Goal: Complete application form

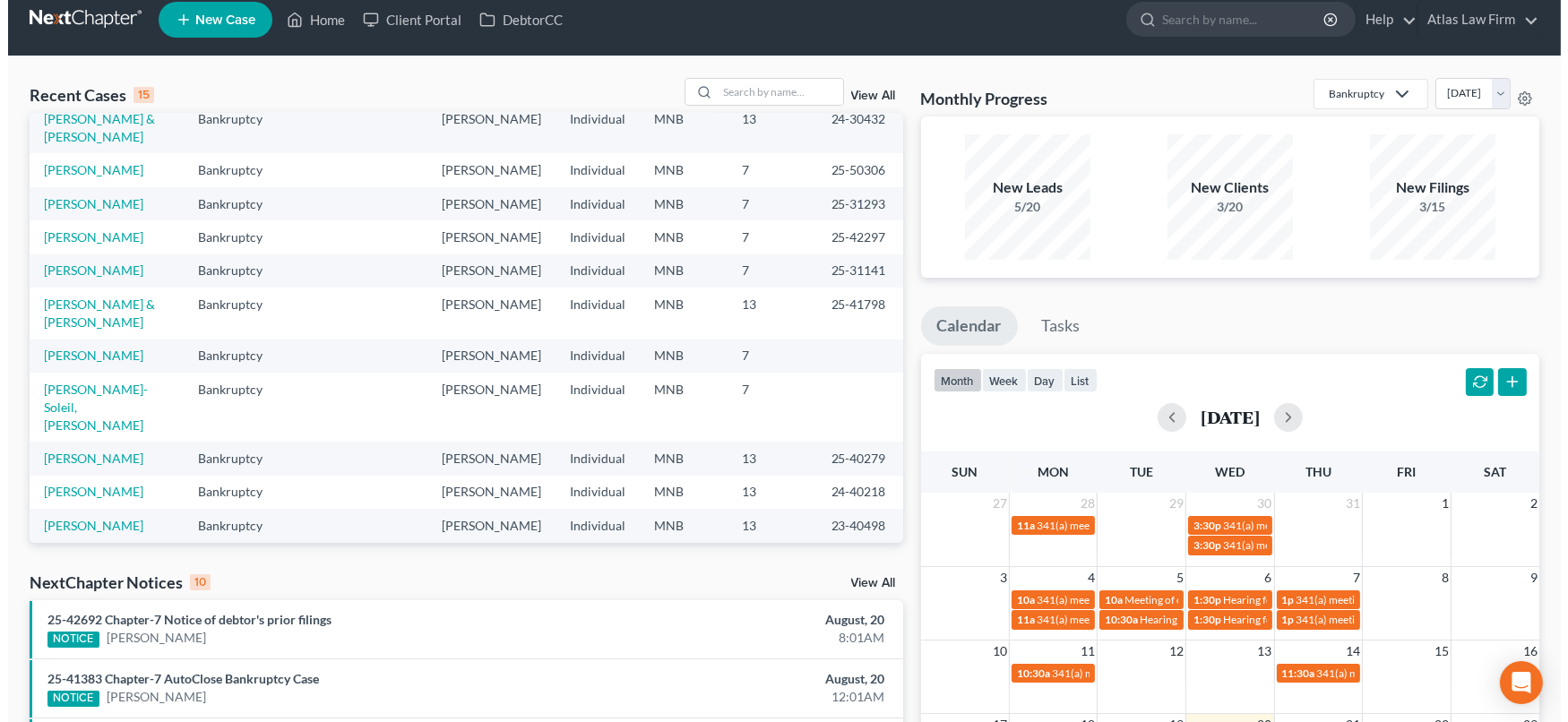
scroll to position [558, 0]
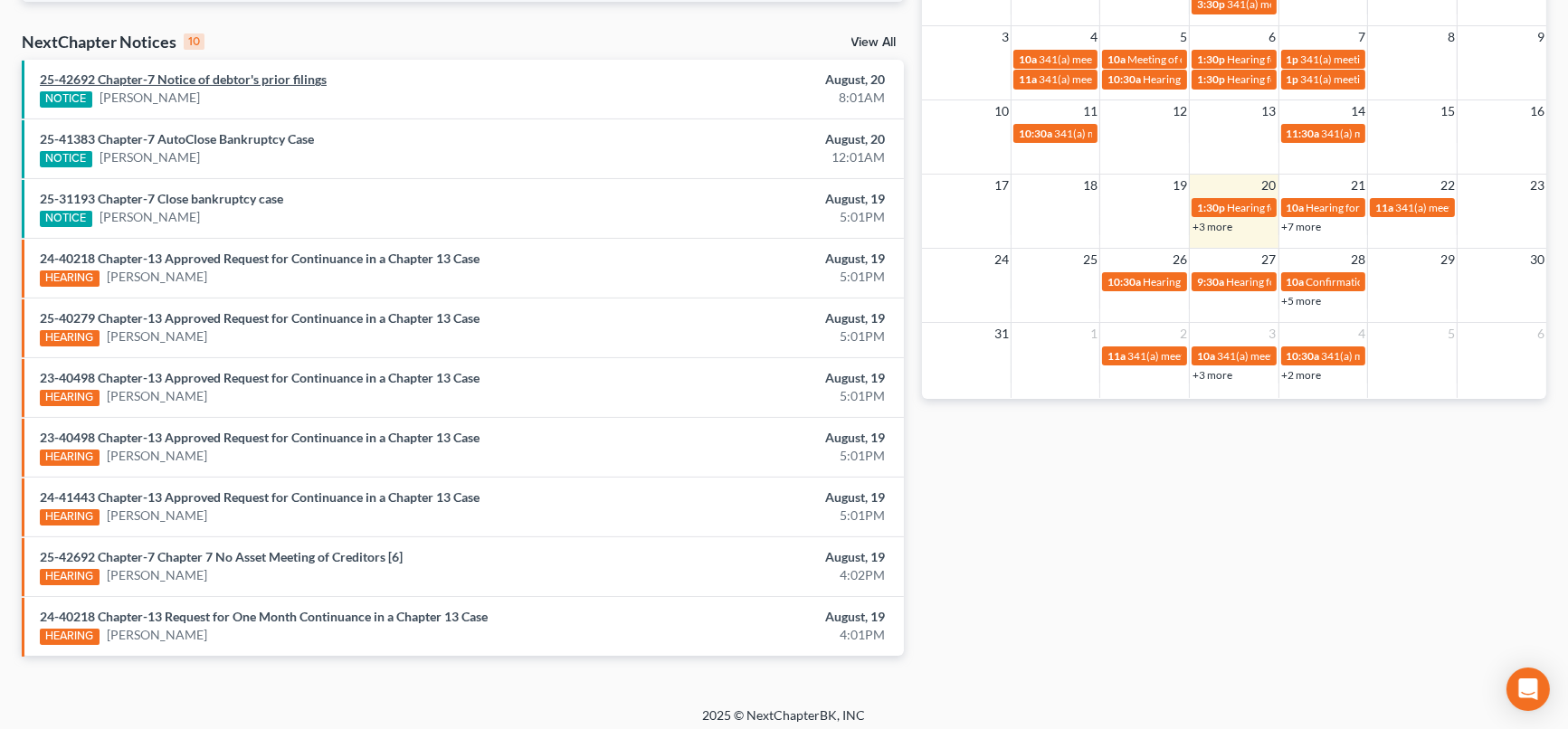
click at [110, 81] on link "25-42692 Chapter-7 Notice of debtor's prior filings" at bounding box center [183, 79] width 287 height 15
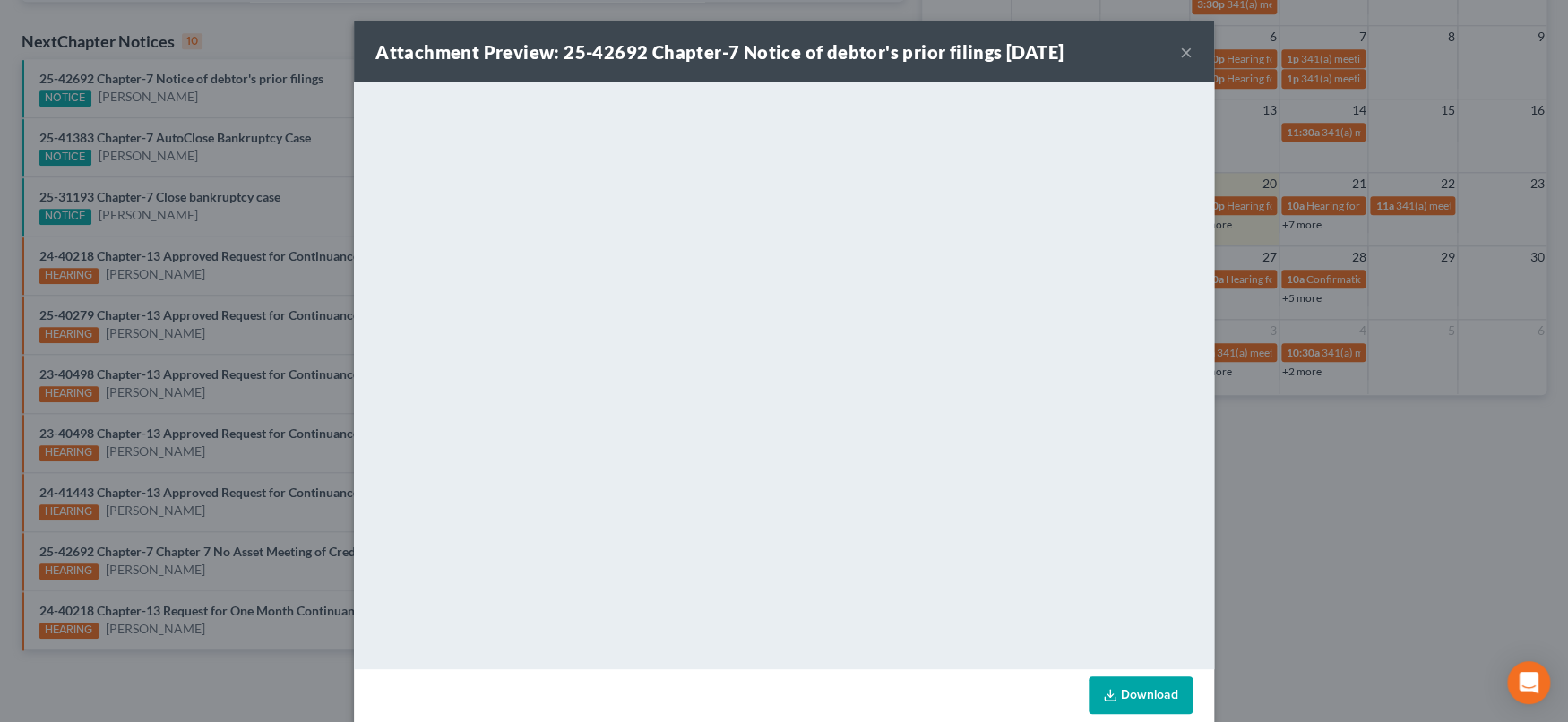
click at [1179, 56] on button "×" at bounding box center [1185, 51] width 12 height 21
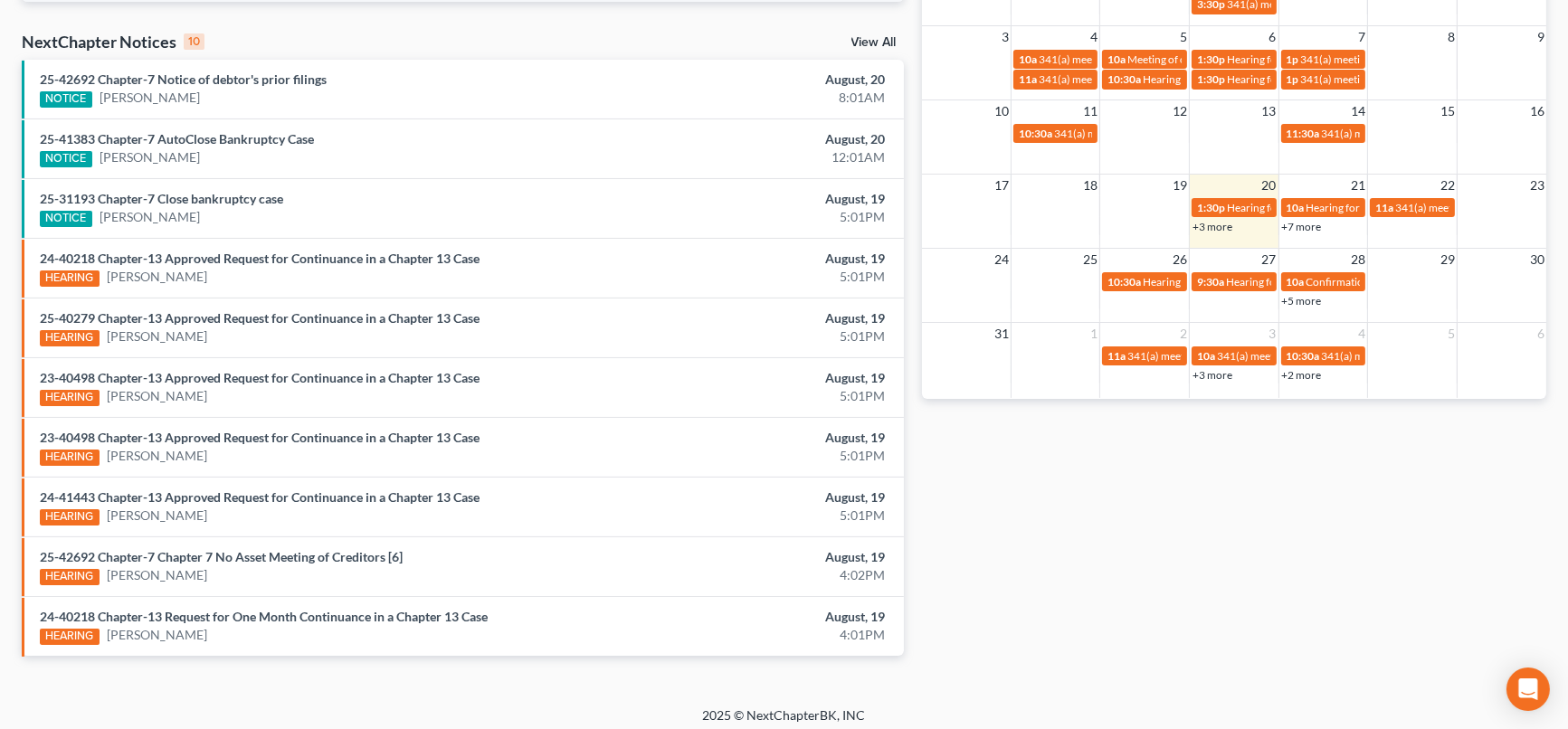
click at [64, 100] on div "NOTICE" at bounding box center [66, 99] width 53 height 16
click at [72, 79] on link "25-42692 Chapter-7 Notice of debtor's prior filings" at bounding box center [183, 79] width 287 height 15
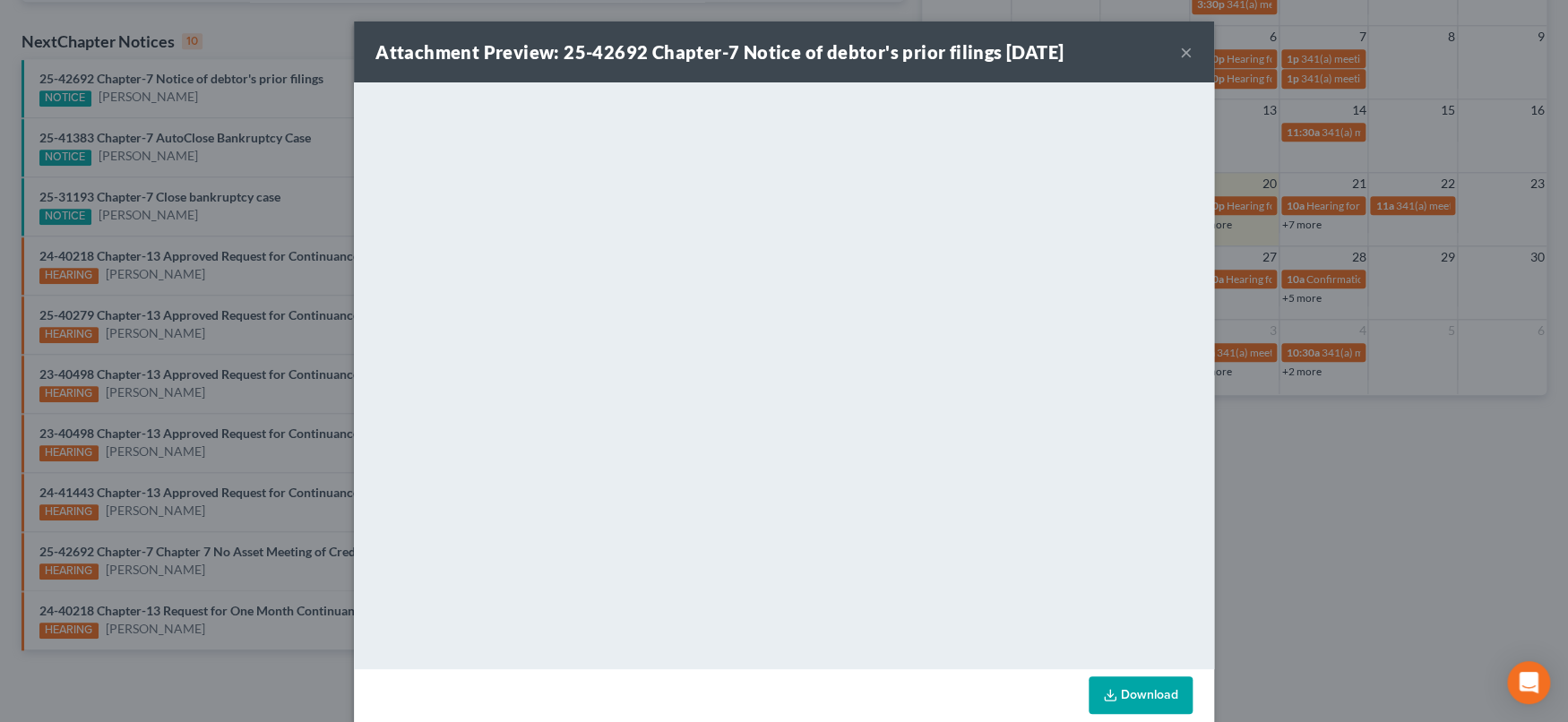
click at [1182, 49] on button "×" at bounding box center [1185, 51] width 12 height 21
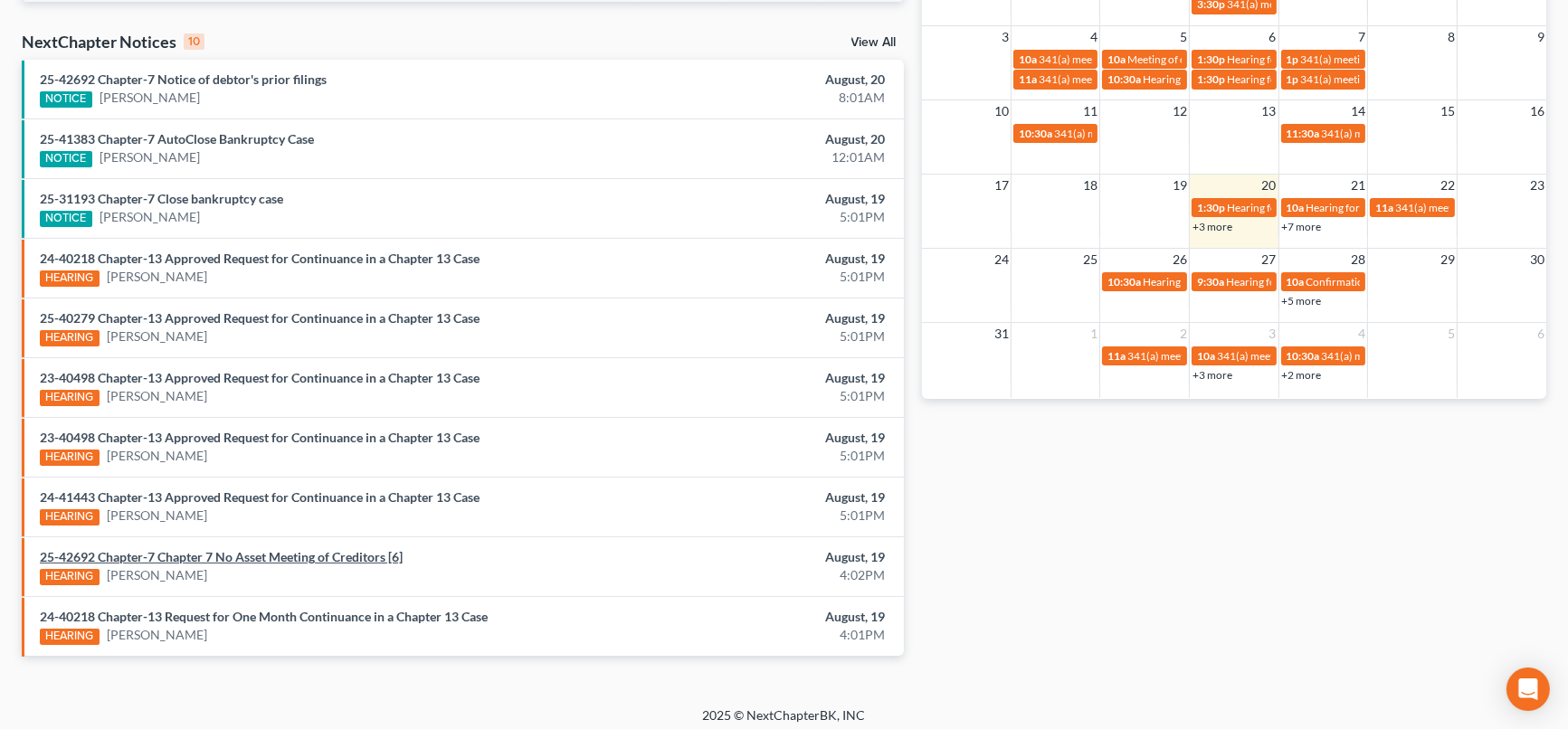
click at [360, 552] on link "25-42692 Chapter-7 Chapter 7 No Asset Meeting of Creditors [6]" at bounding box center [220, 557] width 363 height 15
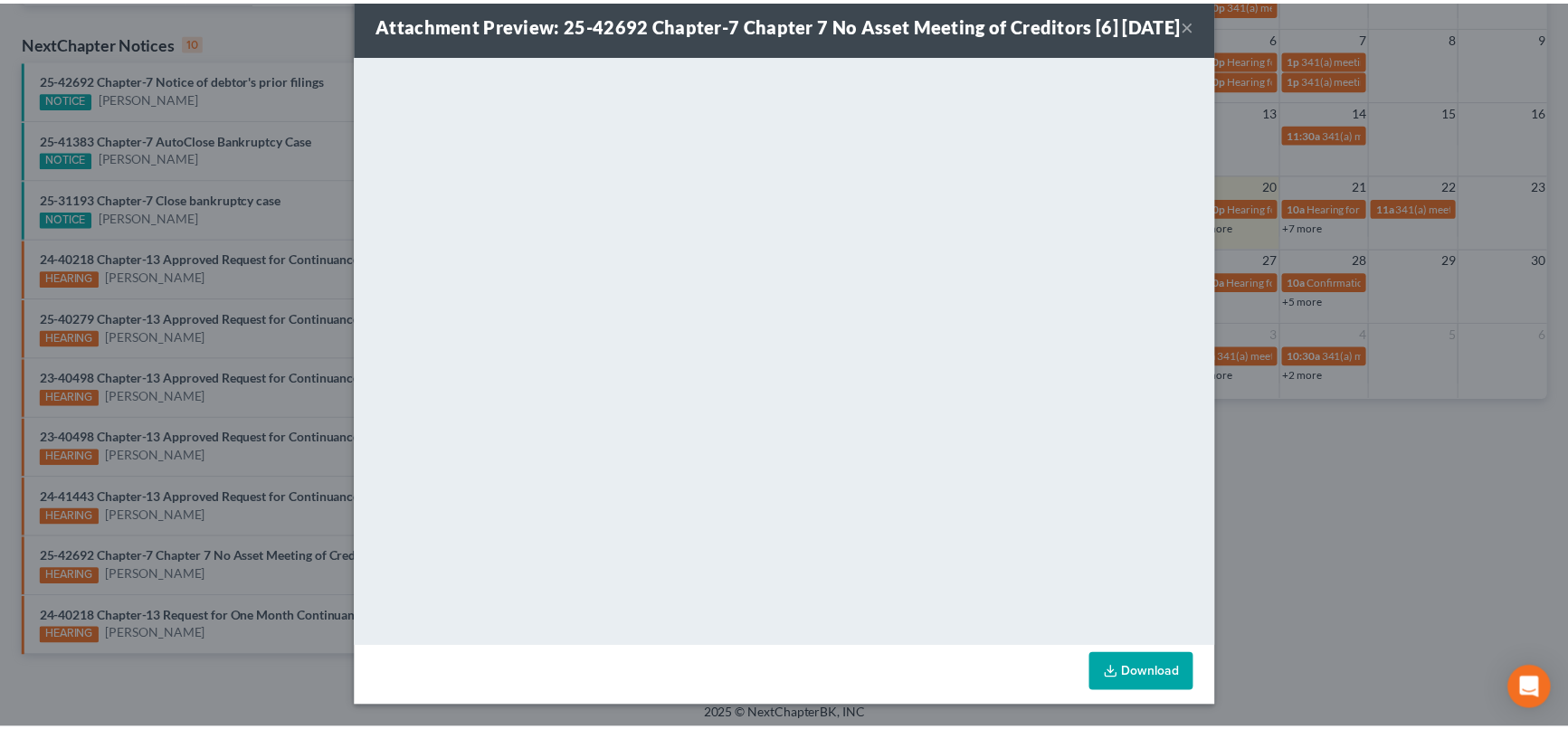
scroll to position [0, 0]
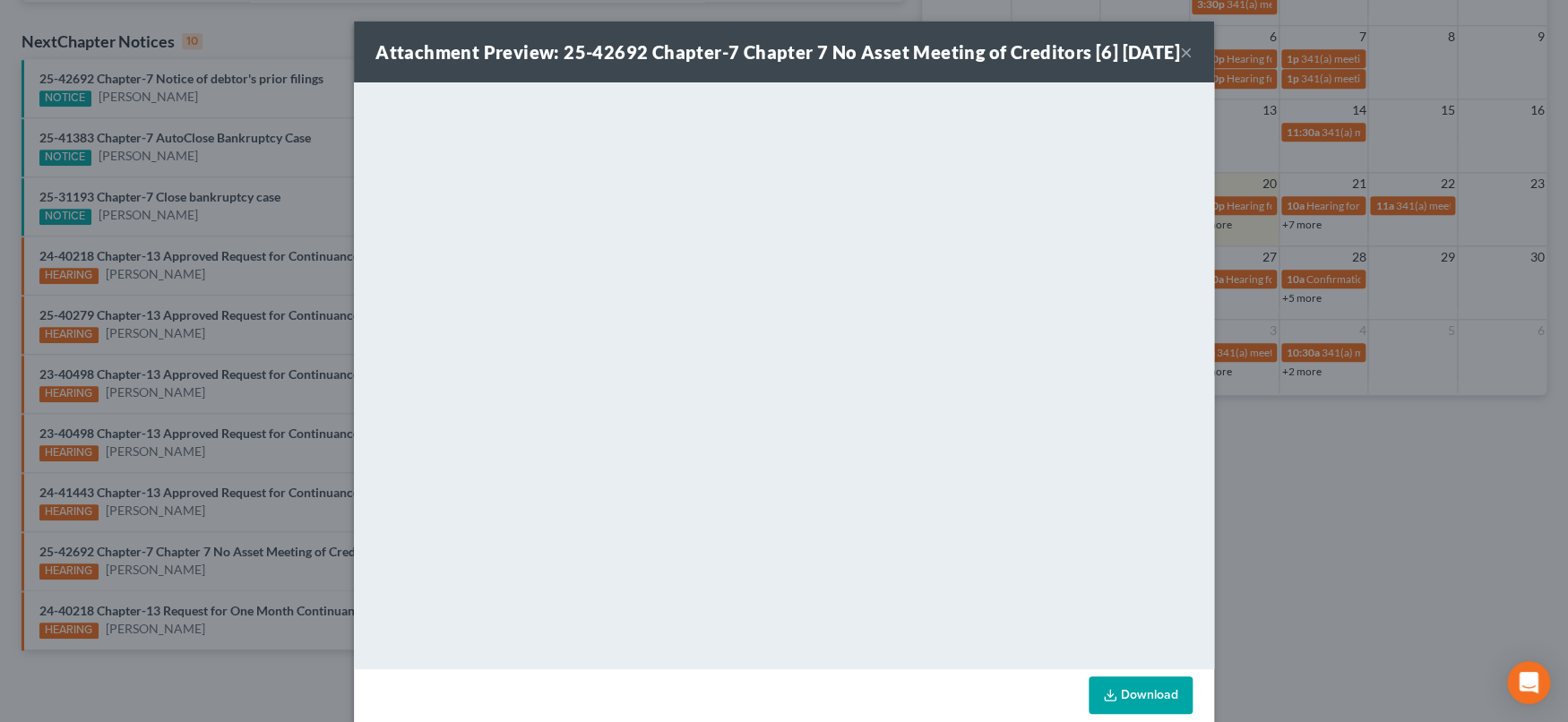
click at [1179, 62] on button "×" at bounding box center [1185, 51] width 12 height 21
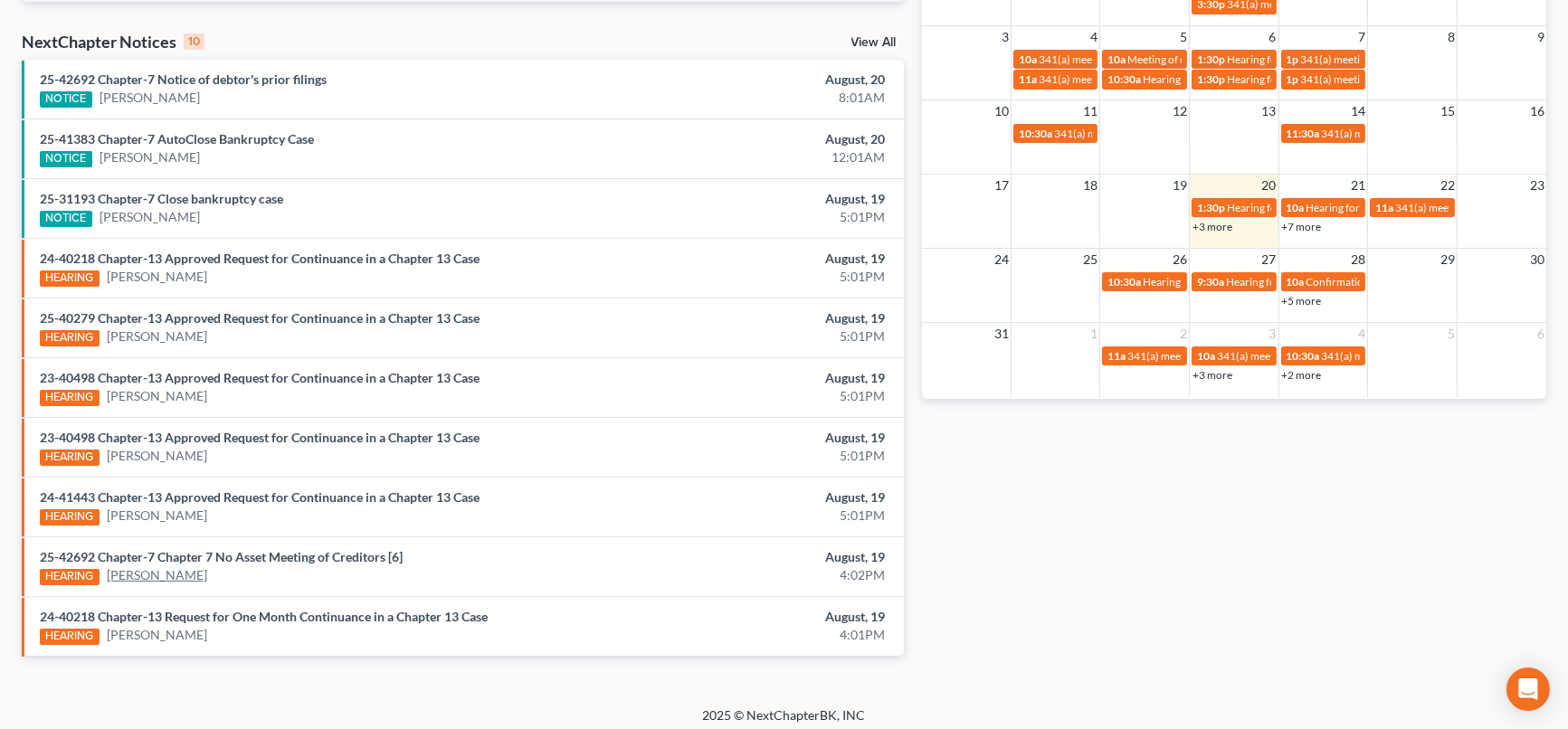
click at [143, 569] on link "[PERSON_NAME]" at bounding box center [156, 575] width 101 height 18
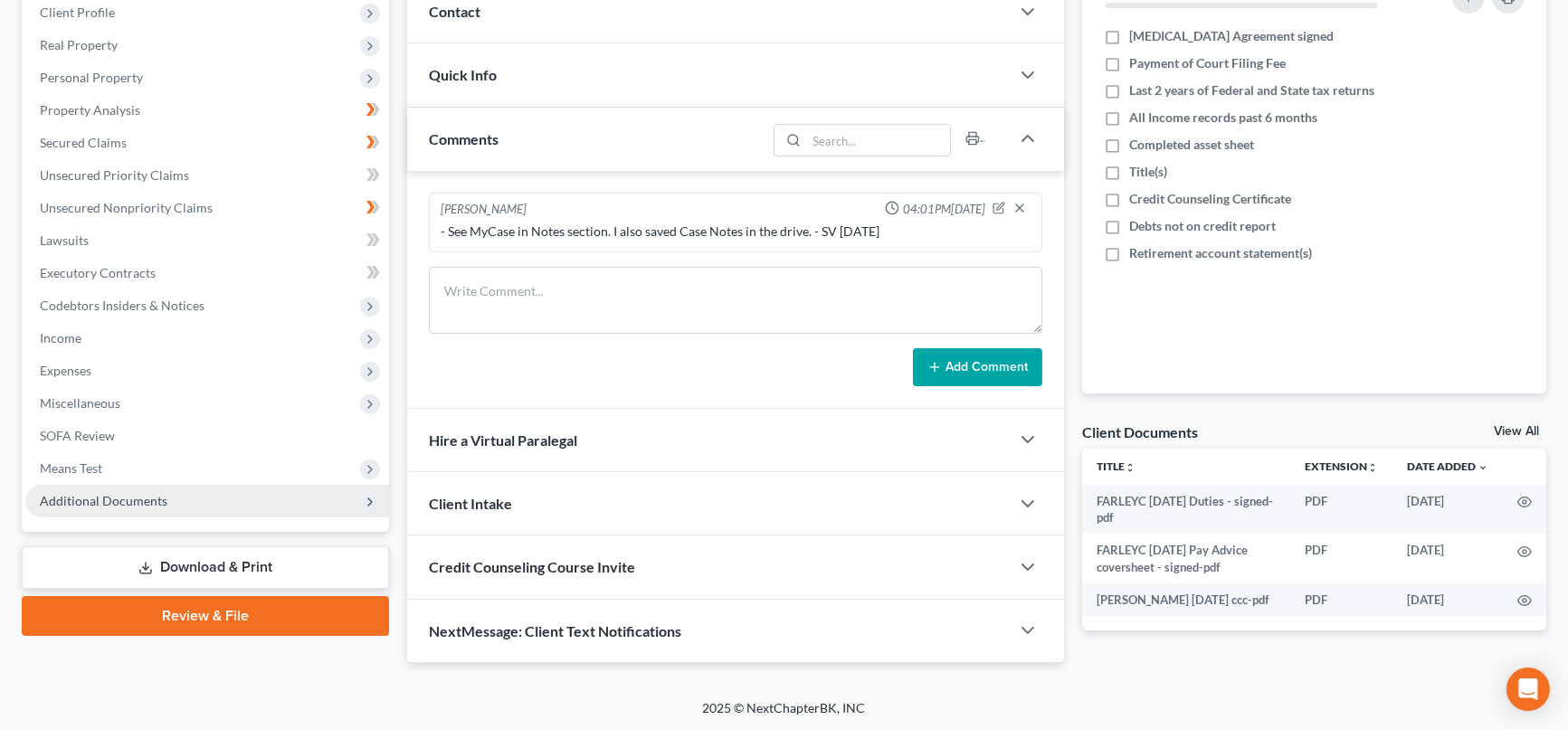
click at [112, 494] on span "Additional Documents" at bounding box center [103, 501] width 127 height 15
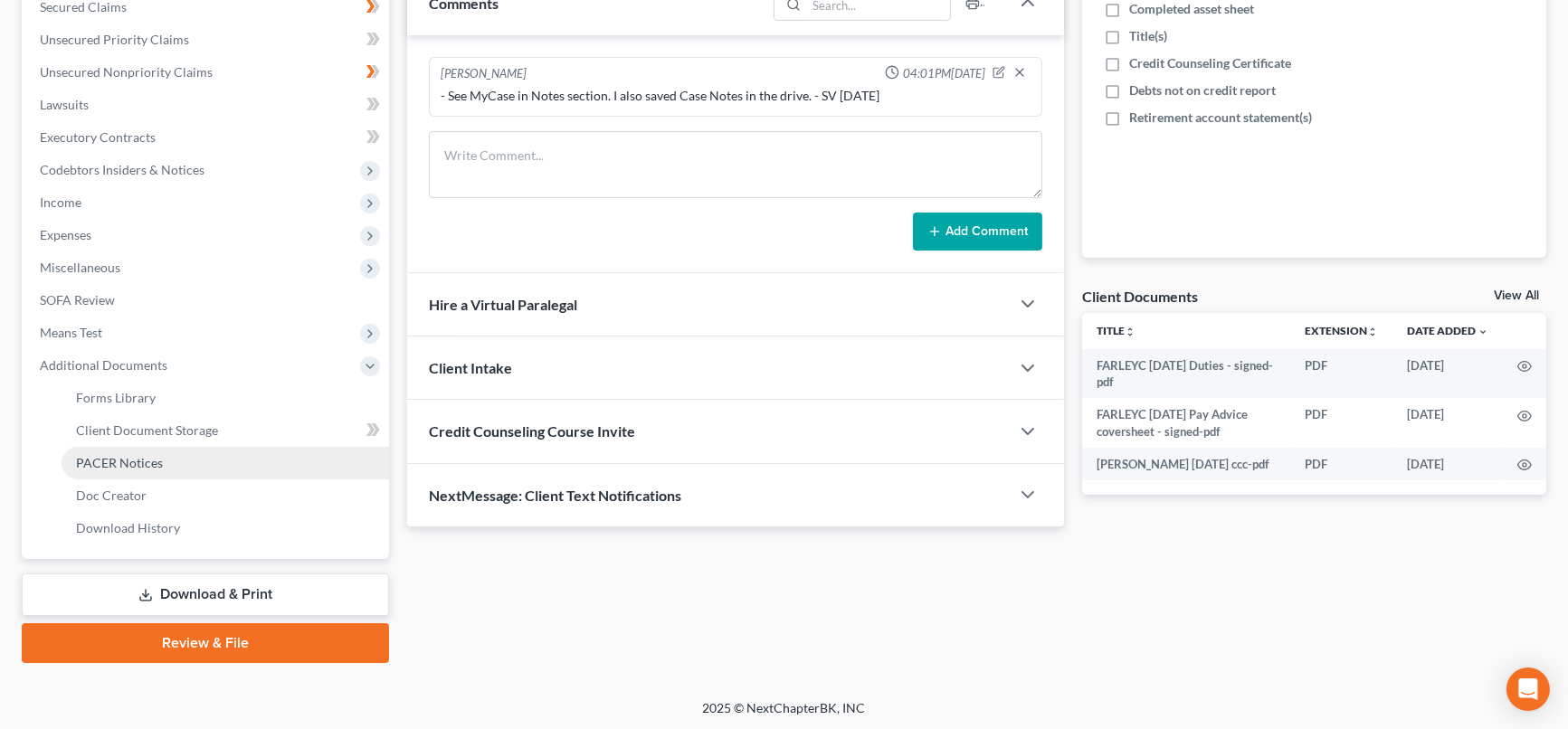
click at [135, 456] on span "PACER Notices" at bounding box center [120, 462] width 87 height 15
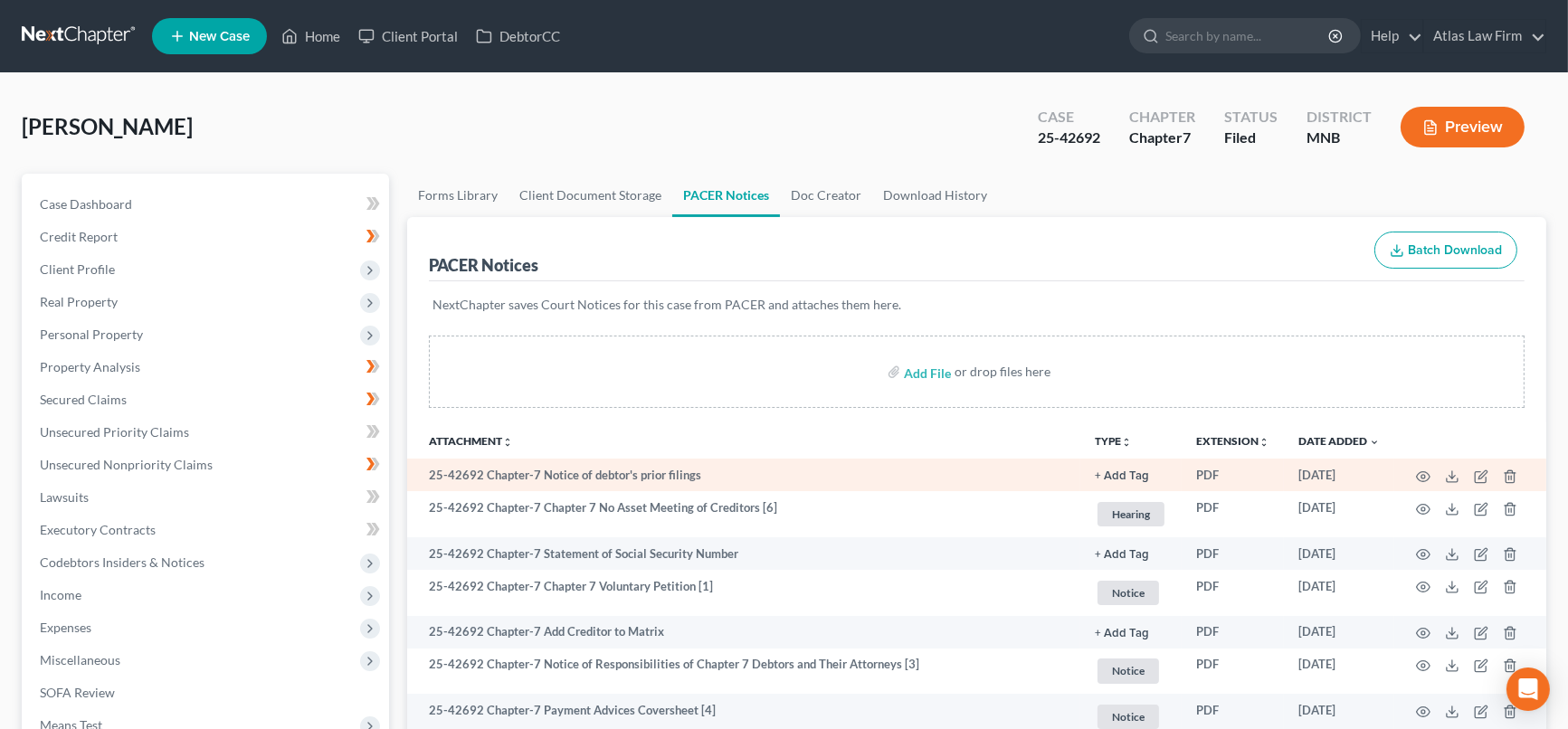
click at [1431, 471] on td at bounding box center [1470, 475] width 152 height 33
click at [1422, 471] on icon "button" at bounding box center [1423, 477] width 14 height 14
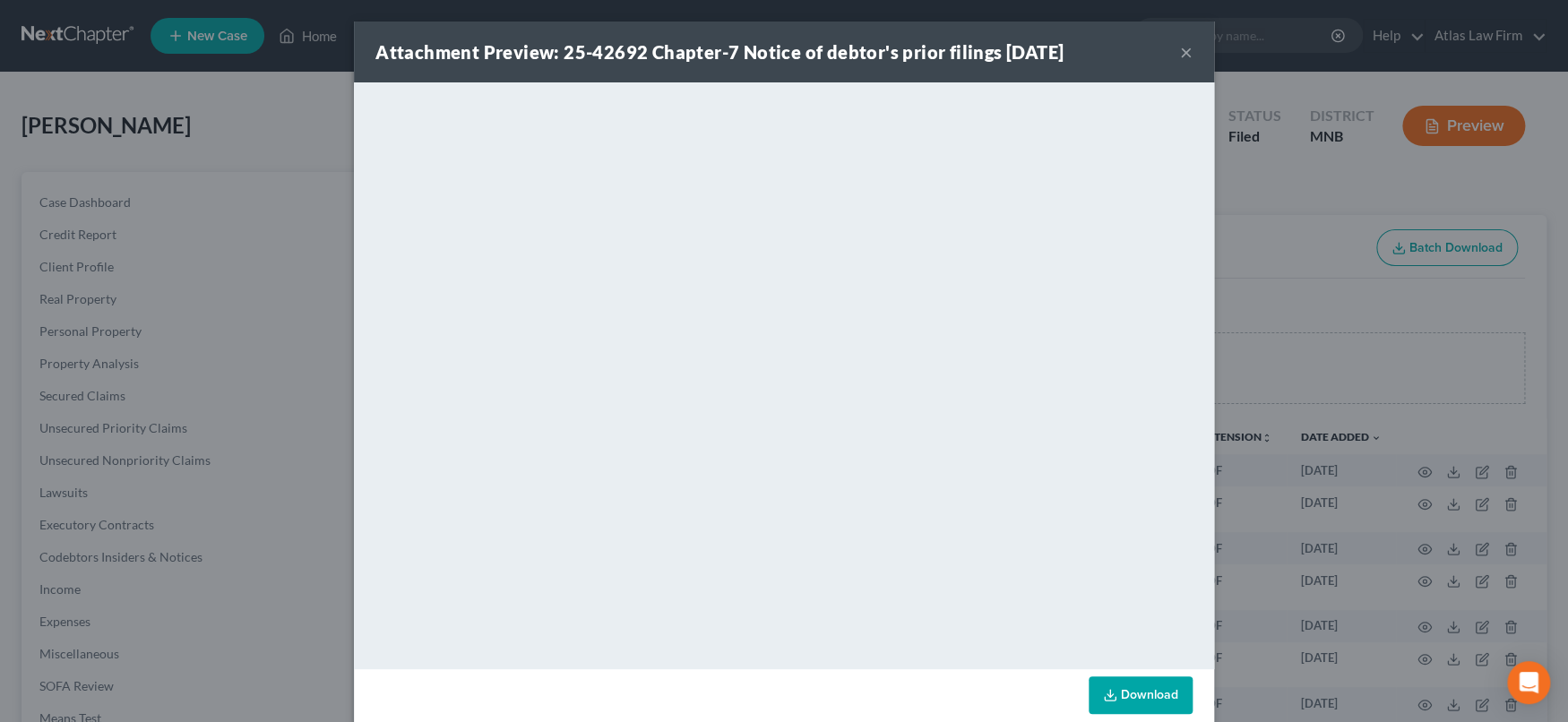
click at [1179, 50] on button "×" at bounding box center [1185, 51] width 12 height 21
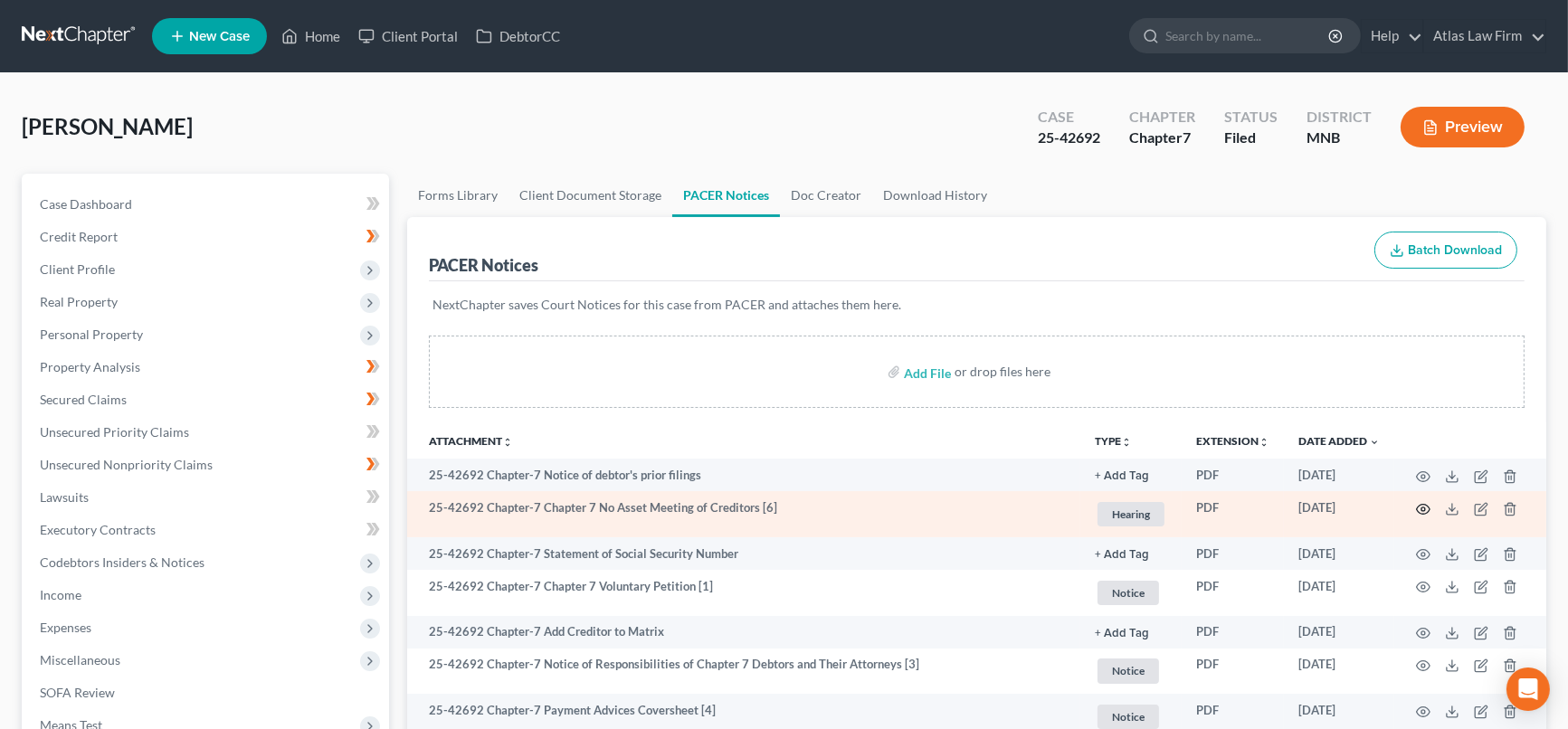
click at [1425, 508] on circle "button" at bounding box center [1424, 510] width 4 height 4
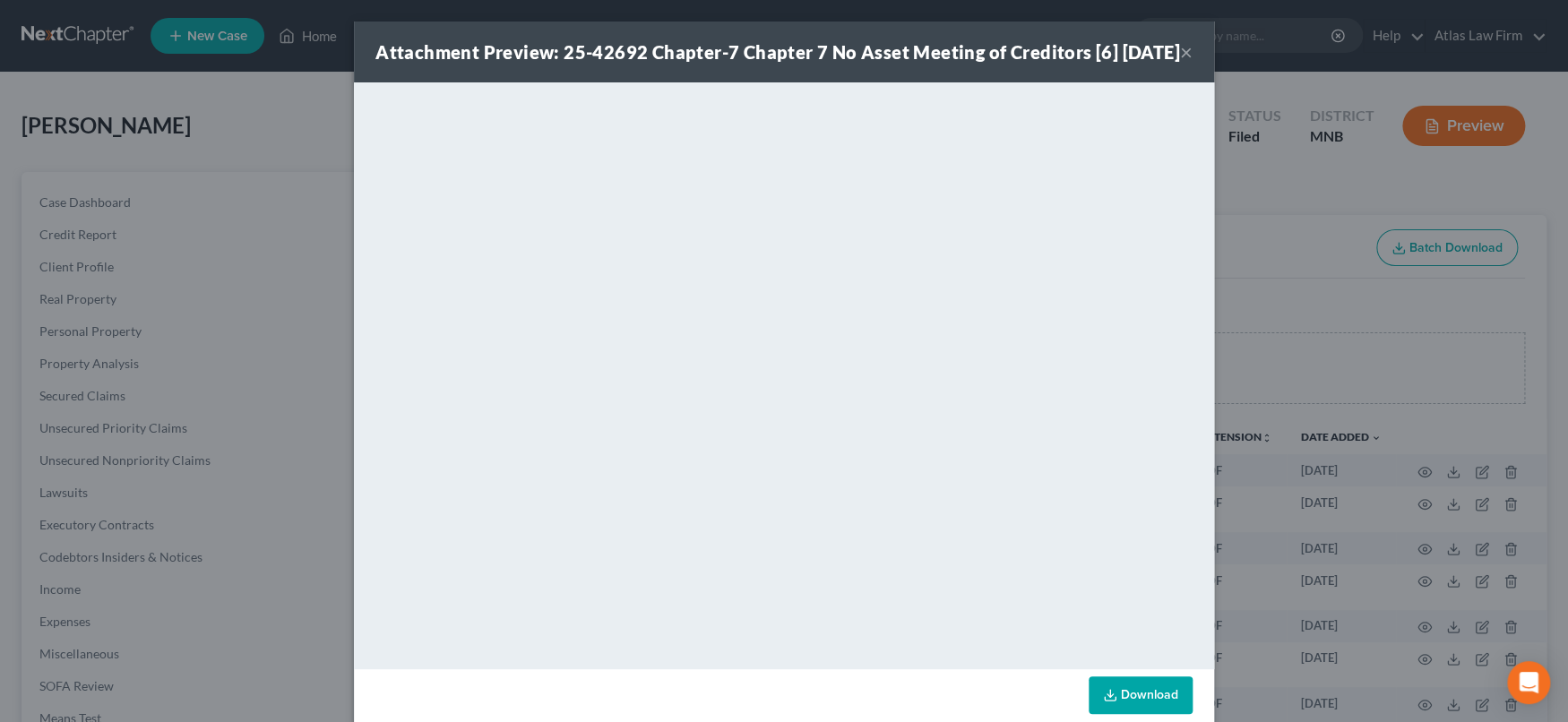
click at [1179, 62] on button "×" at bounding box center [1185, 51] width 12 height 21
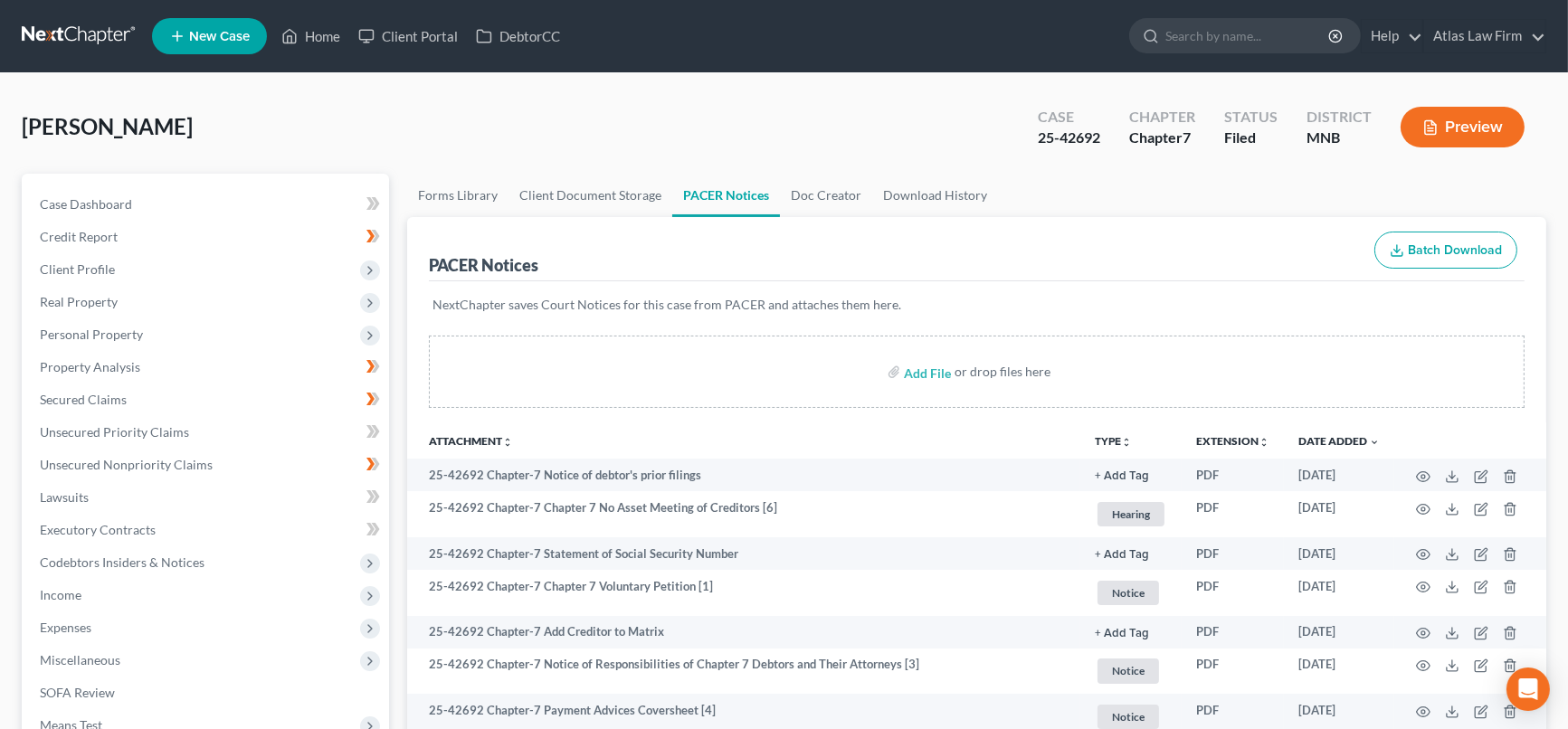
click at [1447, 115] on button "Preview" at bounding box center [1463, 126] width 124 height 40
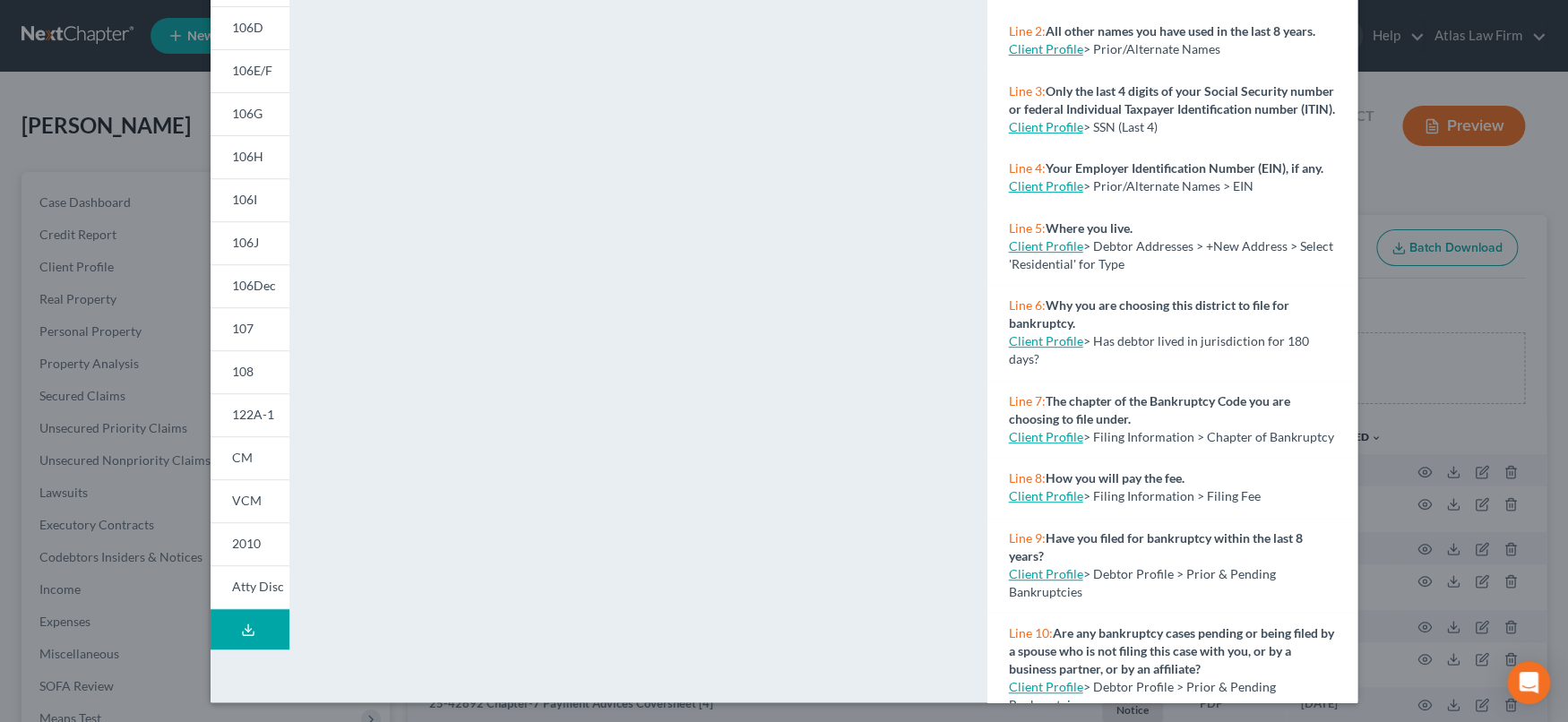
scroll to position [271, 0]
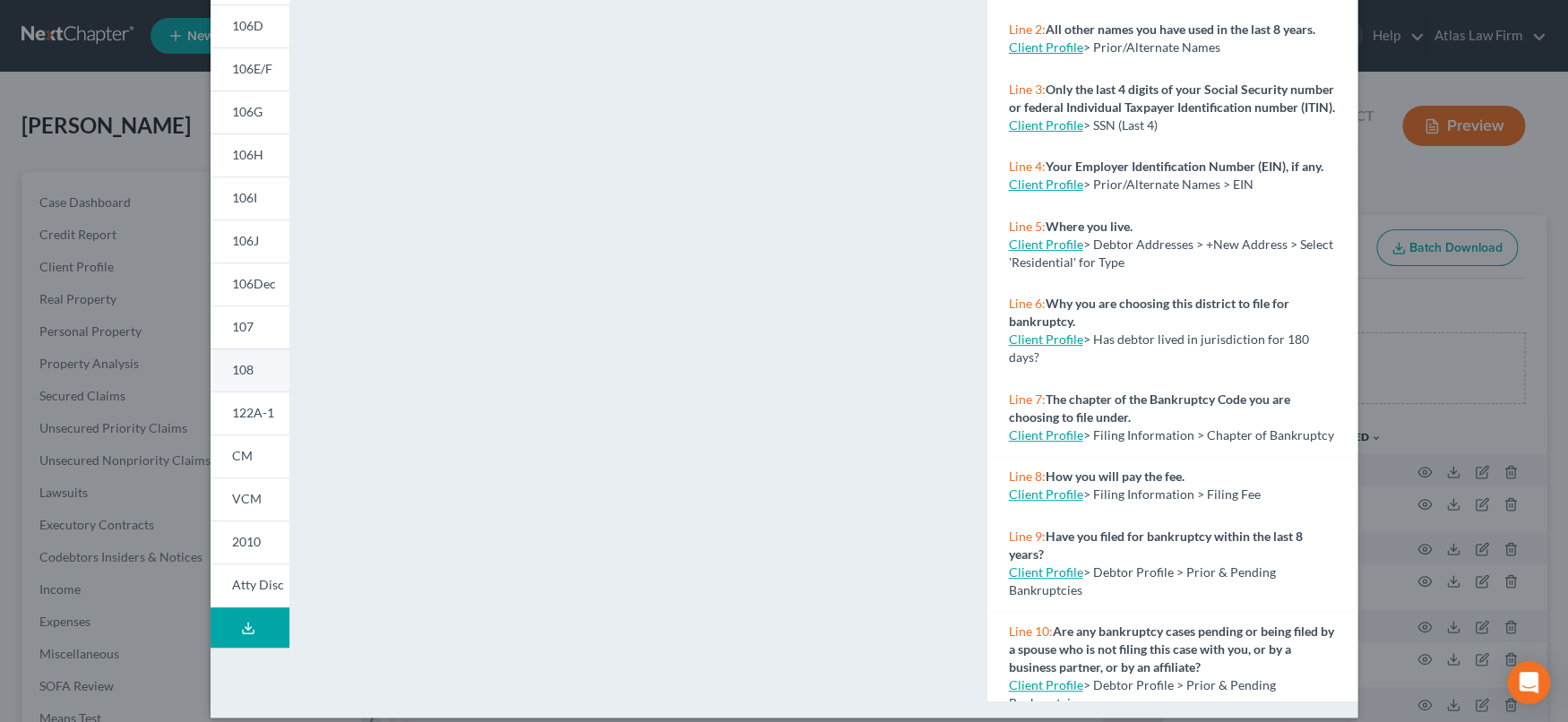
click at [246, 374] on link "108" at bounding box center [250, 370] width 79 height 43
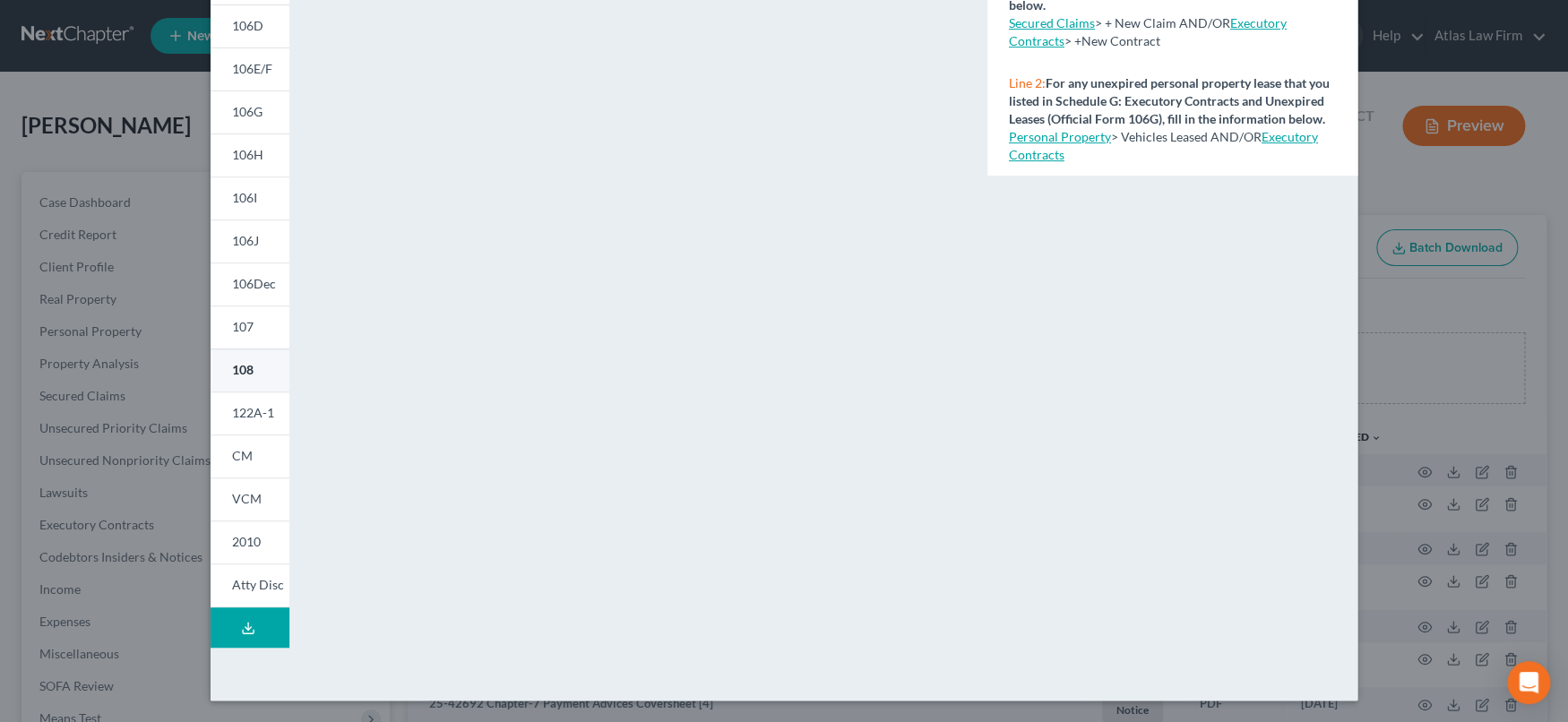
click at [239, 369] on span "108" at bounding box center [242, 369] width 21 height 15
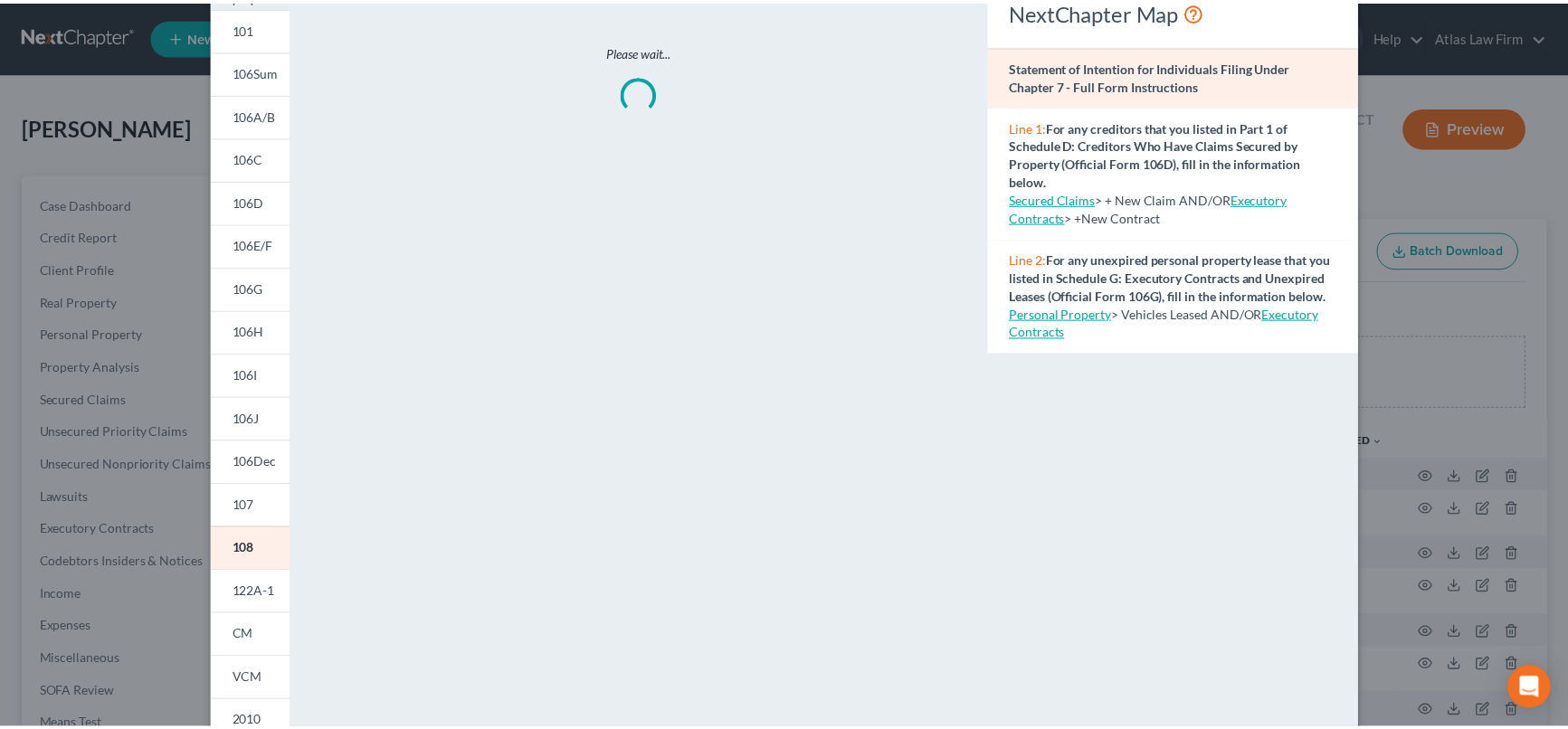
scroll to position [0, 0]
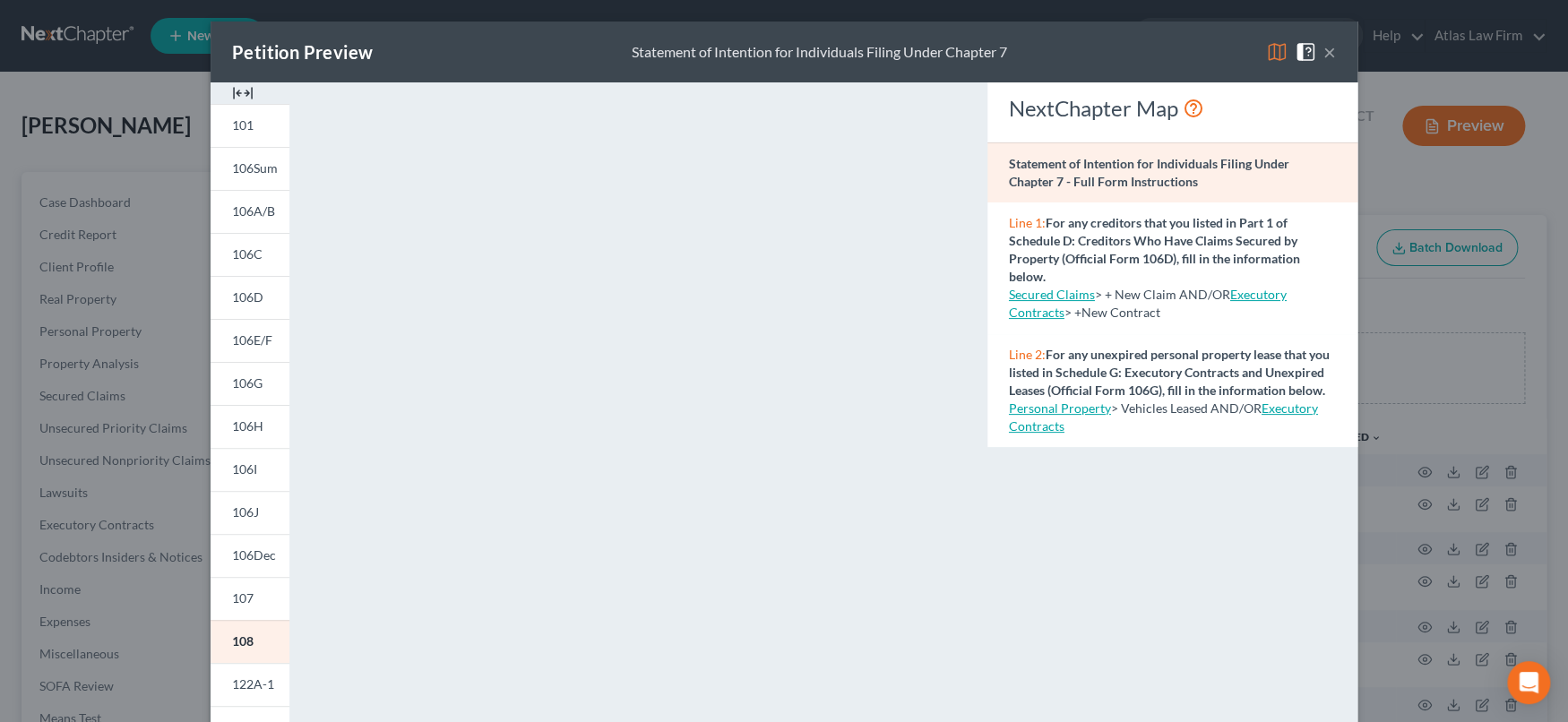
click at [1323, 59] on button "×" at bounding box center [1328, 51] width 12 height 21
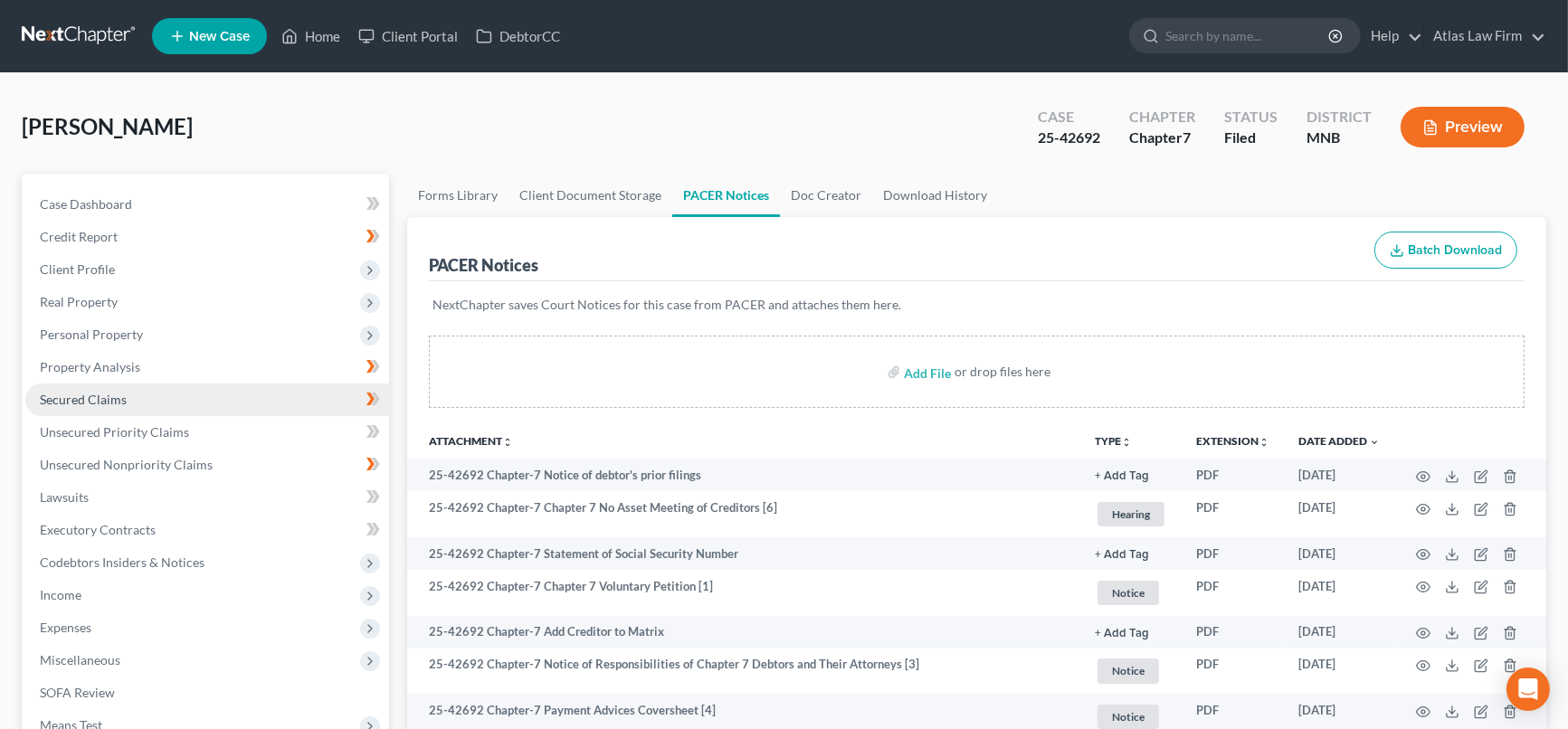
click at [100, 400] on span "Secured Claims" at bounding box center [83, 399] width 87 height 15
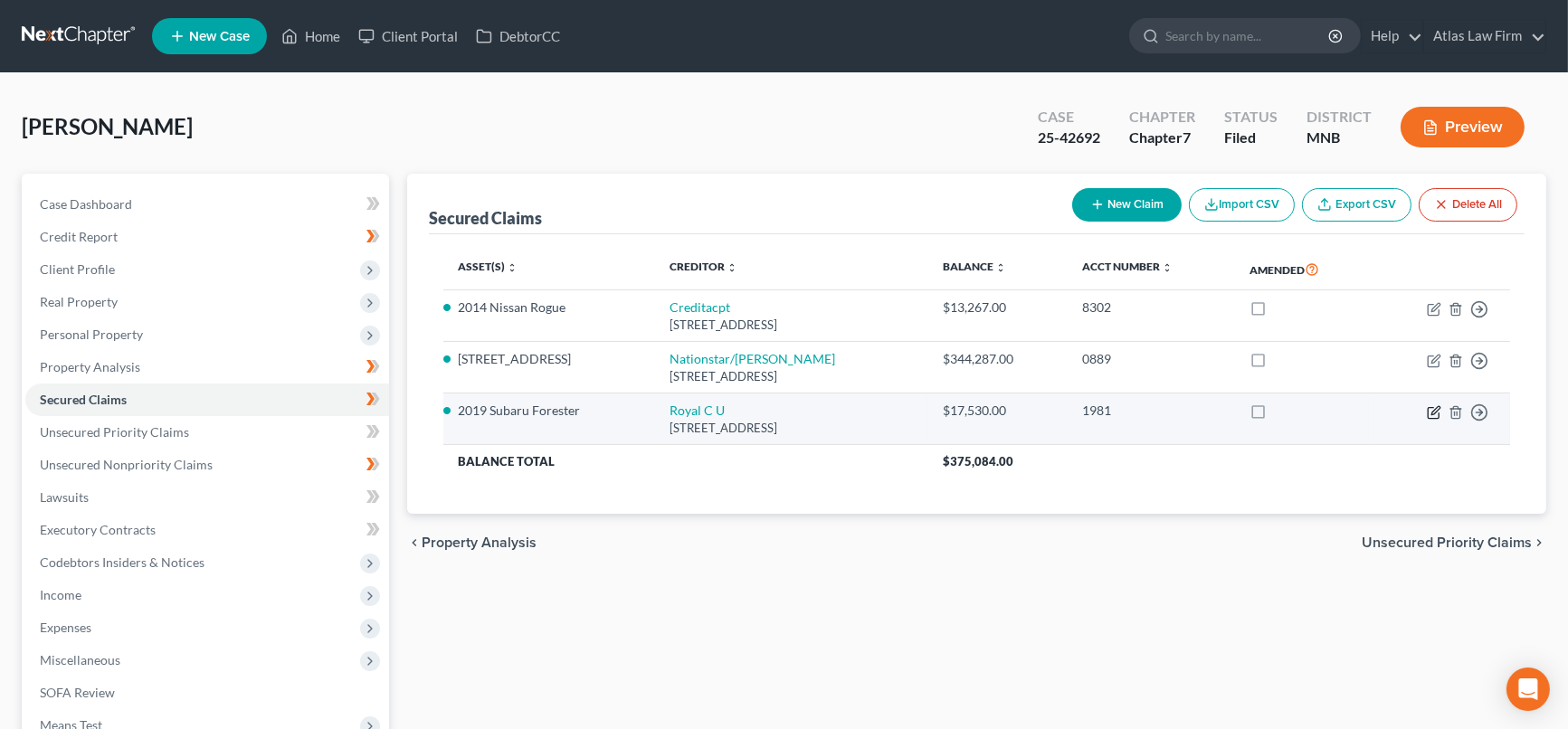
click at [1436, 411] on icon "button" at bounding box center [1433, 412] width 14 height 14
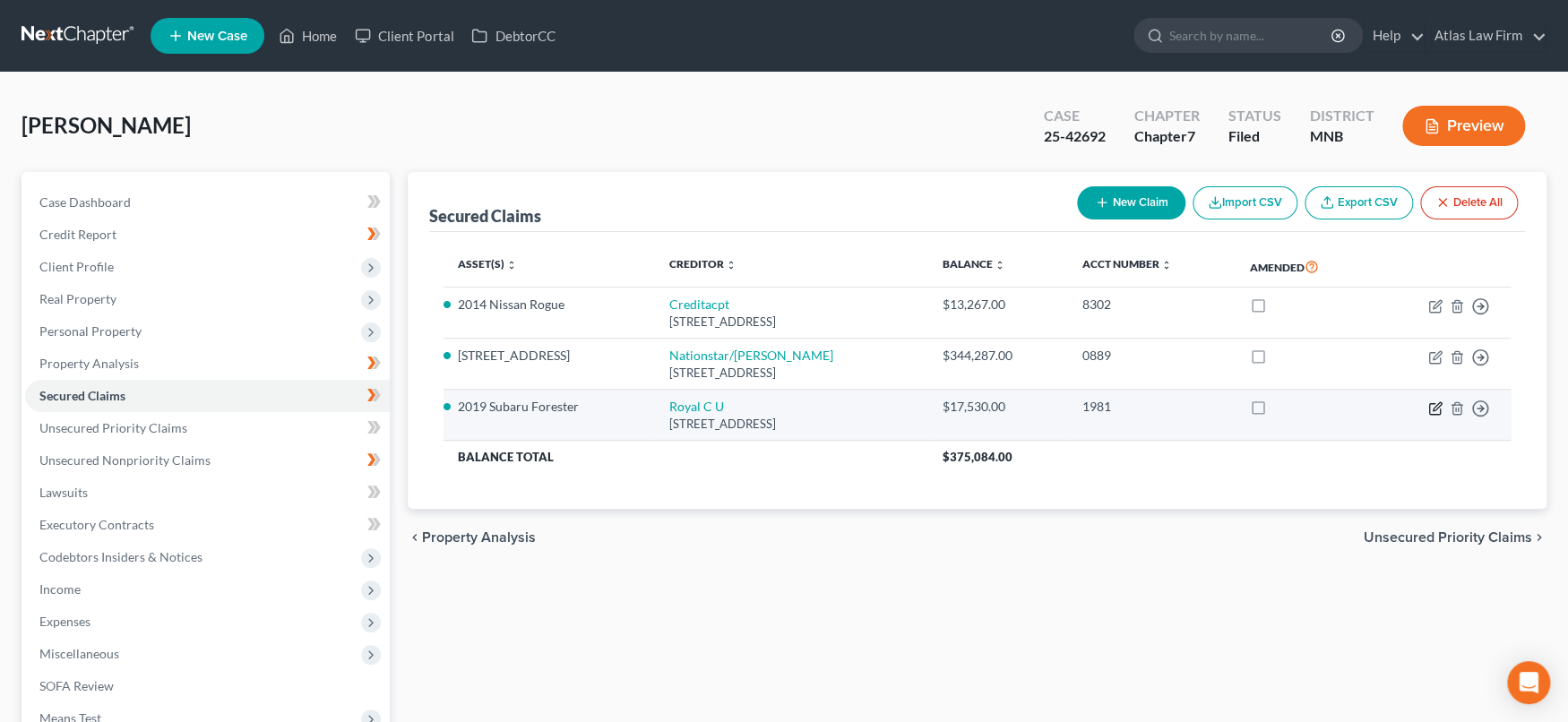
select select "52"
select select "18"
select select "2"
select select "3"
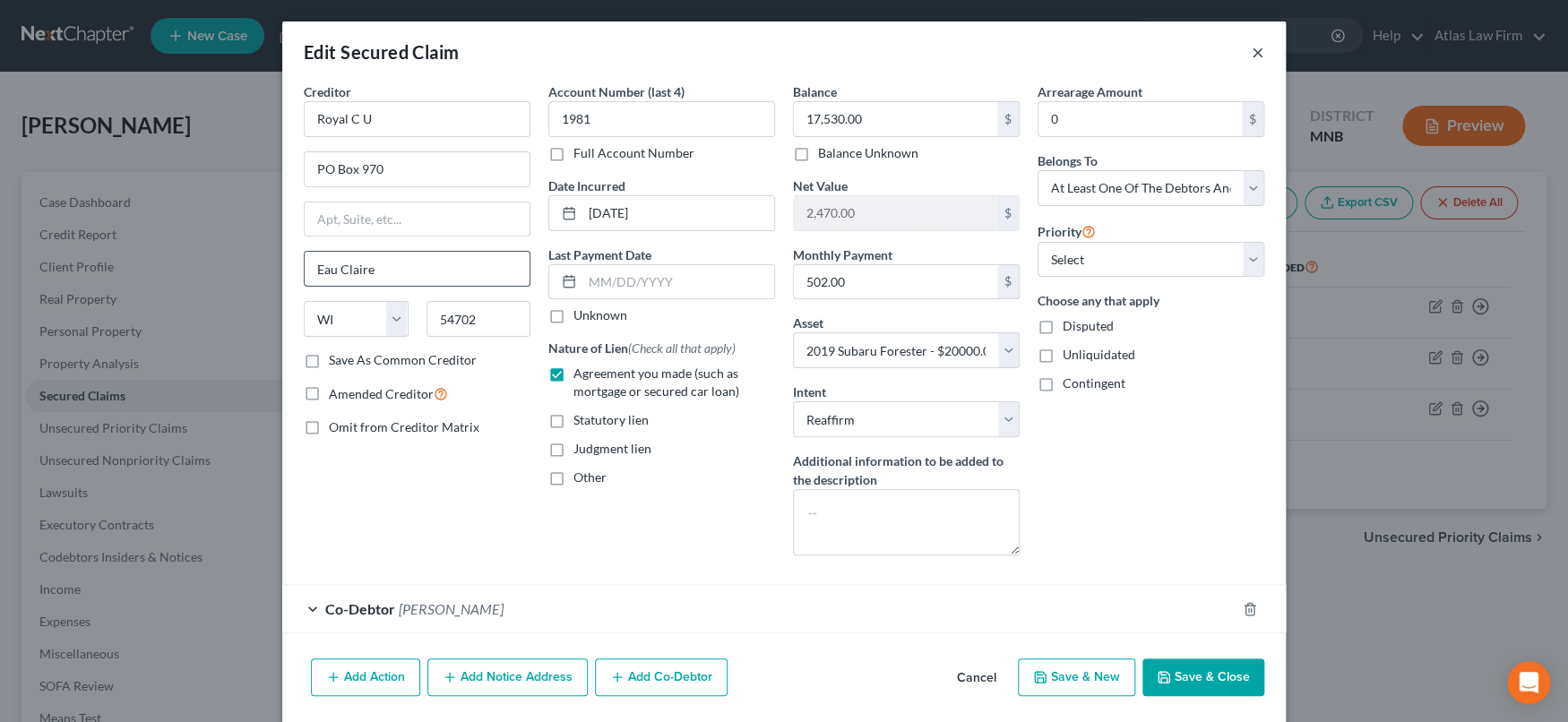
drag, startPoint x: 1252, startPoint y: 47, endPoint x: 396, endPoint y: 271, distance: 884.8
click at [1252, 47] on button "×" at bounding box center [1257, 51] width 12 height 21
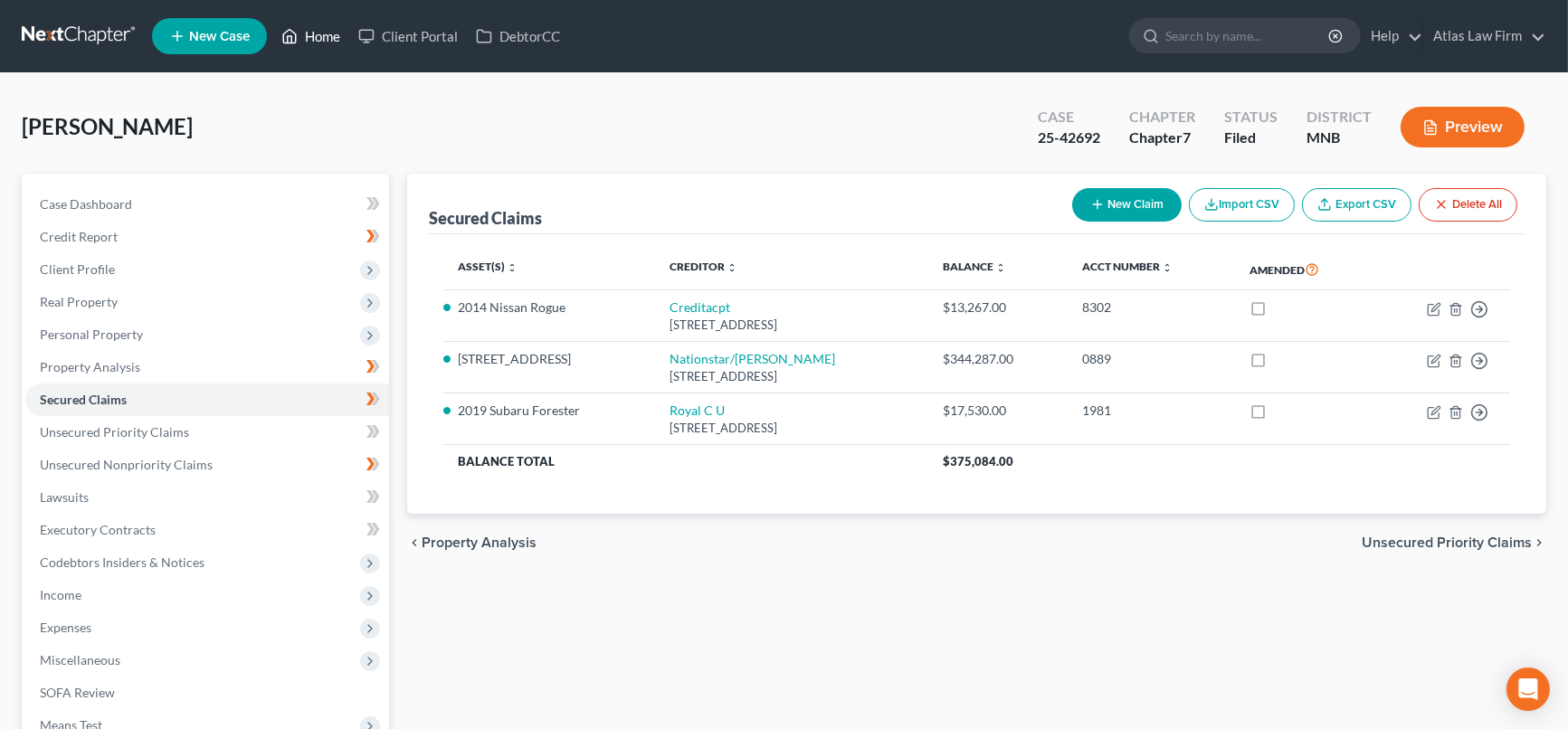
click at [315, 40] on link "Home" at bounding box center [311, 36] width 77 height 33
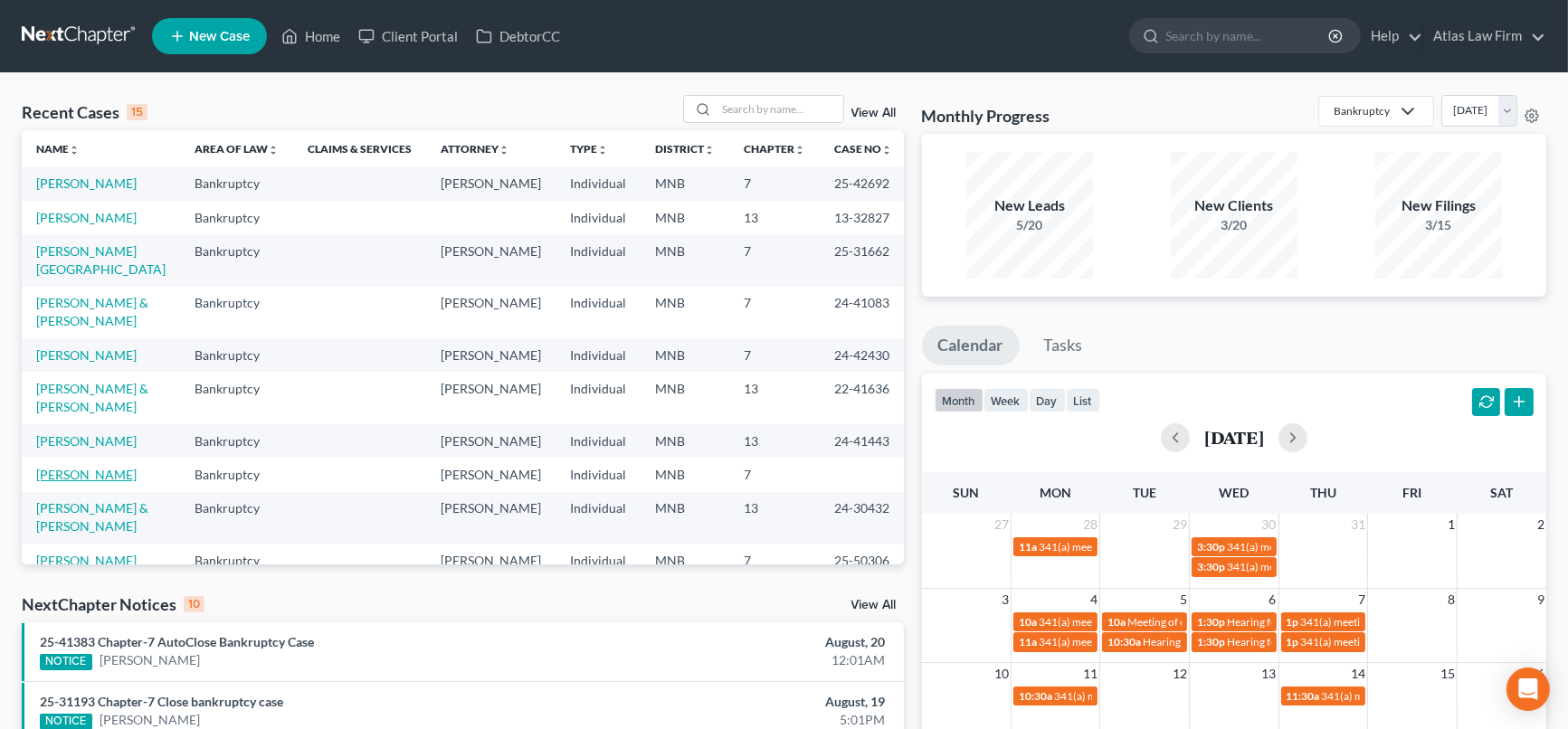
click at [68, 482] on link "[PERSON_NAME]" at bounding box center [86, 475] width 101 height 15
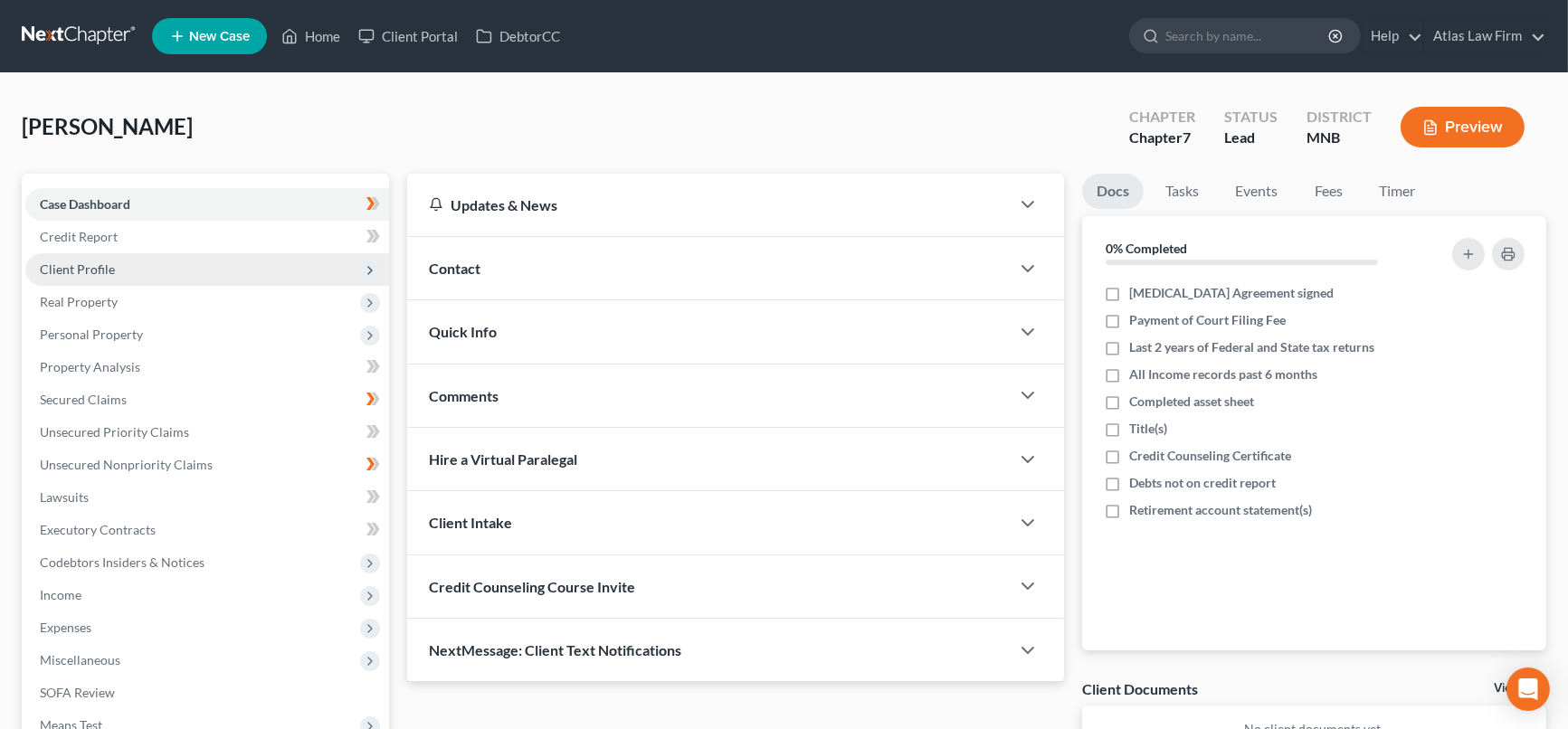
click at [105, 253] on span "Client Profile" at bounding box center [207, 269] width 364 height 33
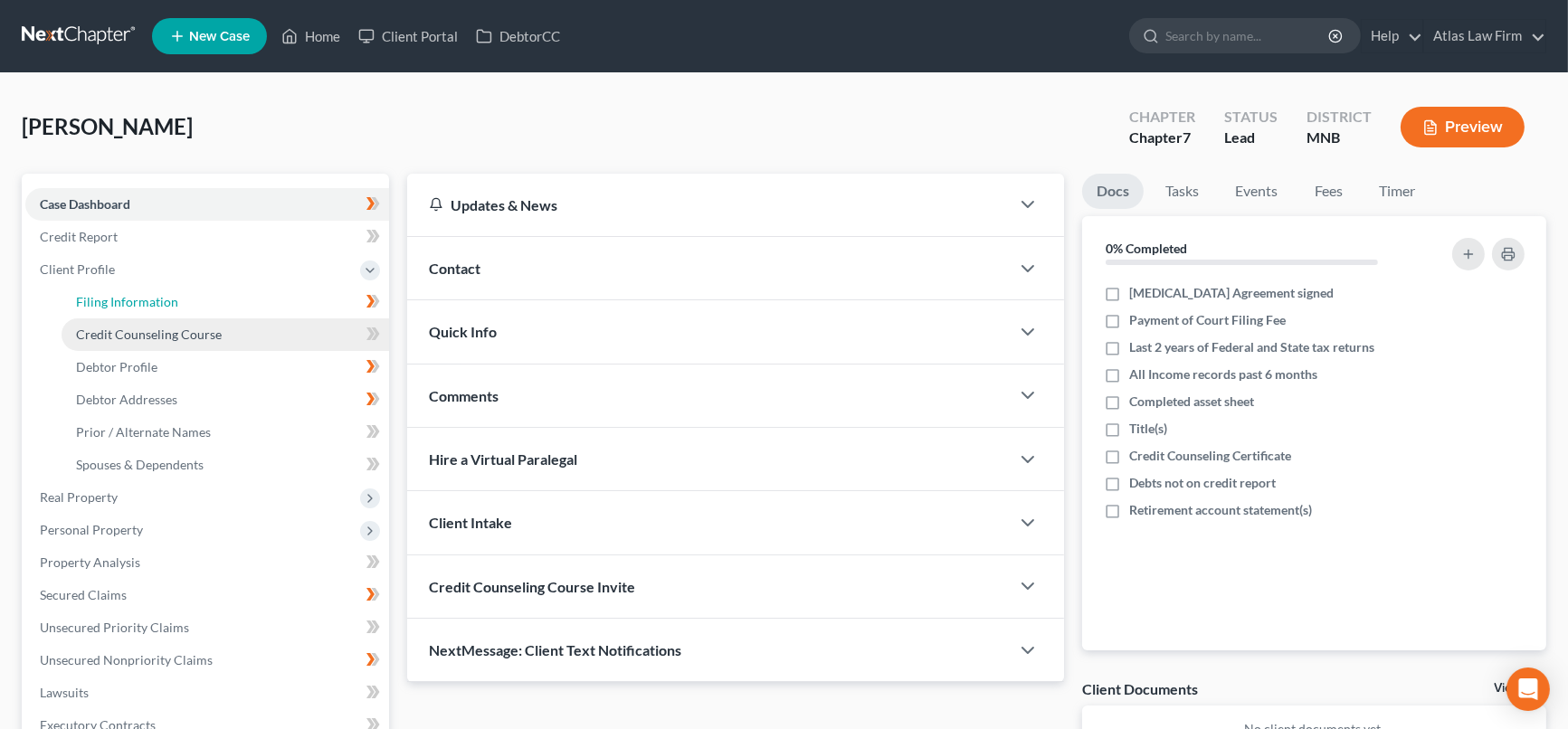
click at [124, 304] on span "Filing Information" at bounding box center [127, 301] width 103 height 15
select select "1"
select select "0"
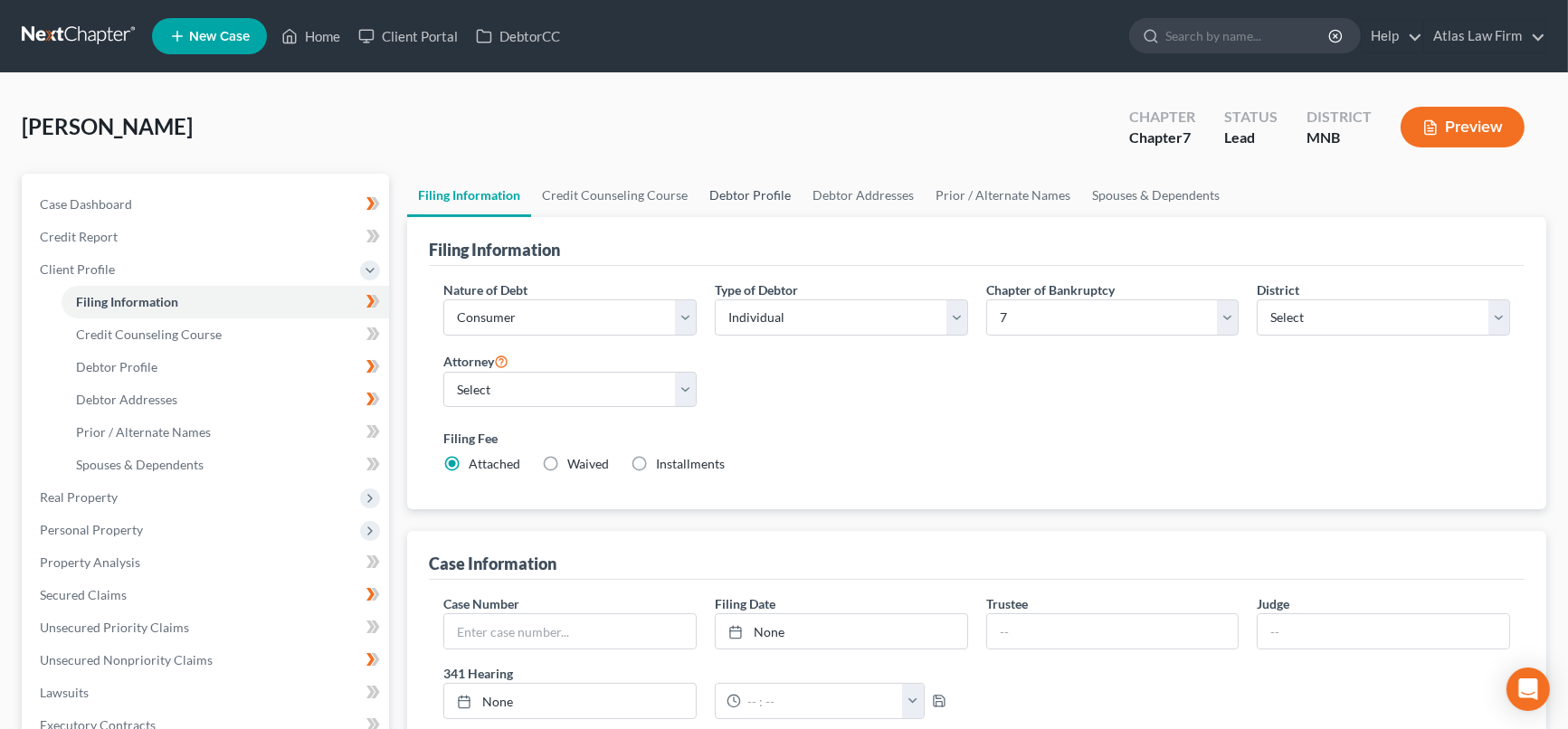
click at [761, 192] on link "Debtor Profile" at bounding box center [751, 195] width 104 height 43
select select "0"
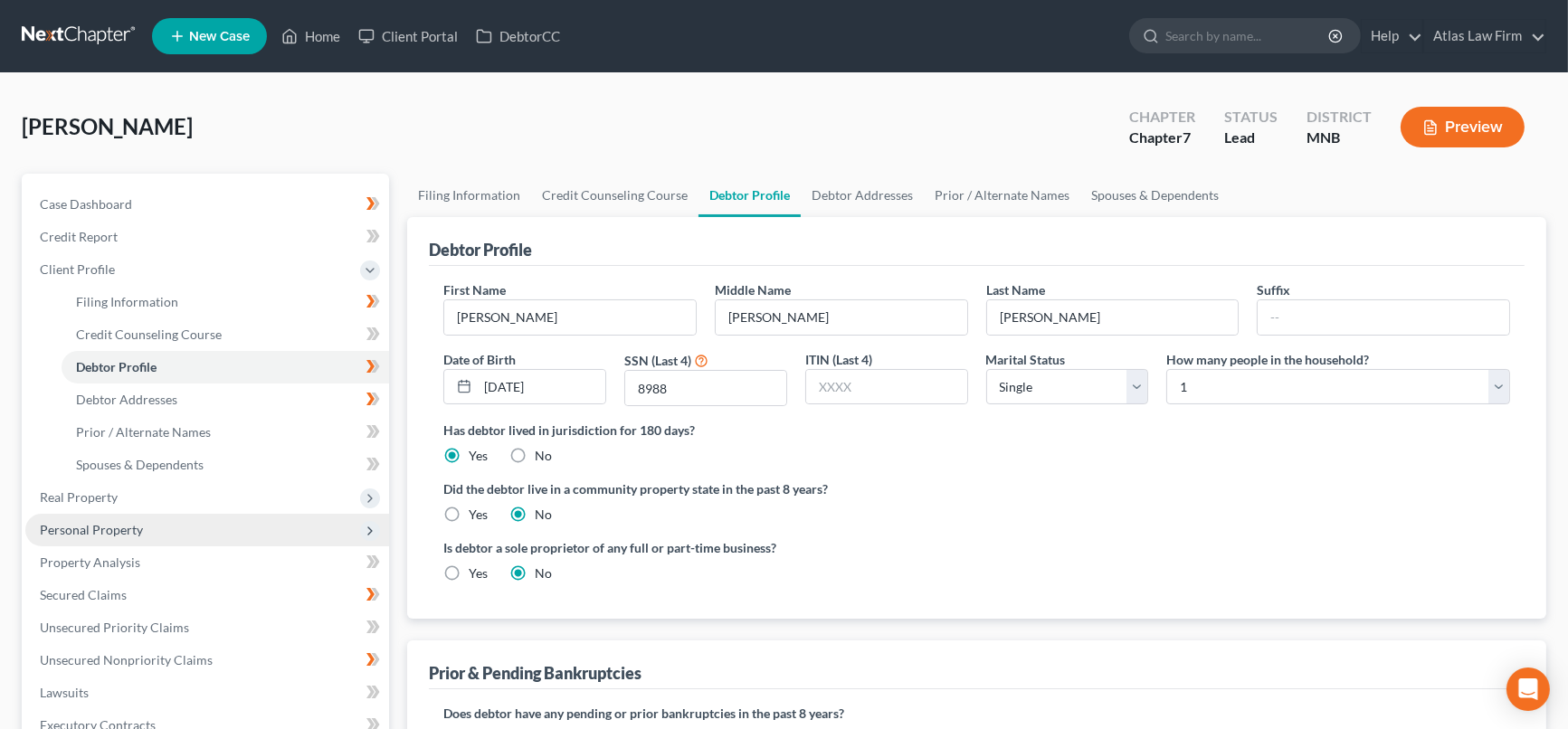
click at [159, 530] on span "Personal Property" at bounding box center [207, 530] width 364 height 33
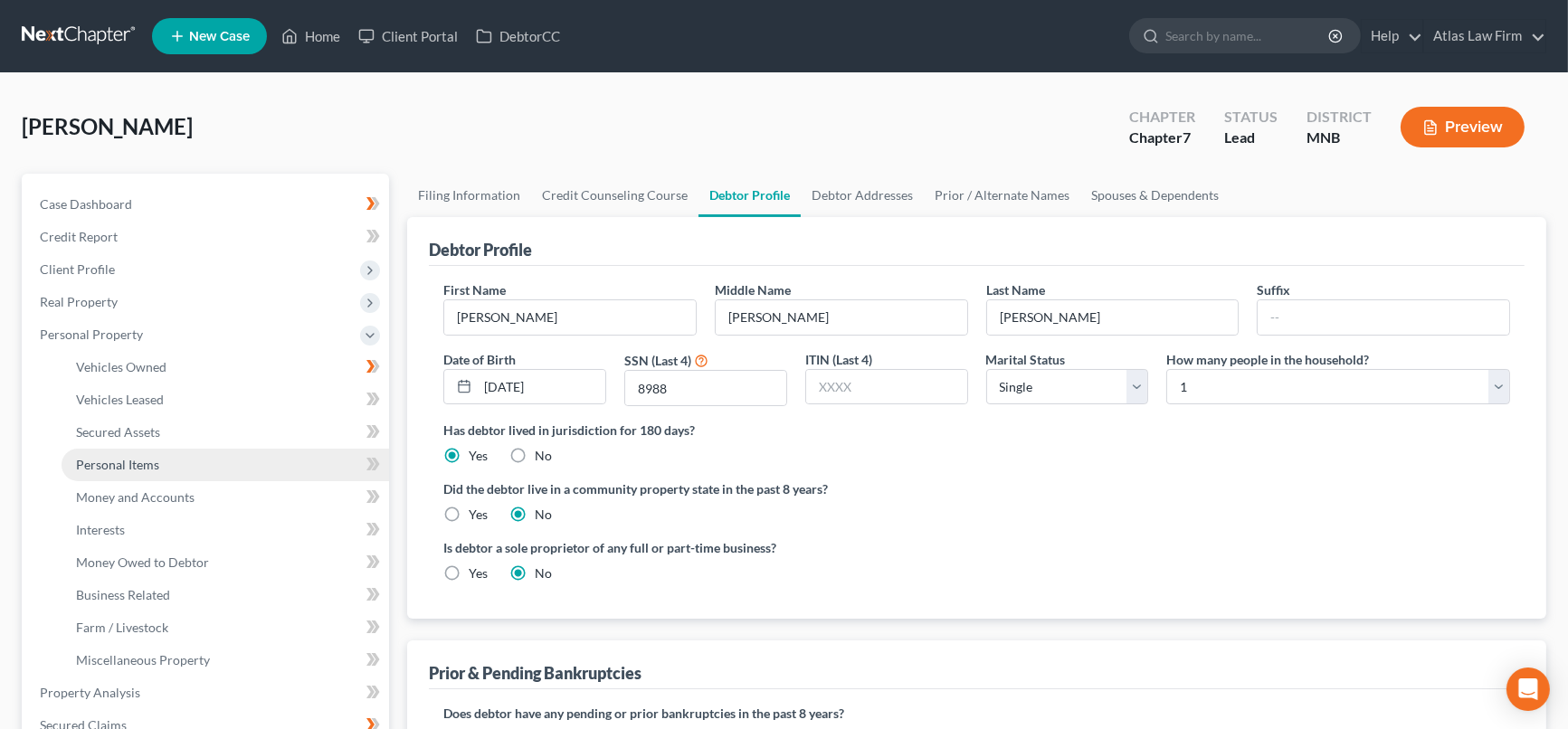
click at [154, 452] on link "Personal Items" at bounding box center [225, 465] width 328 height 33
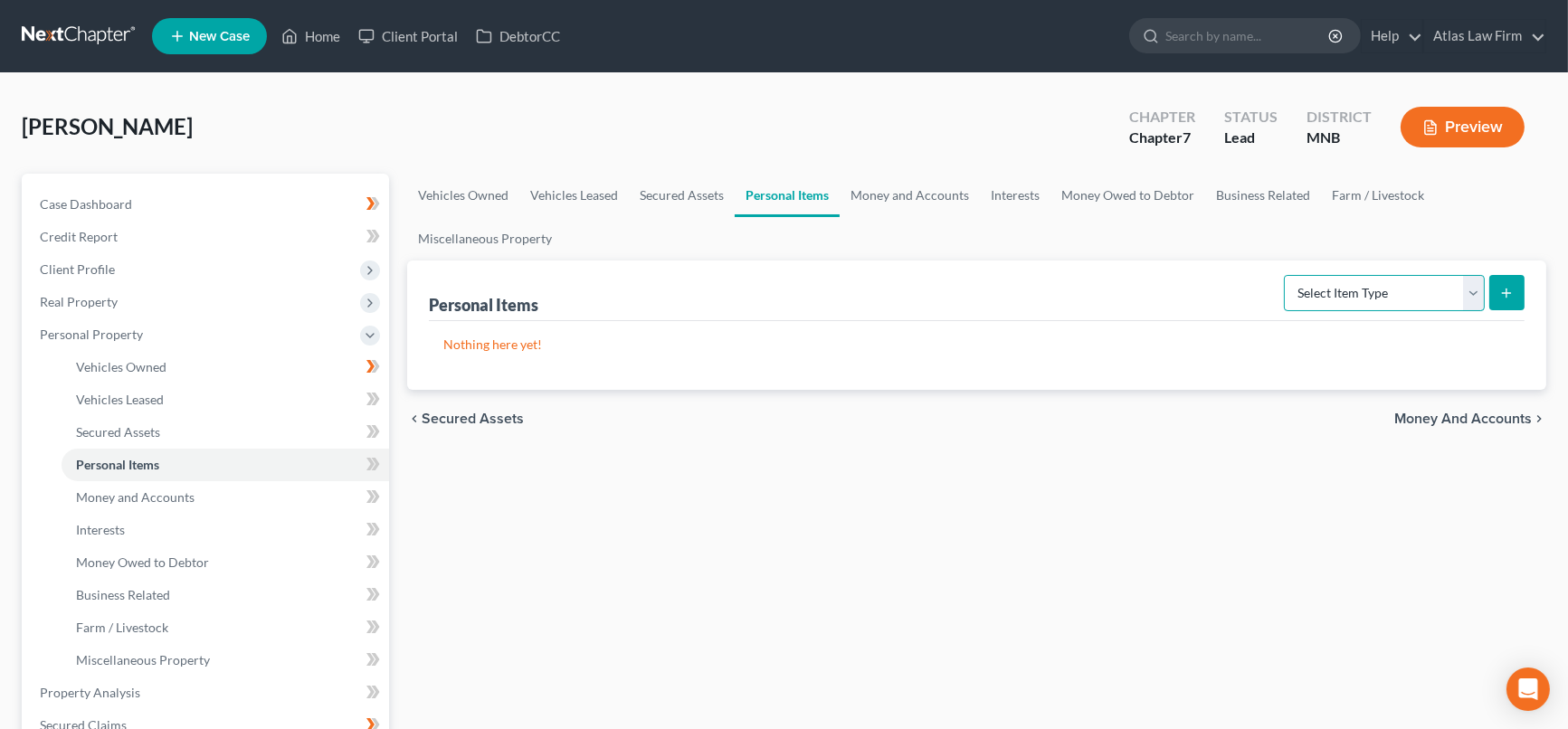
click at [1476, 291] on select "Select Item Type Clothing Collectibles Of Value Electronics Firearms Household …" at bounding box center [1383, 293] width 201 height 36
select select "jewelry"
click at [1286, 275] on select "Select Item Type Clothing Collectibles Of Value Electronics Firearms Household …" at bounding box center [1383, 293] width 201 height 36
click at [1498, 293] on button "submit" at bounding box center [1507, 292] width 35 height 35
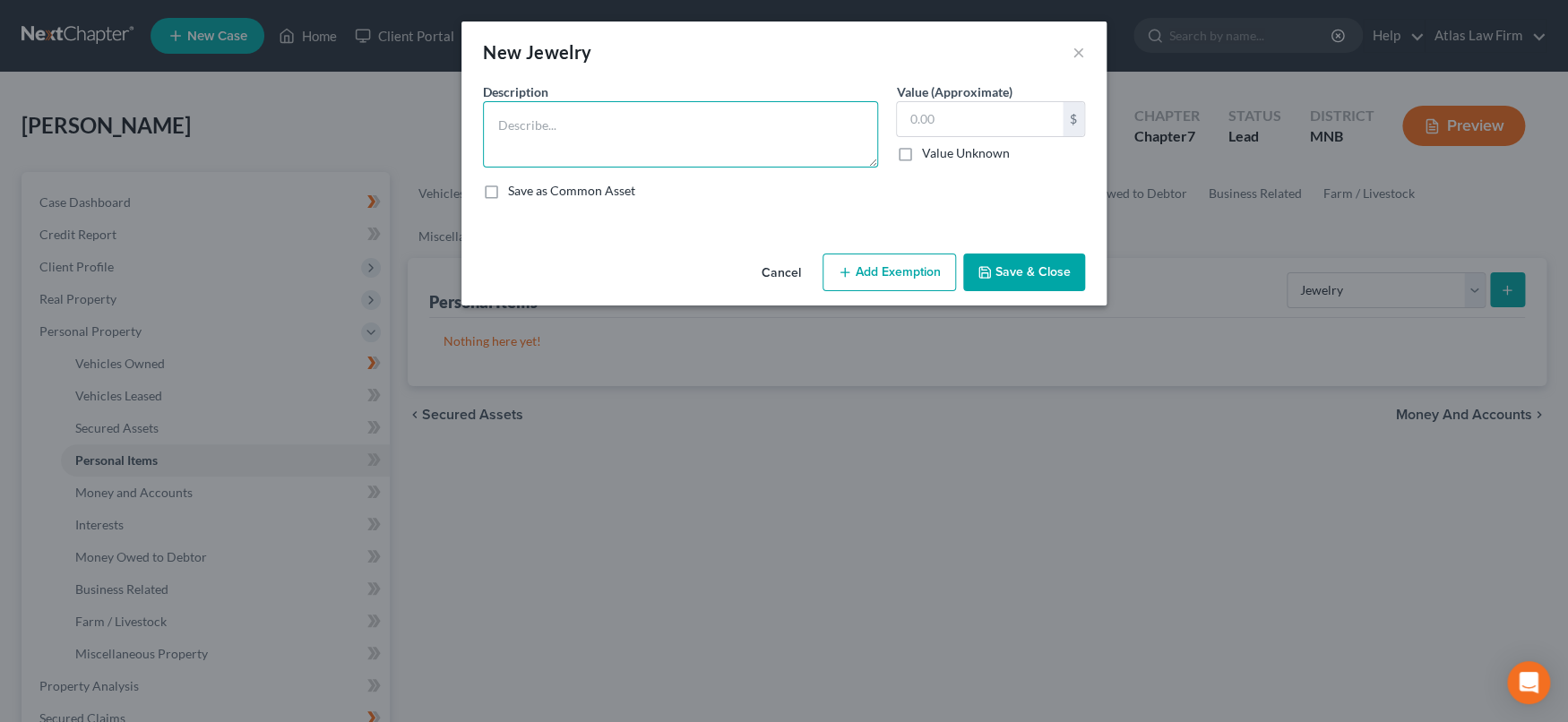
click at [738, 127] on textarea at bounding box center [681, 134] width 395 height 66
type textarea "Costume jewelry"
type input "1.00"
click at [862, 284] on button "Add Exemption" at bounding box center [888, 272] width 133 height 37
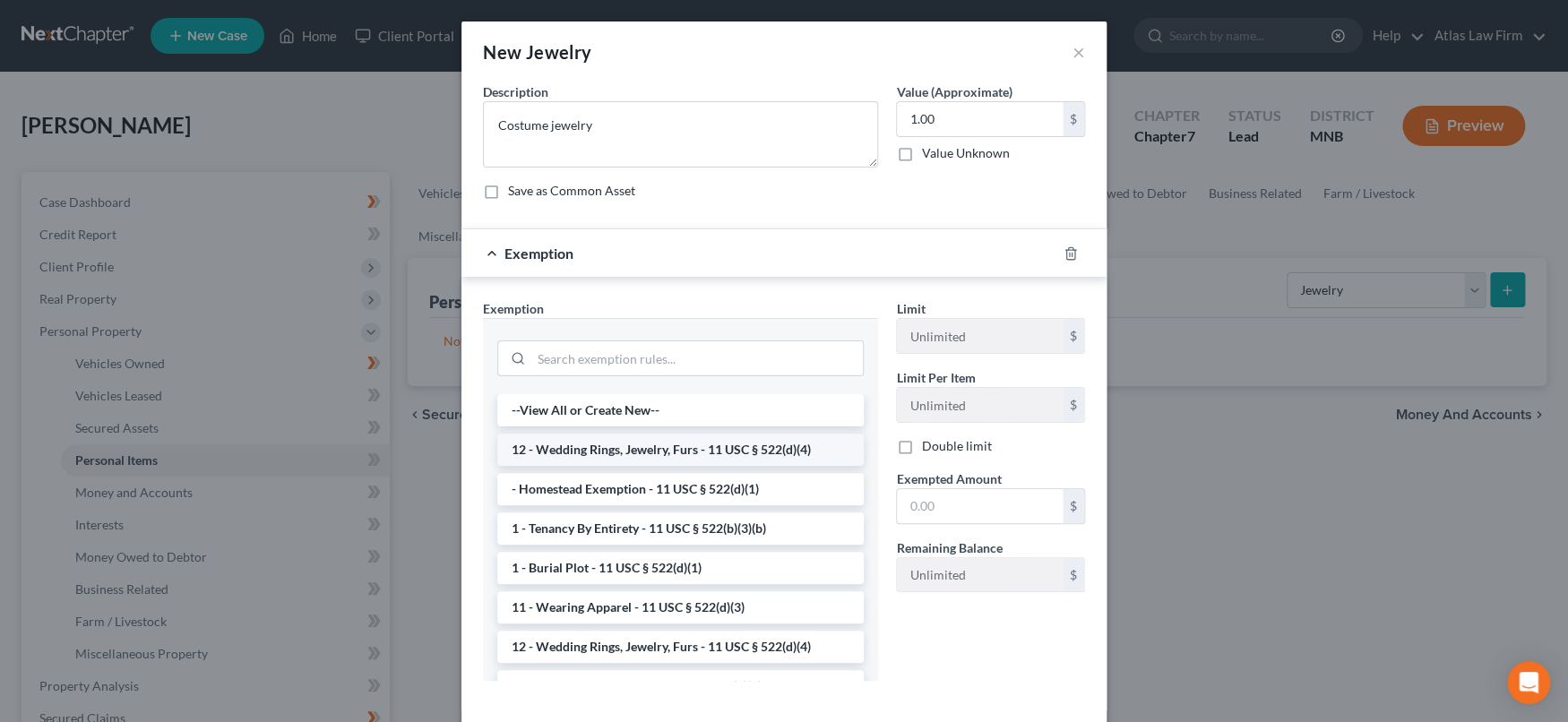
click at [712, 455] on li "12 - Wedding Rings, Jewelry, Furs - 11 USC § 522(d)(4)" at bounding box center [680, 450] width 366 height 33
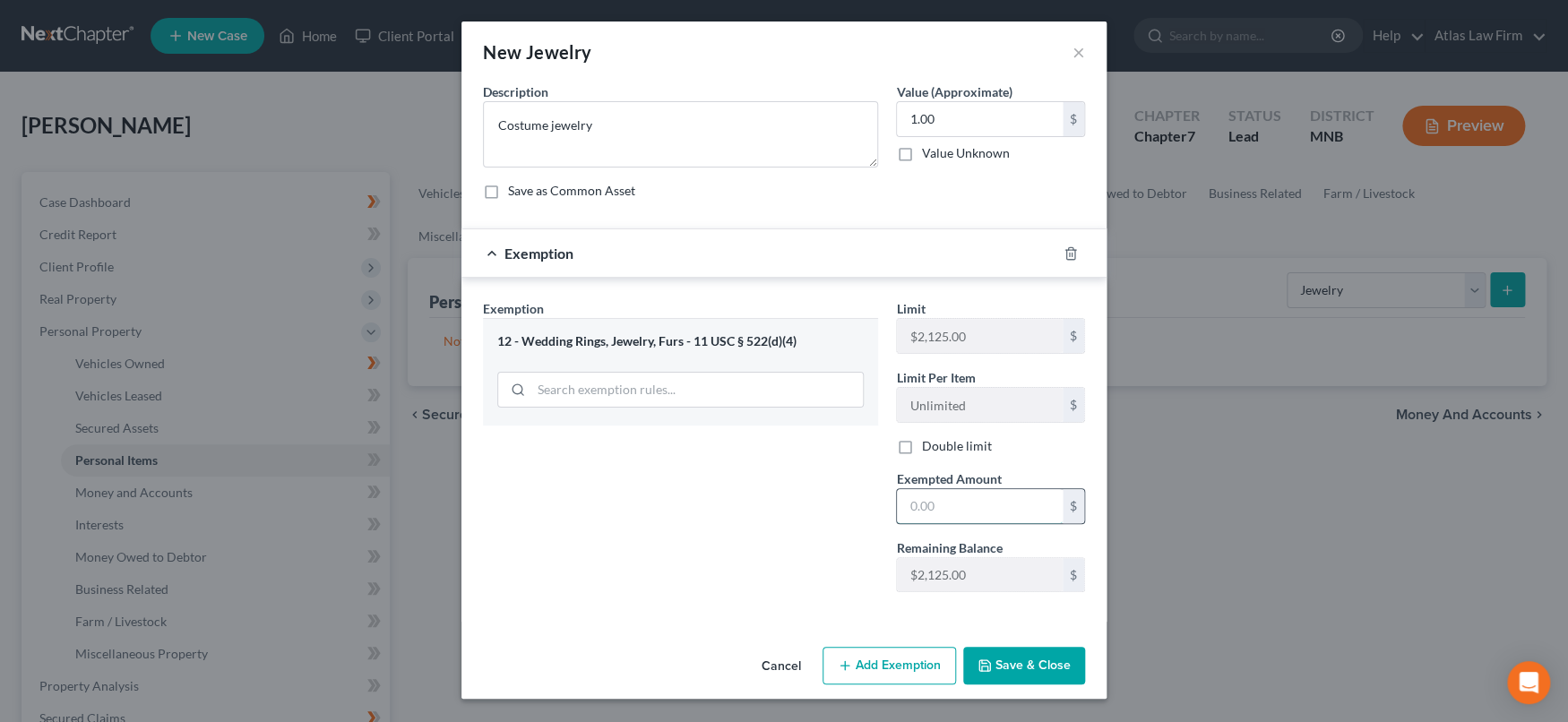
click at [927, 501] on input "text" at bounding box center [980, 507] width 166 height 35
type input "1.00"
click at [1011, 677] on button "Save & Close" at bounding box center [1024, 666] width 122 height 37
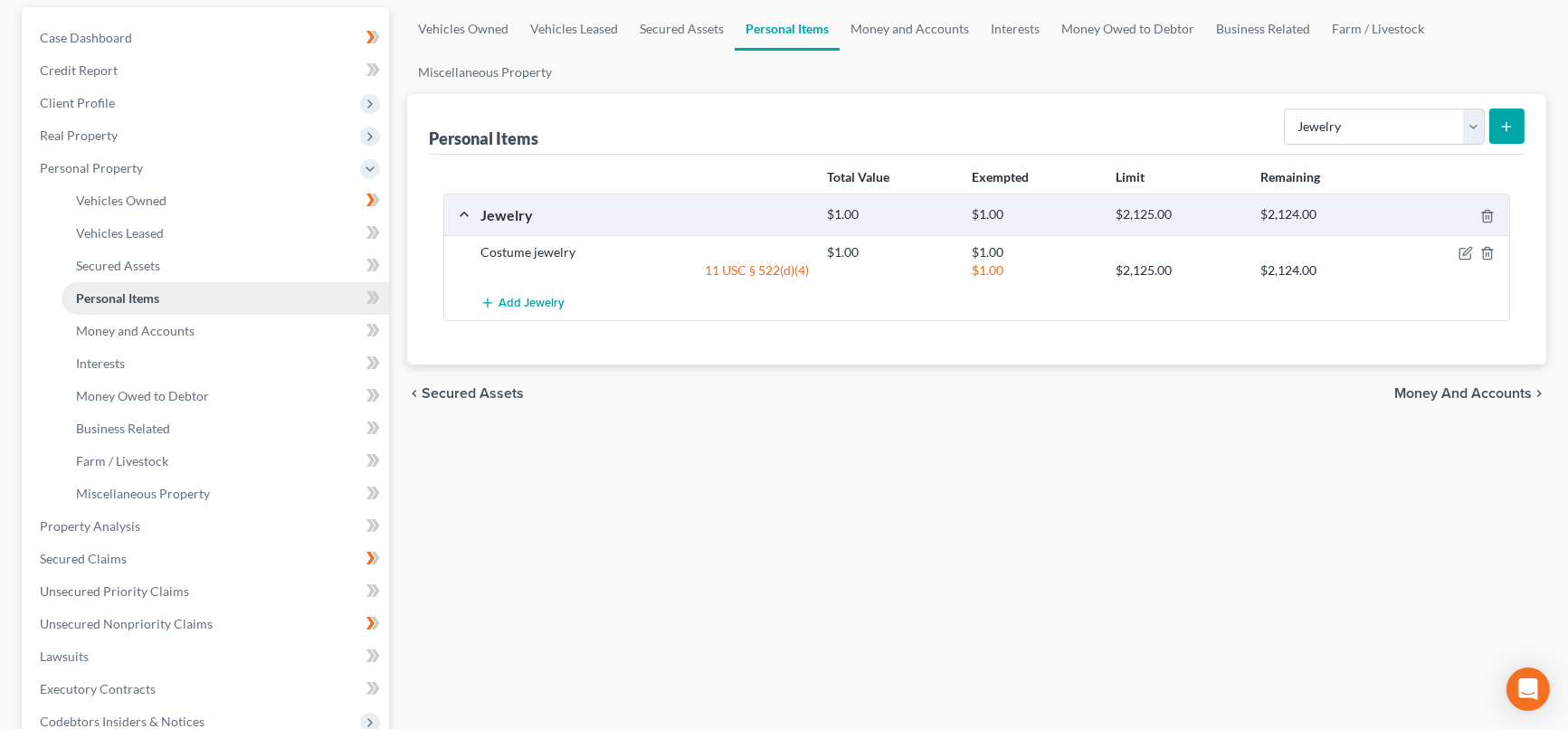
scroll to position [201, 0]
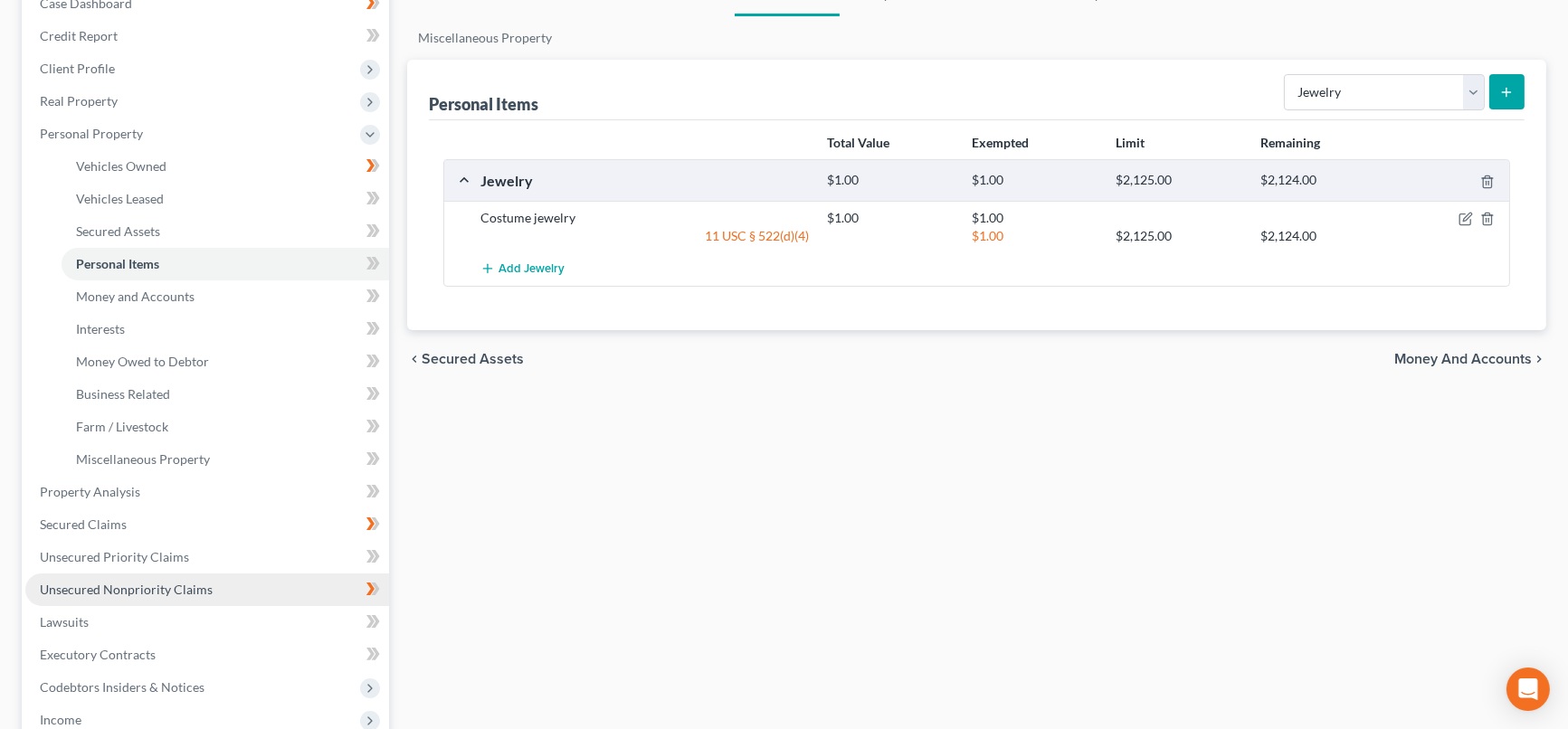
click at [137, 578] on link "Unsecured Nonpriority Claims" at bounding box center [207, 590] width 364 height 33
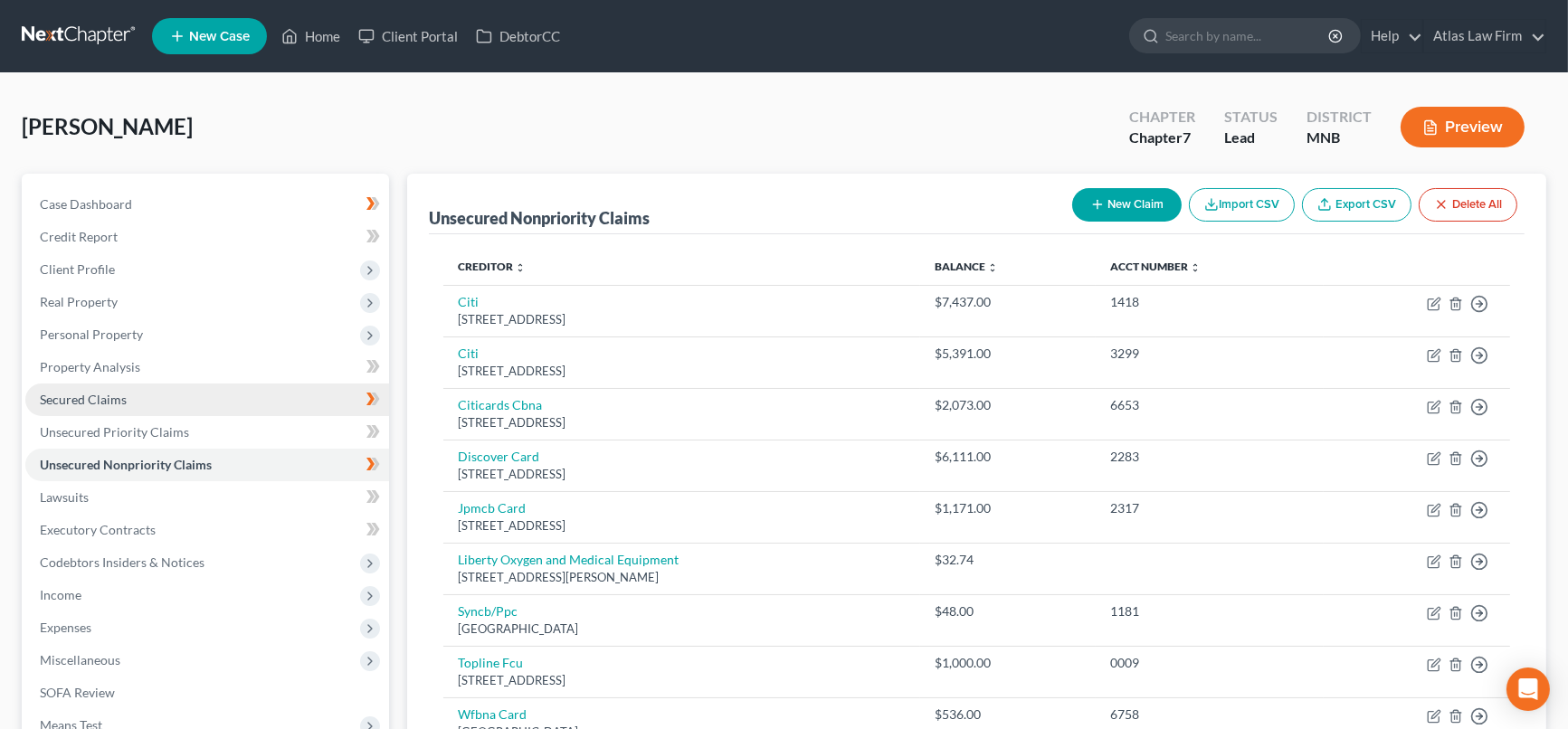
click at [133, 392] on link "Secured Claims" at bounding box center [207, 399] width 364 height 33
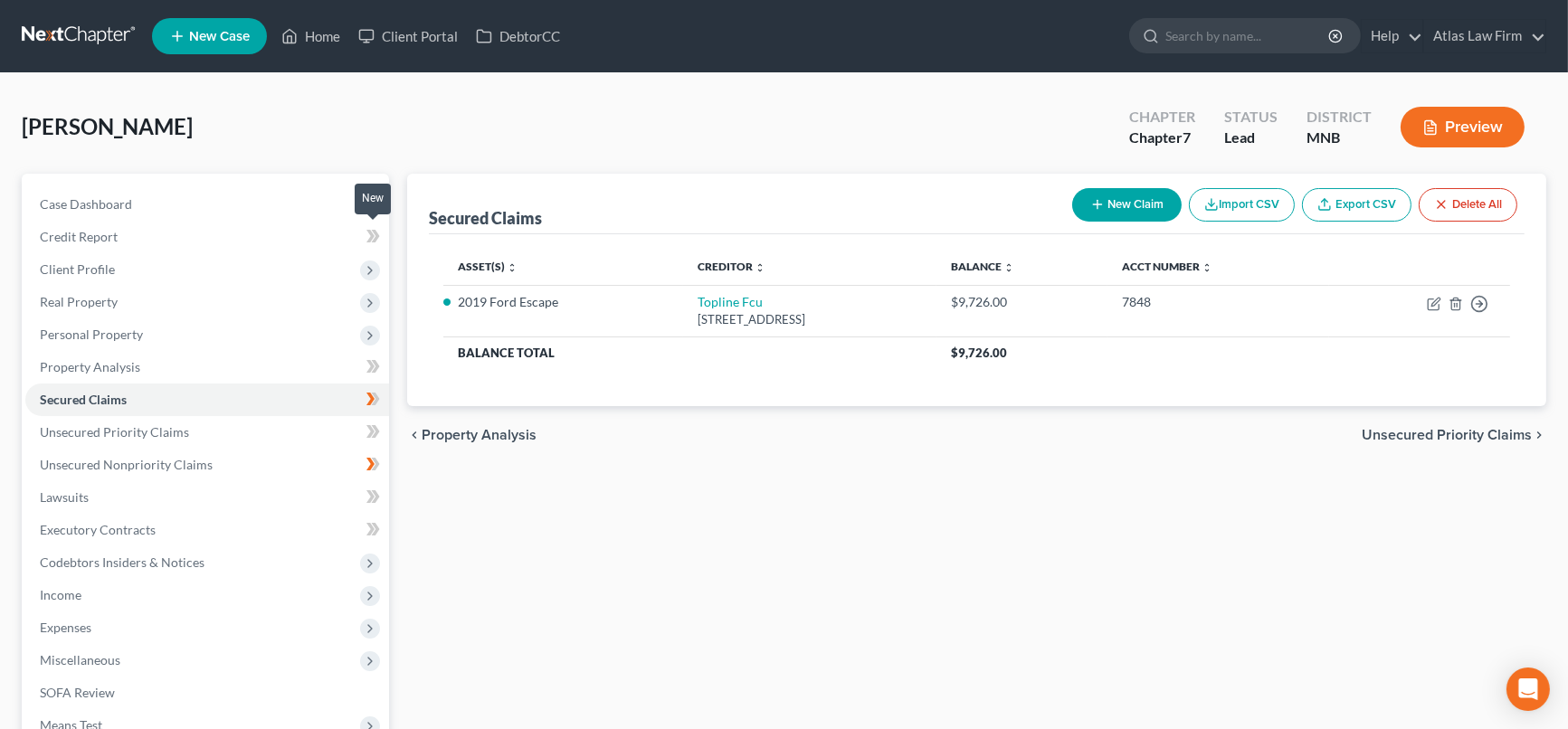
click at [380, 236] on icon at bounding box center [373, 236] width 13 height 23
click at [212, 257] on span "Client Profile" at bounding box center [207, 269] width 364 height 33
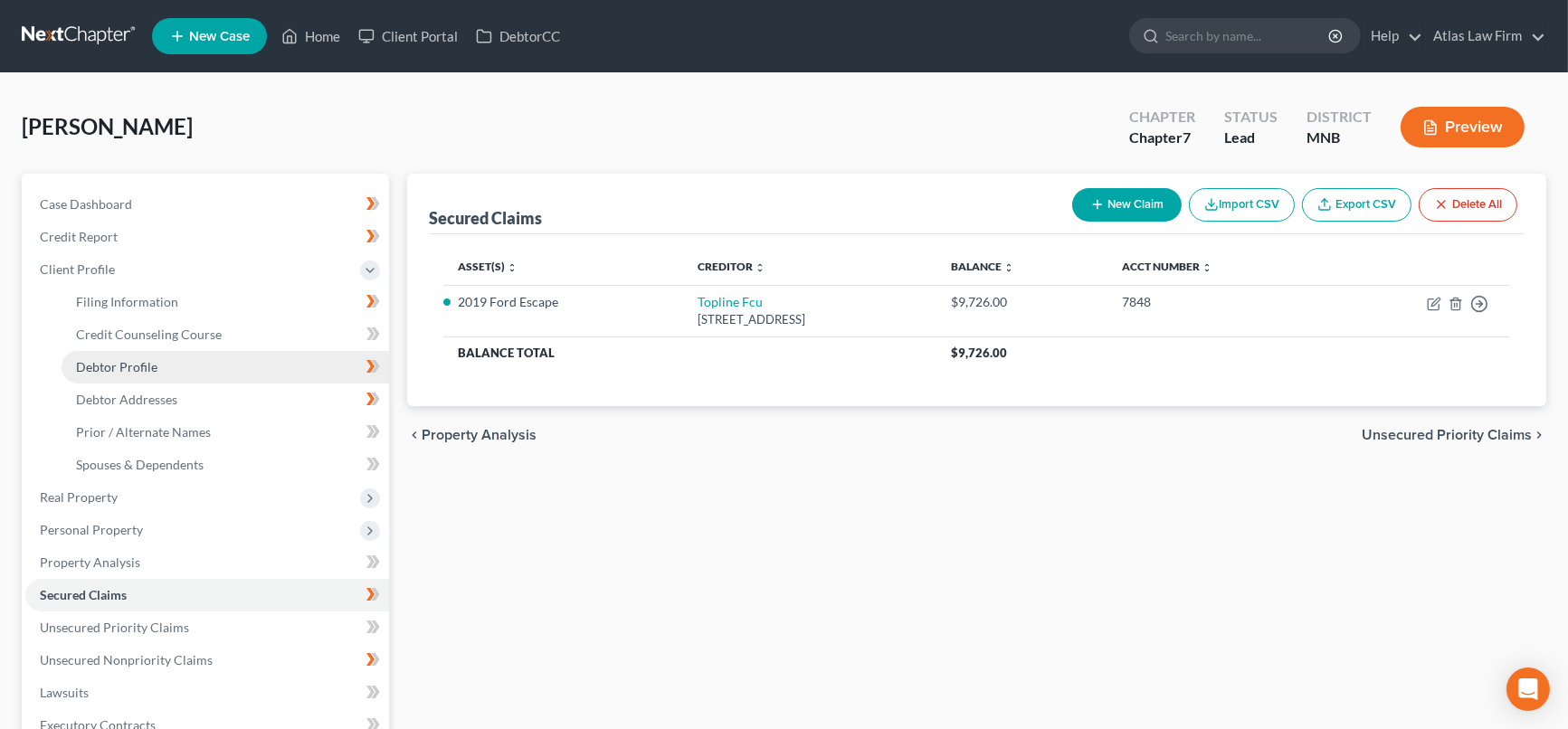
click at [220, 357] on link "Debtor Profile" at bounding box center [225, 367] width 328 height 33
select select "0"
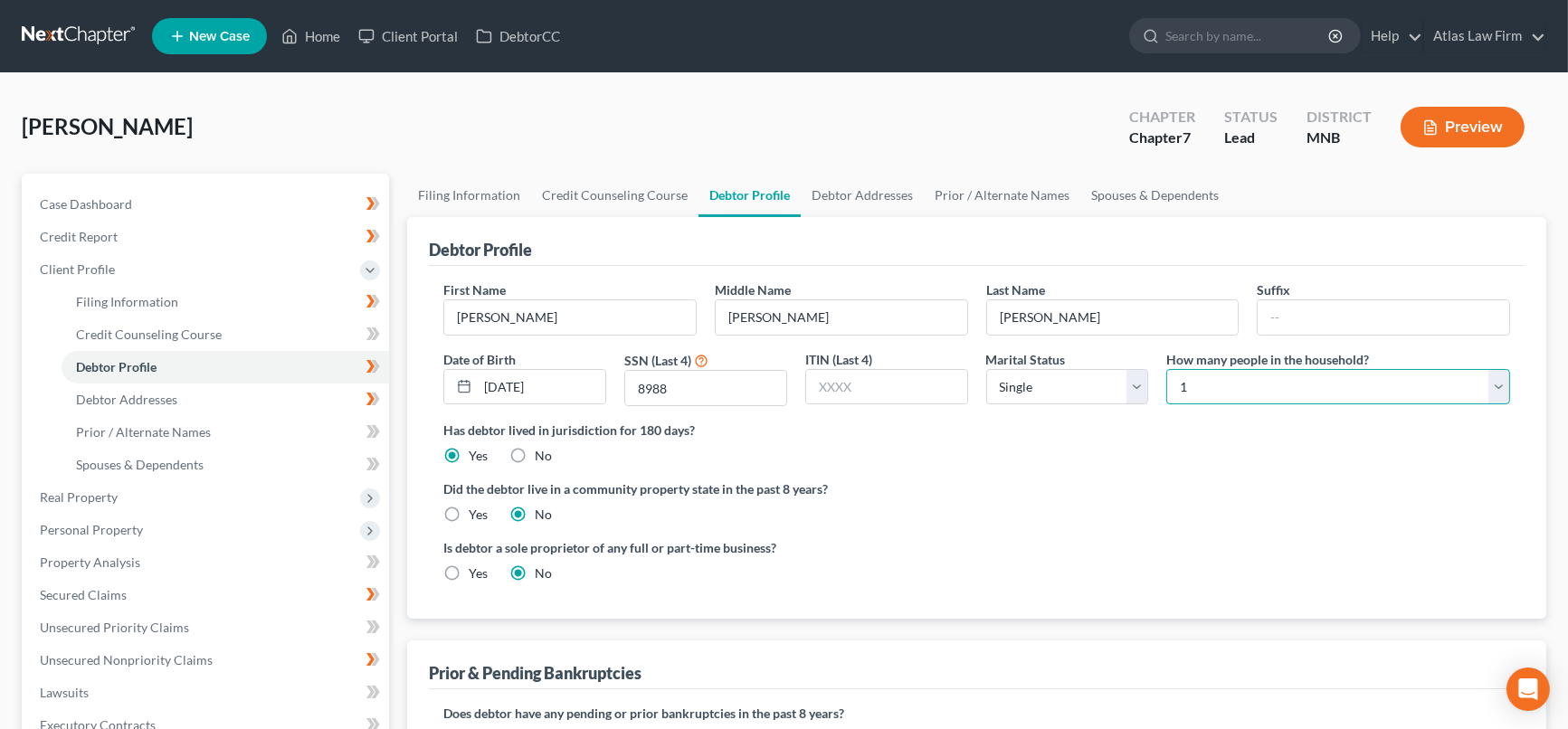
click at [1498, 397] on select "Select 1 2 3 4 5 6 7 8 9 10 11 12 13 14 15 16 17 18 19 20" at bounding box center [1338, 387] width 344 height 36
select select "1"
click at [1167, 369] on select "Select 1 2 3 4 5 6 7 8 9 10 11 12 13 14 15 16 17 18 19 20" at bounding box center [1338, 387] width 344 height 36
click at [1156, 485] on label "Did the debtor live in a community property state in the past 8 years?" at bounding box center [977, 489] width 1067 height 19
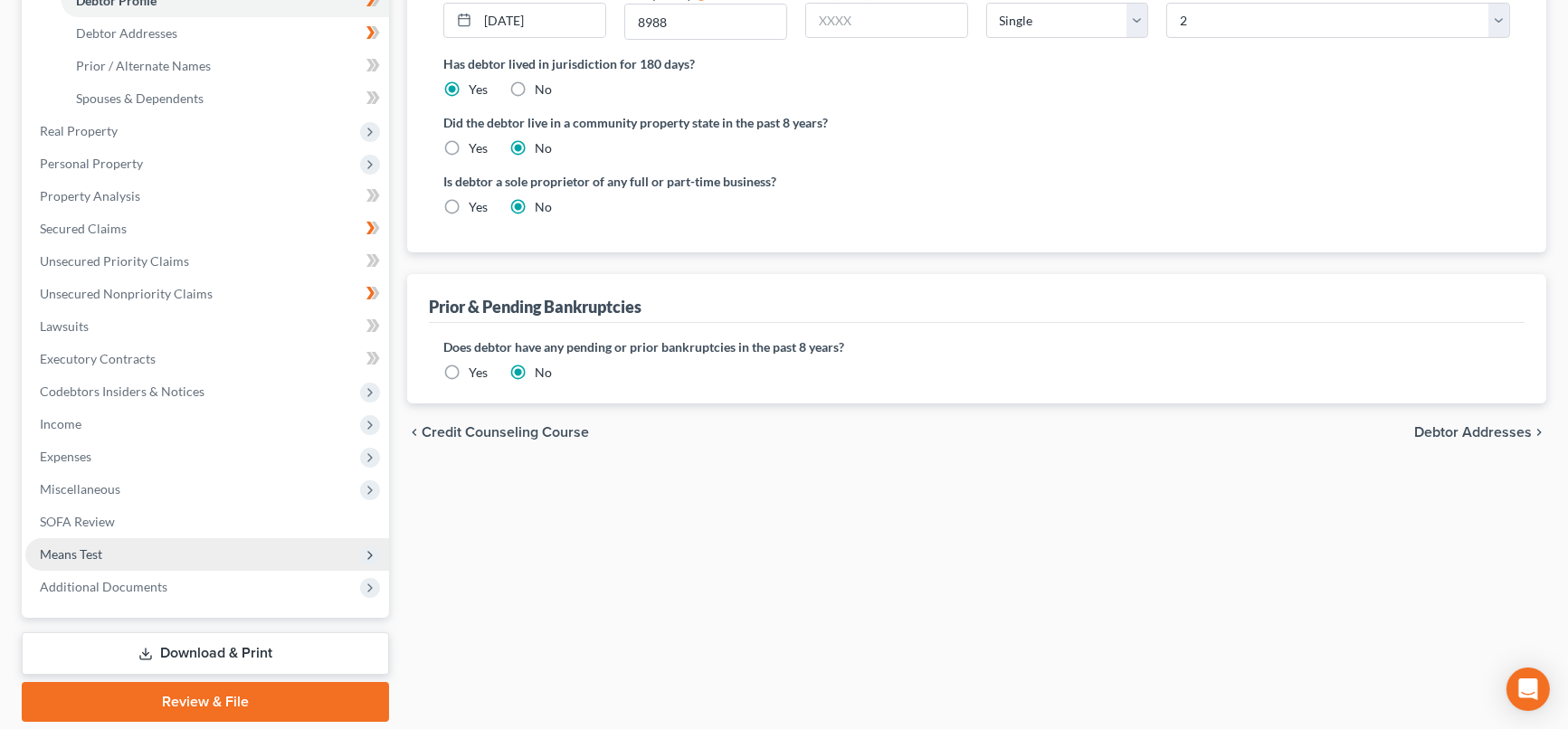
scroll to position [402, 0]
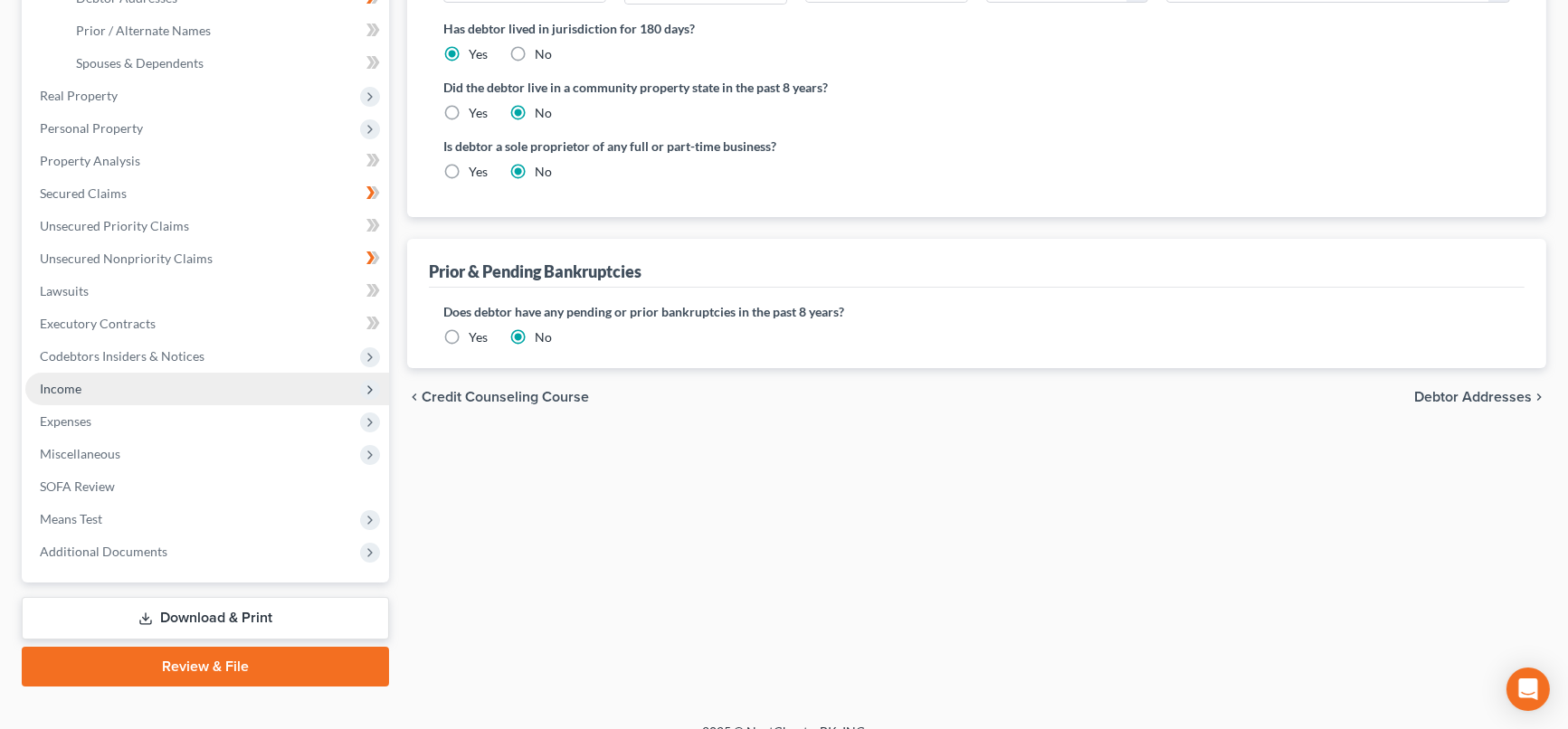
click at [219, 381] on span "Income" at bounding box center [207, 389] width 364 height 33
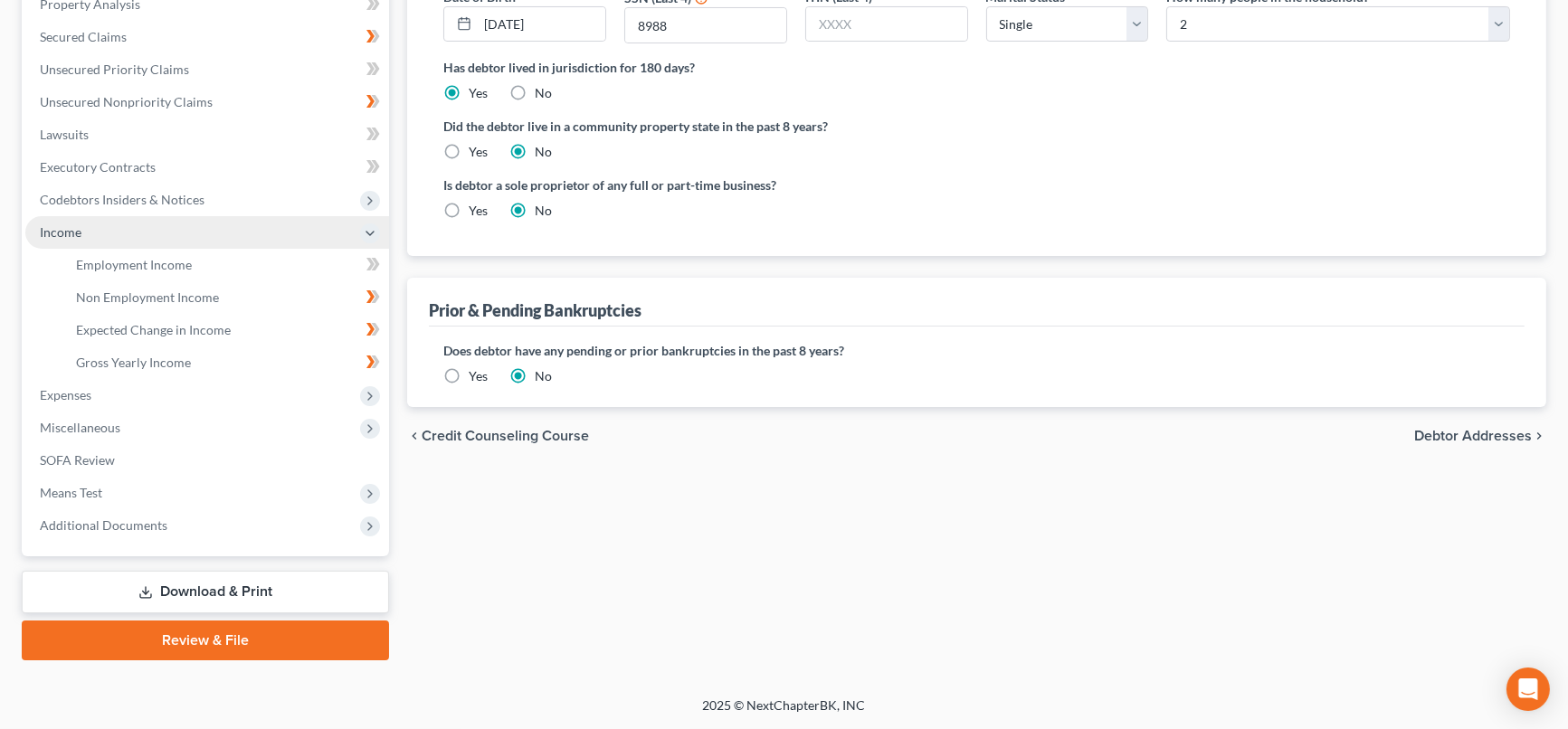
scroll to position [360, 0]
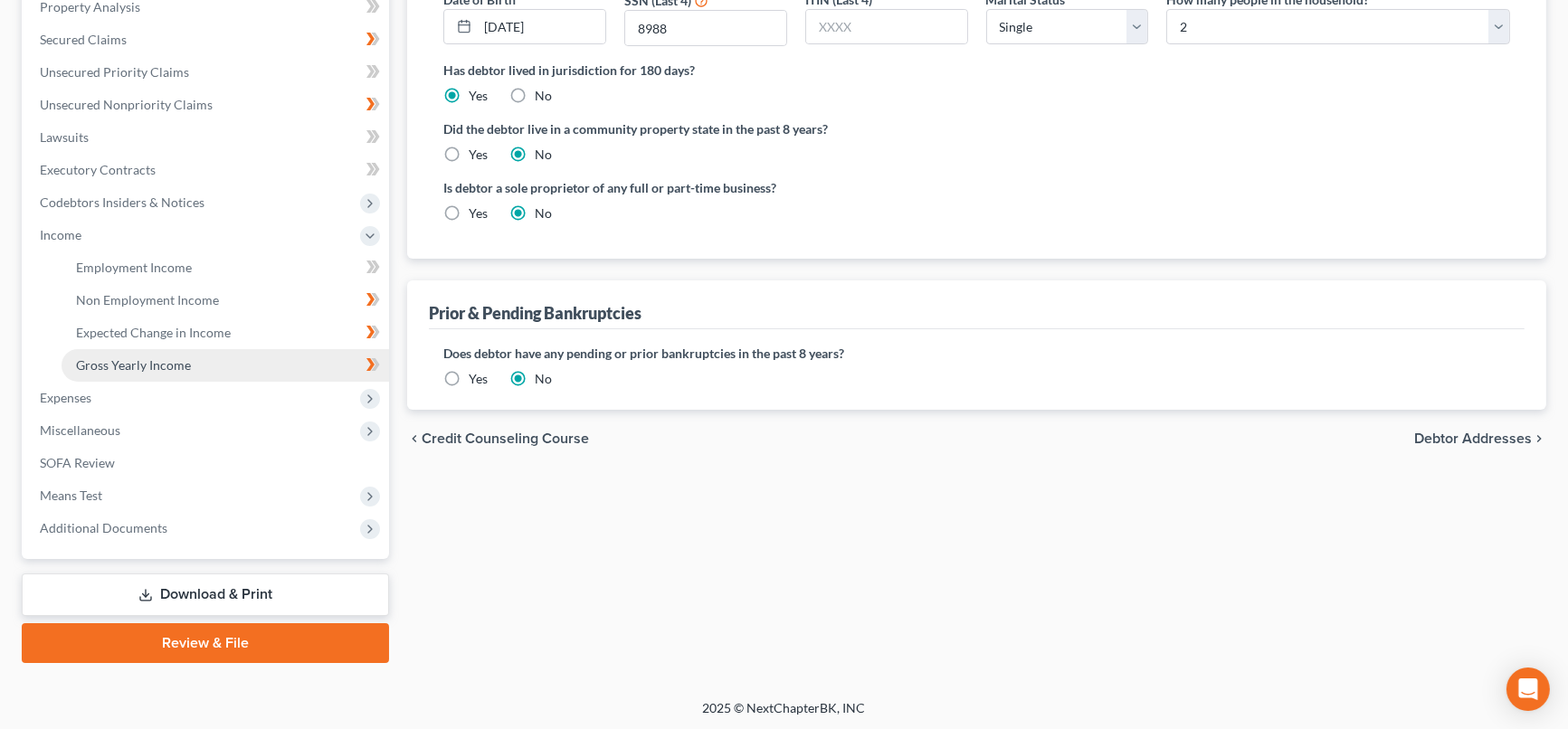
click at [272, 358] on link "Gross Yearly Income" at bounding box center [225, 365] width 328 height 33
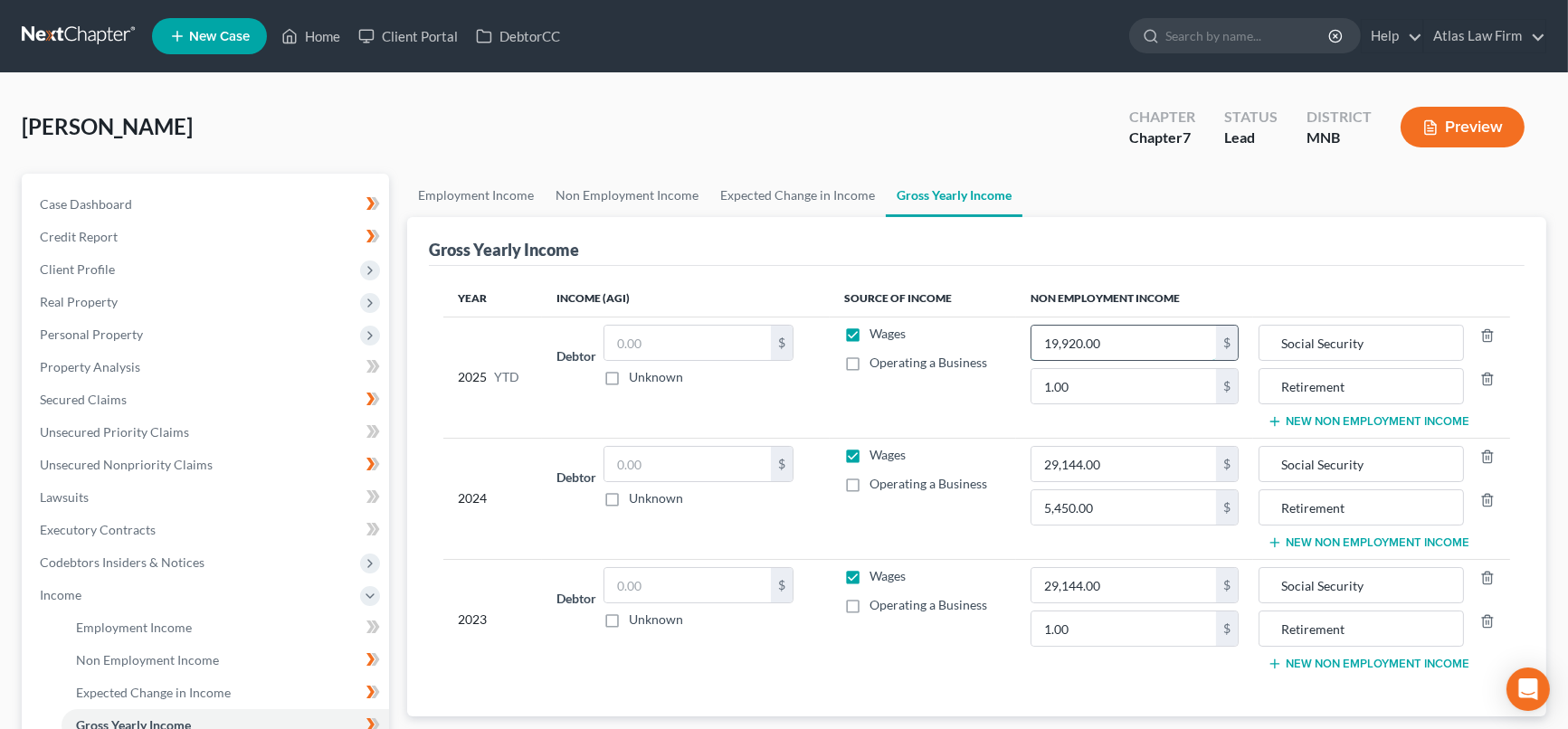
click at [1144, 335] on input "19,920.00" at bounding box center [1123, 343] width 185 height 35
click at [1146, 335] on input "19,920.00" at bounding box center [1123, 343] width 185 height 35
type input "0"
click at [1183, 391] on input "1.00" at bounding box center [1123, 386] width 185 height 35
click at [1143, 499] on input "5,450.00" at bounding box center [1123, 508] width 185 height 35
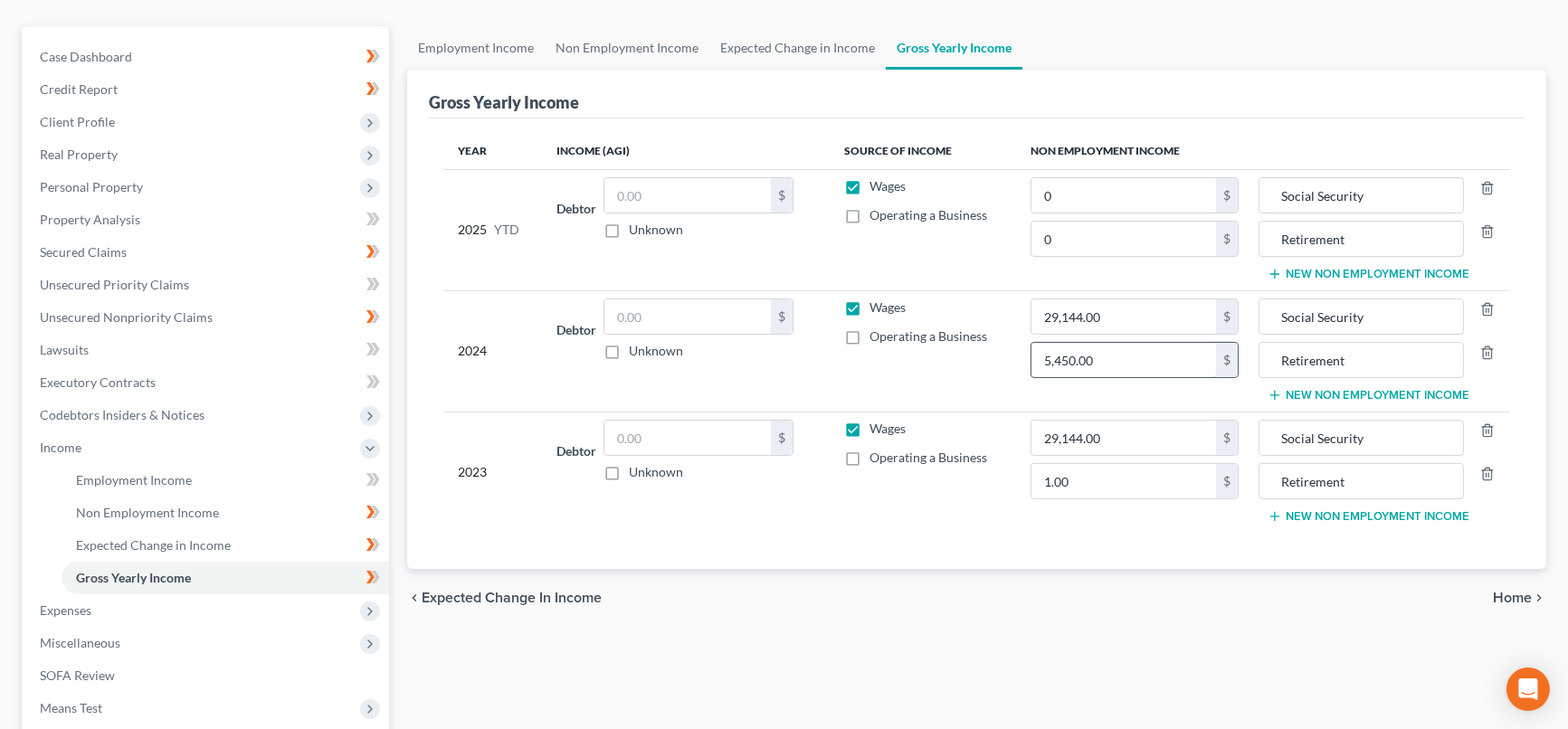
scroll to position [201, 0]
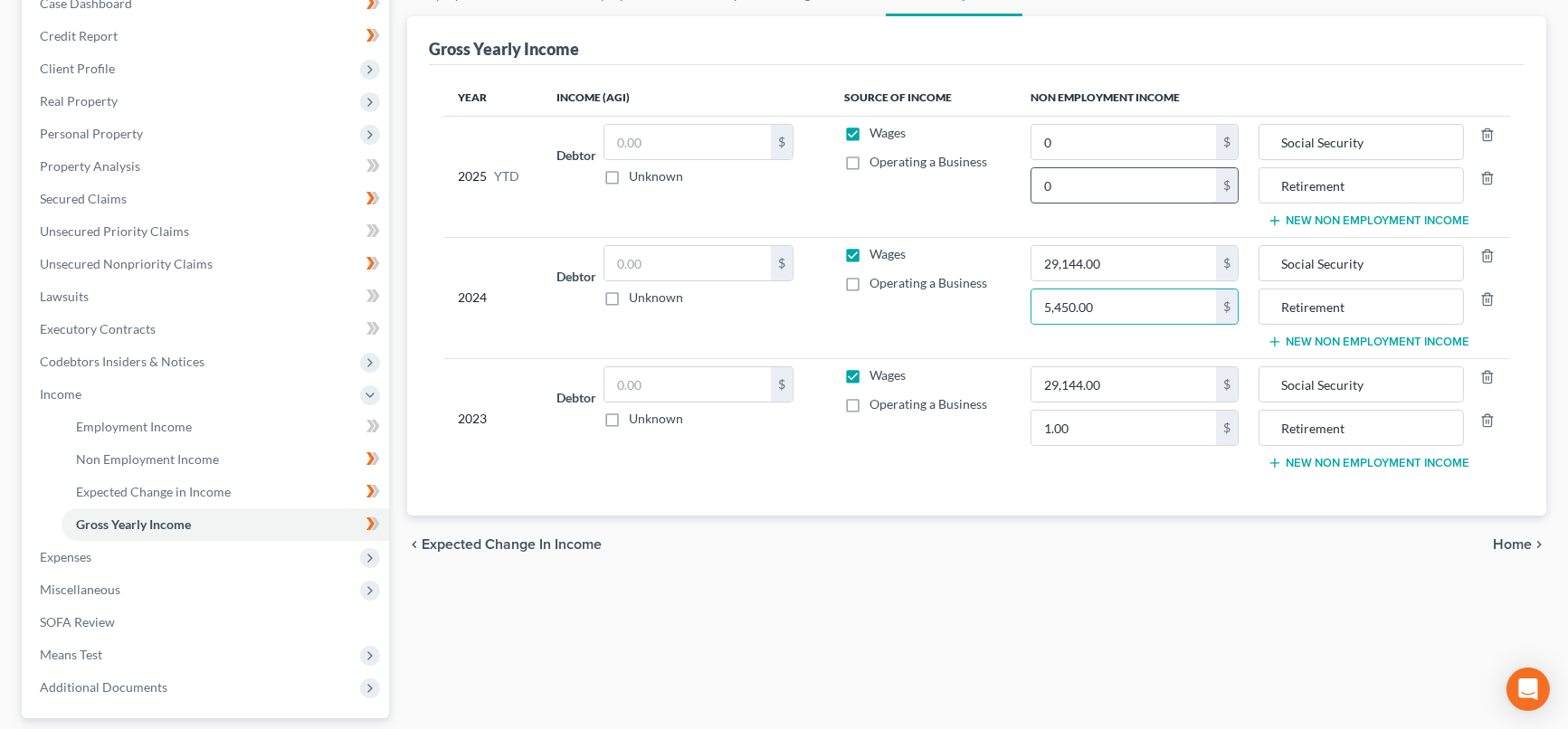
click at [1174, 189] on input "0" at bounding box center [1123, 186] width 185 height 35
type input "1.00"
click at [1137, 136] on input "0" at bounding box center [1123, 142] width 185 height 35
type input "1.00"
click at [1146, 428] on input "1.00" at bounding box center [1123, 428] width 185 height 35
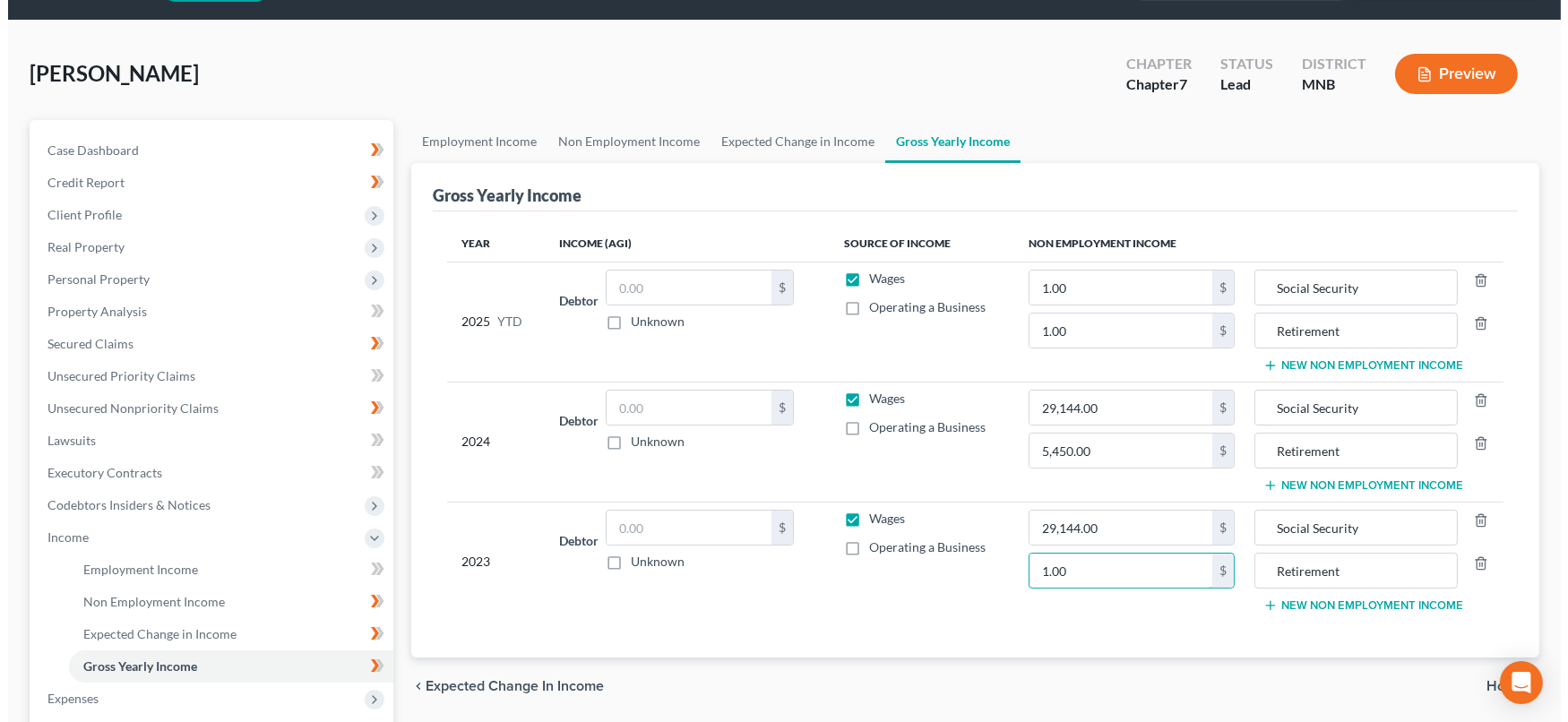
scroll to position [0, 0]
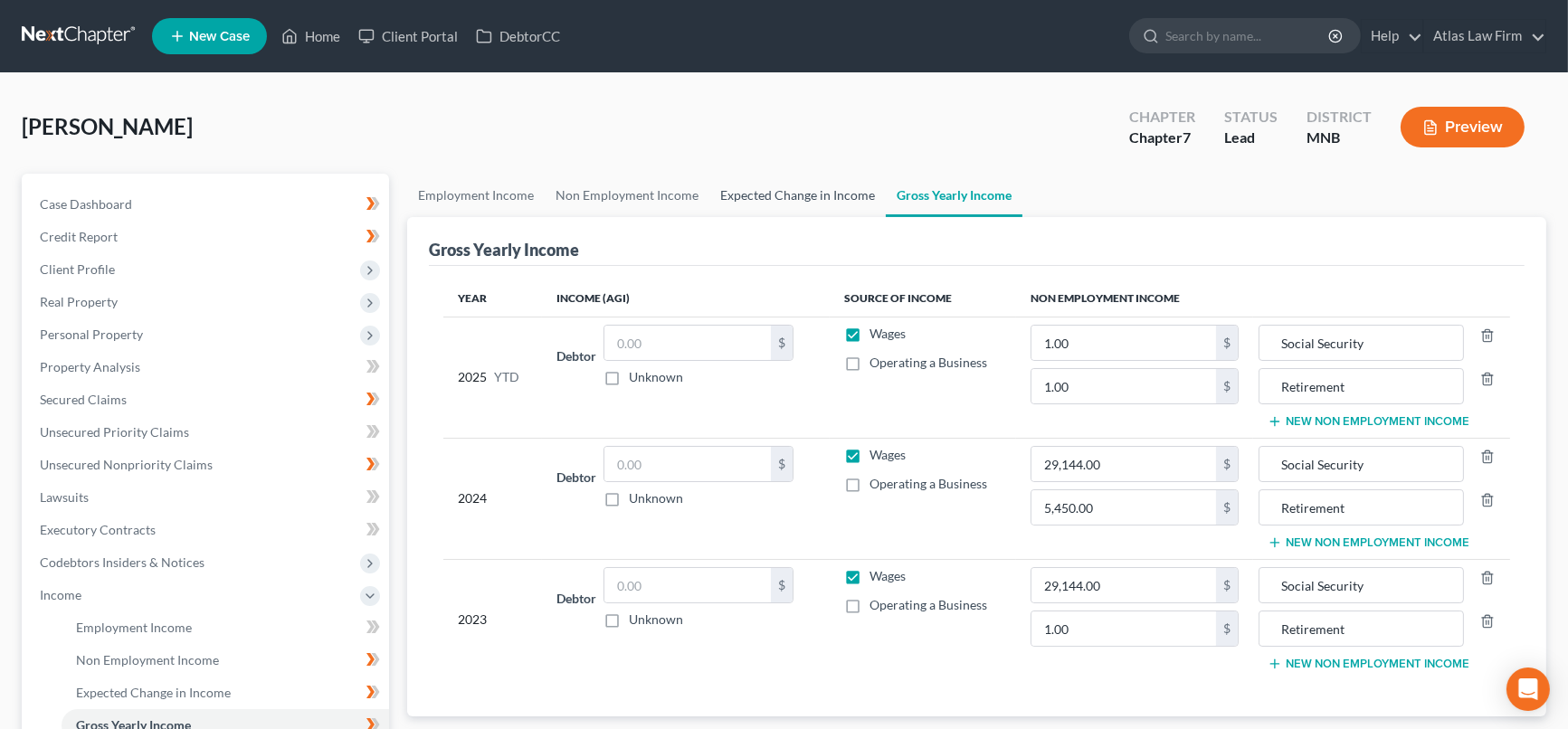
click at [820, 196] on link "Expected Change in Income" at bounding box center [797, 195] width 176 height 43
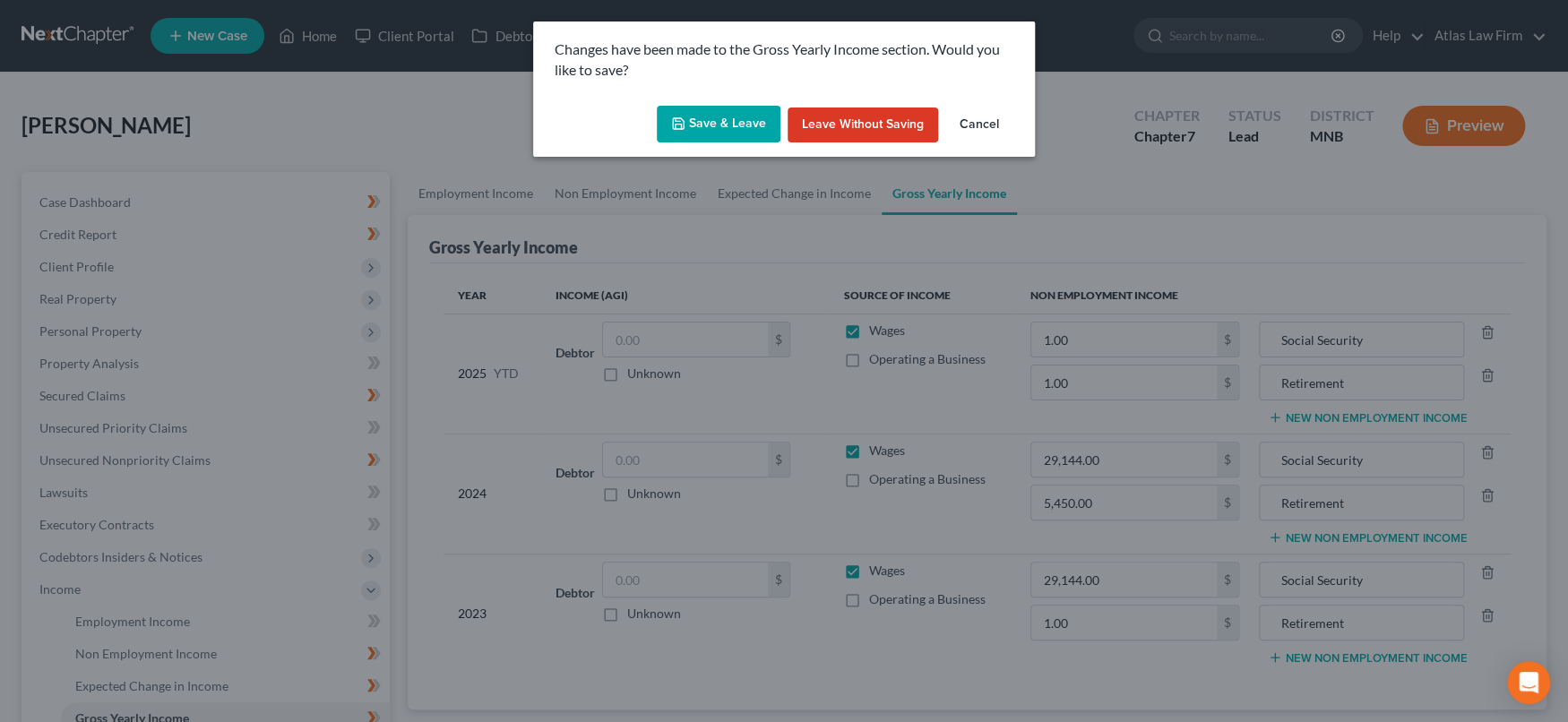
click at [739, 127] on button "Save & Leave" at bounding box center [718, 124] width 124 height 37
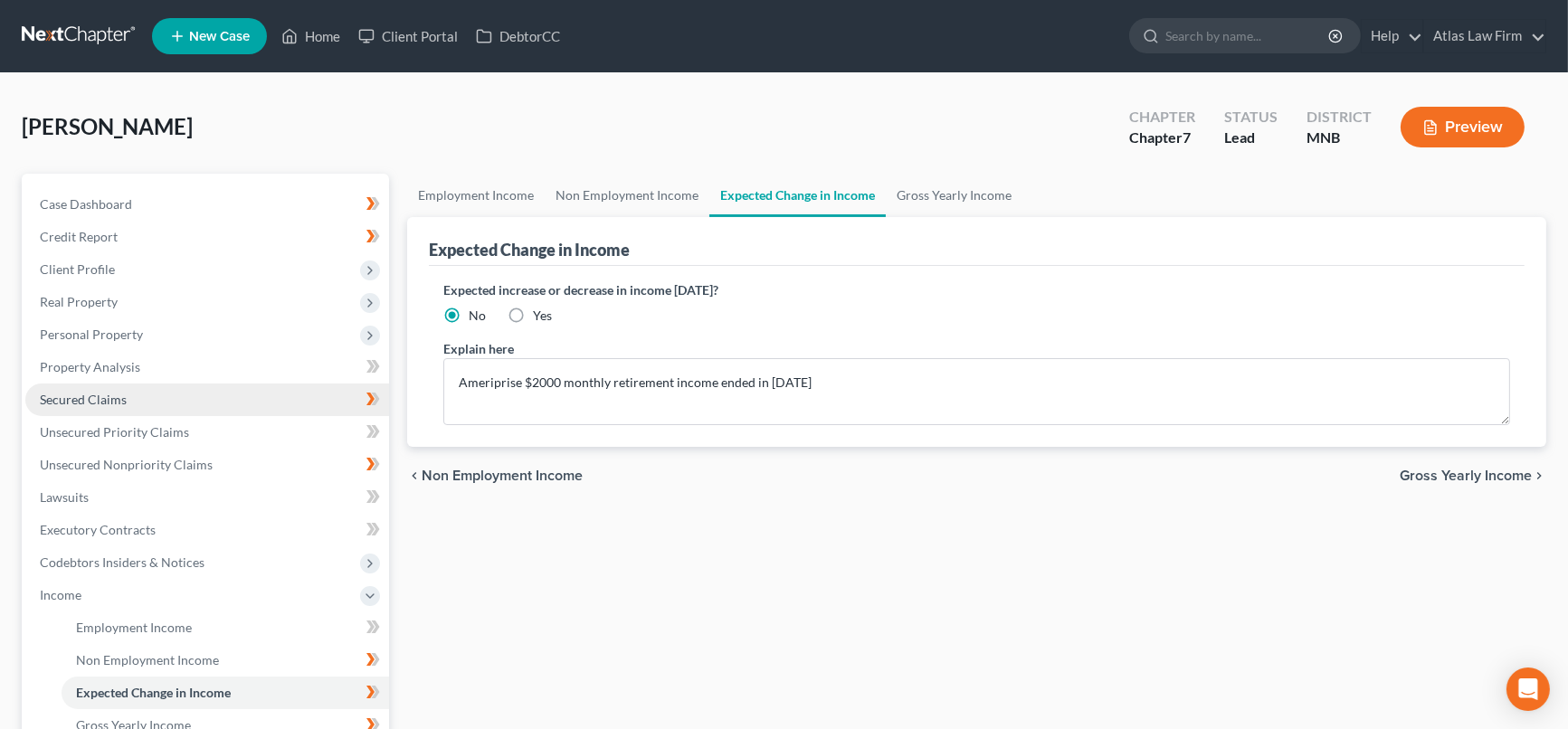
click at [75, 402] on span "Secured Claims" at bounding box center [83, 399] width 87 height 15
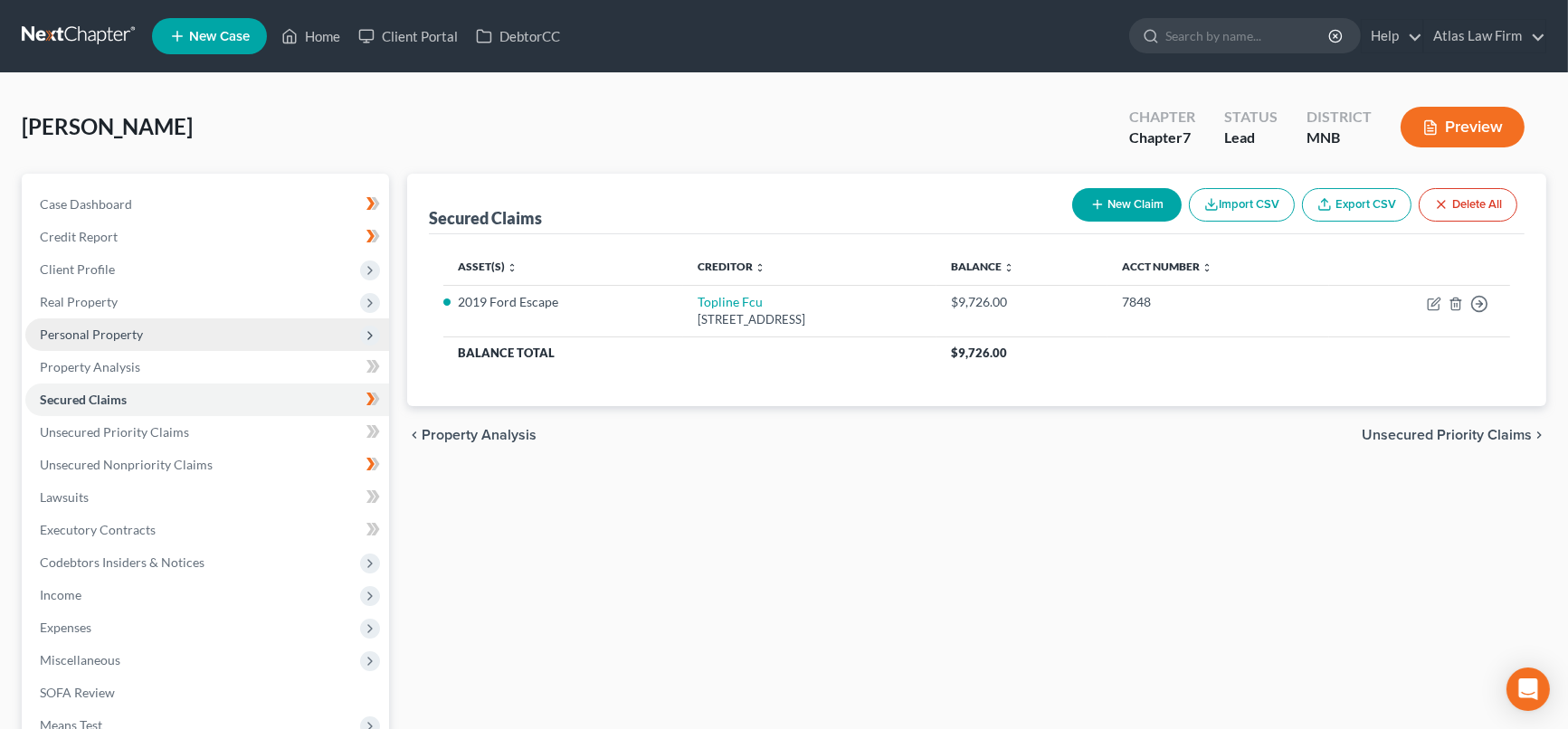
click at [79, 327] on span "Personal Property" at bounding box center [91, 334] width 104 height 15
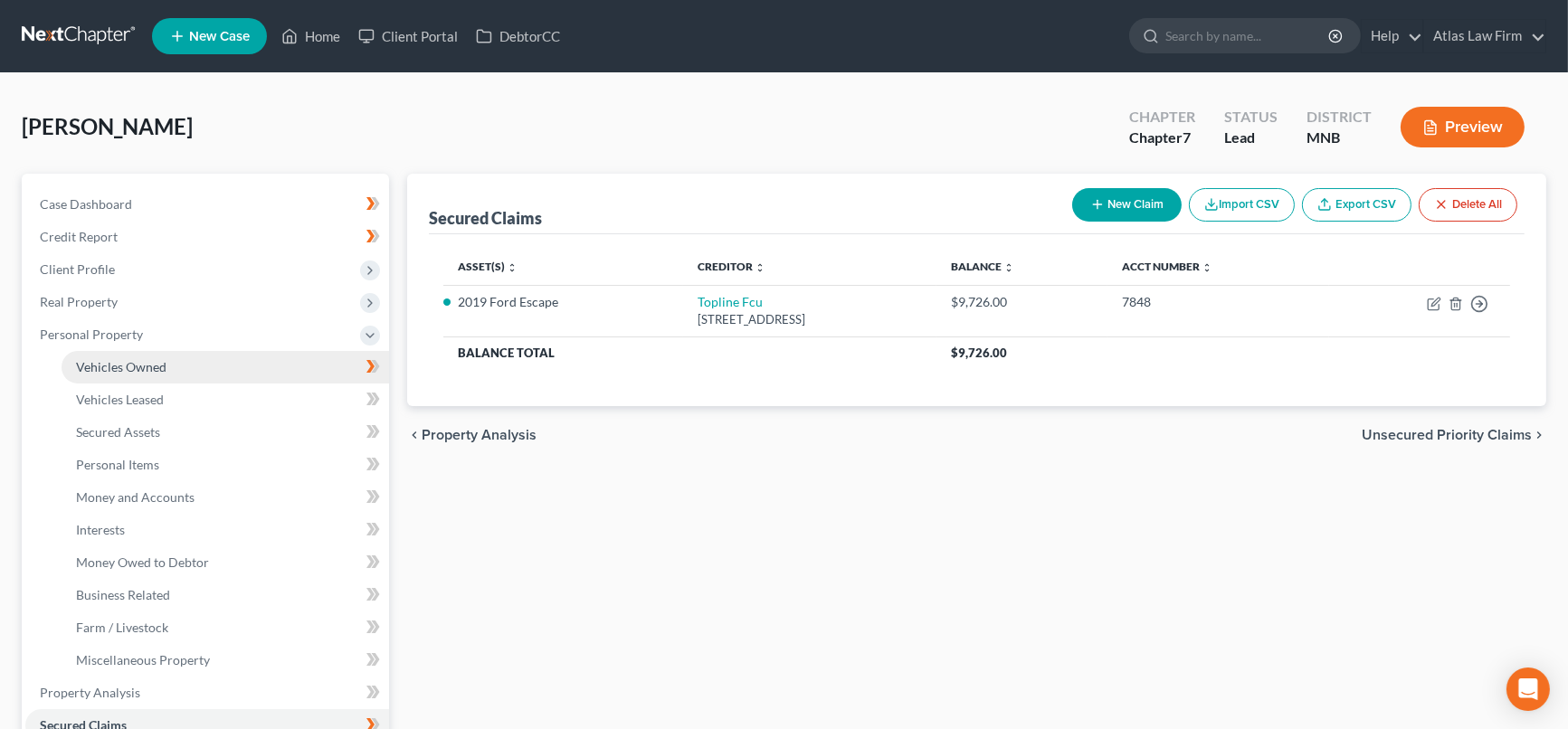
click at [193, 356] on link "Vehicles Owned" at bounding box center [225, 367] width 328 height 33
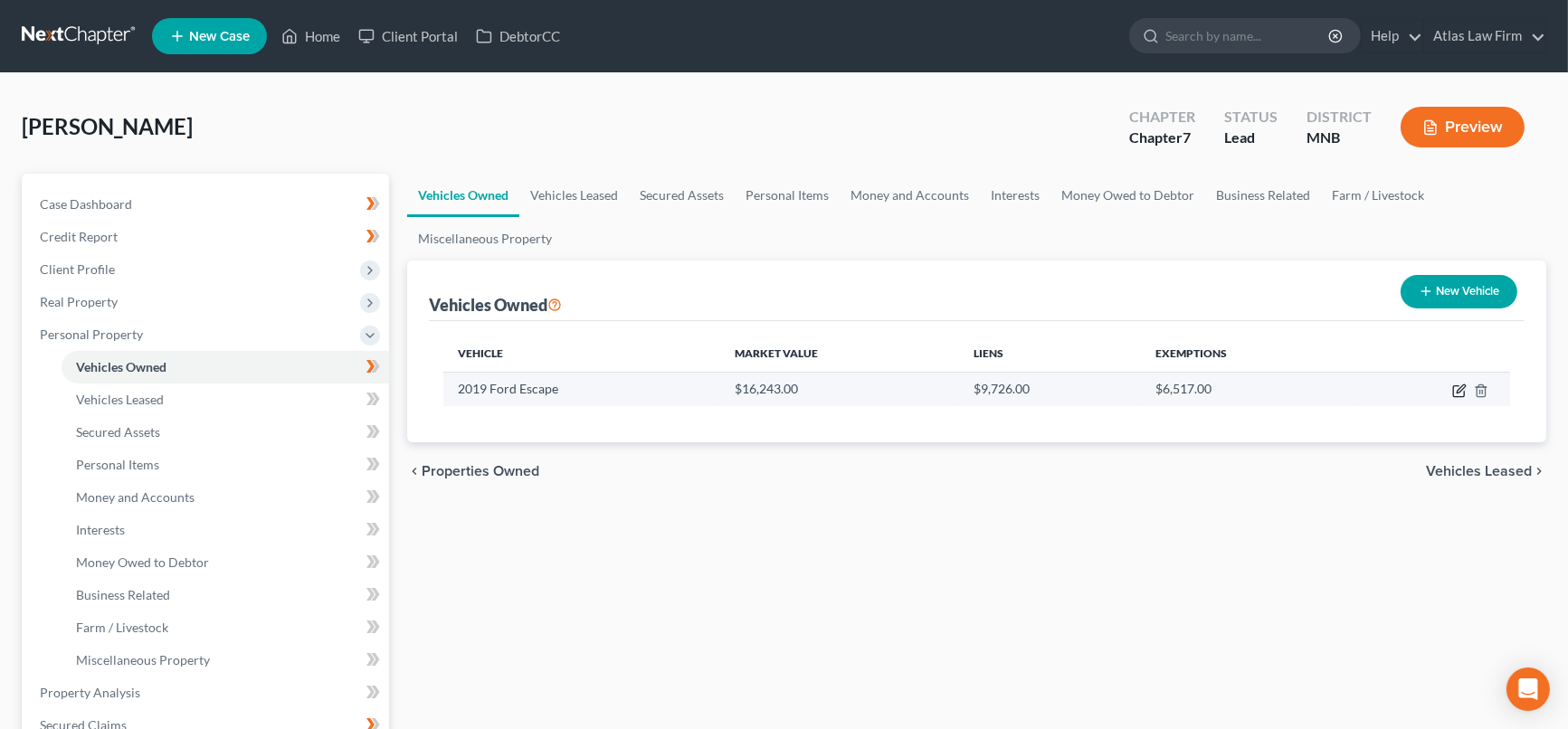
click at [1455, 385] on icon "button" at bounding box center [1459, 390] width 14 height 14
select select "0"
select select "7"
select select "0"
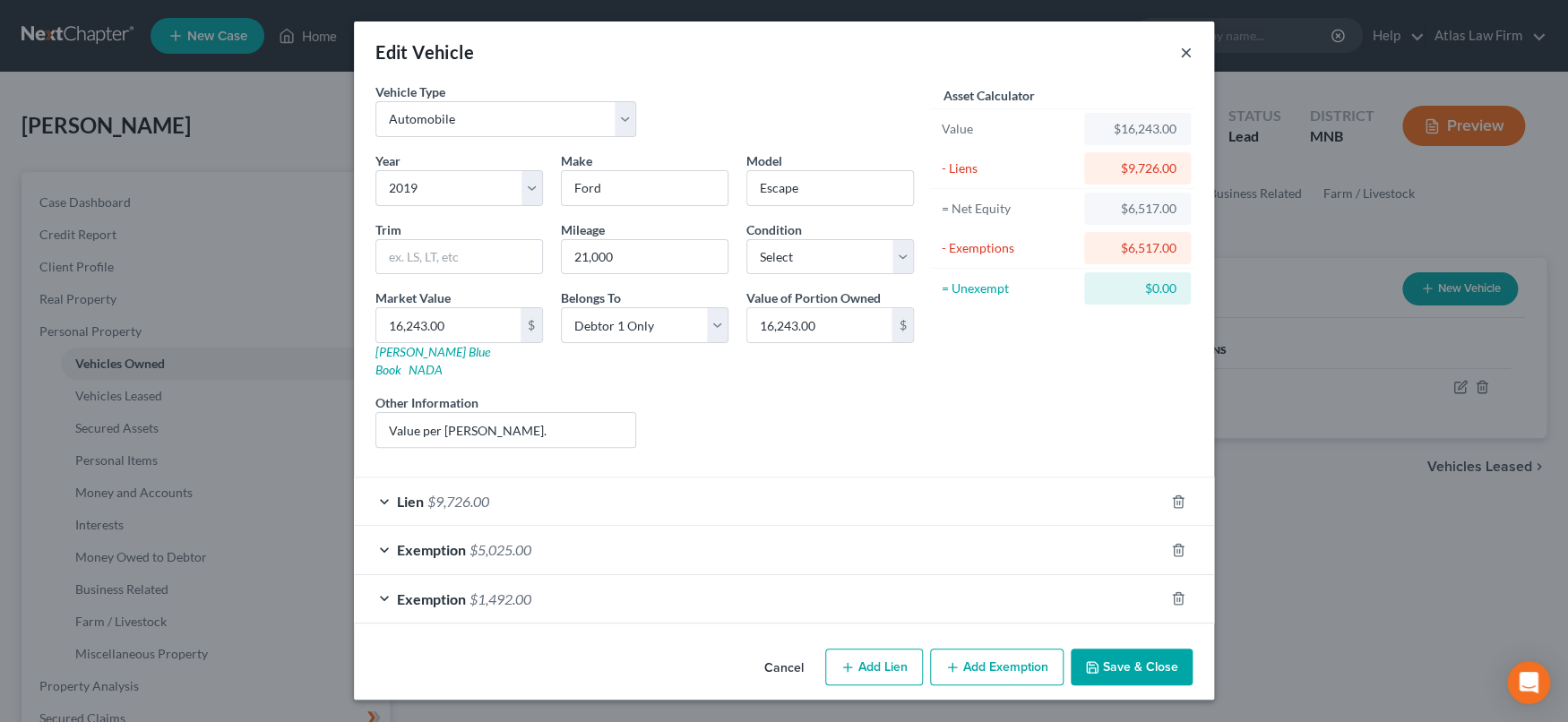
click at [1183, 52] on button "×" at bounding box center [1185, 51] width 12 height 21
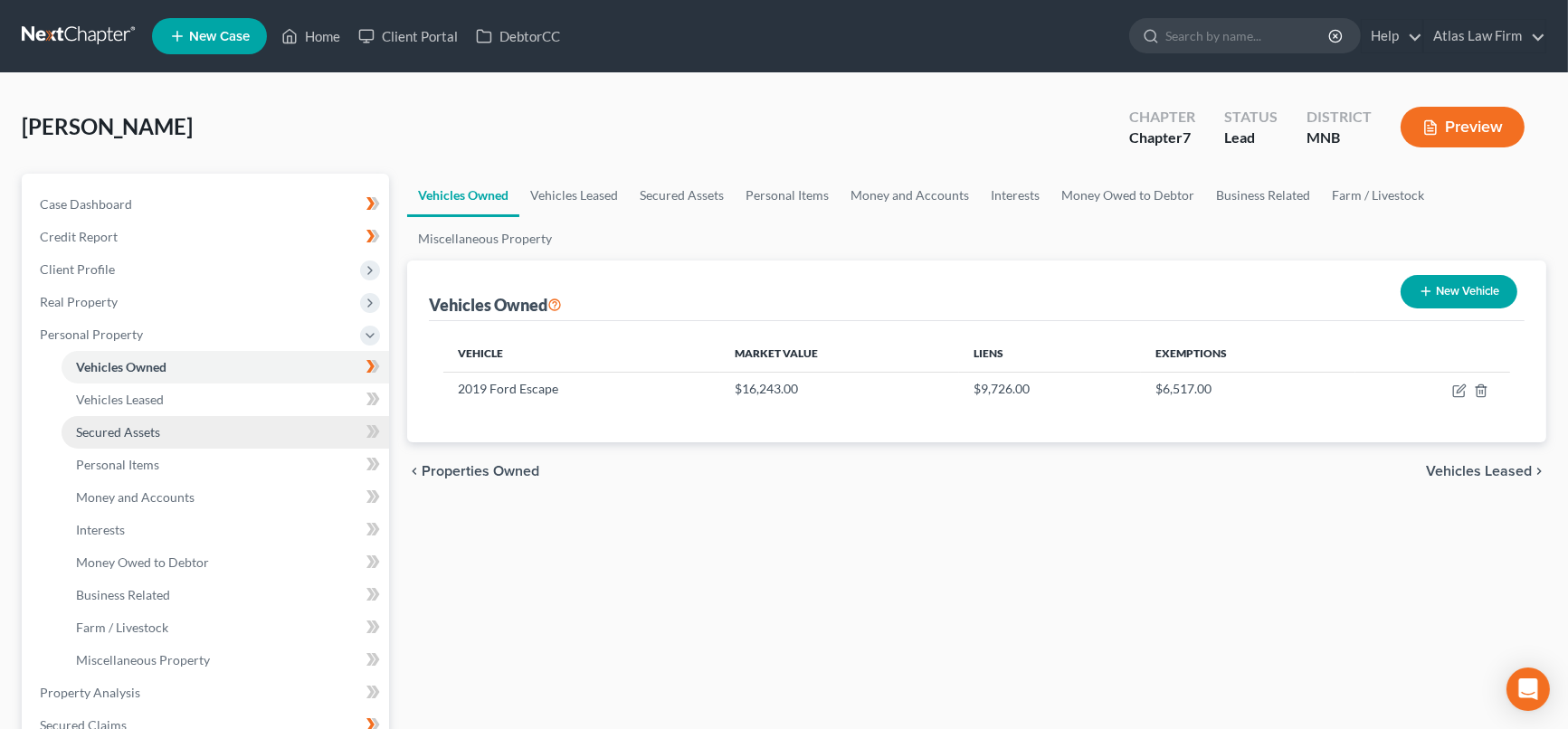
click at [164, 428] on link "Secured Assets" at bounding box center [225, 432] width 328 height 33
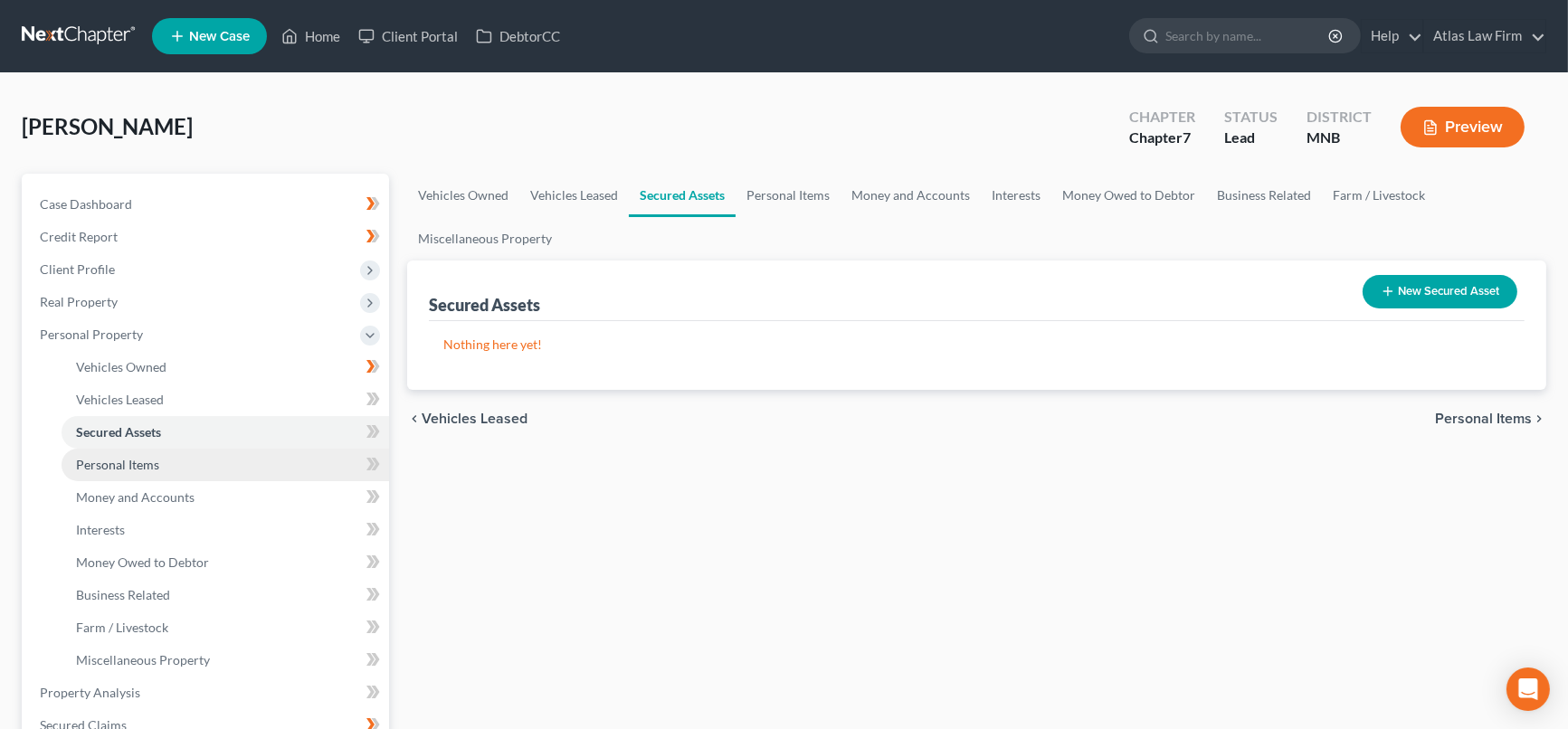
click at [175, 462] on link "Personal Items" at bounding box center [225, 465] width 328 height 33
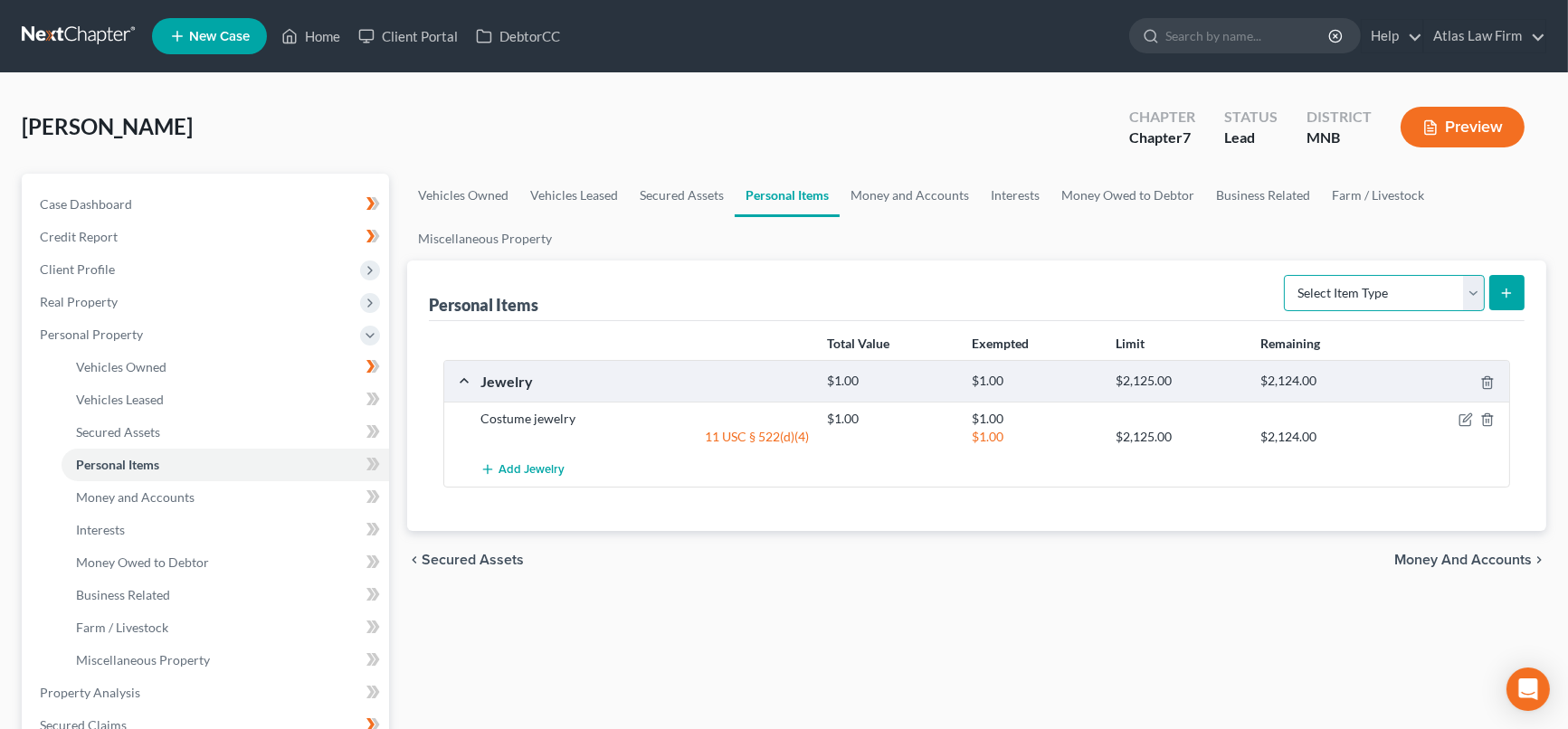
click at [1478, 288] on select "Select Item Type Clothing Collectibles Of Value Electronics Firearms Household …" at bounding box center [1383, 293] width 201 height 36
select select "household_goods"
click at [1286, 275] on select "Select Item Type Clothing Collectibles Of Value Electronics Firearms Household …" at bounding box center [1383, 293] width 201 height 36
click at [1514, 290] on button "submit" at bounding box center [1507, 292] width 35 height 35
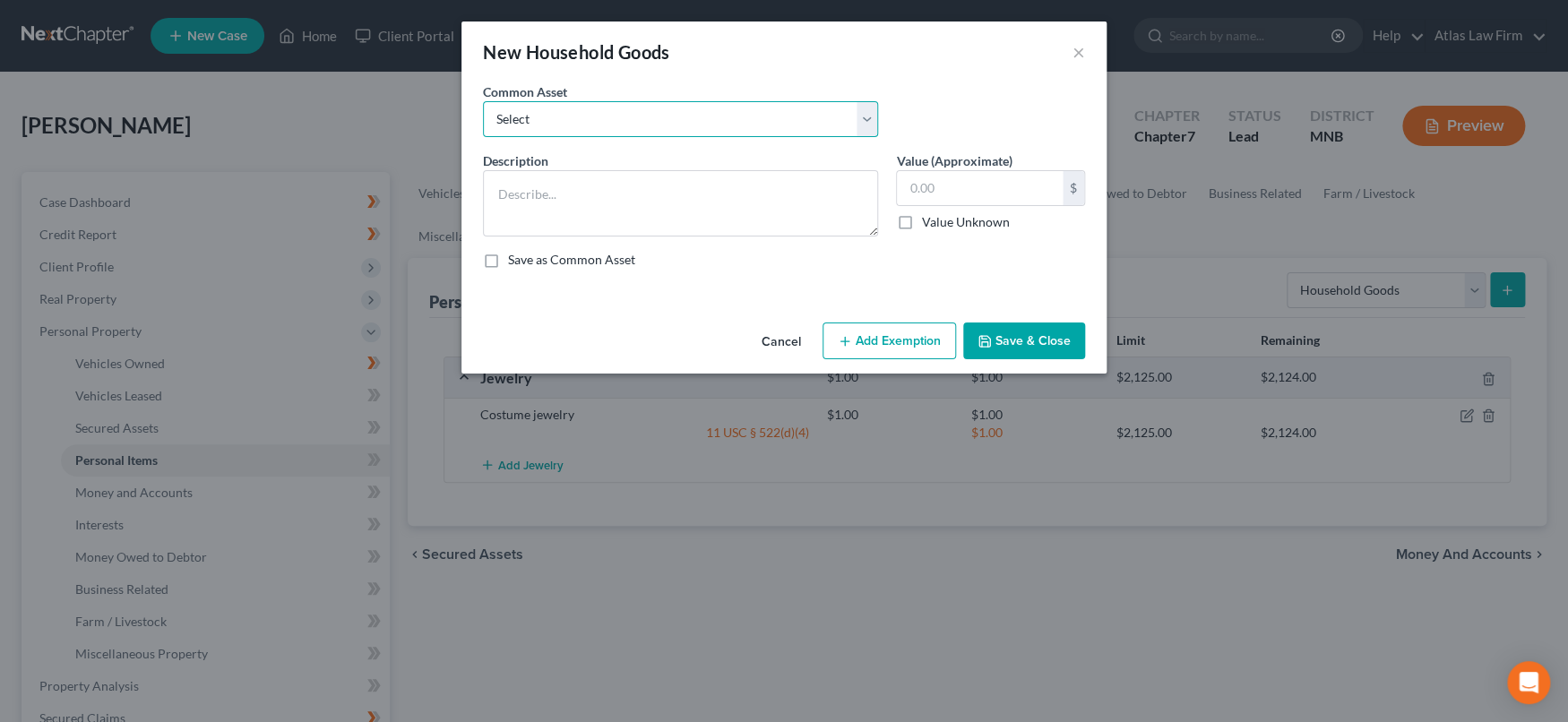
click at [863, 112] on select "Select Furniture Tools Lawnmower Snowblower Appliances" at bounding box center [681, 119] width 395 height 35
select select "0"
click at [483, 102] on select "Select Furniture Tools Lawnmower Snowblower Appliances" at bounding box center [681, 119] width 395 height 35
type textarea "Furniture"
click at [974, 191] on input "text" at bounding box center [980, 188] width 166 height 35
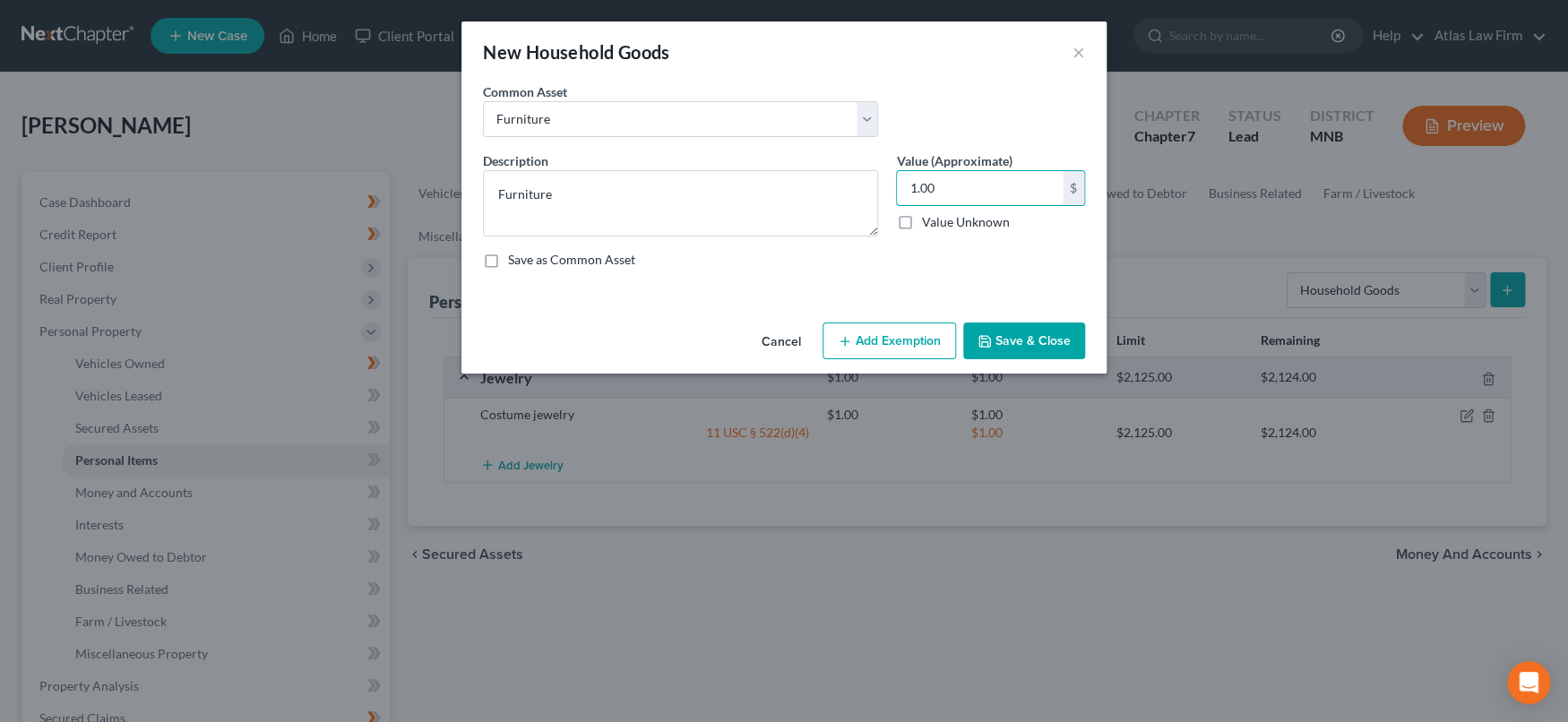
type input "1.00"
click at [908, 326] on button "Add Exemption" at bounding box center [888, 341] width 133 height 37
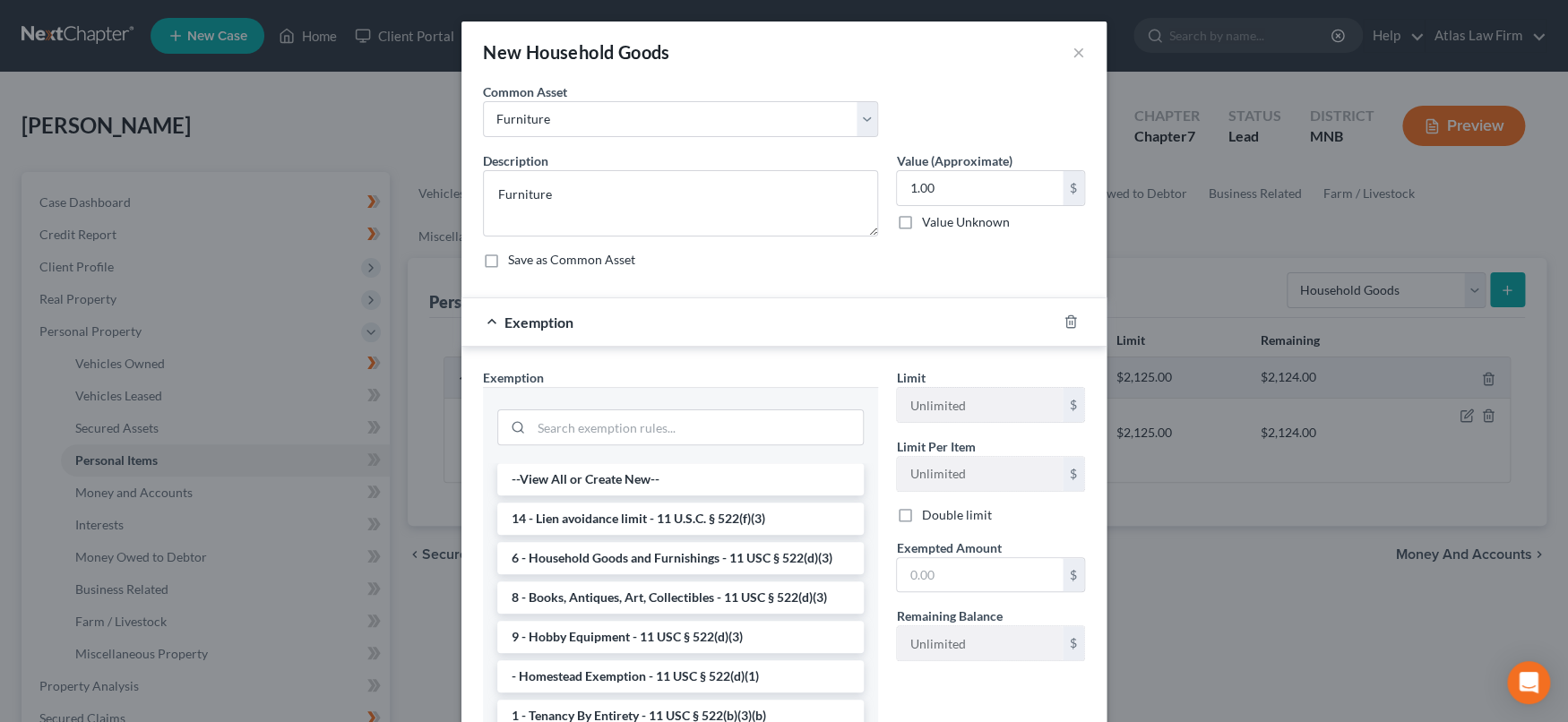
drag, startPoint x: 781, startPoint y: 549, endPoint x: 856, endPoint y: 561, distance: 76.0
click at [783, 549] on li "6 - Household Goods and Furnishings - 11 USC § 522(d)(3)" at bounding box center [680, 558] width 366 height 33
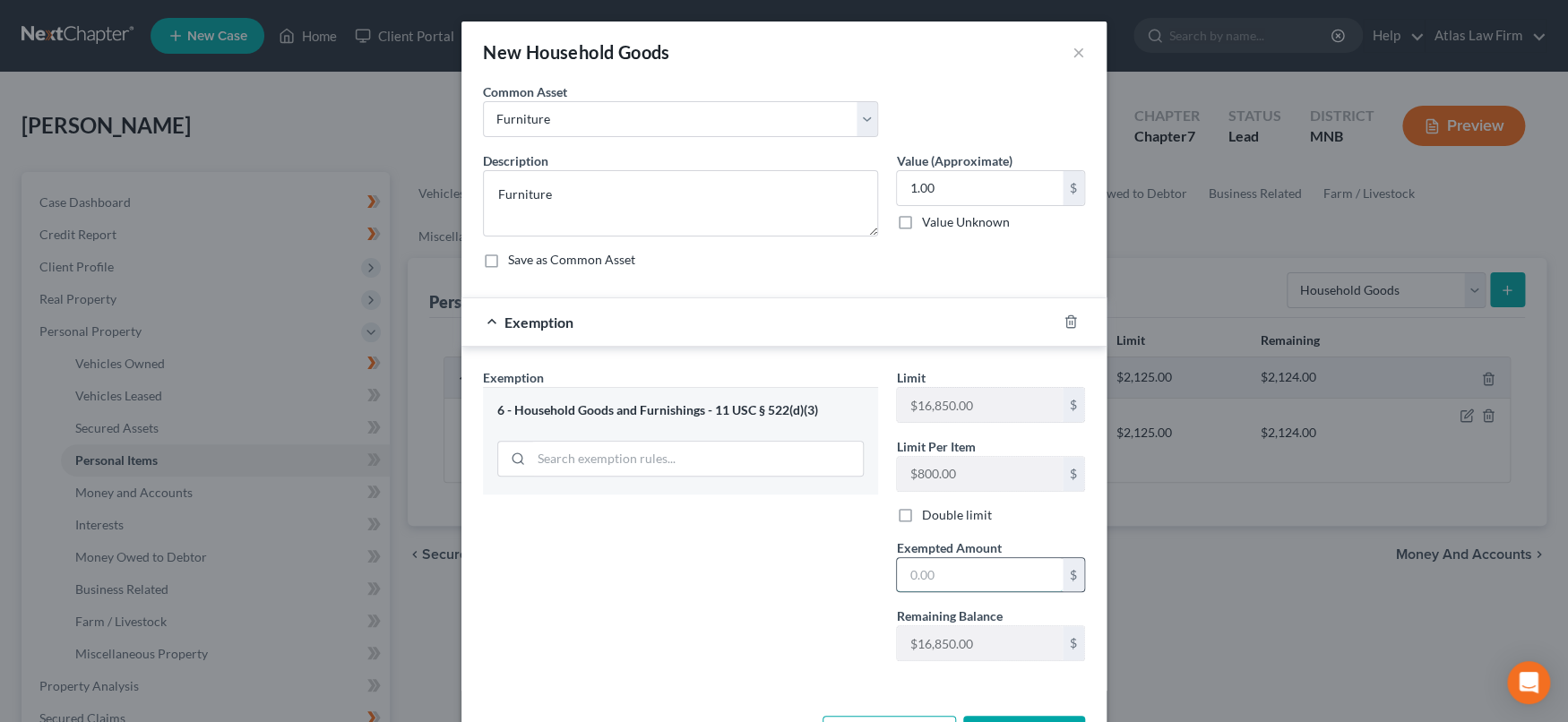
click at [941, 575] on input "text" at bounding box center [980, 576] width 166 height 35
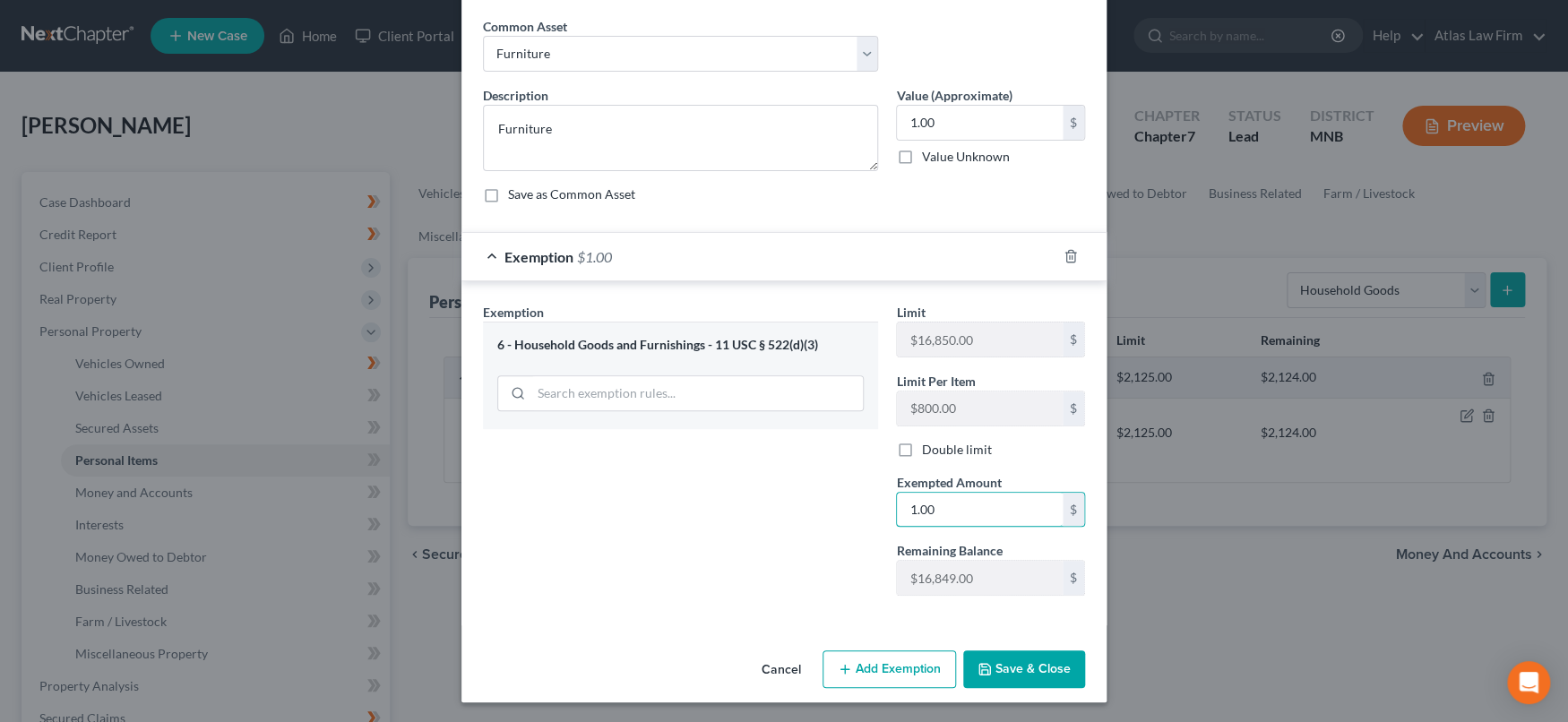
type input "1.00"
click at [977, 662] on icon "button" at bounding box center [983, 669] width 14 height 14
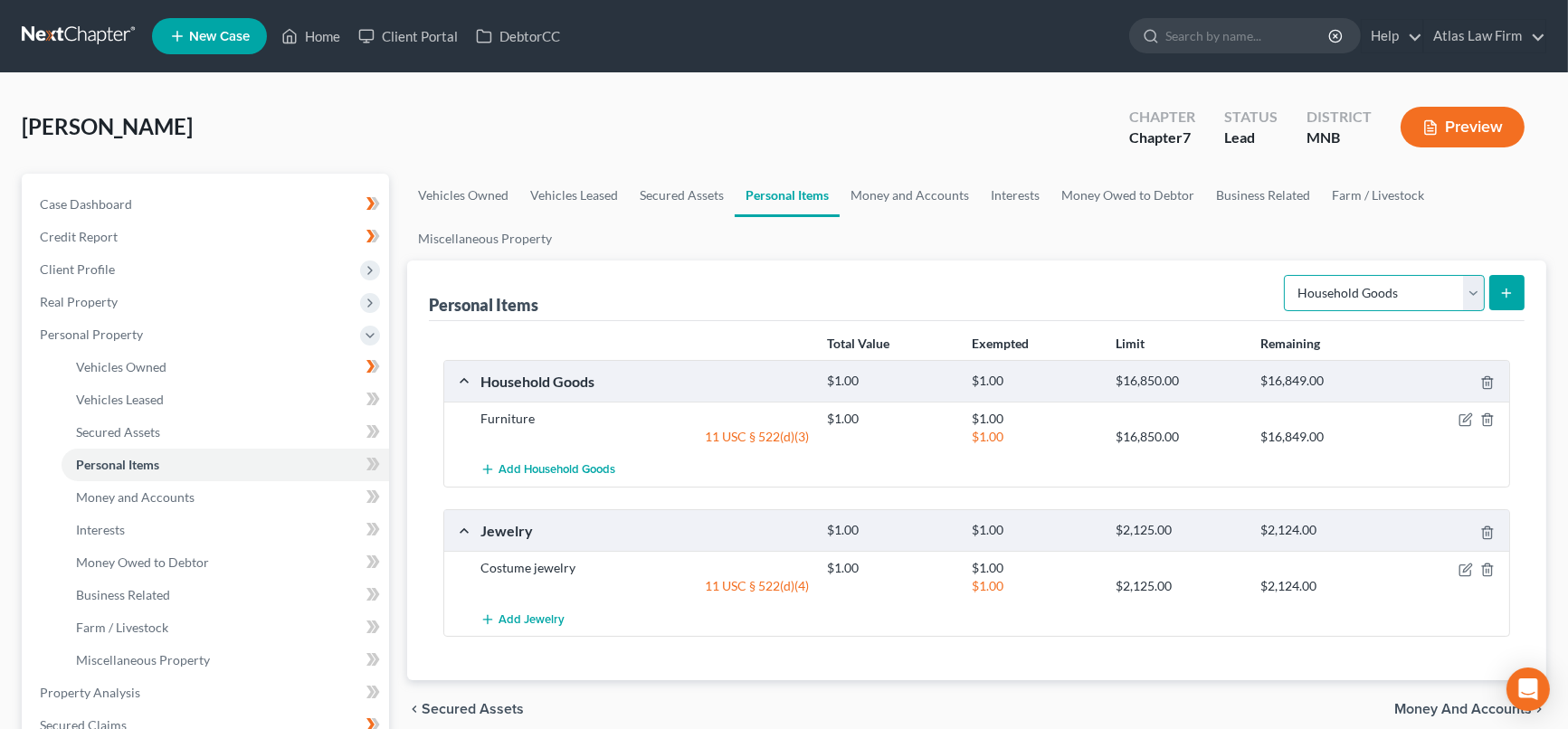
click at [1471, 300] on select "Select Item Type Clothing Collectibles Of Value Electronics Firearms Household …" at bounding box center [1383, 293] width 201 height 36
select select "electronics"
click at [1286, 275] on select "Select Item Type Clothing Collectibles Of Value Electronics Firearms Household …" at bounding box center [1383, 293] width 201 height 36
click at [1509, 293] on line "submit" at bounding box center [1507, 293] width 8 height 0
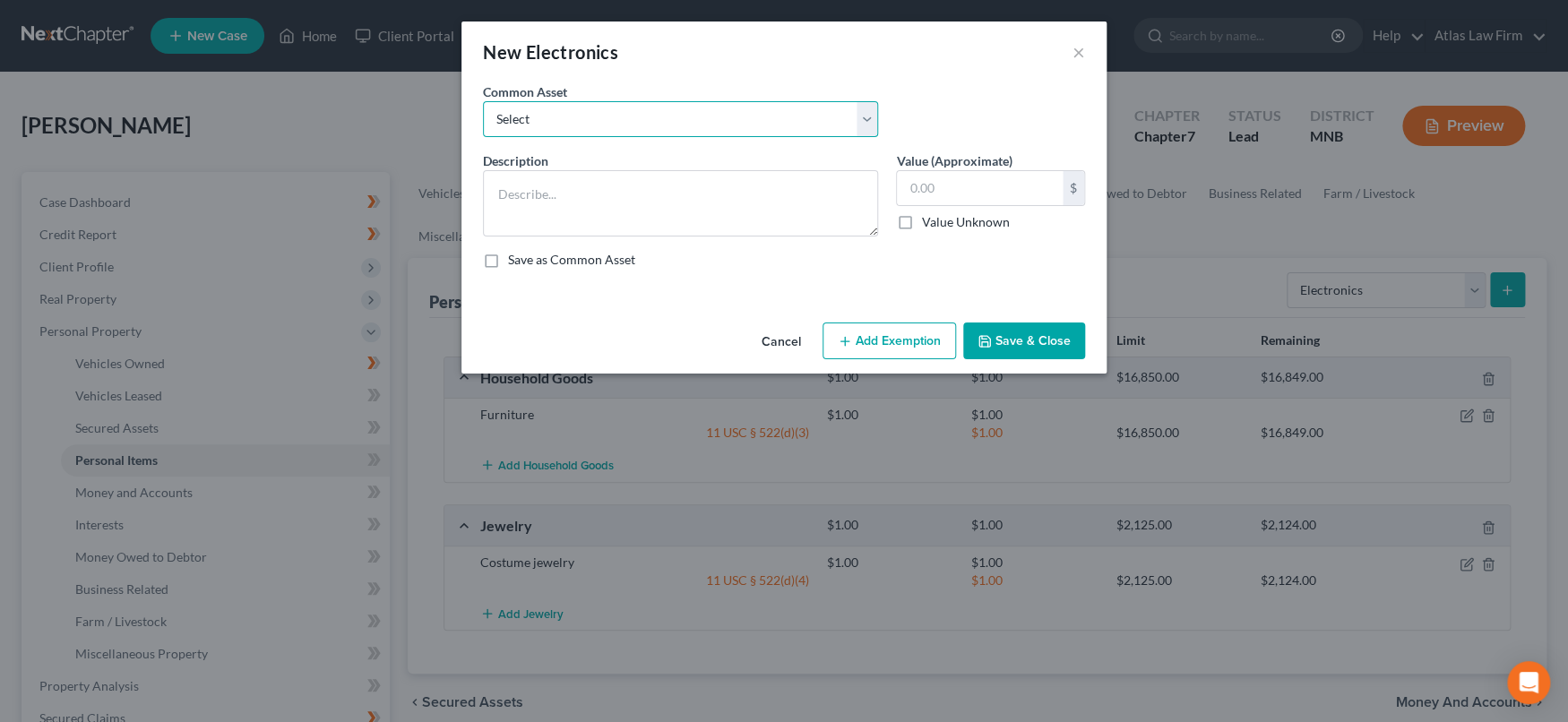
click at [870, 120] on select "Select DVD player Smartphone Television Video game console & games Computer Cam…" at bounding box center [681, 119] width 395 height 35
select select "2"
click at [483, 102] on select "Select DVD player Smartphone Television Video game console & games Computer Cam…" at bounding box center [681, 119] width 395 height 35
type textarea "Television"
click at [966, 181] on input "text" at bounding box center [980, 188] width 166 height 35
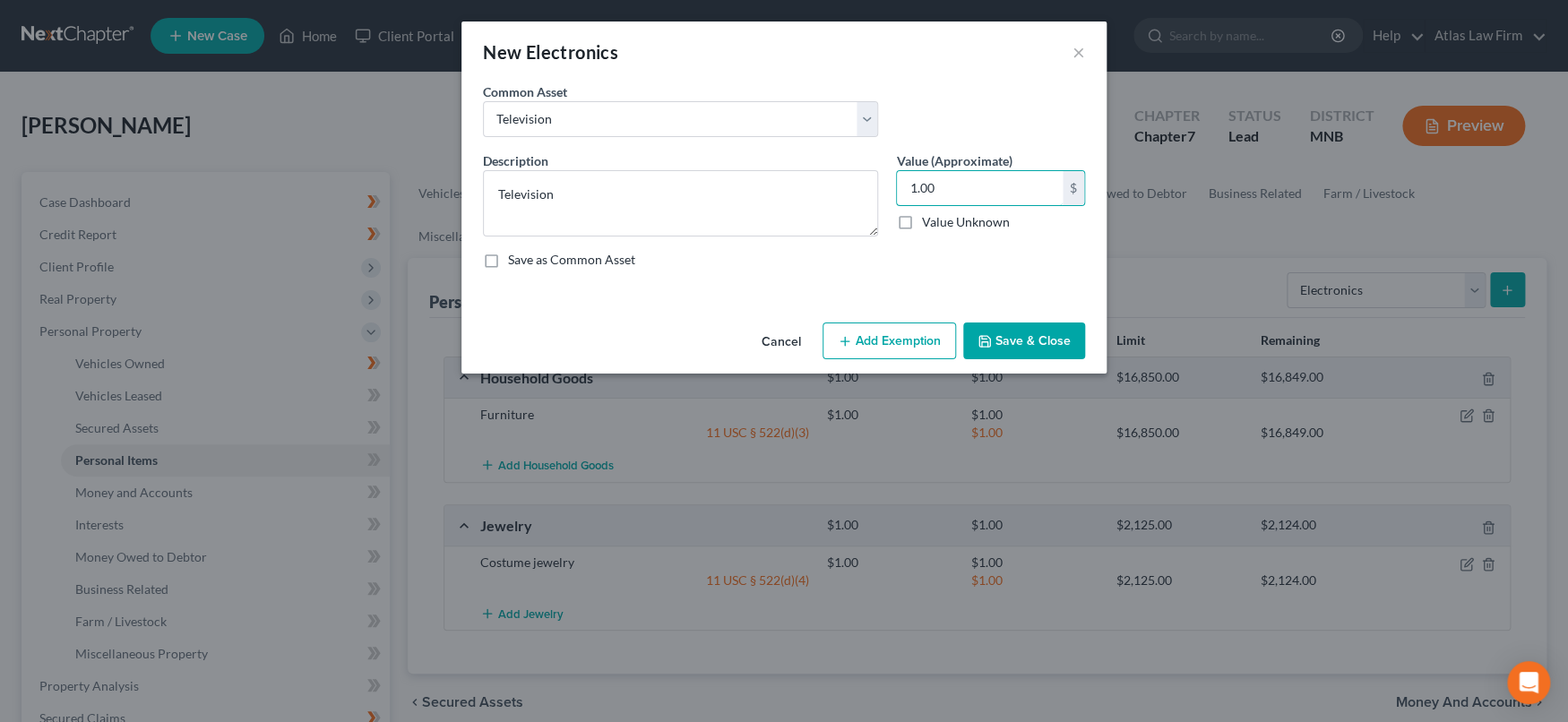
type input "1.00"
click at [849, 339] on icon "button" at bounding box center [844, 340] width 14 height 14
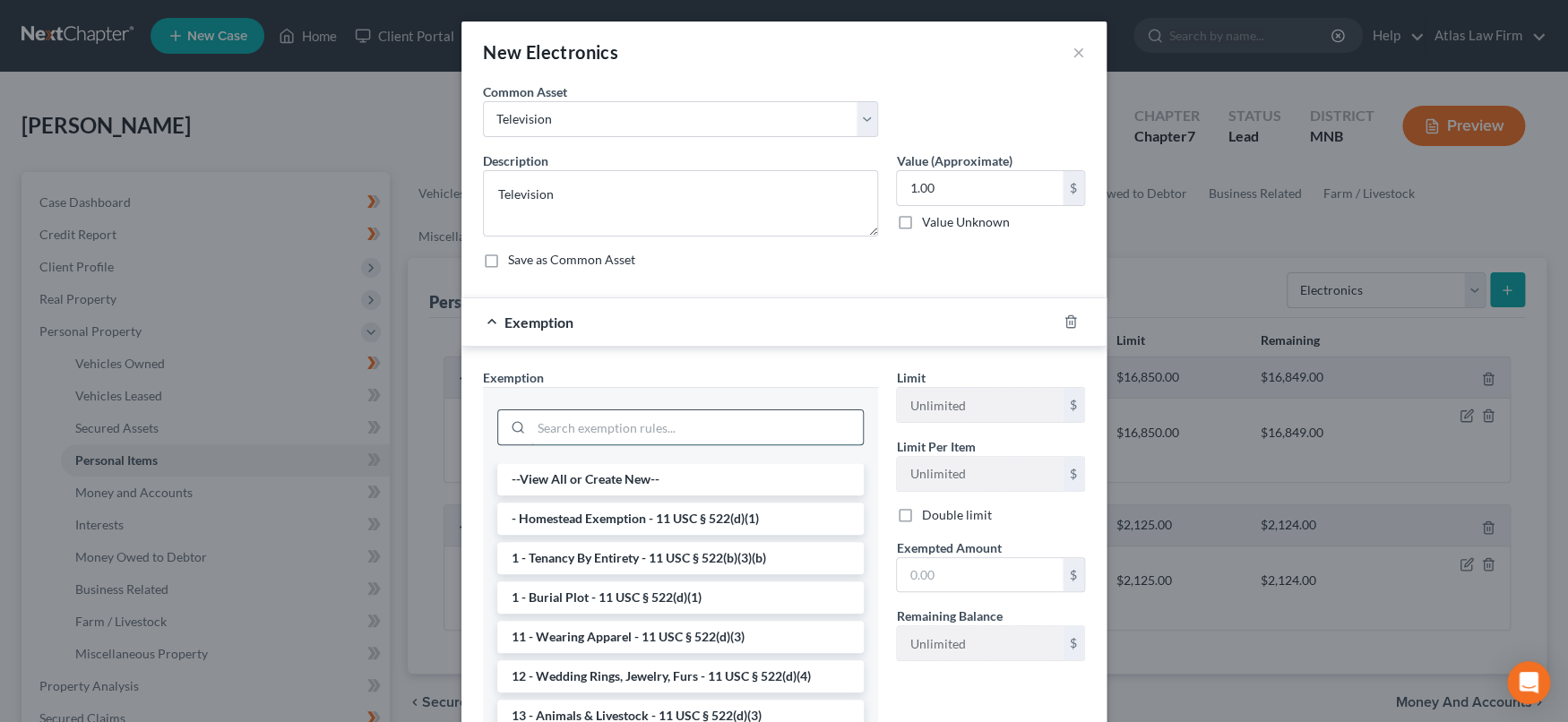
click at [731, 427] on input "search" at bounding box center [697, 427] width 332 height 35
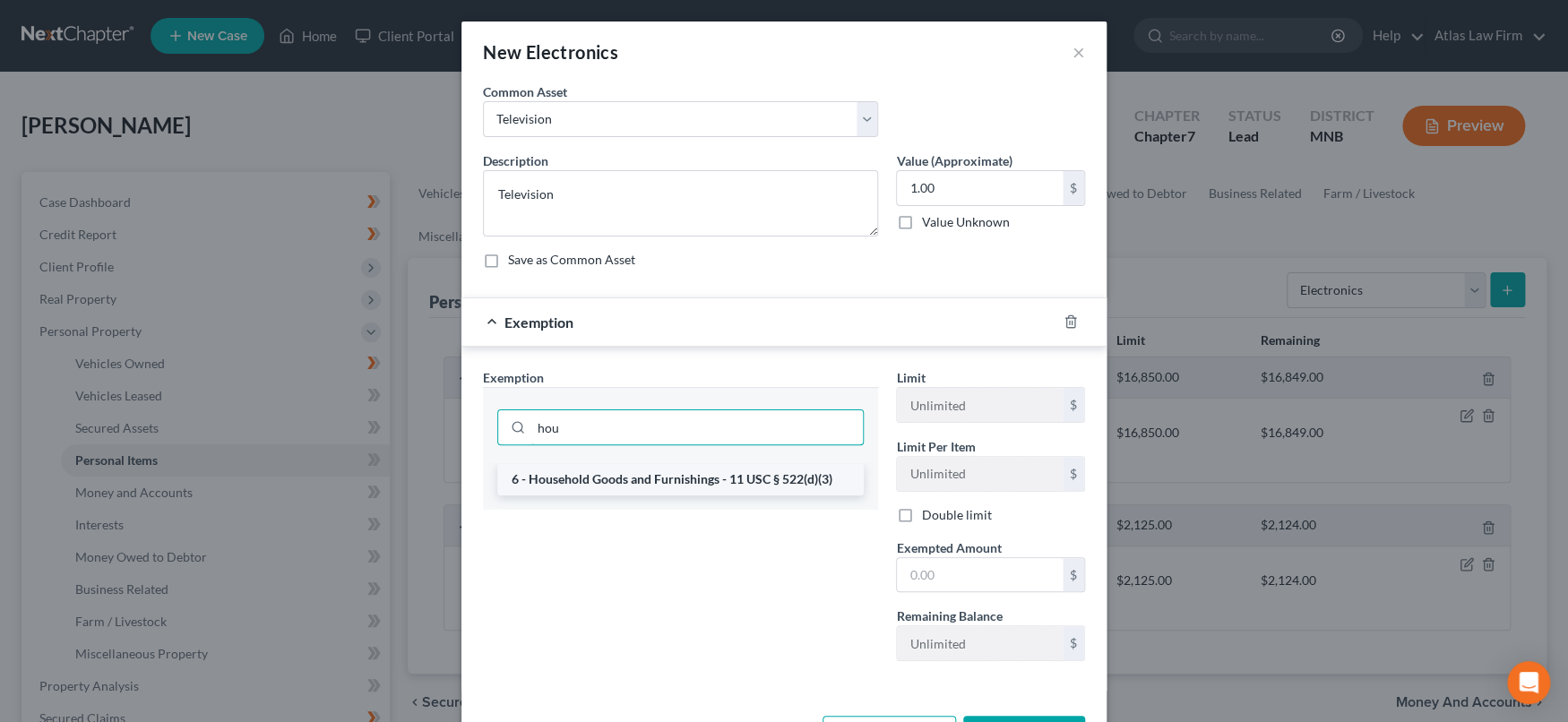
type input "hou"
drag, startPoint x: 736, startPoint y: 478, endPoint x: 891, endPoint y: 535, distance: 165.1
click at [737, 477] on li "6 - Household Goods and Furnishings - 11 USC § 522(d)(3)" at bounding box center [680, 479] width 366 height 33
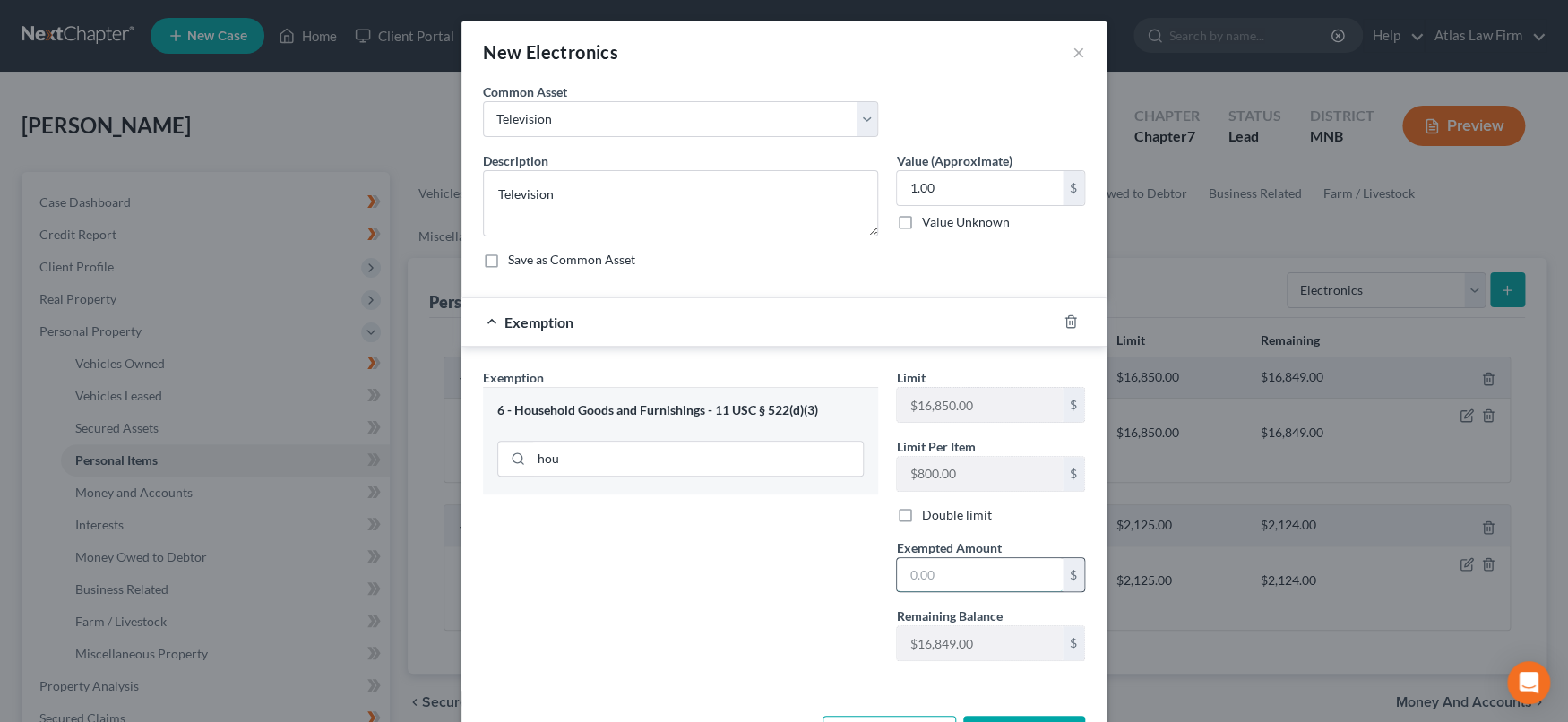
click at [934, 569] on input "text" at bounding box center [980, 576] width 166 height 35
type input "1.00"
click at [765, 624] on div "Exemption Set must be selected for CA. Exemption * 6 - Household Goods and Furn…" at bounding box center [680, 522] width 413 height 308
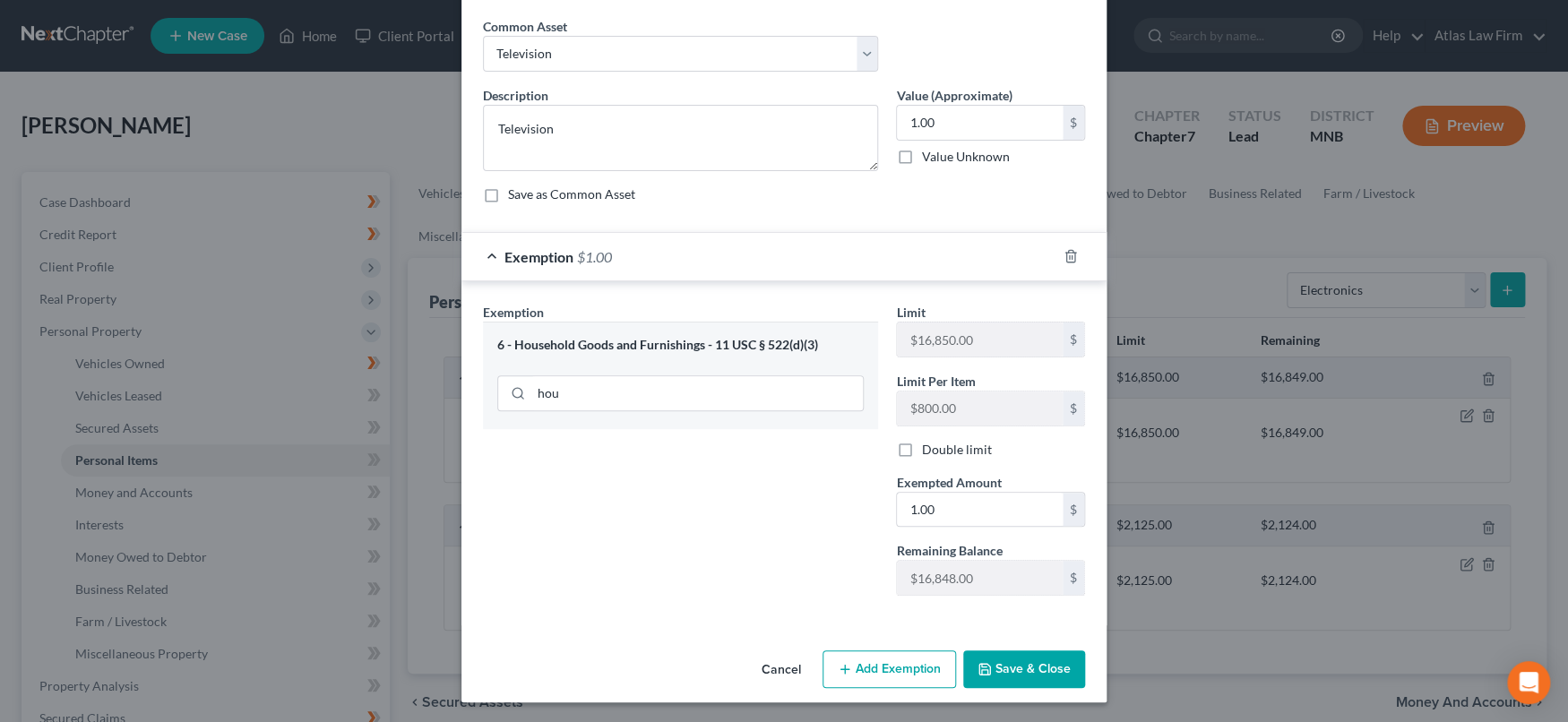
click at [1007, 660] on button "Save & Close" at bounding box center [1024, 670] width 122 height 37
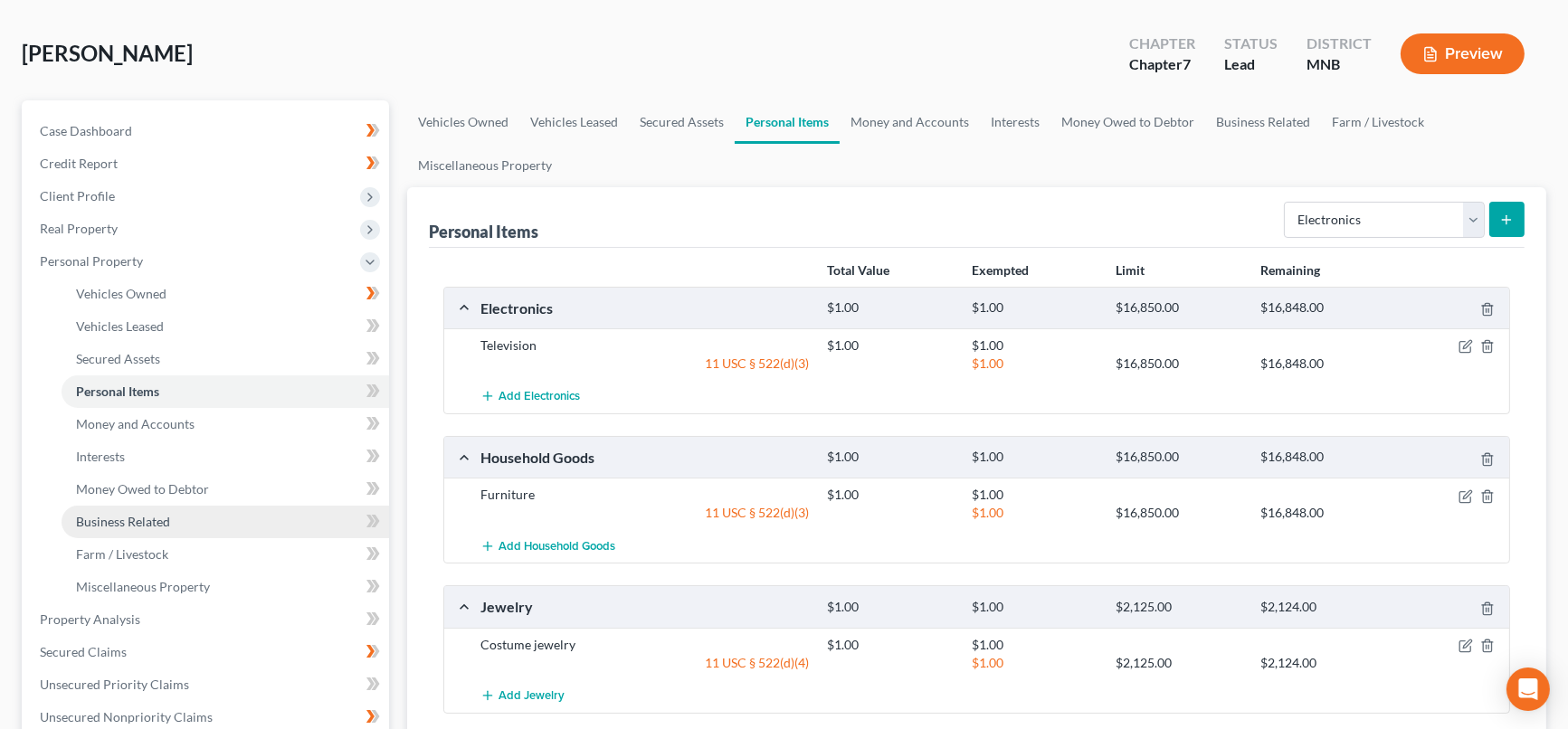
scroll to position [402, 0]
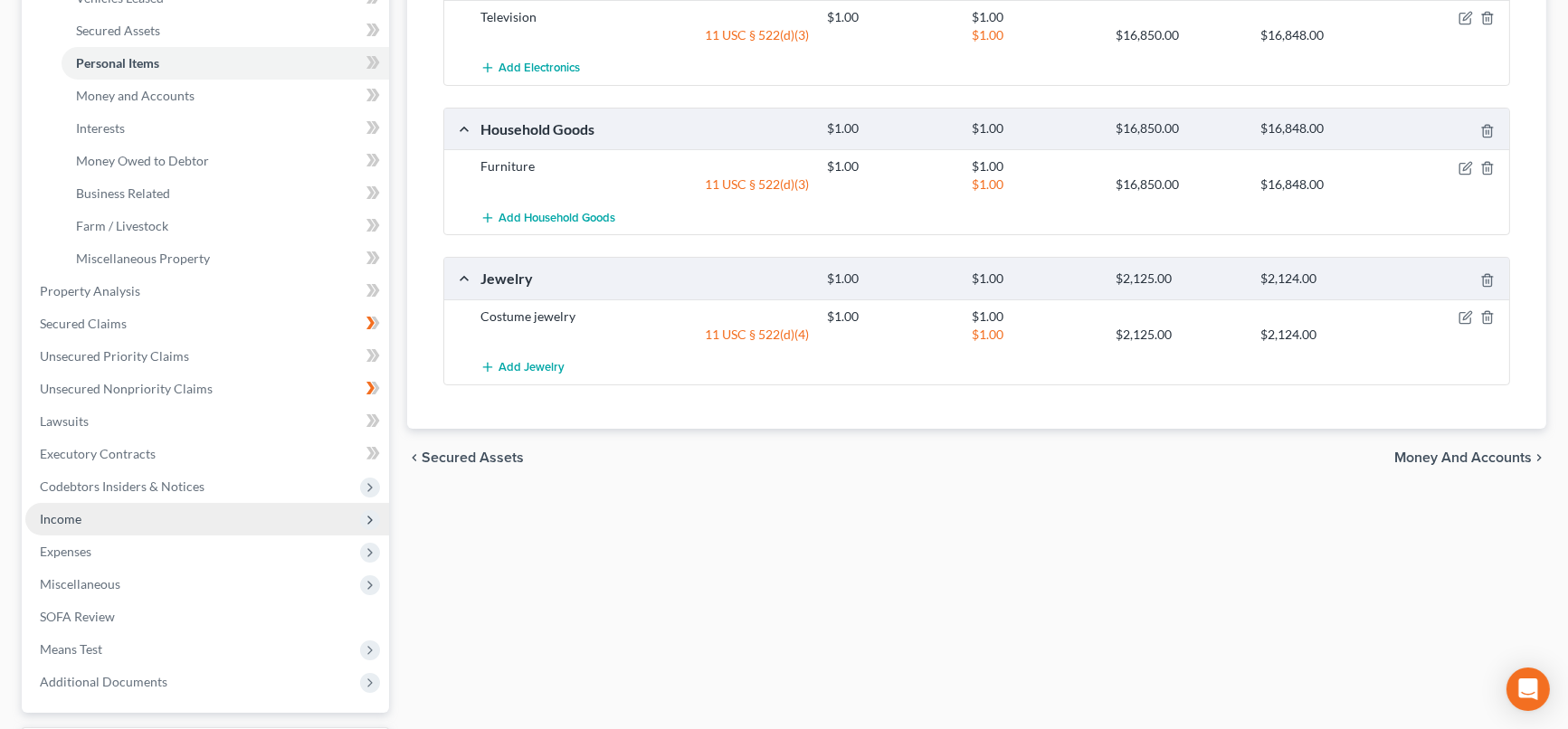
click at [74, 514] on span "Income" at bounding box center [60, 519] width 41 height 15
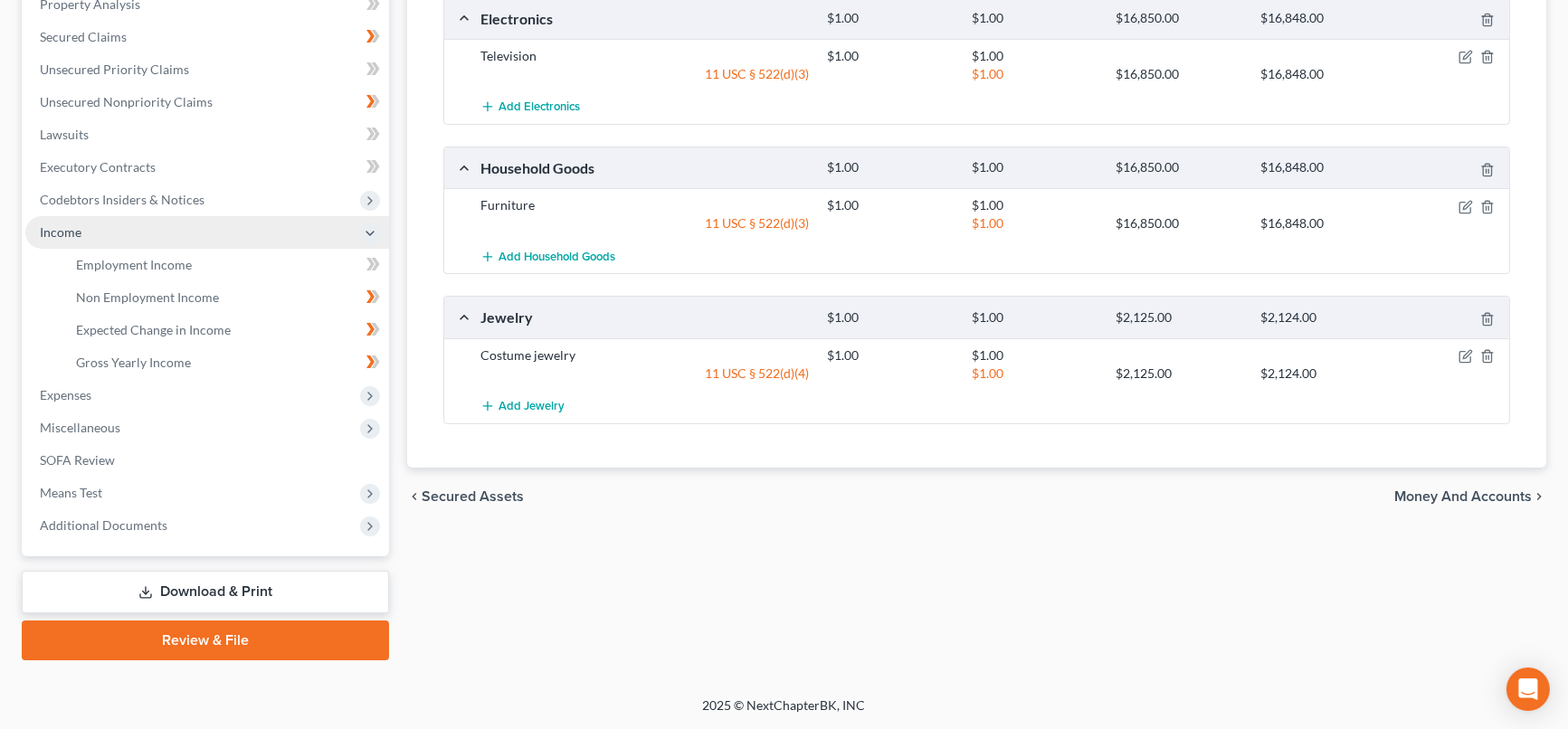
scroll to position [360, 0]
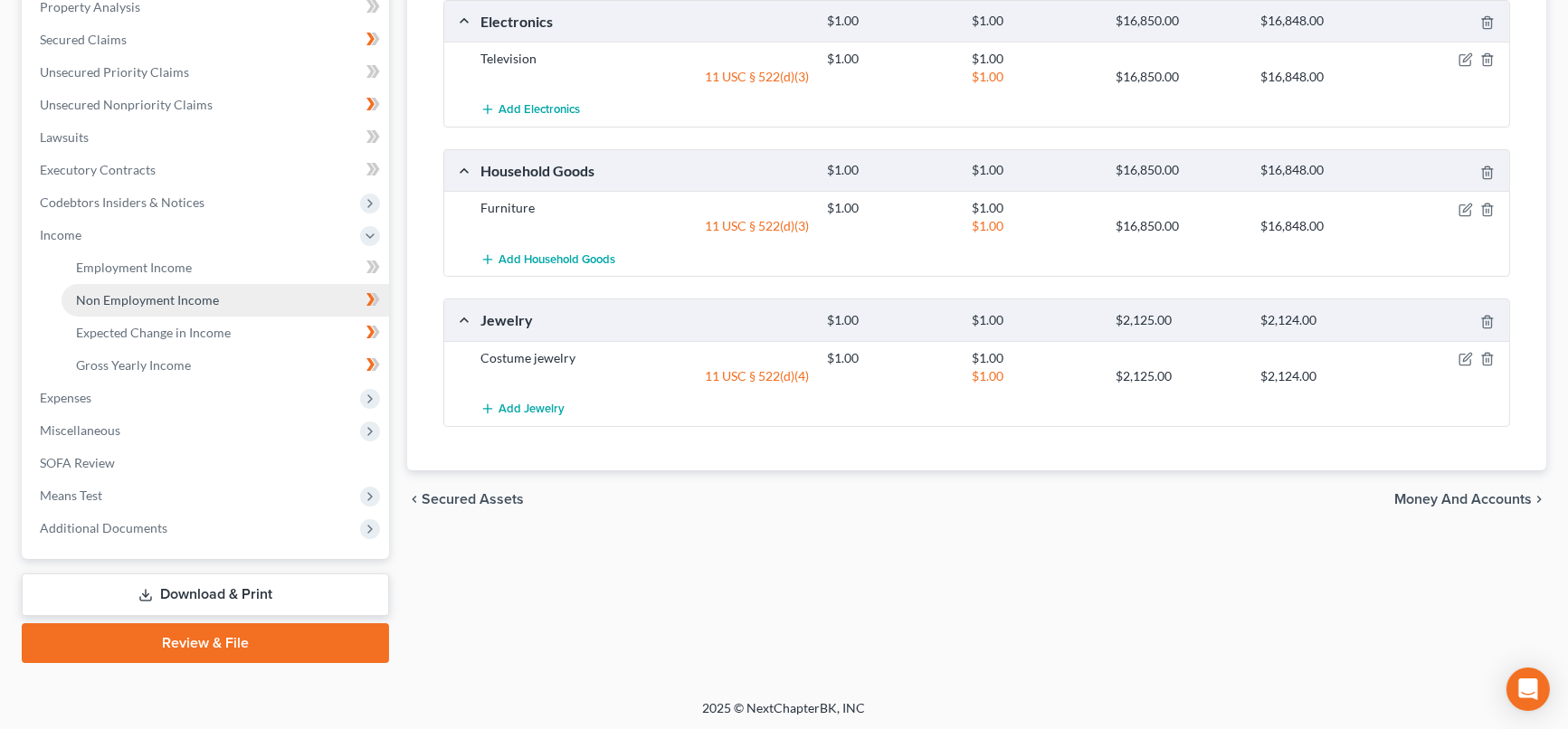
click at [188, 300] on span "Non Employment Income" at bounding box center [148, 300] width 143 height 15
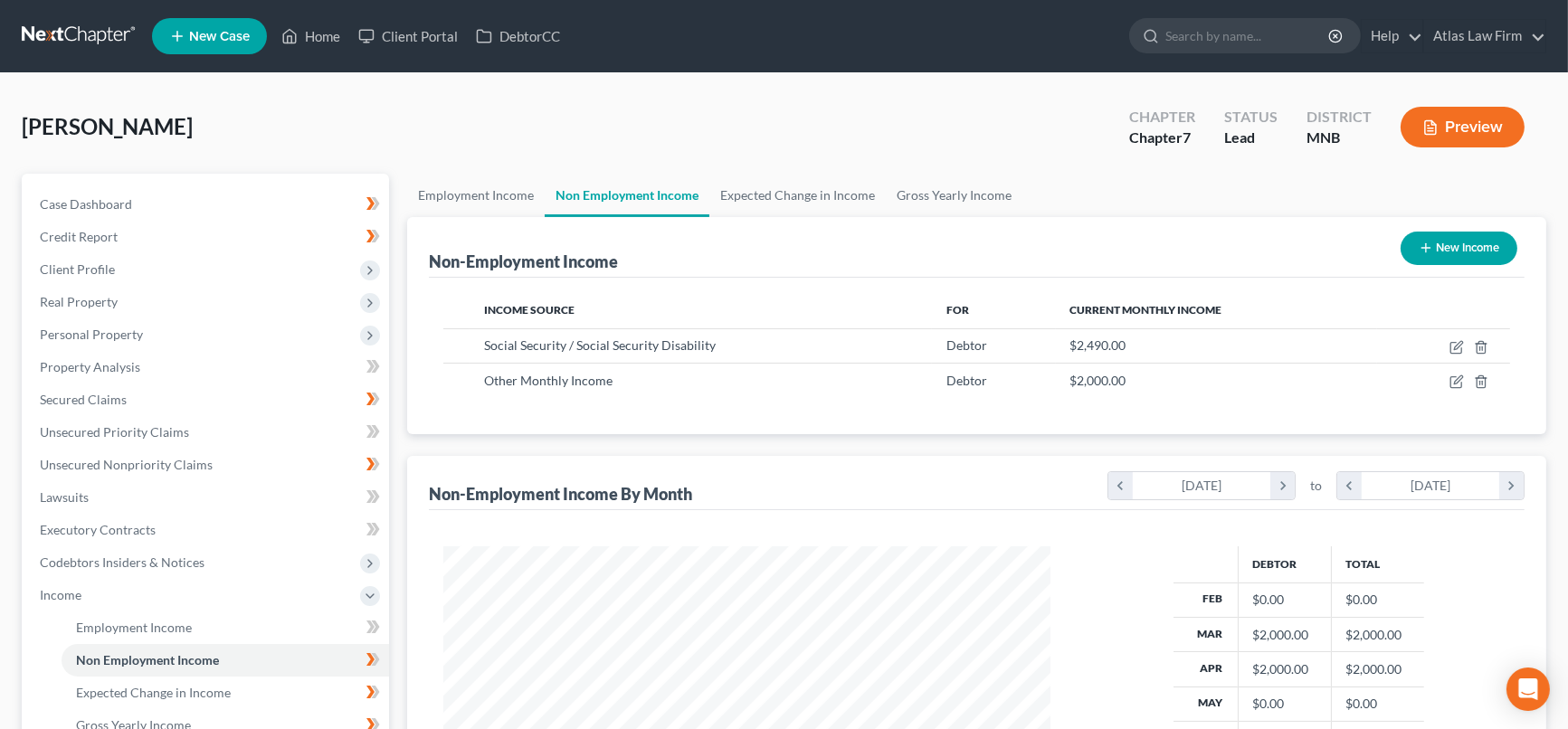
click at [1489, 127] on button "Preview" at bounding box center [1463, 126] width 124 height 40
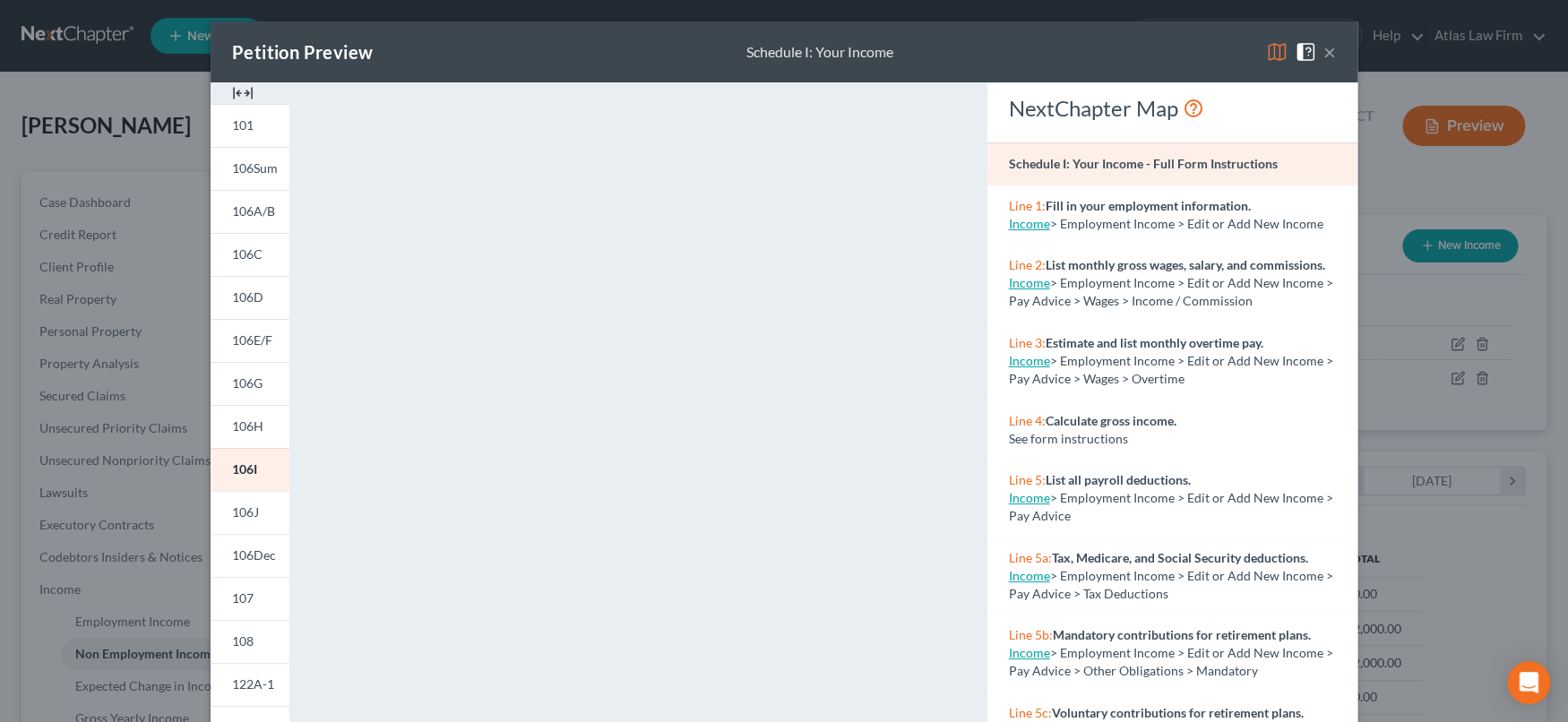
click at [1323, 53] on button "×" at bounding box center [1328, 51] width 12 height 21
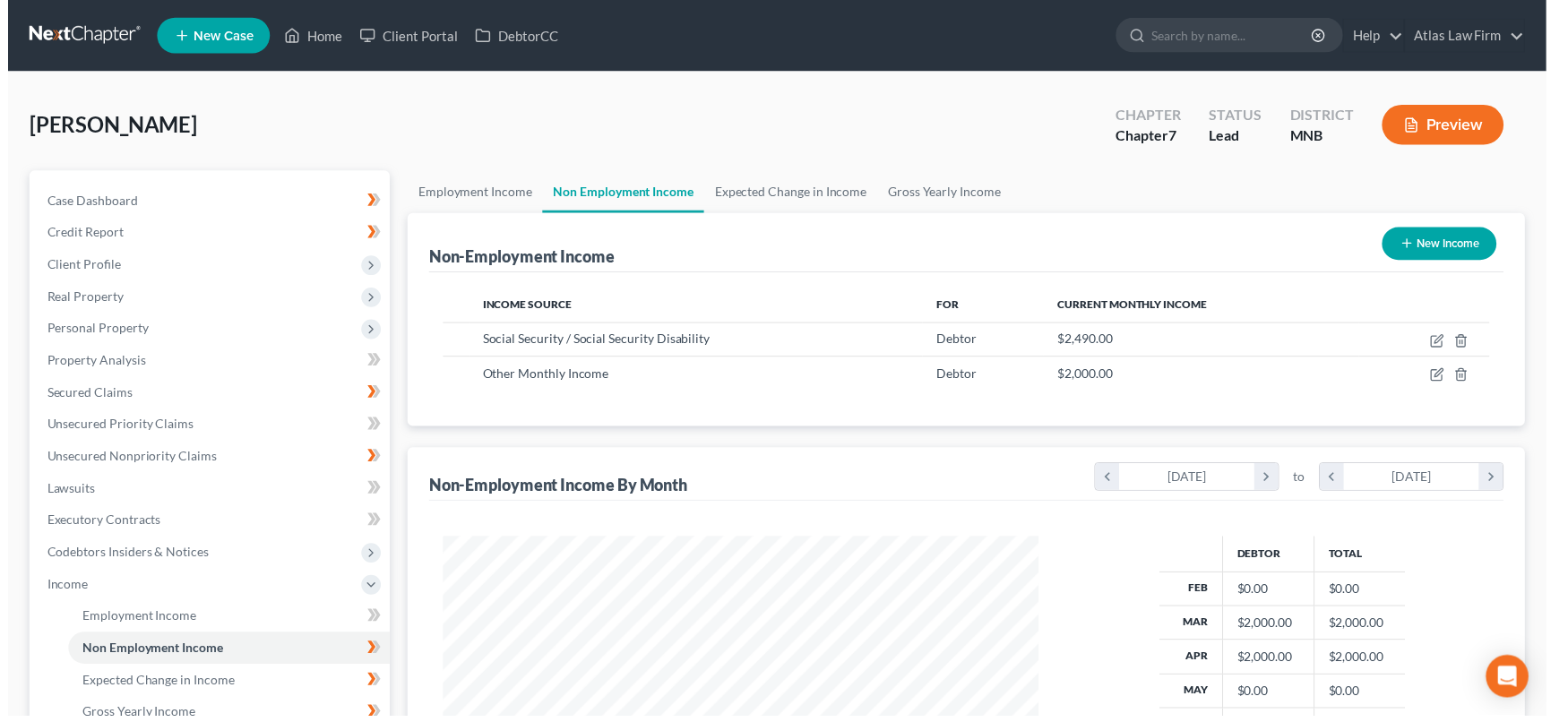
scroll to position [895983, 895097]
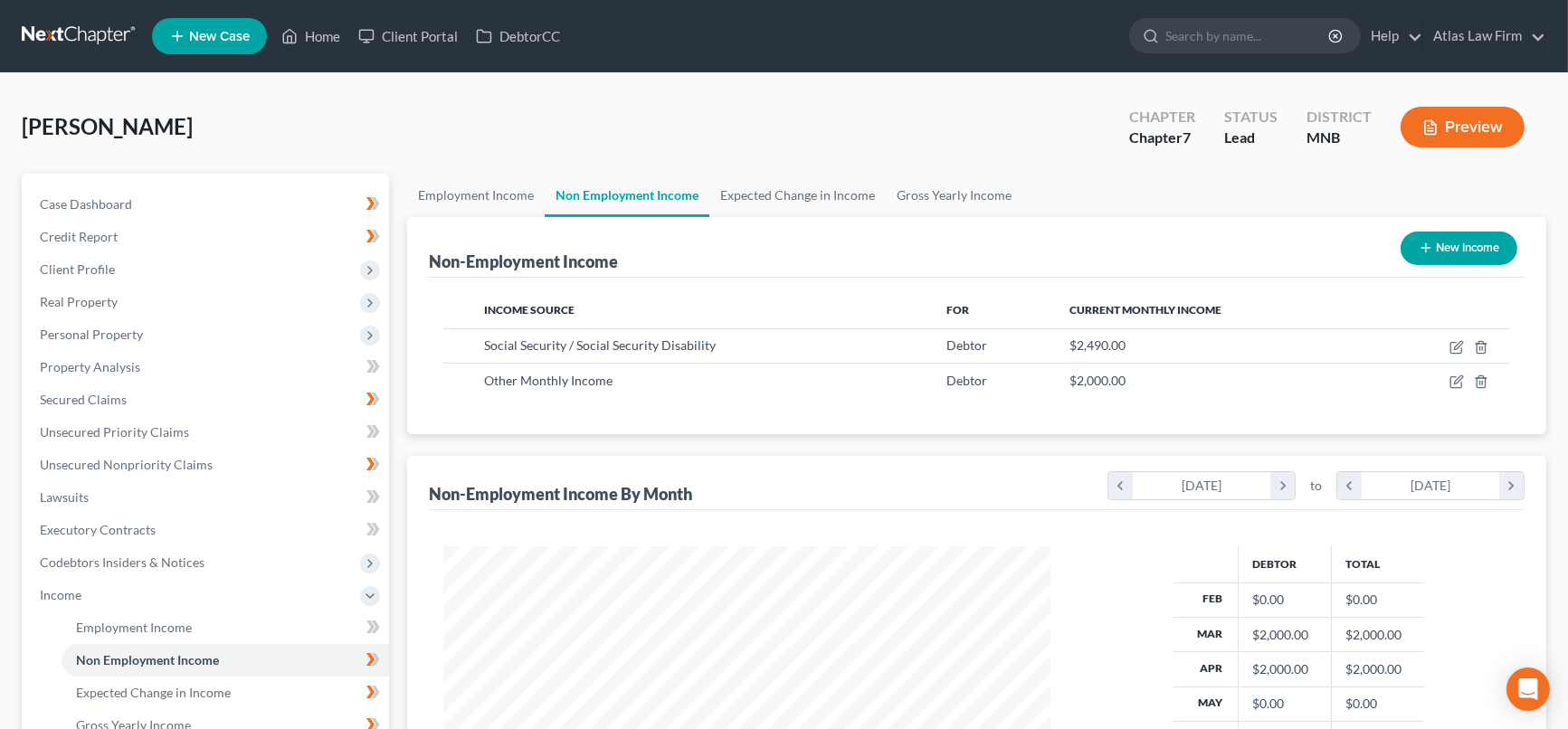
click at [1483, 127] on button "Preview" at bounding box center [1463, 126] width 124 height 40
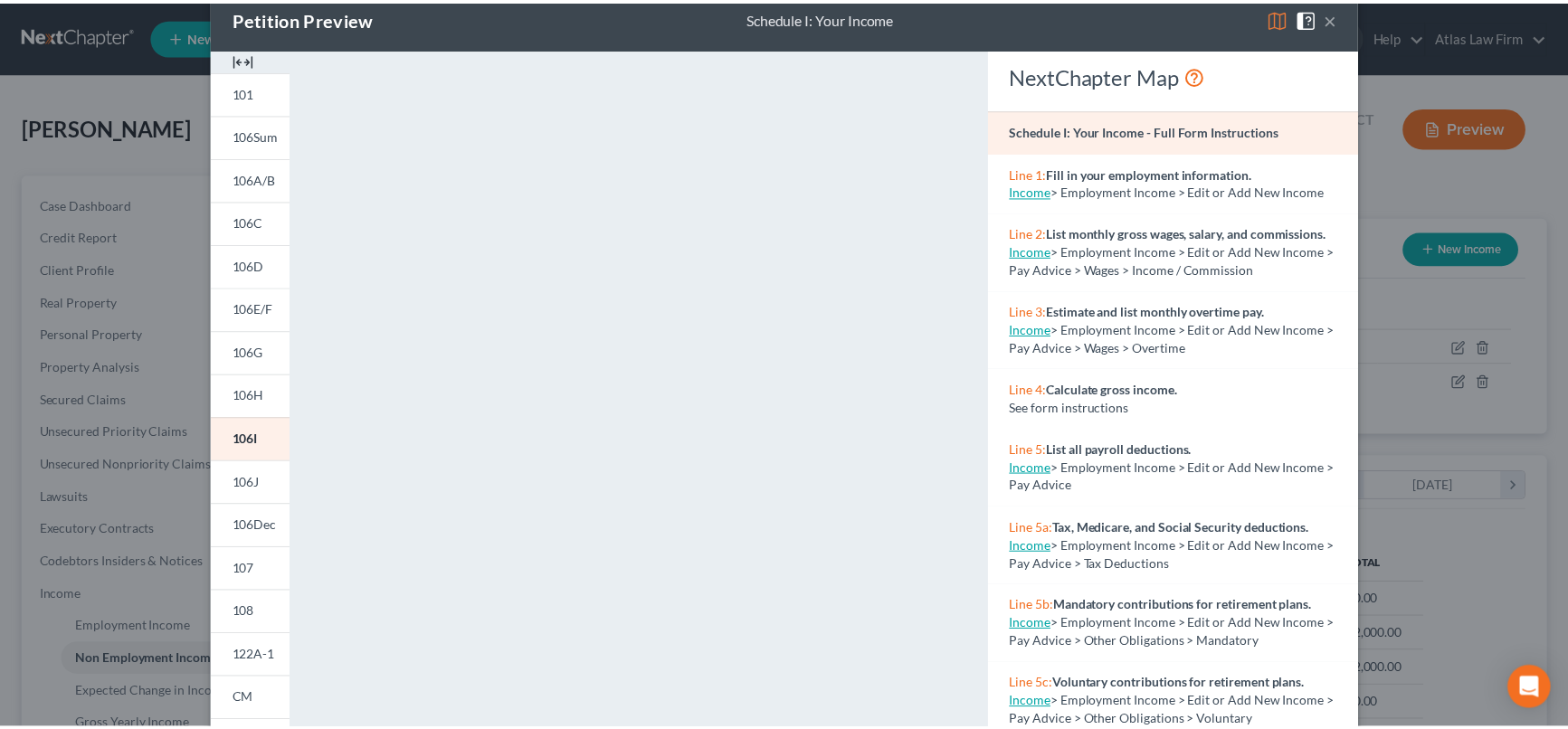
scroll to position [0, 0]
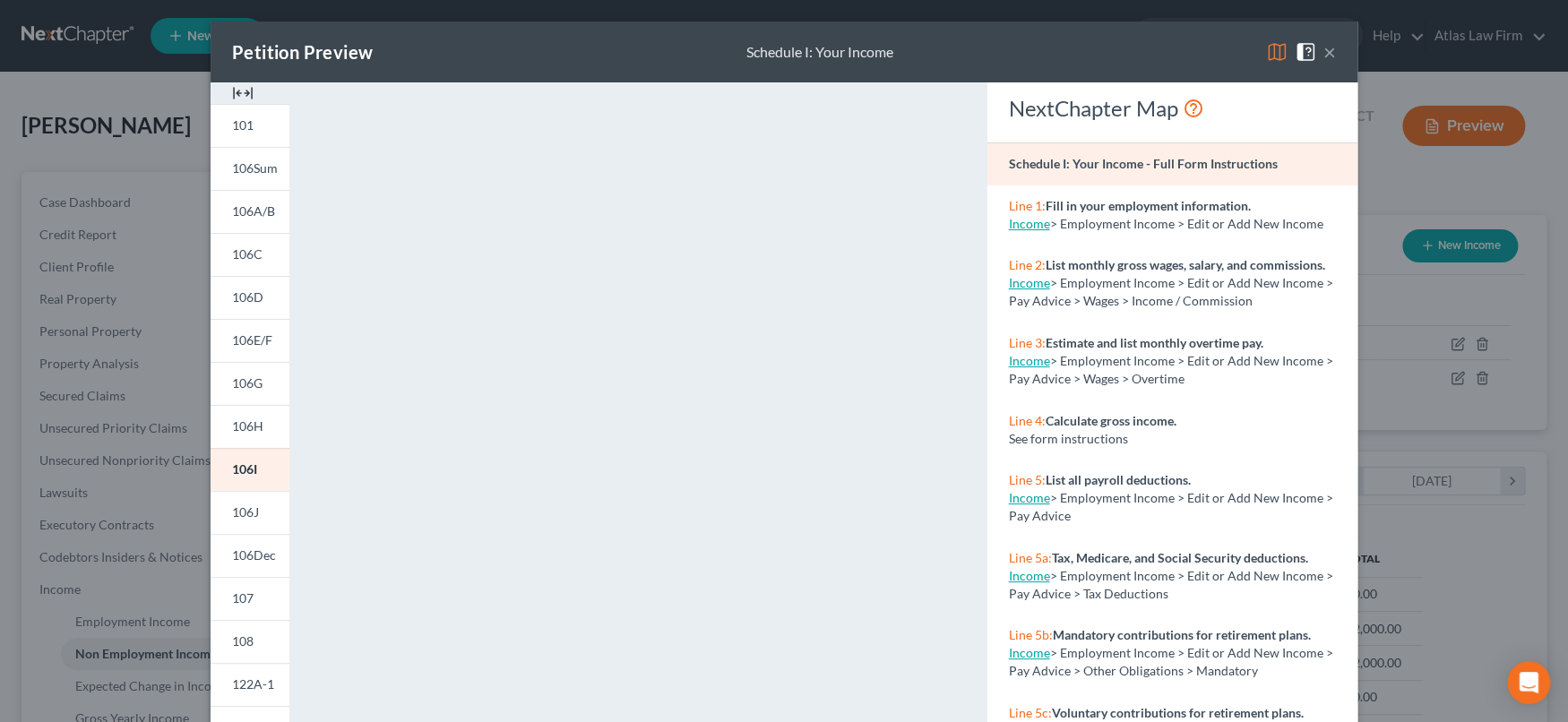
click at [1323, 53] on button "×" at bounding box center [1328, 51] width 12 height 21
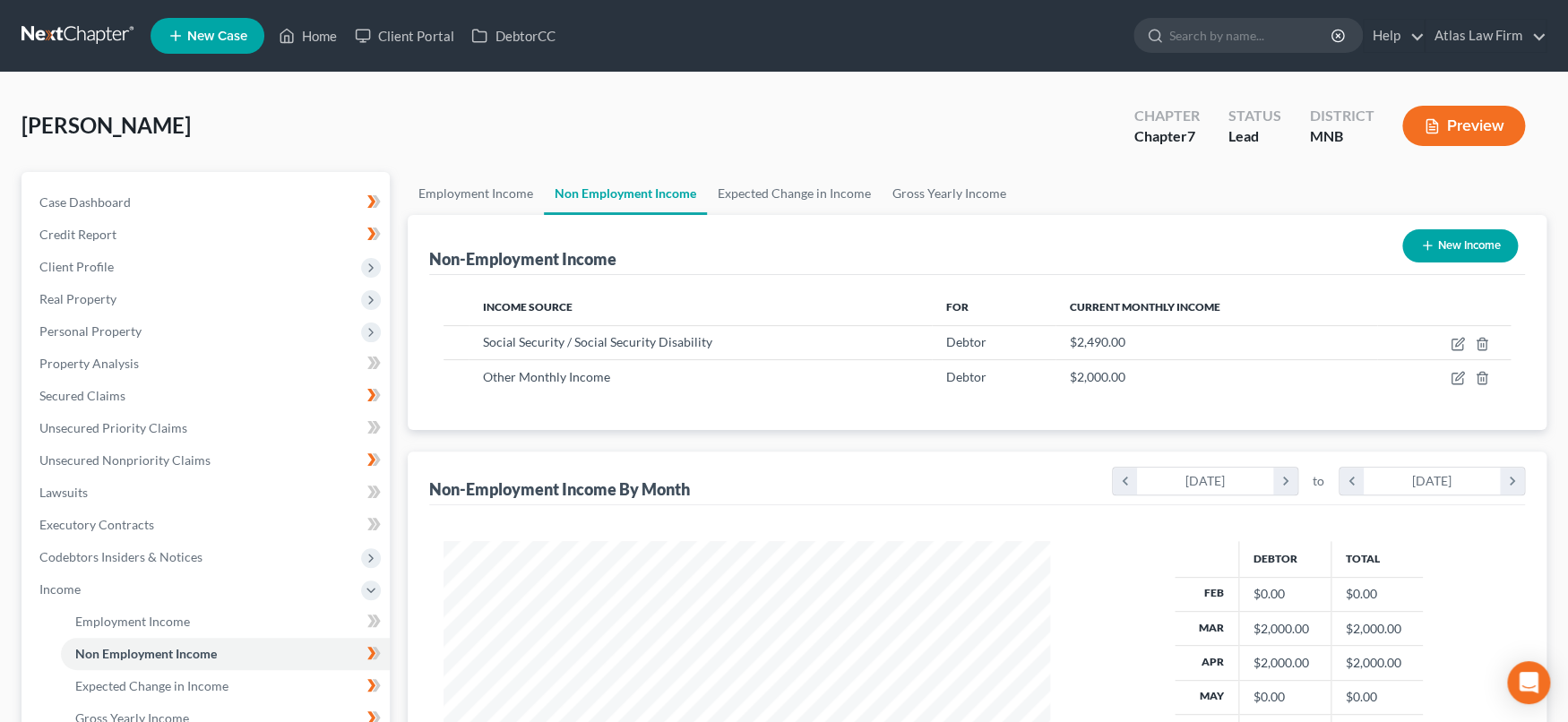
scroll to position [895983, 895097]
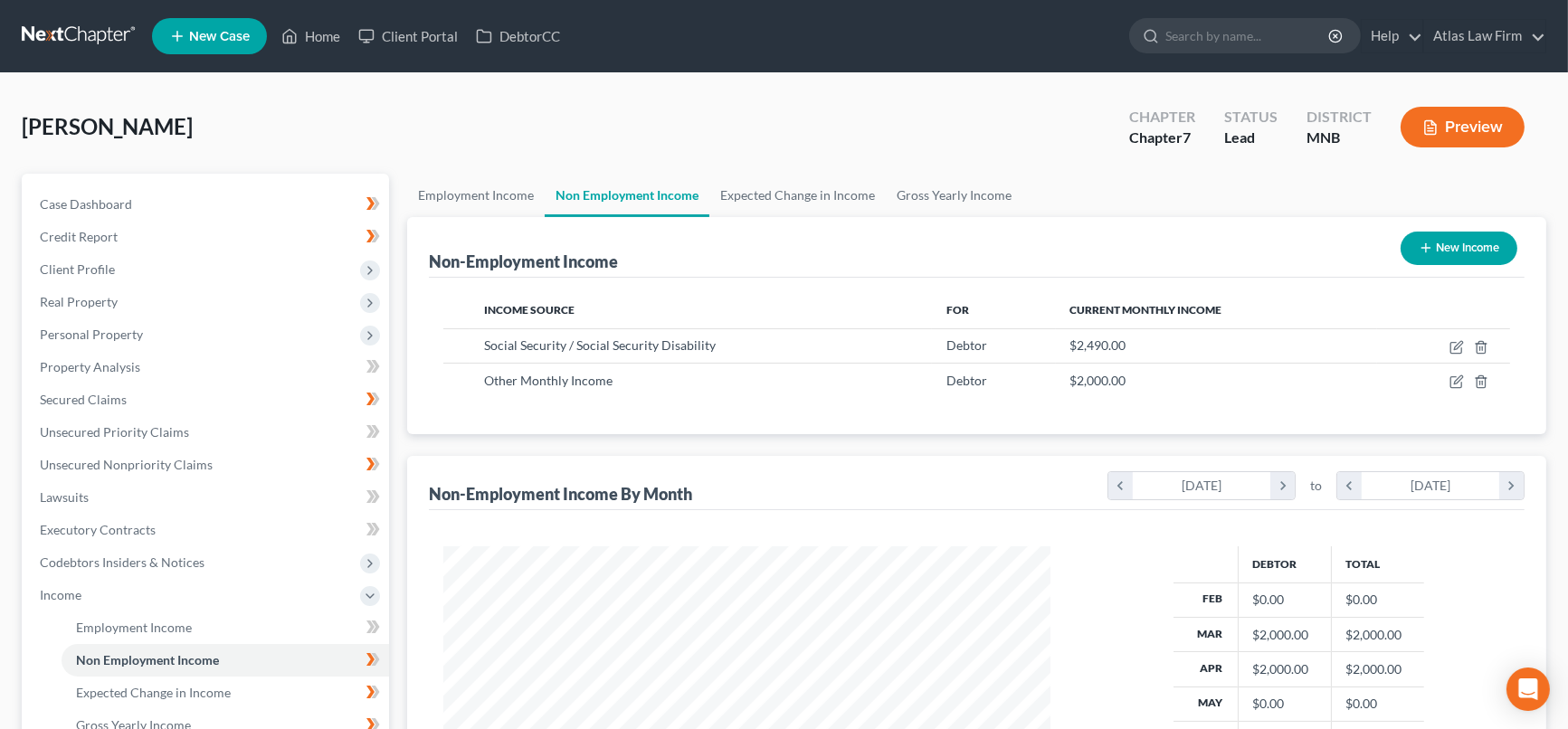
click at [1477, 252] on button "New Income" at bounding box center [1459, 249] width 117 height 34
select select "0"
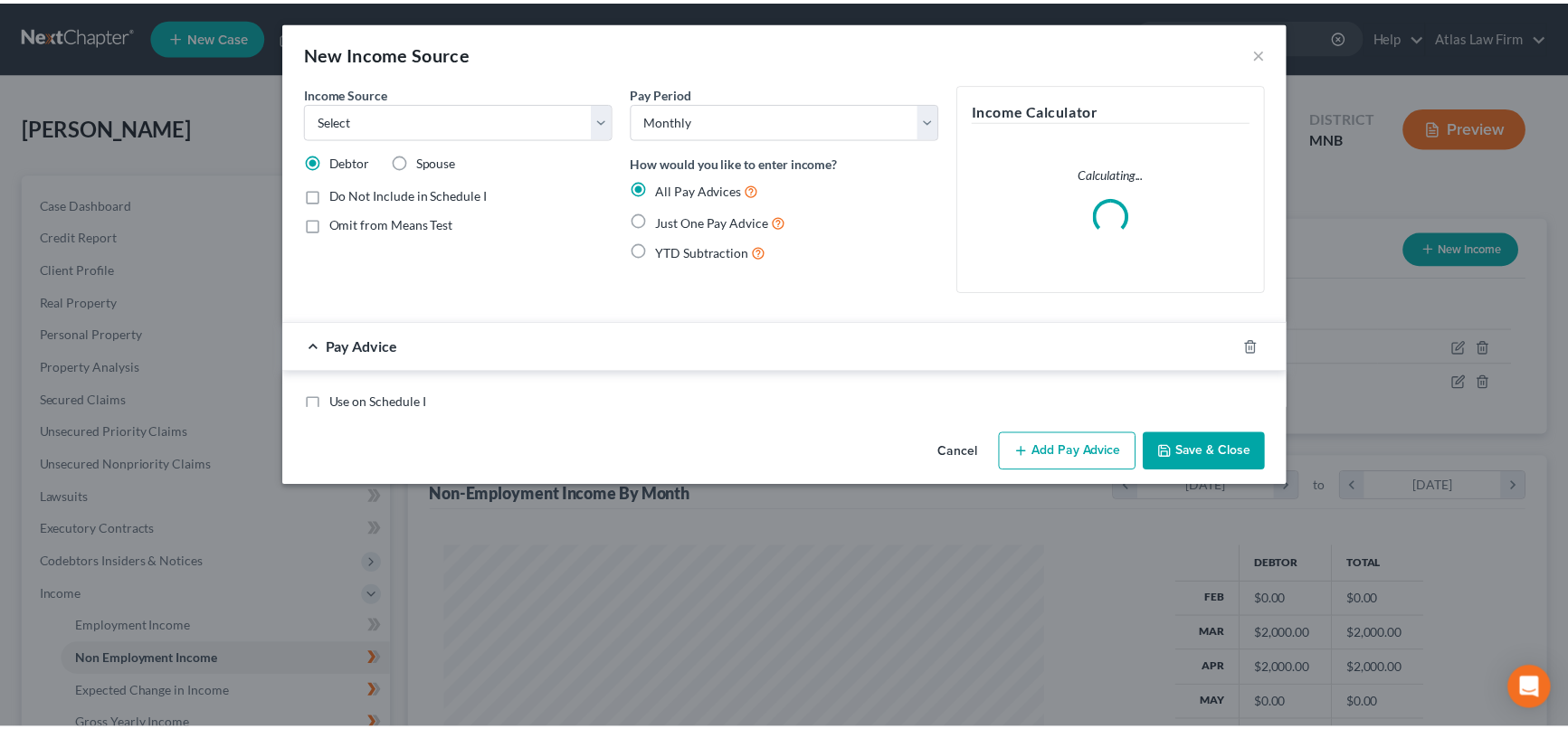
scroll to position [323, 649]
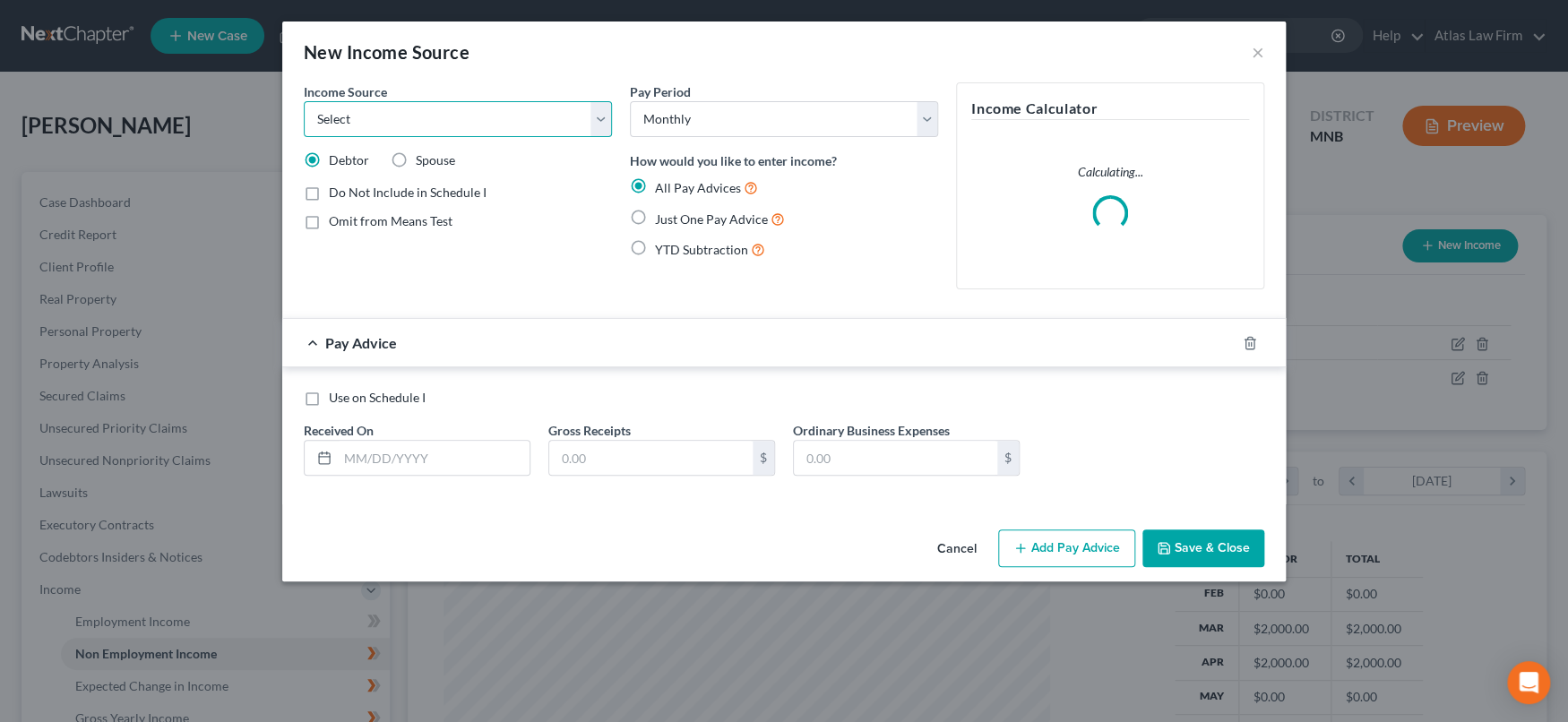
click at [597, 126] on select "Select Unemployment Disability (from employer) Pension Retirement Social Securi…" at bounding box center [458, 119] width 309 height 35
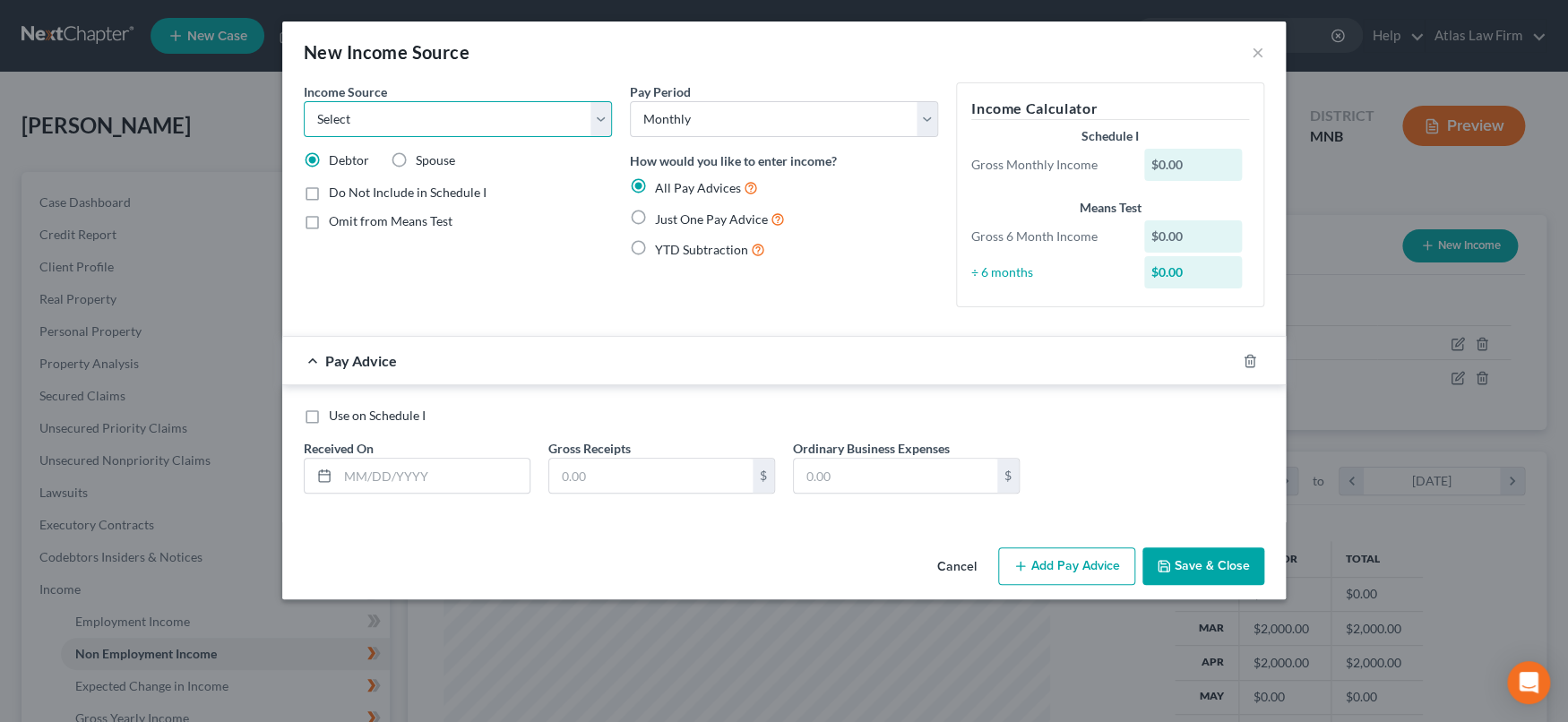
select select "8"
click at [304, 102] on select "Select Unemployment Disability (from employer) Pension Retirement Social Securi…" at bounding box center [458, 119] width 309 height 35
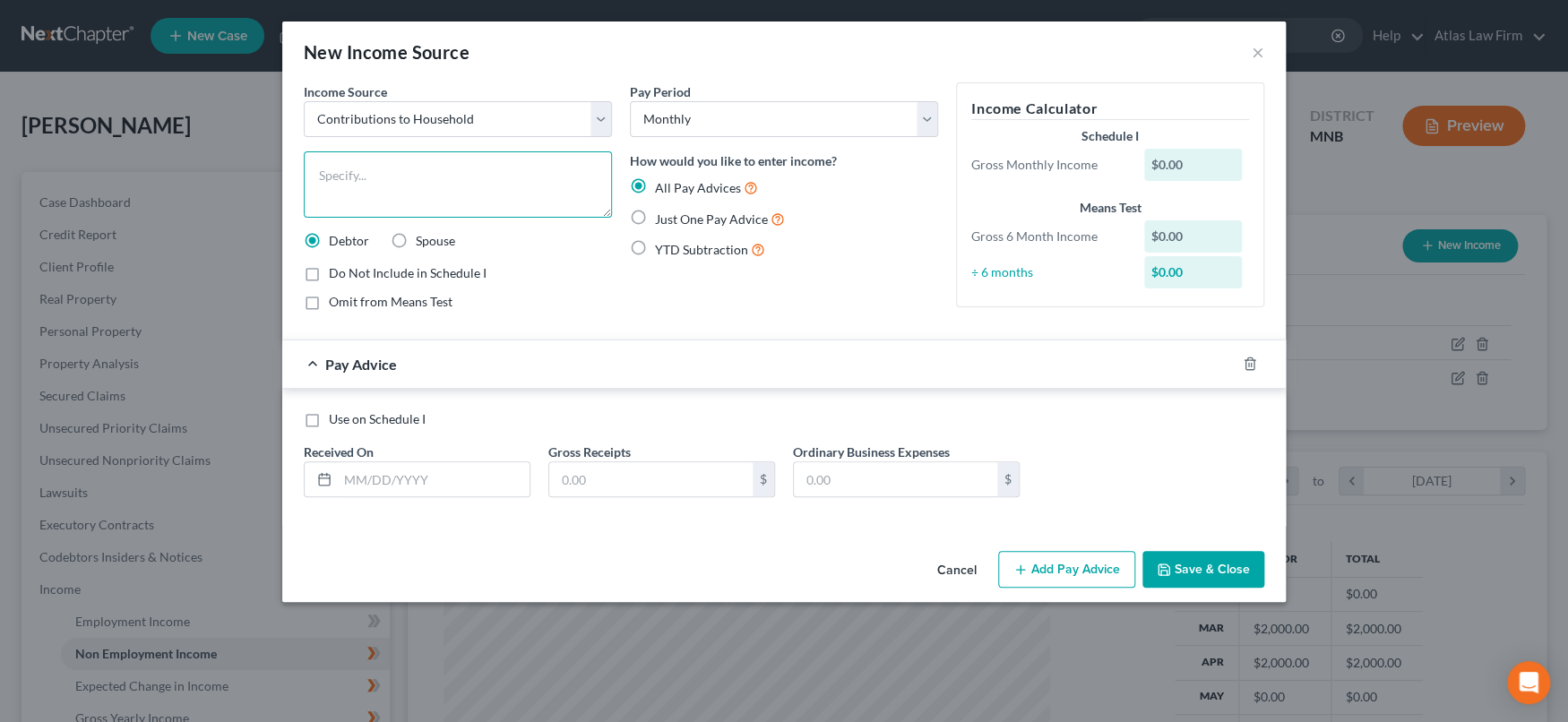
click at [480, 187] on textarea at bounding box center [458, 184] width 309 height 66
type textarea "Household Contributions"
click at [329, 420] on label "Use on Schedule I" at bounding box center [378, 419] width 97 height 18
click at [336, 420] on input "Use on Schedule I" at bounding box center [341, 416] width 11 height 11
checkbox input "true"
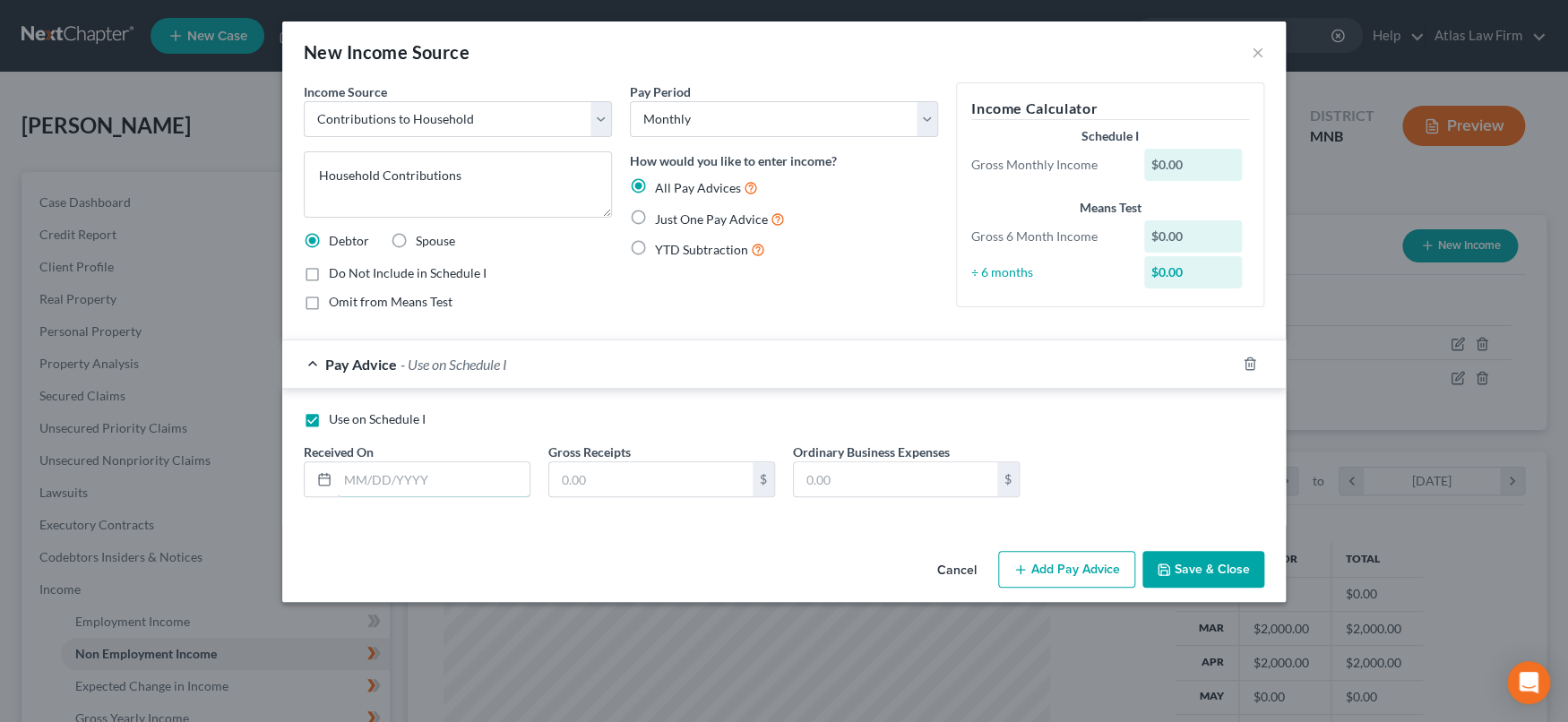
drag, startPoint x: 436, startPoint y: 479, endPoint x: 532, endPoint y: 461, distance: 97.7
click at [436, 479] on input "text" at bounding box center [433, 479] width 192 height 35
type input "[DATE]"
click at [665, 472] on input "text" at bounding box center [651, 479] width 203 height 35
type input "1.00"
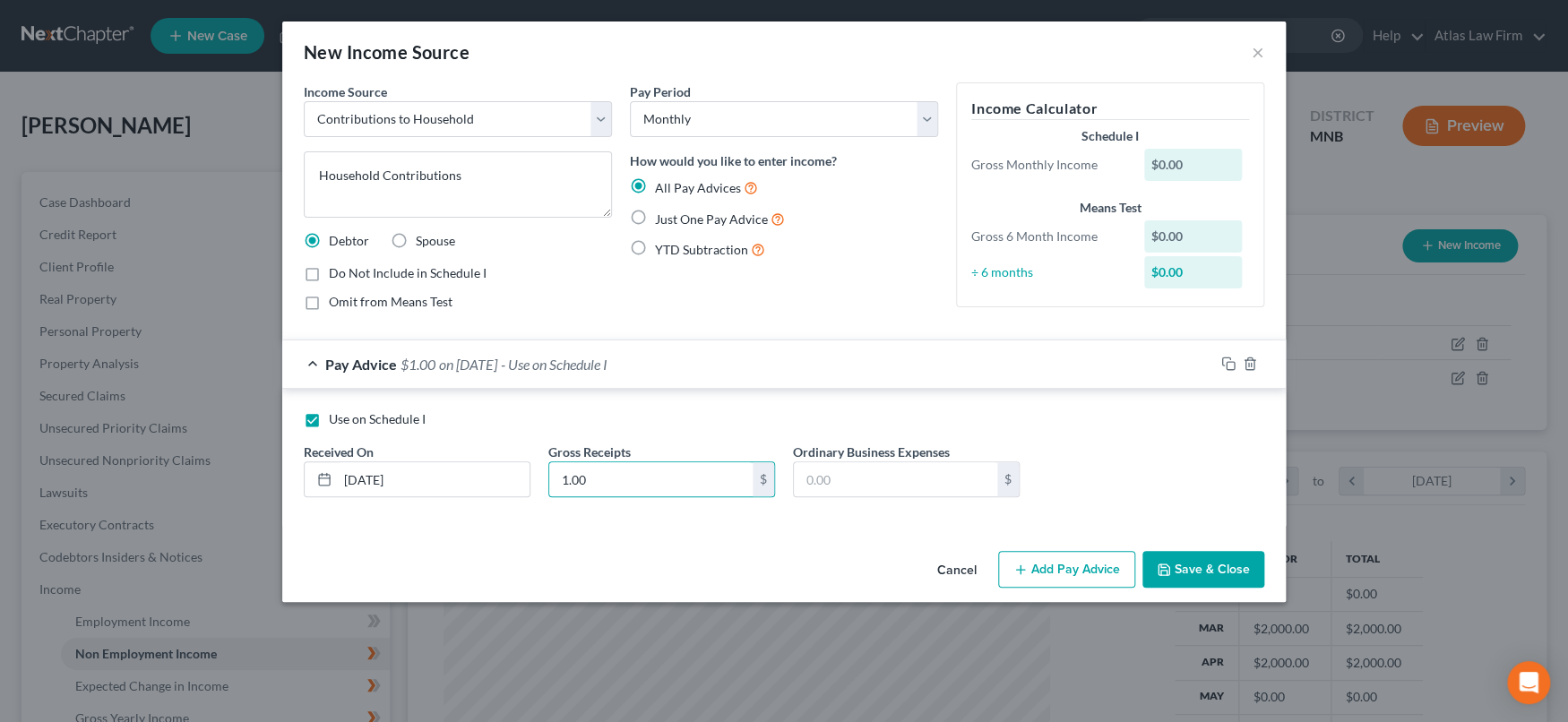
click at [1215, 569] on button "Save & Close" at bounding box center [1203, 570] width 122 height 37
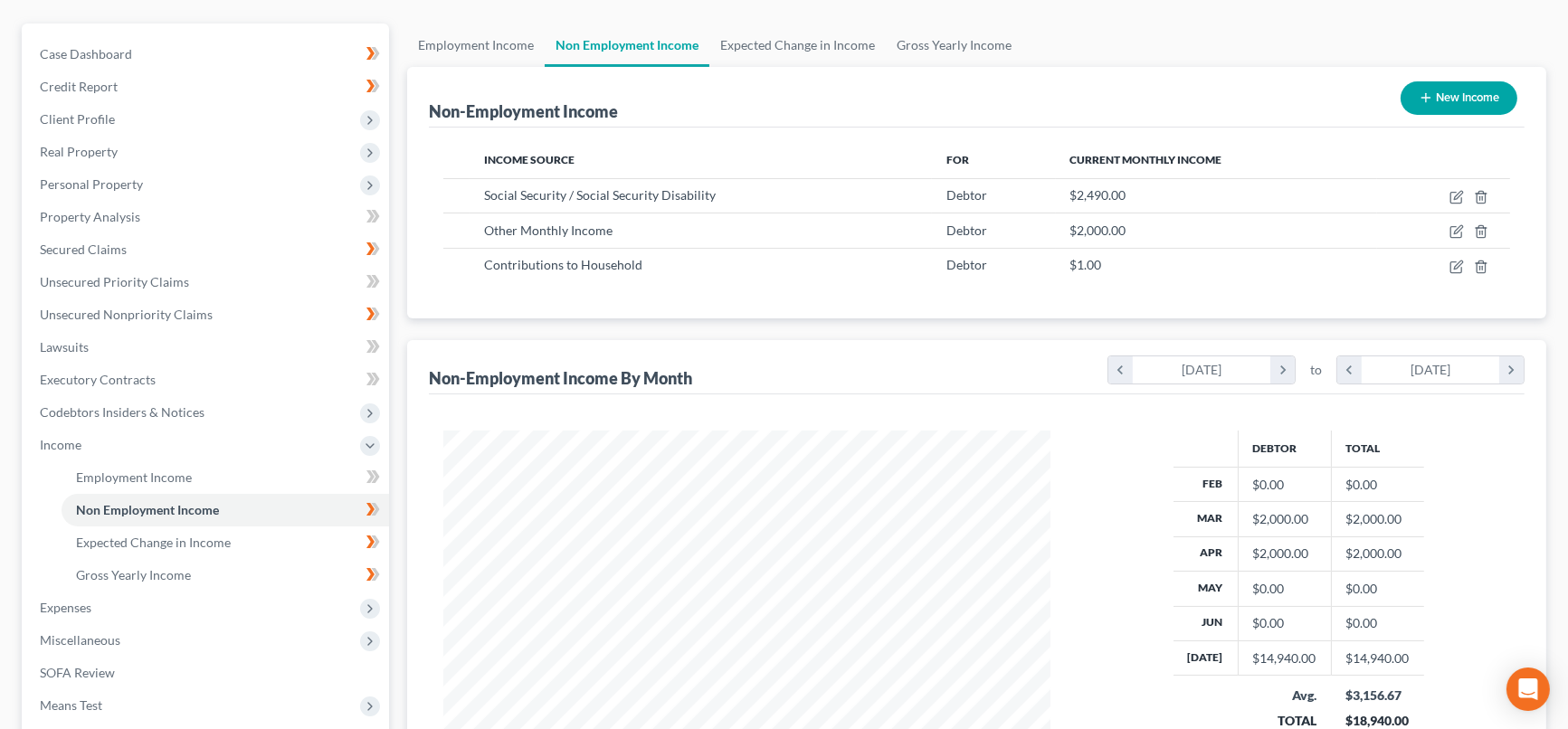
scroll to position [201, 0]
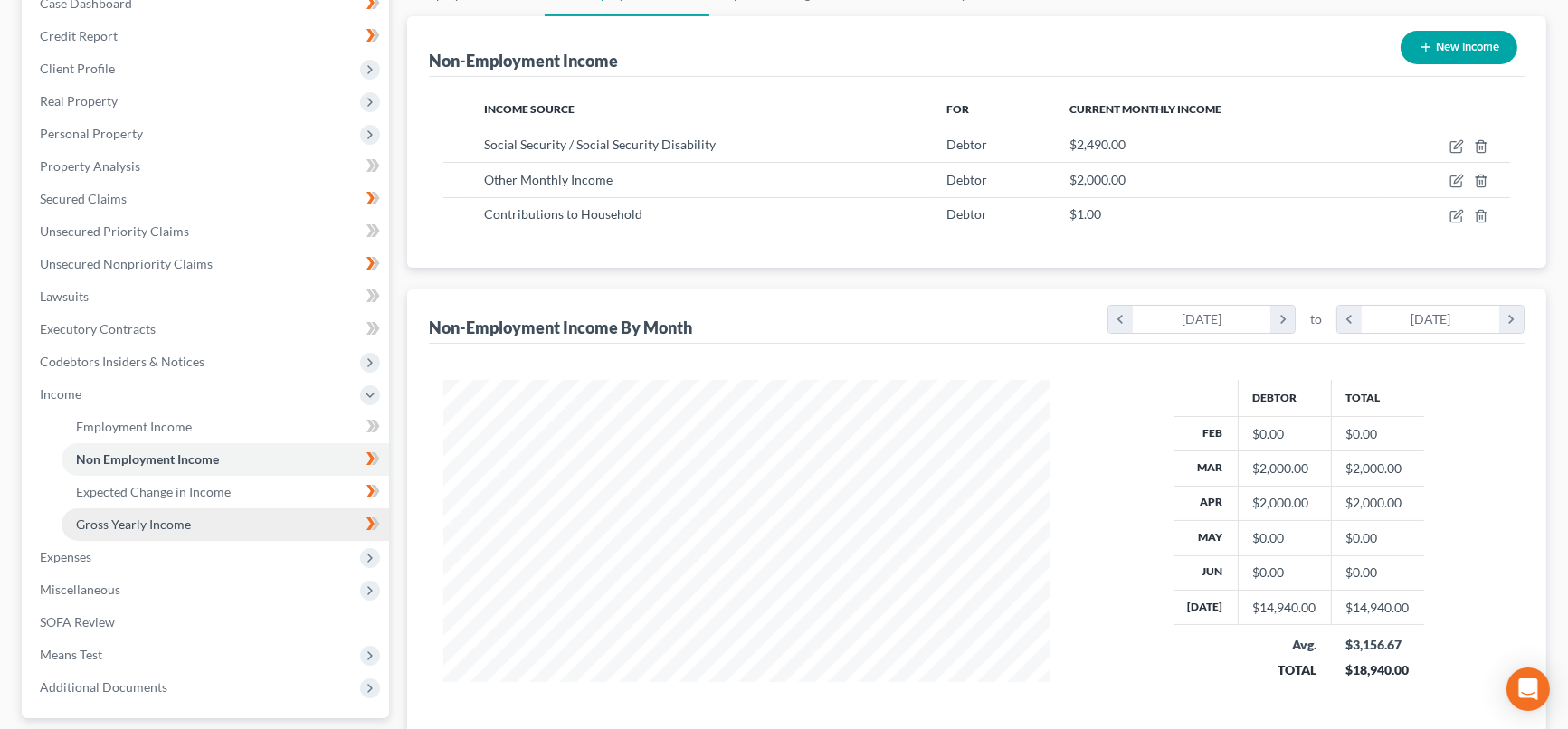
click at [127, 524] on span "Gross Yearly Income" at bounding box center [134, 525] width 115 height 15
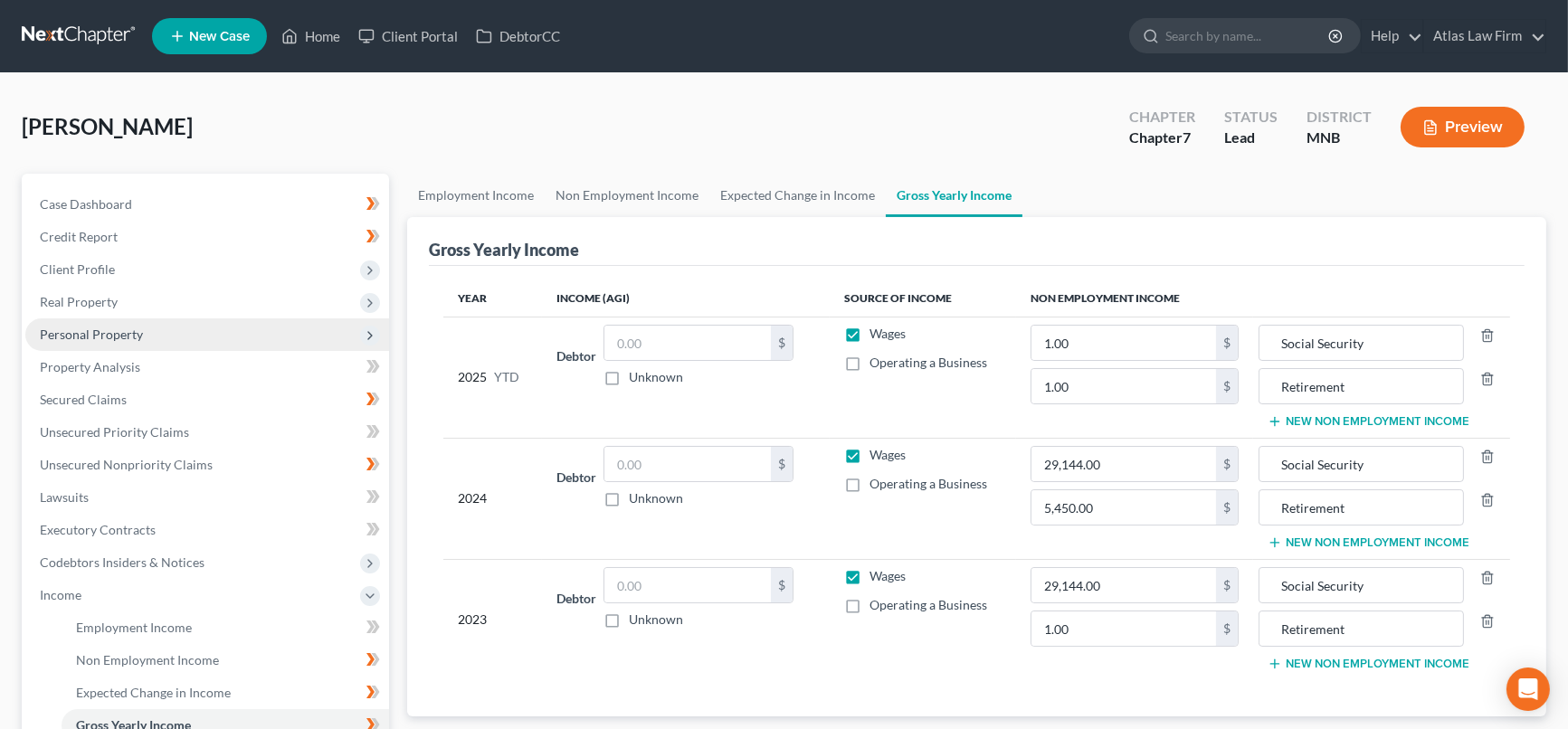
click at [128, 322] on span "Personal Property" at bounding box center [207, 334] width 364 height 33
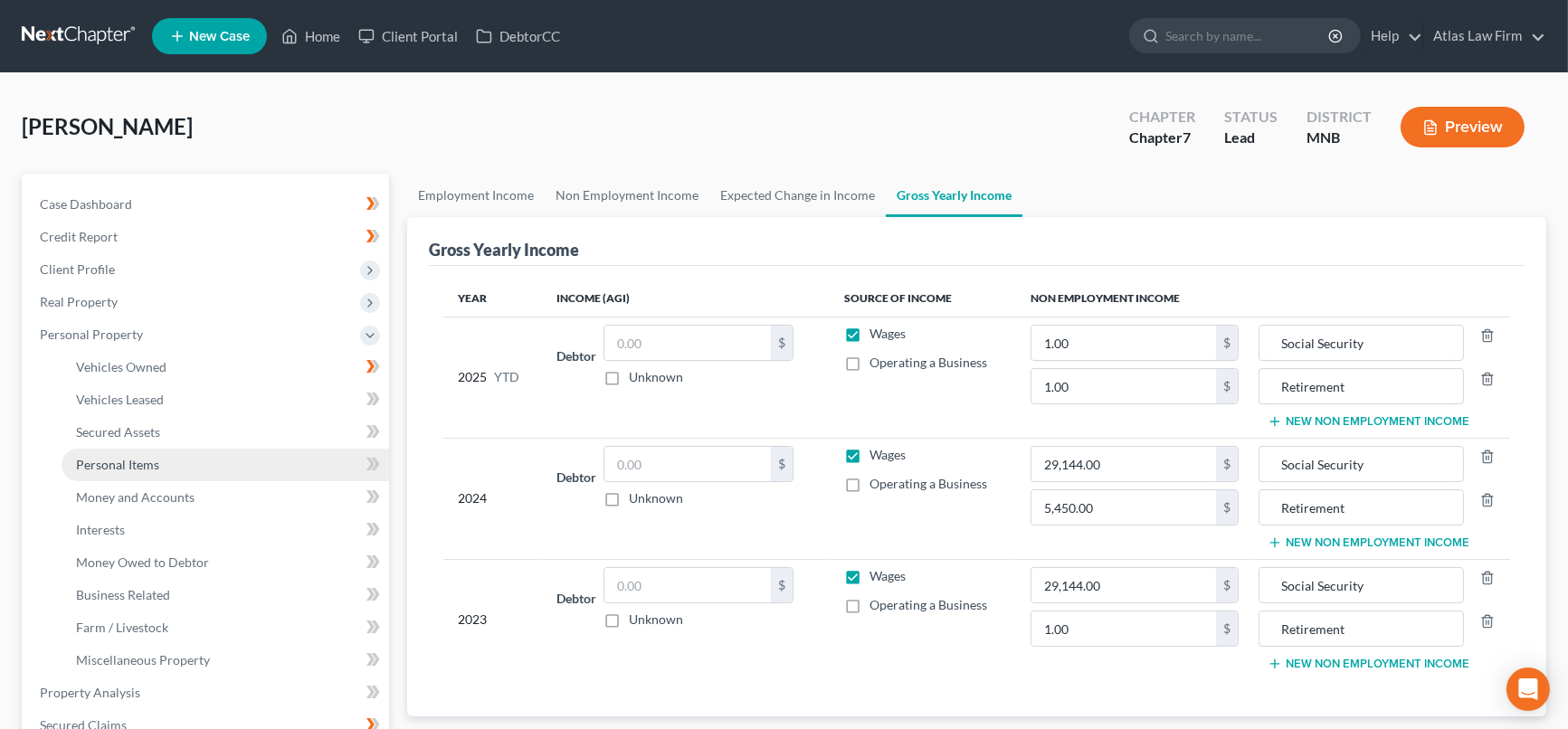
click at [145, 467] on span "Personal Items" at bounding box center [118, 464] width 83 height 15
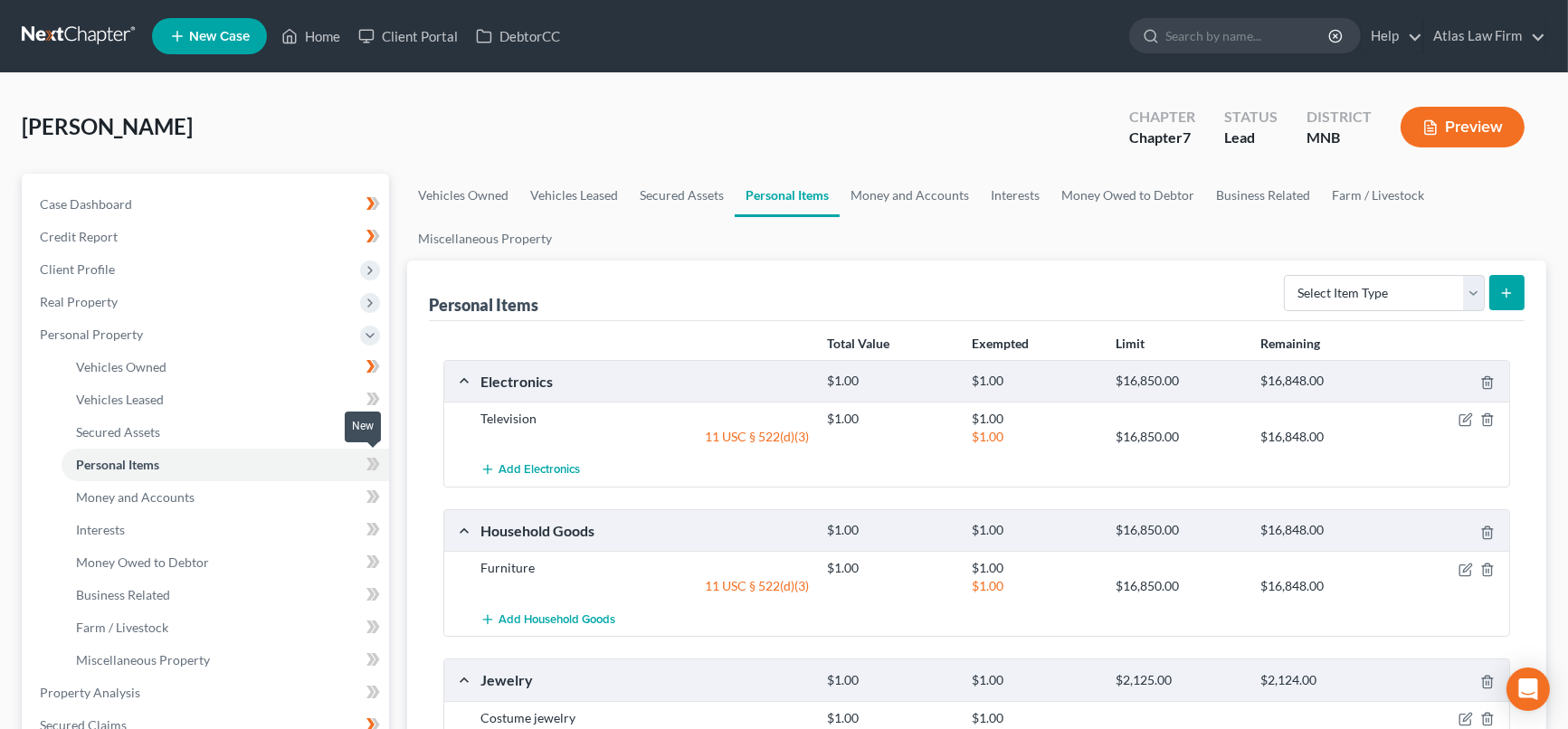
click at [372, 465] on icon at bounding box center [370, 463] width 8 height 12
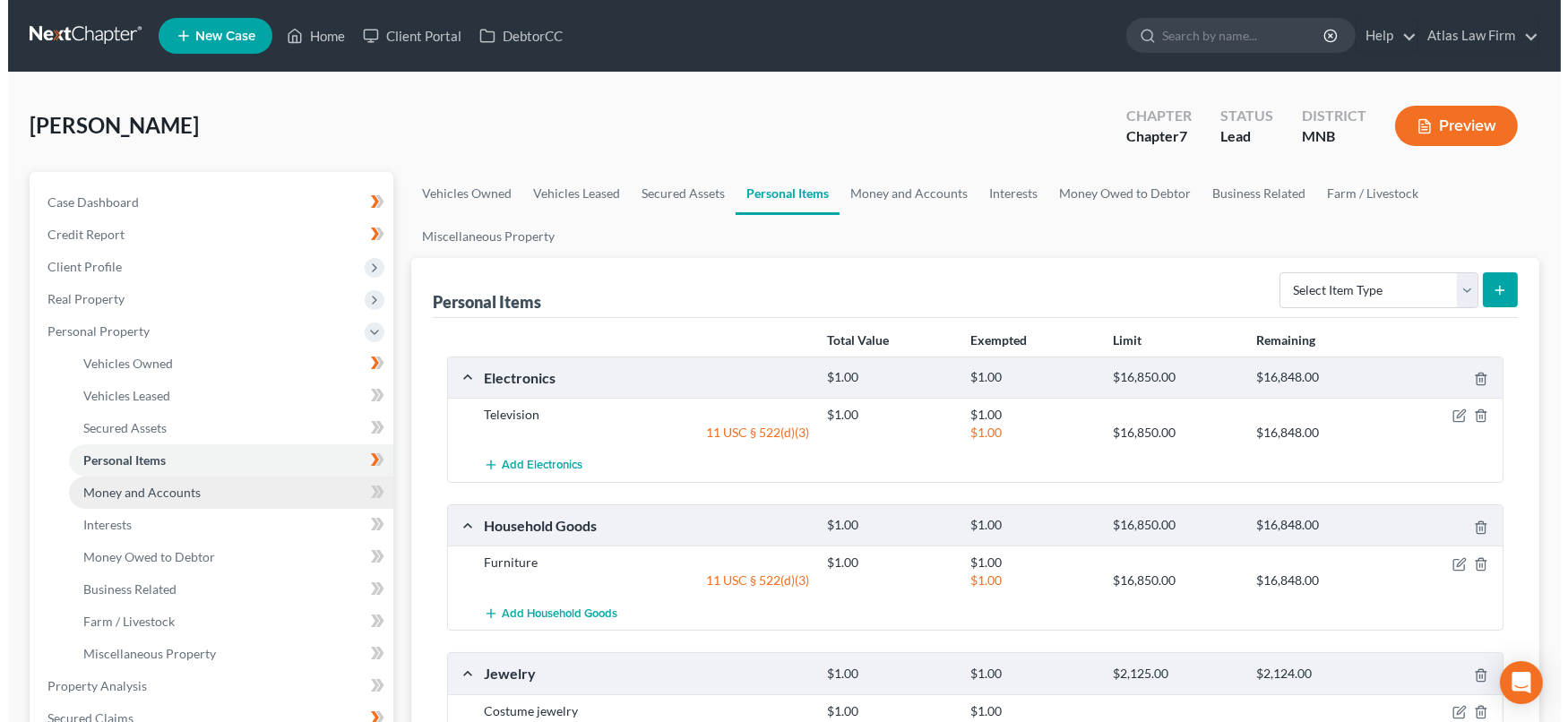
scroll to position [199, 0]
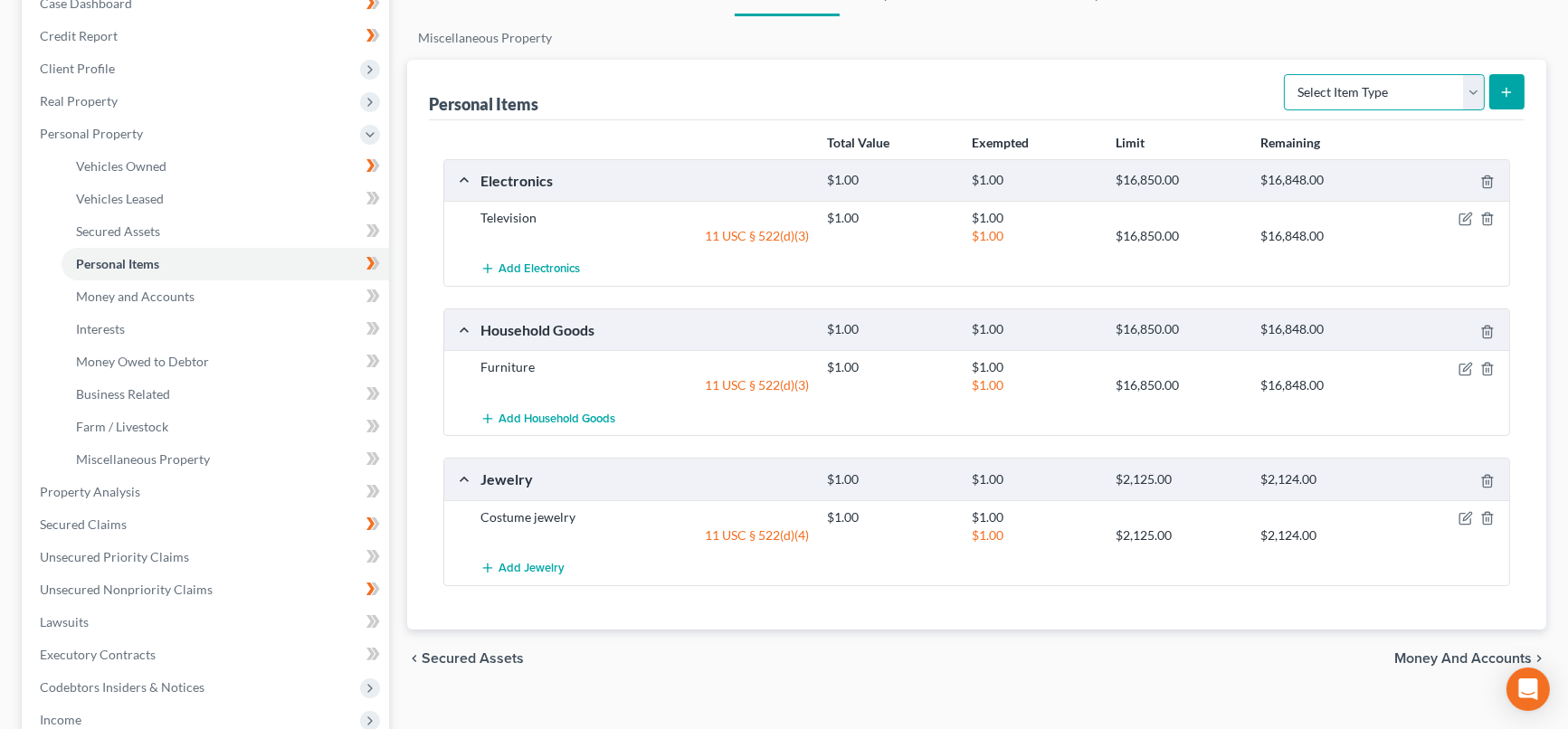
click at [1474, 84] on select "Select Item Type Clothing Collectibles Of Value Electronics Firearms Household …" at bounding box center [1383, 92] width 201 height 36
select select "clothing"
click at [1286, 74] on select "Select Item Type Clothing Collectibles Of Value Electronics Firearms Household …" at bounding box center [1383, 92] width 201 height 36
click at [1505, 97] on icon "submit" at bounding box center [1506, 91] width 14 height 14
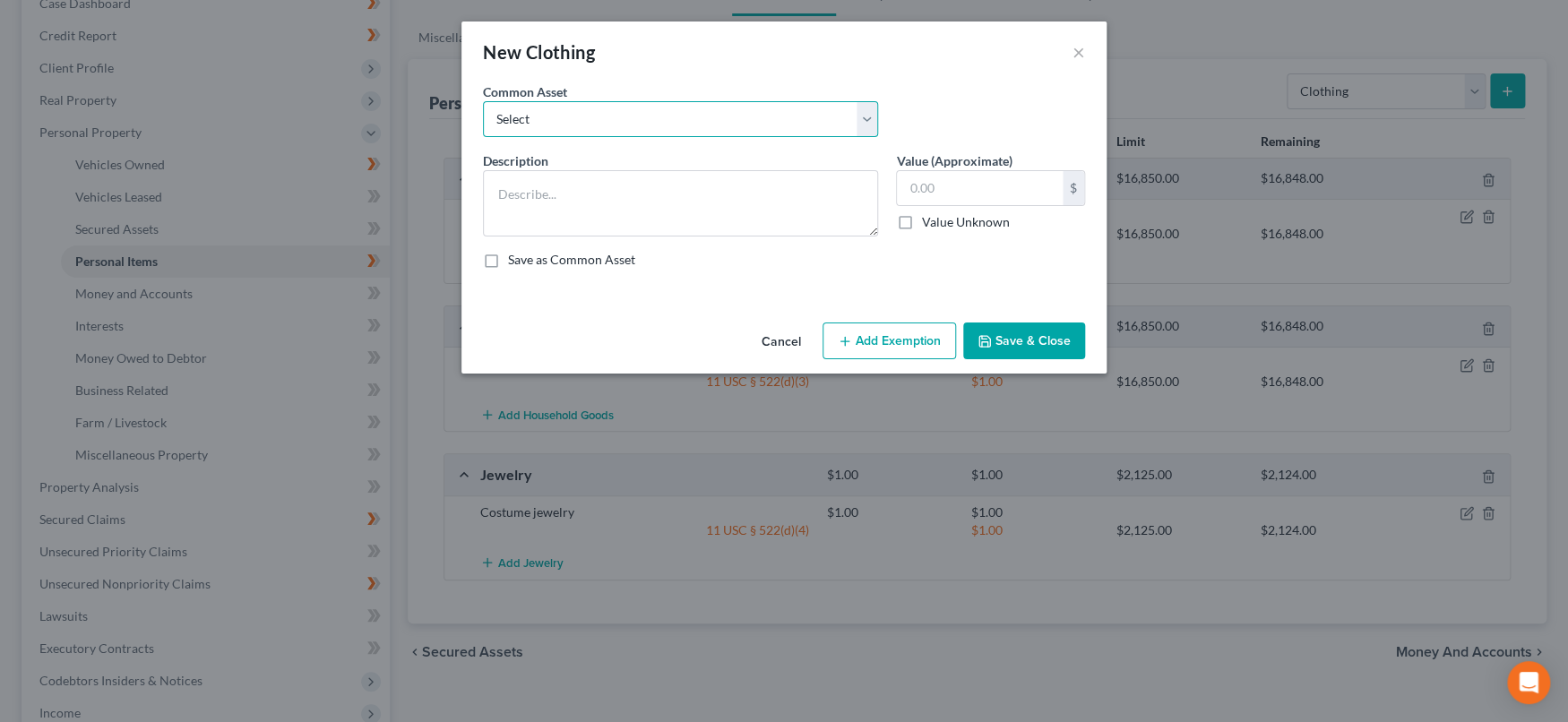
click at [872, 115] on select "Select Clothing" at bounding box center [681, 119] width 395 height 35
select select "0"
click at [483, 102] on select "Select Clothing" at bounding box center [681, 119] width 395 height 35
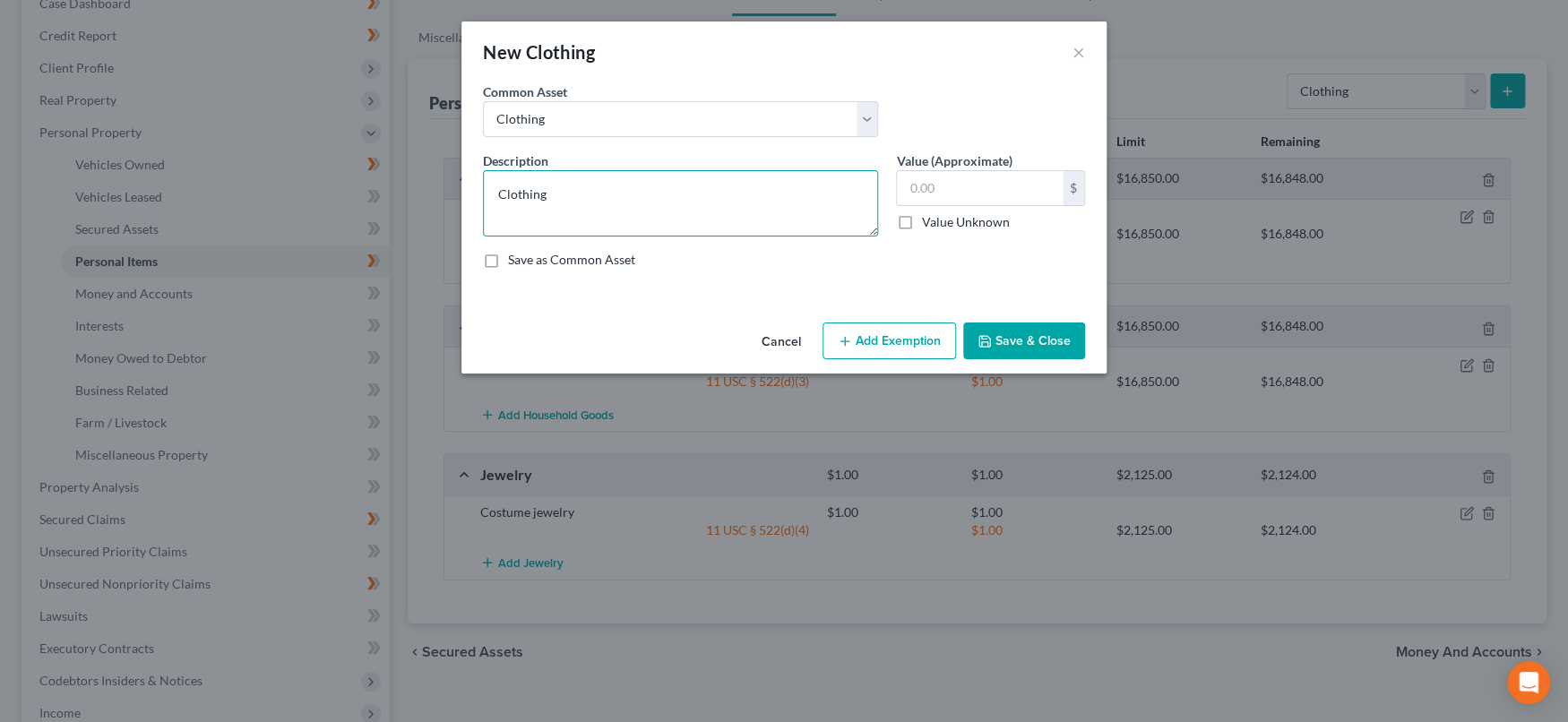
click at [809, 201] on textarea "Clothing" at bounding box center [681, 203] width 395 height 66
type textarea "Clothing and Shoes"
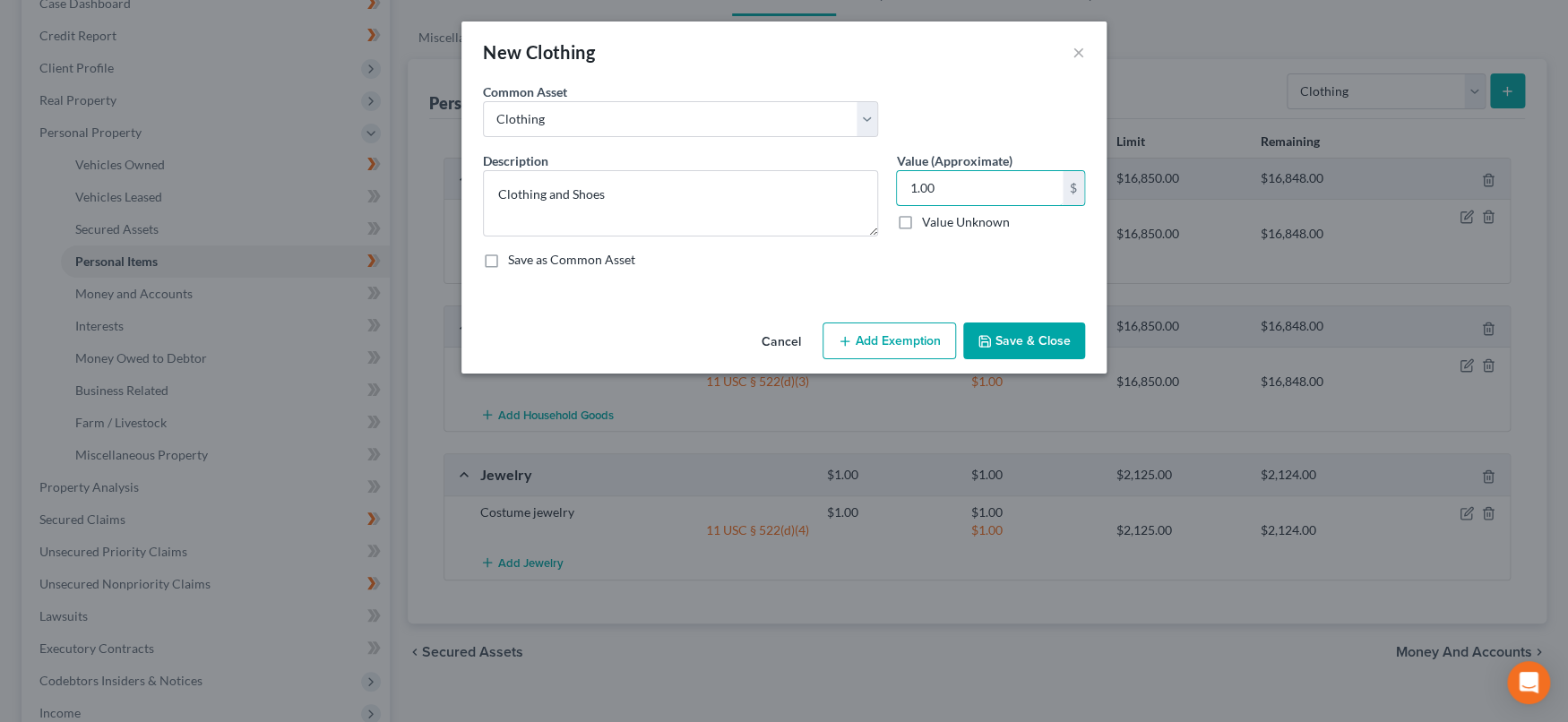
type input "1.00"
click at [862, 341] on button "Add Exemption" at bounding box center [888, 341] width 133 height 37
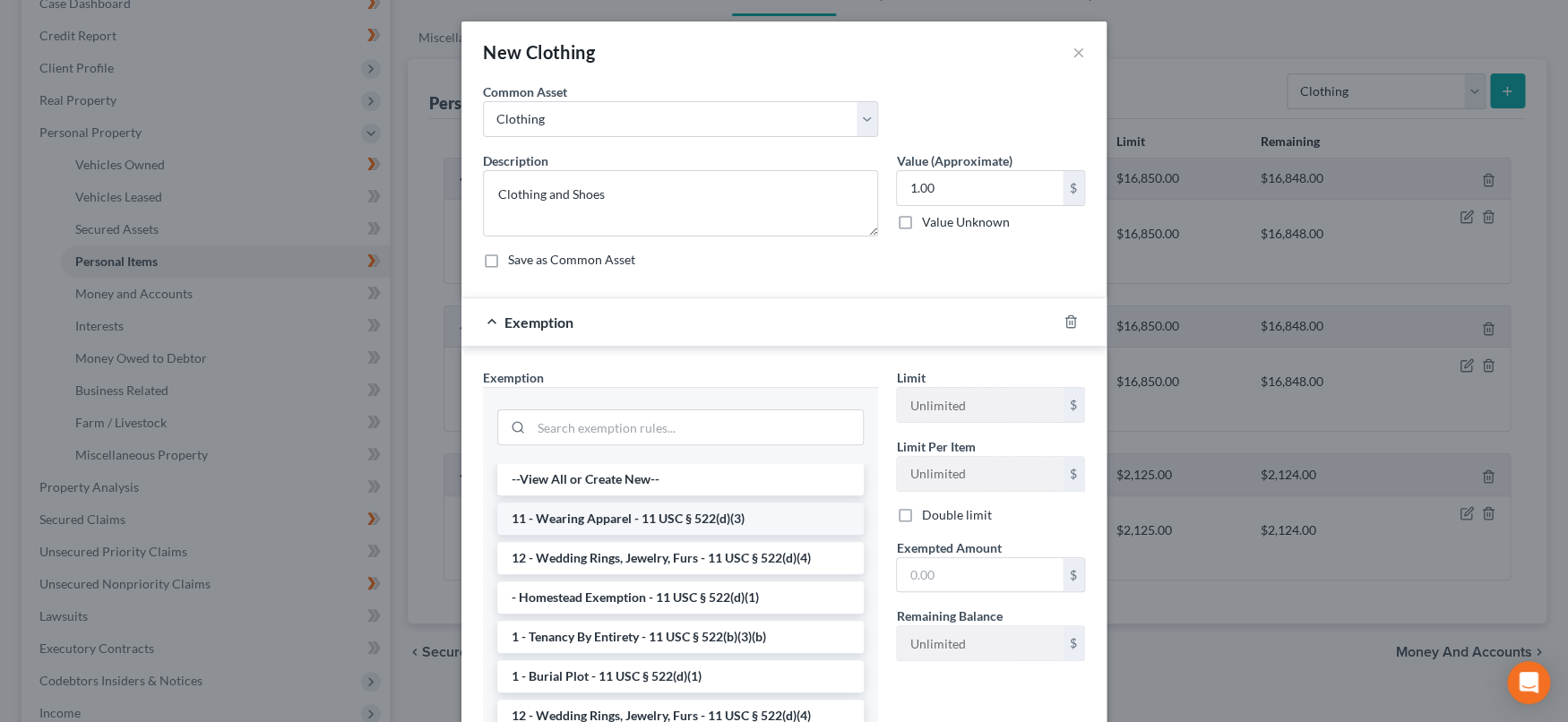
click at [744, 510] on li "11 - Wearing Apparel - 11 USC § 522(d)(3)" at bounding box center [680, 519] width 366 height 33
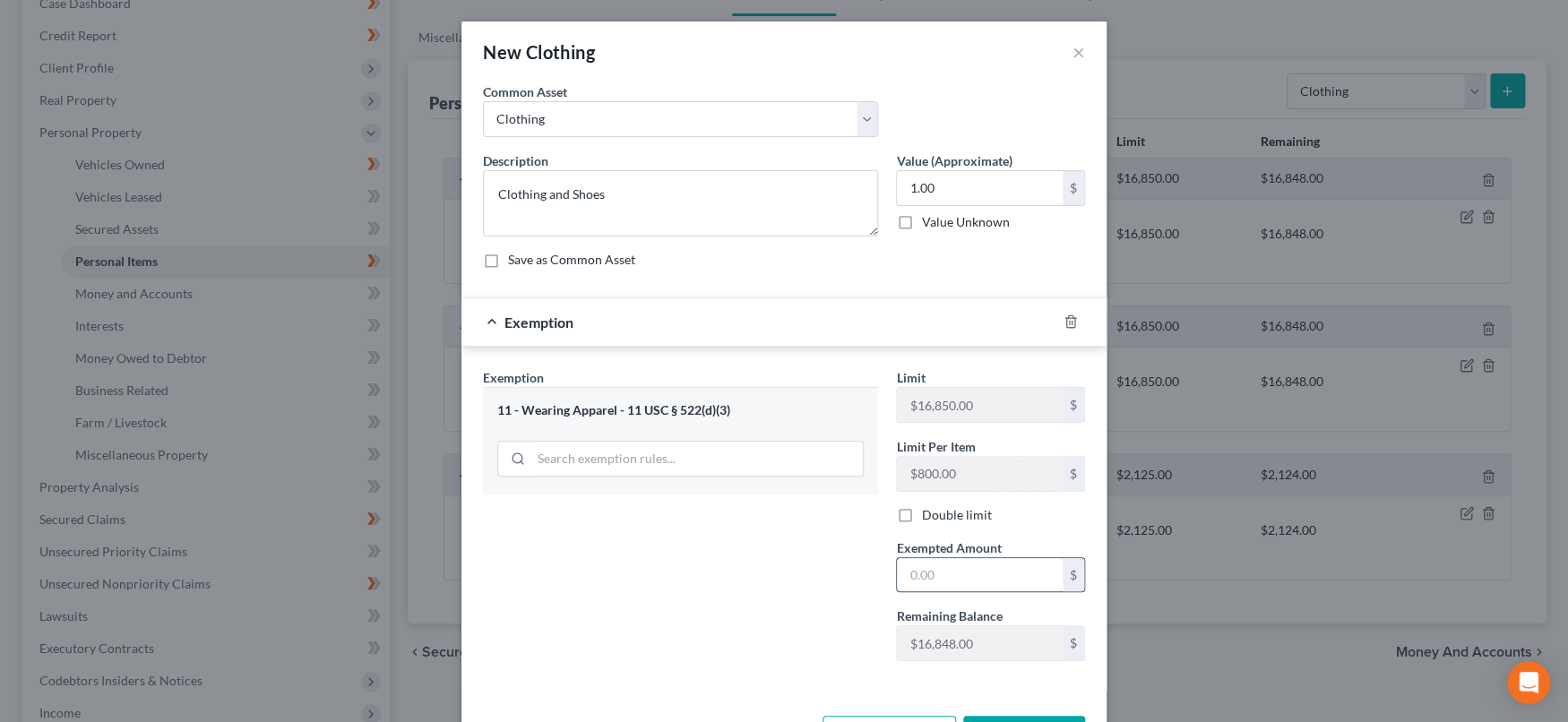
click at [949, 570] on input "text" at bounding box center [980, 576] width 166 height 35
type input "1.00"
click at [814, 611] on div "Exemption Set must be selected for CA. Exemption * 11 - Wearing Apparel - 11 US…" at bounding box center [680, 522] width 413 height 308
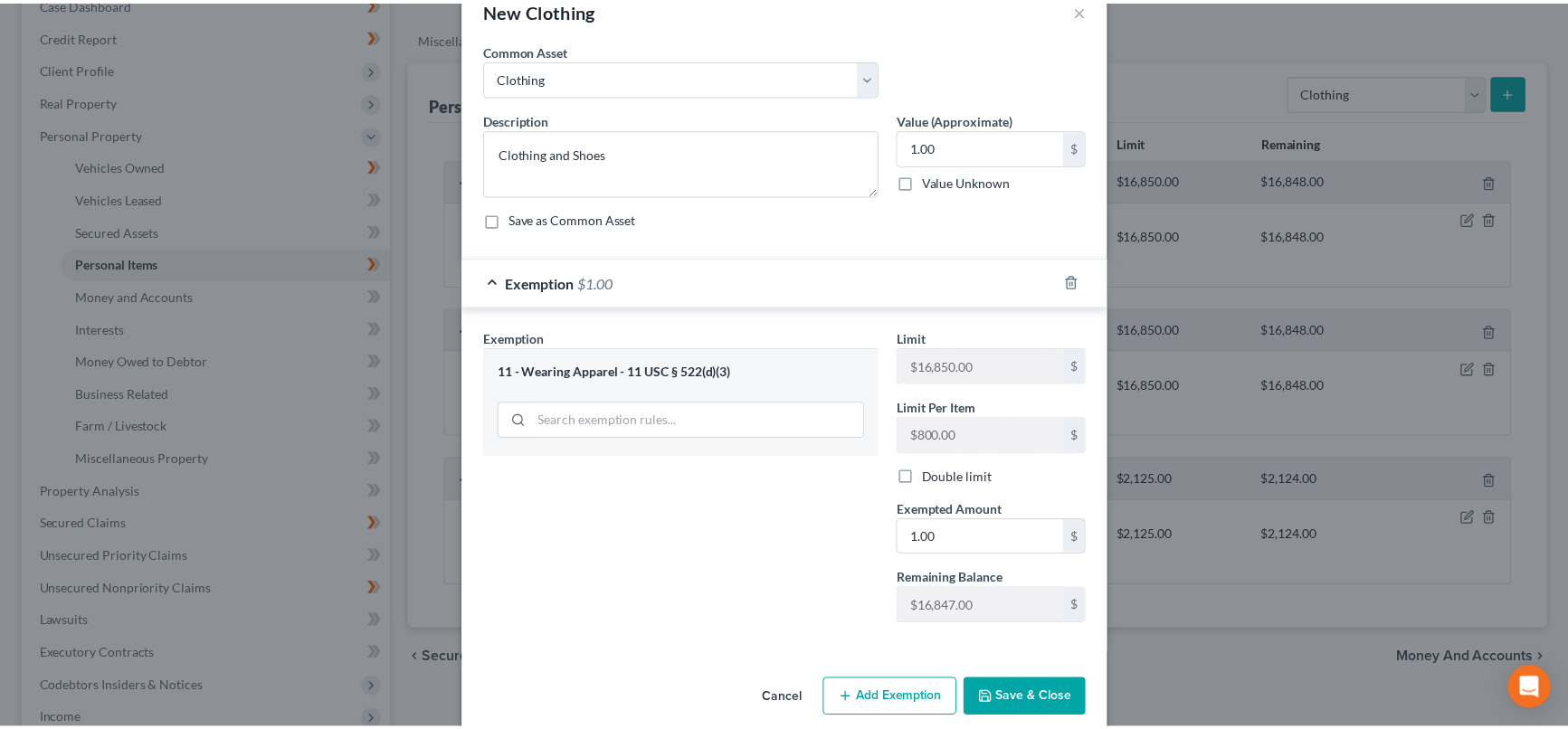
scroll to position [66, 0]
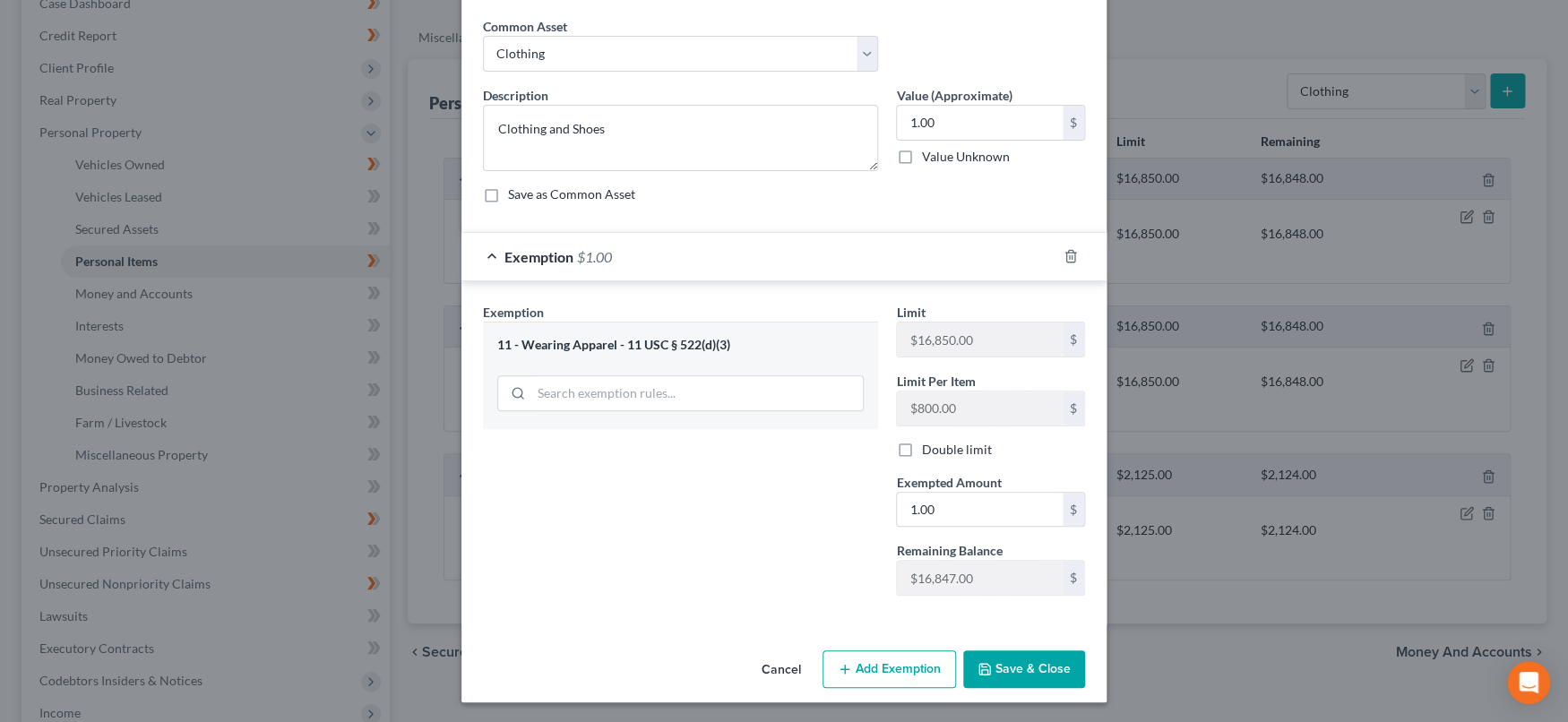
click at [1033, 665] on button "Save & Close" at bounding box center [1024, 670] width 122 height 37
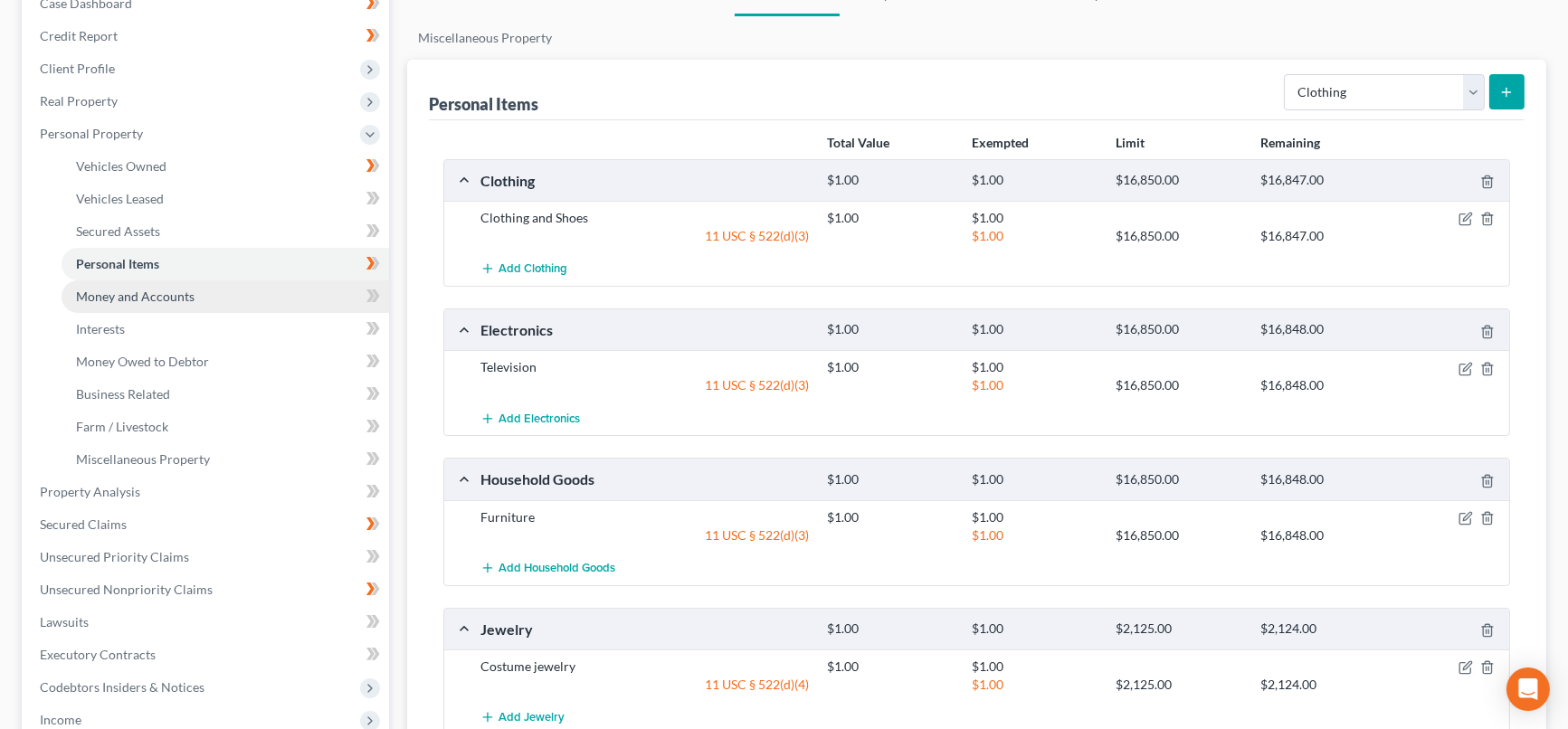
click at [146, 289] on span "Money and Accounts" at bounding box center [136, 297] width 119 height 15
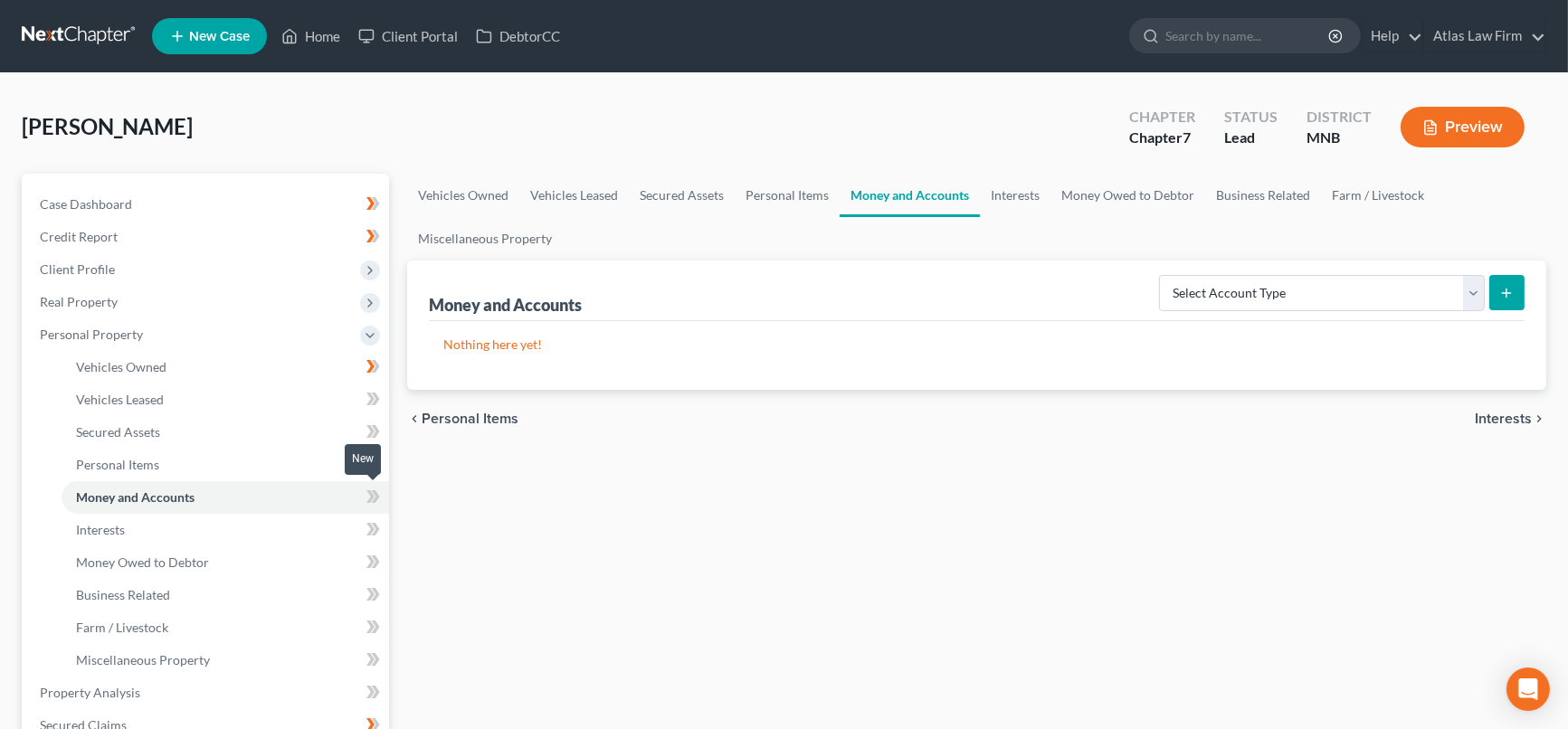
drag, startPoint x: 369, startPoint y: 497, endPoint x: 626, endPoint y: 388, distance: 279.2
click at [369, 497] on icon at bounding box center [370, 496] width 8 height 12
click at [1470, 291] on select "Select Account Type Brokerage Cash on Hand Certificates of Deposit Checking Acc…" at bounding box center [1322, 293] width 326 height 36
select select "cash_on_hand"
click at [1163, 275] on select "Select Account Type Brokerage Cash on Hand Certificates of Deposit Checking Acc…" at bounding box center [1322, 293] width 326 height 36
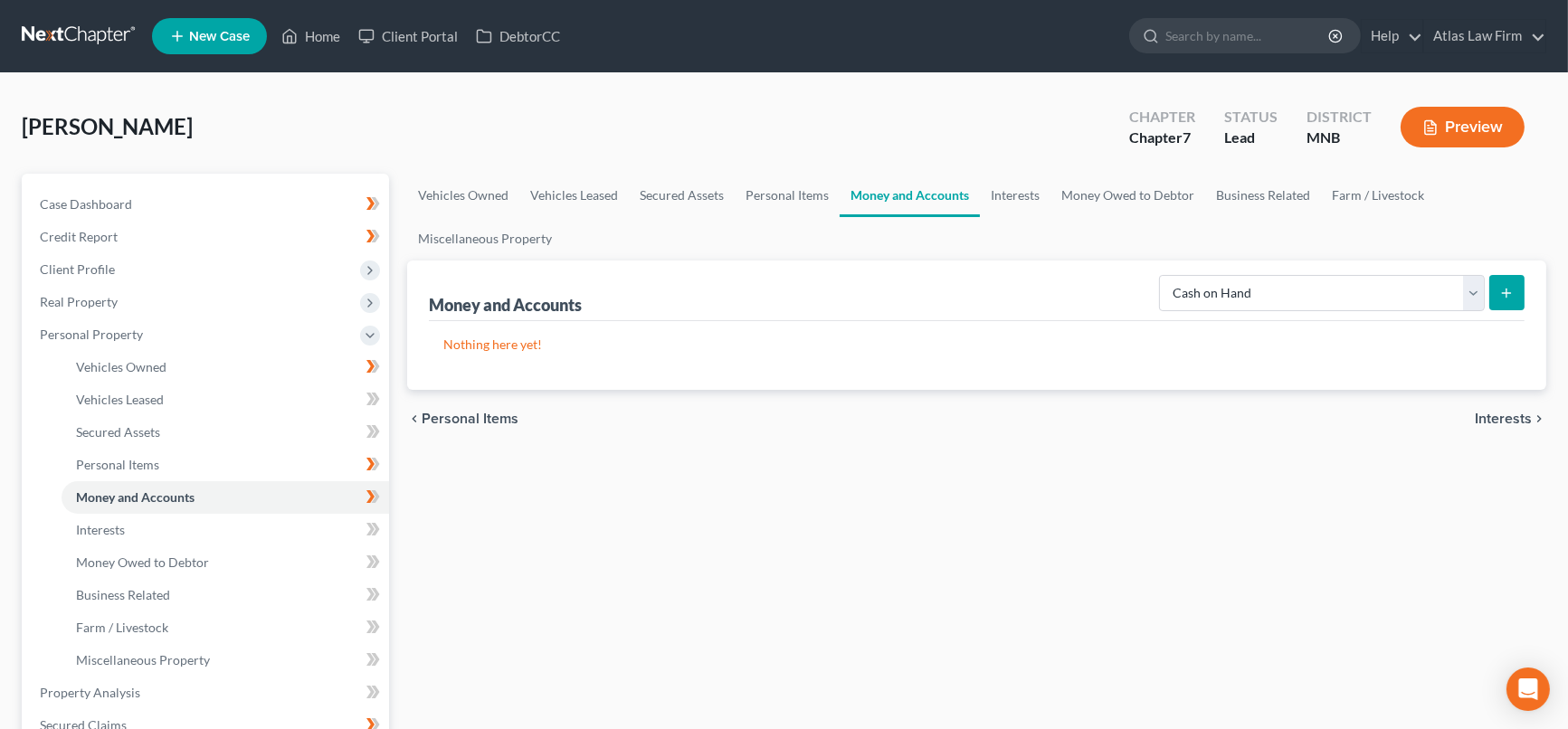
click at [1511, 295] on icon "submit" at bounding box center [1506, 293] width 14 height 14
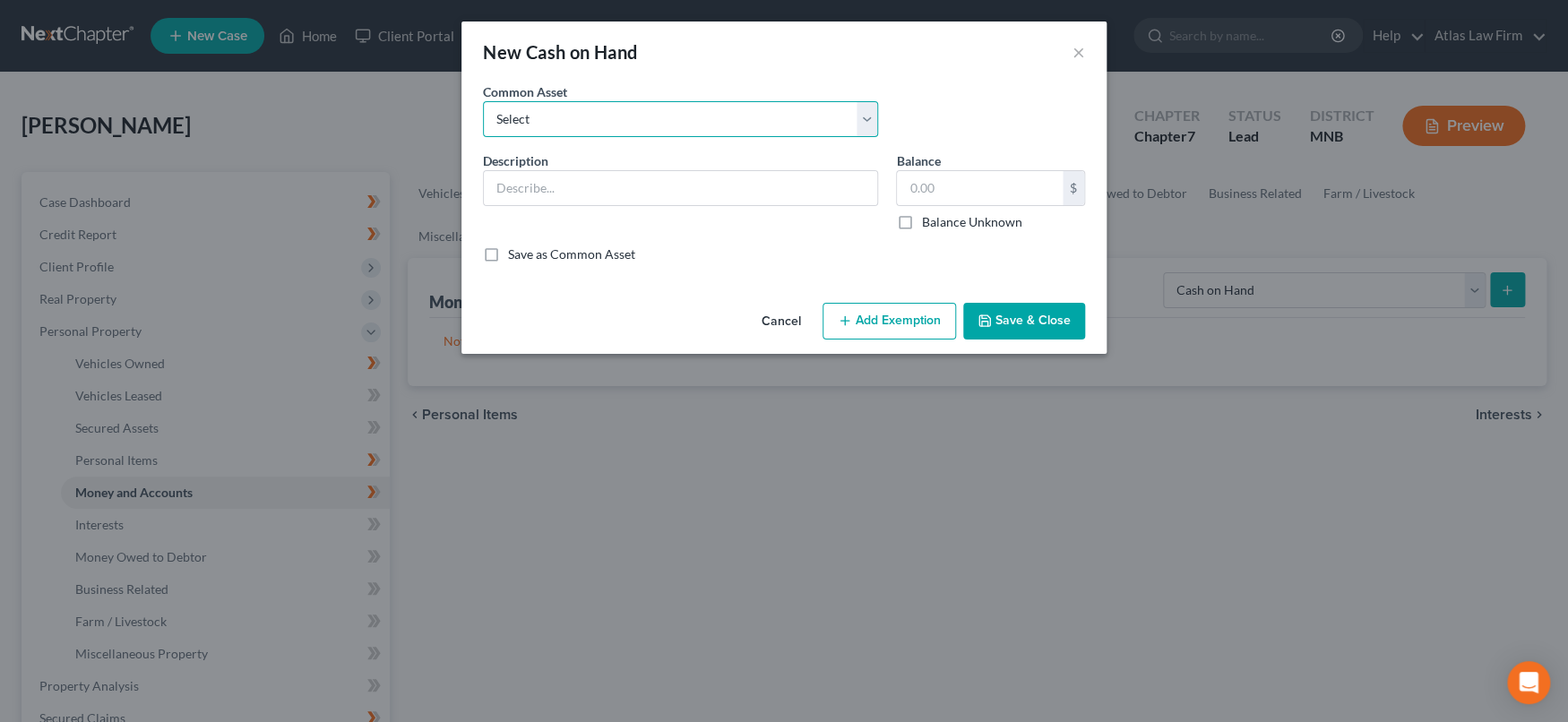
click at [868, 126] on select "Select Cash" at bounding box center [681, 119] width 395 height 35
select select "0"
click at [483, 102] on select "Select Cash" at bounding box center [681, 119] width 395 height 35
type input "Cash"
click at [940, 182] on input "text" at bounding box center [980, 188] width 166 height 35
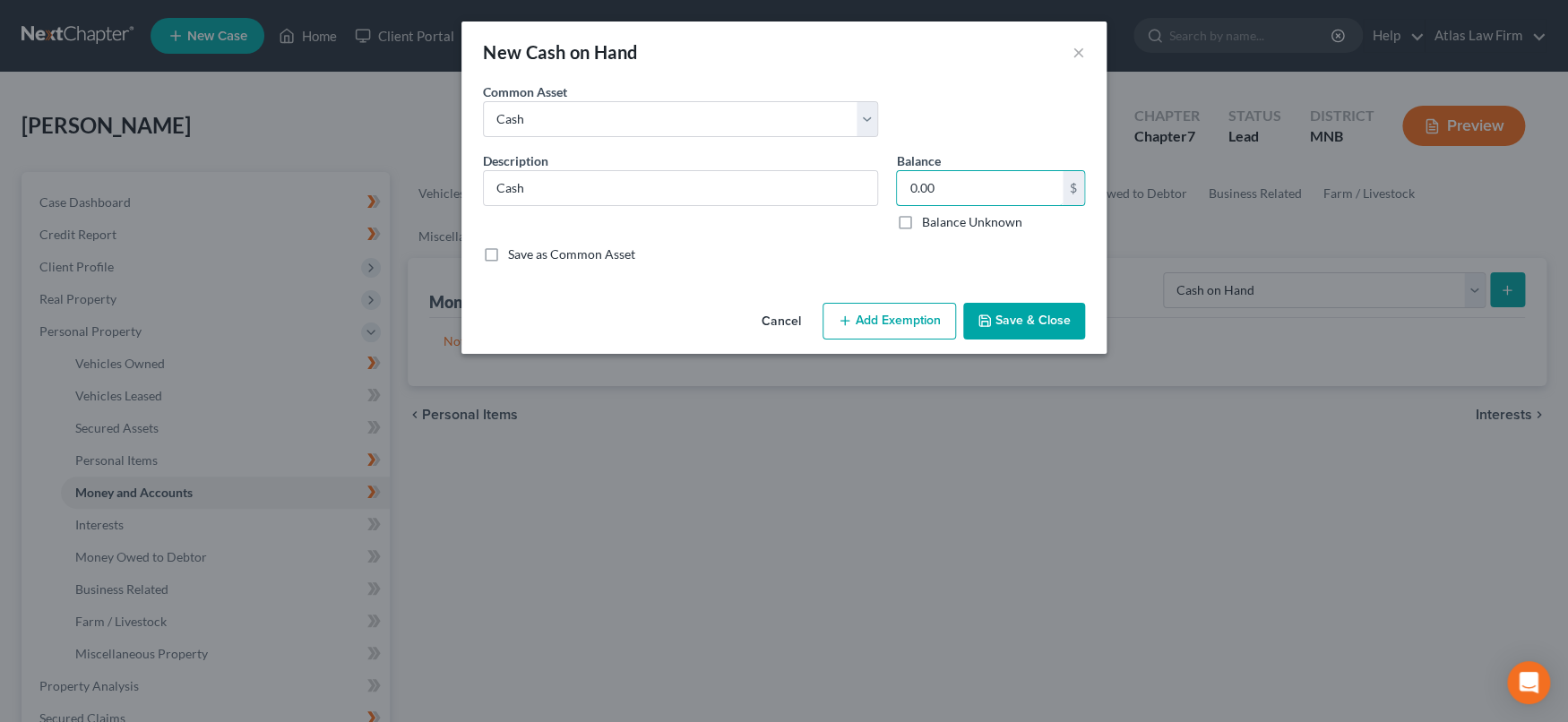
type input "0.00"
click at [886, 306] on button "Add Exemption" at bounding box center [888, 322] width 133 height 37
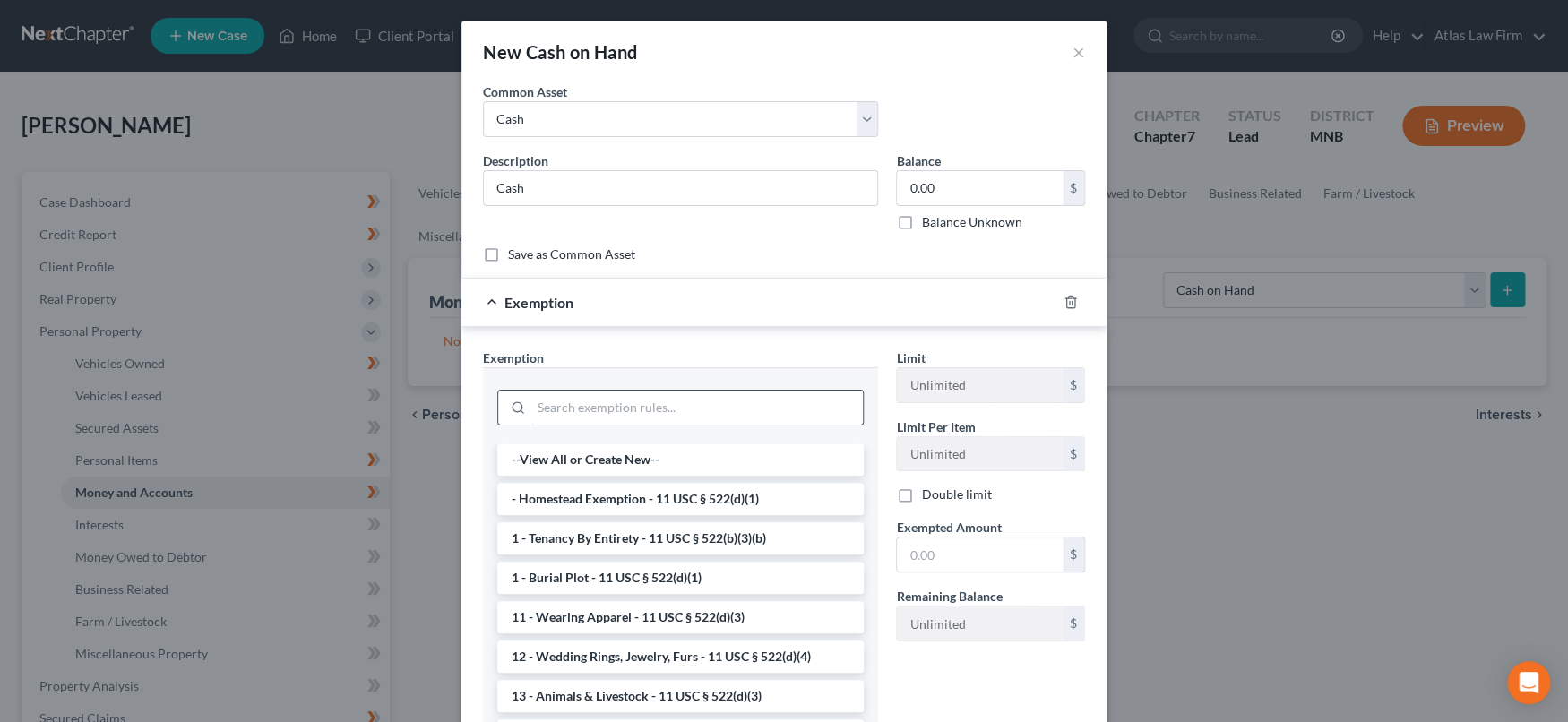
click at [791, 409] on input "search" at bounding box center [697, 408] width 332 height 35
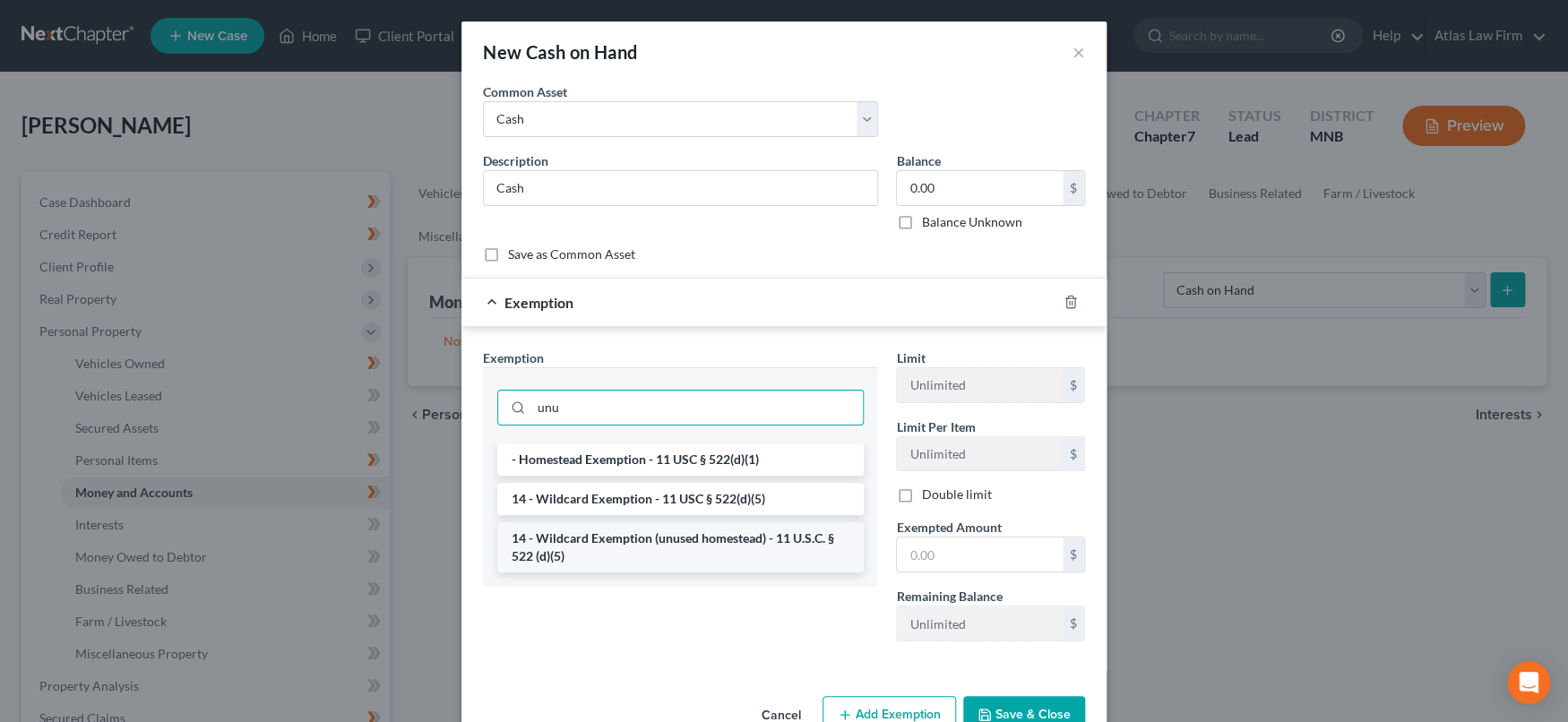
type input "unu"
click at [752, 539] on li "14 - Wildcard Exemption (unused homestead) - 11 U.S.C. § 522 (d)(5)" at bounding box center [680, 548] width 366 height 50
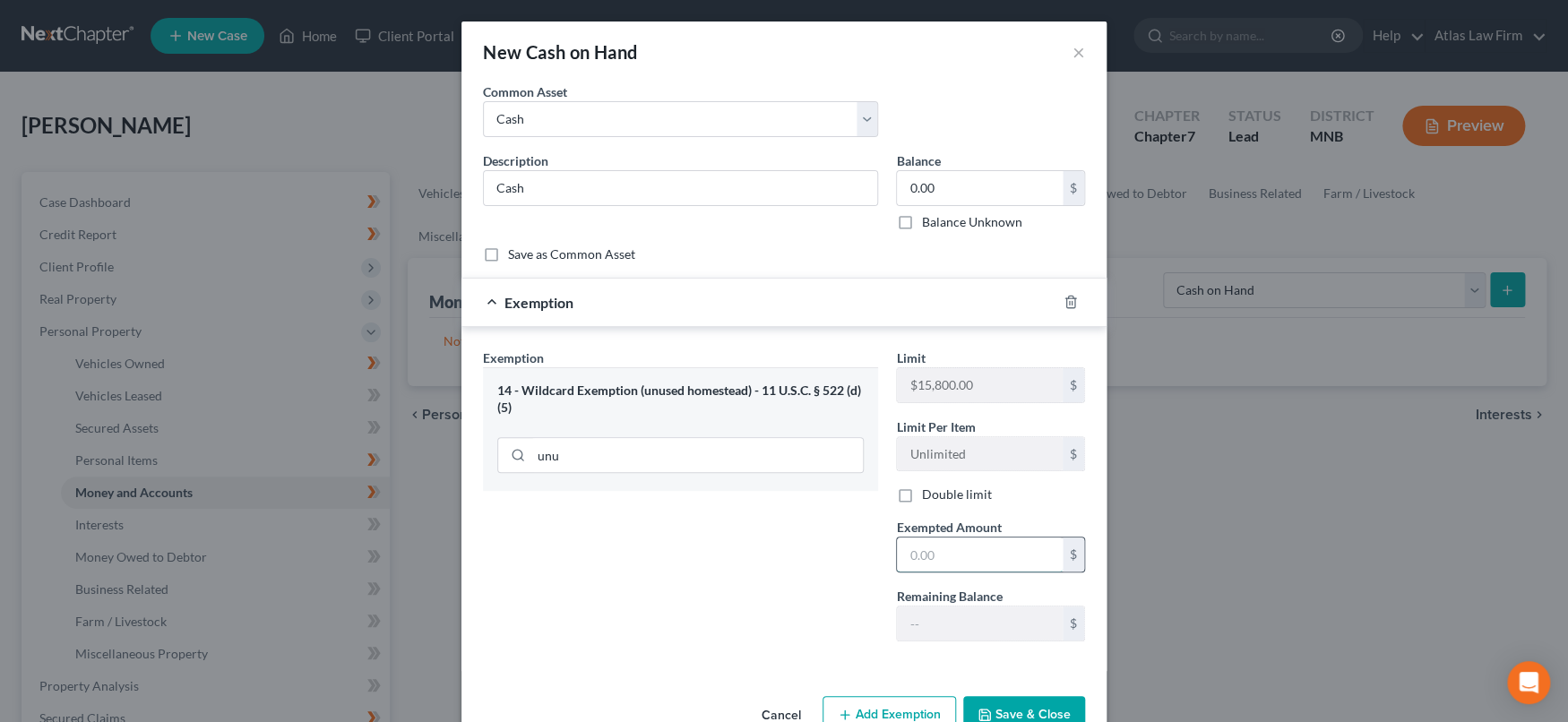
click at [925, 545] on input "text" at bounding box center [980, 555] width 166 height 35
type input "1.00"
click at [797, 588] on div "Exemption Set must be selected for CA. Exemption * 14 - Wildcard Exemption (unu…" at bounding box center [680, 503] width 413 height 308
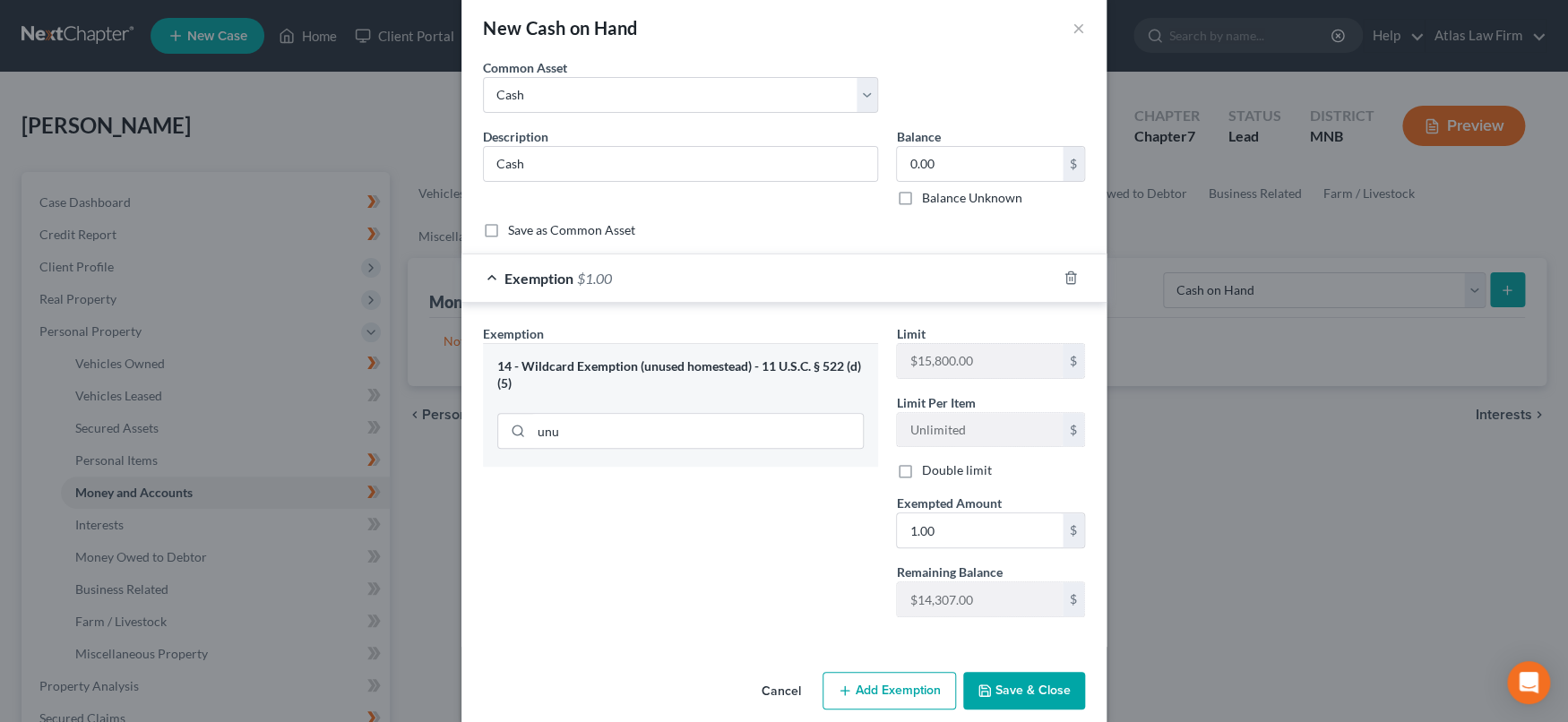
scroll to position [46, 0]
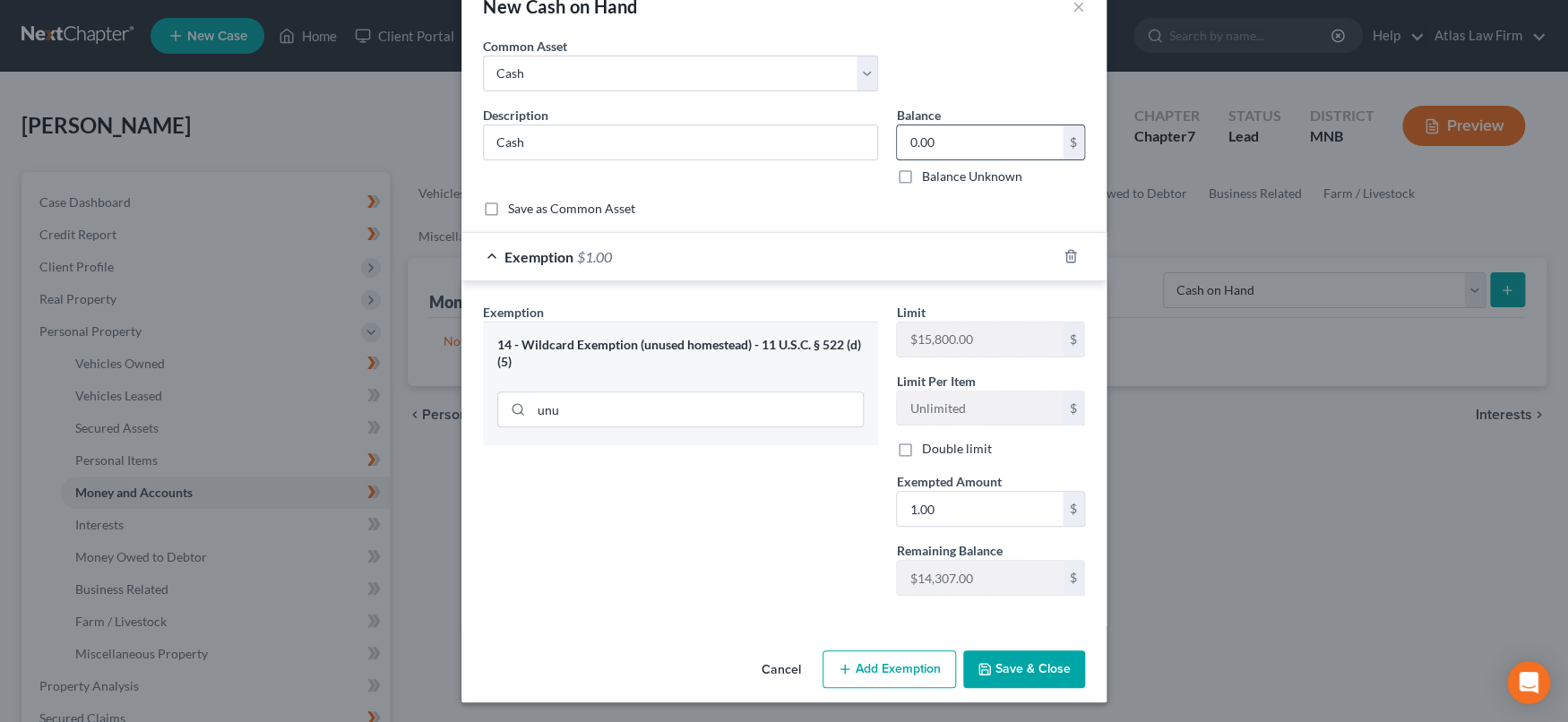
click at [953, 137] on input "0.00" at bounding box center [980, 143] width 166 height 35
type input "1.00"
click at [988, 668] on button "Save & Close" at bounding box center [1024, 670] width 122 height 37
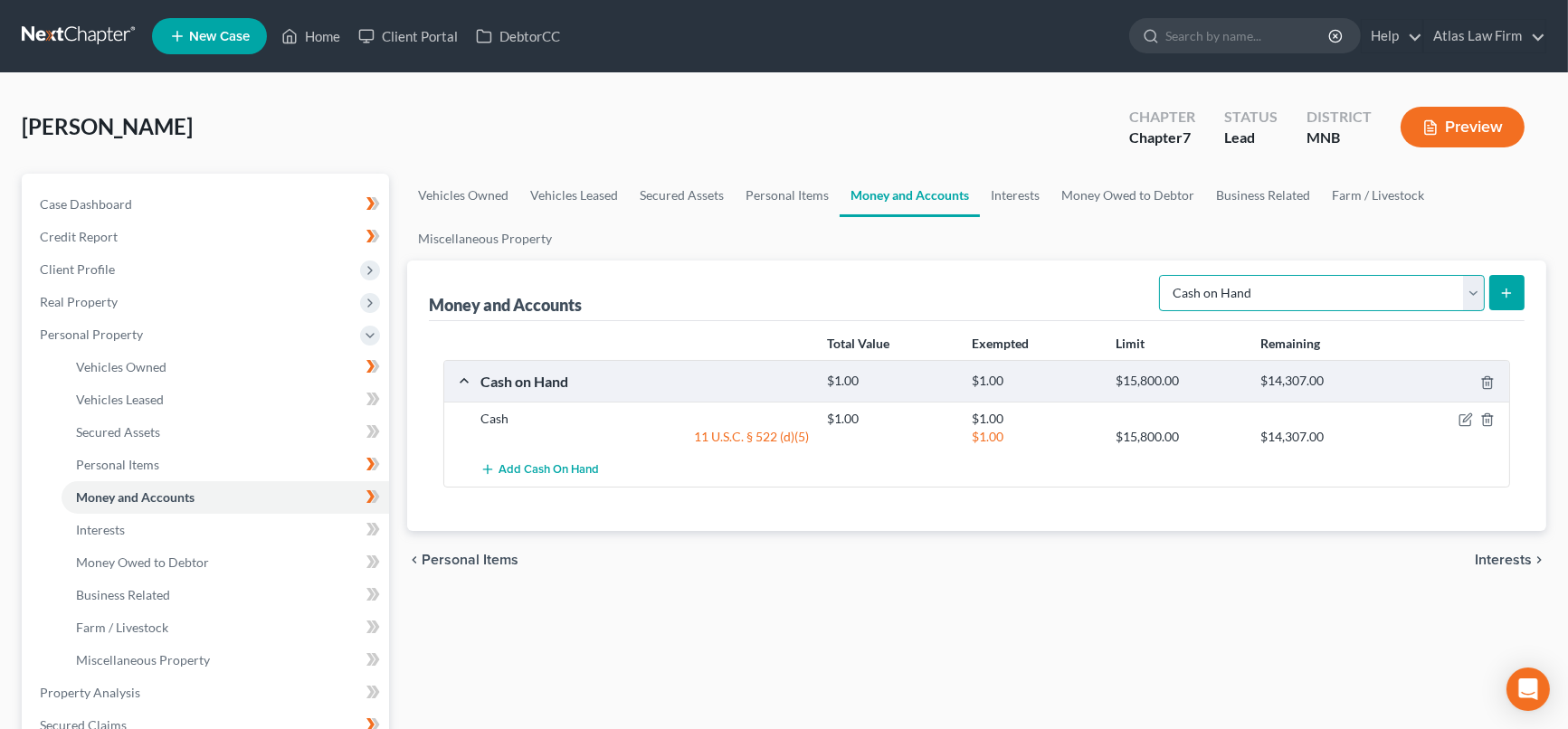
click at [1474, 296] on select "Select Account Type Brokerage Cash on Hand Certificates of Deposit Checking Acc…" at bounding box center [1322, 293] width 326 height 36
select select "checking"
click at [1163, 275] on select "Select Account Type Brokerage Cash on Hand Certificates of Deposit Checking Acc…" at bounding box center [1322, 293] width 326 height 36
click at [1512, 290] on icon "submit" at bounding box center [1506, 293] width 14 height 14
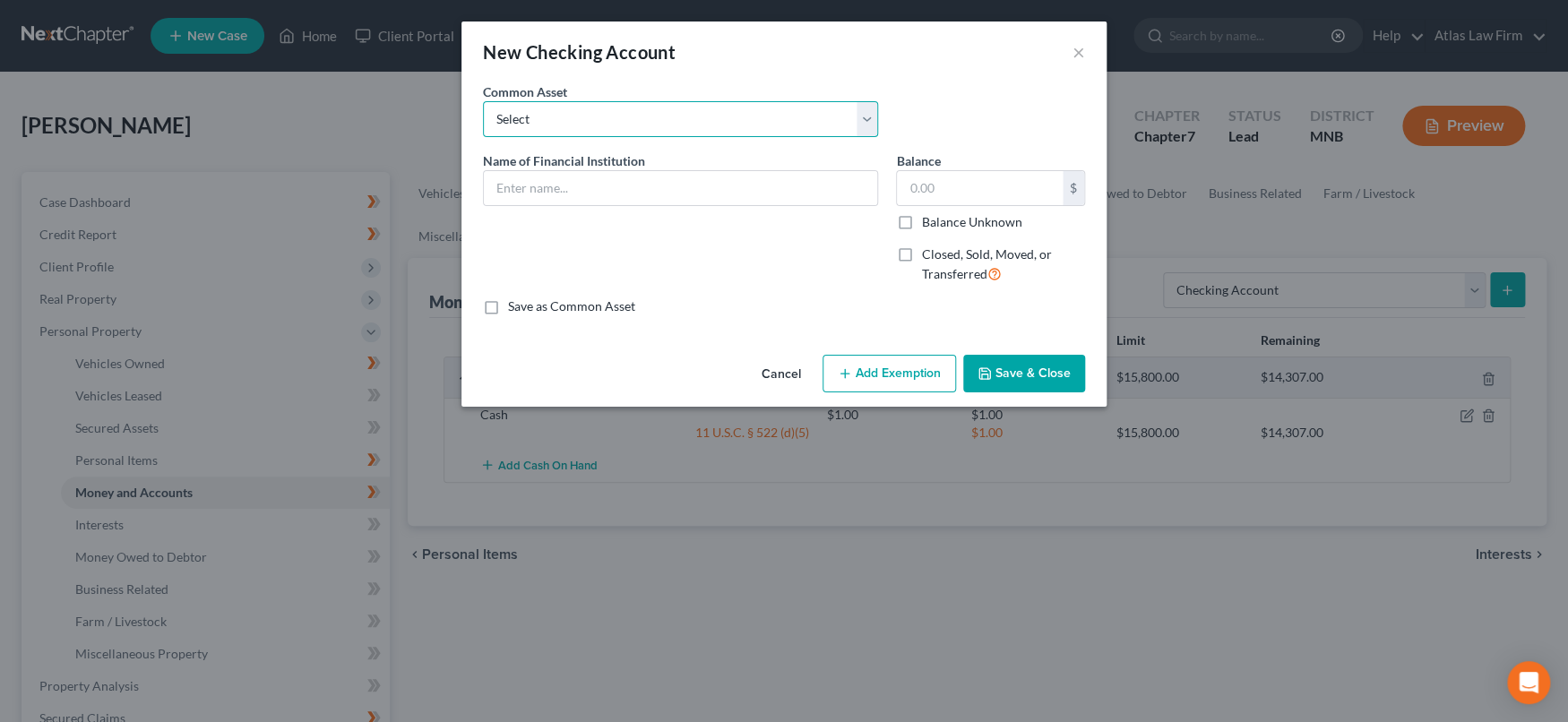
click at [859, 123] on select "Select XXXX bank account XXXX CU account" at bounding box center [681, 119] width 395 height 35
click at [817, 191] on input "text" at bounding box center [681, 188] width 393 height 35
type input "Topline Credit Union"
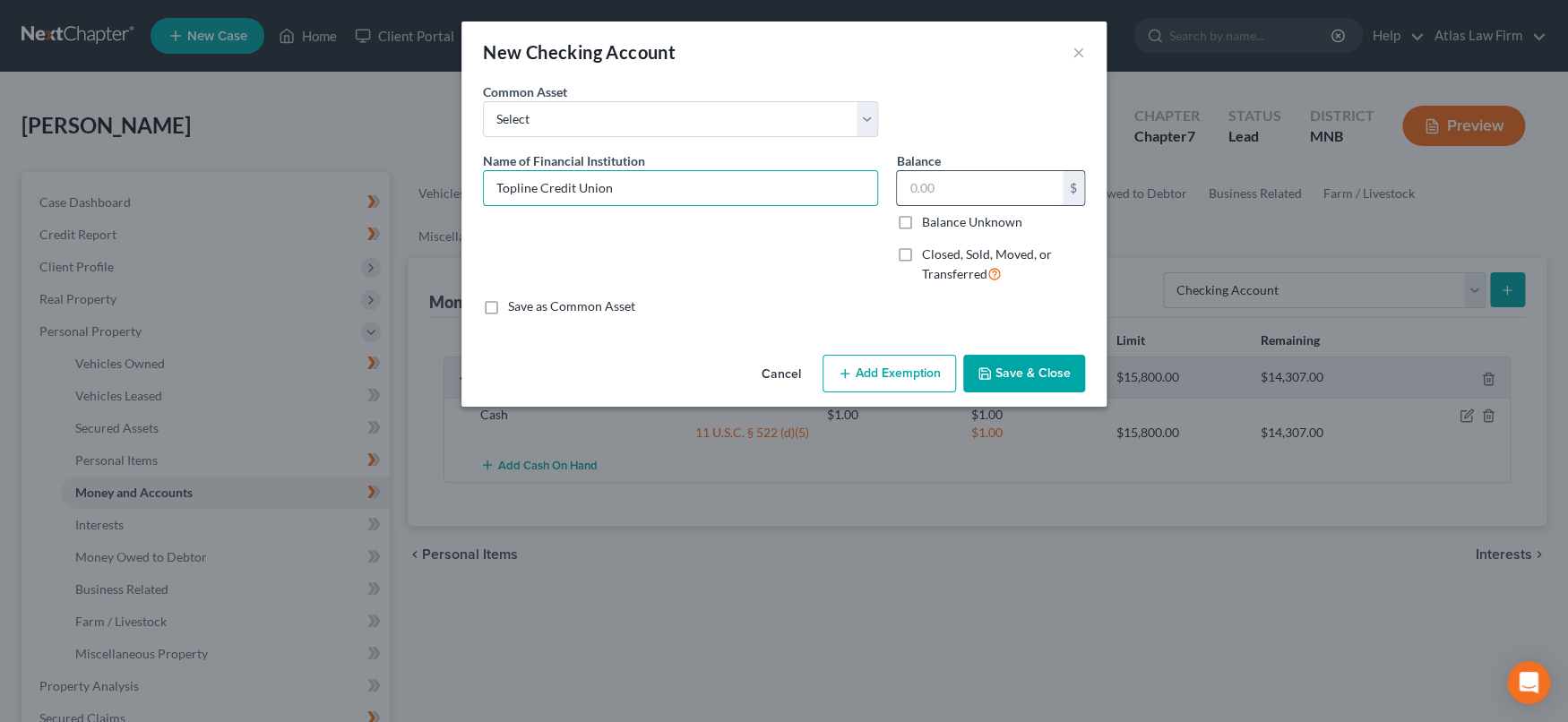
click at [940, 188] on input "text" at bounding box center [980, 188] width 166 height 35
type input "1.00"
click at [880, 384] on button "Add Exemption" at bounding box center [888, 373] width 133 height 37
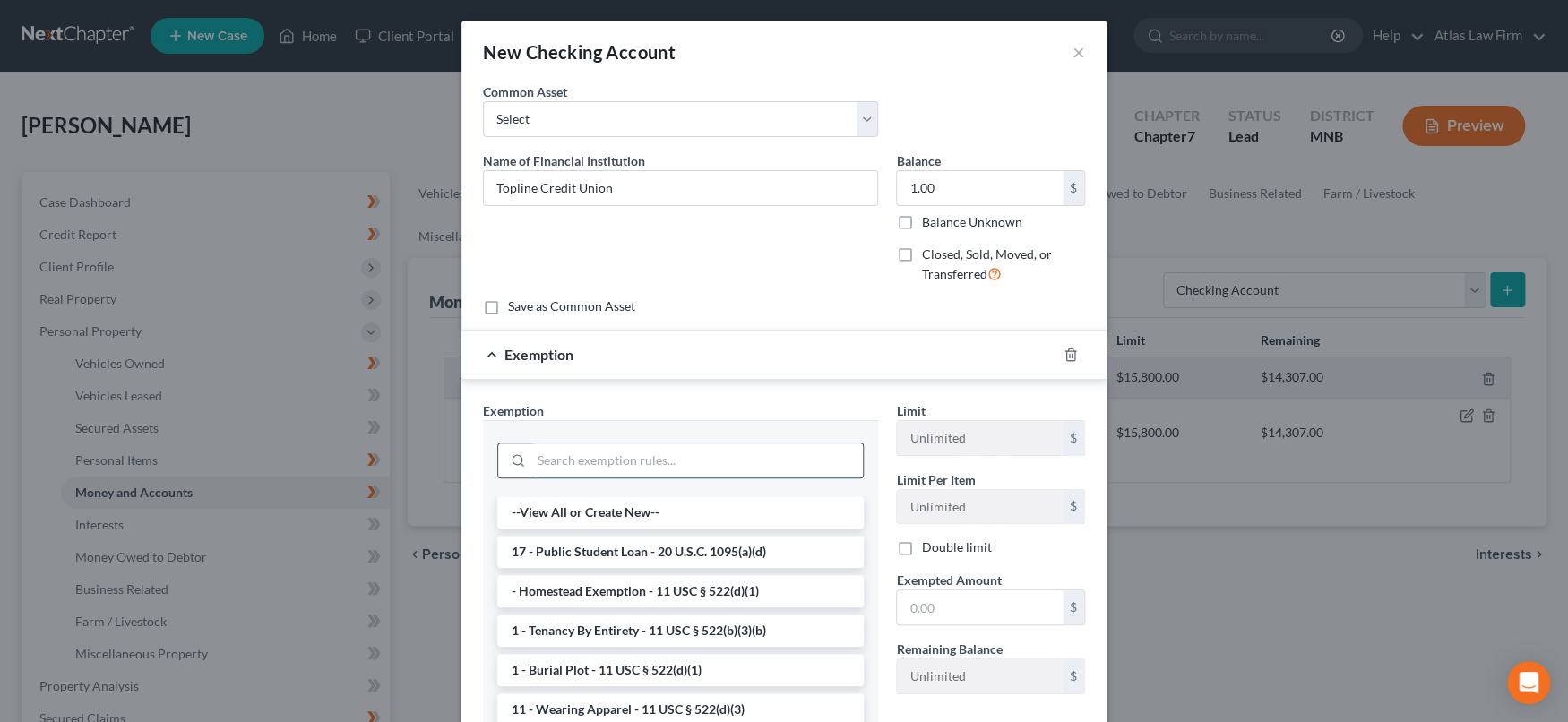
click at [750, 451] on input "search" at bounding box center [697, 461] width 332 height 35
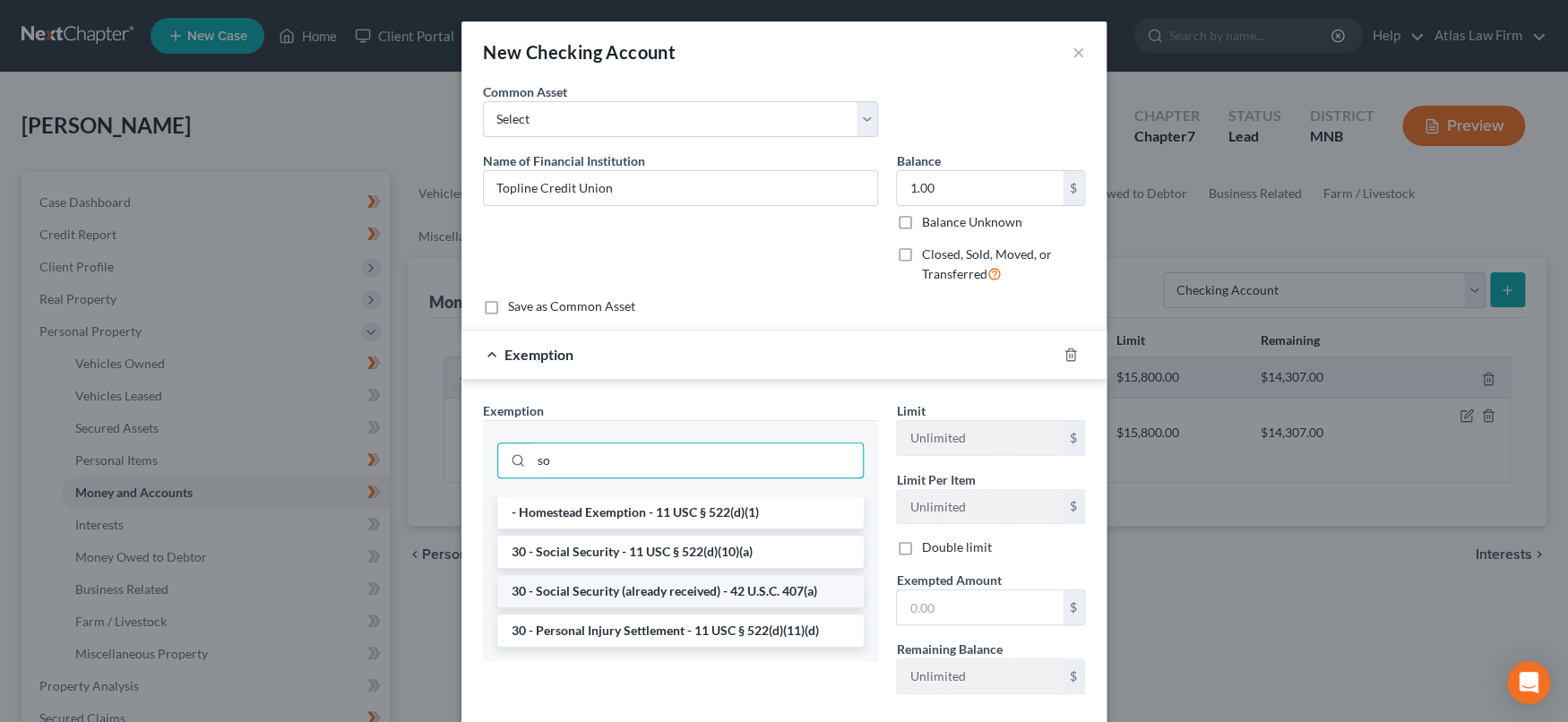
type input "so"
click at [779, 586] on li "30 - Social Security (already received) - 42 U.S.C. 407(a)" at bounding box center [680, 591] width 366 height 33
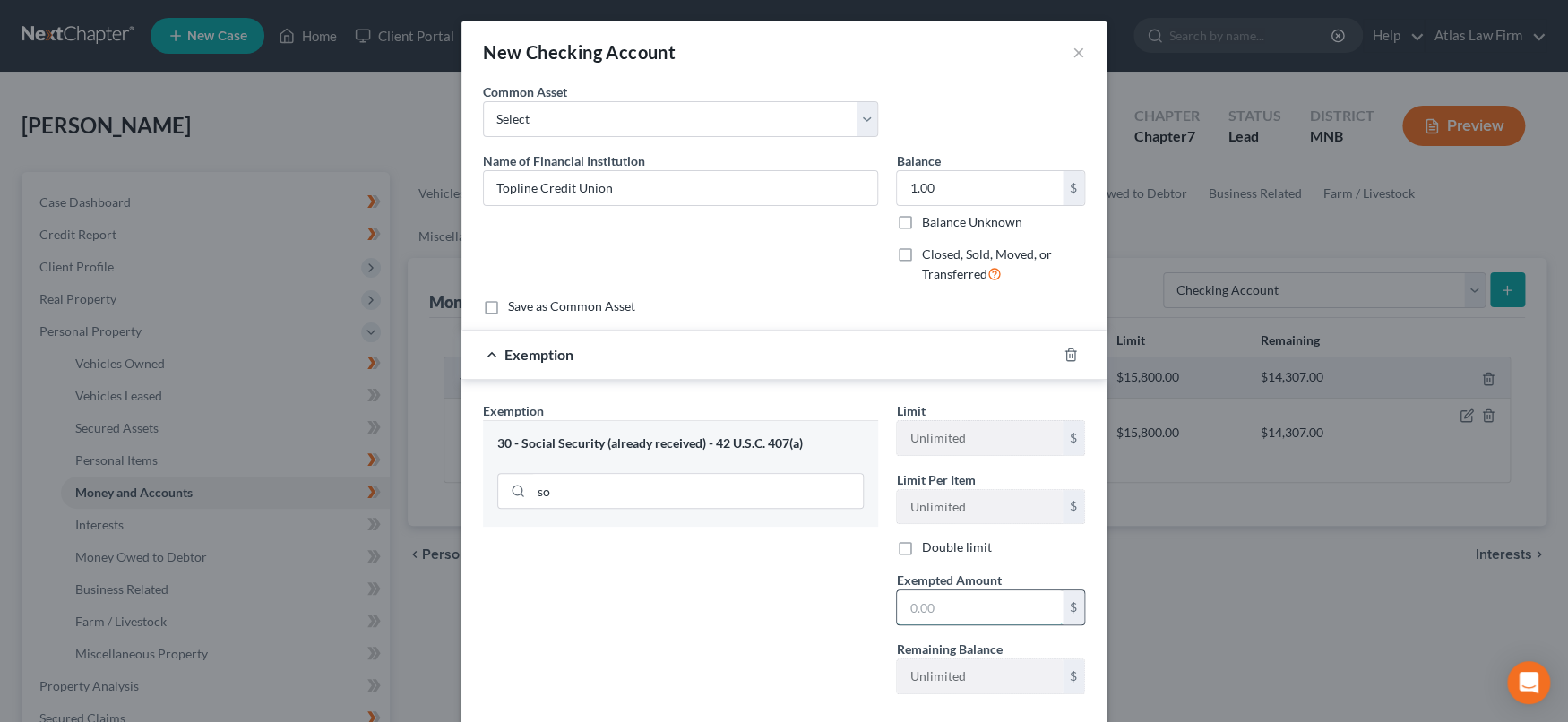
click at [959, 611] on input "text" at bounding box center [980, 607] width 166 height 35
type input "1.00"
click at [813, 653] on div "Exemption Set must be selected for CA. Exemption * 30 - Social Security (alread…" at bounding box center [680, 555] width 413 height 308
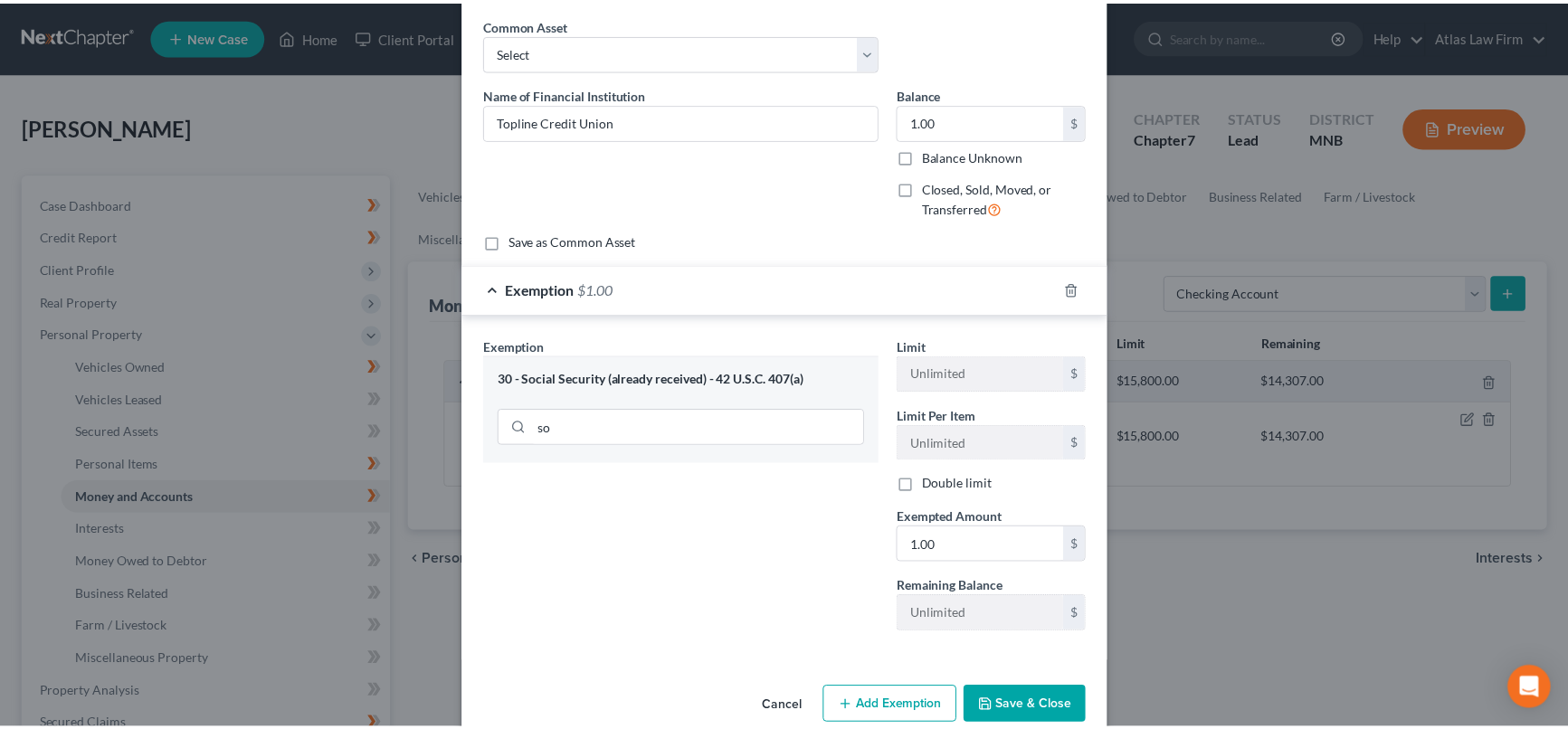
scroll to position [100, 0]
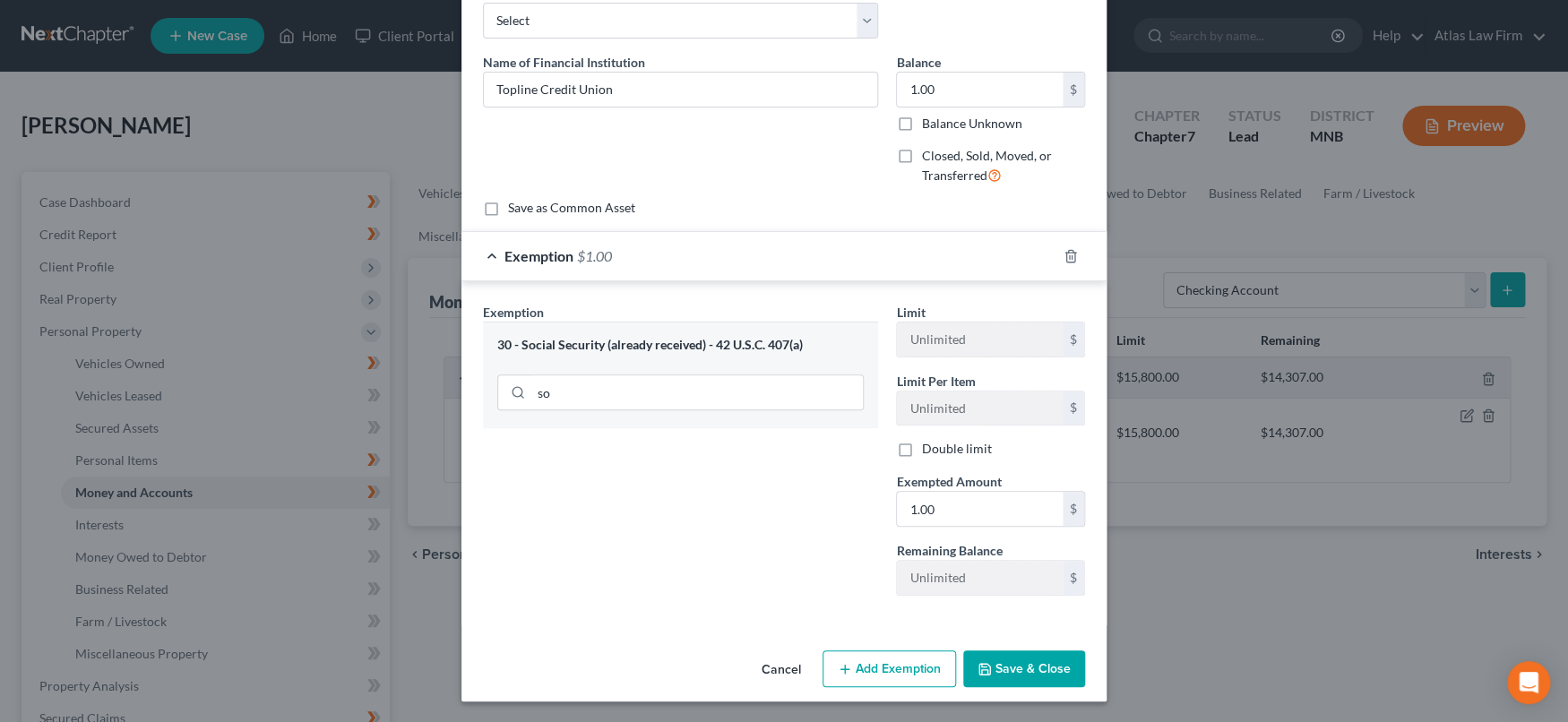
click at [998, 660] on button "Save & Close" at bounding box center [1024, 670] width 122 height 37
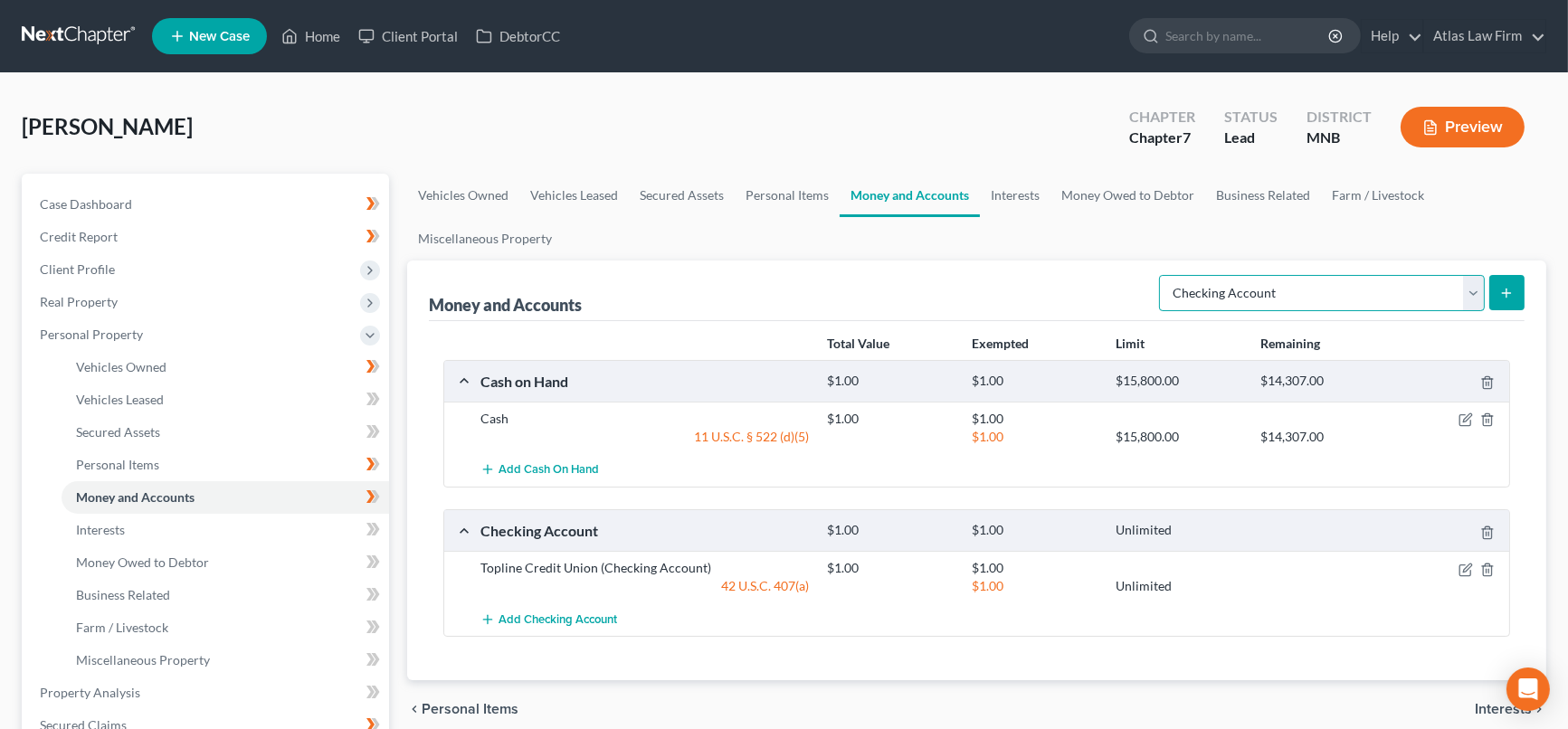
click at [1472, 285] on select "Select Account Type Brokerage Cash on Hand Certificates of Deposit Checking Acc…" at bounding box center [1322, 293] width 326 height 36
select select "savings"
click at [1163, 275] on select "Select Account Type Brokerage Cash on Hand Certificates of Deposit Checking Acc…" at bounding box center [1322, 293] width 326 height 36
click at [1515, 296] on button "submit" at bounding box center [1507, 292] width 35 height 35
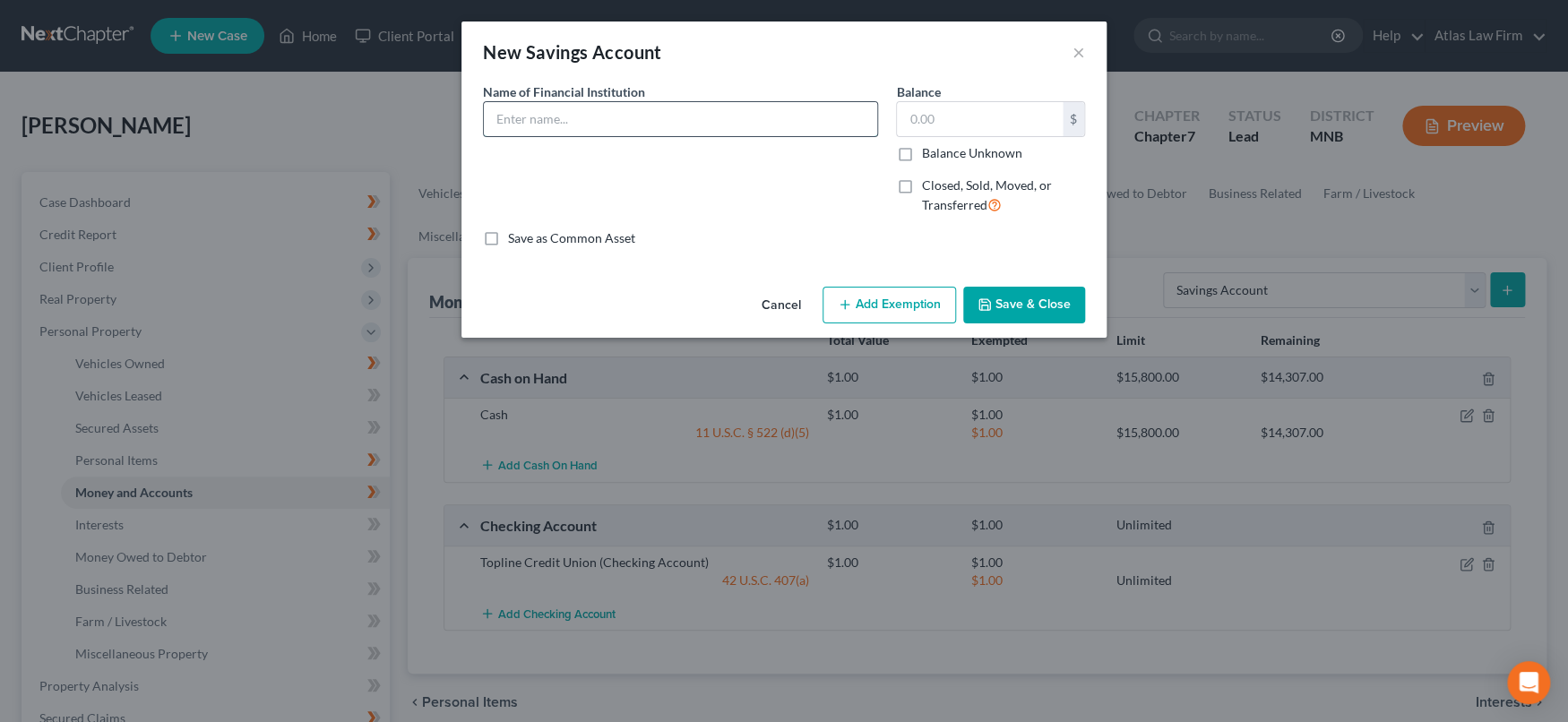
click at [786, 116] on input "text" at bounding box center [681, 119] width 393 height 35
type input "Topline Credit Union"
click at [937, 123] on input "text" at bounding box center [980, 119] width 166 height 35
type input "1.00"
click at [907, 309] on button "Add Exemption" at bounding box center [888, 305] width 133 height 37
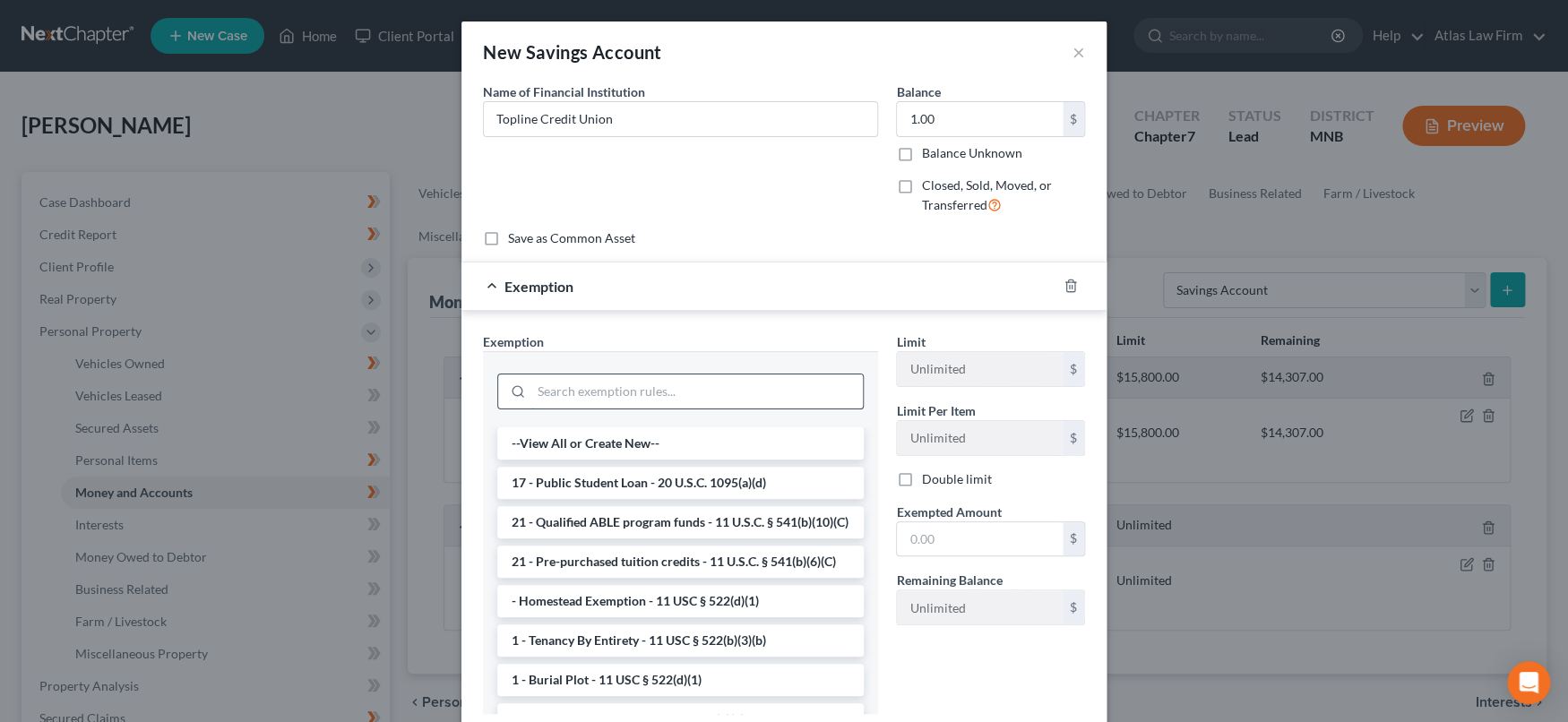
click at [798, 396] on input "search" at bounding box center [697, 392] width 332 height 35
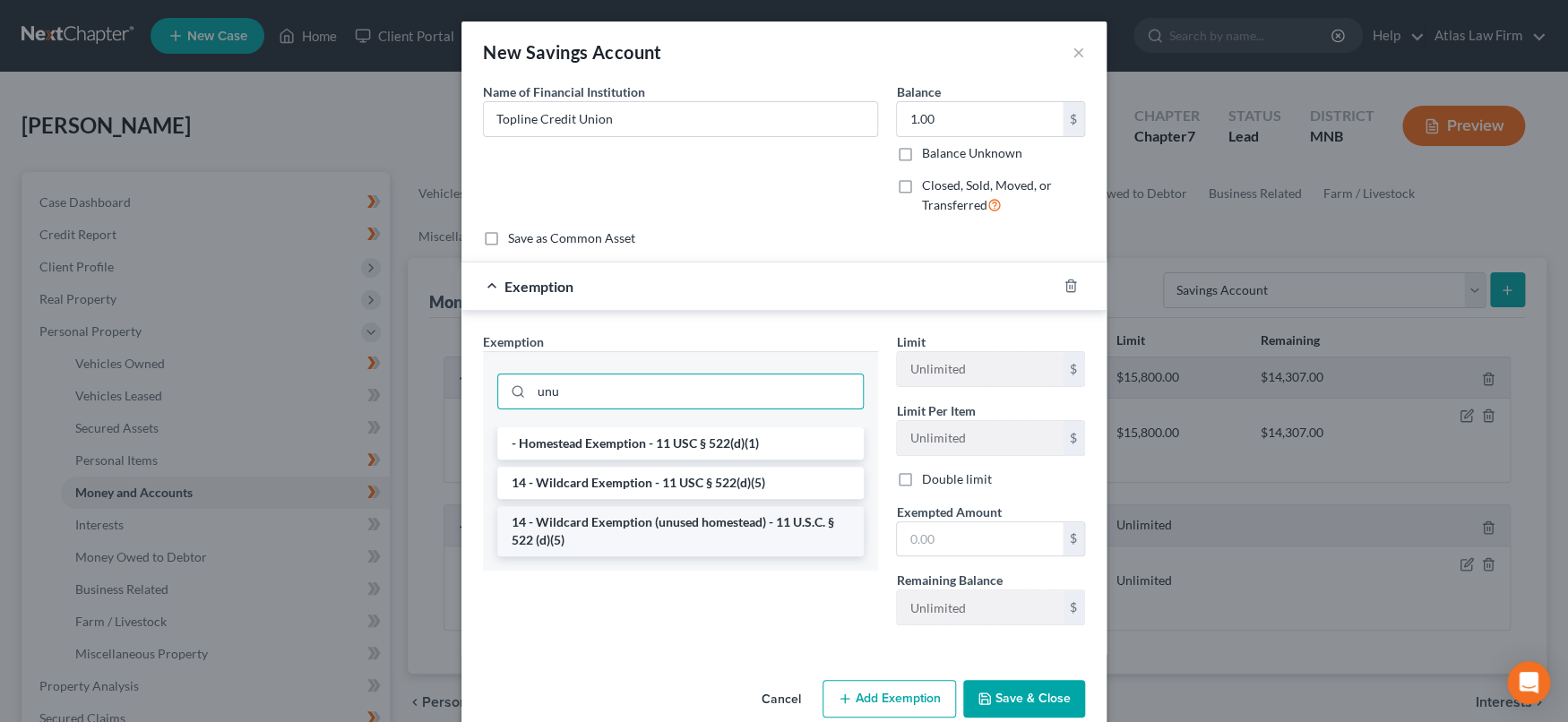
type input "unu"
click at [755, 521] on li "14 - Wildcard Exemption (unused homestead) - 11 U.S.C. § 522 (d)(5)" at bounding box center [680, 532] width 366 height 50
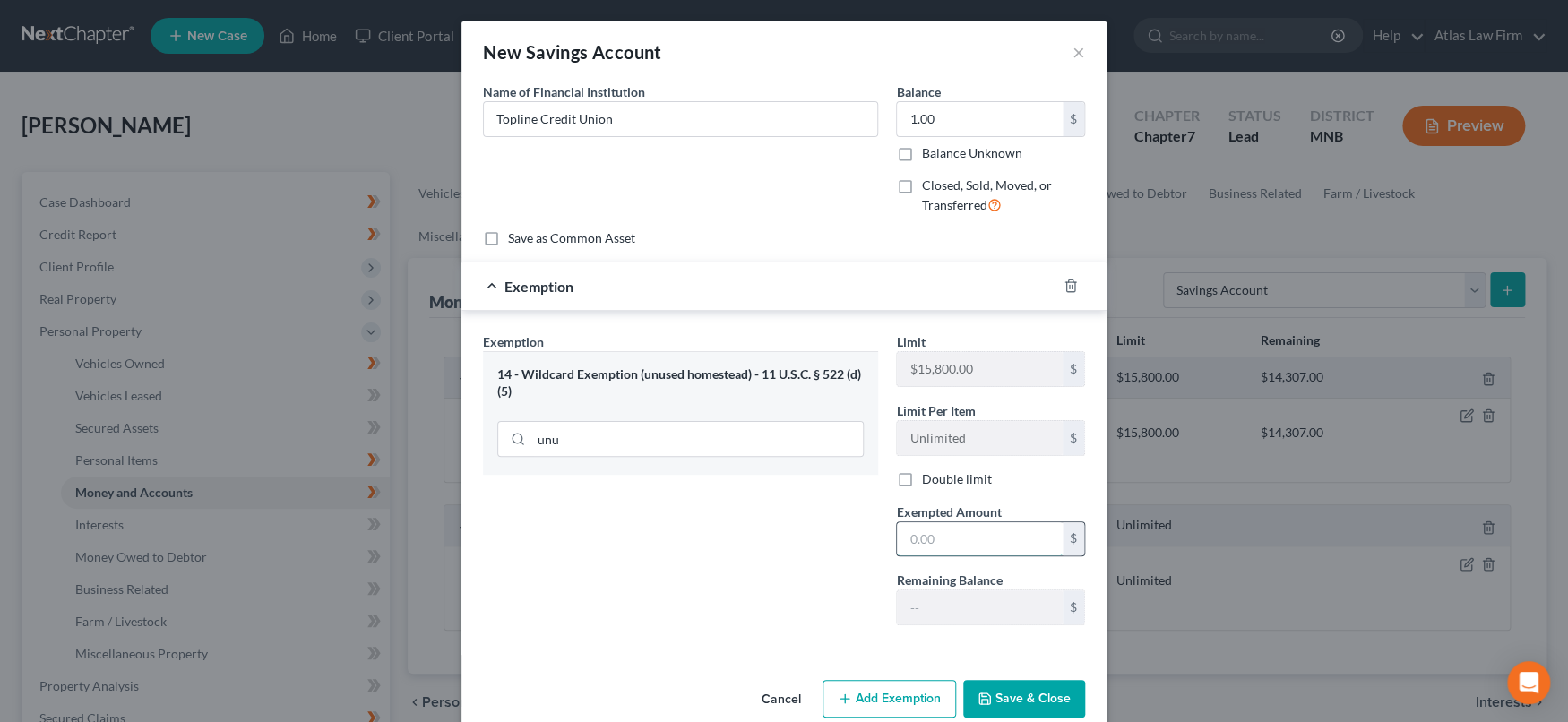
click at [973, 550] on input "text" at bounding box center [980, 539] width 166 height 35
type input "1.00"
click at [798, 601] on div "Exemption Set must be selected for CA. Exemption * 14 - Wildcard Exemption (unu…" at bounding box center [680, 486] width 413 height 308
click at [1013, 700] on button "Save & Close" at bounding box center [1024, 699] width 122 height 37
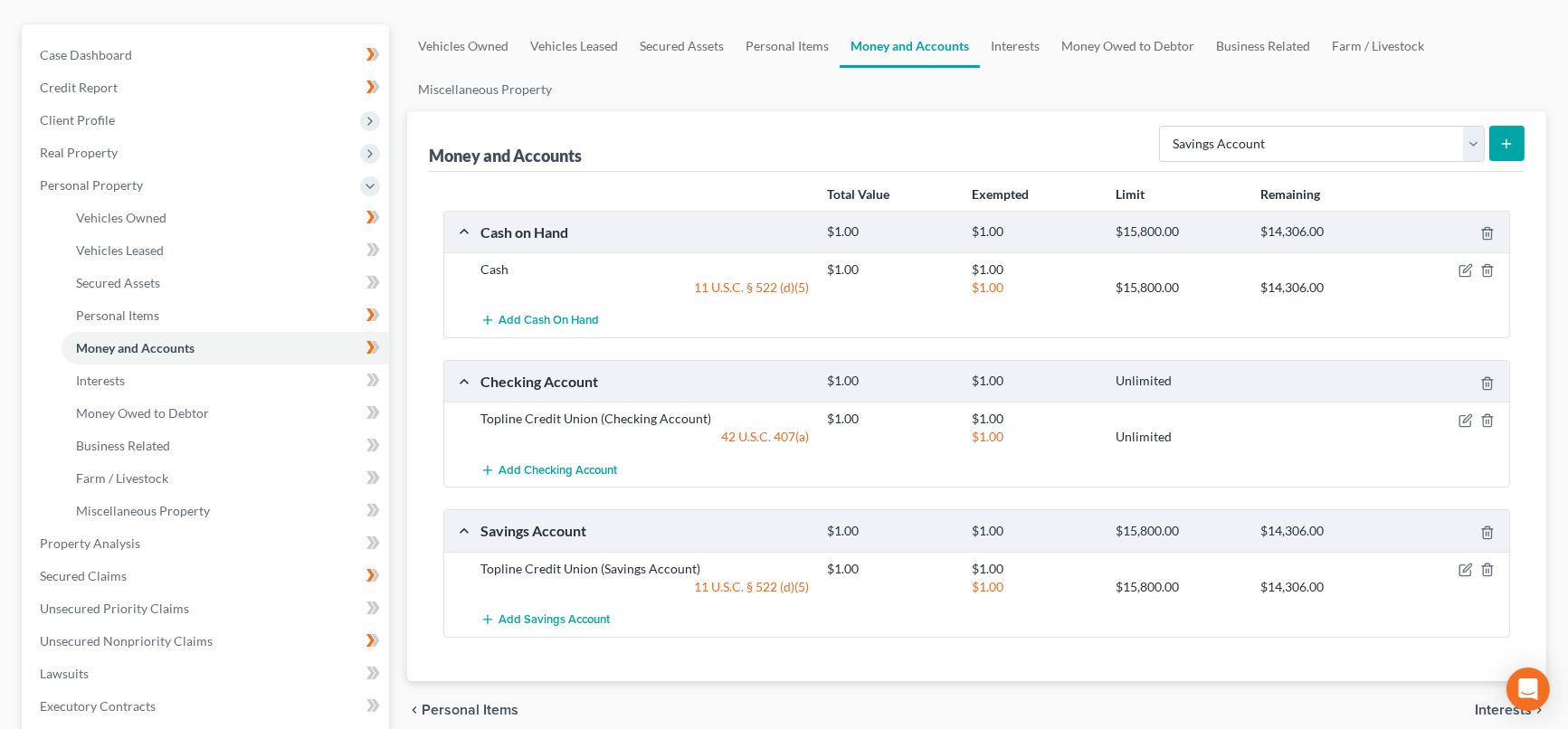
scroll to position [201, 0]
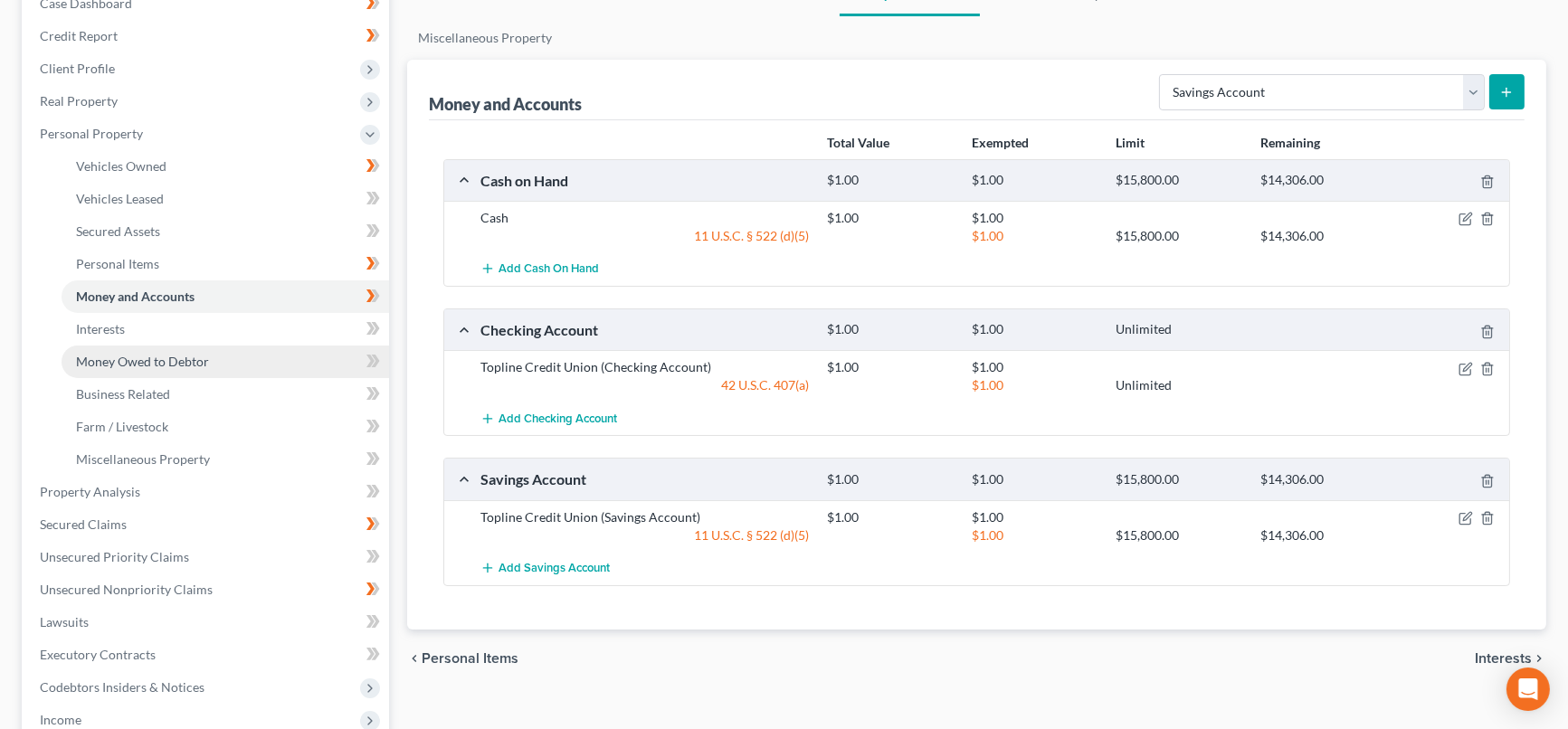
click at [195, 365] on span "Money Owed to Debtor" at bounding box center [142, 362] width 133 height 15
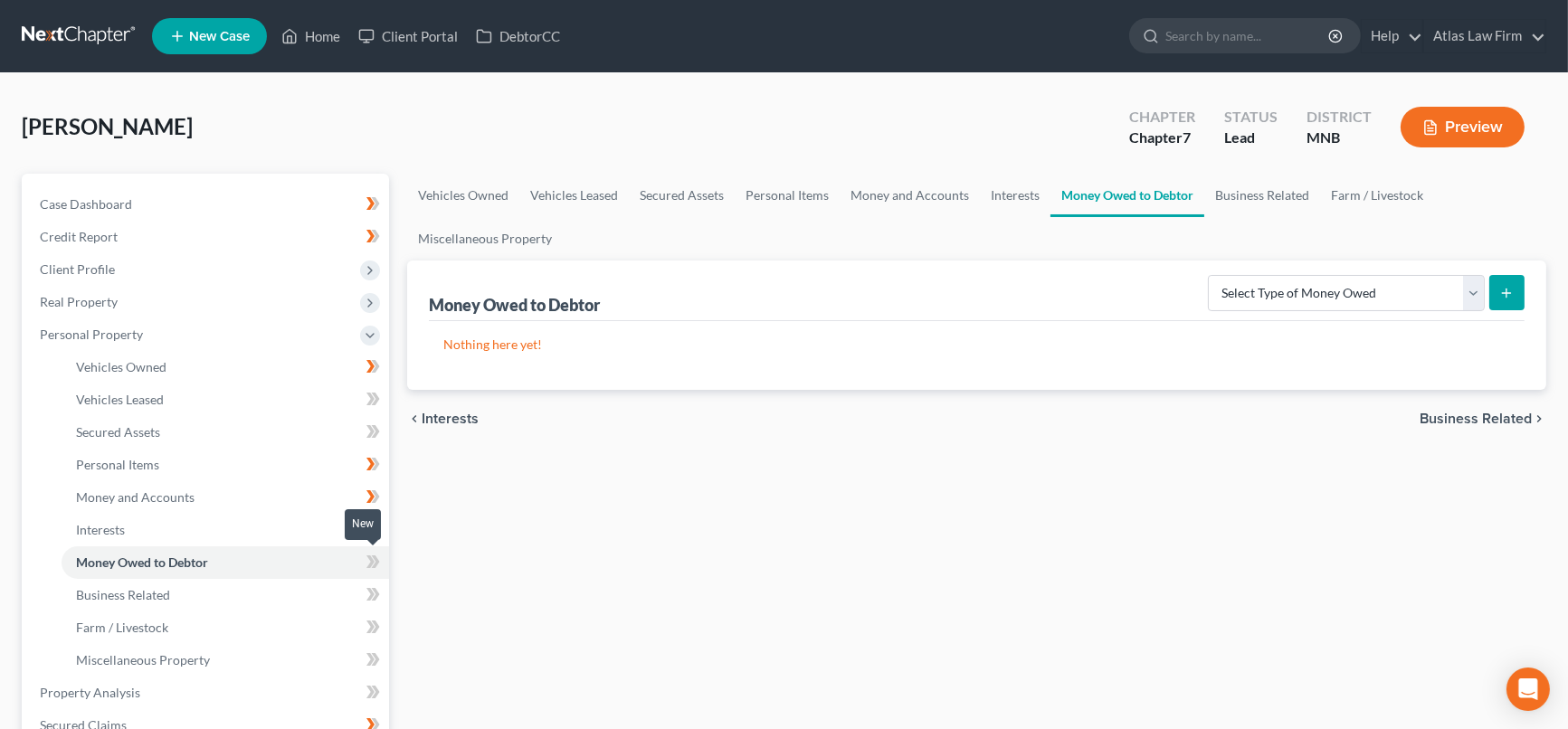
click at [369, 567] on icon at bounding box center [373, 562] width 13 height 23
click at [1472, 294] on select "Select Type of Money Owed Accounts Receivable Alimony Child Support Claims Agai…" at bounding box center [1347, 293] width 277 height 36
select select "expected_tax_refund"
click at [1212, 275] on select "Select Type of Money Owed Accounts Receivable Alimony Child Support Claims Agai…" at bounding box center [1347, 293] width 277 height 36
click at [1507, 289] on line "submit" at bounding box center [1507, 293] width 0 height 8
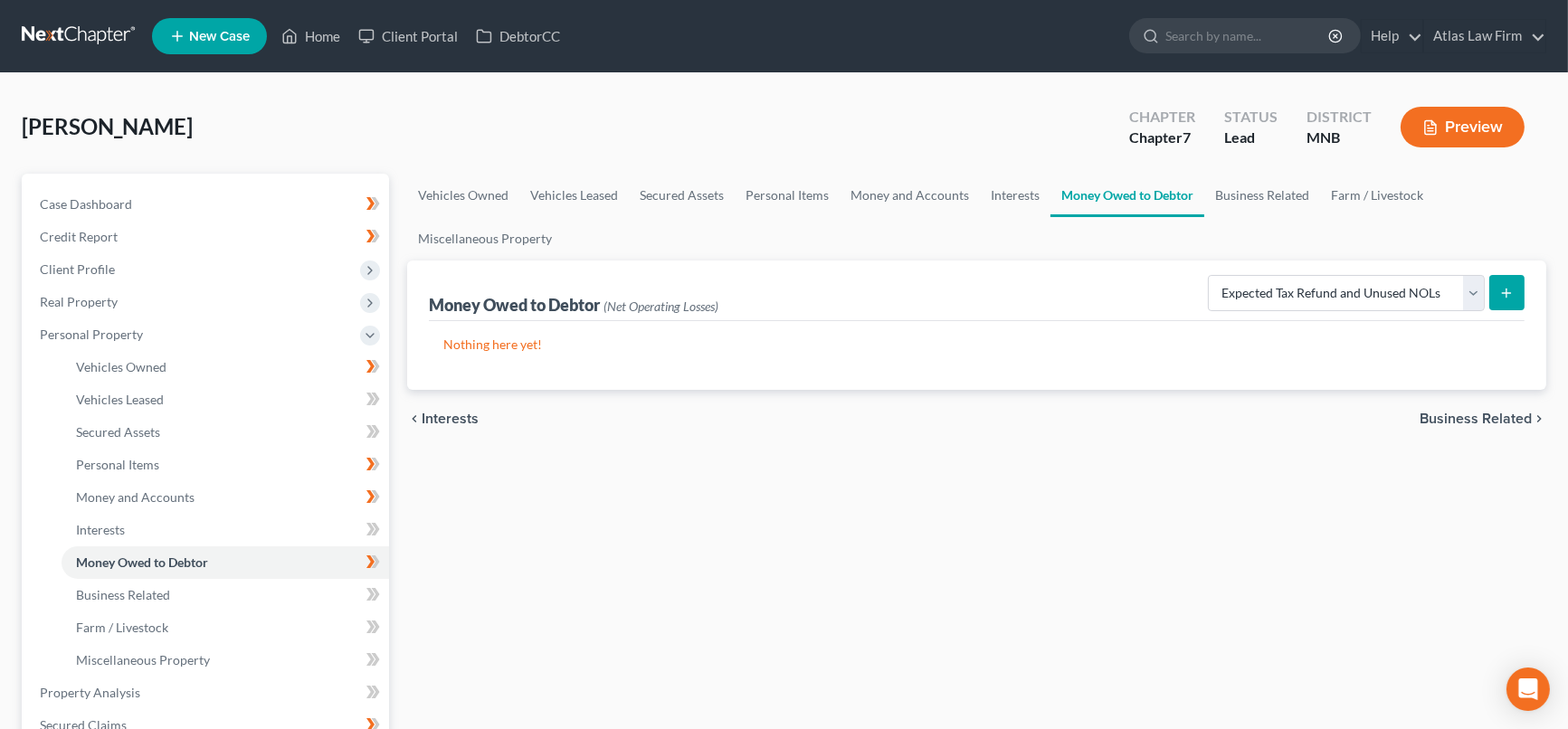
select select "0"
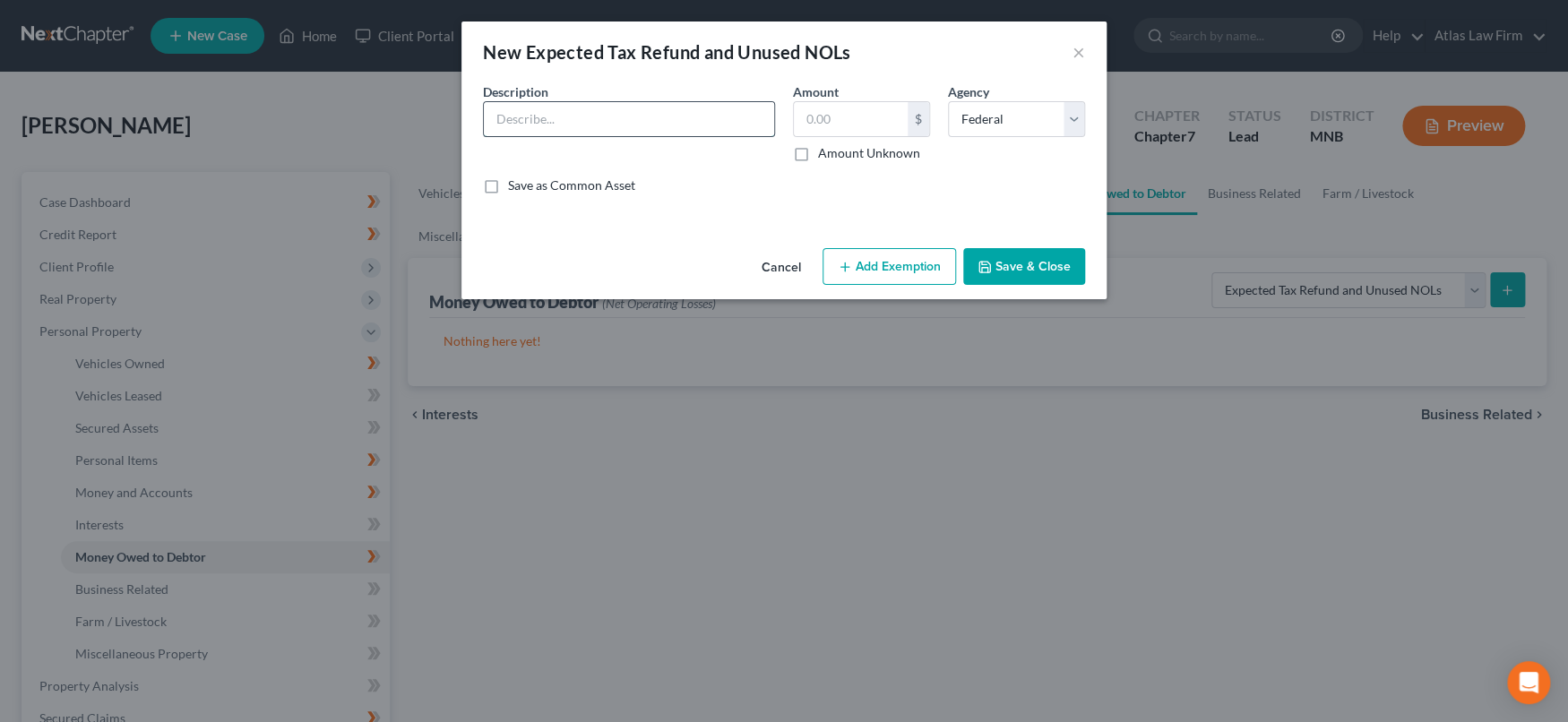
click at [637, 130] on input "text" at bounding box center [628, 119] width 290 height 35
click at [627, 125] on input "text" at bounding box center [628, 119] width 290 height 35
type input "67% of estimated 2025 Income Tax Refund"
click at [866, 110] on input "text" at bounding box center [850, 119] width 114 height 35
click at [832, 119] on input "text" at bounding box center [850, 119] width 114 height 35
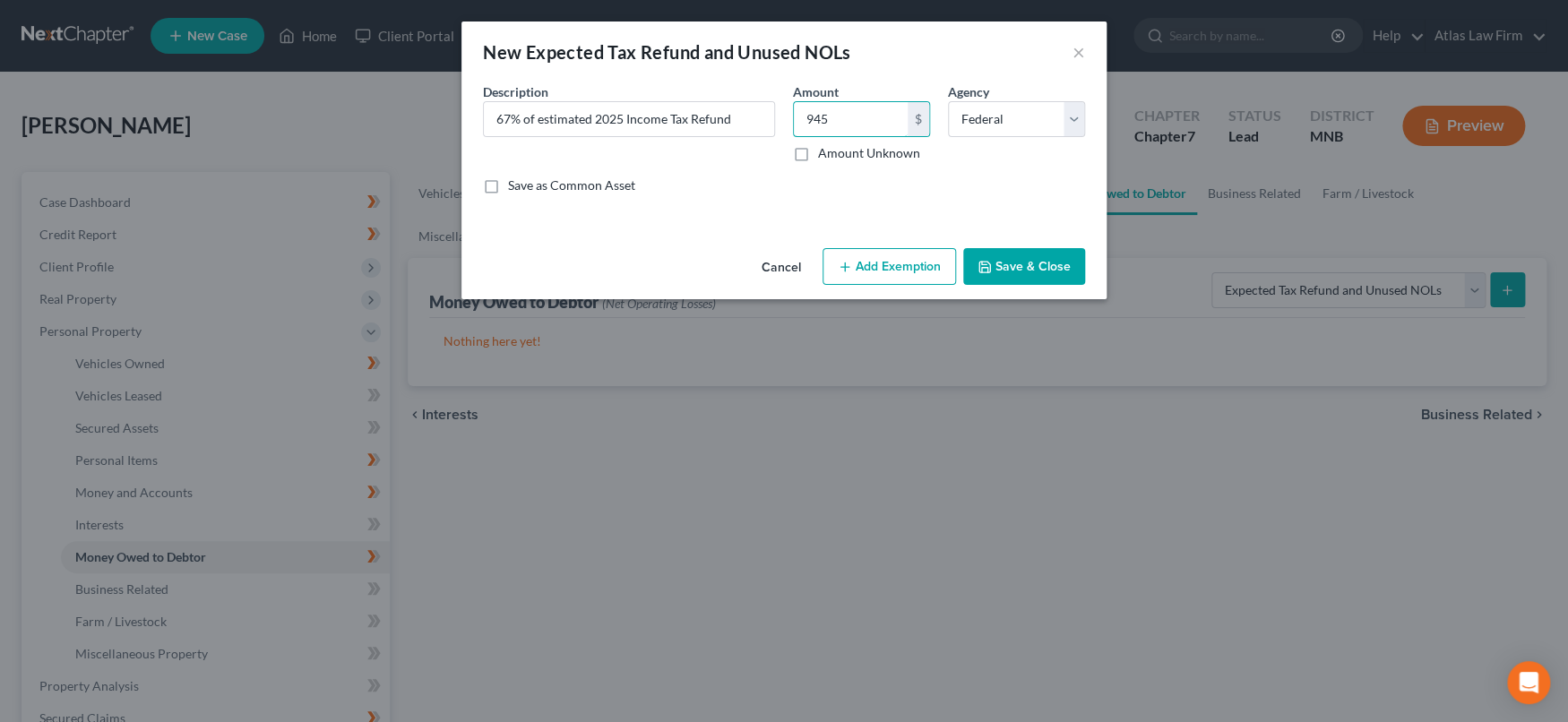
type input "945"
click at [926, 267] on button "Add Exemption" at bounding box center [888, 267] width 133 height 37
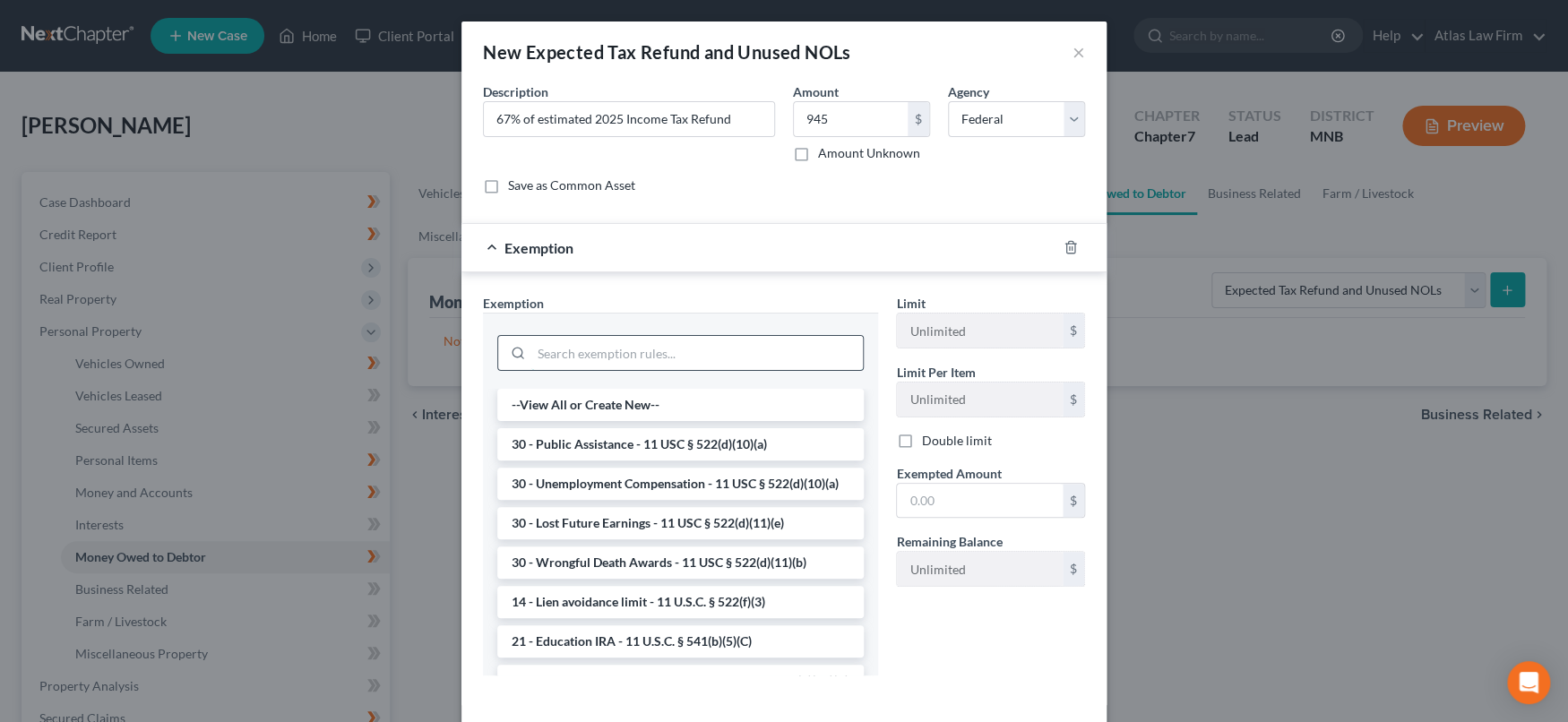
click at [736, 347] on input "search" at bounding box center [697, 353] width 332 height 35
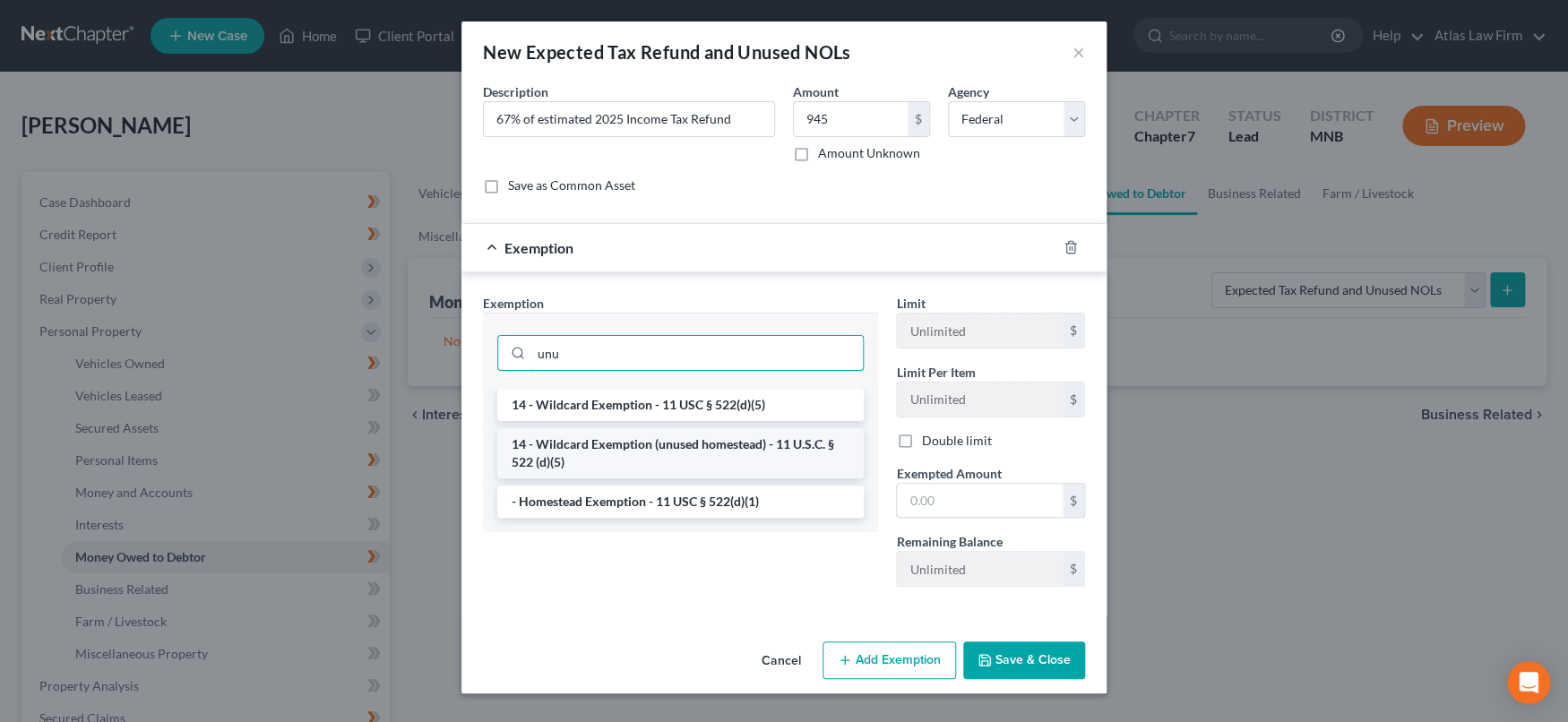
type input "unu"
click at [733, 450] on li "14 - Wildcard Exemption (unused homestead) - 11 U.S.C. § 522 (d)(5)" at bounding box center [680, 453] width 366 height 50
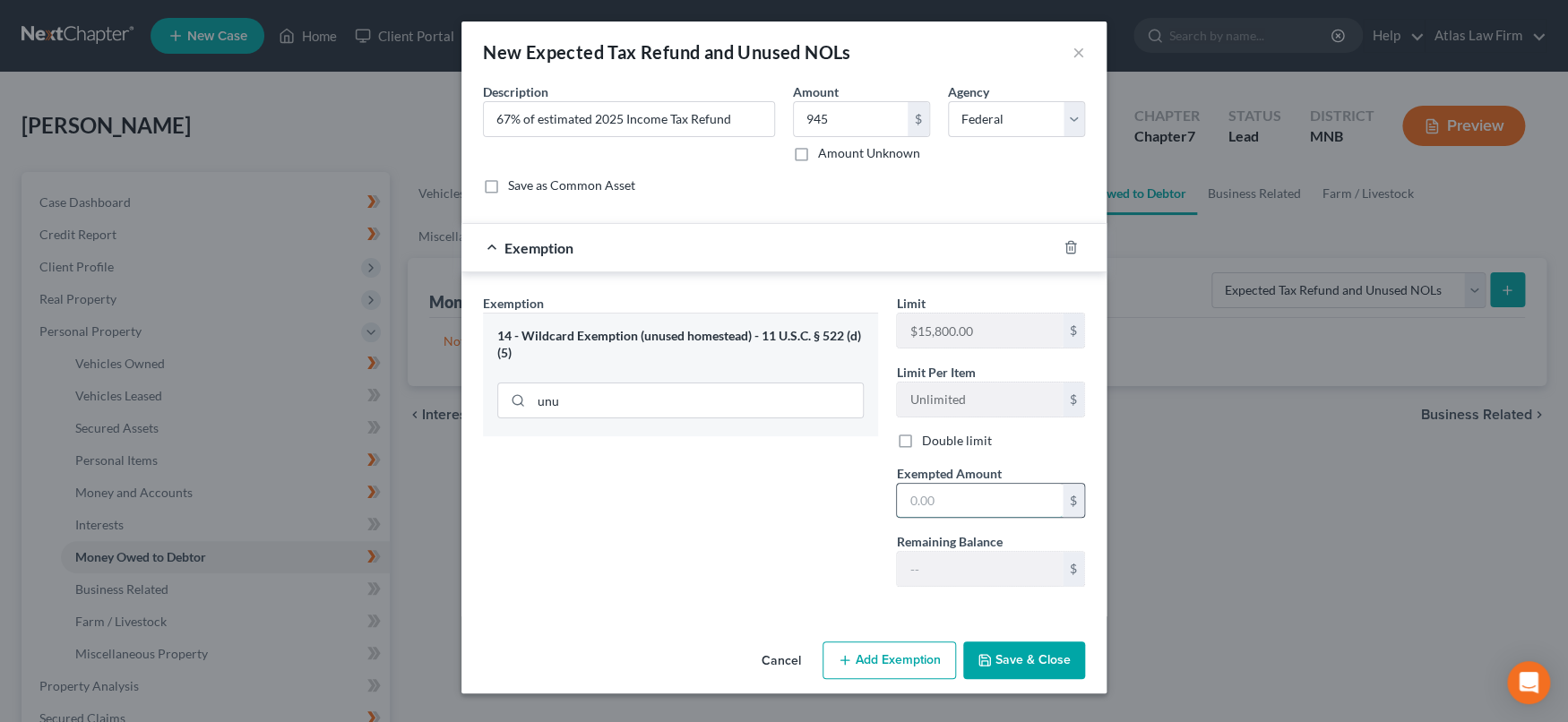
click at [986, 505] on input "text" at bounding box center [980, 501] width 166 height 35
type input "945"
click at [1023, 662] on button "Save & Close" at bounding box center [1024, 660] width 122 height 37
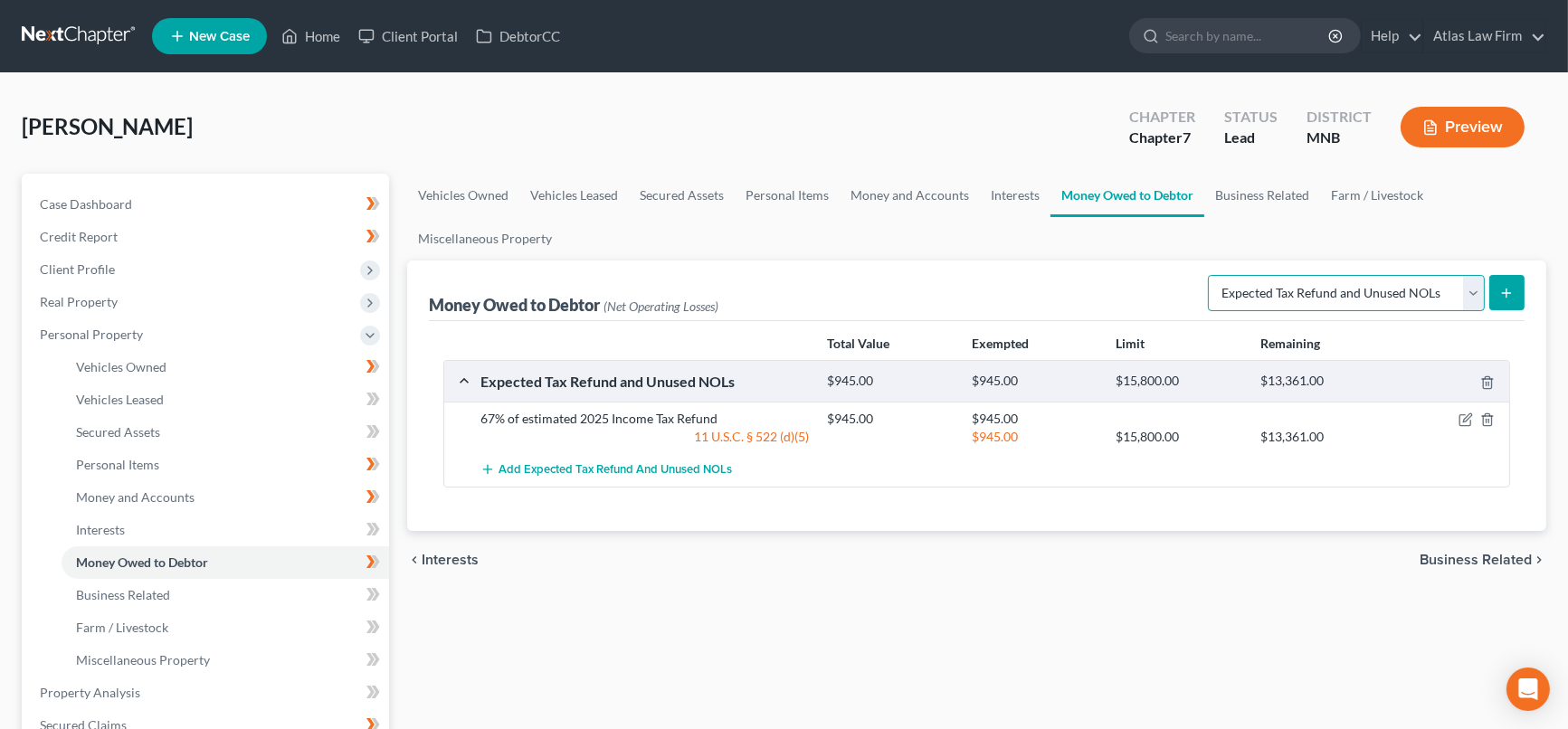
click at [1471, 290] on select "Select Type of Money Owed Accounts Receivable Alimony Child Support Claims Agai…" at bounding box center [1347, 293] width 277 height 36
select select "social_security_benefits"
click at [1212, 275] on select "Select Type of Money Owed Accounts Receivable Alimony Child Support Claims Agai…" at bounding box center [1347, 293] width 277 height 36
click at [1507, 275] on button "submit" at bounding box center [1507, 292] width 35 height 35
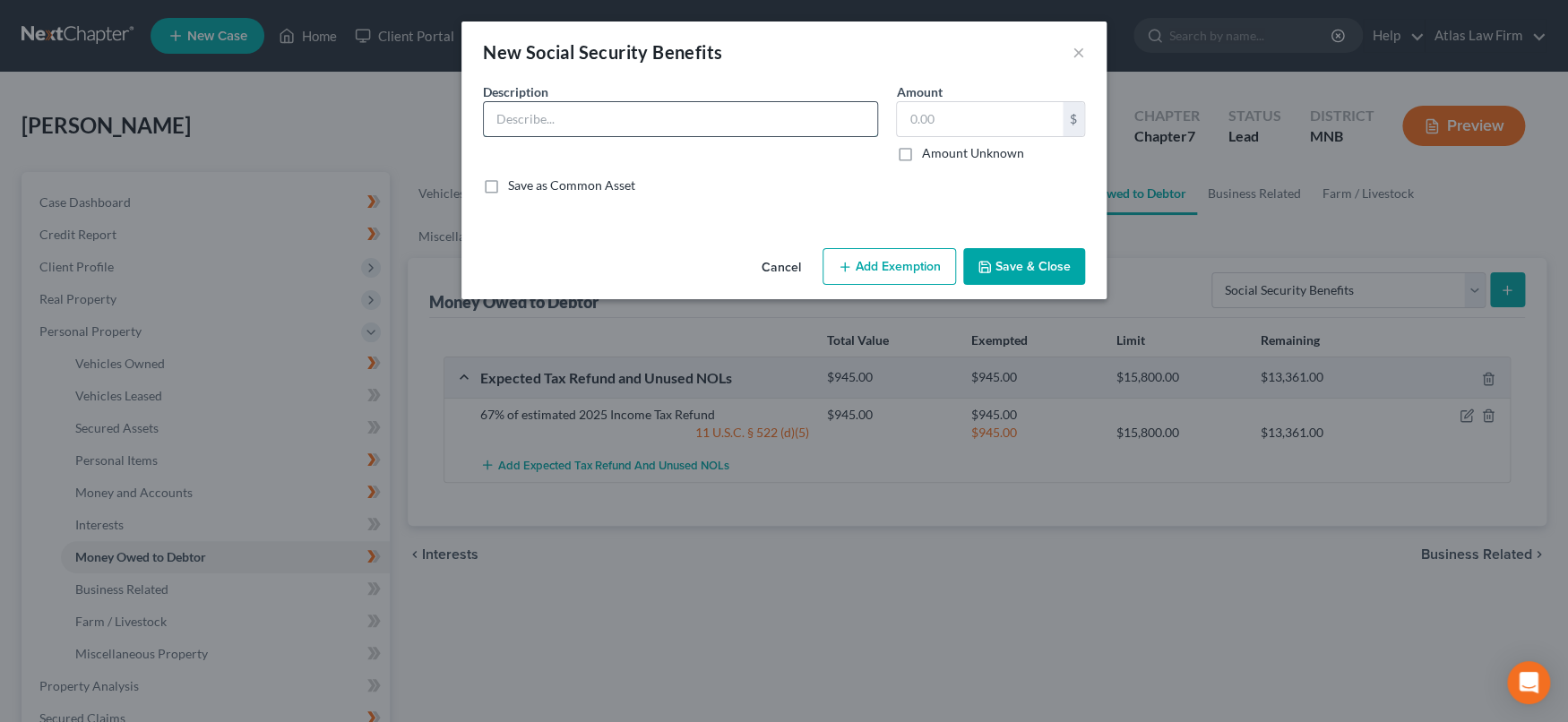
click at [802, 128] on input "text" at bounding box center [681, 119] width 393 height 35
type input "Social Security Benefits"
click at [921, 149] on label "Amount Unknown" at bounding box center [972, 153] width 103 height 18
click at [928, 149] on input "Amount Unknown" at bounding box center [933, 150] width 11 height 11
checkbox input "true"
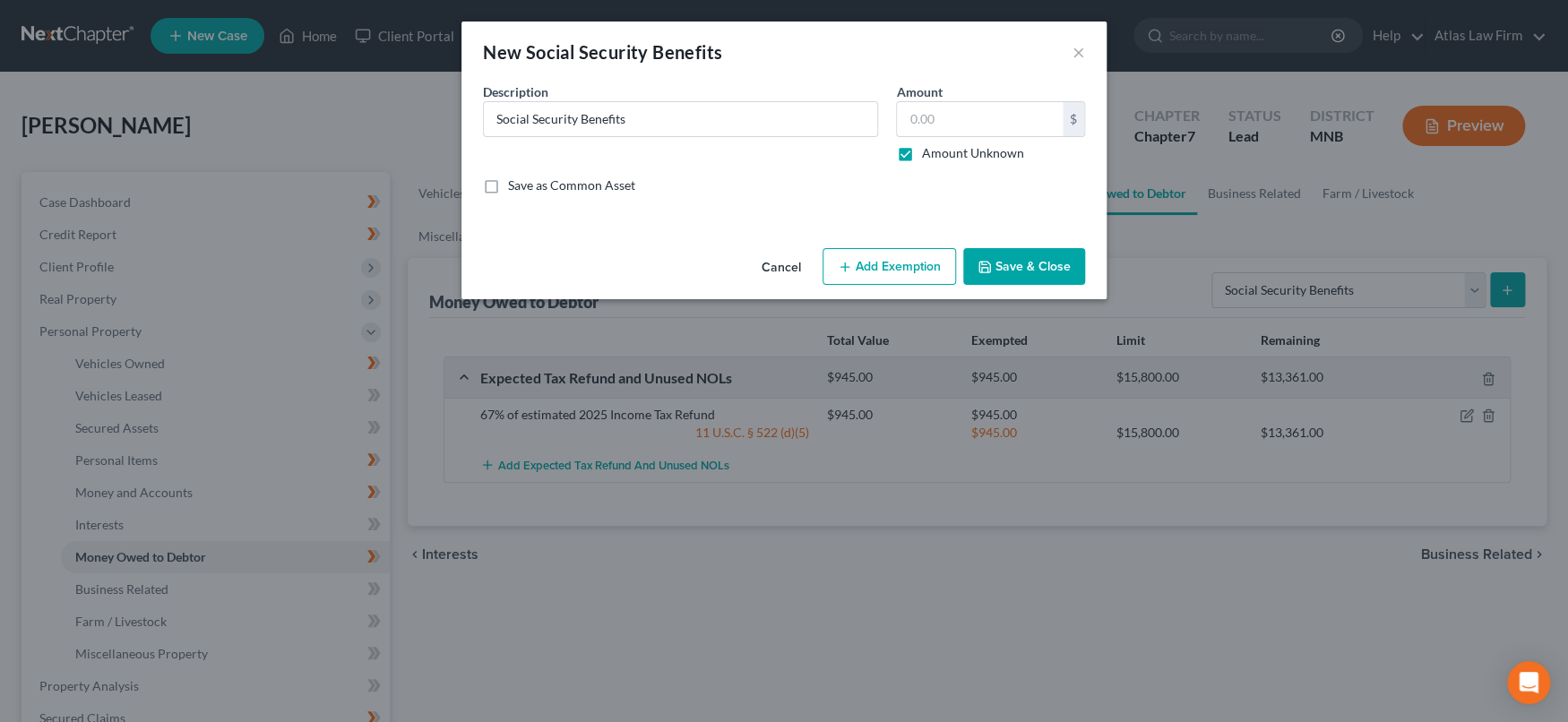
type input "0.00"
drag, startPoint x: 904, startPoint y: 261, endPoint x: 856, endPoint y: 297, distance: 60.0
click at [904, 262] on button "Add Exemption" at bounding box center [888, 267] width 133 height 37
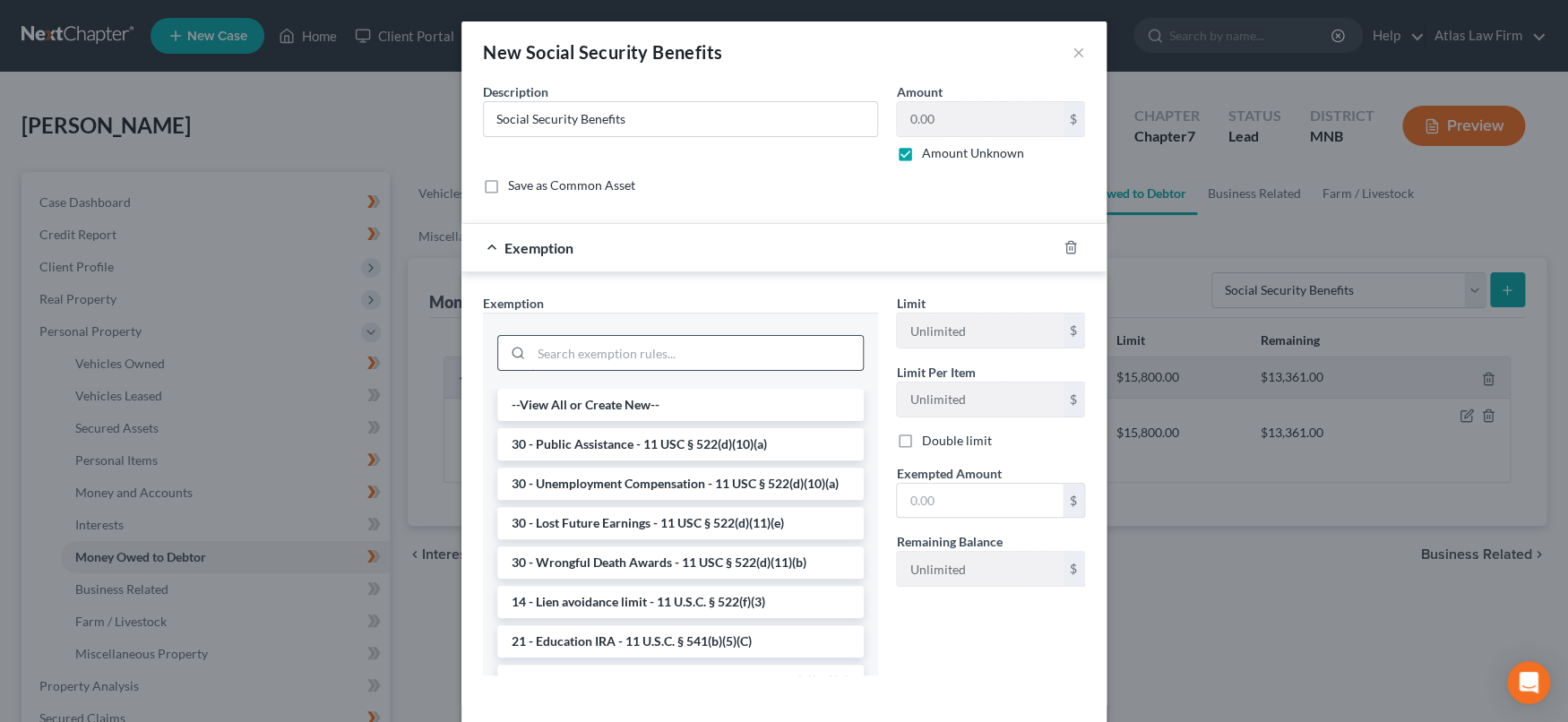
click at [719, 359] on input "search" at bounding box center [697, 353] width 332 height 35
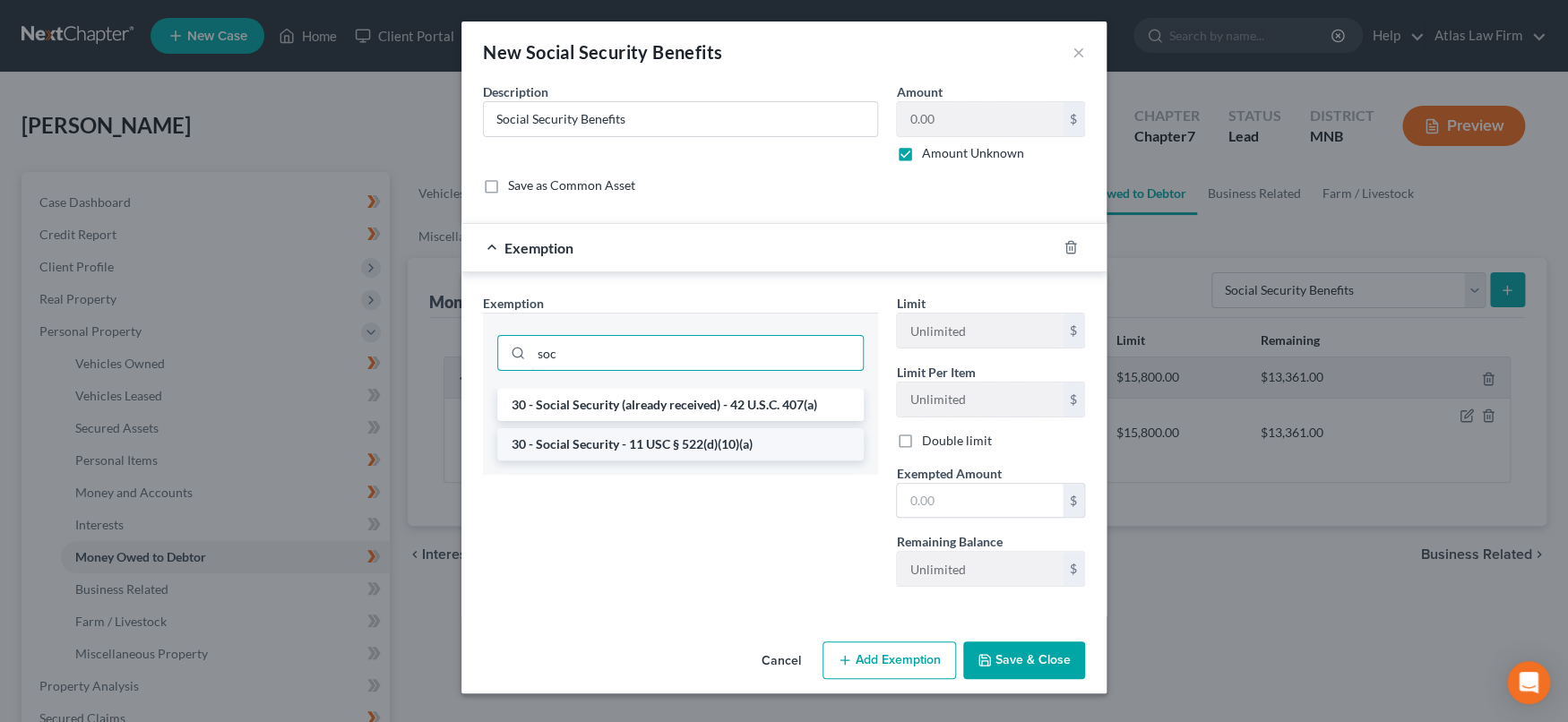
type input "soc"
click at [731, 447] on li "30 - Social Security - 11 USC § 522(d)(10)(a)" at bounding box center [680, 444] width 366 height 33
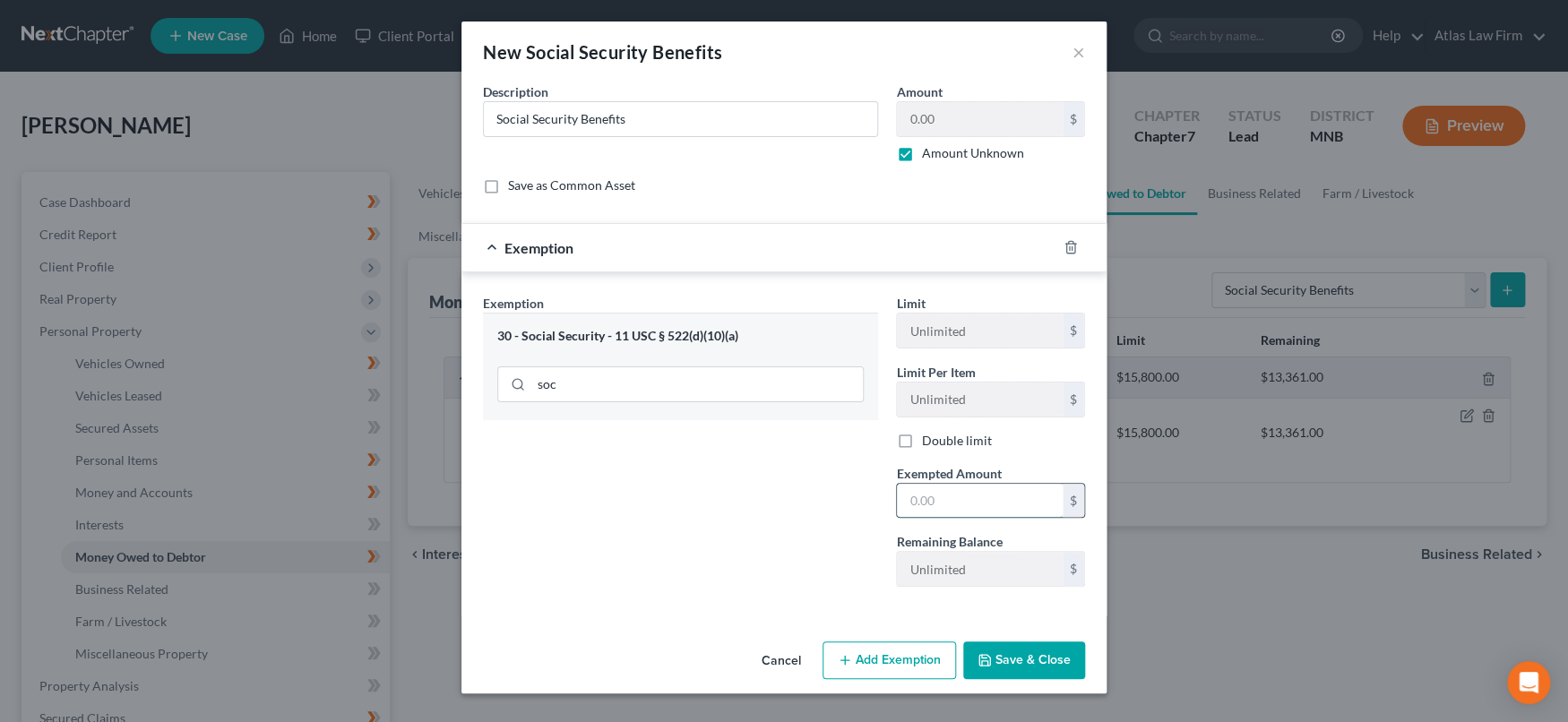
click at [915, 499] on input "text" at bounding box center [980, 501] width 166 height 35
type input "1.00"
click at [982, 653] on icon "button" at bounding box center [983, 660] width 14 height 14
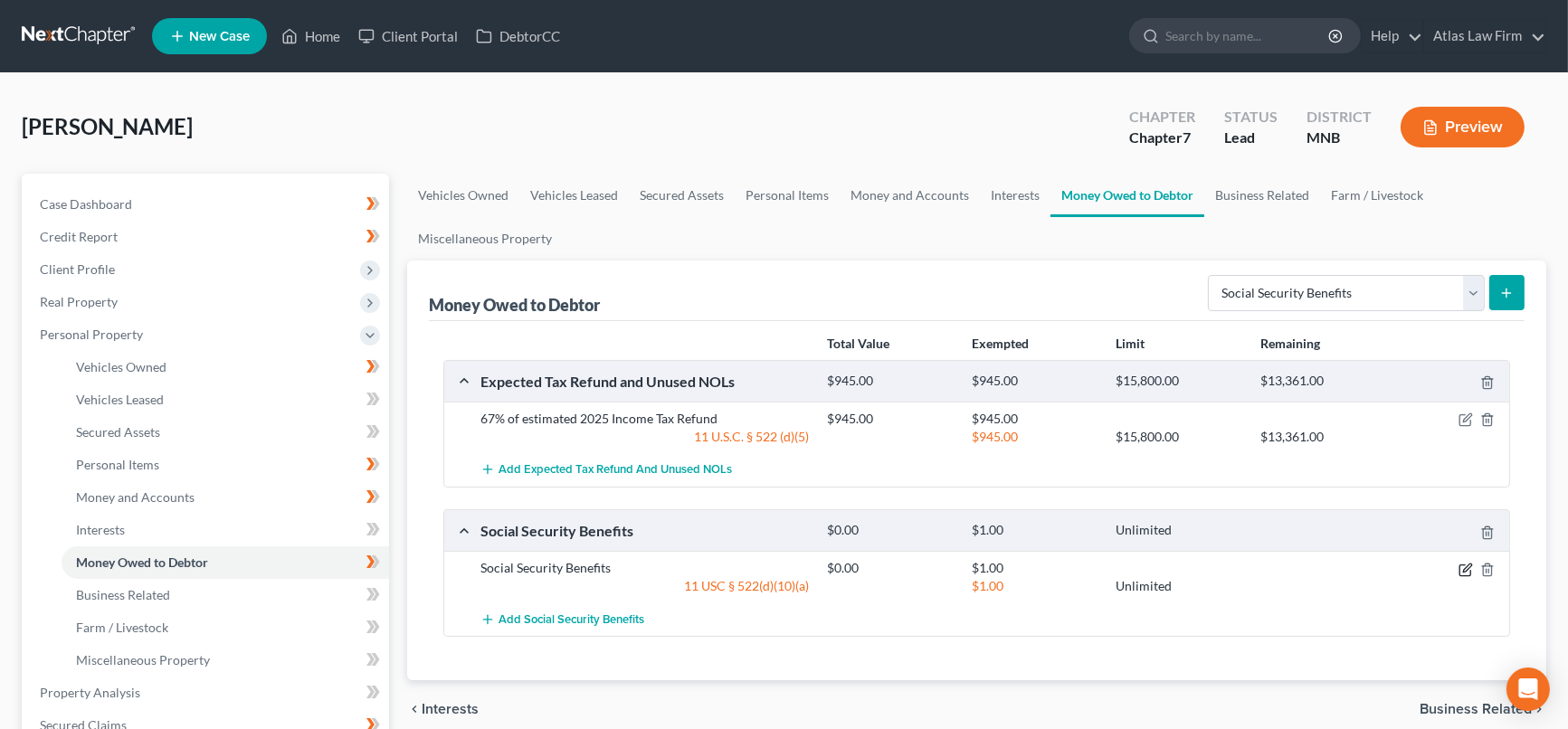
click at [1464, 566] on icon "button" at bounding box center [1465, 570] width 14 height 14
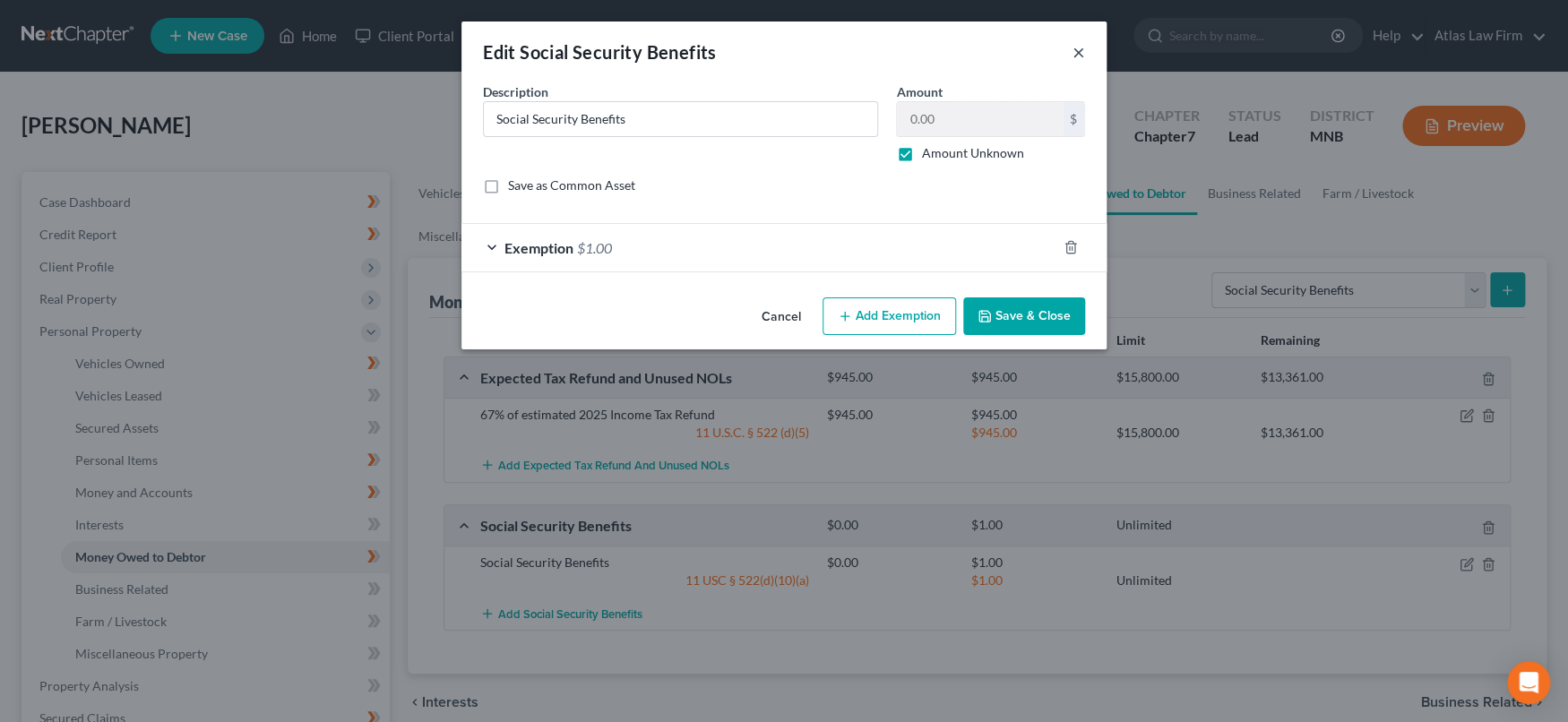
click at [1078, 53] on button "×" at bounding box center [1078, 51] width 12 height 21
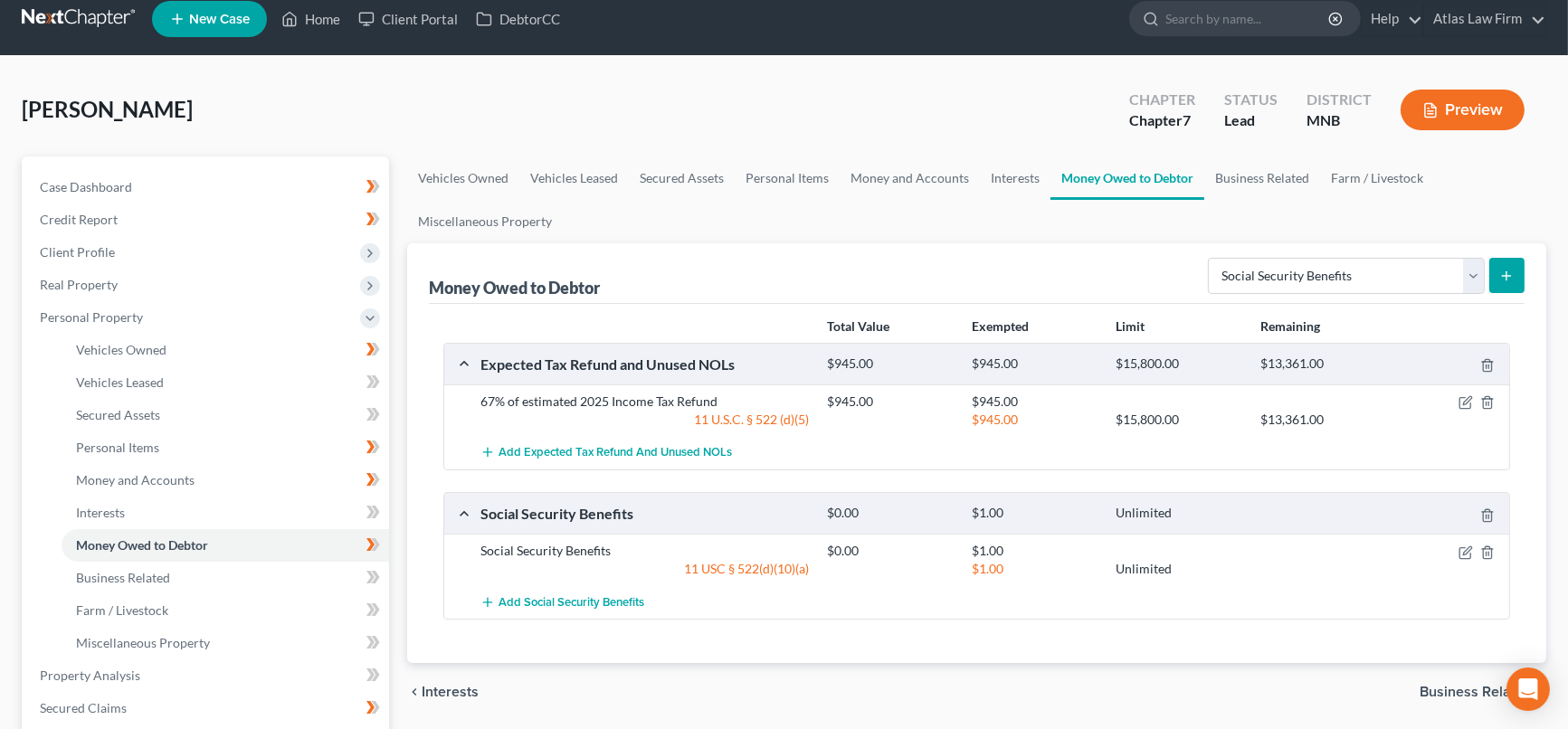
scroll to position [201, 0]
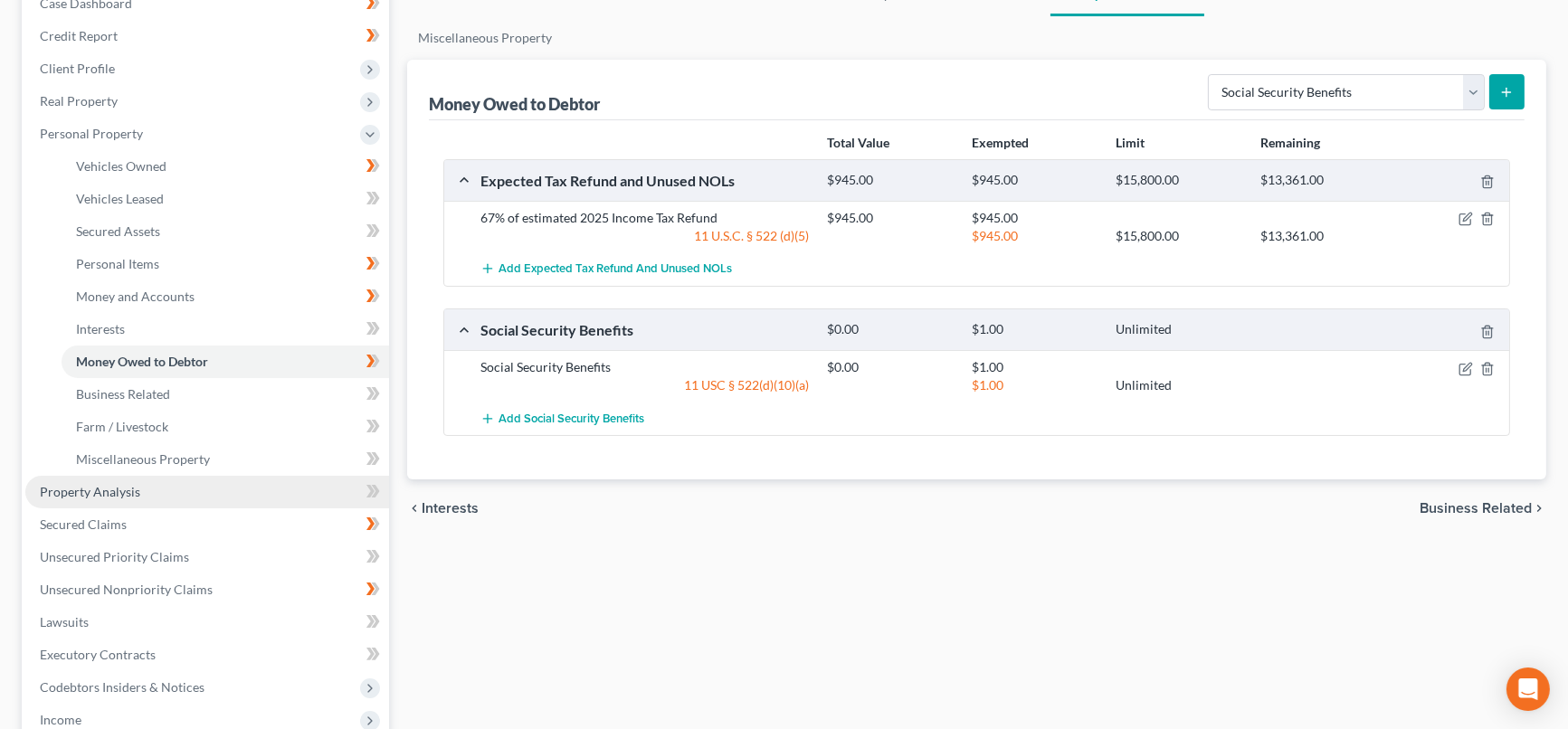
click at [139, 494] on link "Property Analysis" at bounding box center [207, 492] width 364 height 33
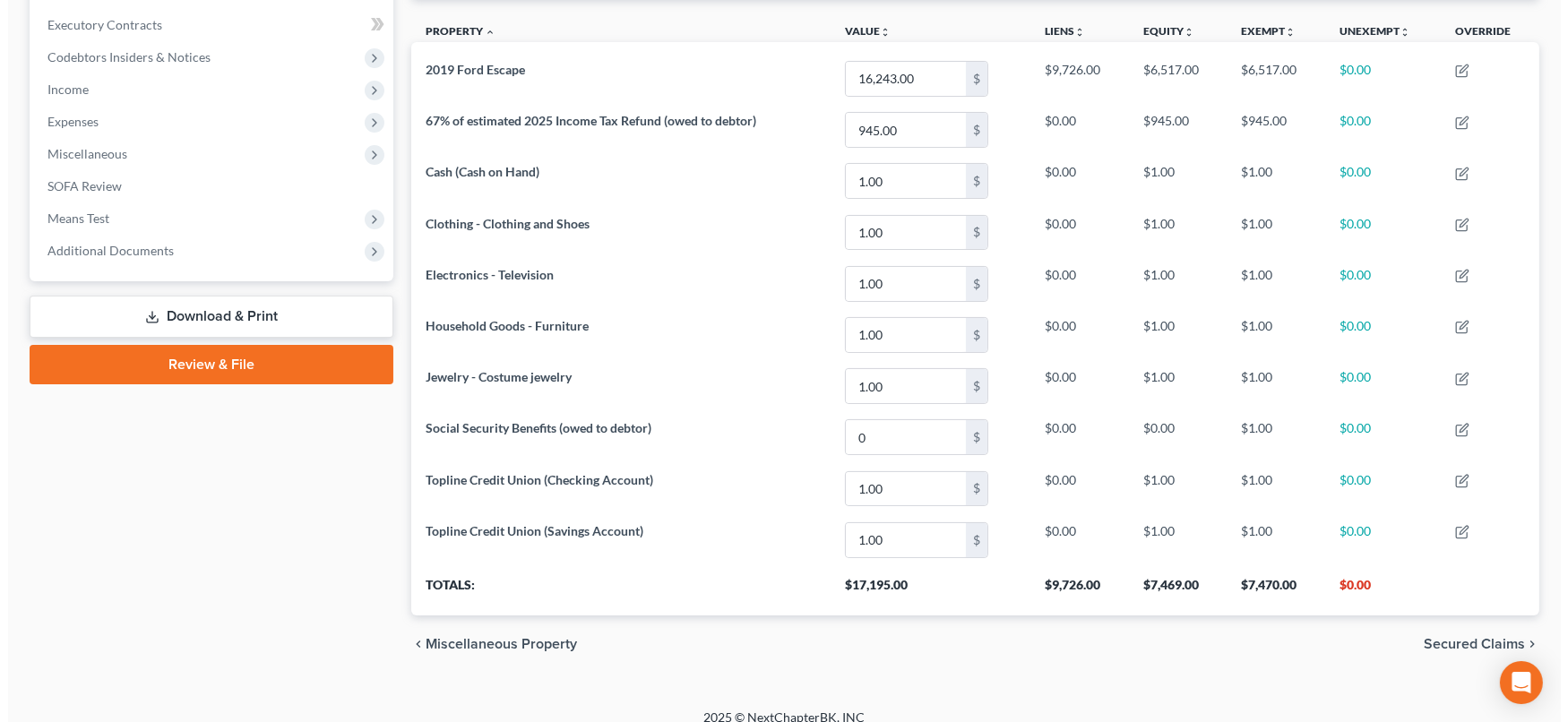
scroll to position [515, 0]
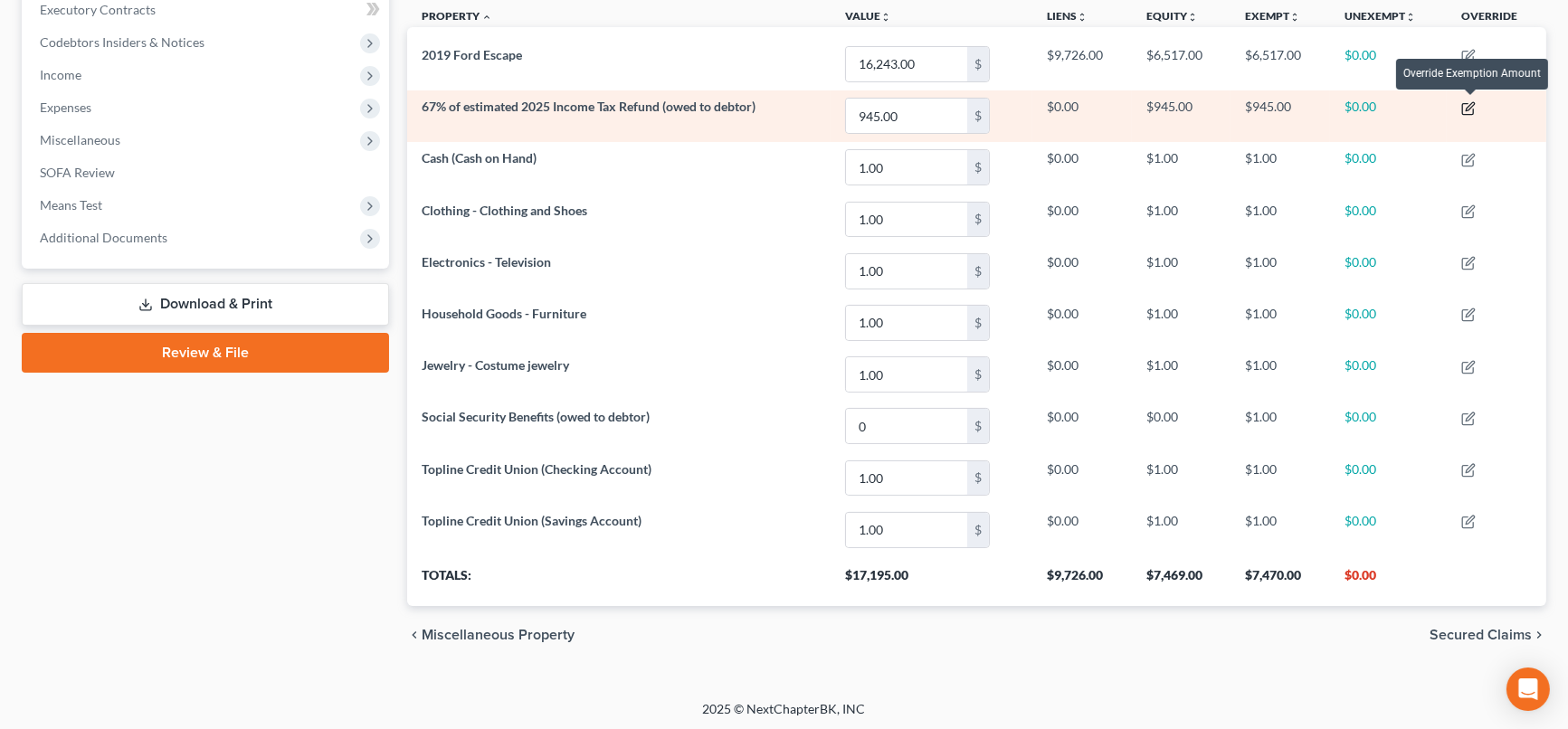
click at [1472, 109] on icon "button" at bounding box center [1468, 108] width 14 height 14
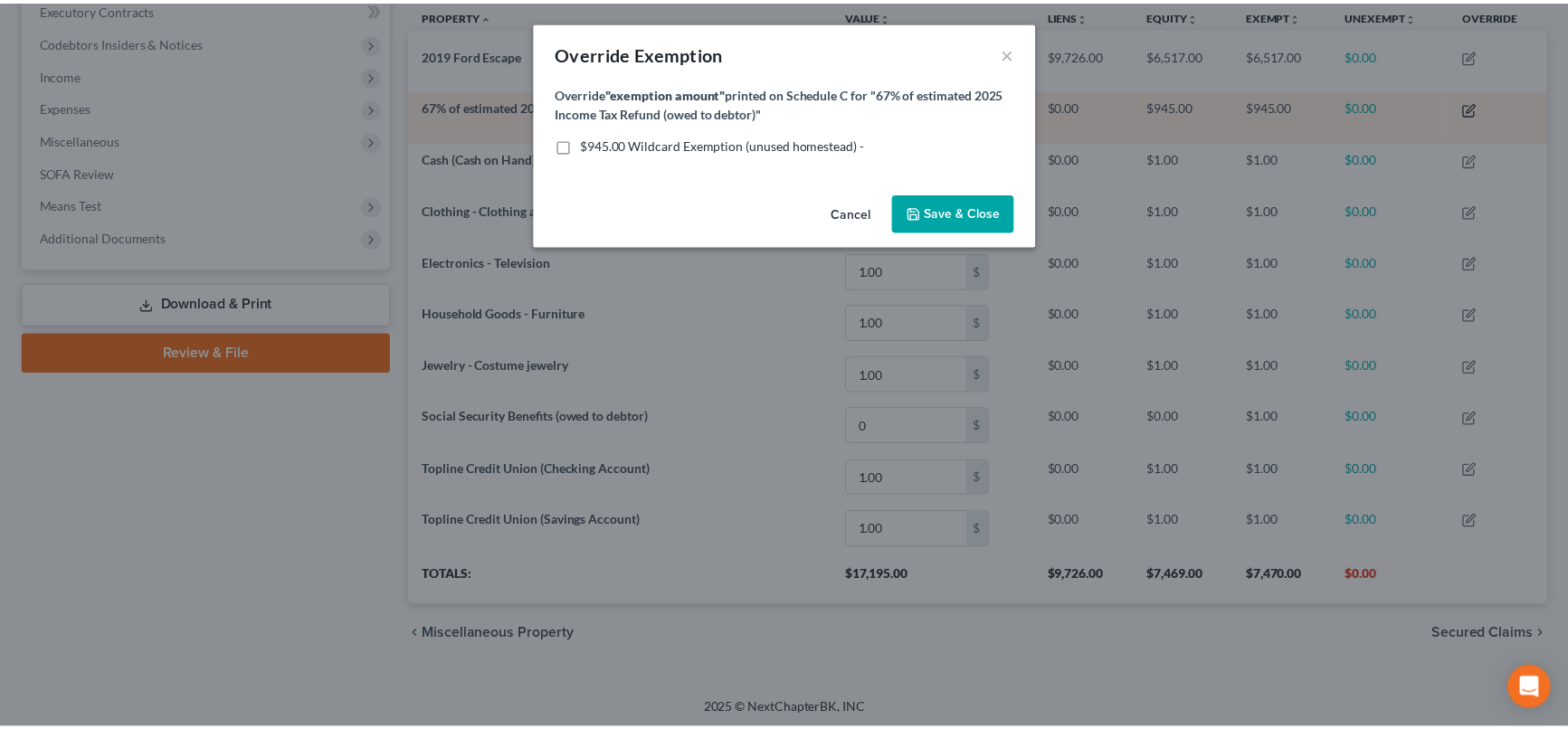
scroll to position [332, 1150]
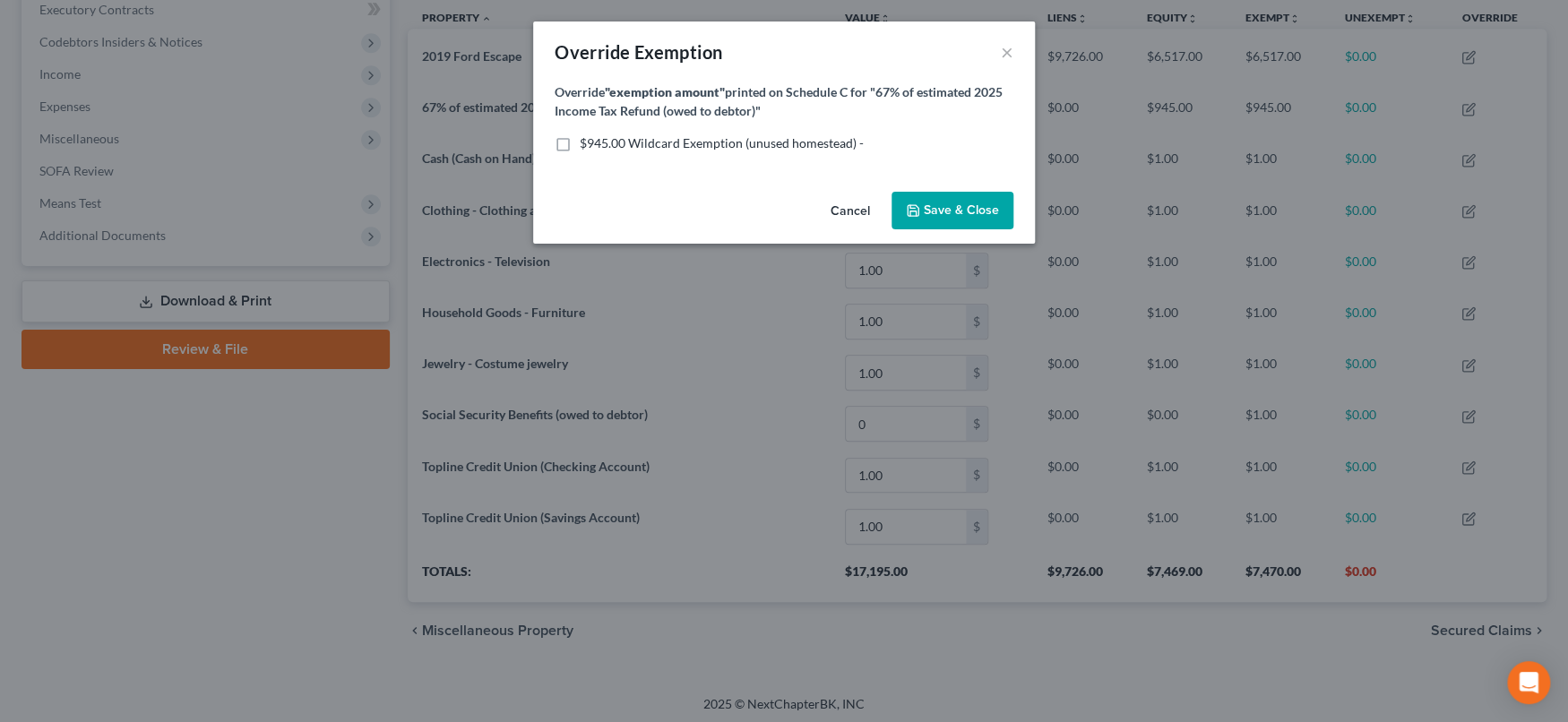
click at [580, 148] on label "$945.00 Wildcard Exemption (unused homestead) -" at bounding box center [722, 143] width 284 height 18
click at [586, 146] on input "$945.00 Wildcard Exemption (unused homestead) -" at bounding box center [592, 140] width 11 height 11
checkbox input "true"
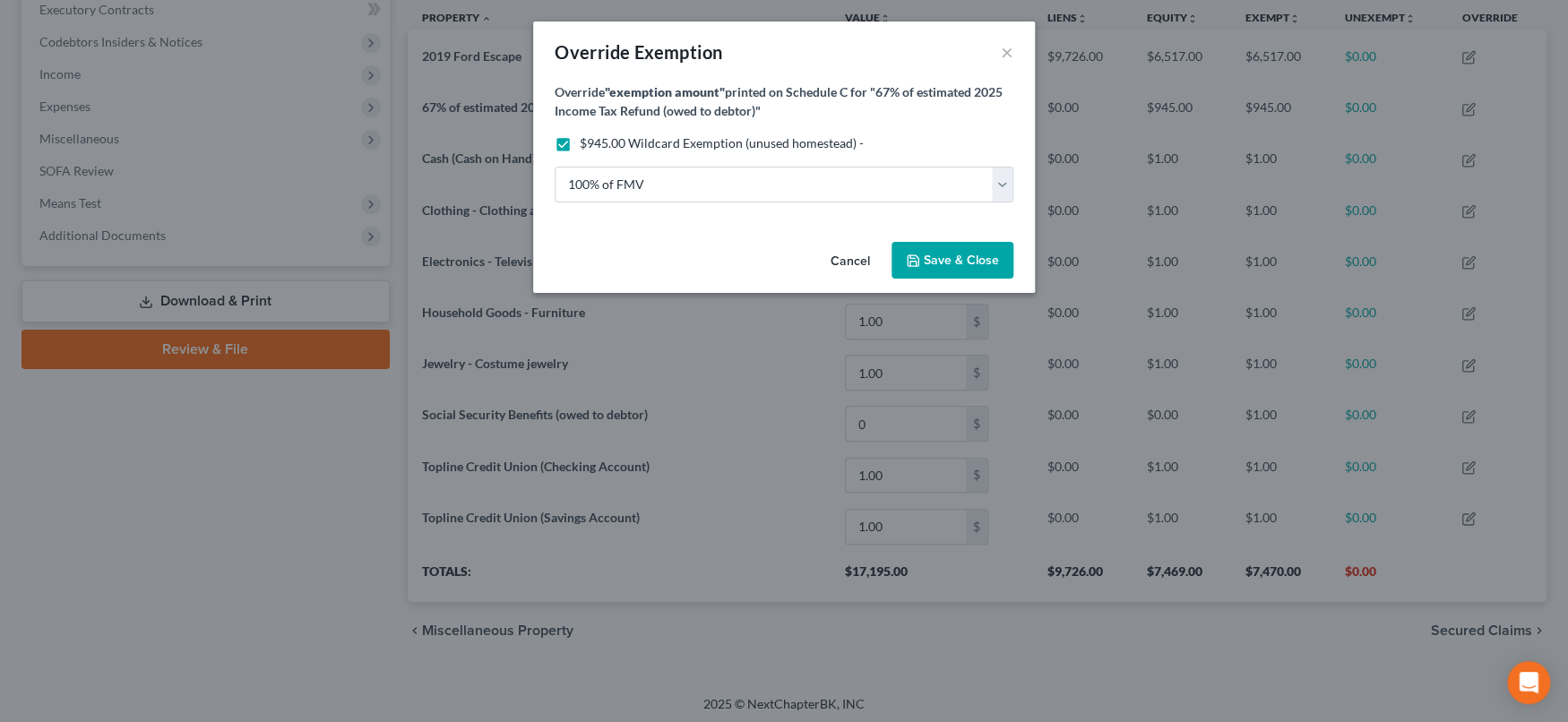
click at [945, 263] on span "Save & Close" at bounding box center [961, 260] width 76 height 15
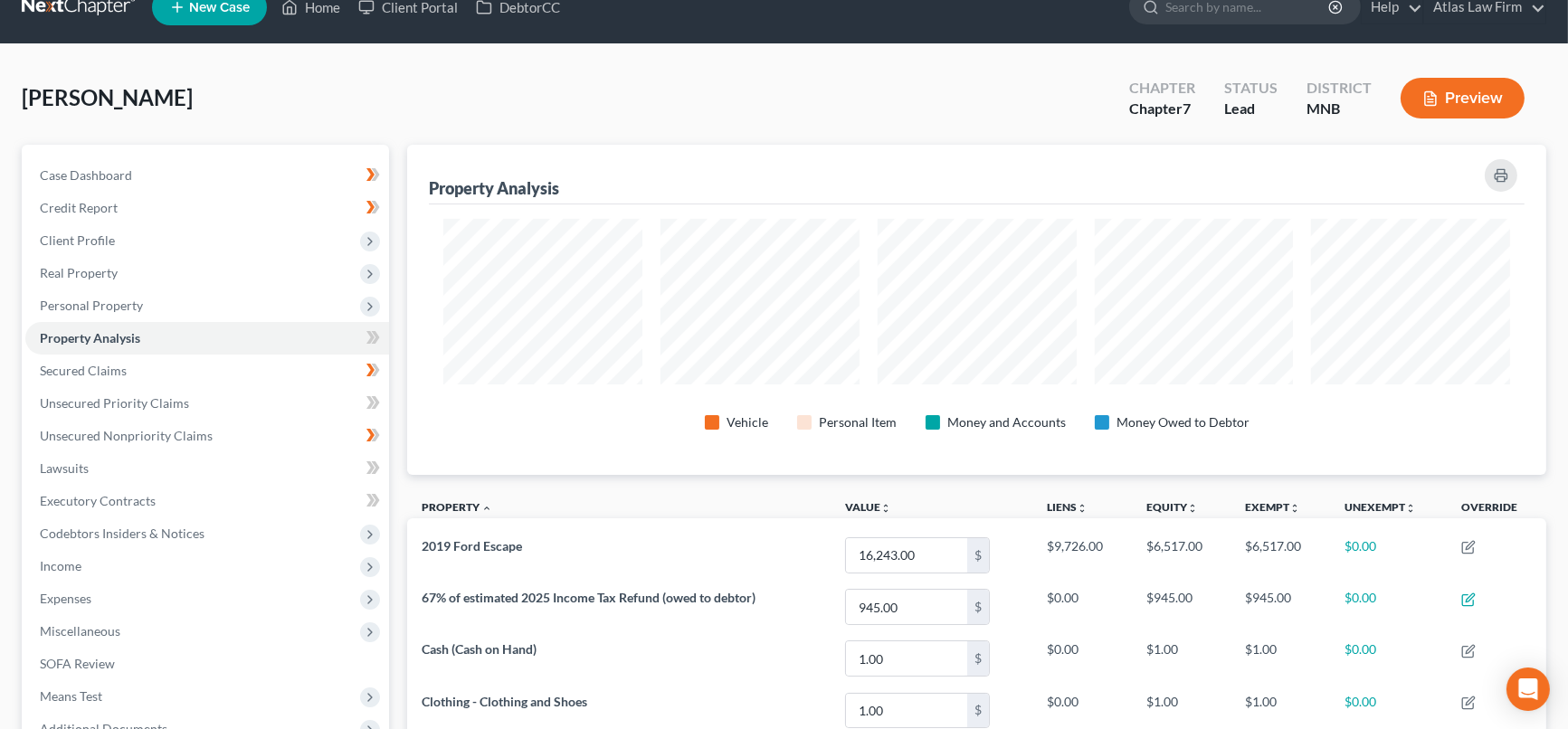
scroll to position [0, 0]
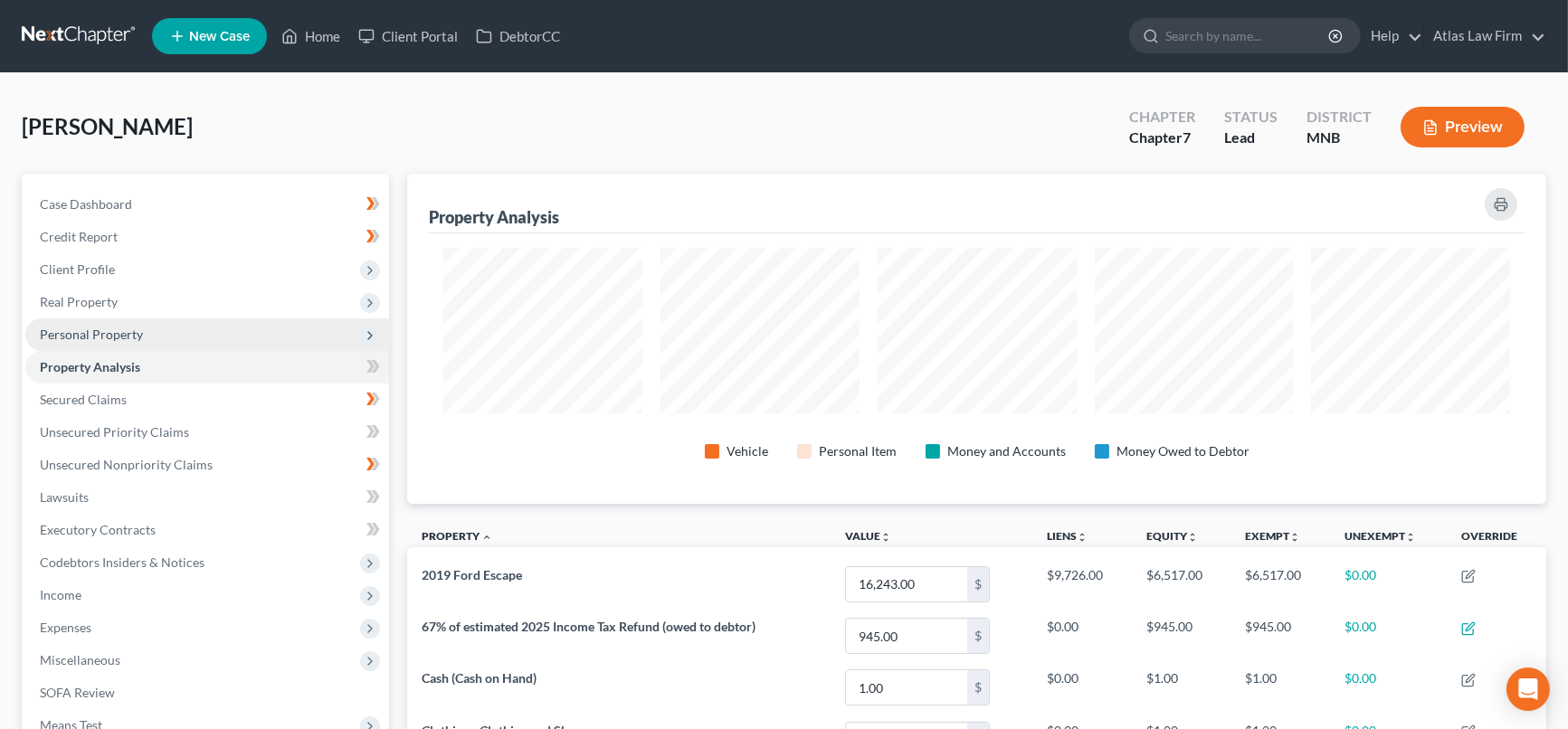
click at [105, 335] on span "Personal Property" at bounding box center [91, 334] width 104 height 15
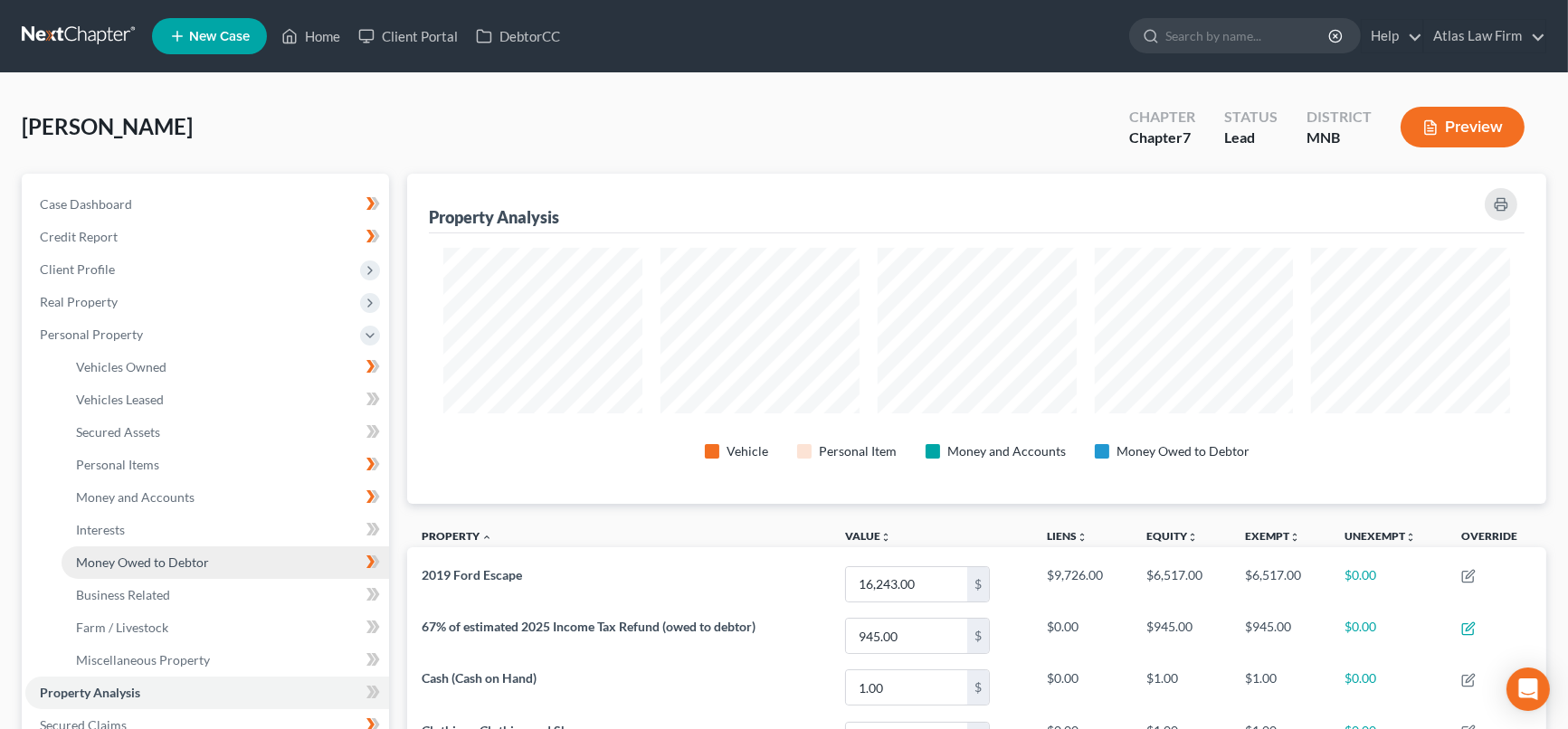
click at [163, 559] on span "Money Owed to Debtor" at bounding box center [142, 562] width 133 height 15
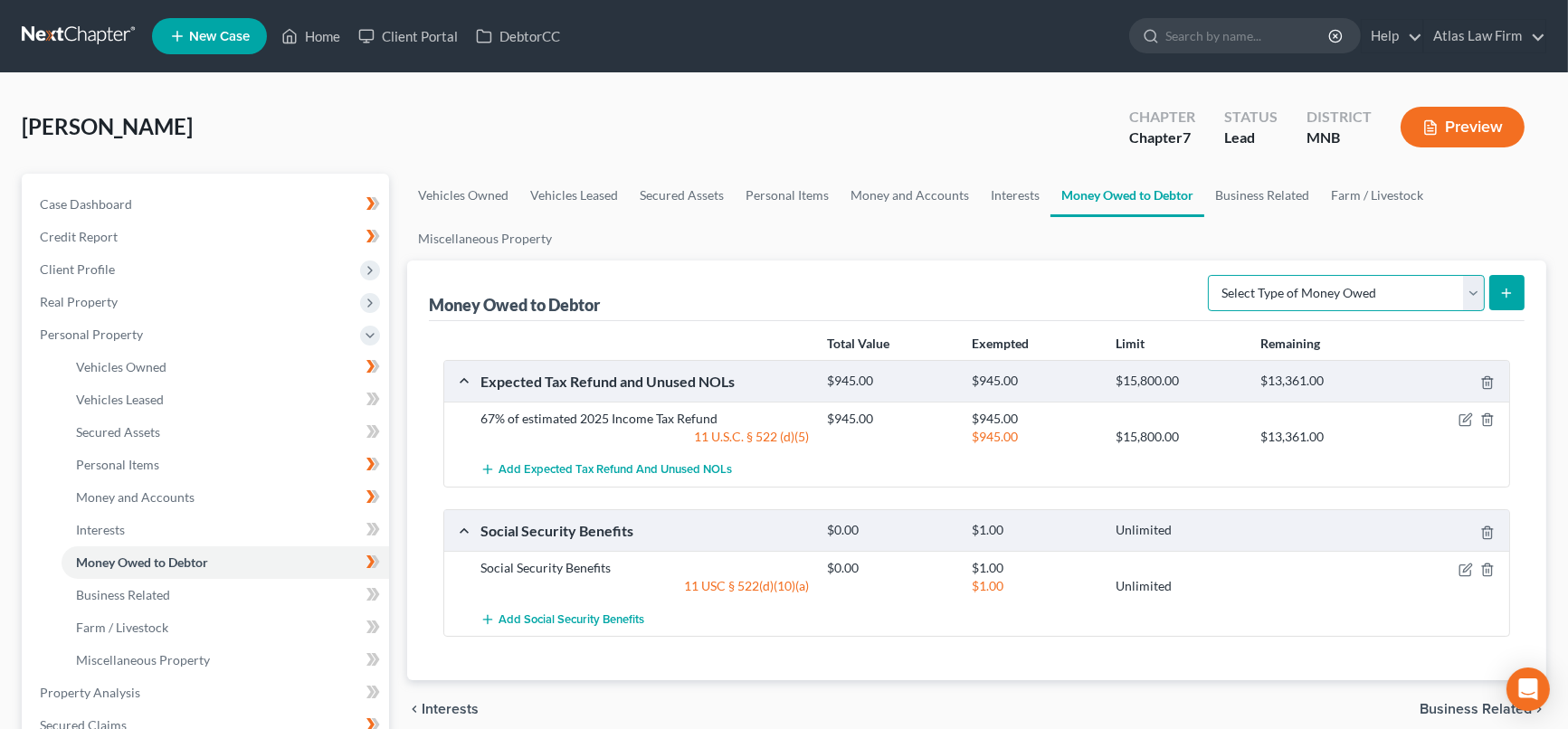
click at [1477, 289] on select "Select Type of Money Owed Accounts Receivable Alimony Child Support Claims Agai…" at bounding box center [1347, 293] width 277 height 36
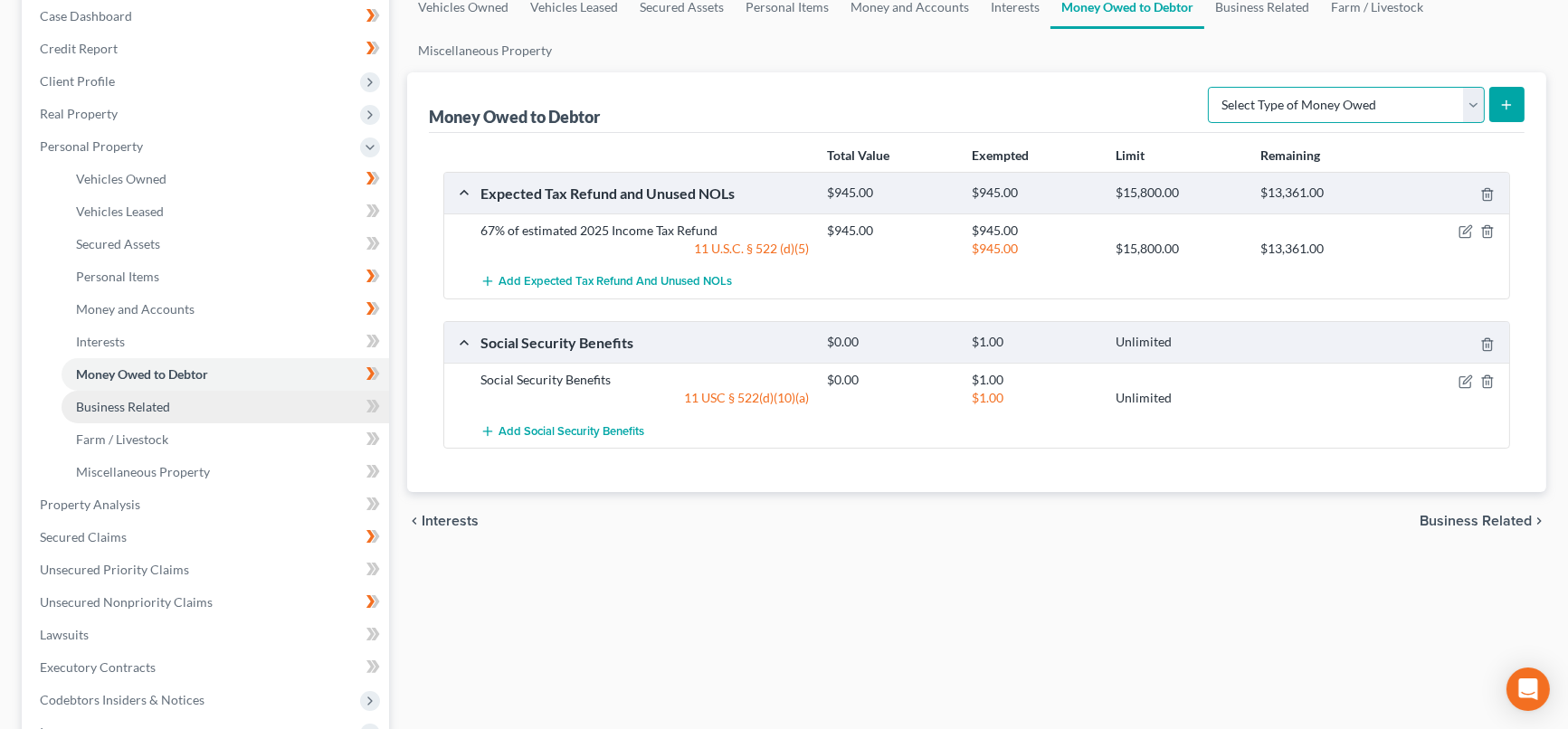
scroll to position [201, 0]
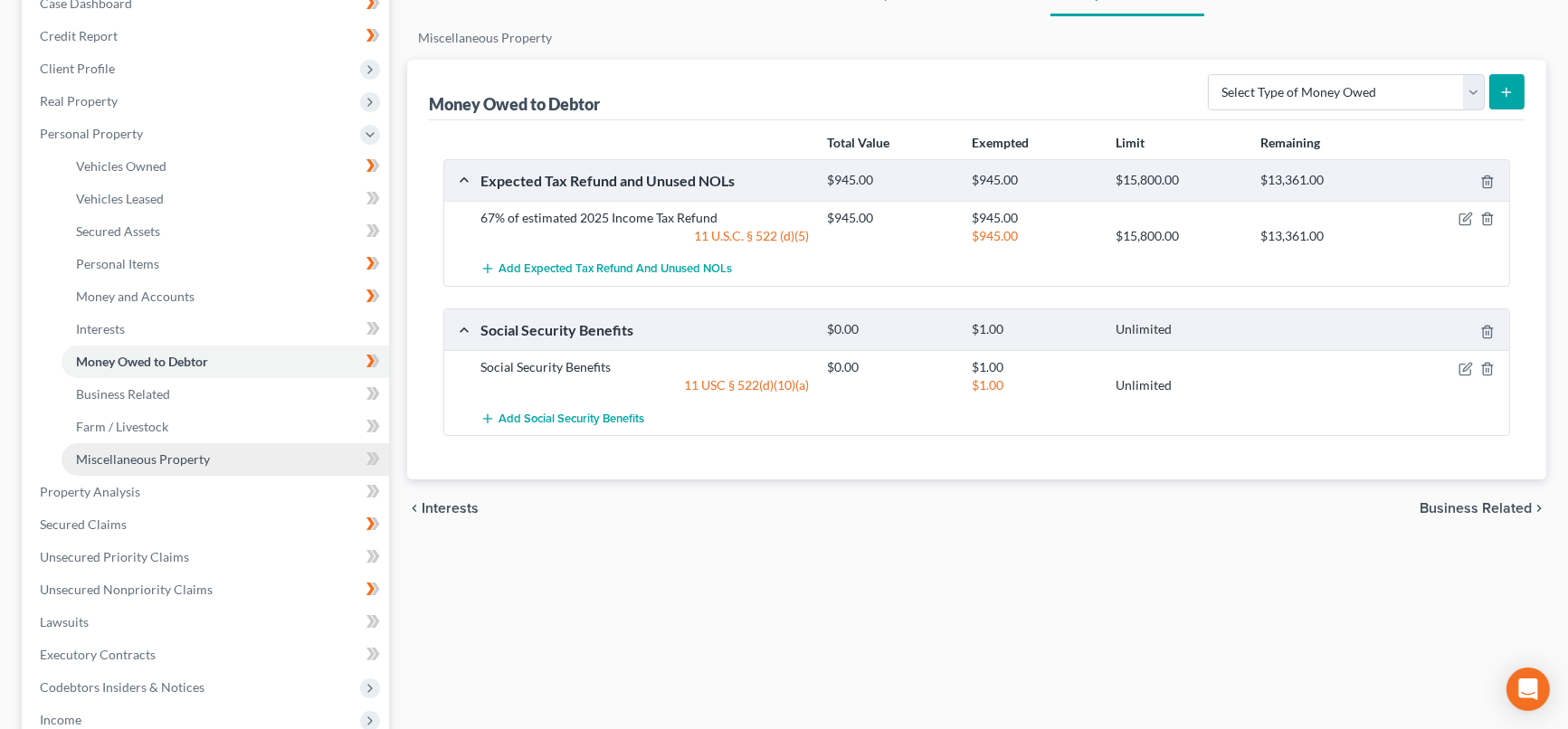
click at [218, 455] on link "Miscellaneous Property" at bounding box center [225, 460] width 328 height 33
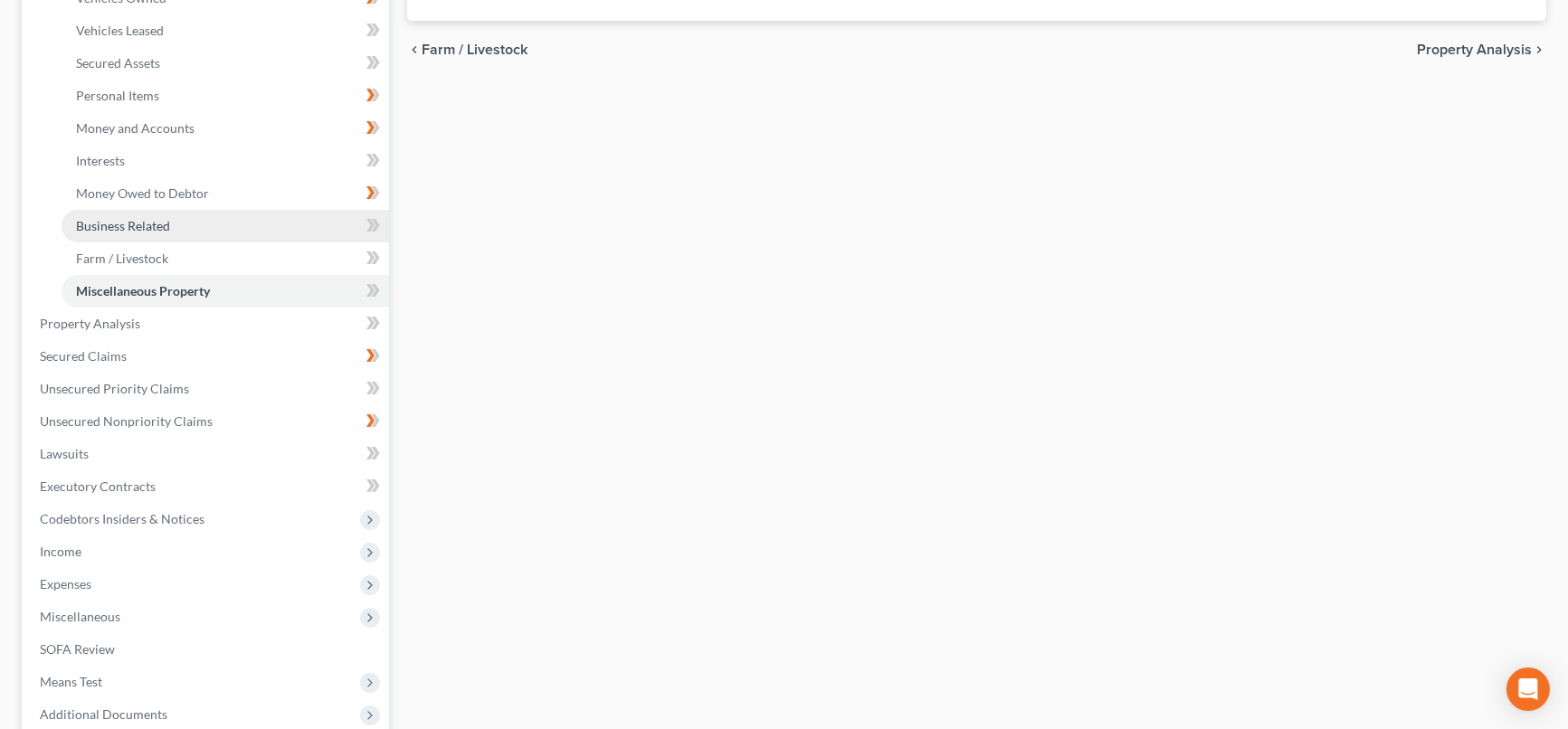
scroll to position [402, 0]
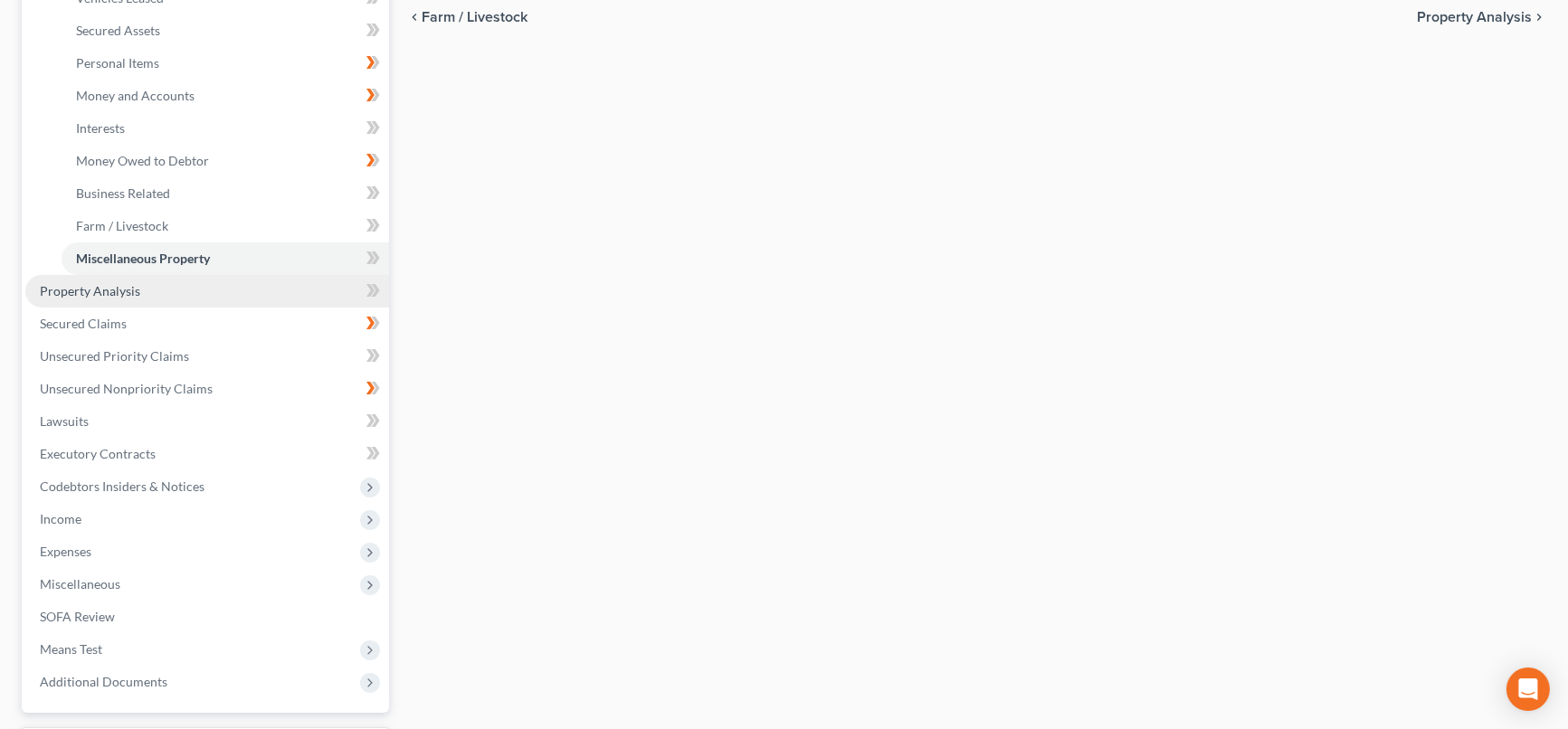
click at [199, 284] on link "Property Analysis" at bounding box center [207, 291] width 364 height 33
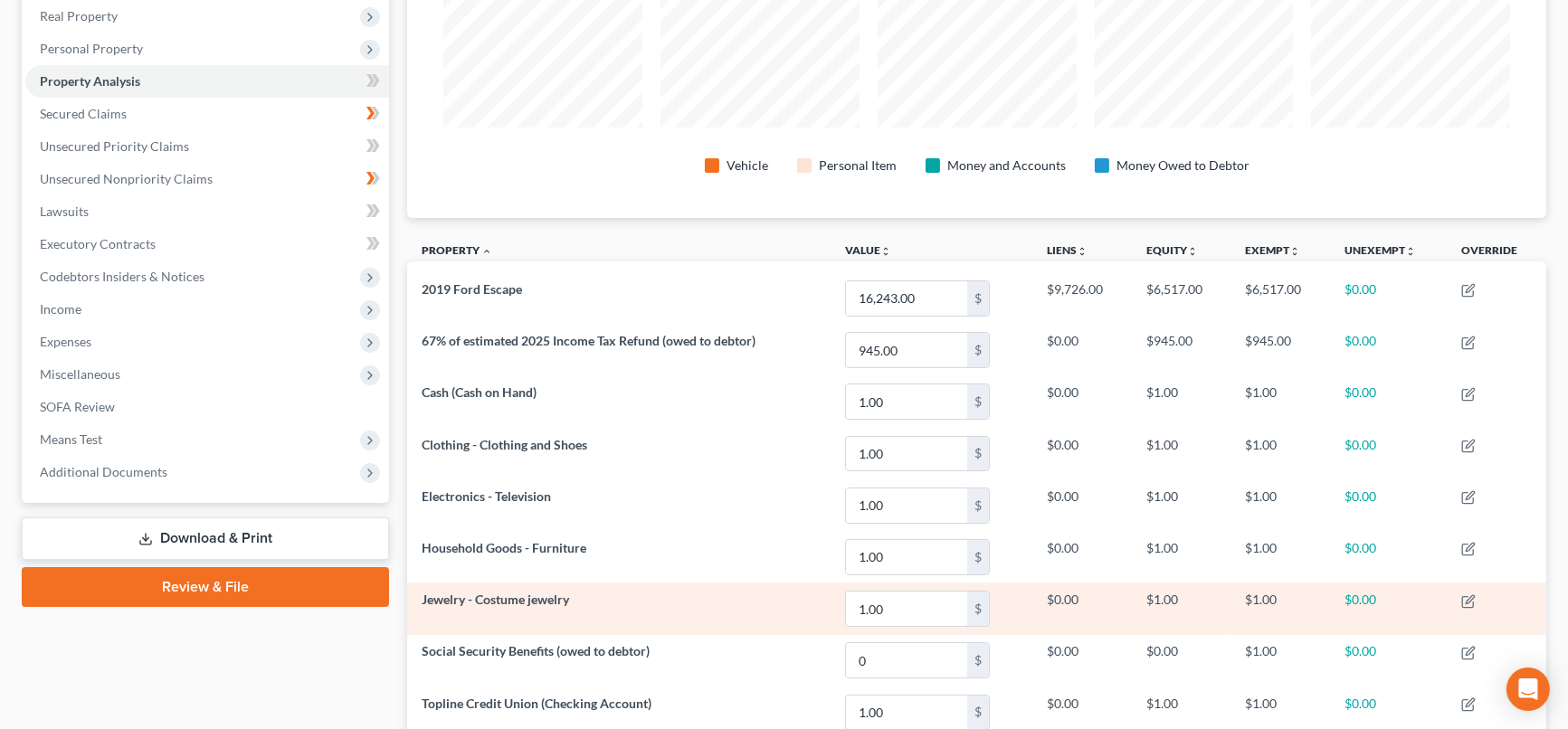
scroll to position [119, 0]
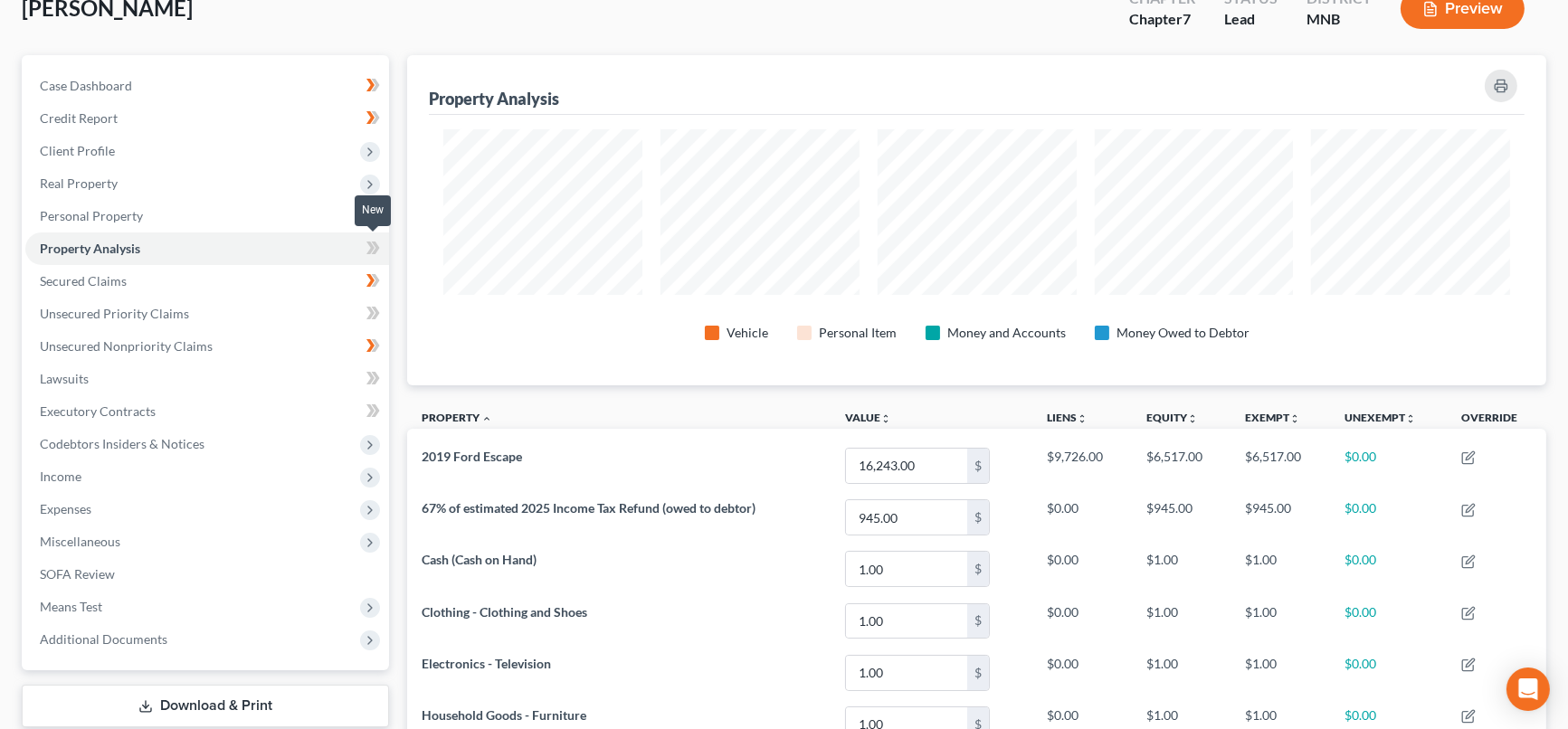
click at [371, 251] on icon at bounding box center [370, 248] width 8 height 12
click at [289, 288] on link "Secured Claims" at bounding box center [207, 282] width 364 height 33
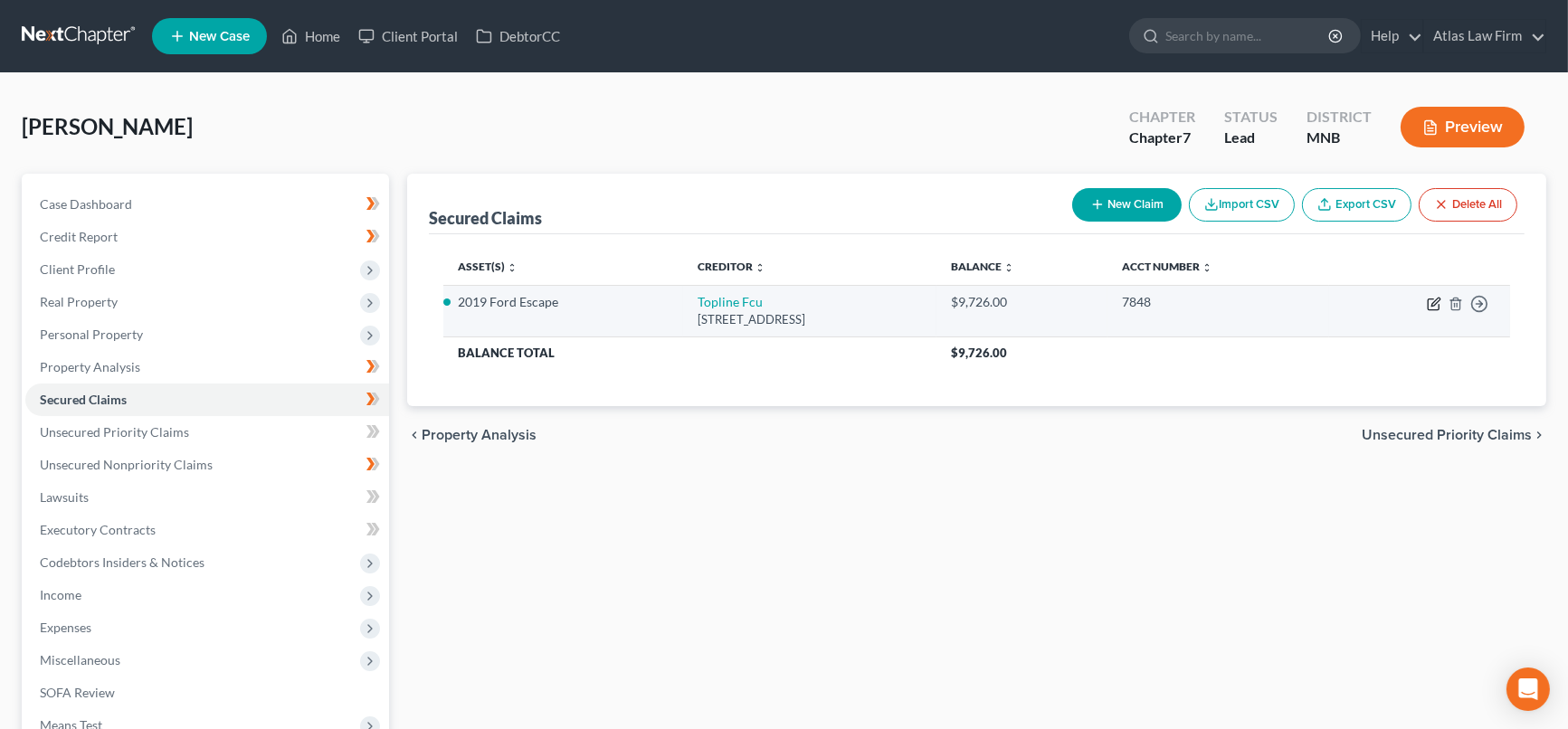
click at [1437, 300] on icon "button" at bounding box center [1435, 301] width 8 height 8
select select "24"
select select "2"
select select "0"
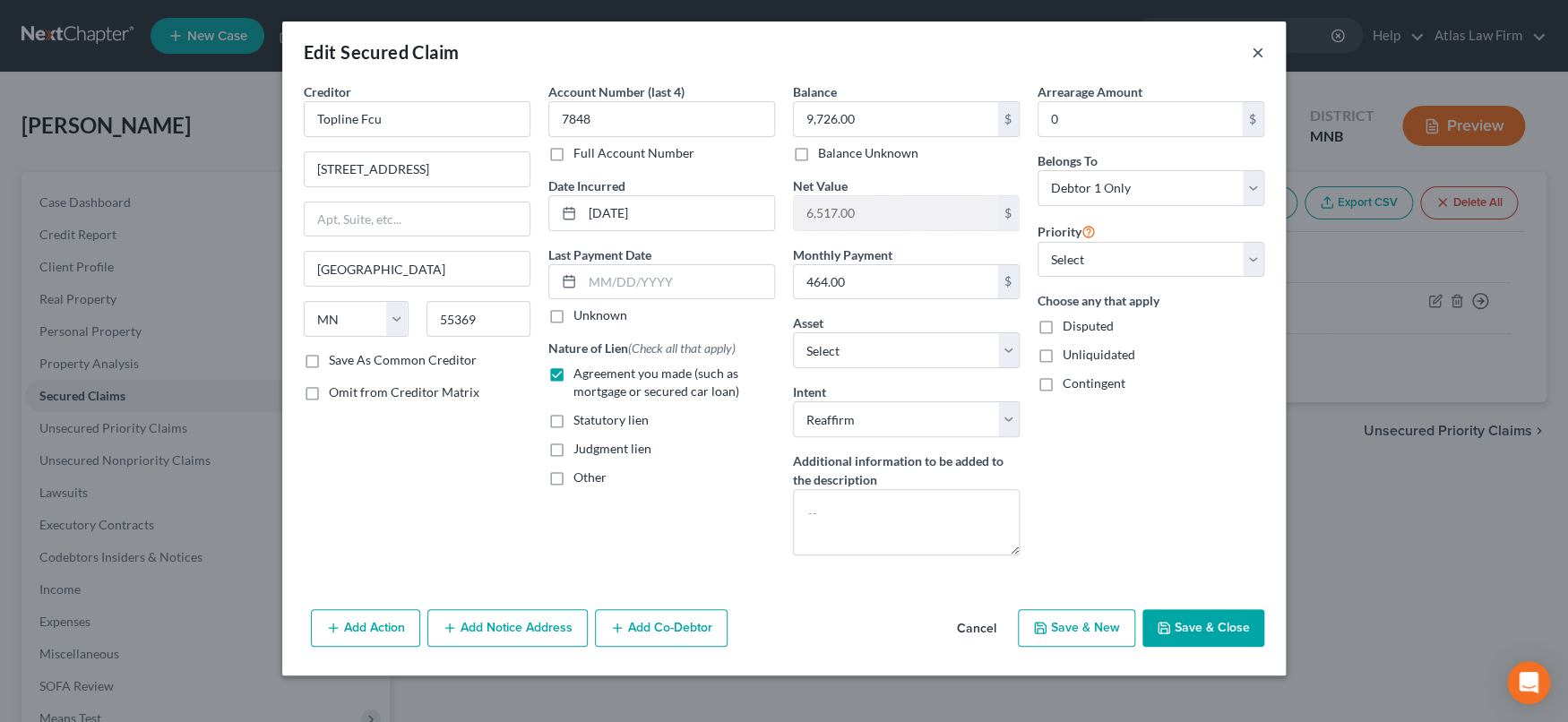
click at [1257, 49] on button "×" at bounding box center [1257, 51] width 12 height 21
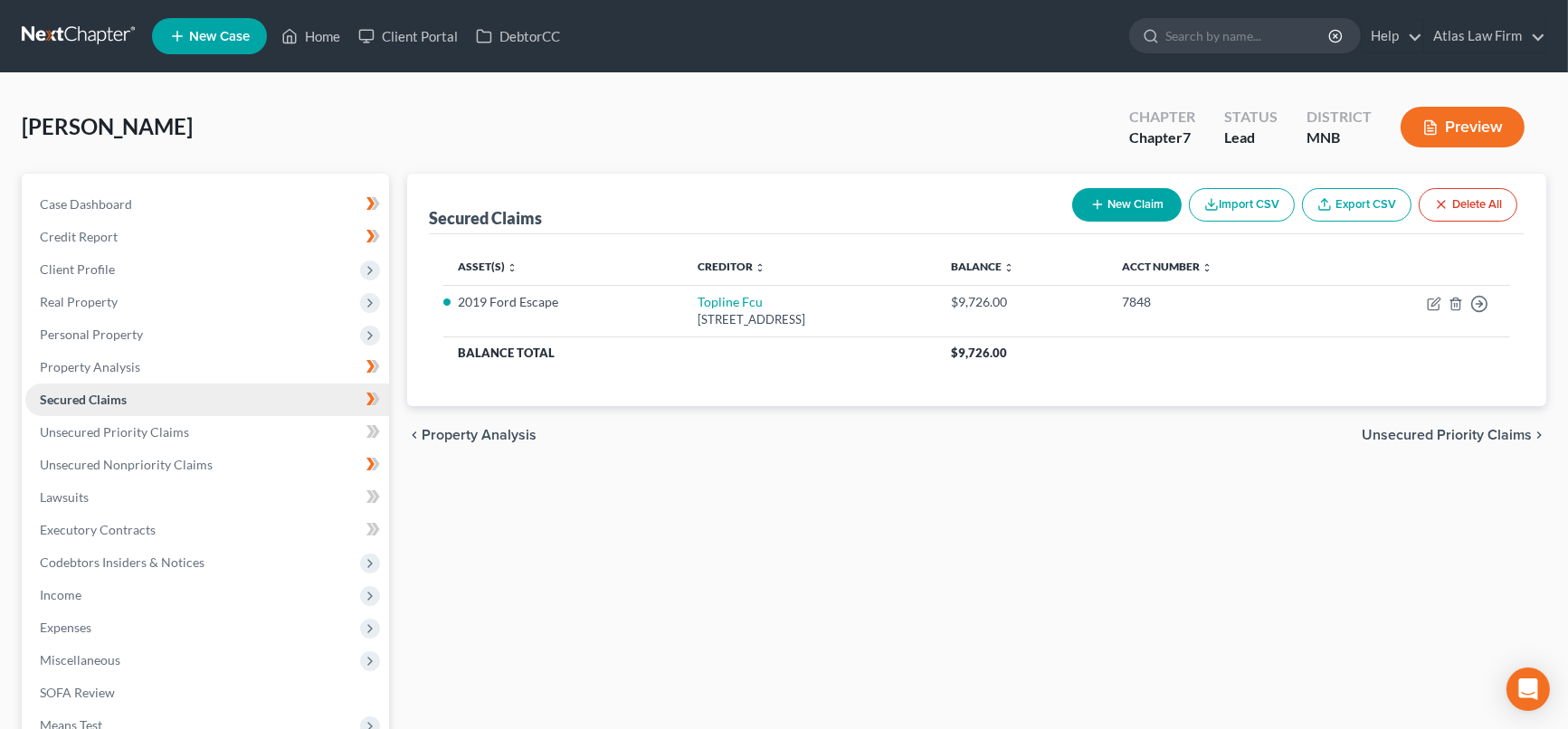
click at [234, 413] on link "Secured Claims" at bounding box center [207, 399] width 364 height 33
click at [225, 430] on link "Unsecured Priority Claims" at bounding box center [207, 432] width 364 height 33
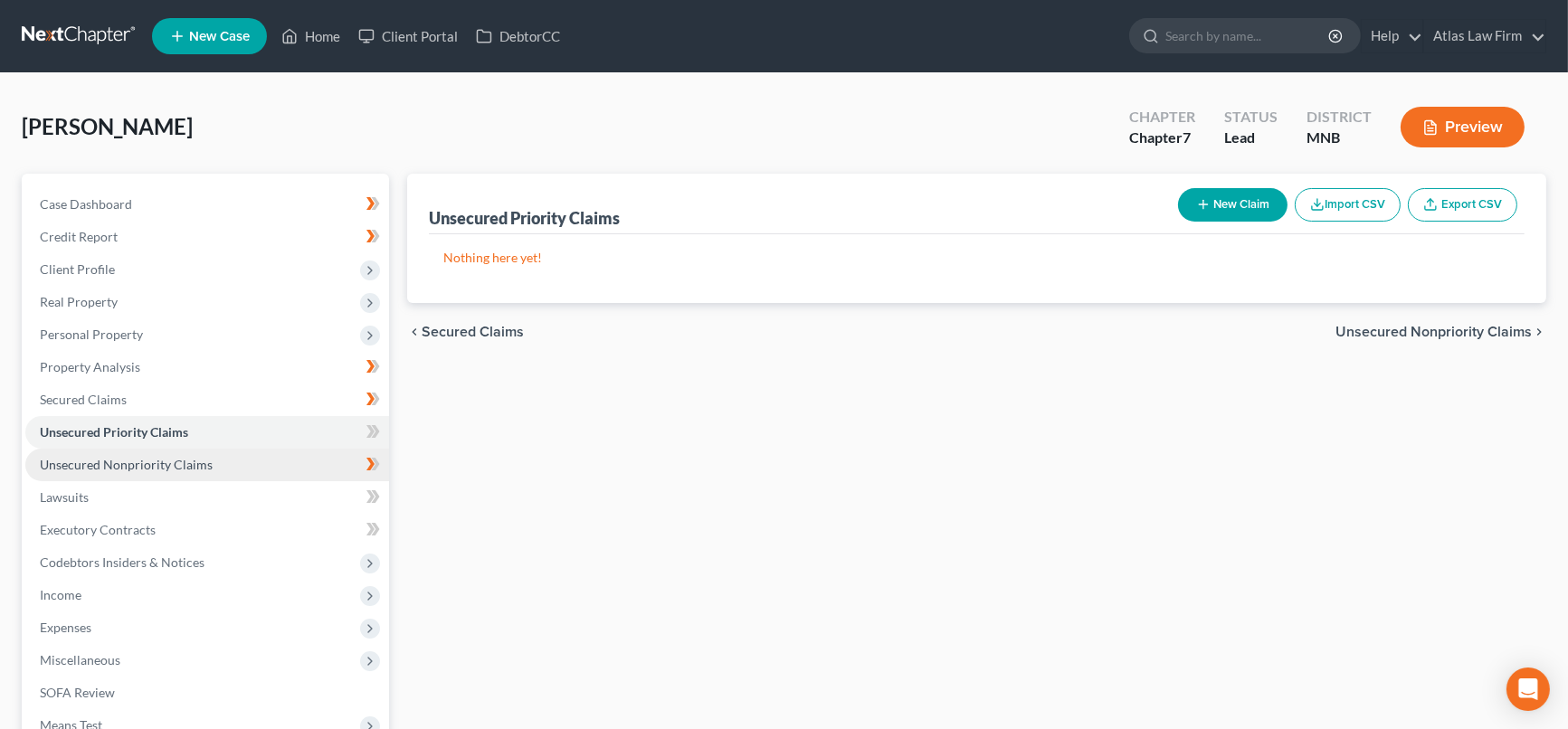
click at [218, 462] on link "Unsecured Nonpriority Claims" at bounding box center [207, 465] width 364 height 33
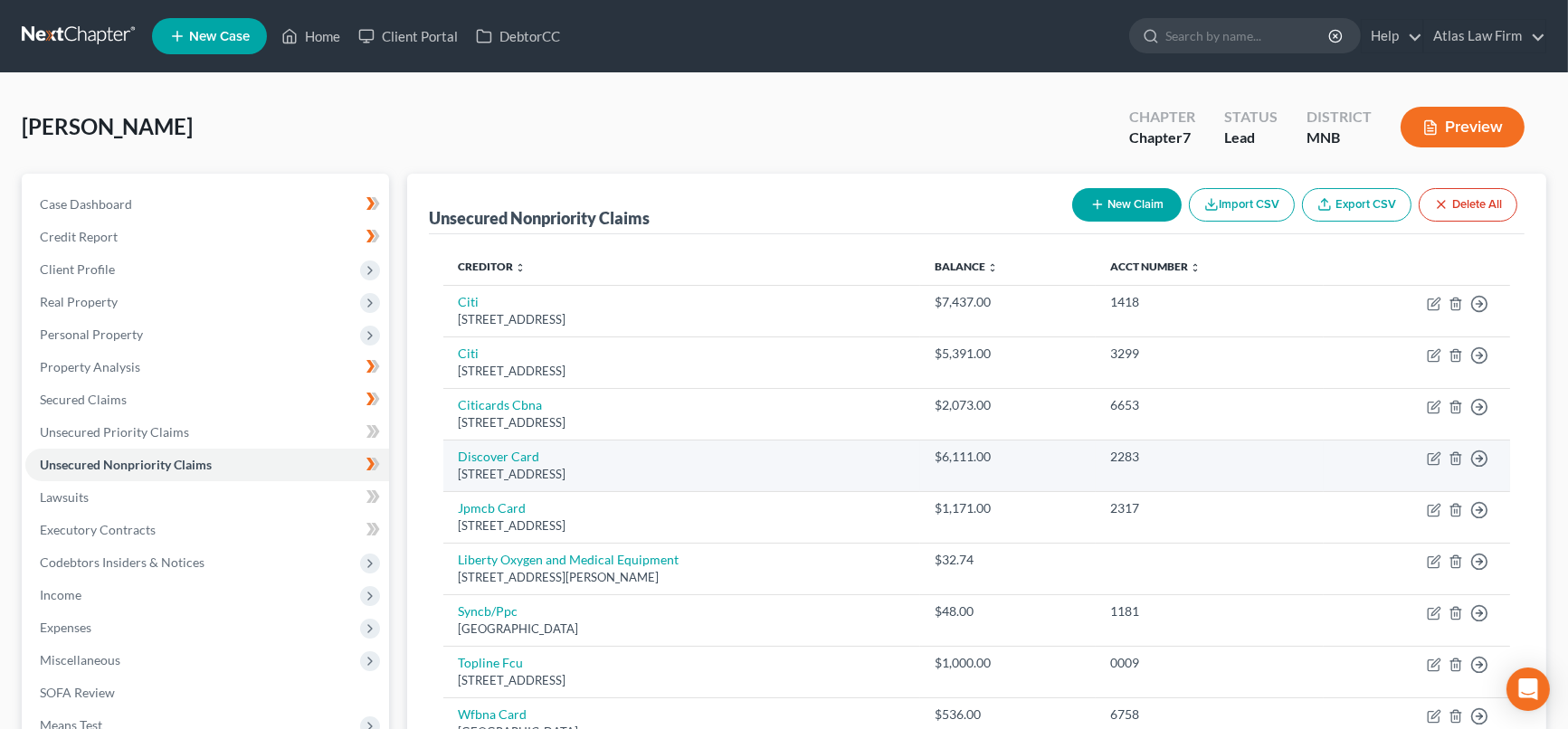
scroll to position [201, 0]
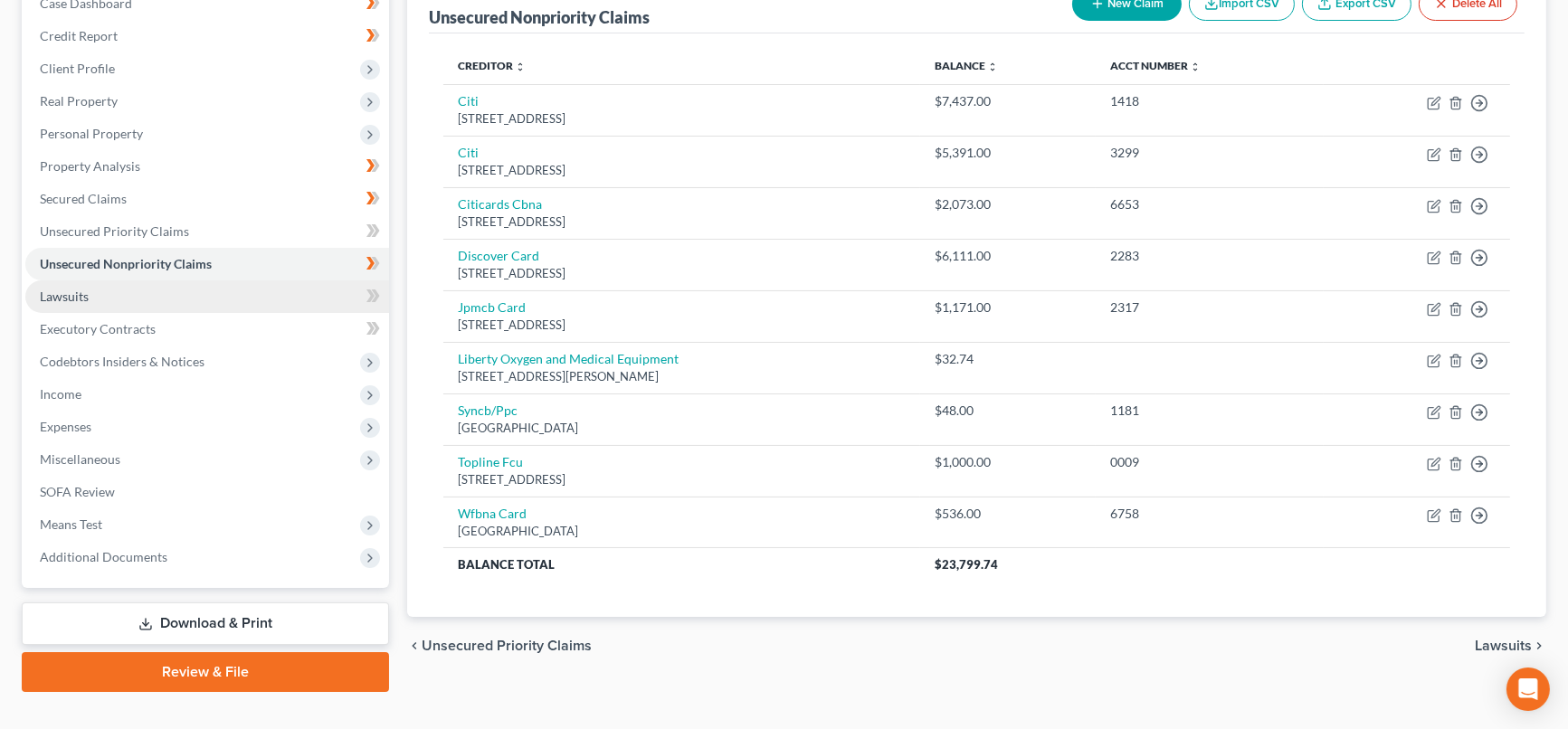
click at [196, 299] on link "Lawsuits" at bounding box center [207, 297] width 364 height 33
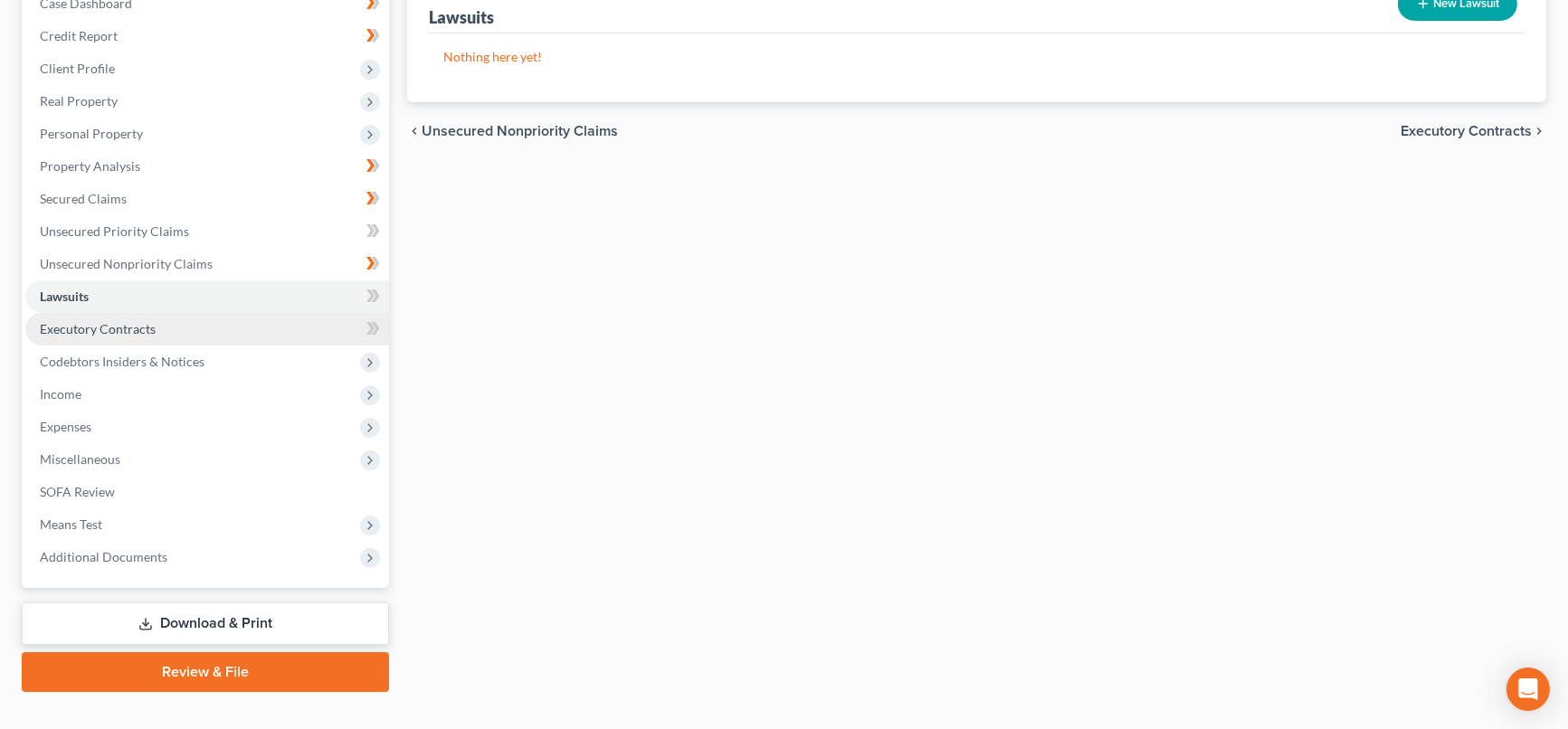
click at [162, 330] on link "Executory Contracts" at bounding box center [207, 329] width 364 height 33
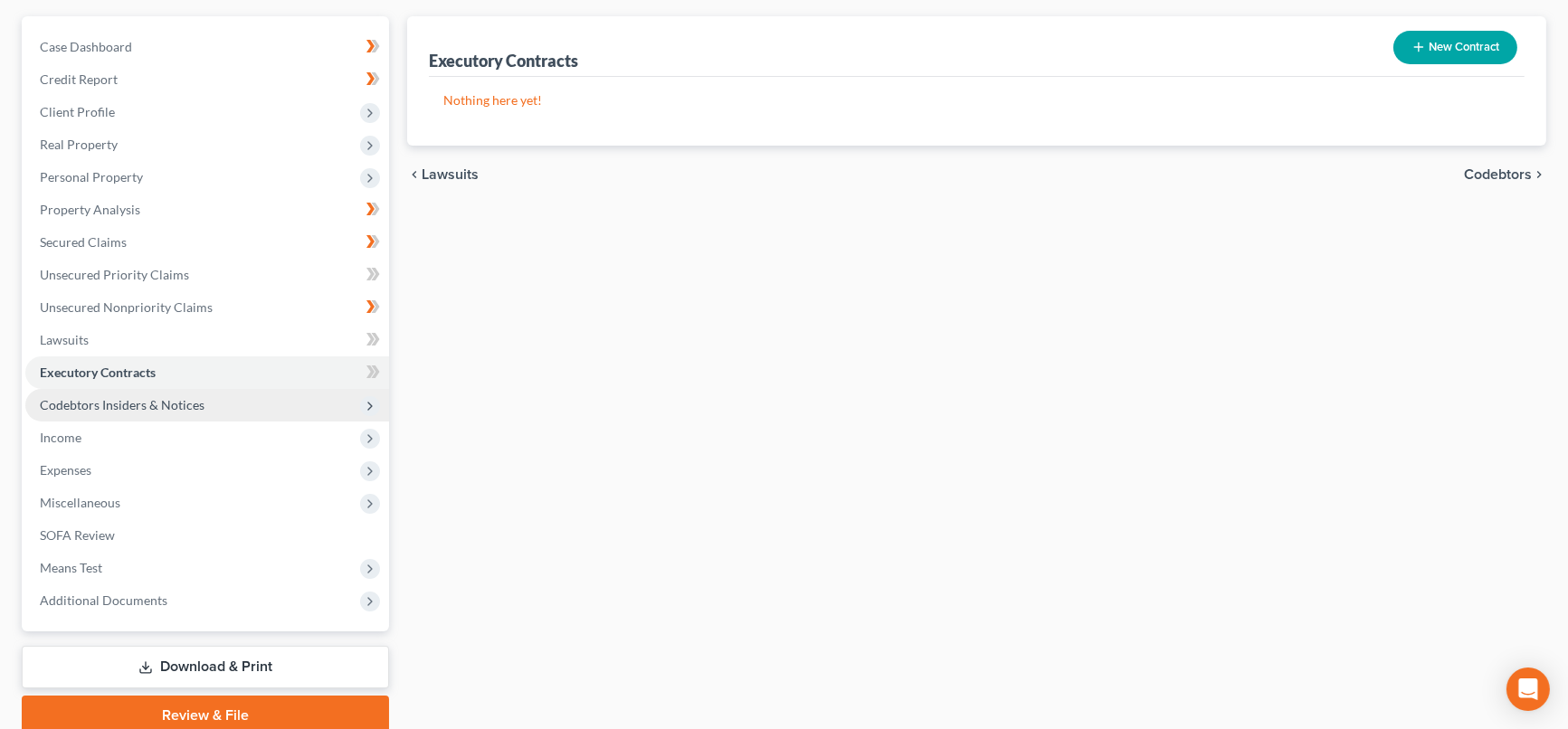
scroll to position [231, 0]
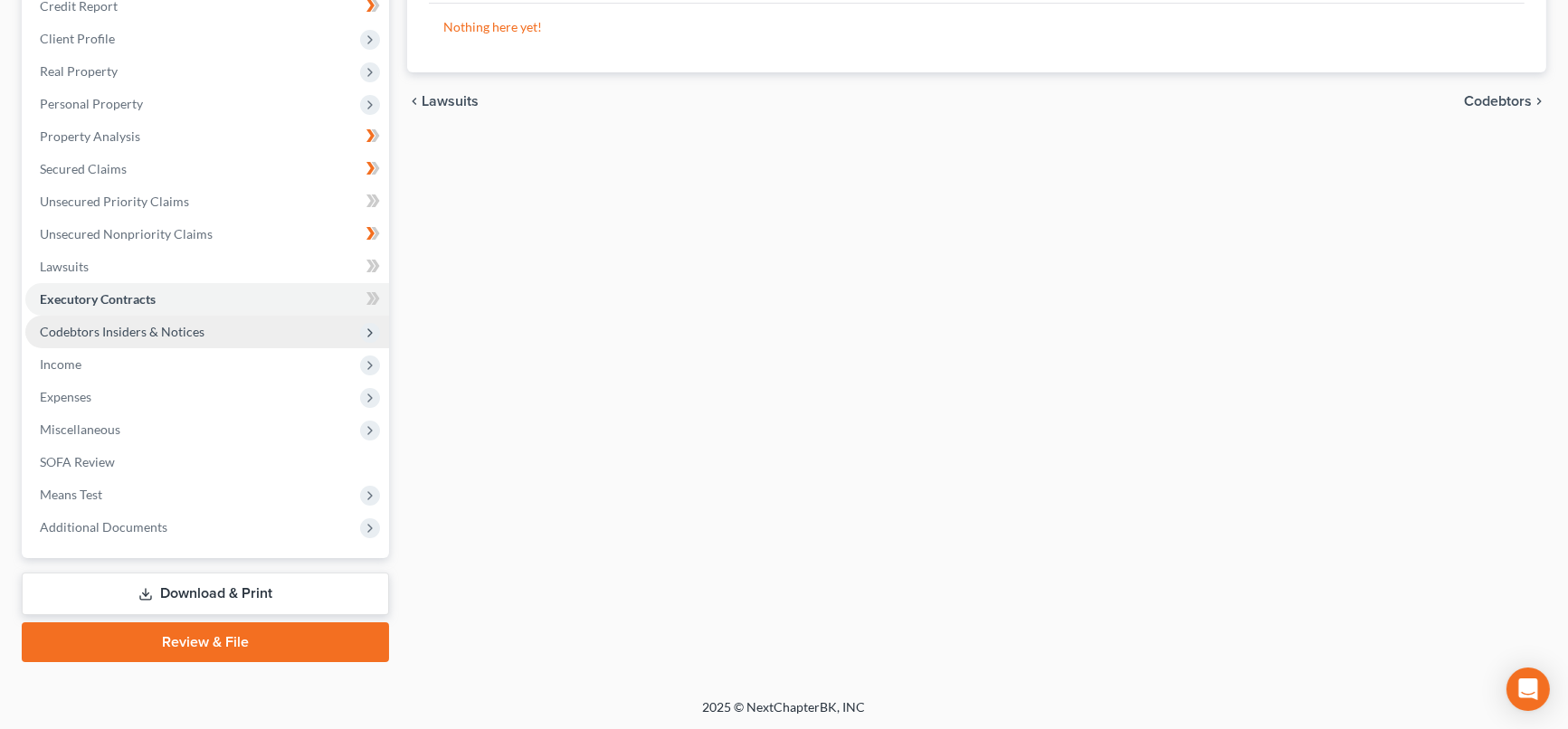
click at [165, 336] on span "Codebtors Insiders & Notices" at bounding box center [207, 332] width 364 height 33
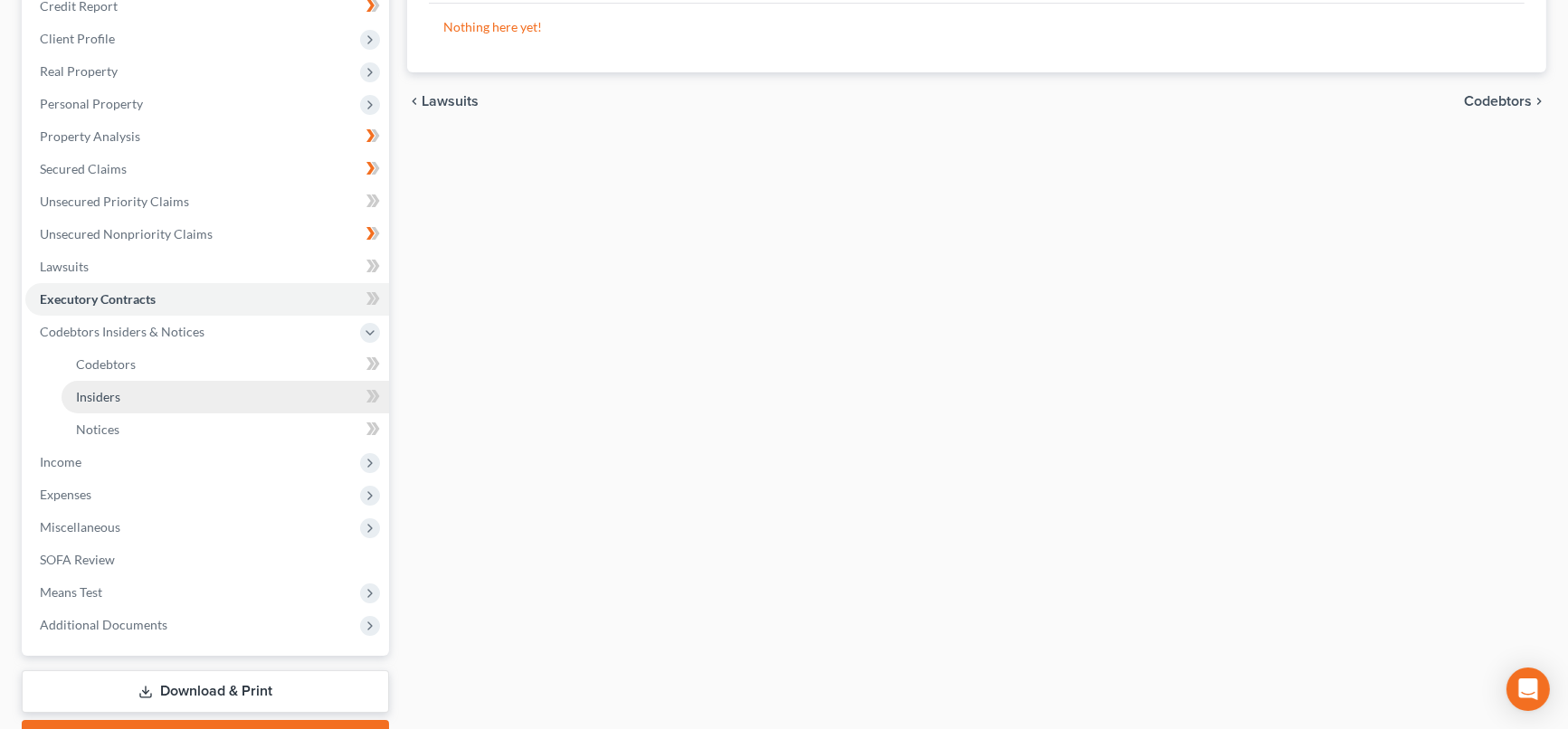
click at [137, 396] on link "Insiders" at bounding box center [225, 397] width 328 height 33
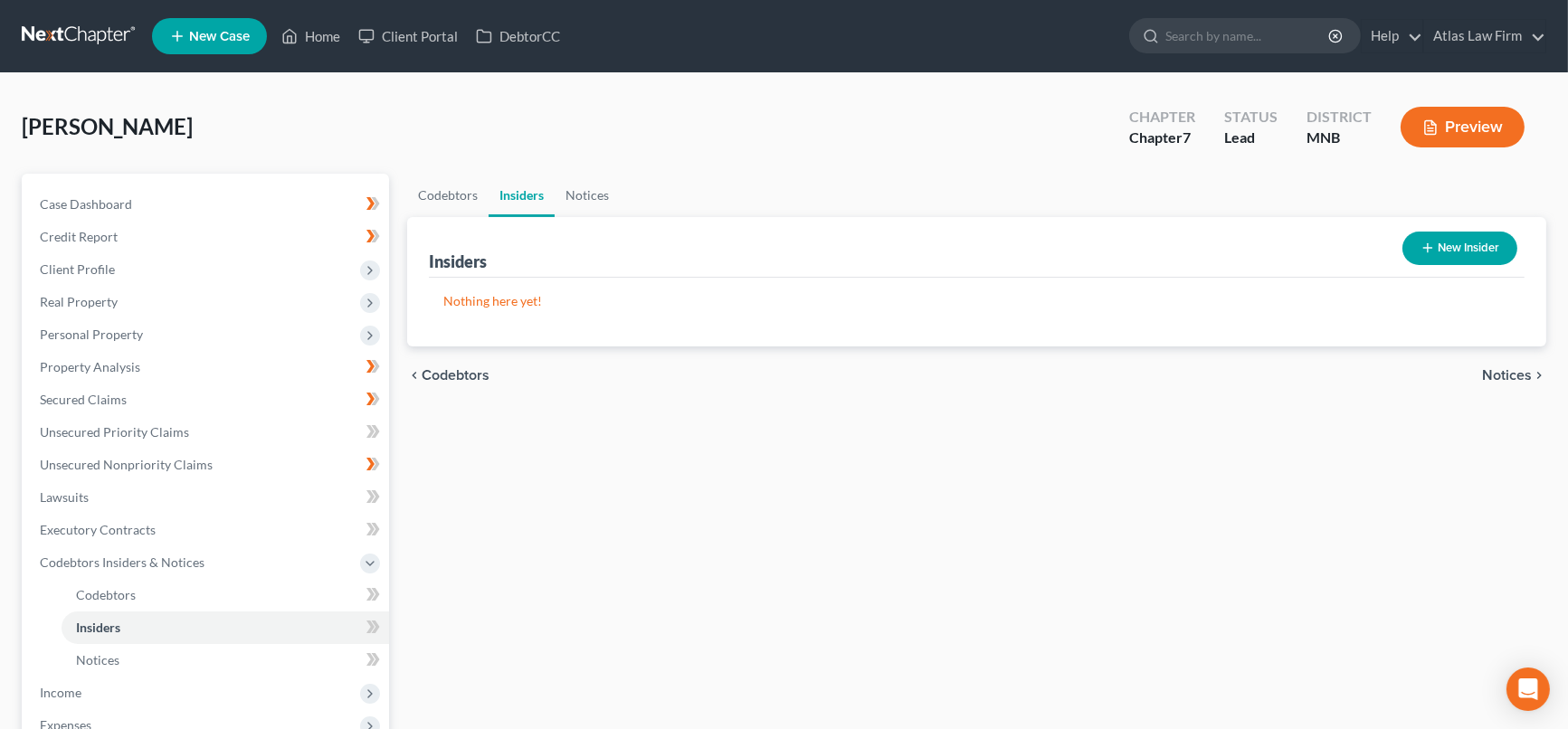
click at [1437, 252] on button "New Insider" at bounding box center [1460, 249] width 115 height 34
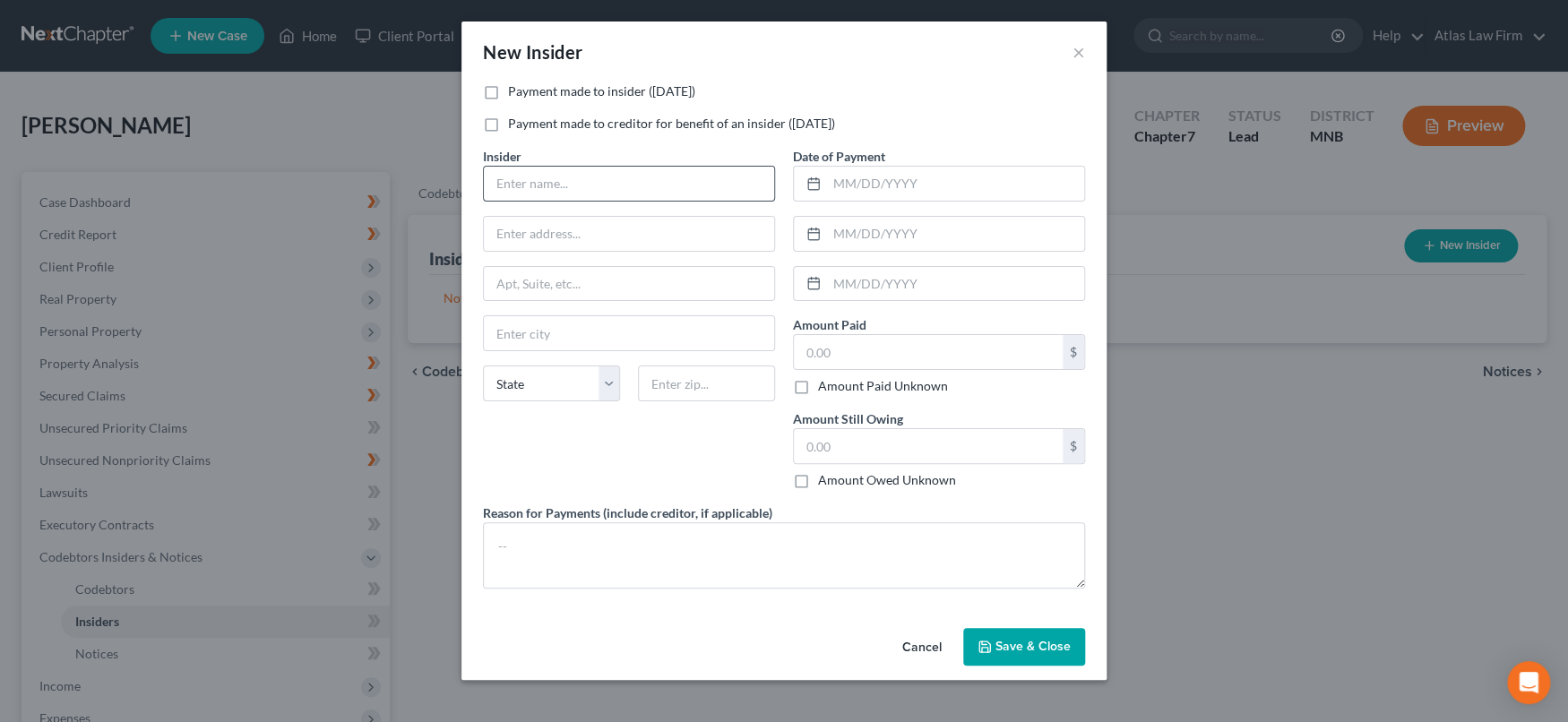
click at [508, 94] on label "Payment made to insider ([DATE])" at bounding box center [601, 90] width 187 height 18
click at [515, 94] on input "Payment made to insider ([DATE])" at bounding box center [520, 88] width 11 height 11
checkbox input "true"
click at [543, 177] on input "text" at bounding box center [628, 184] width 290 height 35
type input "Brother [PERSON_NAME]"
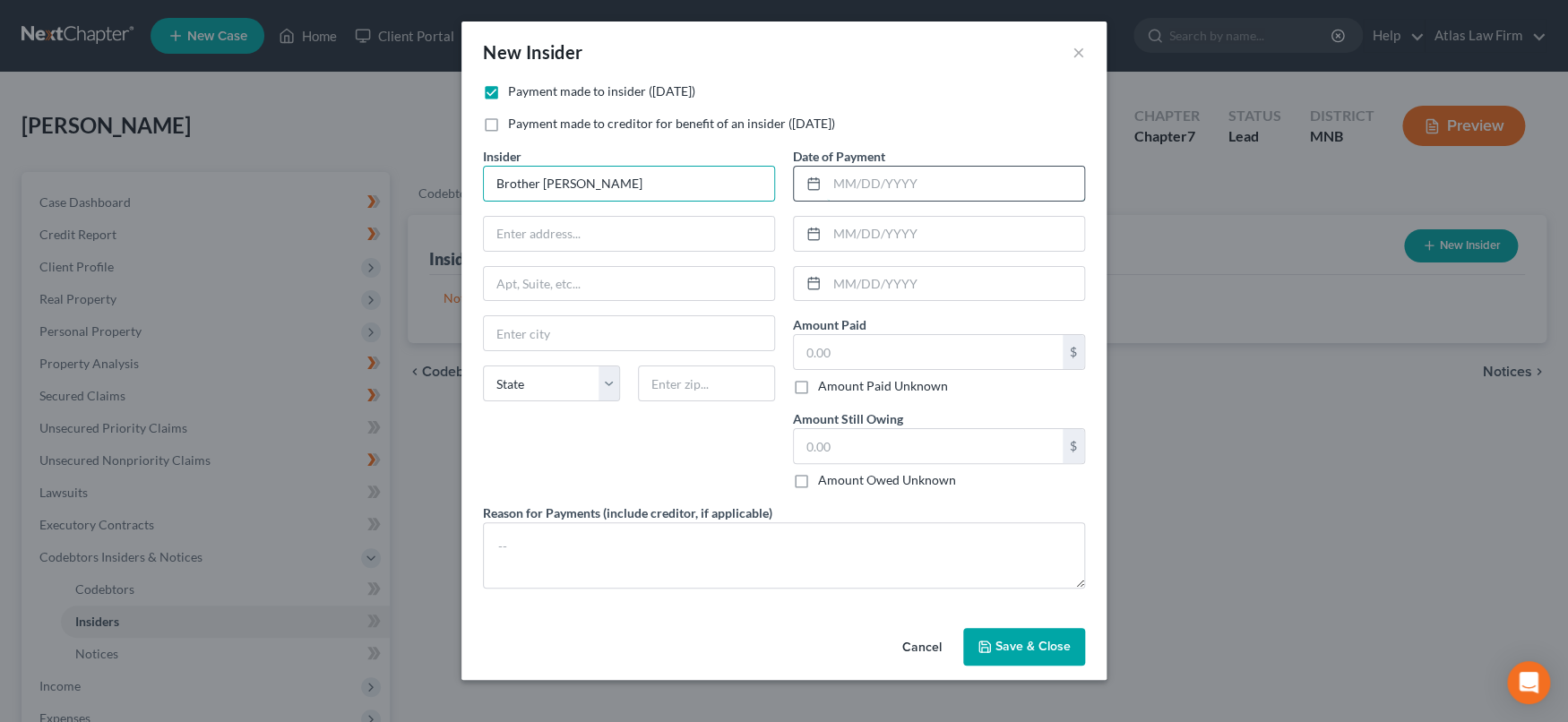
click at [845, 178] on input "text" at bounding box center [956, 184] width 257 height 35
type input "[DATE]"
click at [848, 350] on input "text" at bounding box center [928, 352] width 268 height 35
type input "1.00"
click at [997, 640] on span "Save & Close" at bounding box center [1033, 646] width 76 height 15
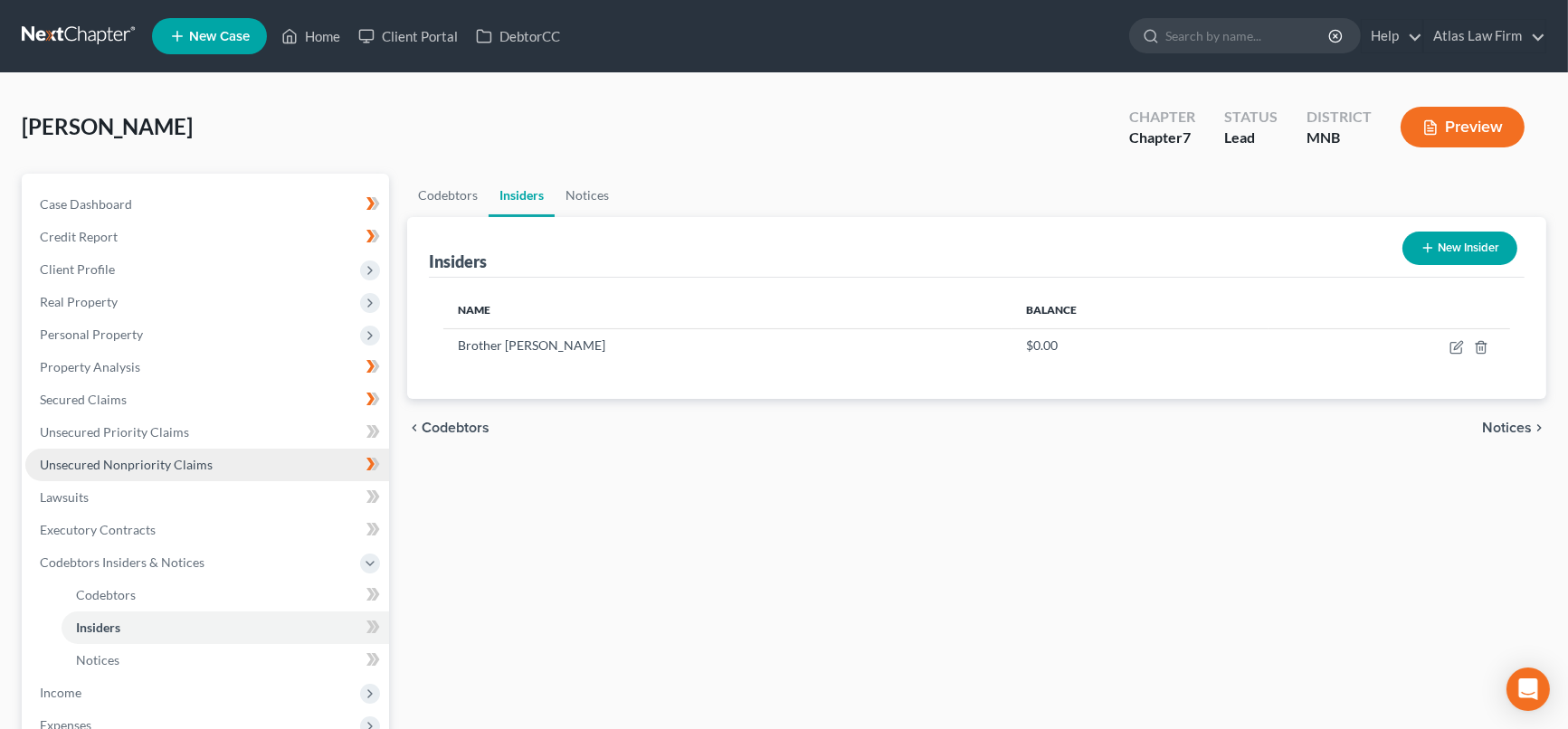
click at [167, 468] on span "Unsecured Nonpriority Claims" at bounding box center [126, 464] width 173 height 15
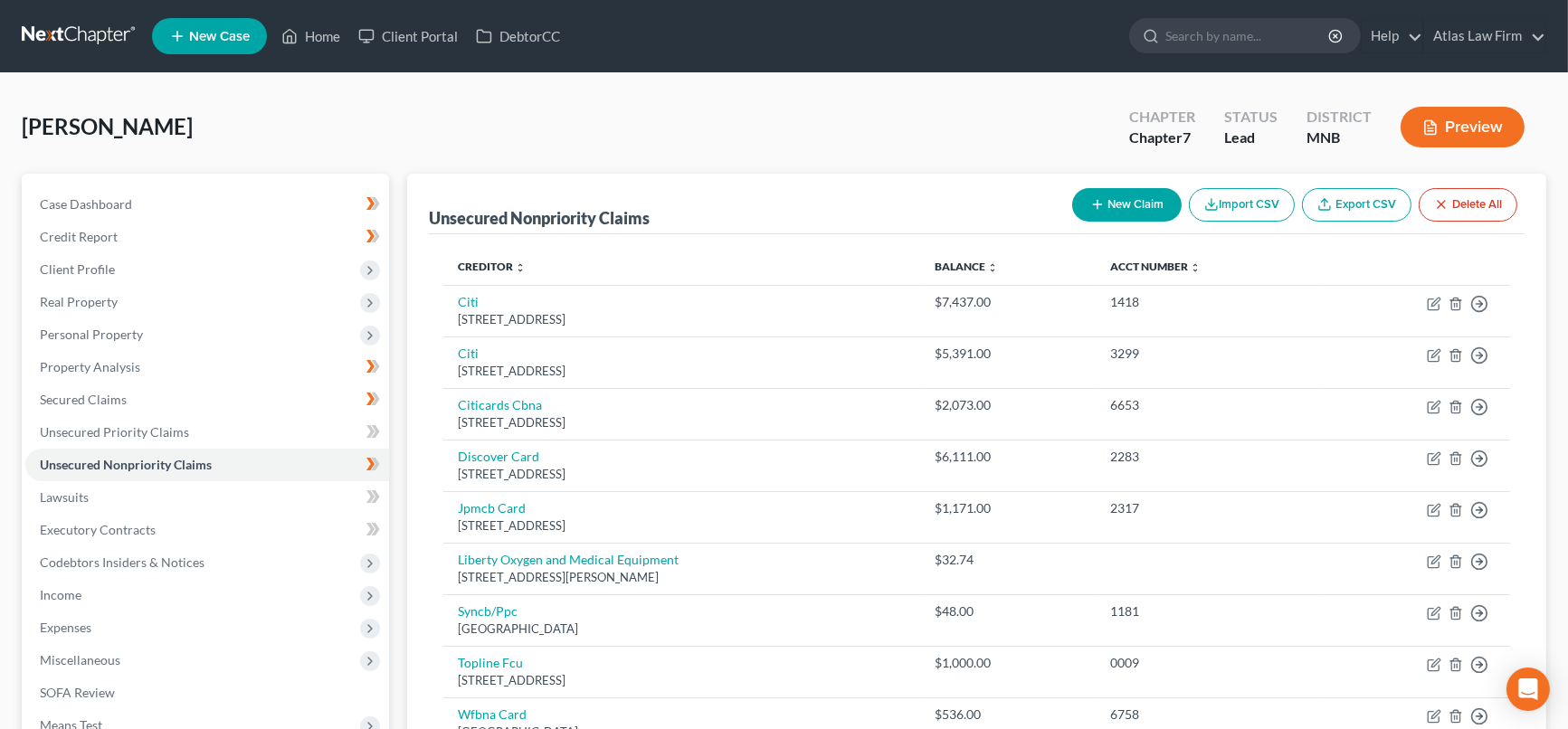
click at [1113, 203] on button "New Claim" at bounding box center [1127, 205] width 109 height 34
select select "0"
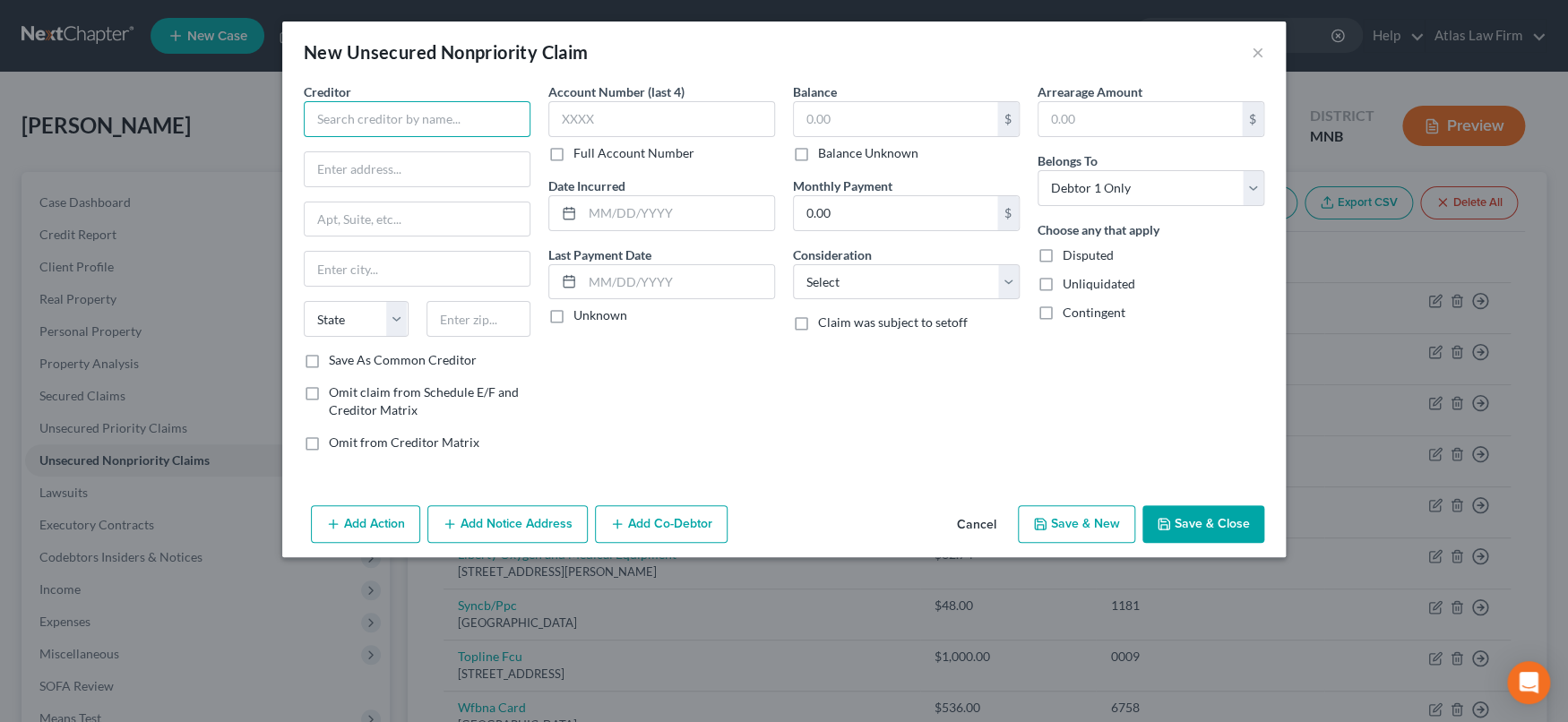
click at [485, 126] on input "text" at bounding box center [417, 119] width 227 height 35
type input "Brother [PERSON_NAME]"
click at [818, 156] on label "Balance Unknown" at bounding box center [868, 153] width 101 height 18
click at [825, 156] on input "Balance Unknown" at bounding box center [831, 150] width 11 height 11
checkbox input "true"
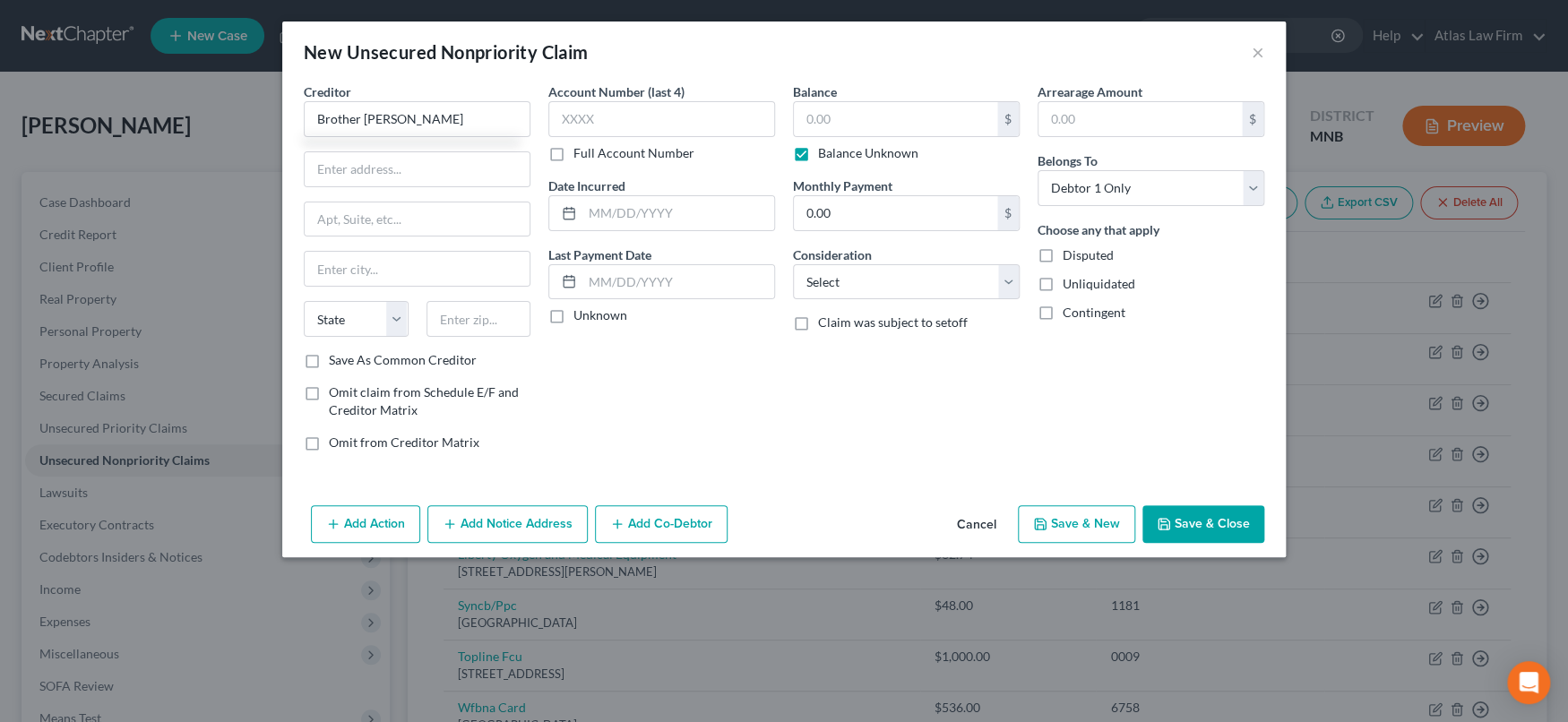
type input "0.00"
click at [818, 156] on label "Balance Unknown" at bounding box center [868, 153] width 101 height 18
click at [825, 156] on input "Balance Unknown" at bounding box center [831, 150] width 11 height 11
checkbox input "false"
click at [839, 113] on input "0.00" at bounding box center [895, 119] width 203 height 35
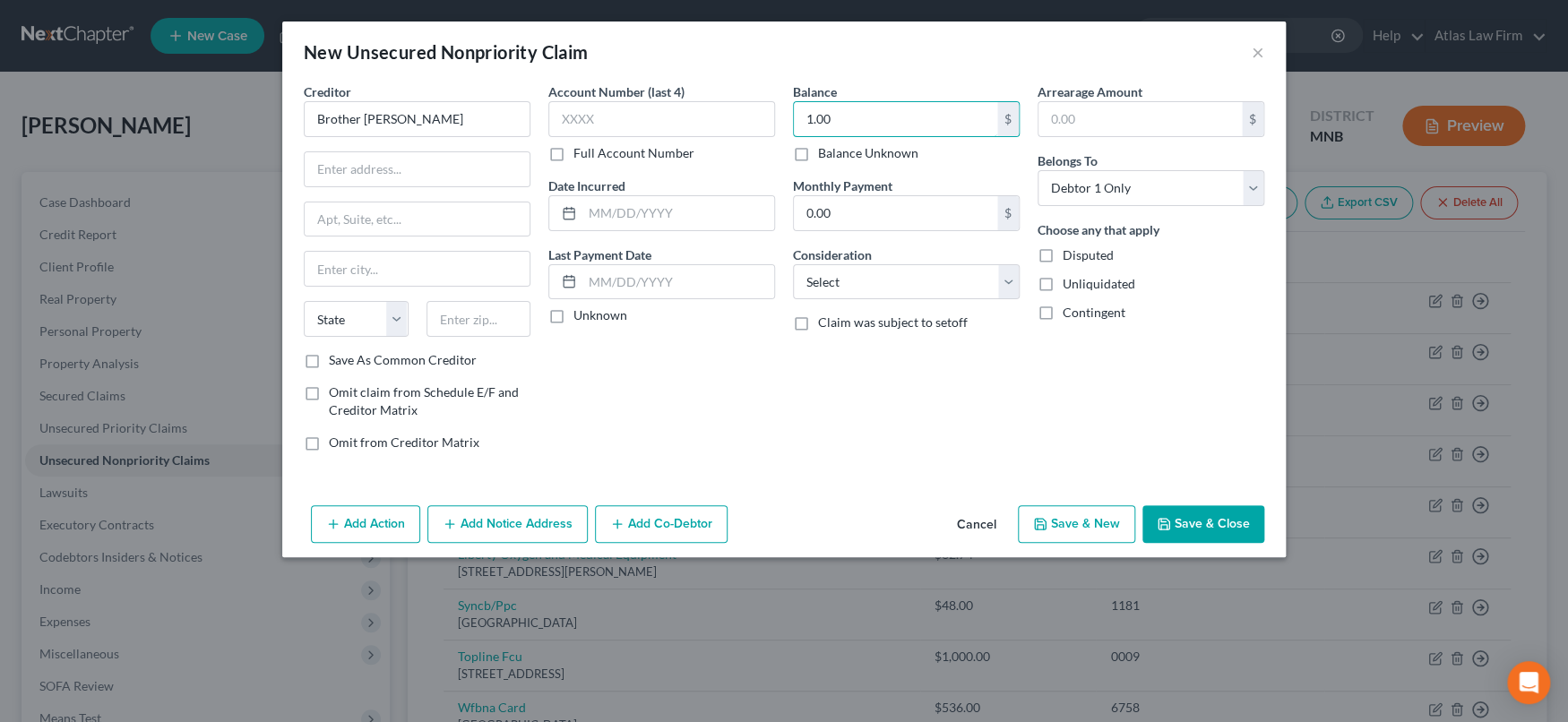
type input "1.00"
click at [1189, 525] on button "Save & Close" at bounding box center [1203, 524] width 122 height 37
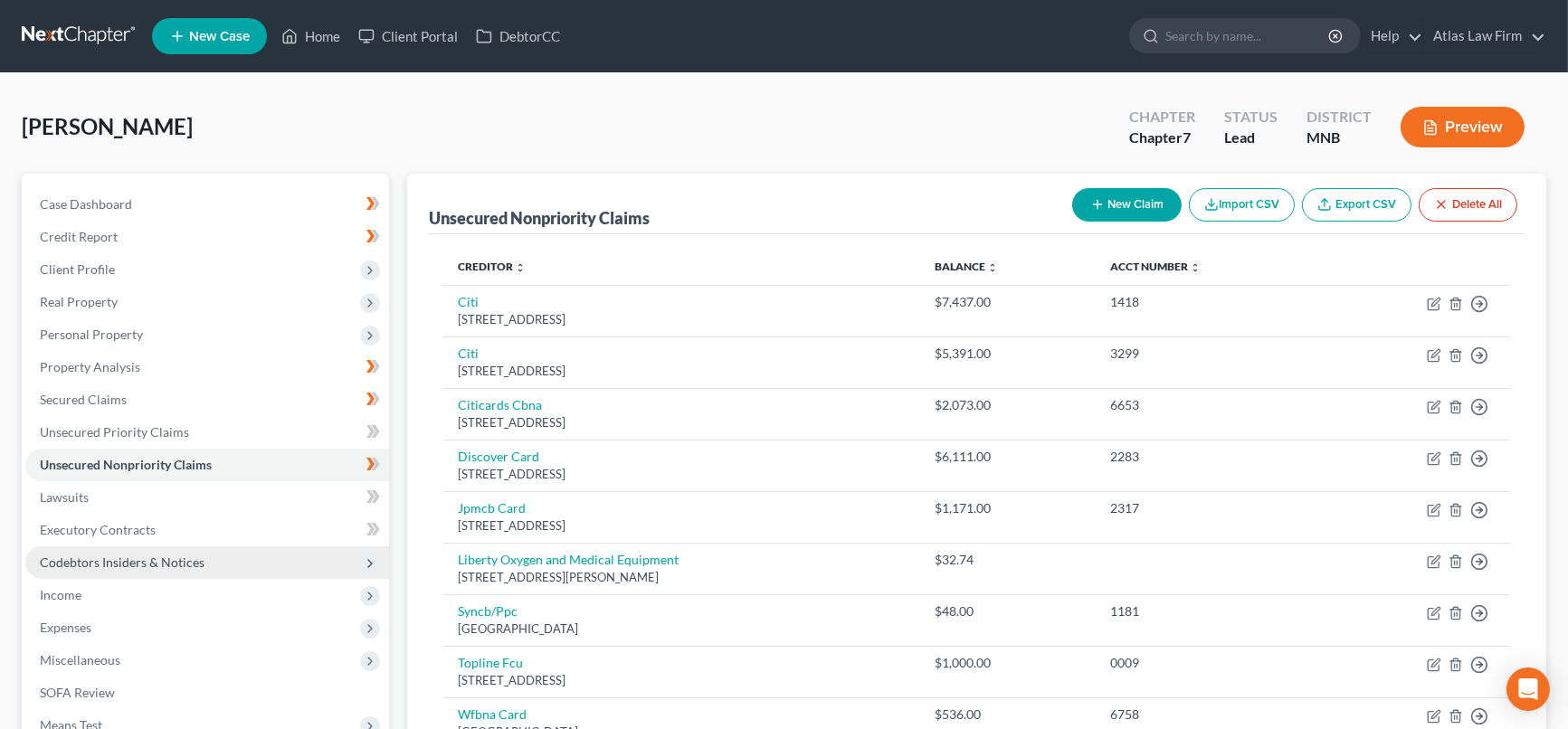
scroll to position [201, 0]
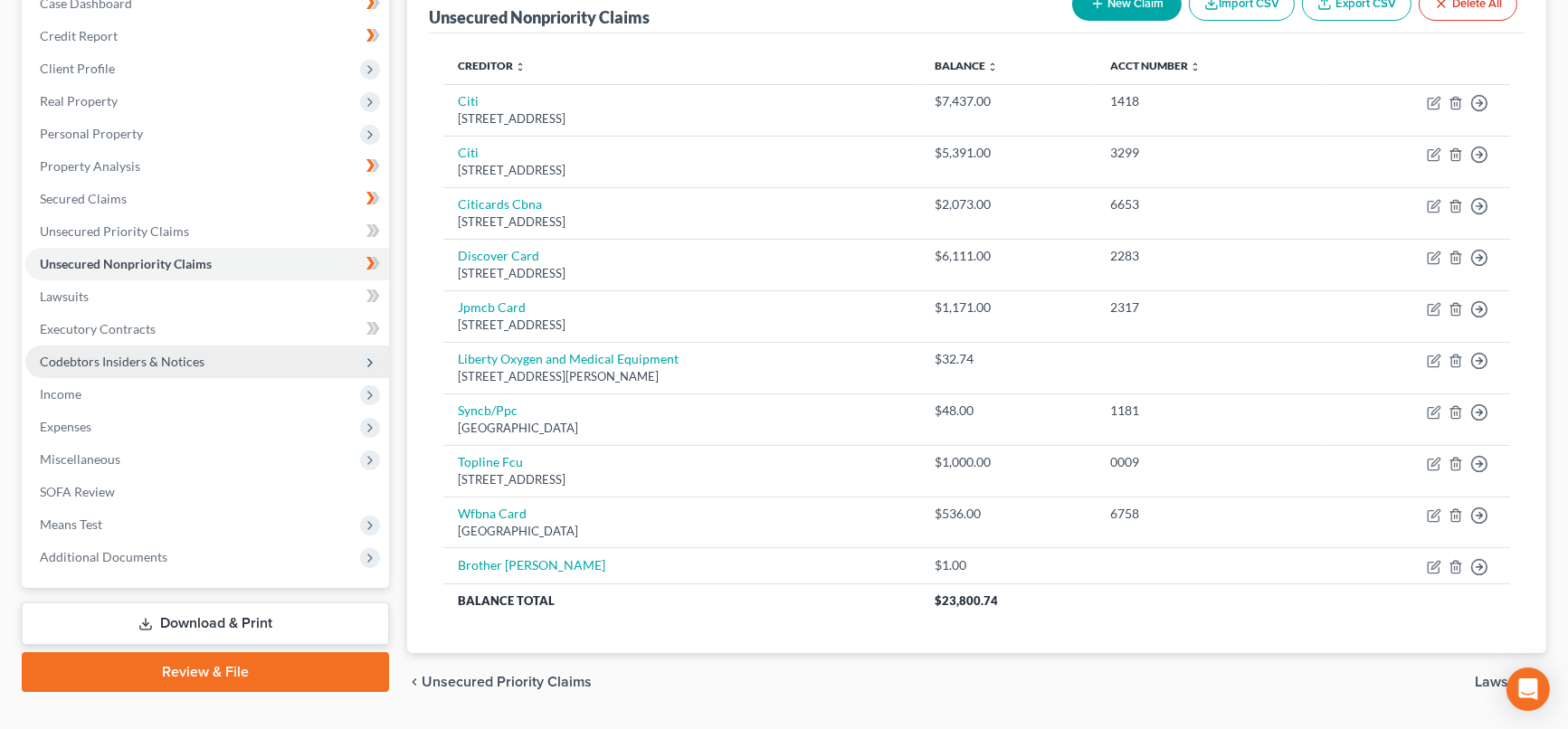
click at [182, 358] on span "Codebtors Insiders & Notices" at bounding box center [121, 362] width 165 height 15
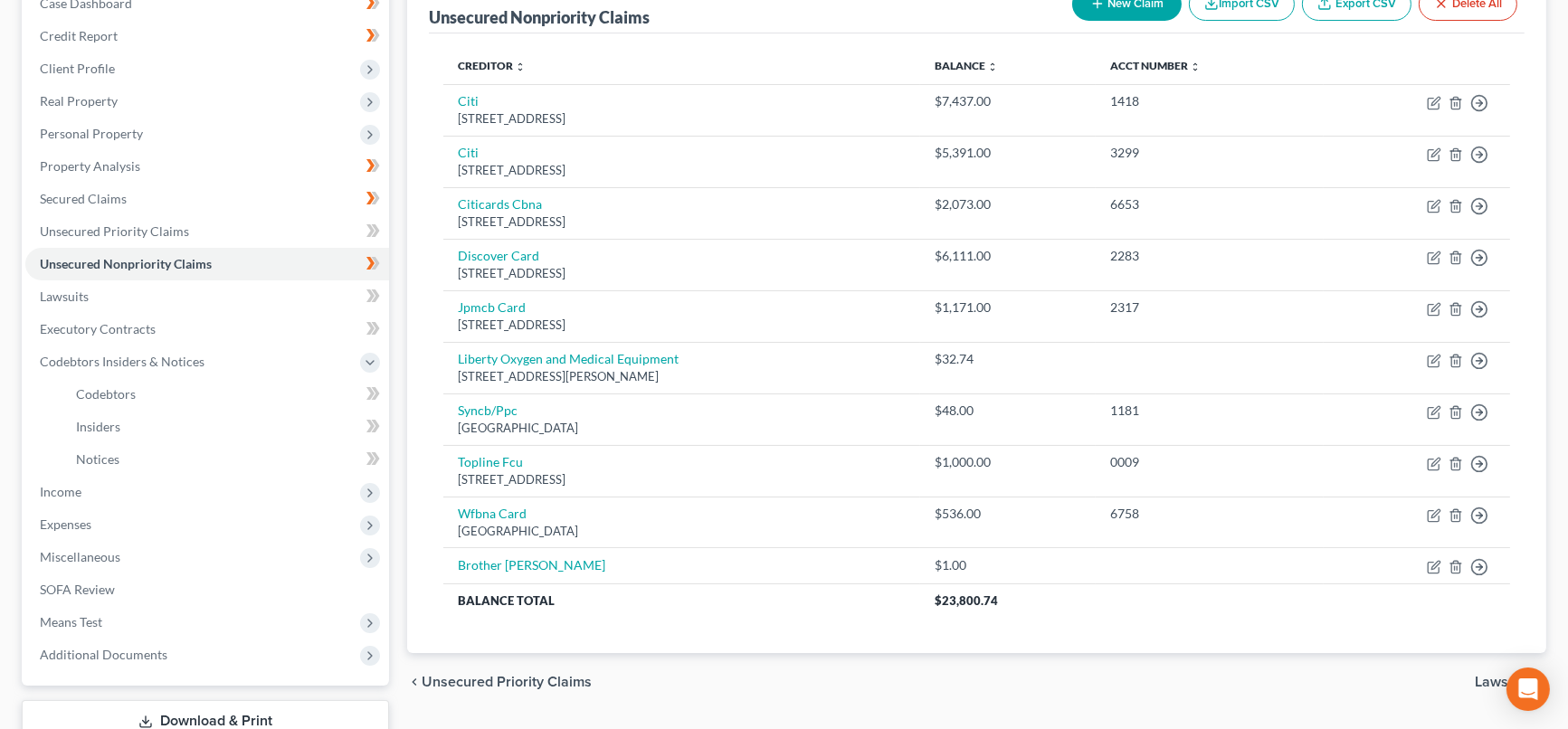
click at [370, 425] on div at bounding box center [373, 428] width 11 height 6
click at [116, 493] on span "Income" at bounding box center [207, 492] width 364 height 33
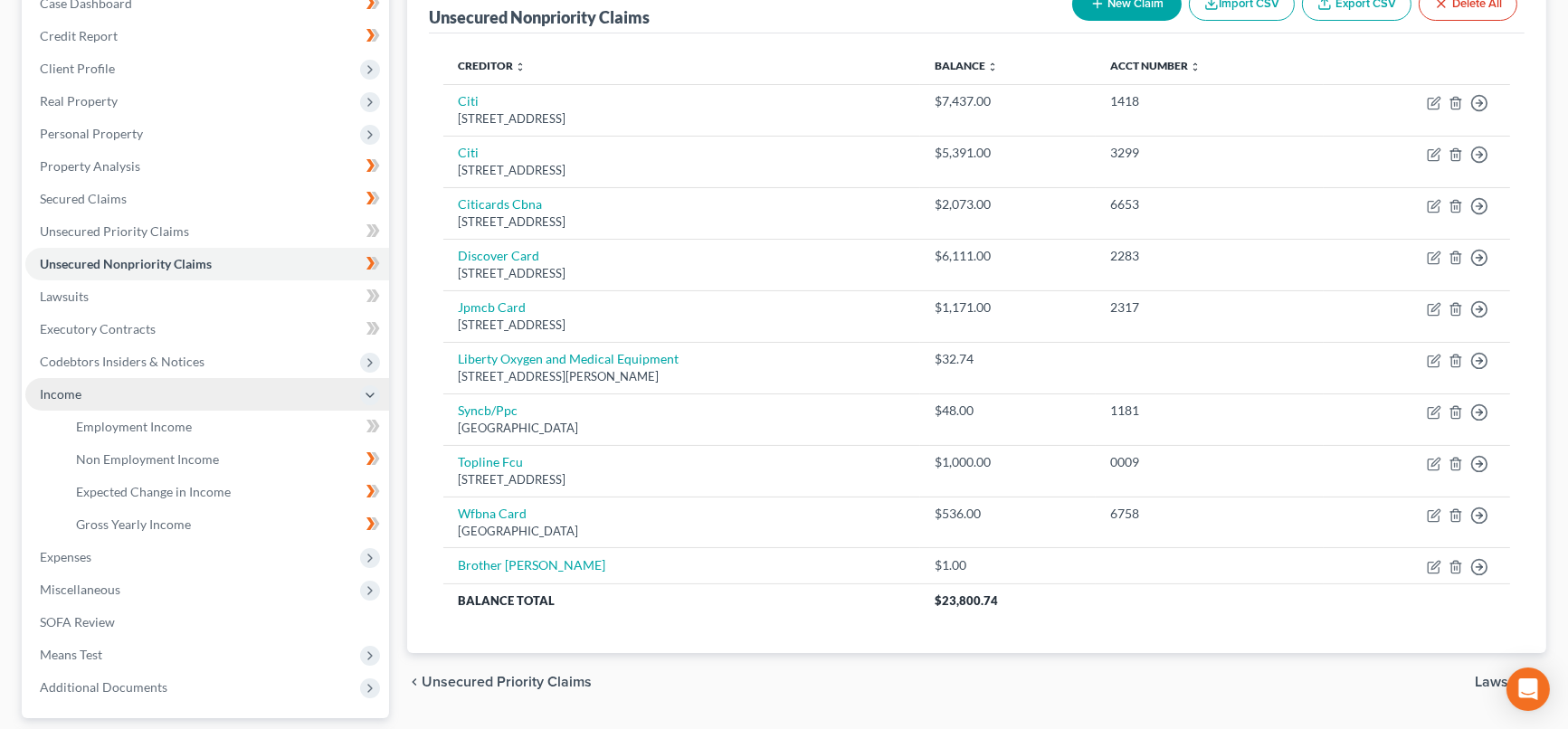
scroll to position [360, 0]
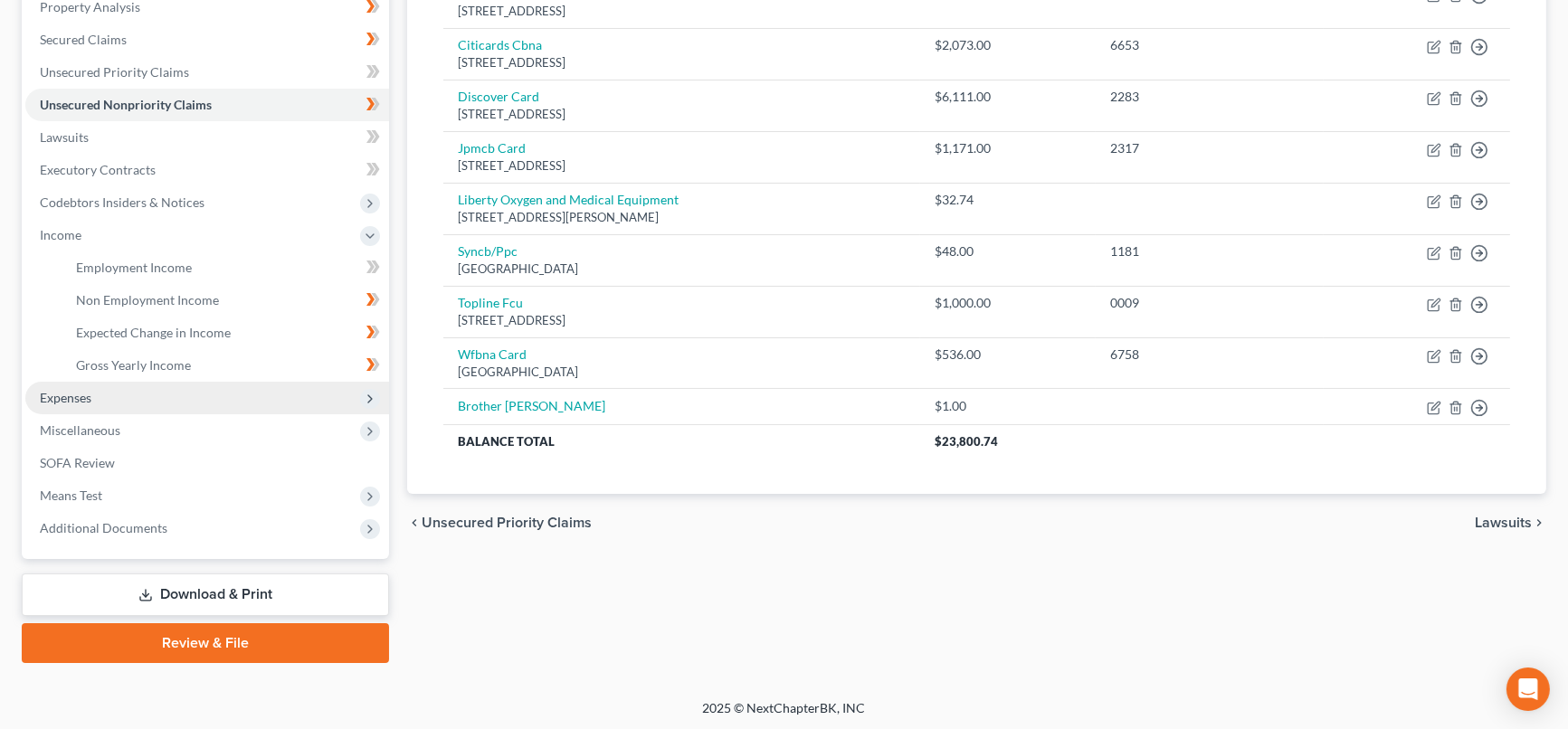
click at [121, 396] on span "Expenses" at bounding box center [207, 397] width 364 height 33
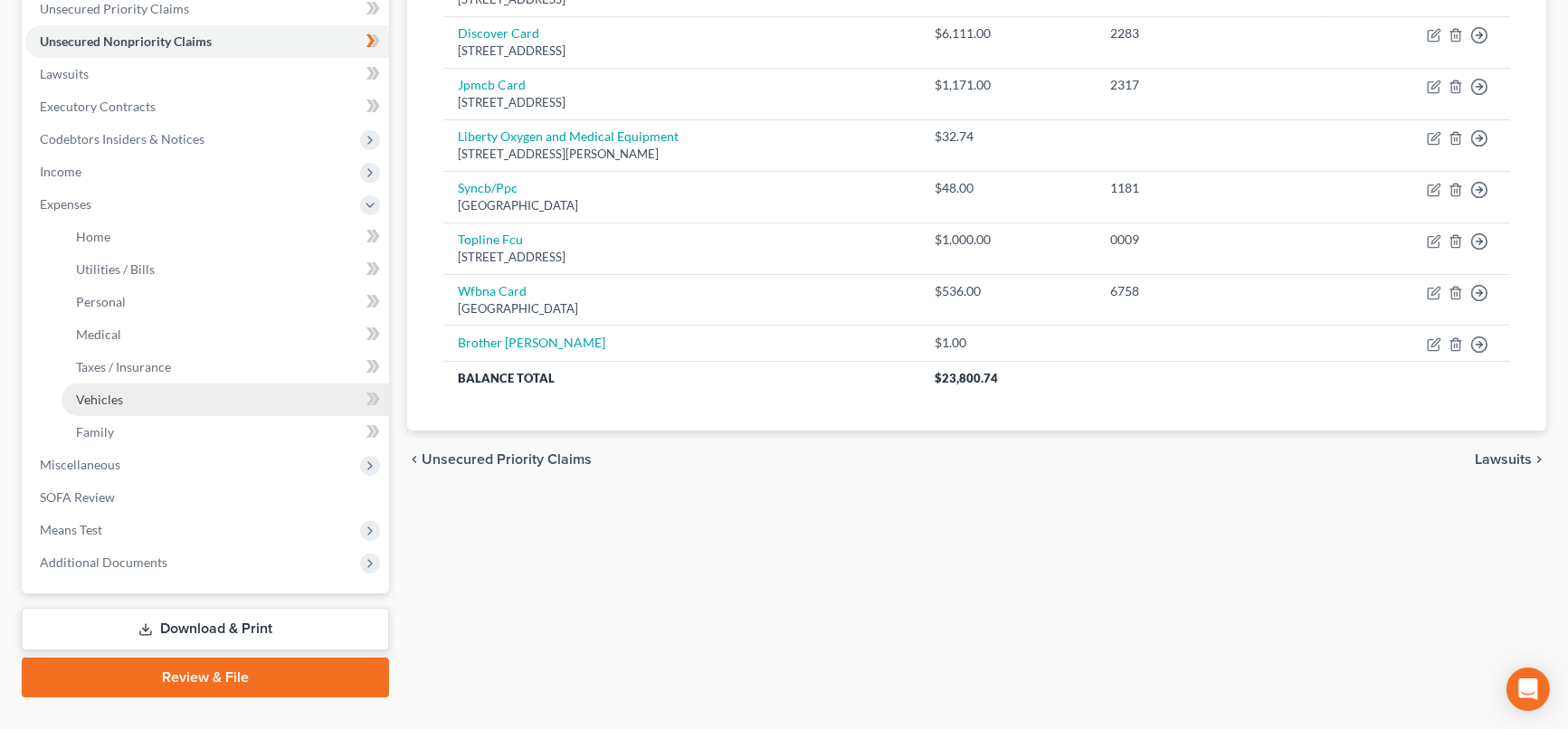
scroll to position [458, 0]
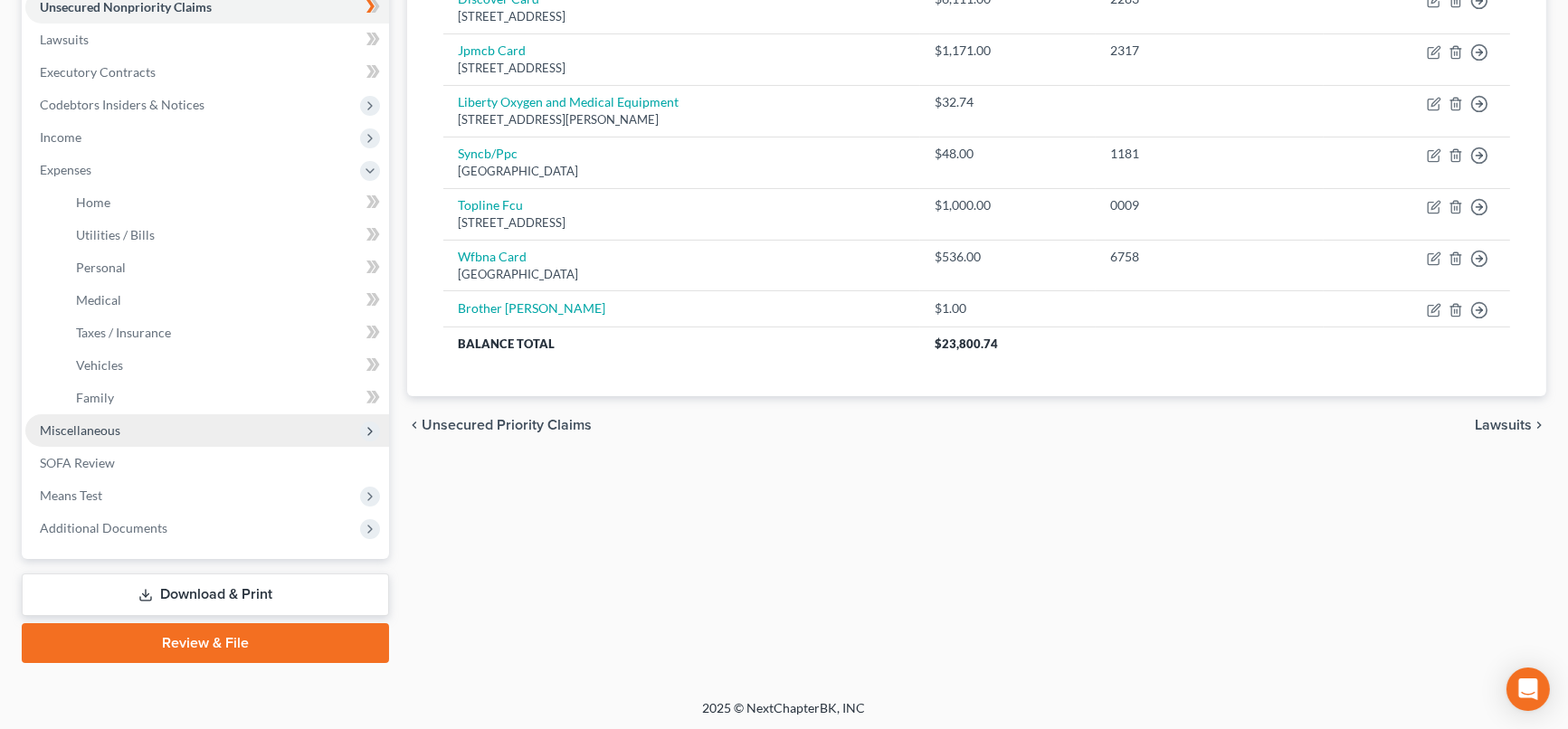
click at [122, 433] on span "Miscellaneous" at bounding box center [207, 430] width 364 height 33
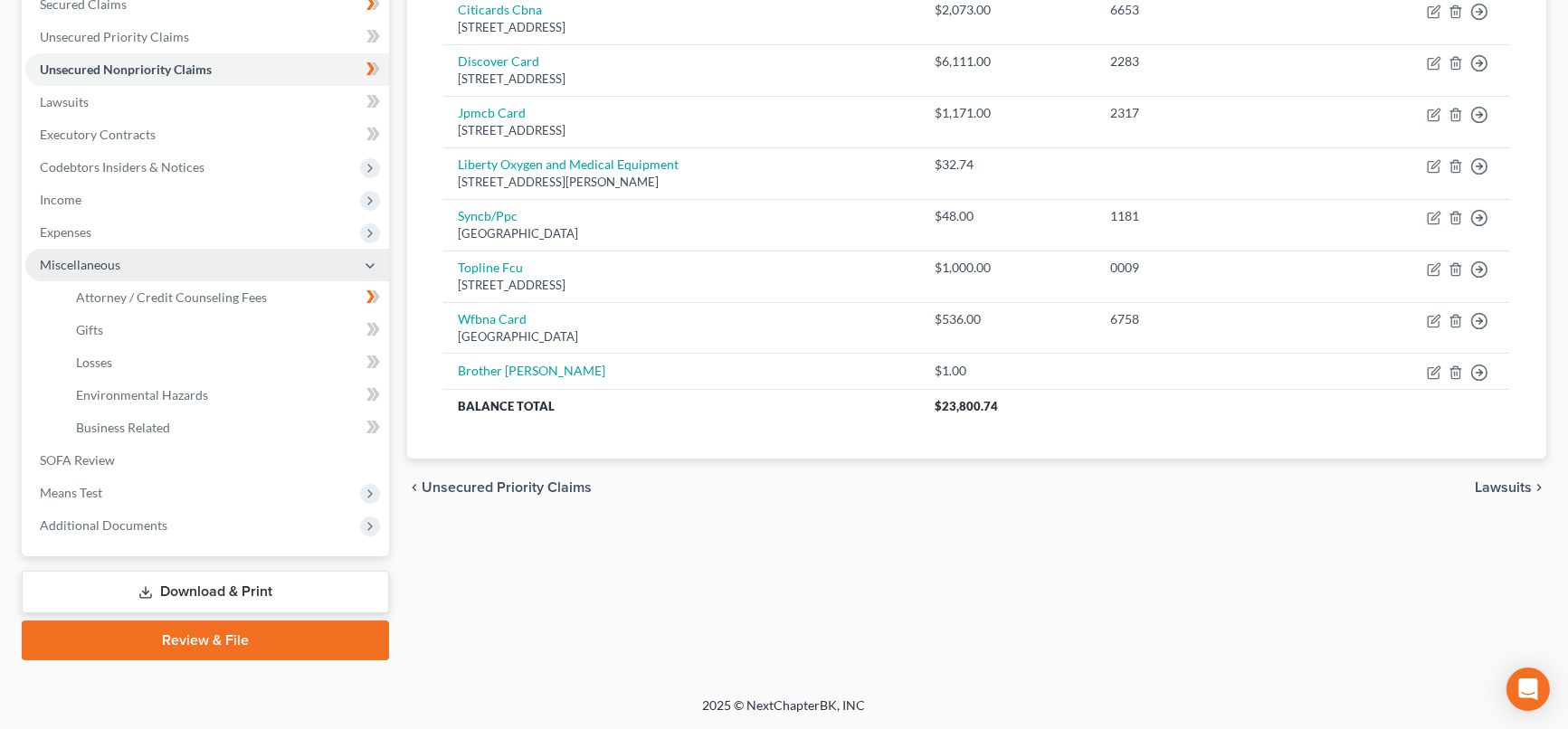
scroll to position [393, 0]
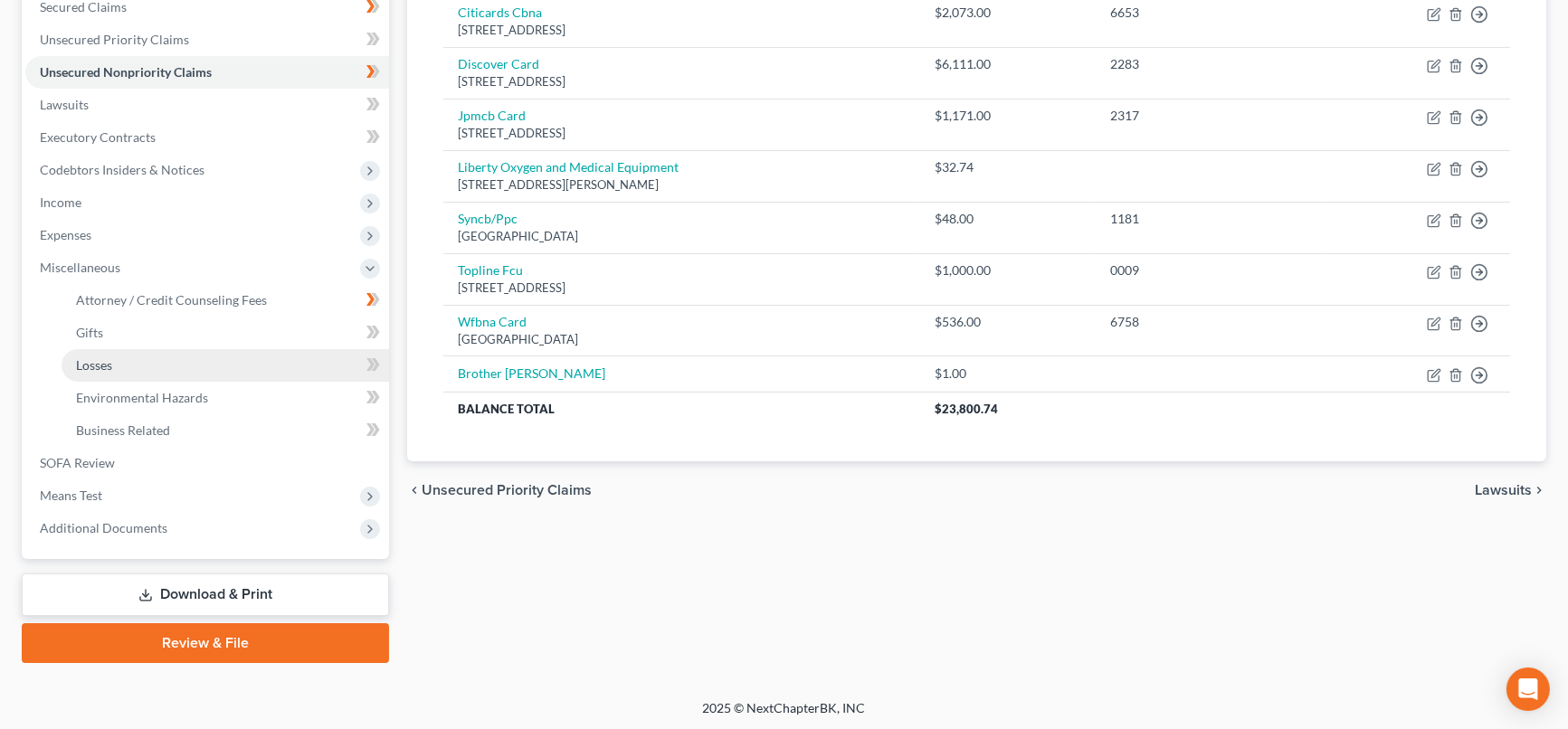
click at [84, 368] on span "Losses" at bounding box center [94, 365] width 36 height 15
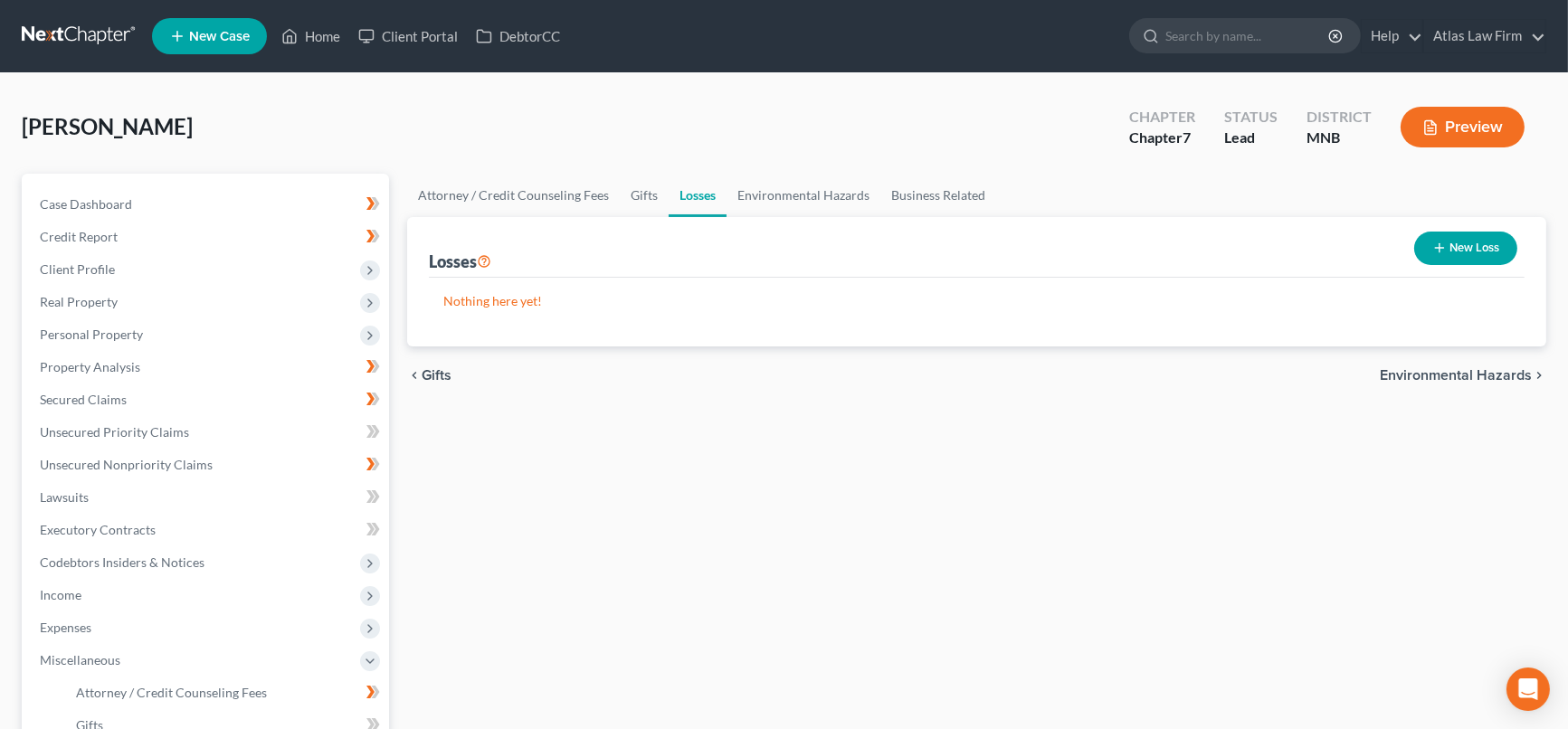
click at [1448, 248] on button "New Loss" at bounding box center [1466, 249] width 104 height 34
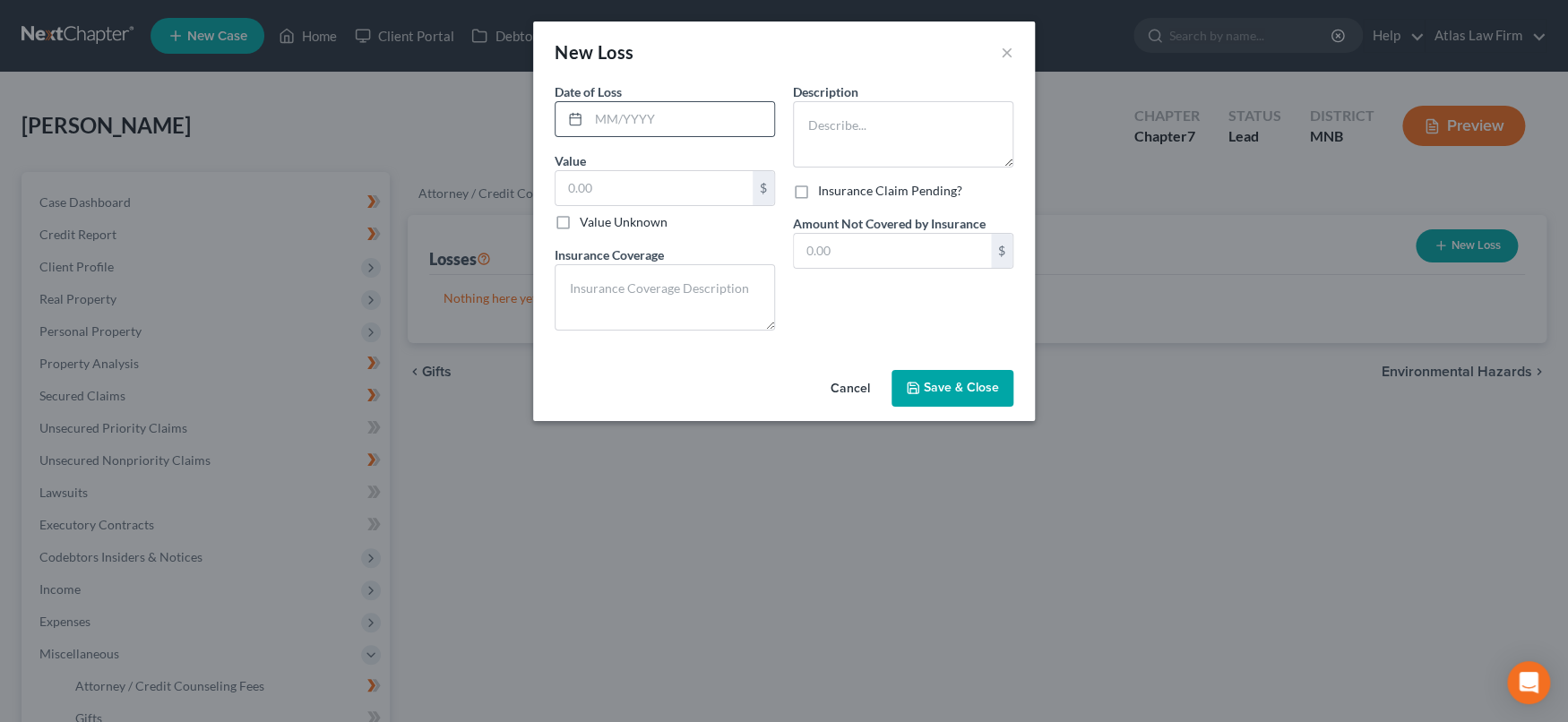
click at [666, 136] on div at bounding box center [665, 119] width 220 height 35
click at [662, 126] on input "text" at bounding box center [681, 119] width 186 height 35
type input "[DATE]"
click at [846, 113] on textarea at bounding box center [902, 134] width 220 height 66
type textarea "Fender [PERSON_NAME] on current vehicle"
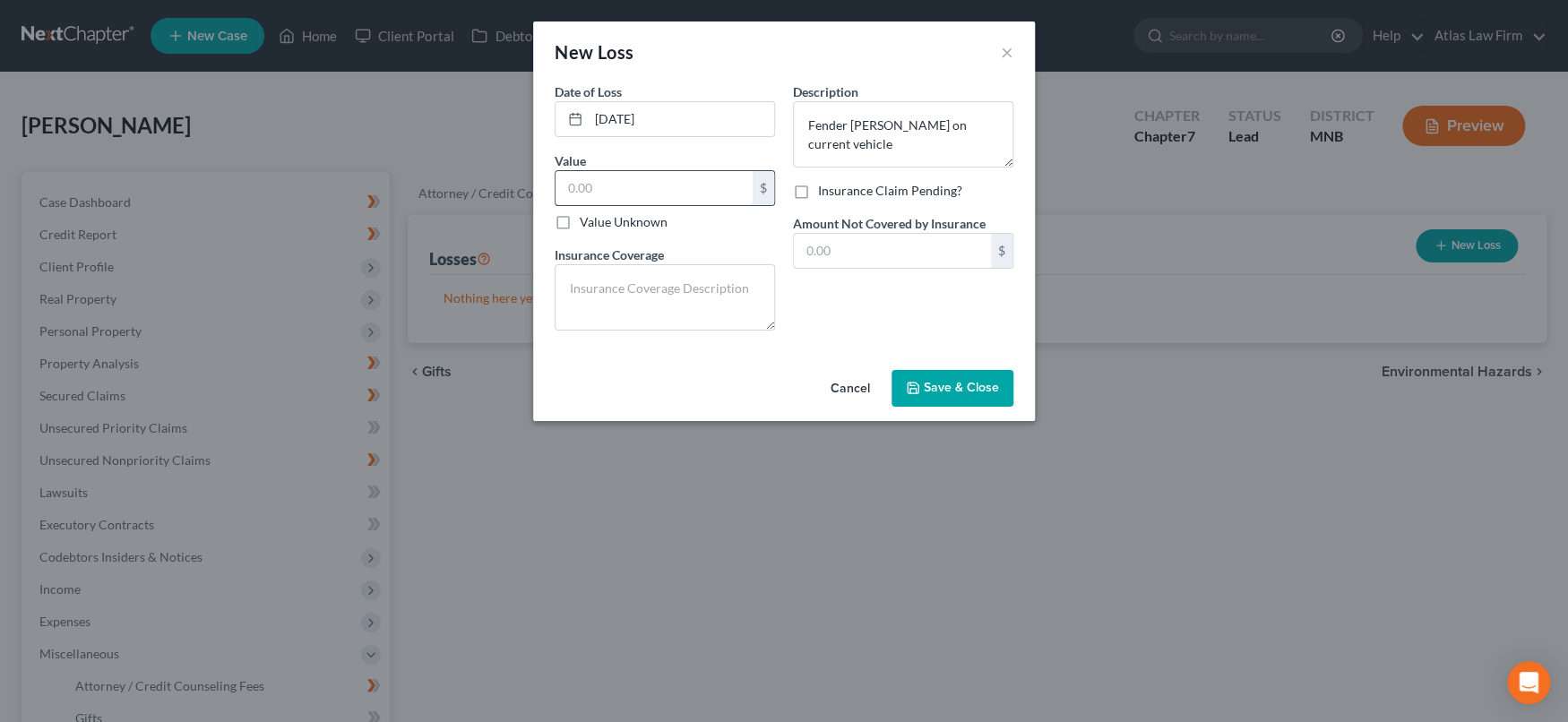
click at [675, 187] on input "text" at bounding box center [653, 188] width 197 height 35
type input "100.00"
drag, startPoint x: 675, startPoint y: 187, endPoint x: 528, endPoint y: 207, distance: 148.4
click at [528, 206] on div "New Loss × Date of Loss * [DATE] Value 100.00 $ Value Unknown Balance Undetermi…" at bounding box center [784, 361] width 1568 height 722
click at [850, 246] on input "text" at bounding box center [891, 251] width 197 height 35
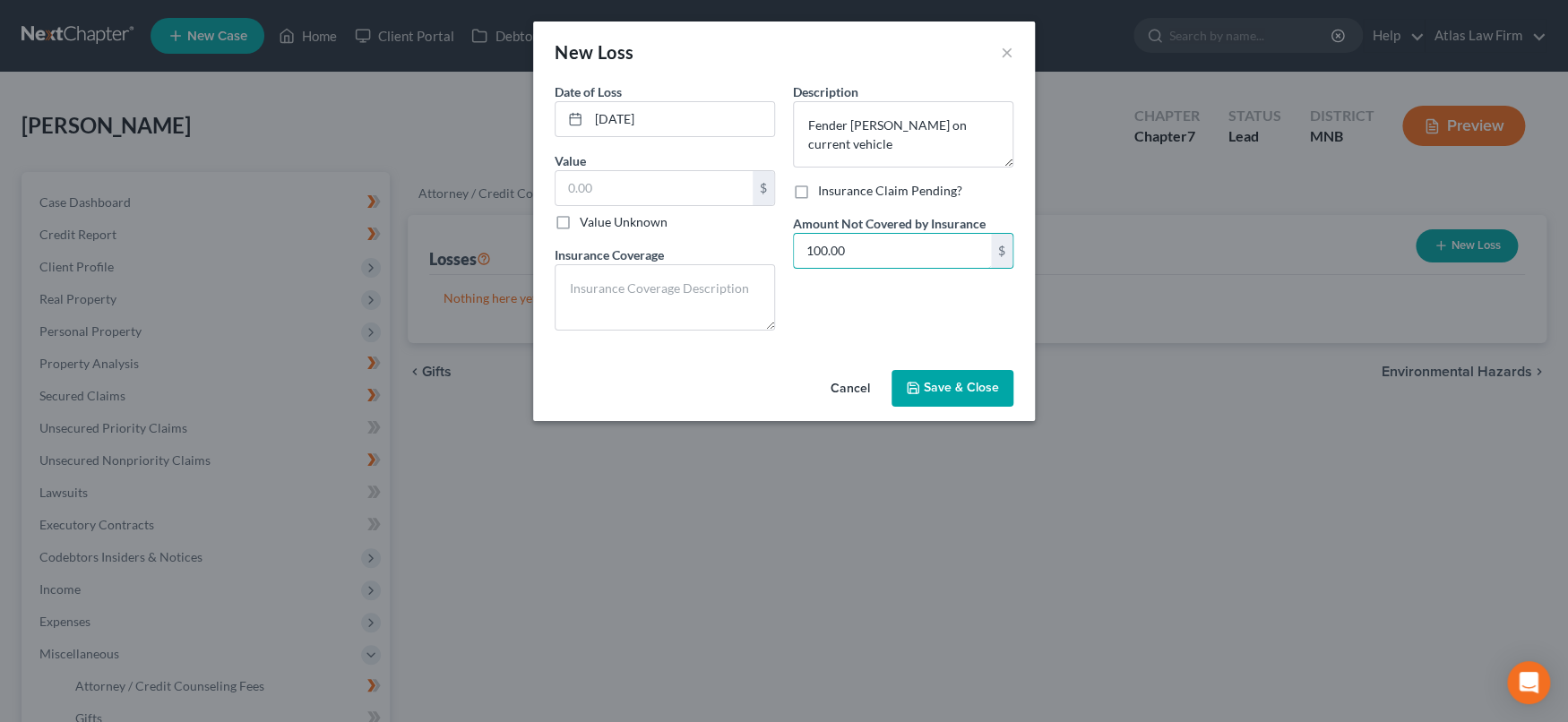
type input "100.00"
click at [948, 386] on span "Save & Close" at bounding box center [961, 388] width 76 height 15
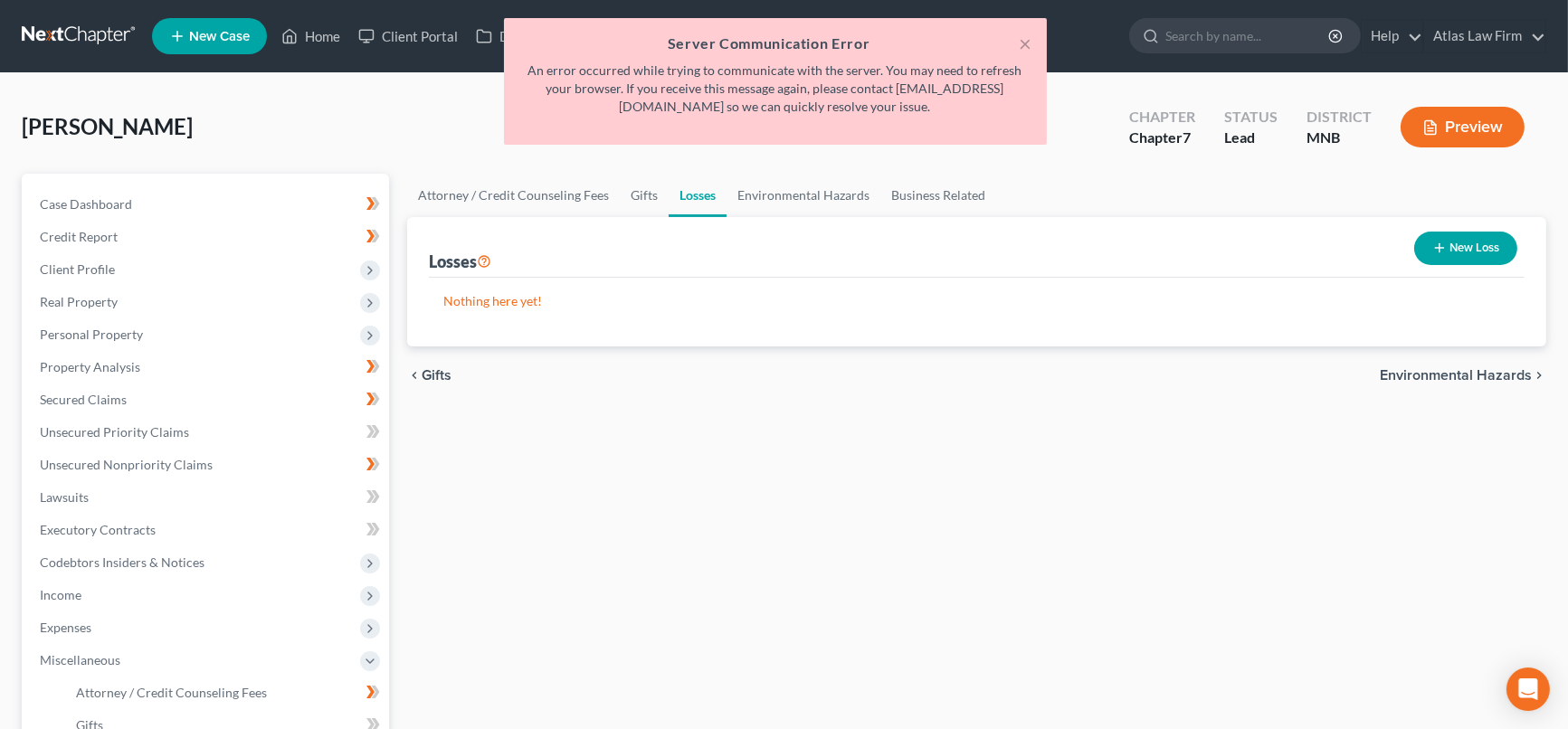
click at [1485, 251] on button "New Loss" at bounding box center [1466, 249] width 104 height 34
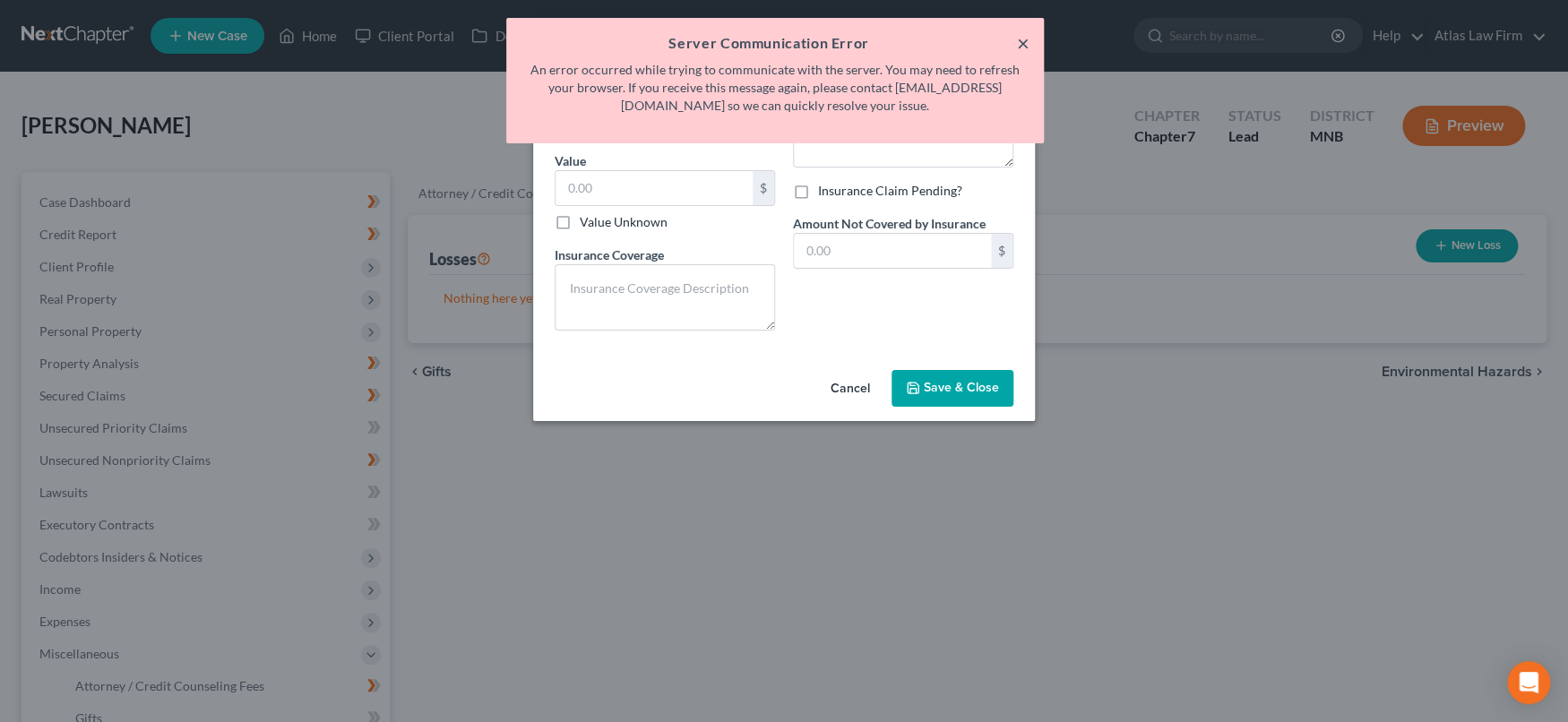
click at [1024, 39] on button "×" at bounding box center [1023, 43] width 12 height 21
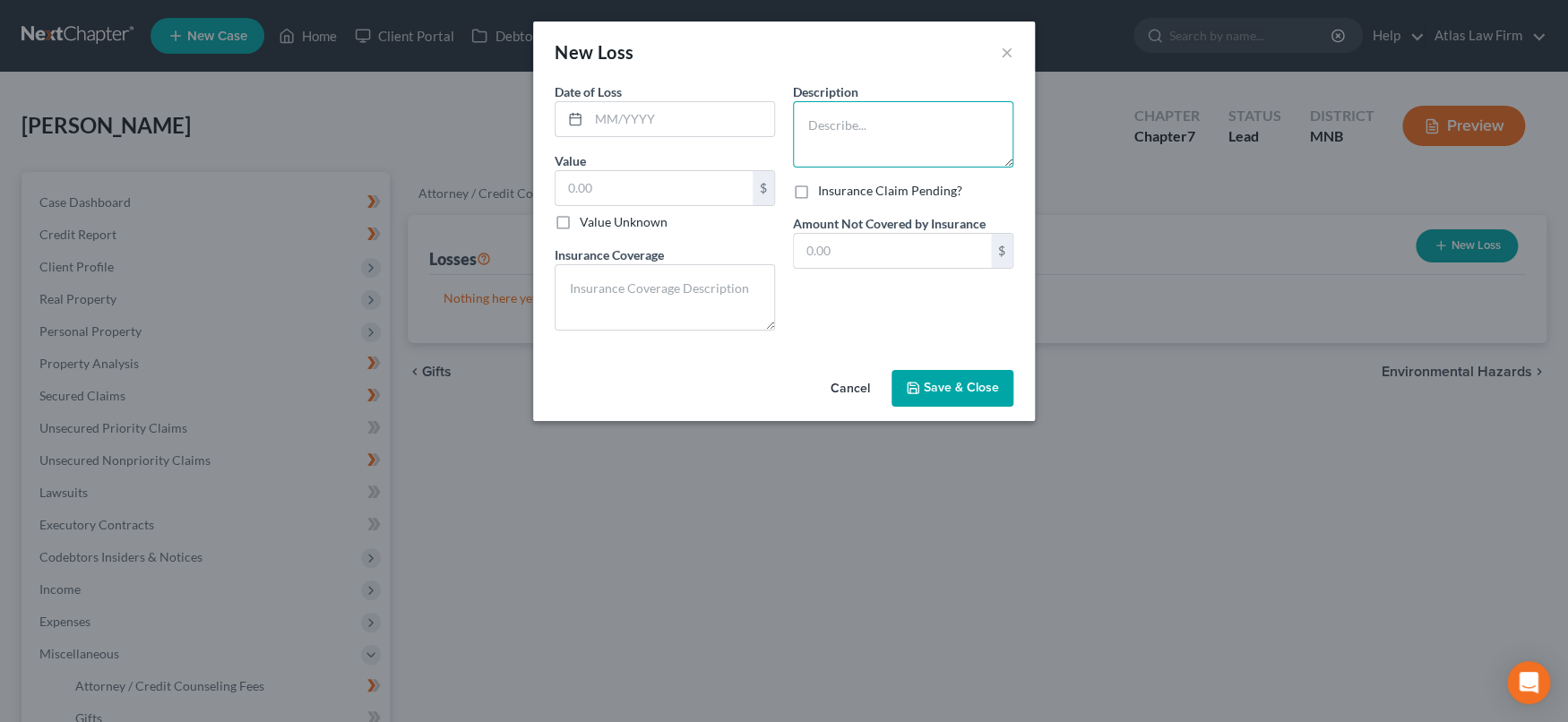
click at [939, 123] on textarea at bounding box center [902, 134] width 220 height 66
type textarea "Fender [PERSON_NAME] with current vehicle"
click at [934, 248] on input "text" at bounding box center [891, 251] width 197 height 35
type input "100"
click at [927, 375] on button "Save & Close" at bounding box center [952, 389] width 122 height 37
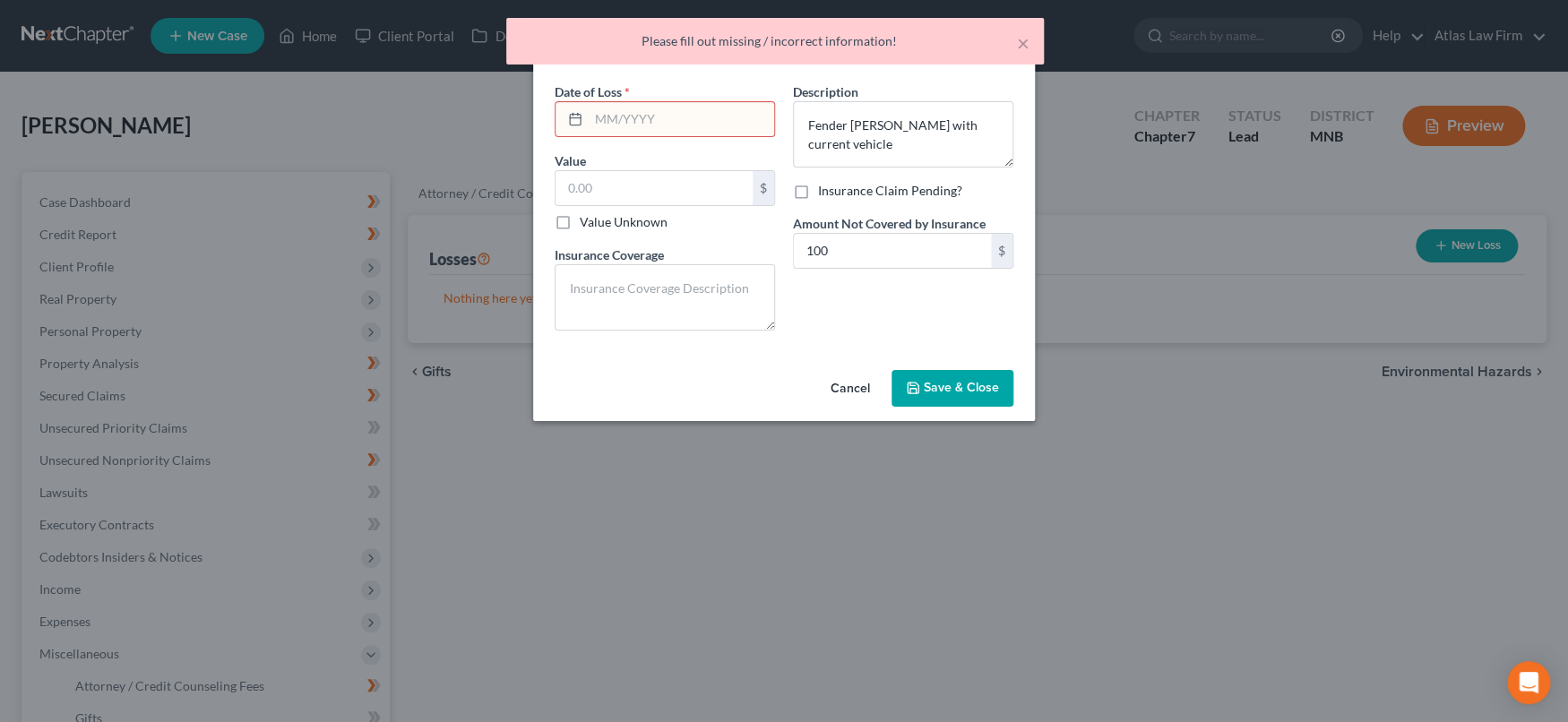
click at [747, 121] on input "text" at bounding box center [681, 119] width 186 height 35
type input "01/2025"
click at [969, 372] on button "Save & Close" at bounding box center [952, 389] width 122 height 37
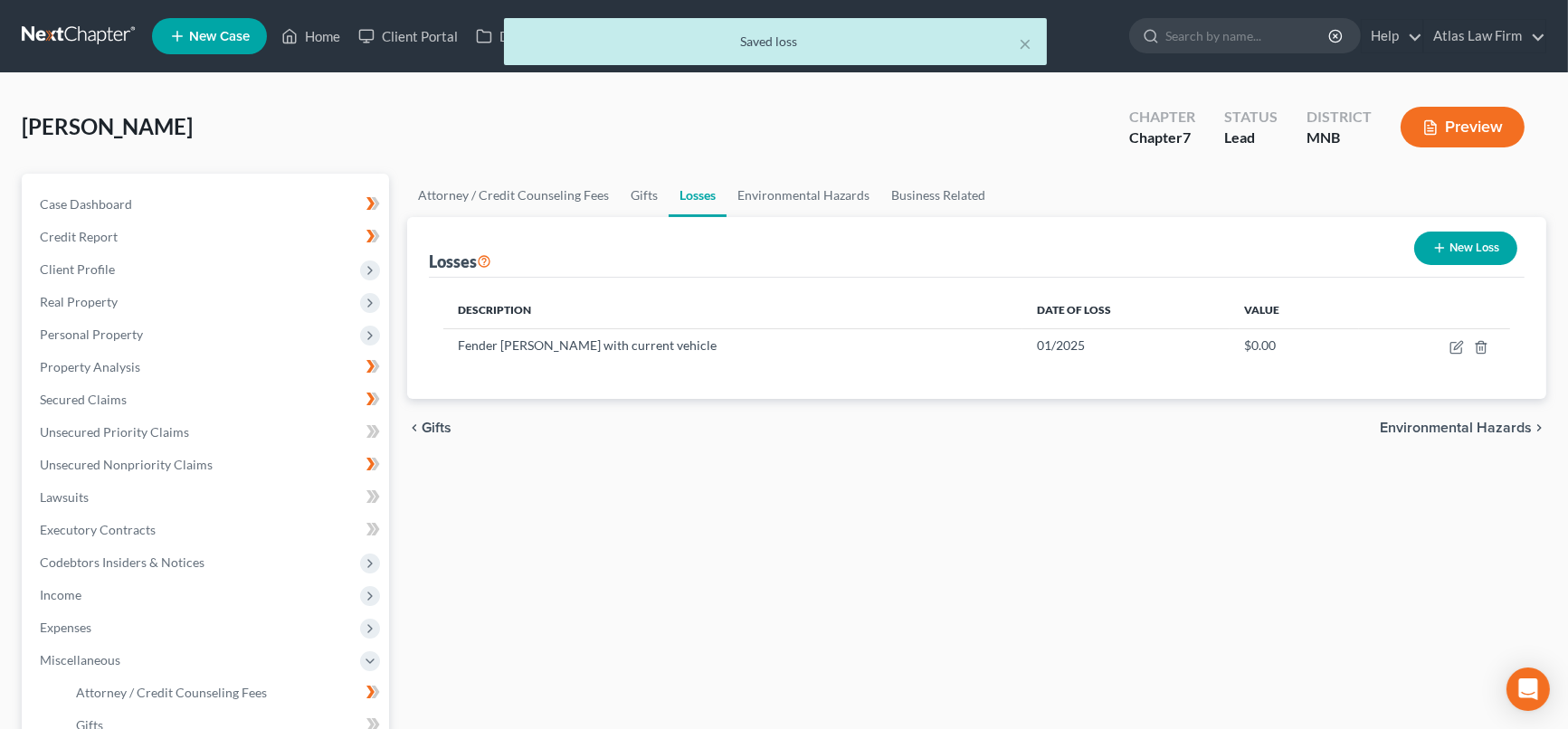
click at [1443, 249] on icon "button" at bounding box center [1439, 248] width 14 height 14
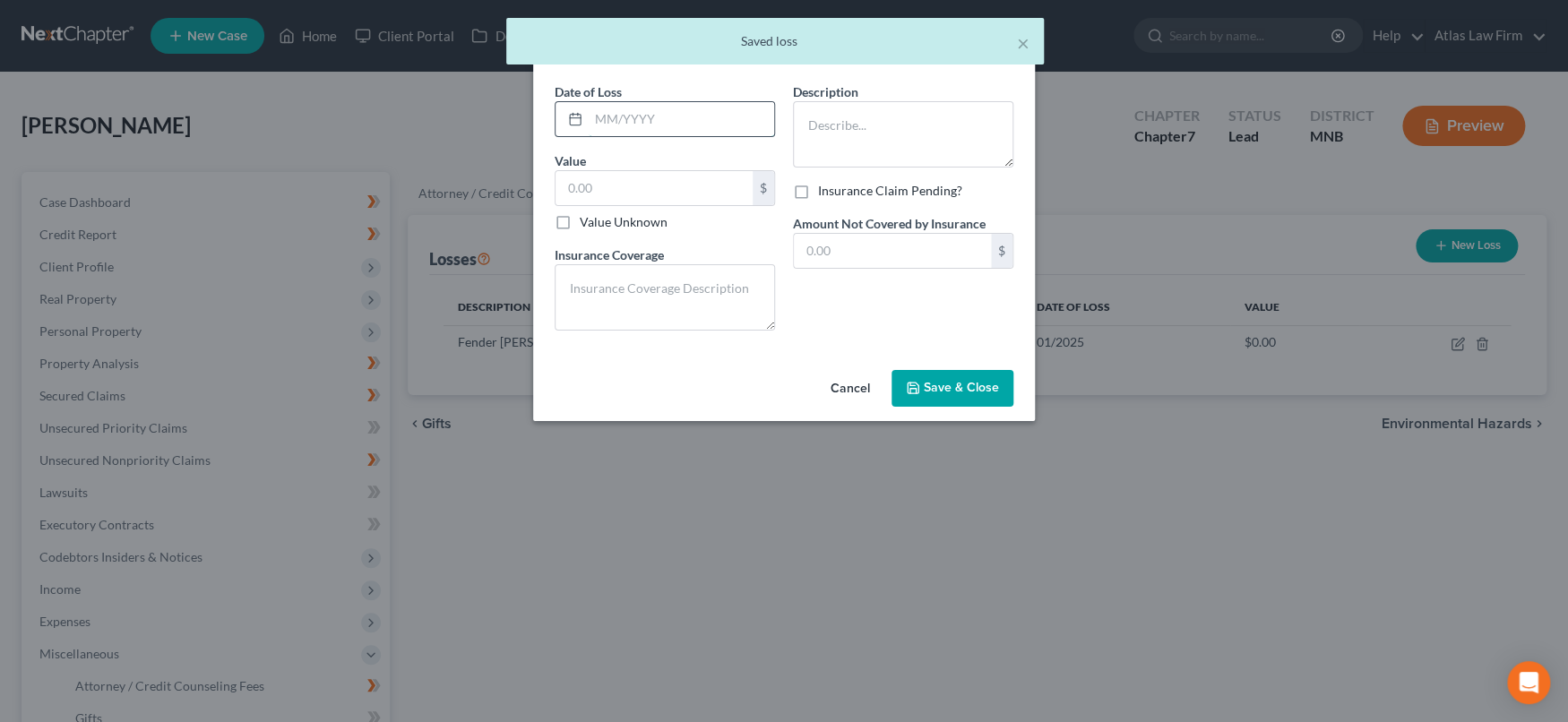
click at [713, 123] on input "text" at bounding box center [681, 119] width 186 height 35
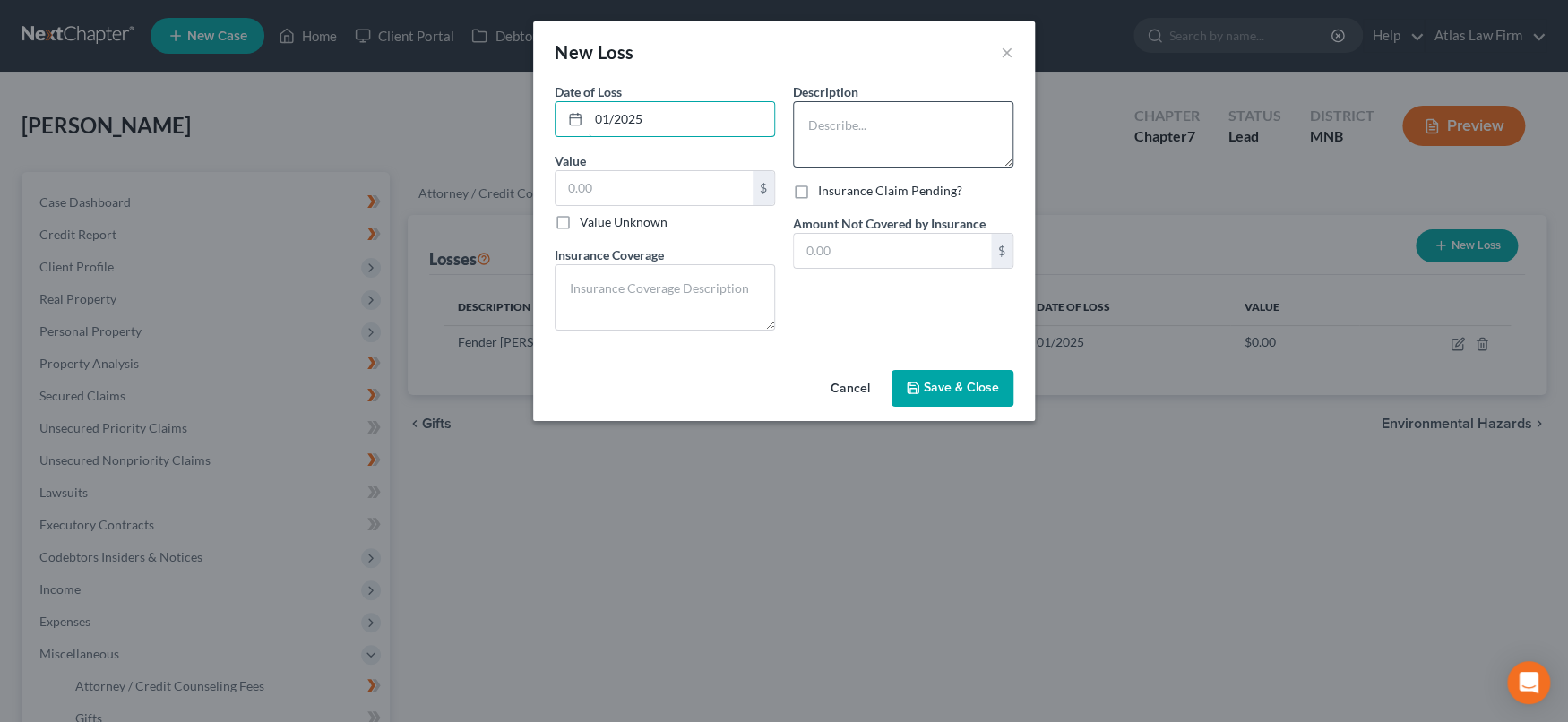
type input "01/2025"
click at [875, 132] on textarea at bounding box center [902, 134] width 220 height 66
type textarea "Victim of Internet Scam - Convinced to cashout $115k of IRA."
click at [929, 254] on input "text" at bounding box center [891, 251] width 197 height 35
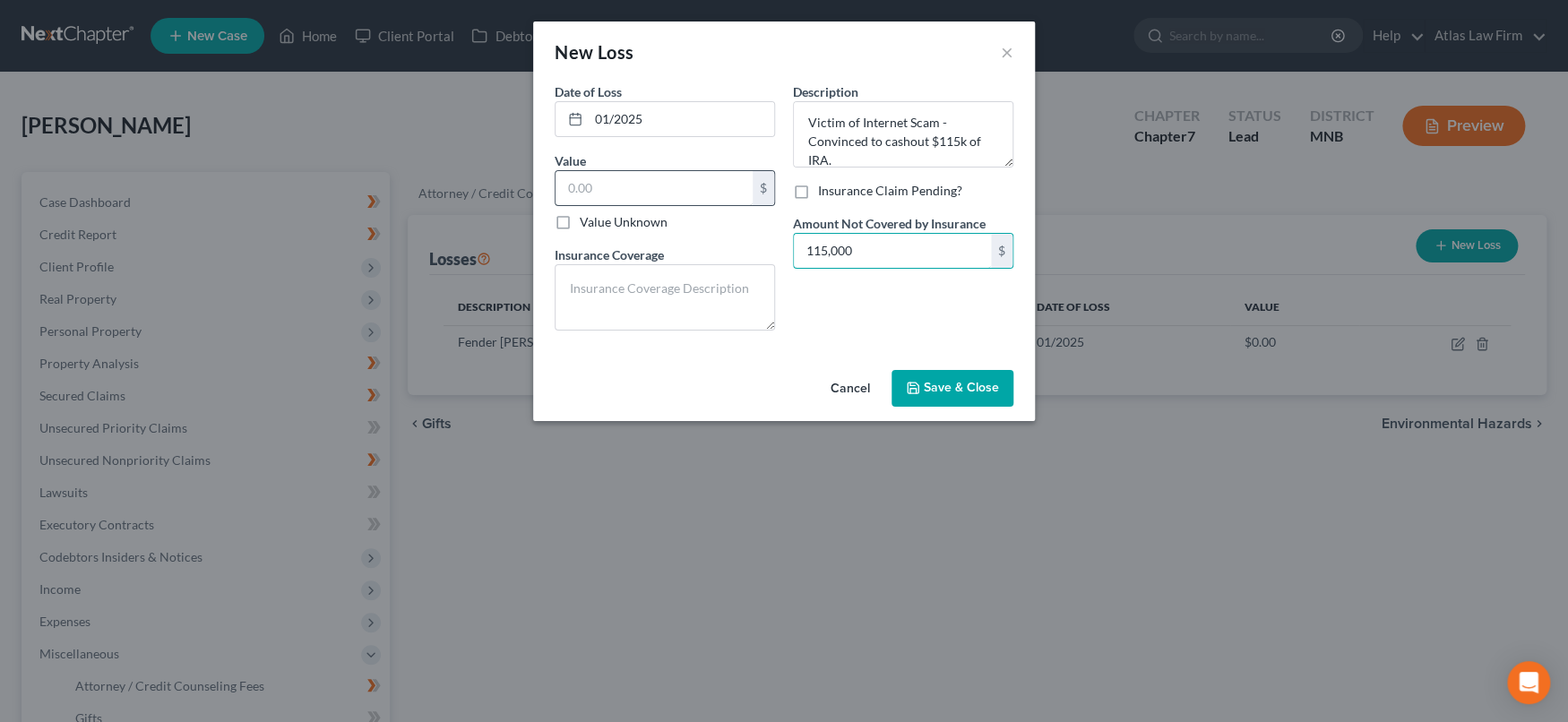
type input "115,000"
click at [718, 189] on input "text" at bounding box center [653, 188] width 197 height 35
type input "115,000"
click at [936, 394] on span "Save & Close" at bounding box center [961, 388] width 76 height 15
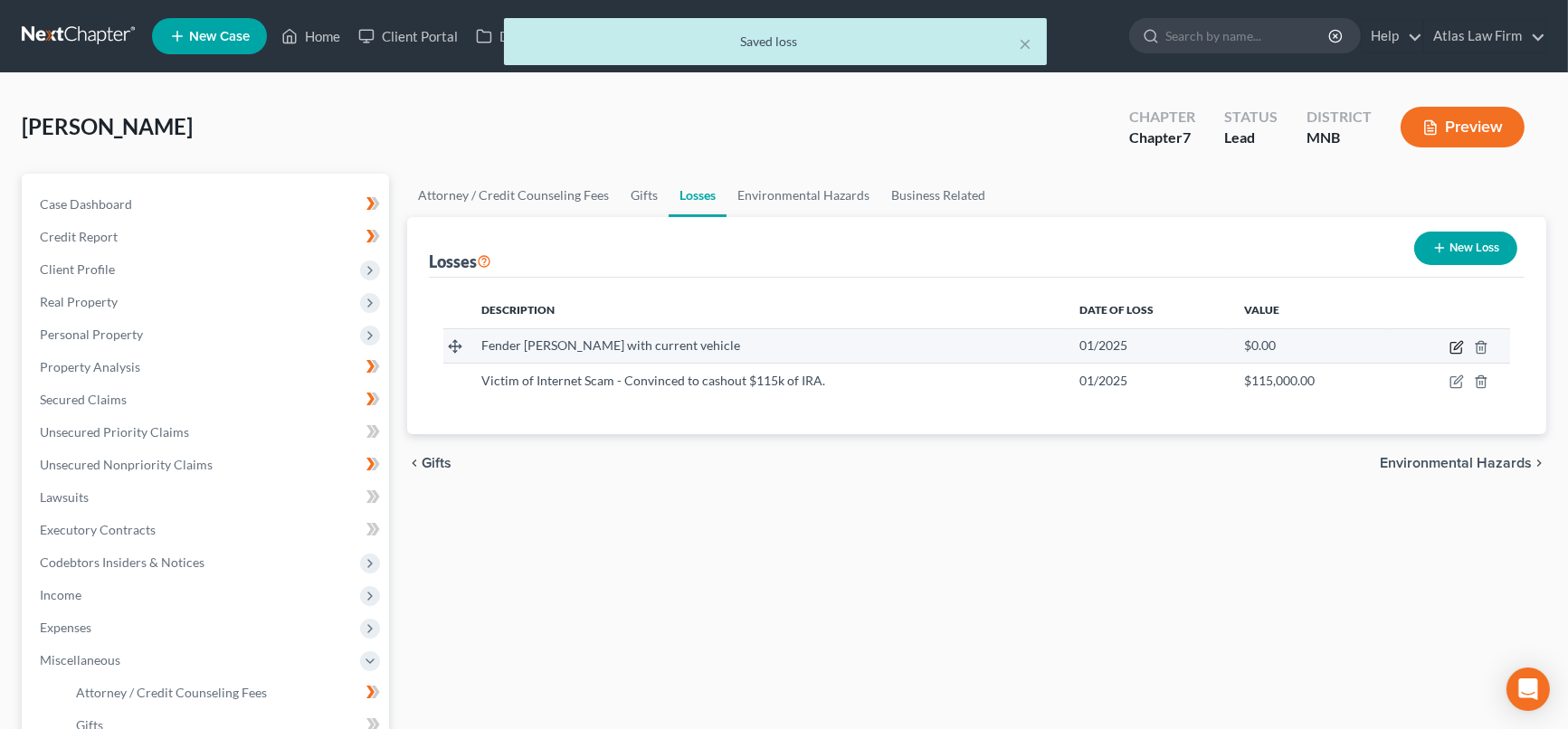
click at [1455, 343] on icon "button" at bounding box center [1456, 347] width 14 height 14
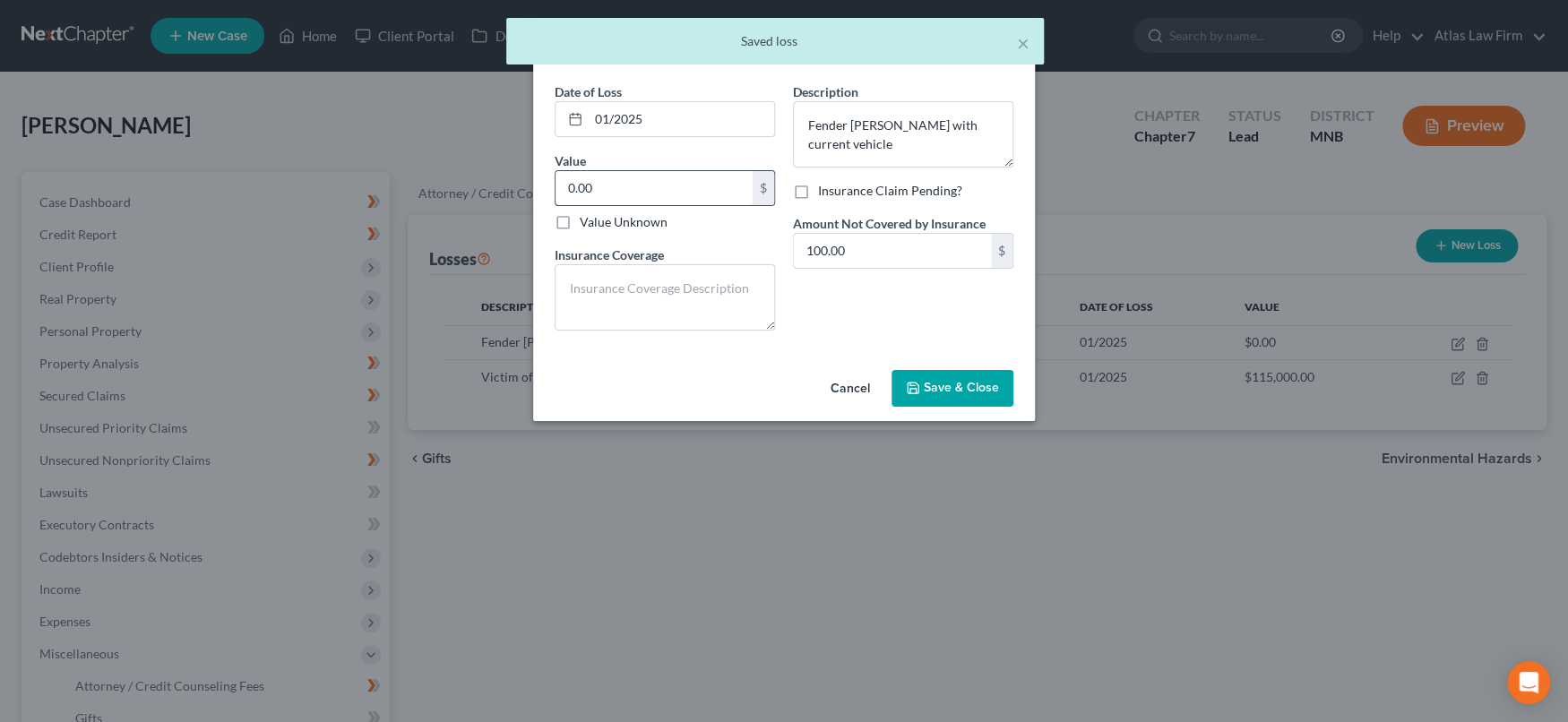
click at [681, 180] on input "0.00" at bounding box center [653, 188] width 197 height 35
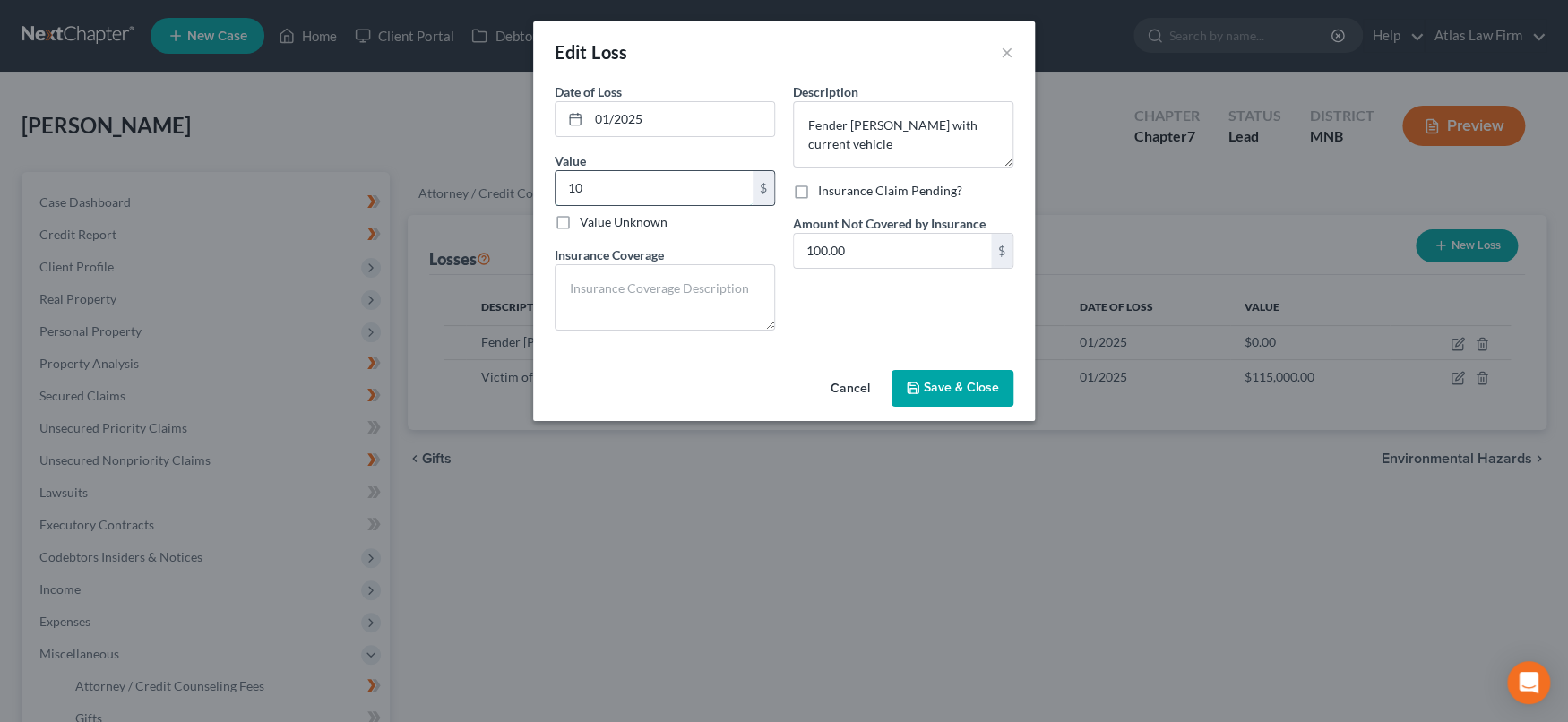
type input "1"
click at [580, 227] on label "Value Unknown" at bounding box center [624, 222] width 88 height 18
click at [586, 225] on input "Value Unknown" at bounding box center [592, 219] width 11 height 11
checkbox input "true"
type input "0.00"
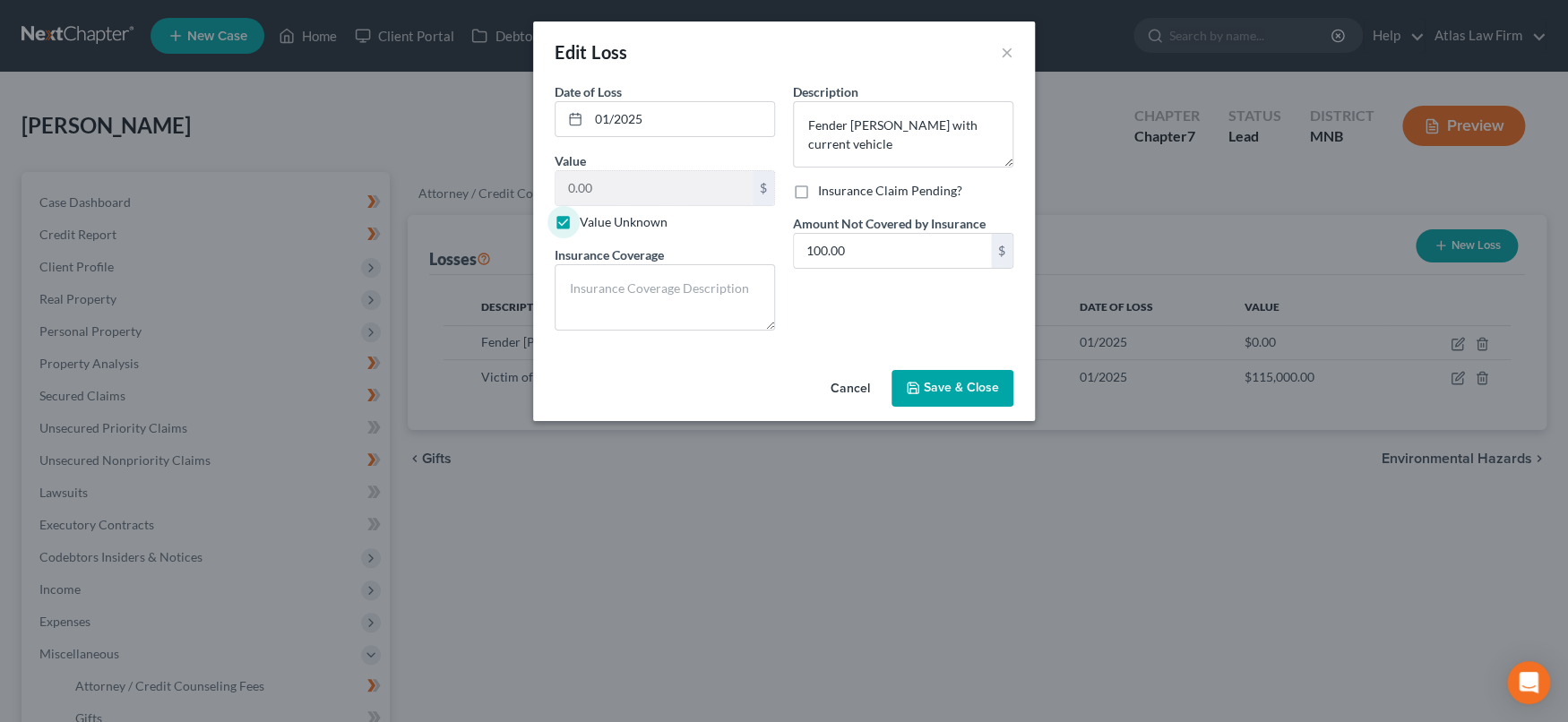
click at [930, 385] on span "Save & Close" at bounding box center [961, 388] width 76 height 15
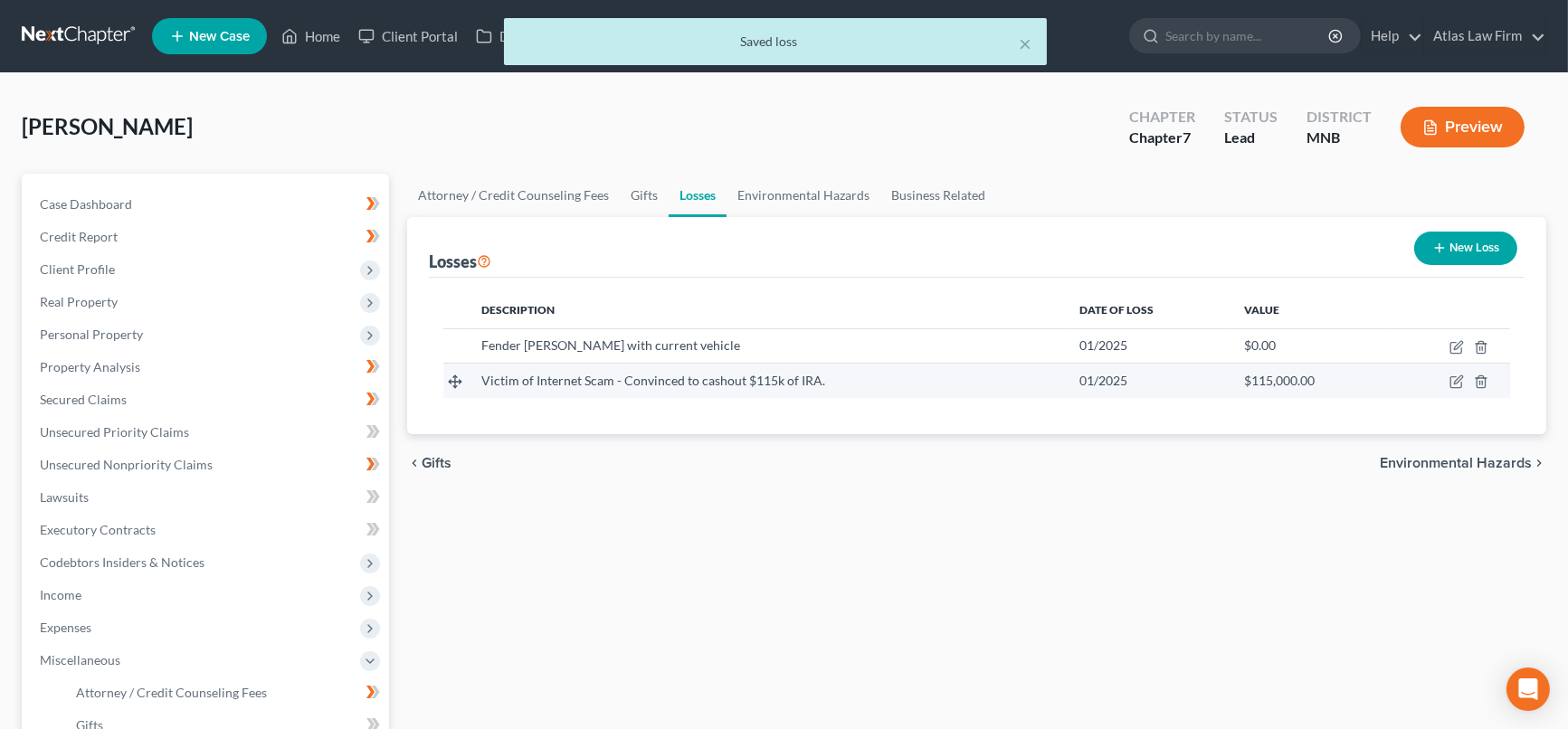
click at [453, 381] on line at bounding box center [455, 381] width 11 height 0
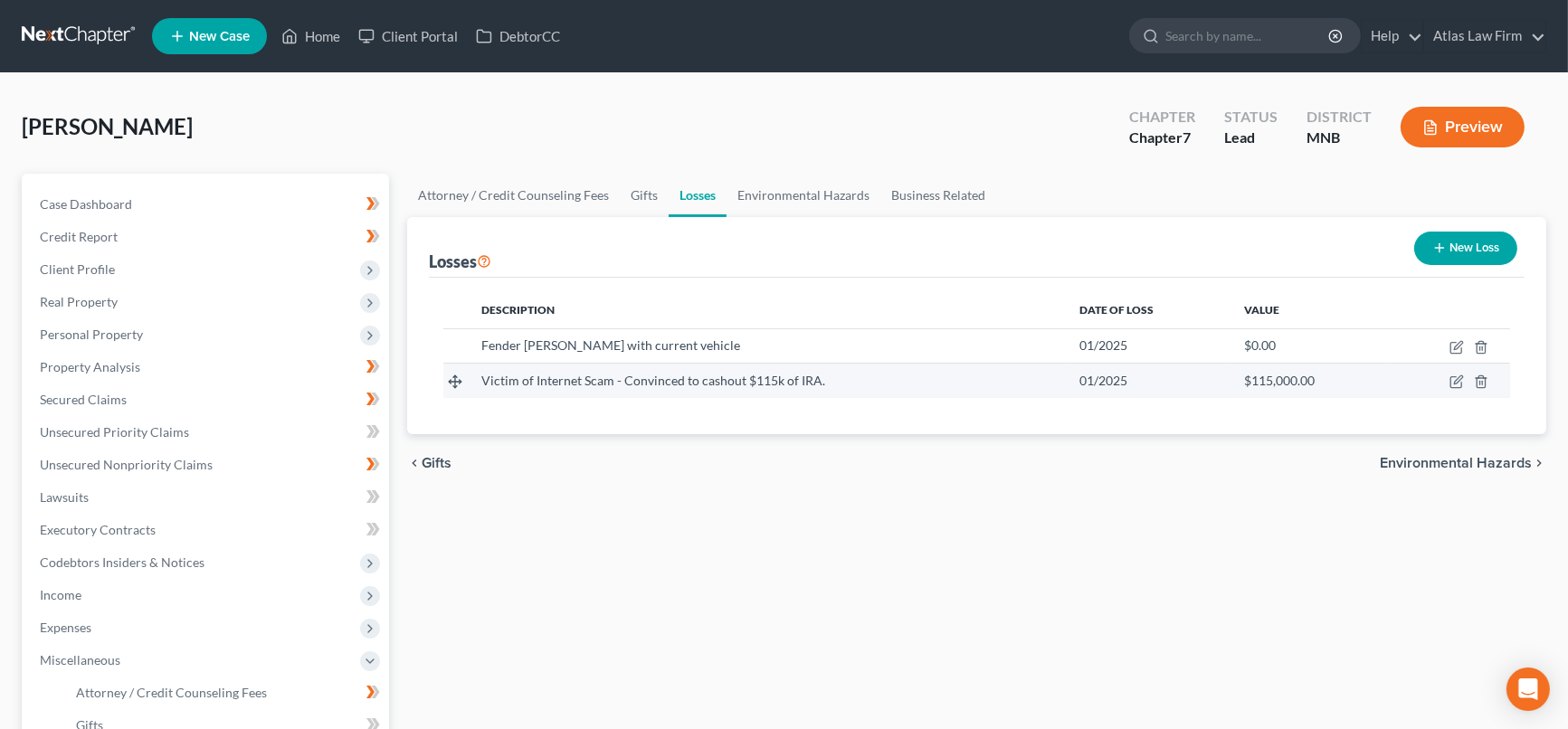
click at [455, 376] on line at bounding box center [455, 381] width 0 height 11
click at [1463, 115] on button "Preview" at bounding box center [1463, 126] width 124 height 40
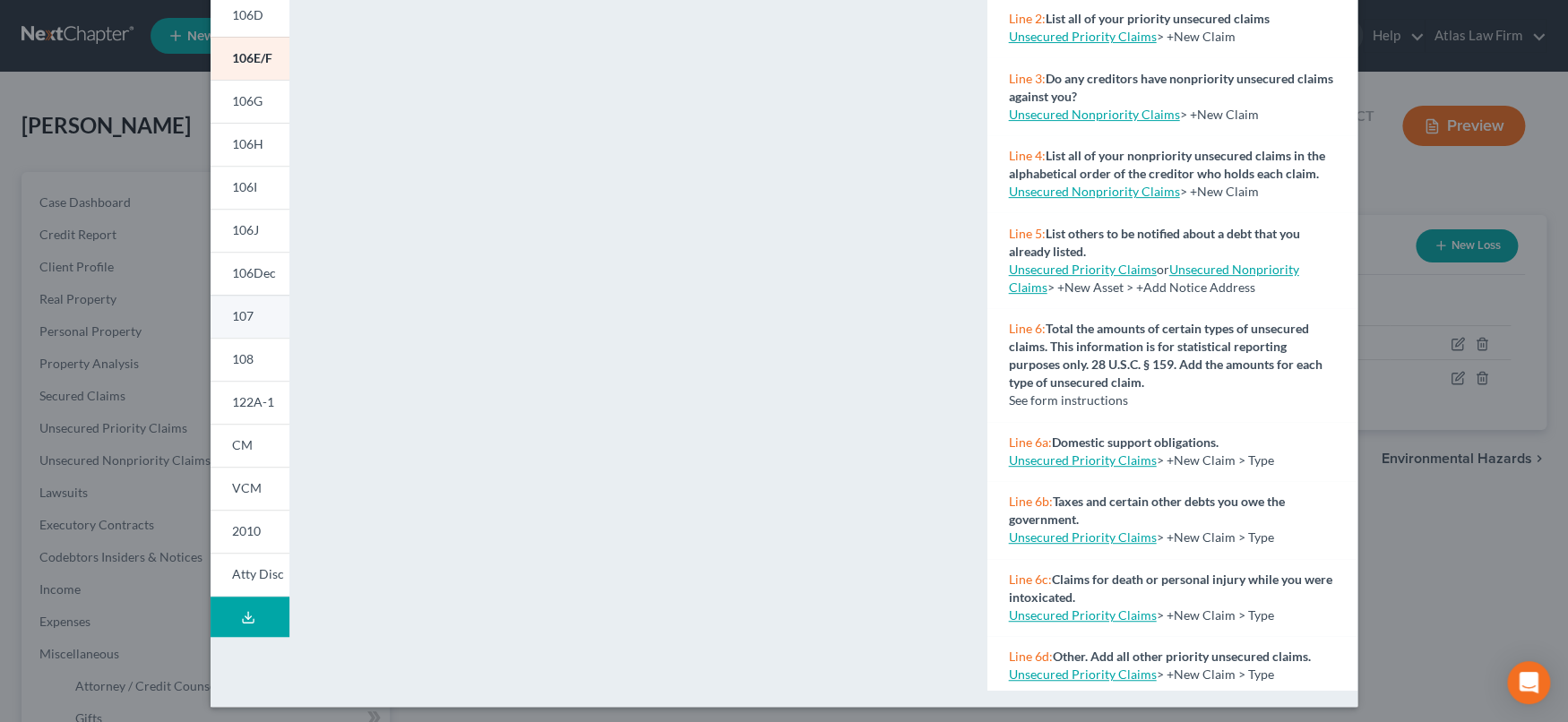
scroll to position [288, 0]
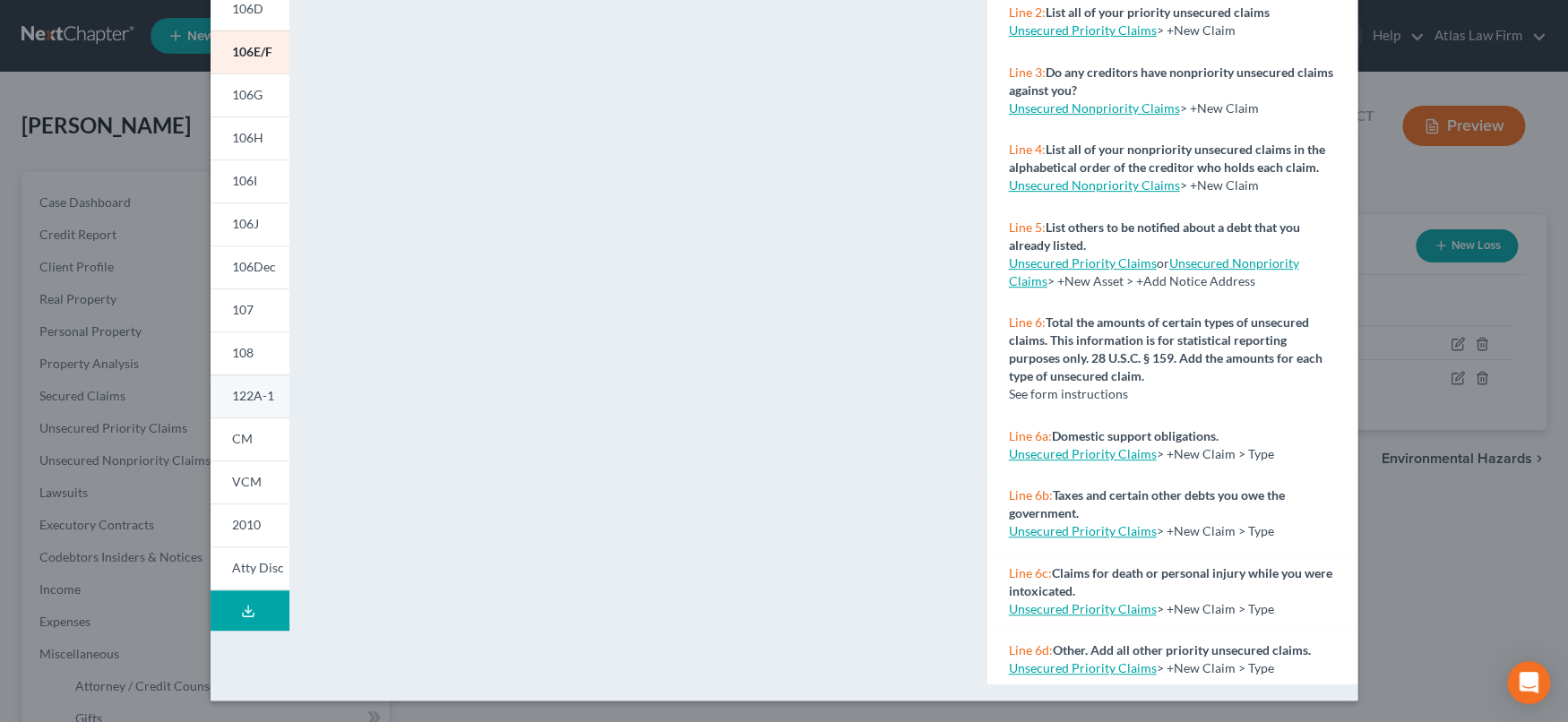
click at [254, 396] on span "122A-1" at bounding box center [253, 396] width 42 height 15
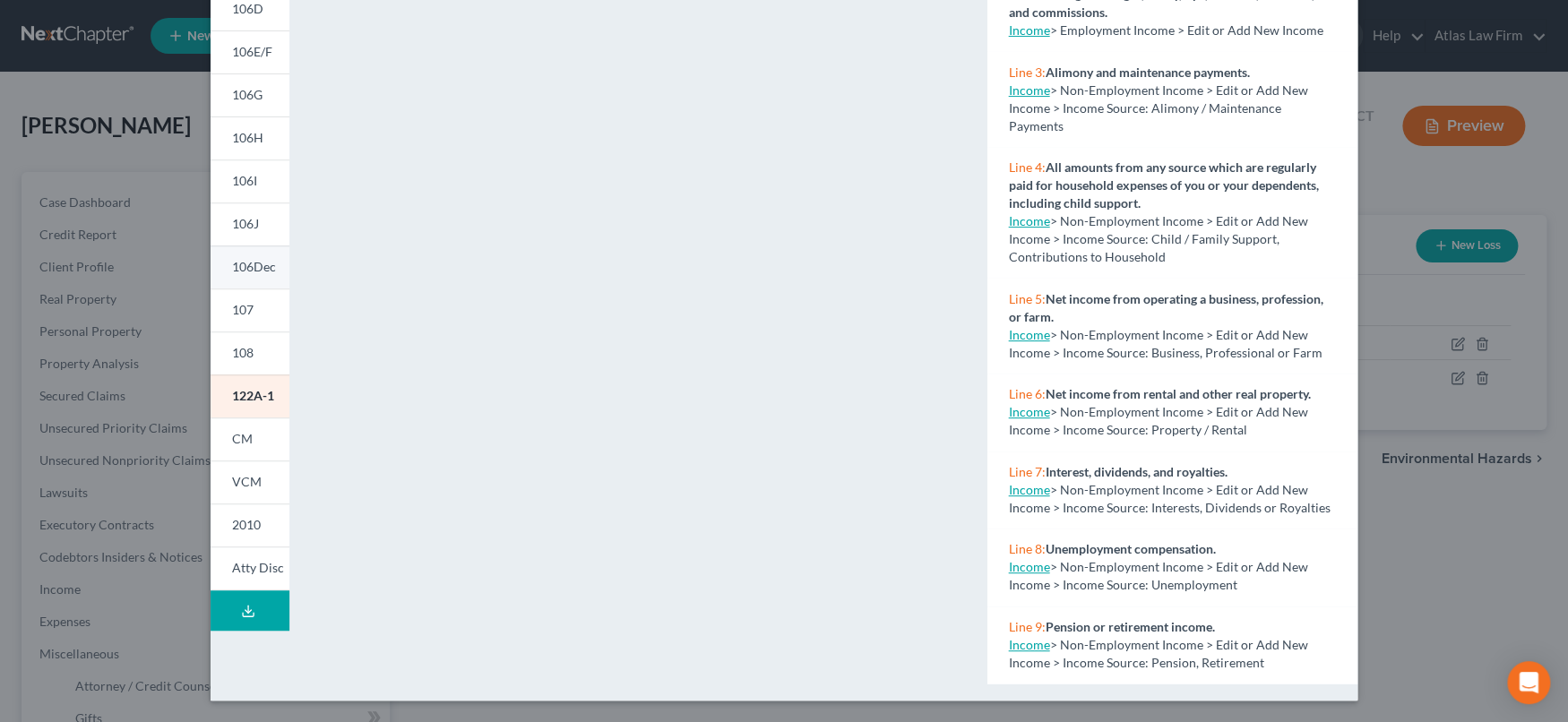
click at [254, 267] on span "106Dec" at bounding box center [254, 267] width 44 height 15
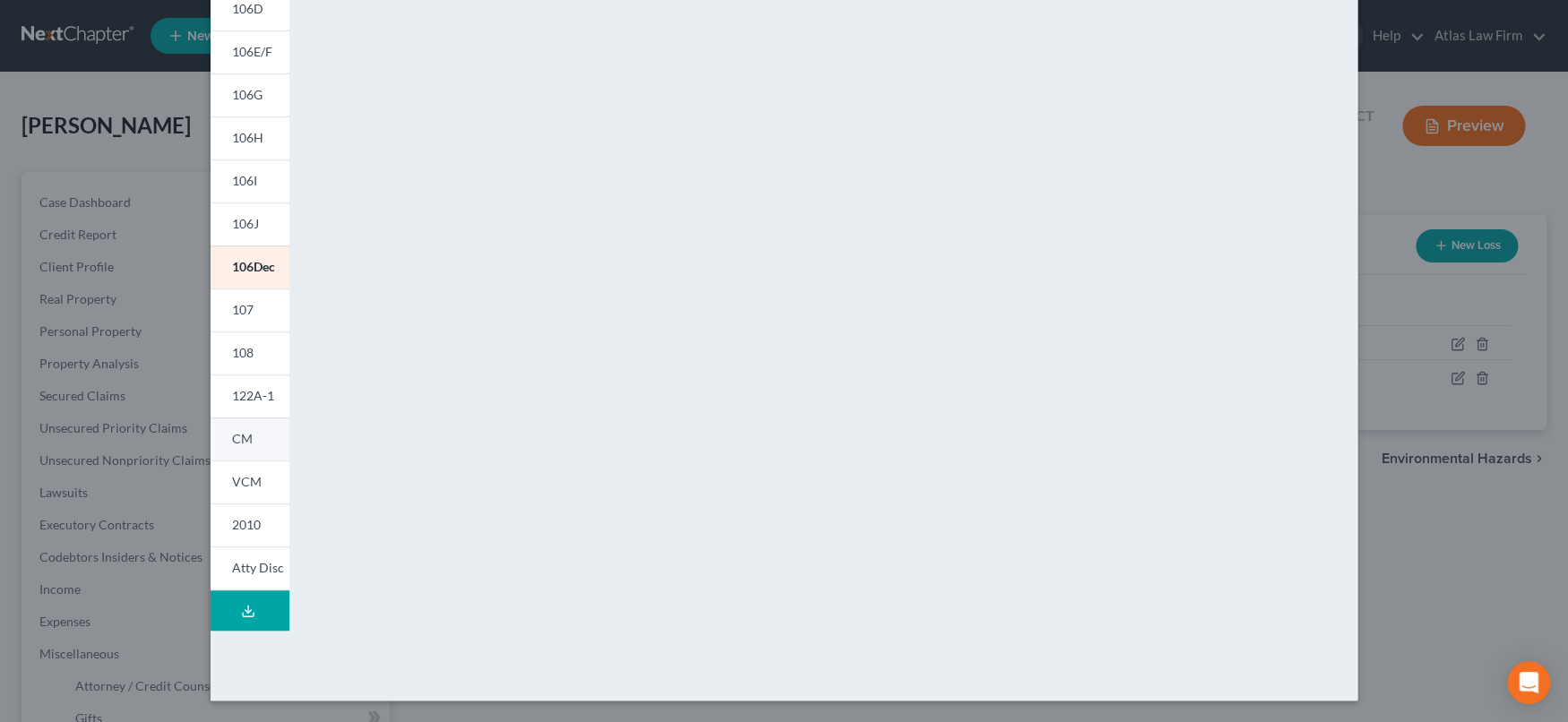
click at [237, 433] on span "CM" at bounding box center [242, 438] width 21 height 15
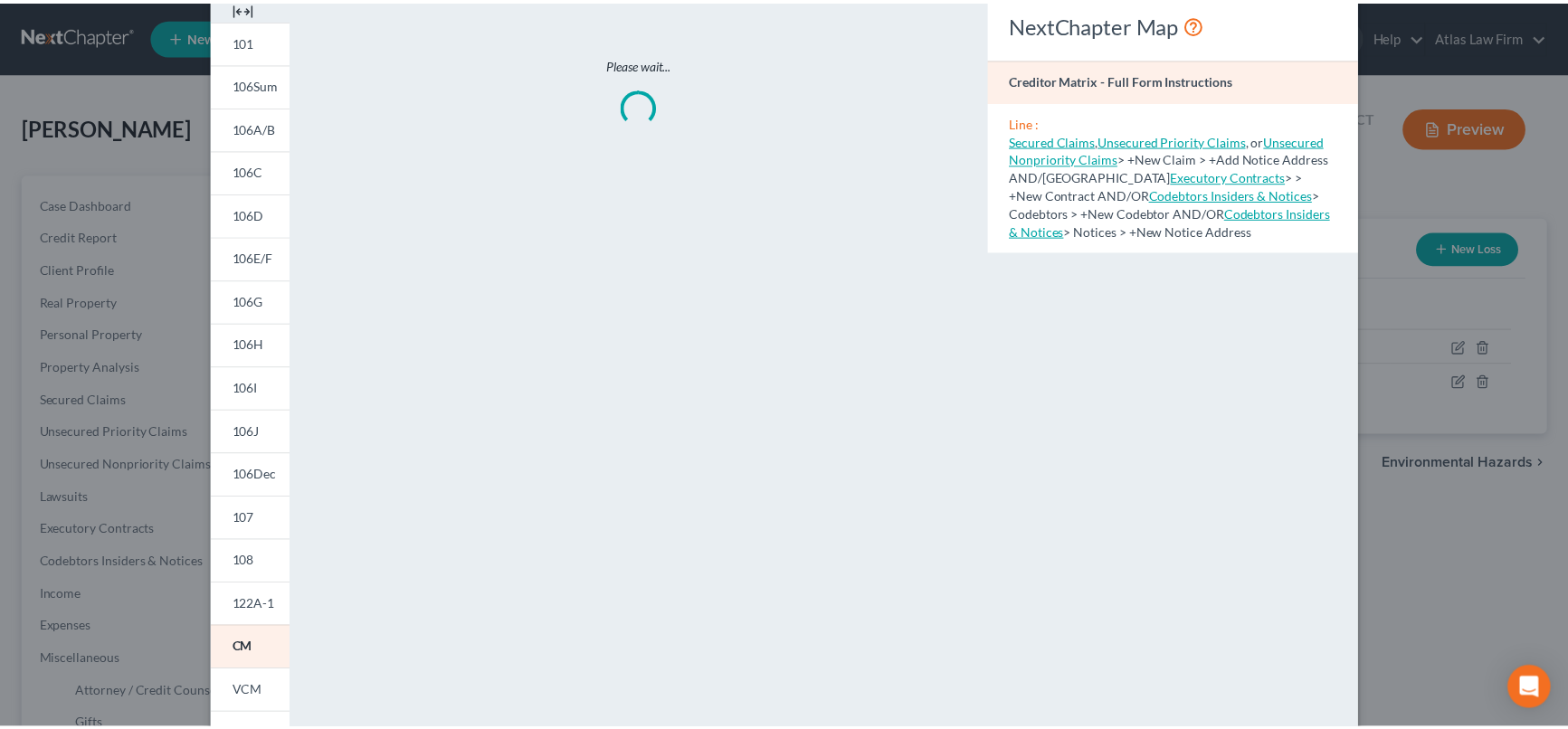
scroll to position [0, 0]
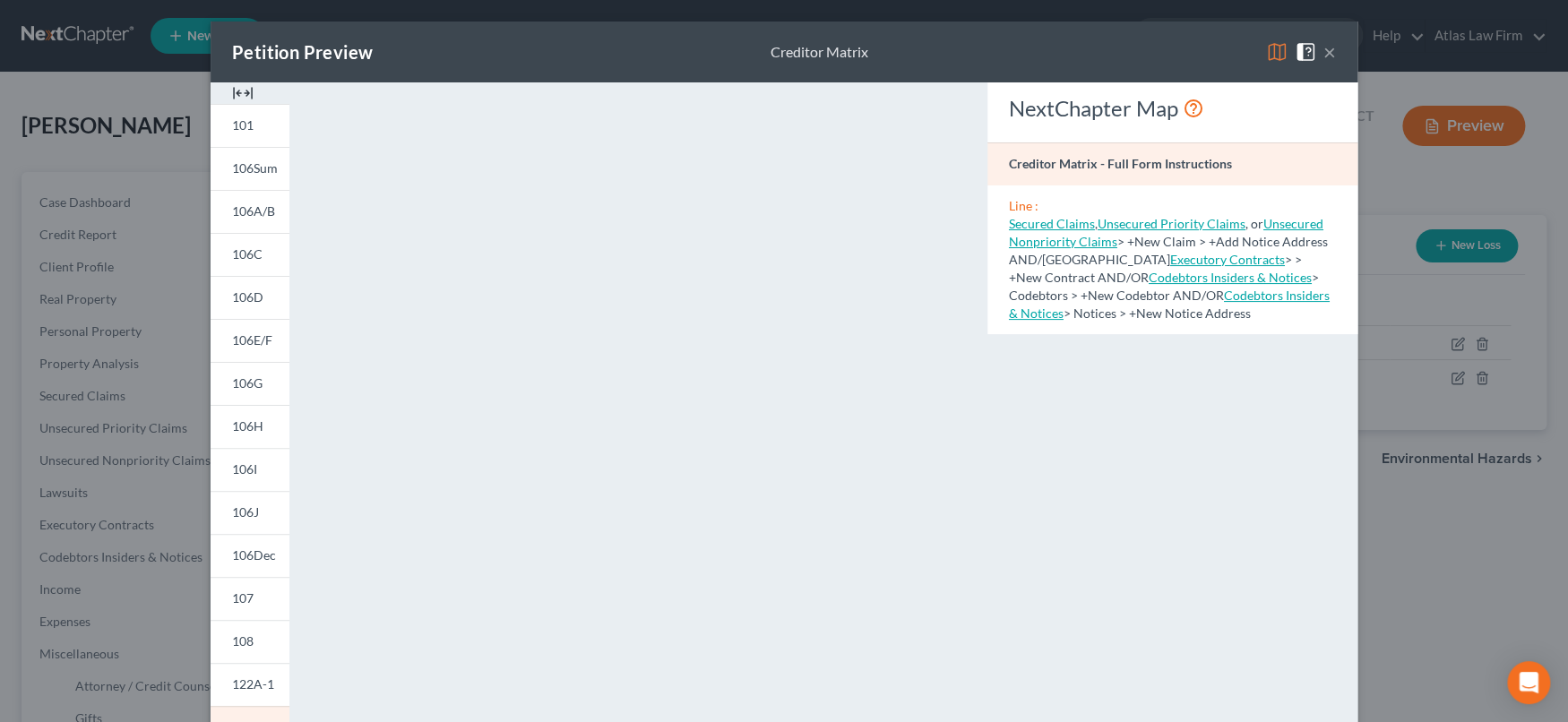
click at [1326, 52] on button "×" at bounding box center [1328, 51] width 12 height 21
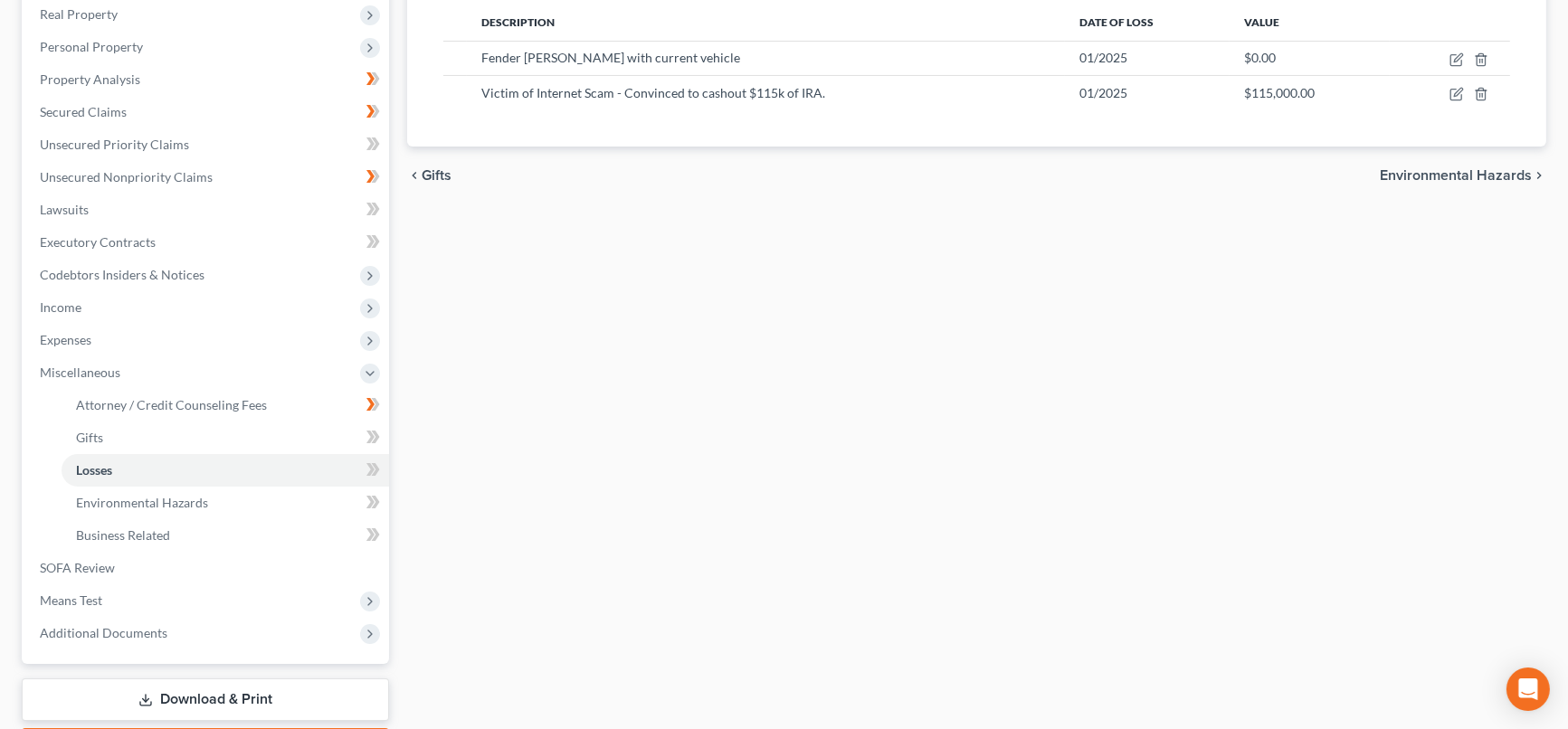
scroll to position [393, 0]
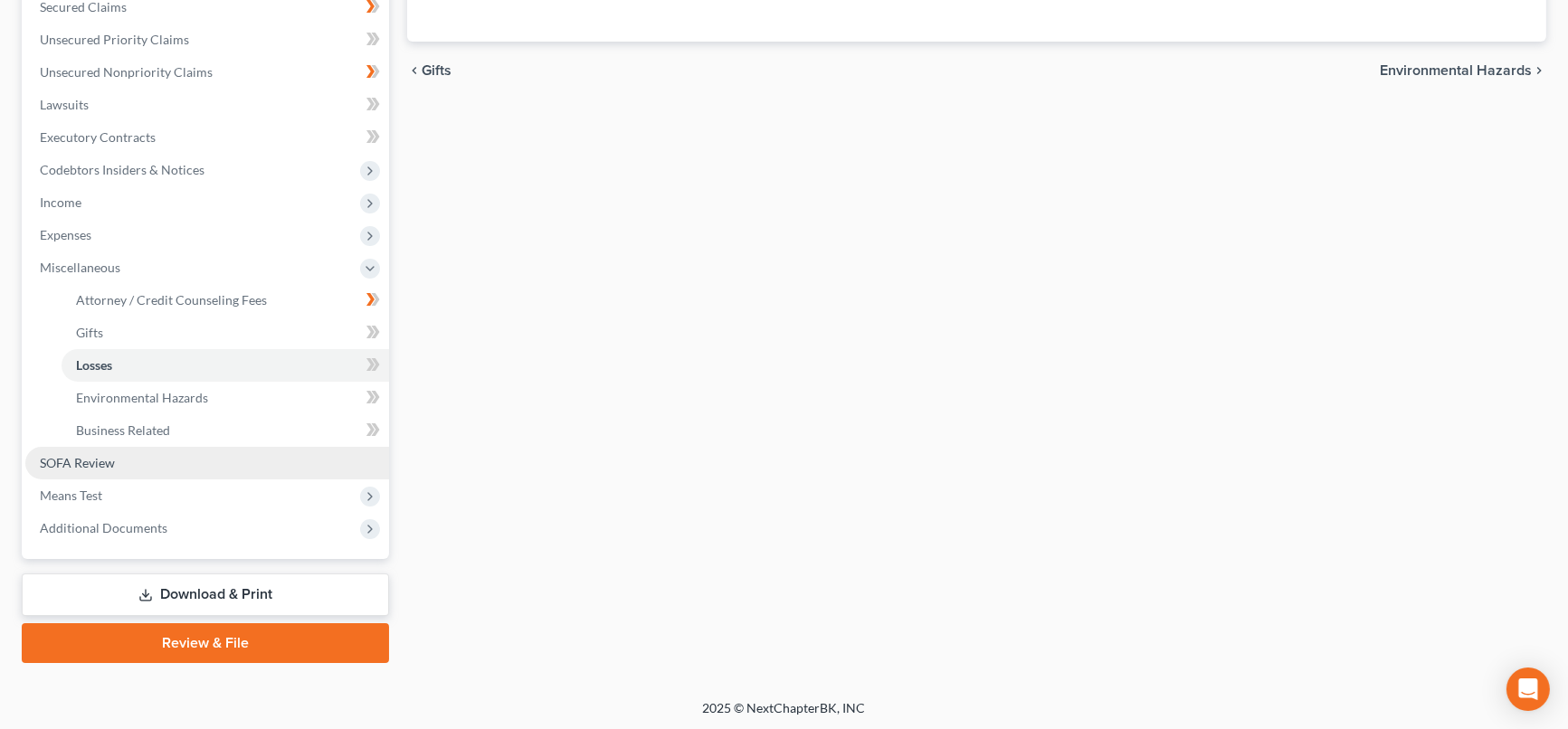
click at [85, 466] on span "SOFA Review" at bounding box center [77, 462] width 75 height 15
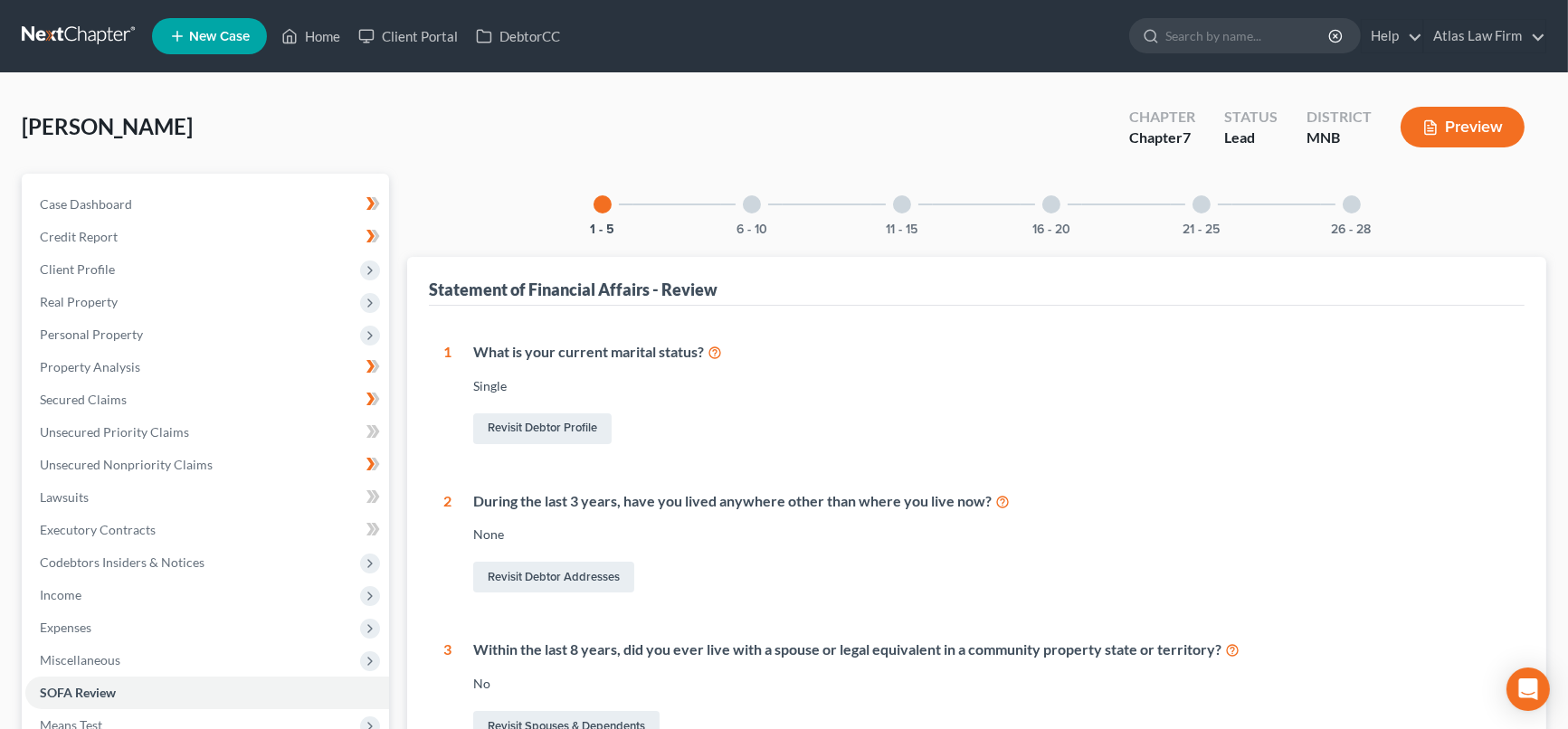
click at [1479, 123] on button "Preview" at bounding box center [1463, 126] width 124 height 40
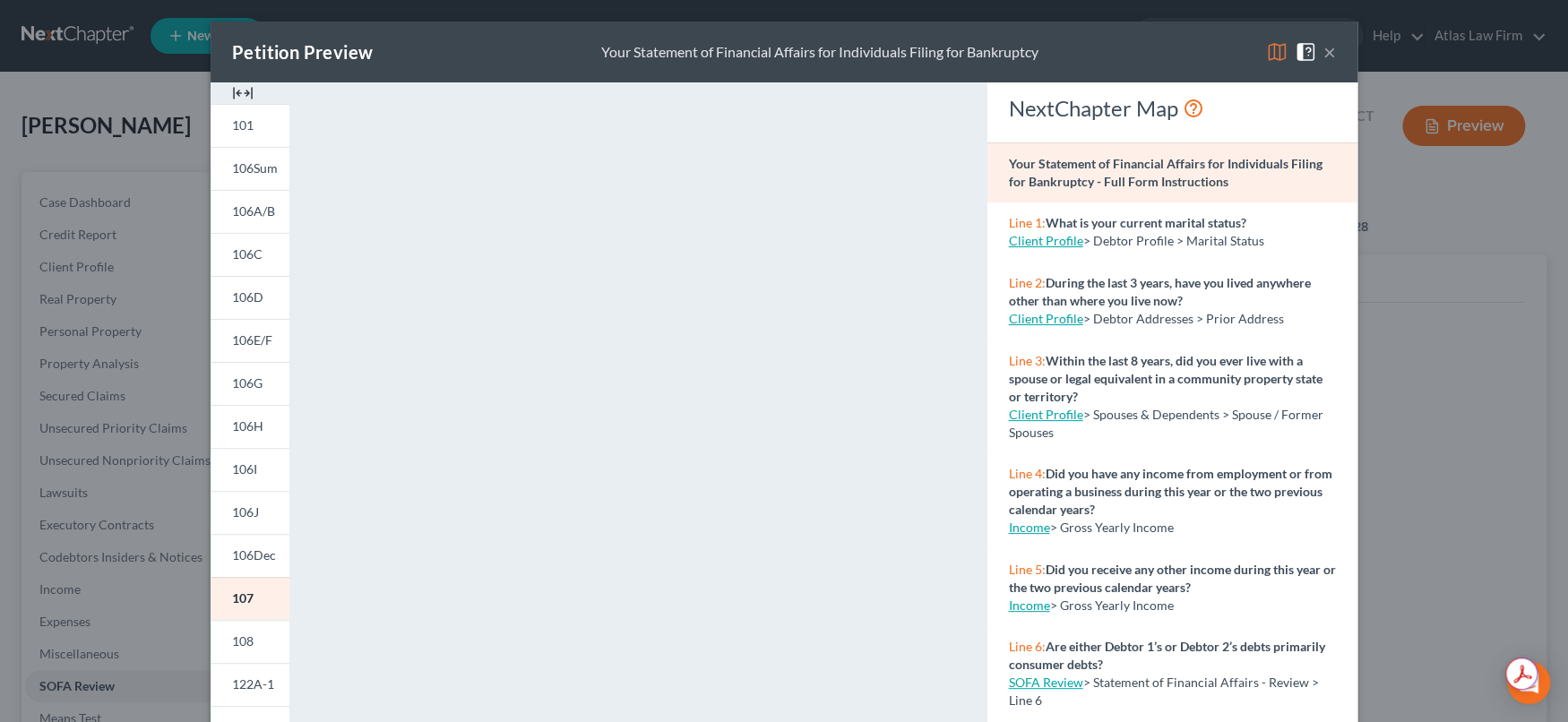
click at [1323, 58] on button "×" at bounding box center [1328, 51] width 12 height 21
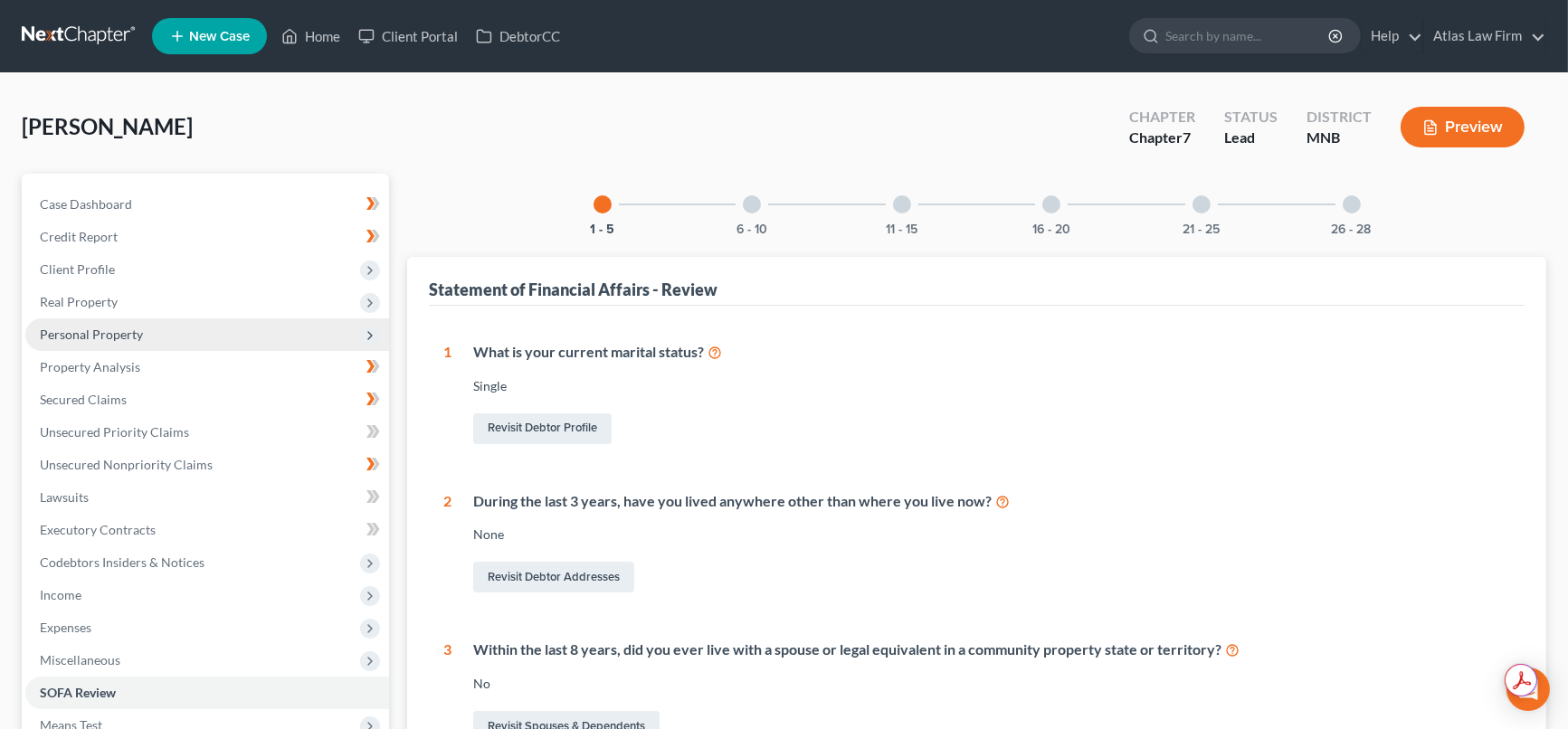
click at [115, 330] on span "Personal Property" at bounding box center [91, 334] width 104 height 15
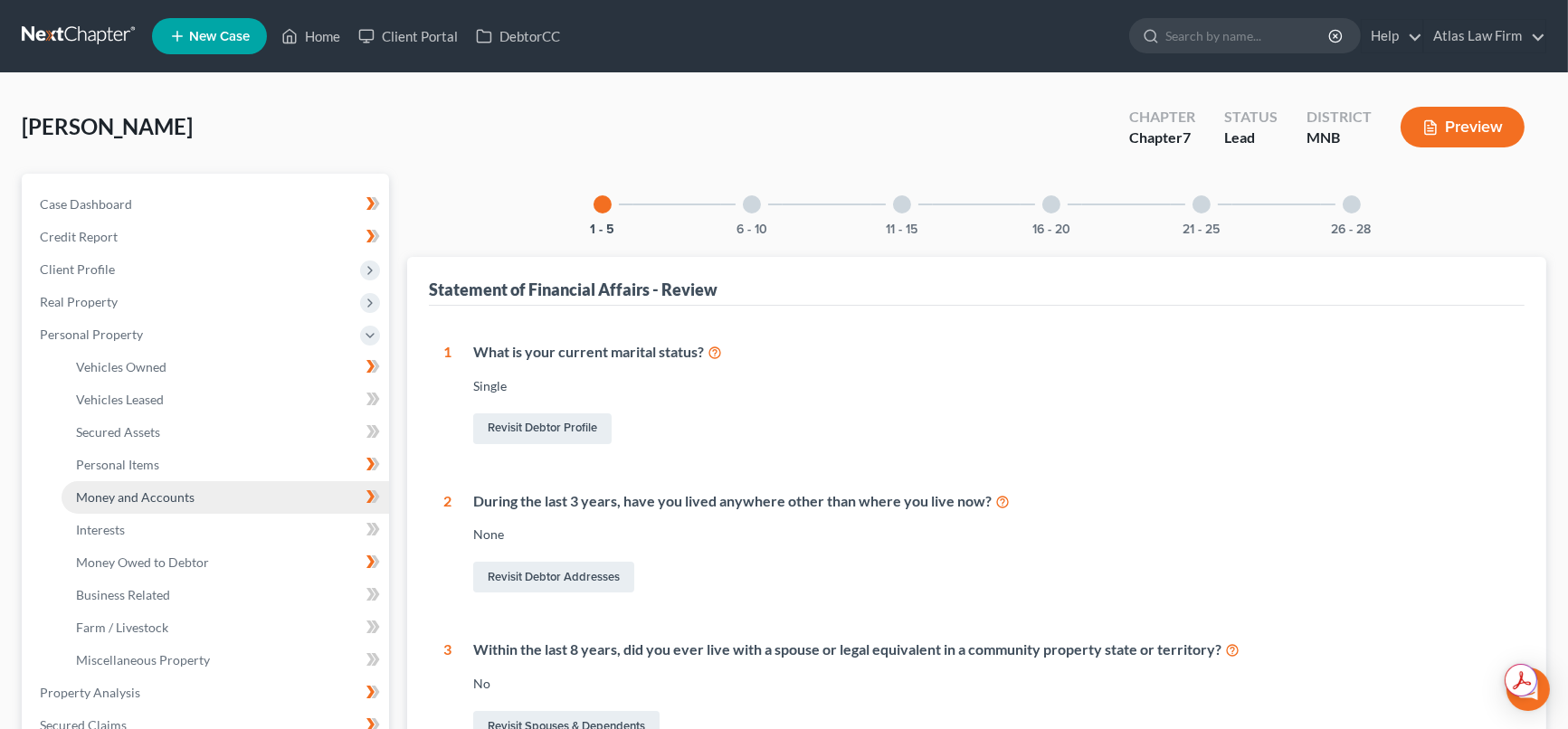
click at [173, 495] on span "Money and Accounts" at bounding box center [136, 497] width 119 height 15
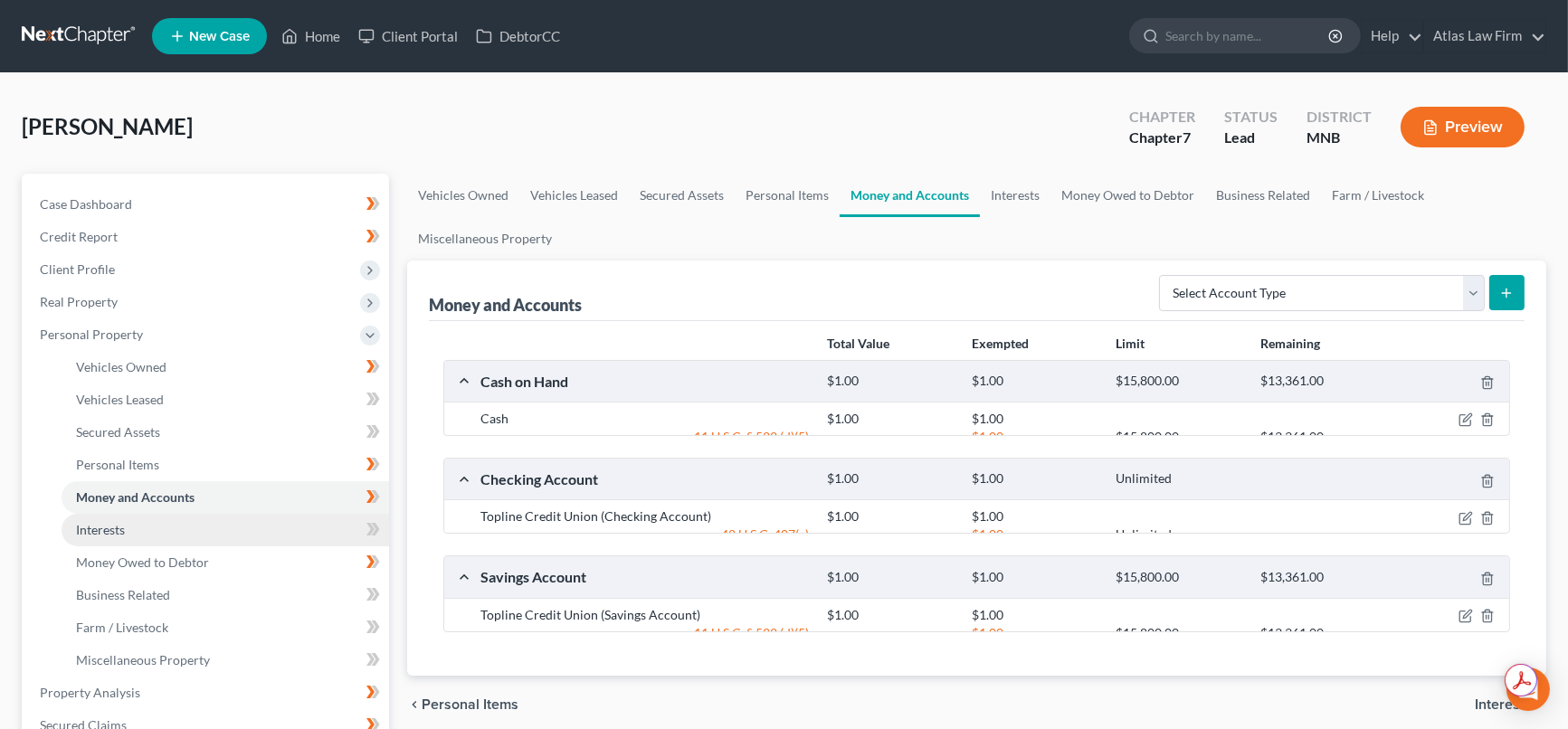
click at [139, 530] on link "Interests" at bounding box center [225, 530] width 328 height 33
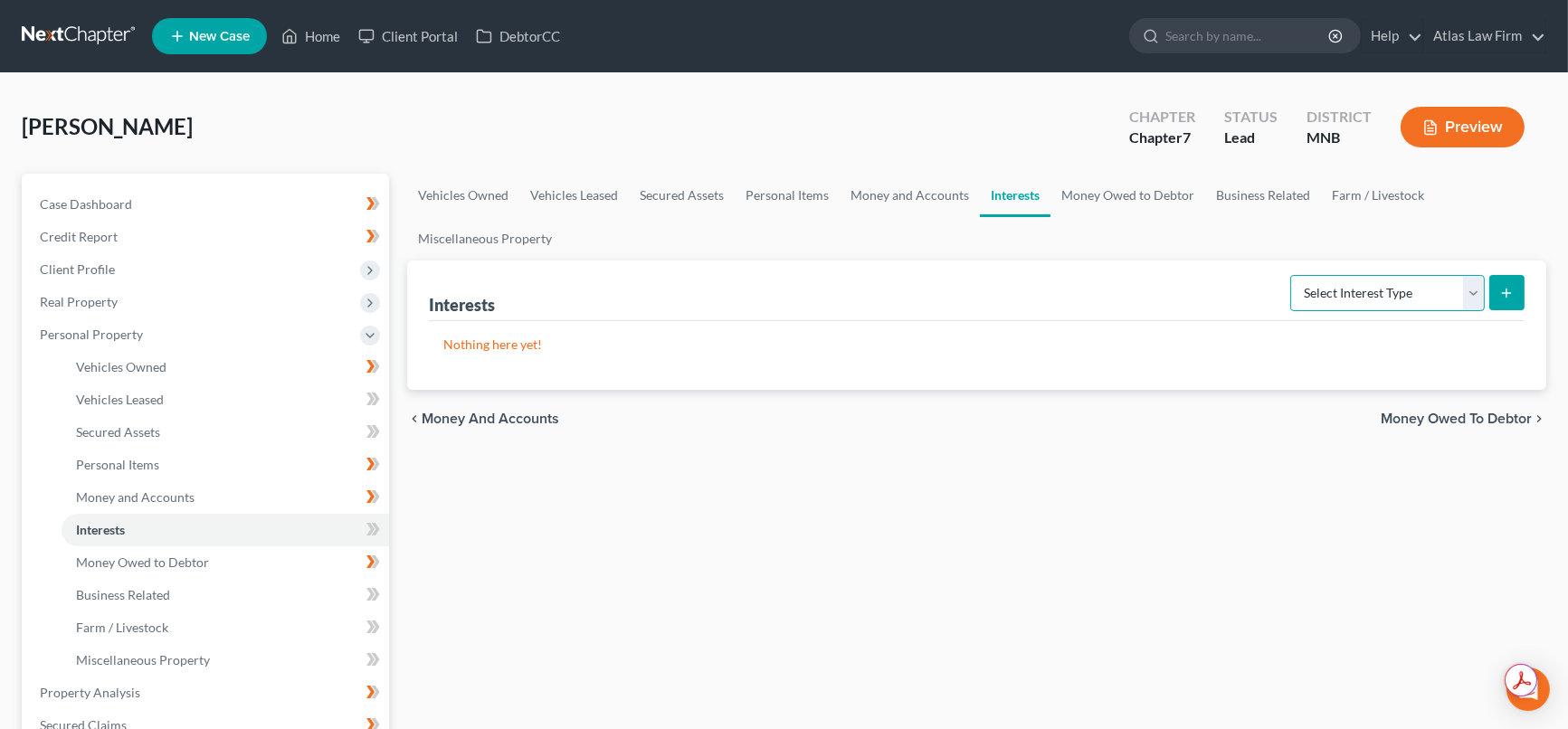
click at [1477, 295] on select "Select Interest Type 401K Annuity Bond Education IRA Government Bond Government…" at bounding box center [1387, 293] width 195 height 36
select select "ira"
click at [1292, 275] on select "Select Interest Type 401K Annuity Bond Education IRA Government Bond Government…" at bounding box center [1387, 293] width 195 height 36
click at [1503, 299] on button "submit" at bounding box center [1507, 292] width 35 height 35
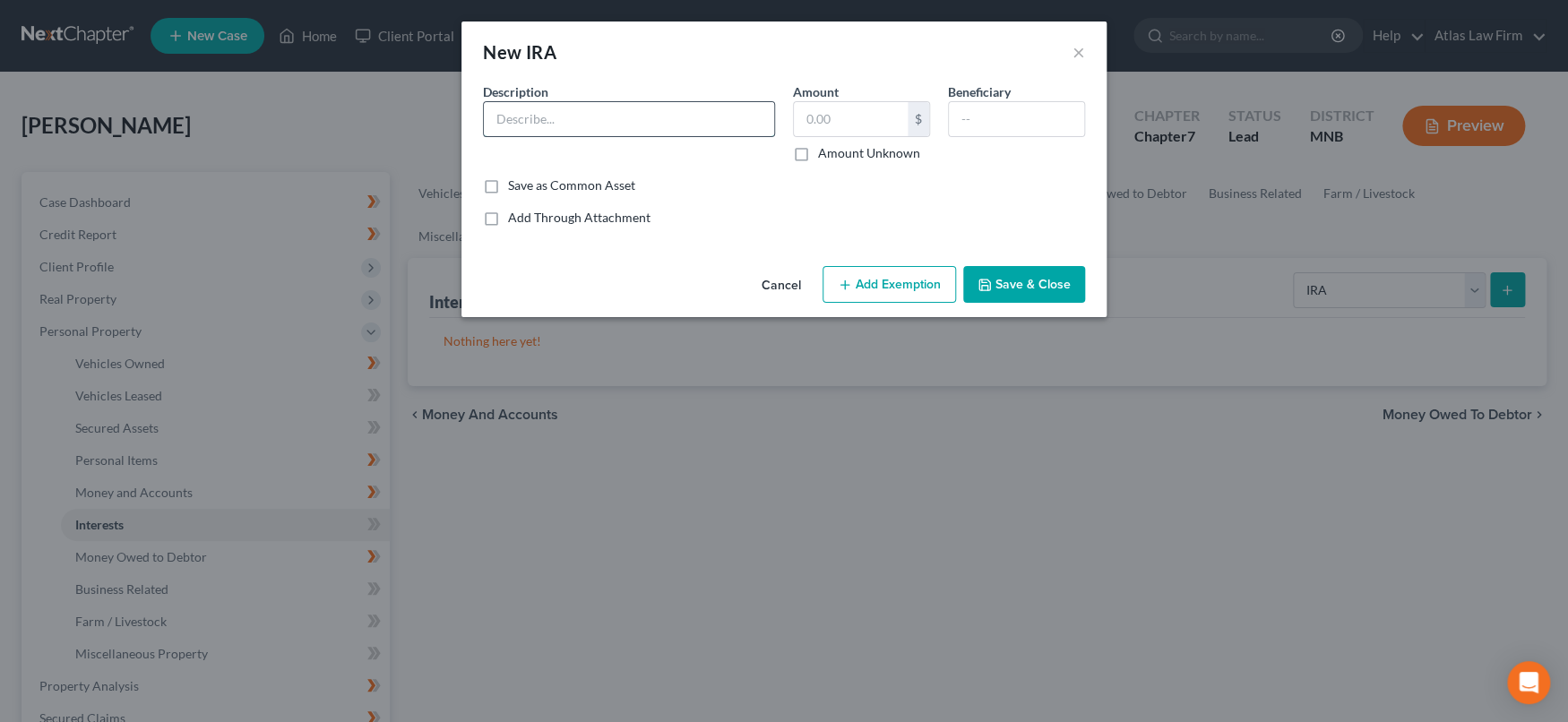
click at [683, 120] on input "text" at bounding box center [628, 119] width 290 height 35
type input "Ameriprise"
click at [840, 124] on input "text" at bounding box center [850, 119] width 114 height 35
type input "1.00"
click at [881, 280] on button "Add Exemption" at bounding box center [888, 285] width 133 height 37
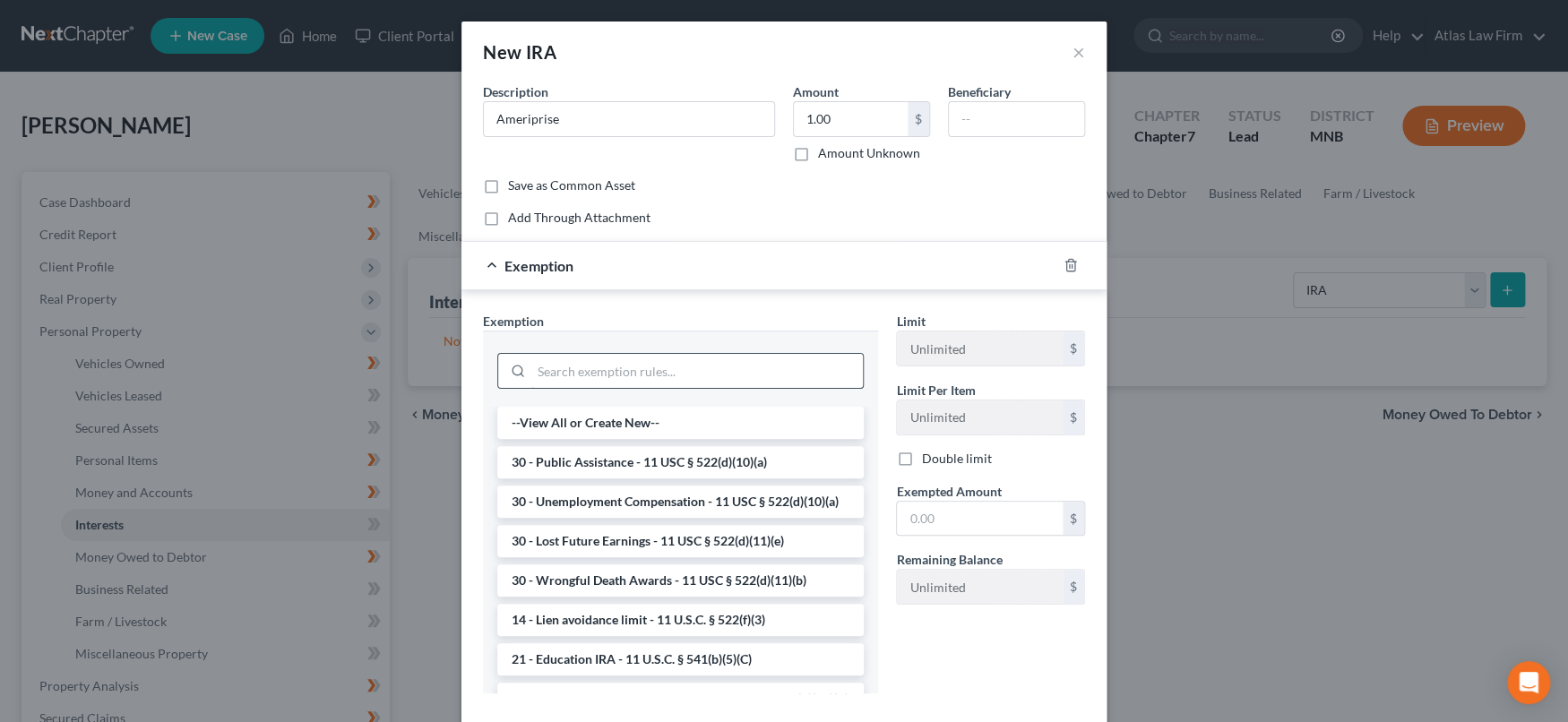
click at [788, 369] on input "search" at bounding box center [697, 371] width 332 height 35
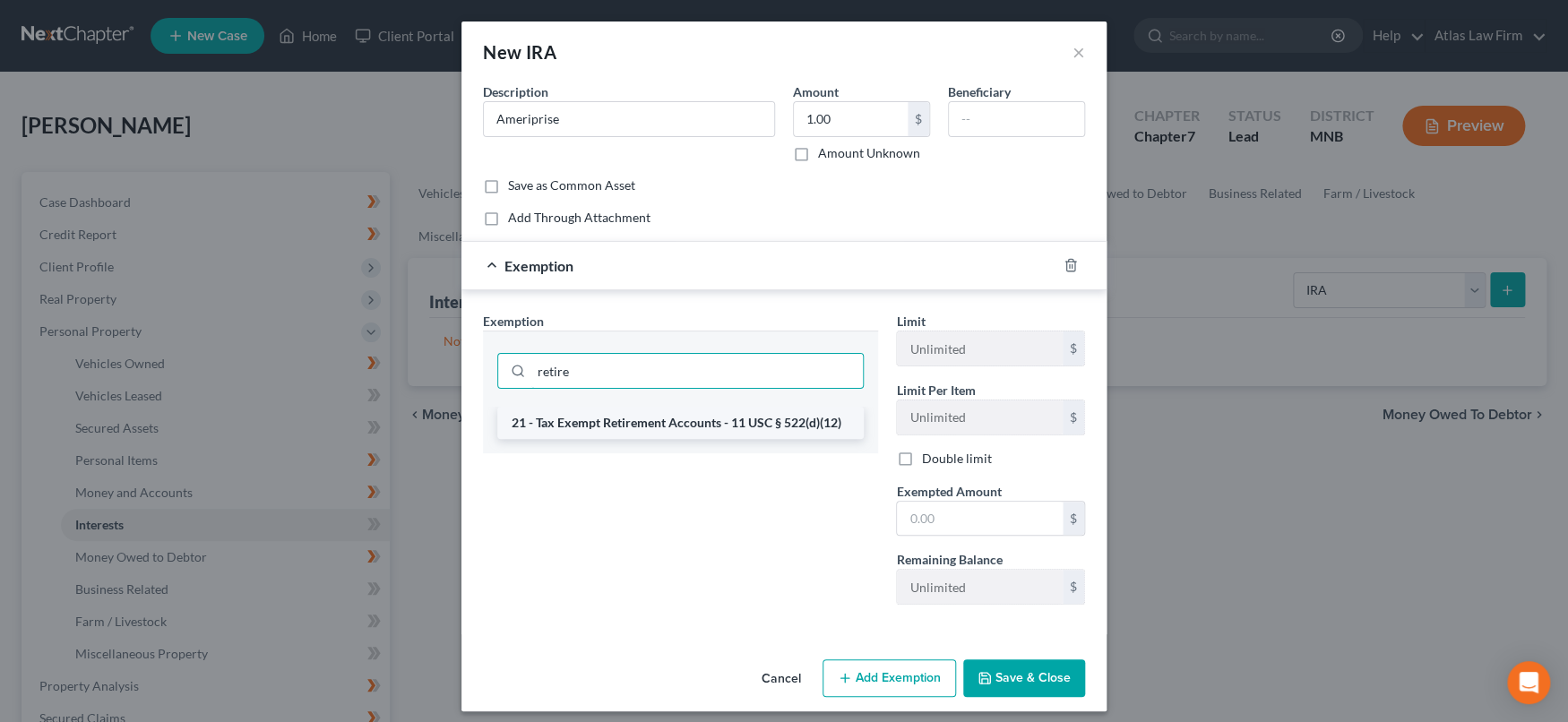
type input "retire"
click at [781, 425] on li "21 - Tax Exempt Retirement Accounts - 11 USC § 522(d)(12)" at bounding box center [680, 423] width 366 height 33
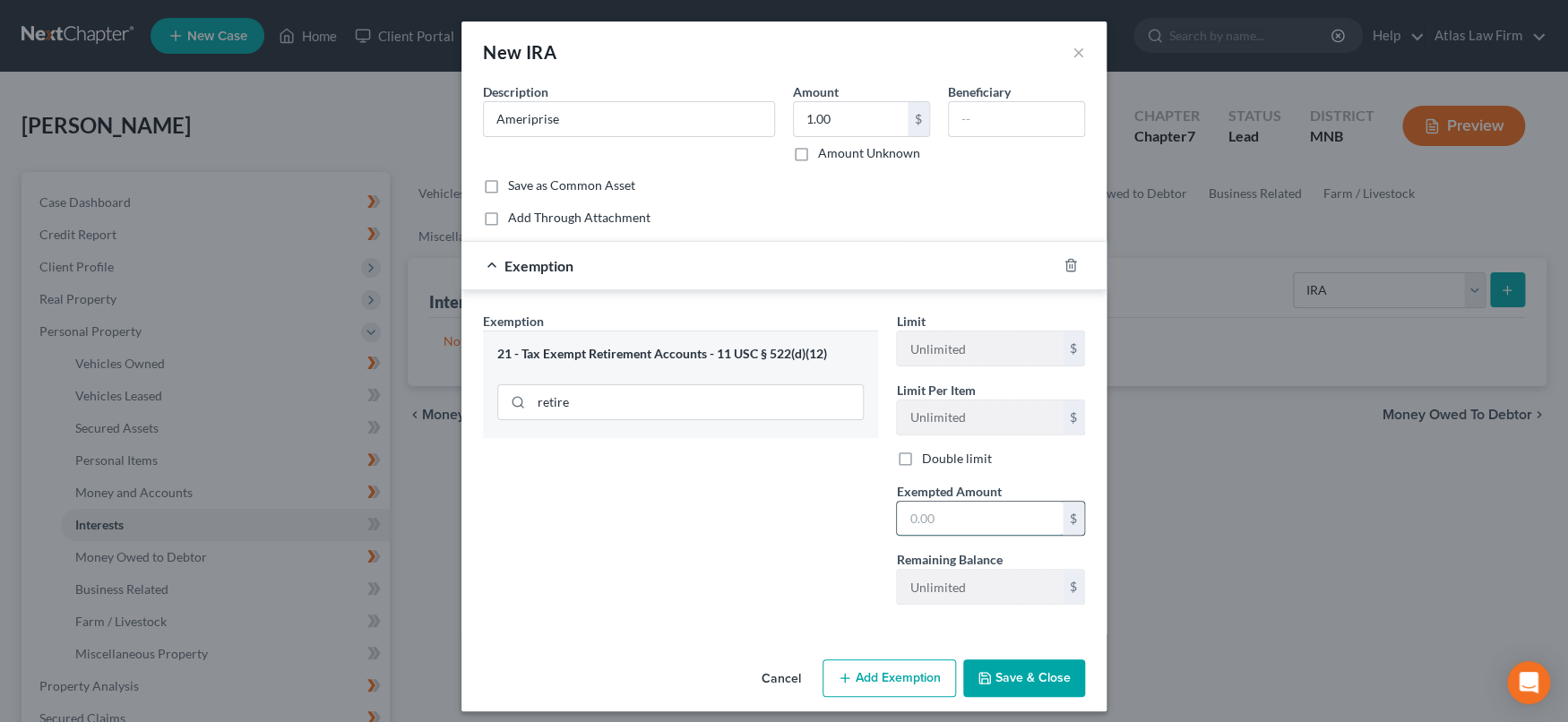
click at [934, 513] on input "text" at bounding box center [980, 519] width 166 height 35
type input "1.00"
click at [987, 677] on button "Save & Close" at bounding box center [1024, 678] width 122 height 37
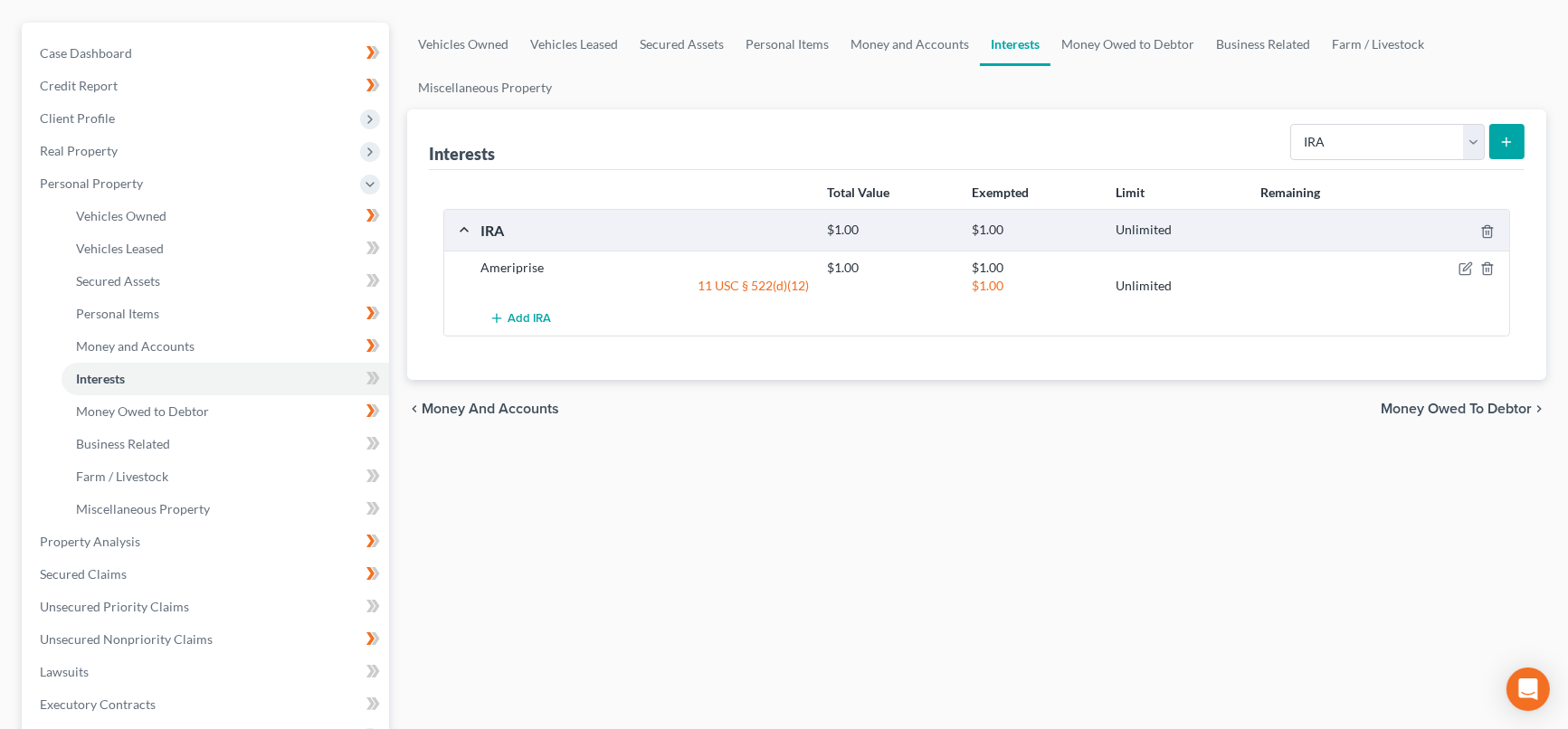
scroll to position [201, 0]
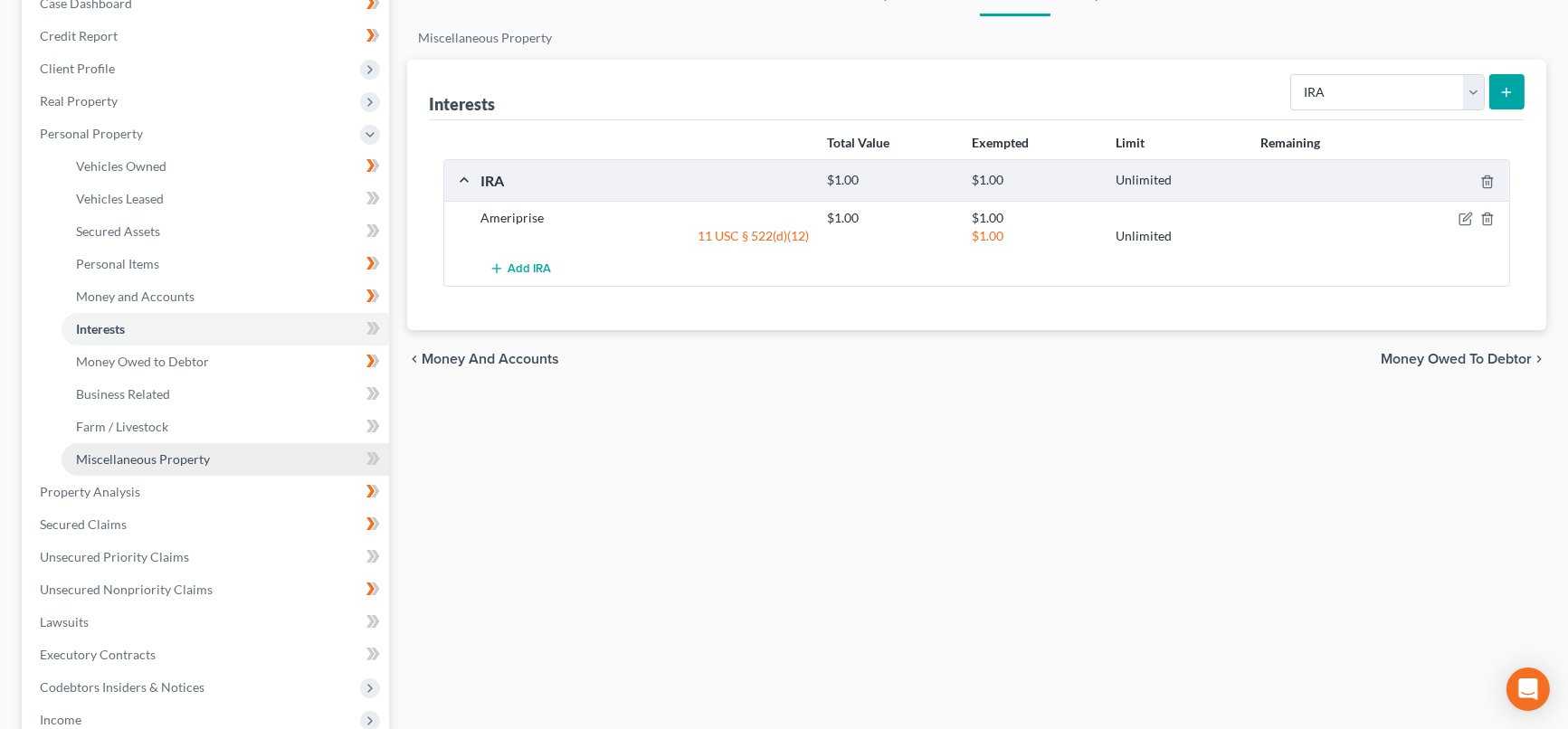
click at [293, 456] on link "Miscellaneous Property" at bounding box center [225, 460] width 328 height 33
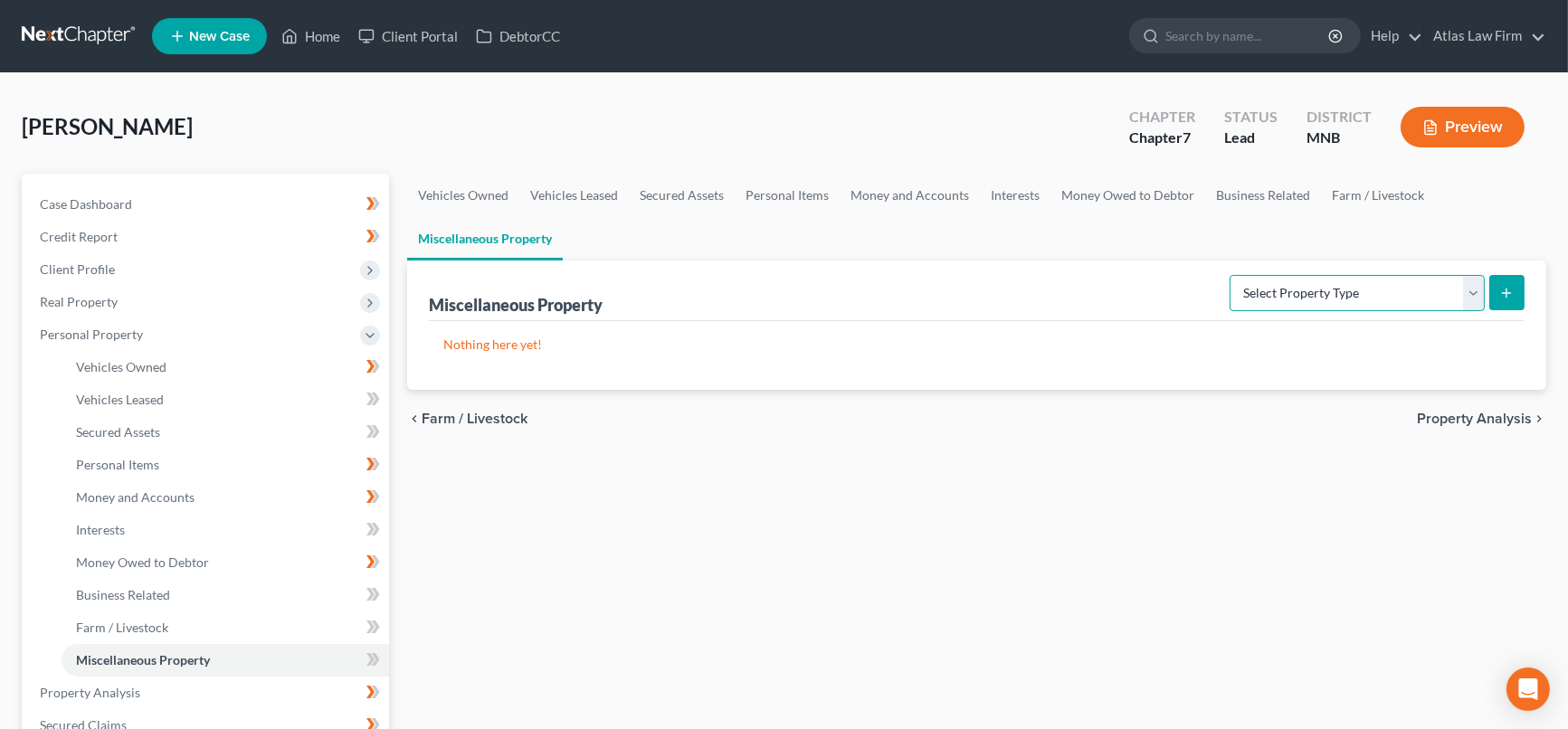
click at [1482, 286] on select "Select Property Type Assigned for Creditor Benefit [DATE] Holding for Another N…" at bounding box center [1357, 293] width 255 height 36
select select "transferred"
click at [1230, 275] on select "Select Property Type Assigned for Creditor Benefit [DATE] Holding for Another N…" at bounding box center [1357, 293] width 255 height 36
click at [1513, 289] on icon "submit" at bounding box center [1506, 293] width 14 height 14
select select "Ordinary ([DATE])"
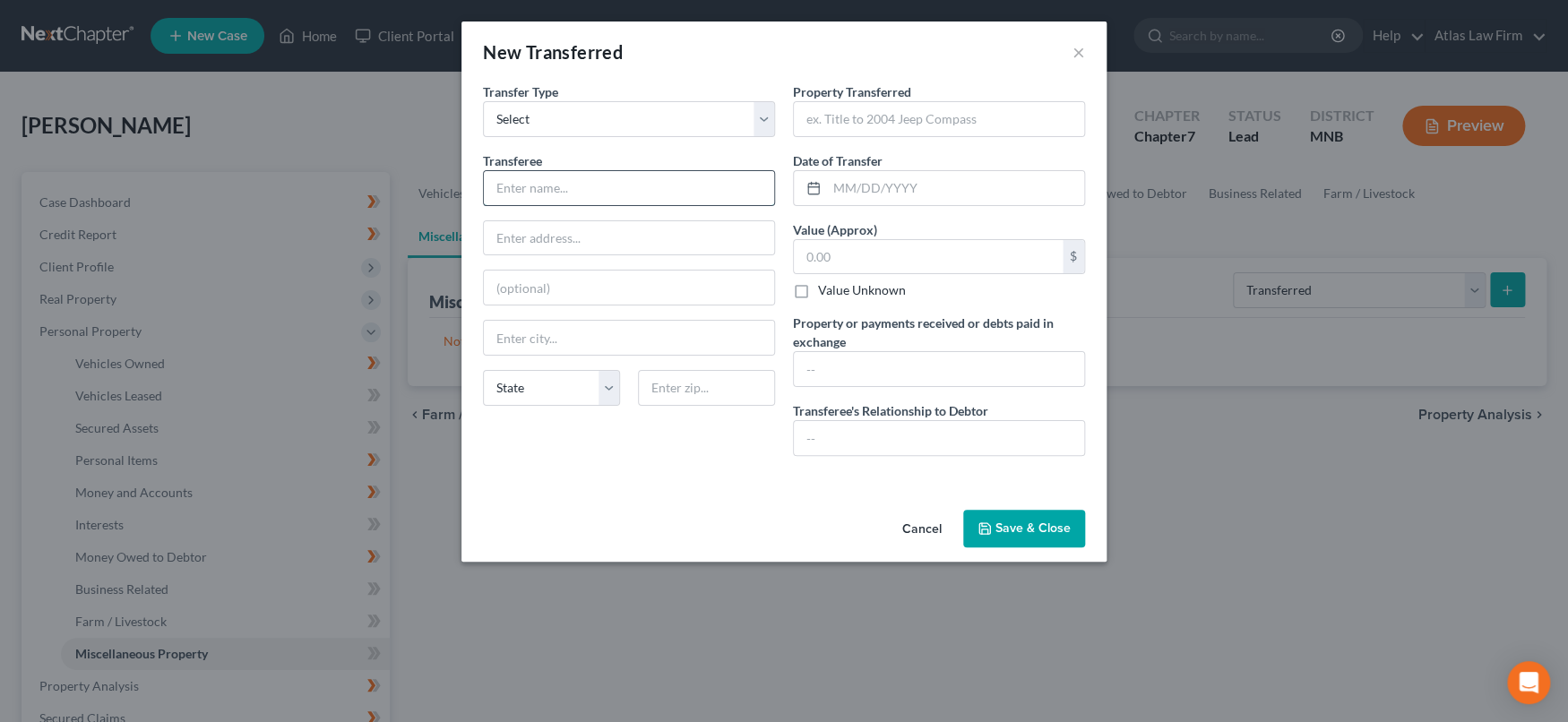
click at [652, 191] on input "text" at bounding box center [628, 188] width 290 height 35
type input "Scam"
click at [870, 120] on input "text" at bounding box center [938, 119] width 290 height 35
type input "$115,000 from IRA"
drag, startPoint x: 893, startPoint y: 186, endPoint x: 916, endPoint y: 175, distance: 25.5
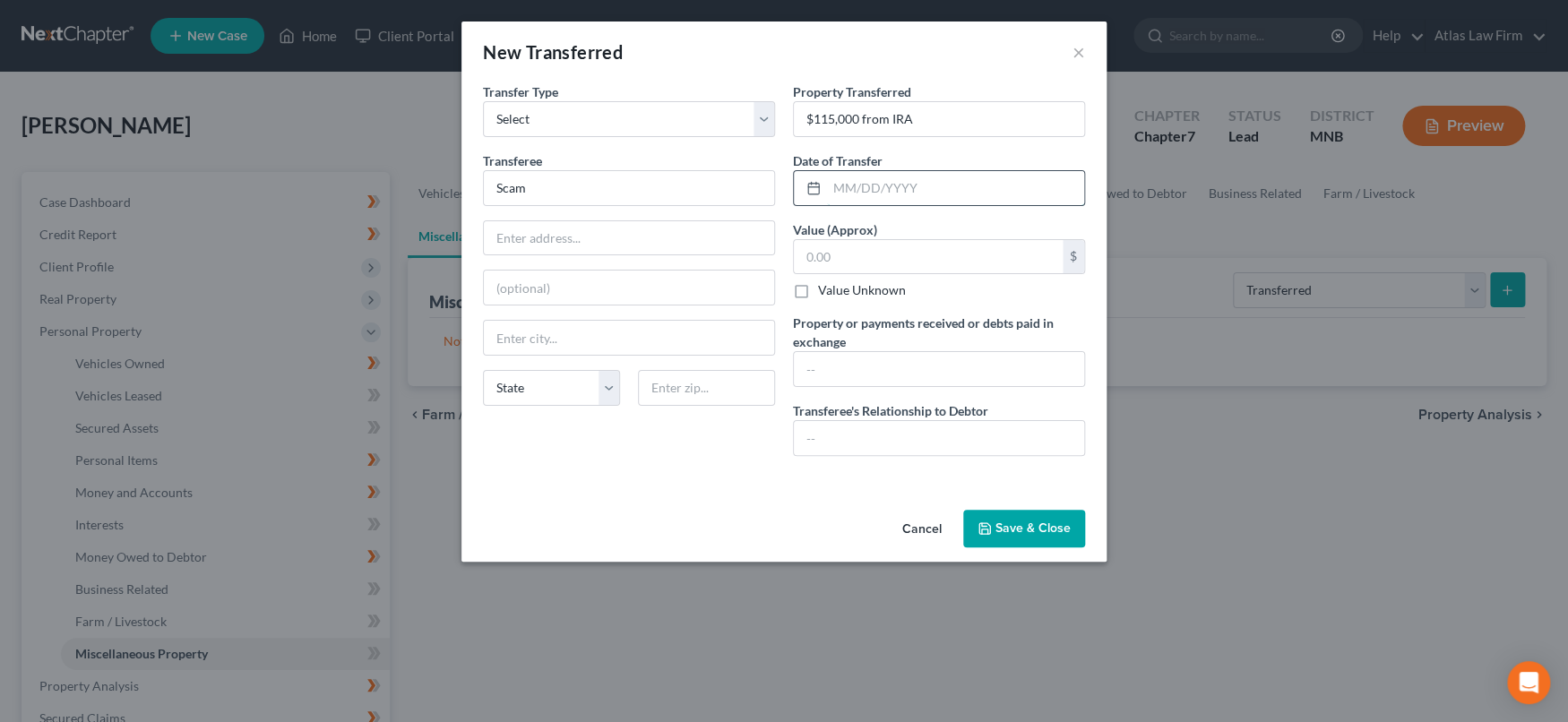
click at [893, 186] on input "text" at bounding box center [956, 188] width 257 height 35
type input "01/2025"
click at [905, 263] on input "text" at bounding box center [928, 257] width 268 height 35
drag, startPoint x: 910, startPoint y: 262, endPoint x: 750, endPoint y: 288, distance: 162.1
click at [747, 289] on div "Transfer Type * Select Ordinary ([DATE]) [DATE] Transferee * Scam State [US_STA…" at bounding box center [783, 276] width 620 height 388
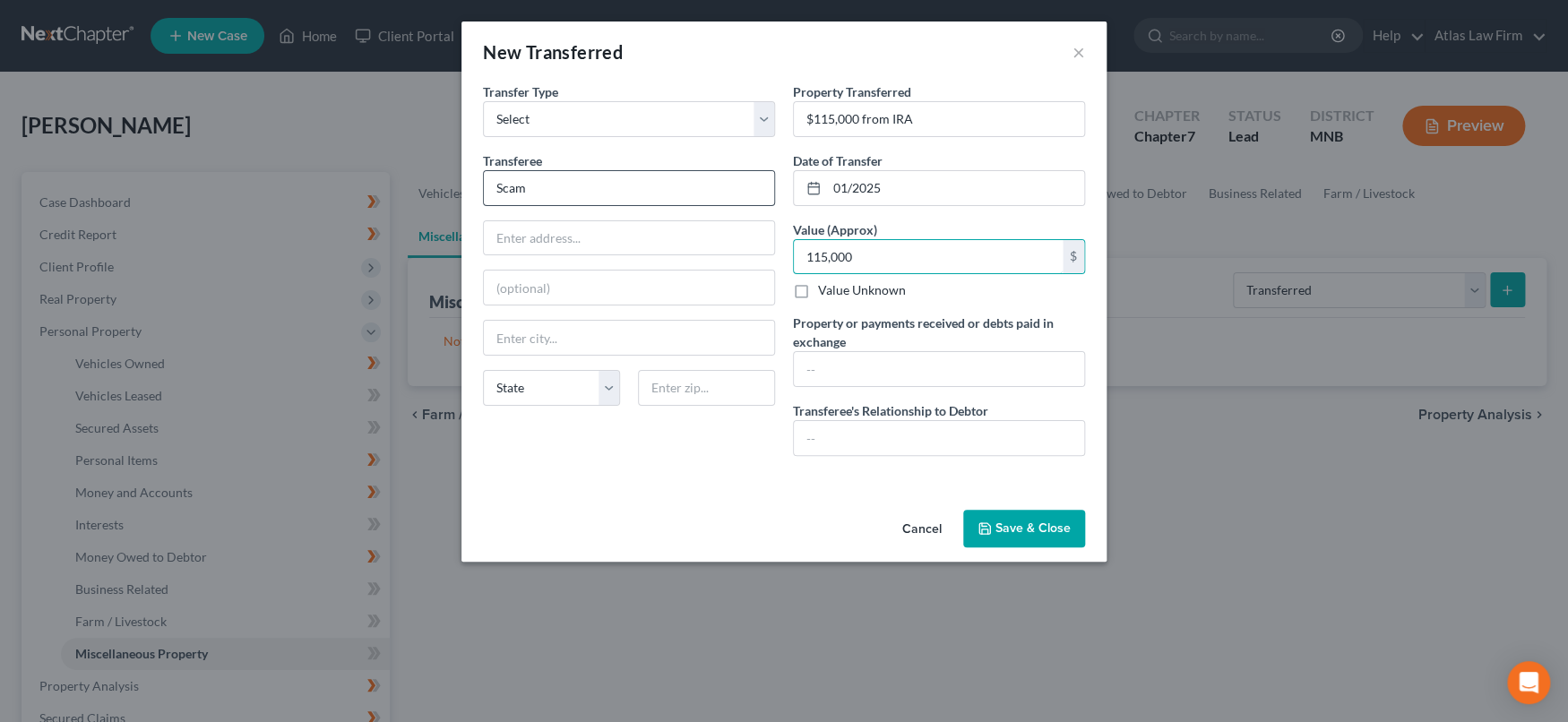
type input "115,000"
click at [685, 184] on input "Scam" at bounding box center [628, 188] width 290 height 35
type input "S"
type input "F"
click at [497, 190] on input "Victim of Fraud" at bounding box center [628, 188] width 290 height 35
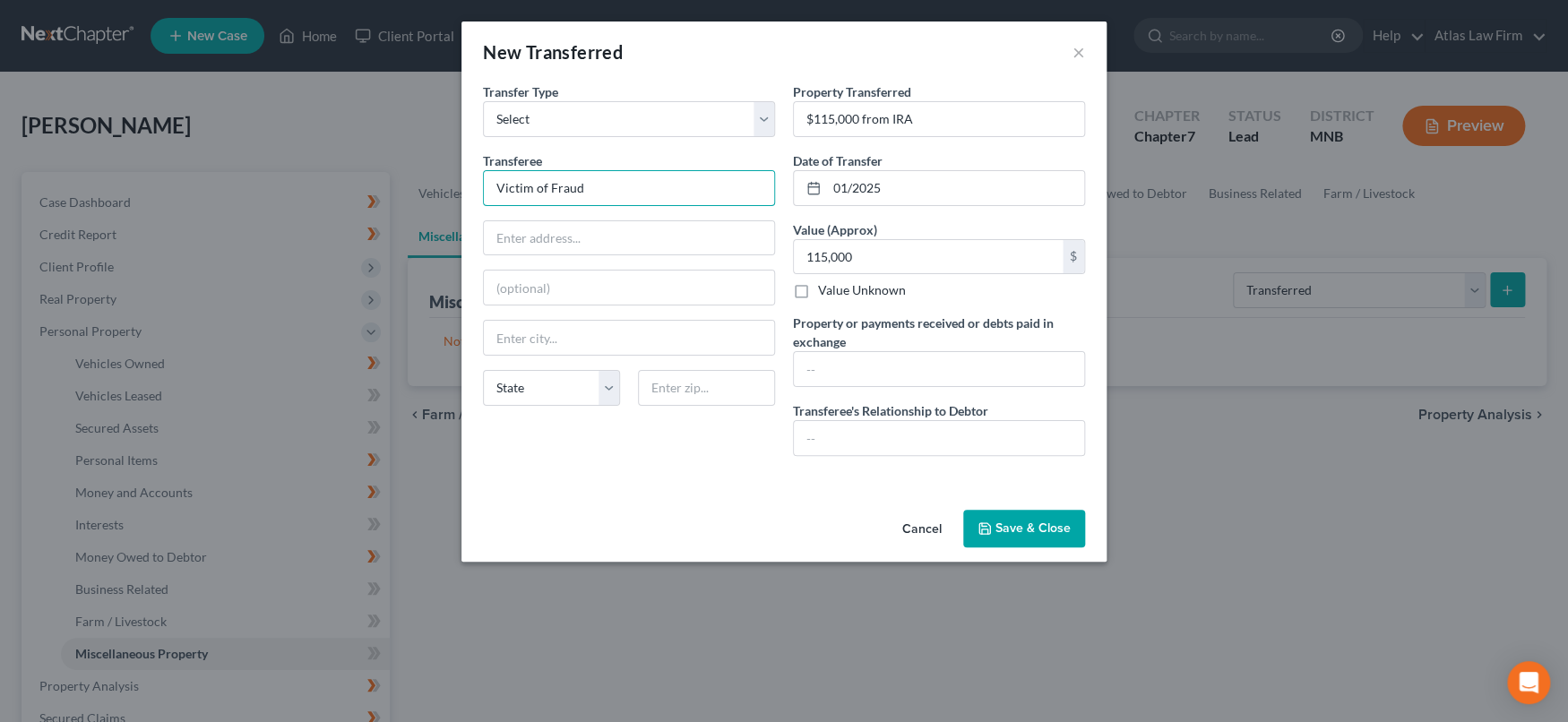
drag, startPoint x: 614, startPoint y: 188, endPoint x: 477, endPoint y: 199, distance: 137.4
click at [477, 198] on div "Transfer Type * Select Ordinary ([DATE]) [DATE] Transferee * Victim of Fraud St…" at bounding box center [628, 276] width 309 height 388
type input "Fraudulent Transferee"
click at [948, 368] on input "text" at bounding box center [938, 369] width 290 height 35
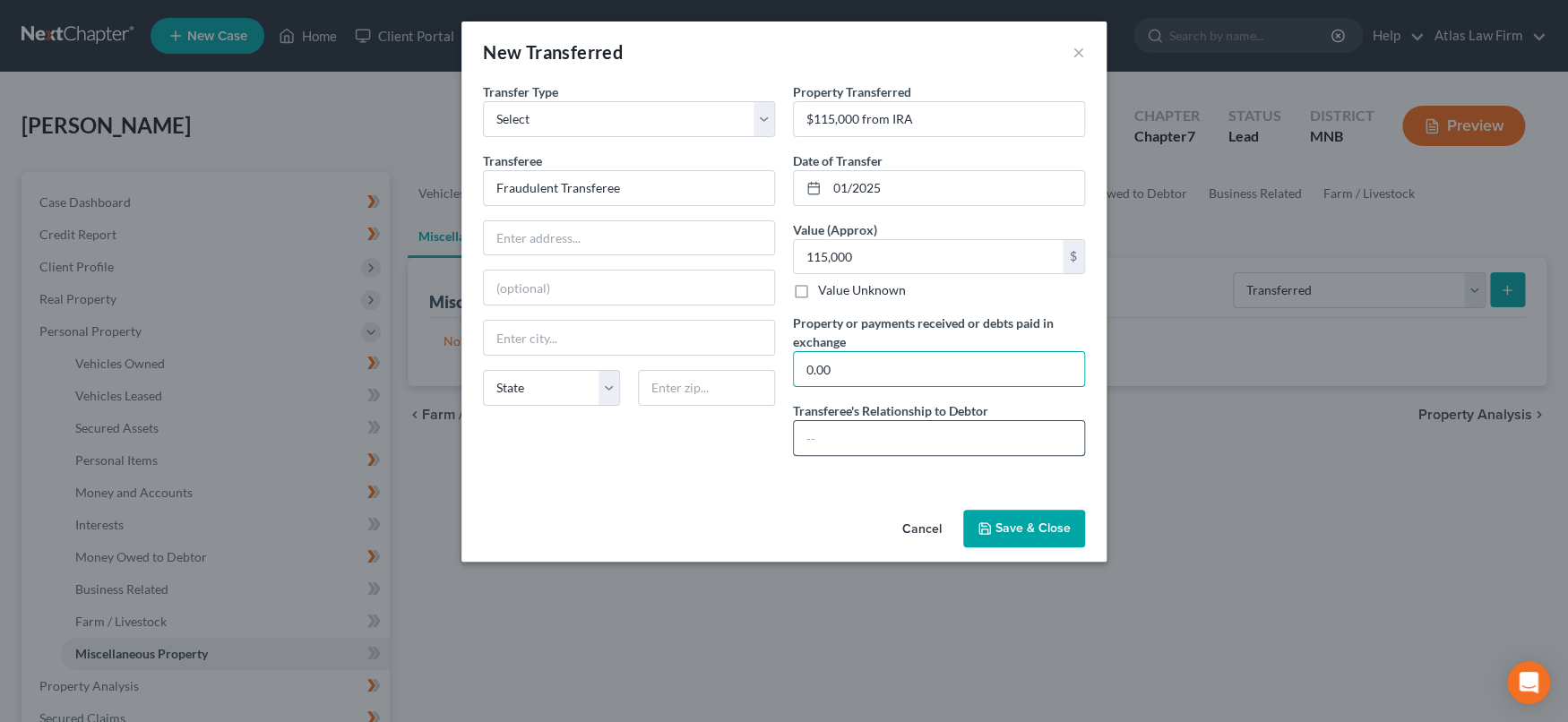
type input "0.00"
click at [925, 437] on input "text" at bounding box center [938, 438] width 290 height 35
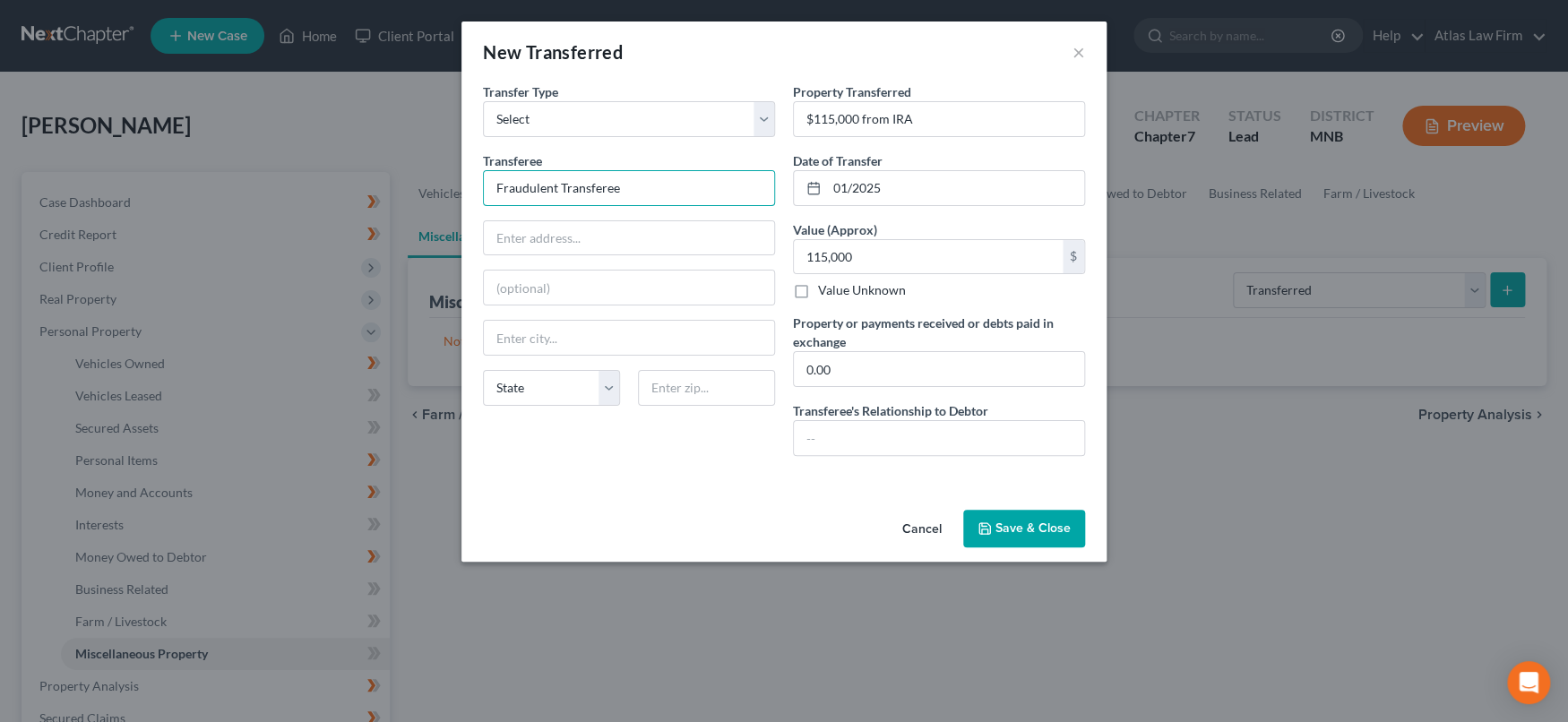
drag, startPoint x: 700, startPoint y: 187, endPoint x: 440, endPoint y: 219, distance: 262.0
click at [440, 219] on div "New Transferred × An exemption set must first be selected from the Filing Infor…" at bounding box center [784, 361] width 1568 height 722
drag, startPoint x: 837, startPoint y: 425, endPoint x: 927, endPoint y: 465, distance: 98.5
click at [838, 427] on input "text" at bounding box center [938, 438] width 290 height 35
paste input "Fraudulent Transferee"
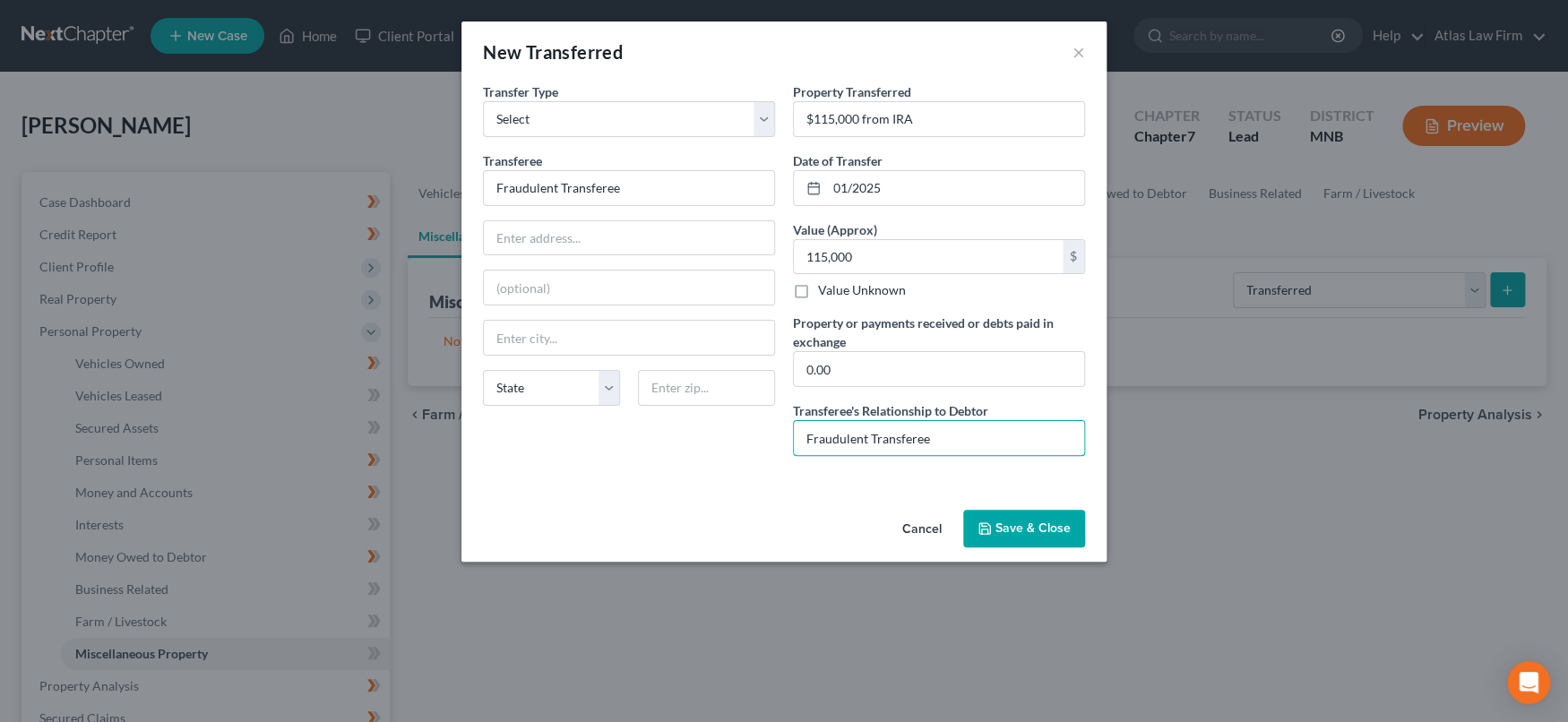
type input "Fraudulent Transferee"
click at [1030, 526] on button "Save & Close" at bounding box center [1024, 529] width 122 height 37
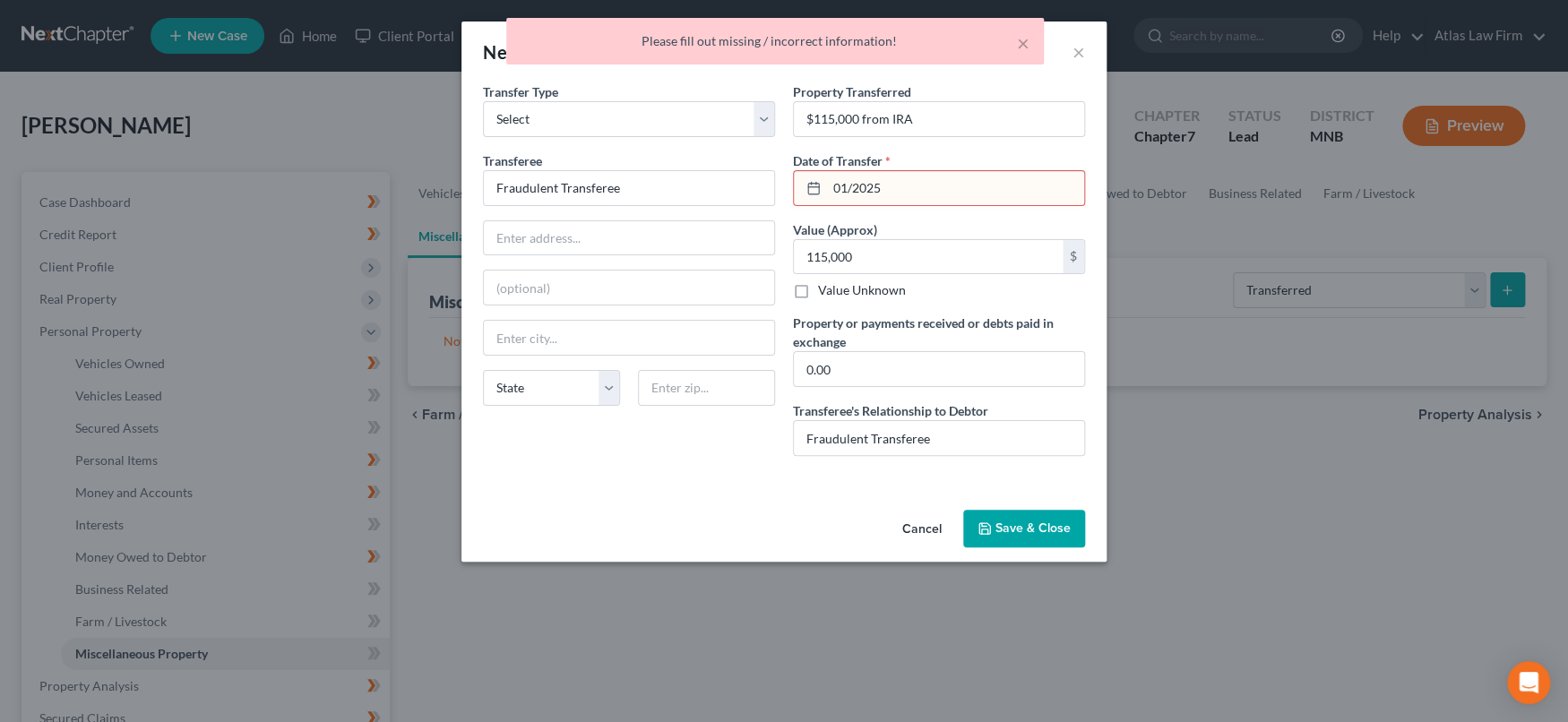
click at [981, 193] on input "01/2025" at bounding box center [956, 188] width 257 height 35
click at [856, 189] on input "01/2025" at bounding box center [956, 188] width 257 height 35
click at [853, 184] on input "01/2025" at bounding box center [956, 188] width 257 height 35
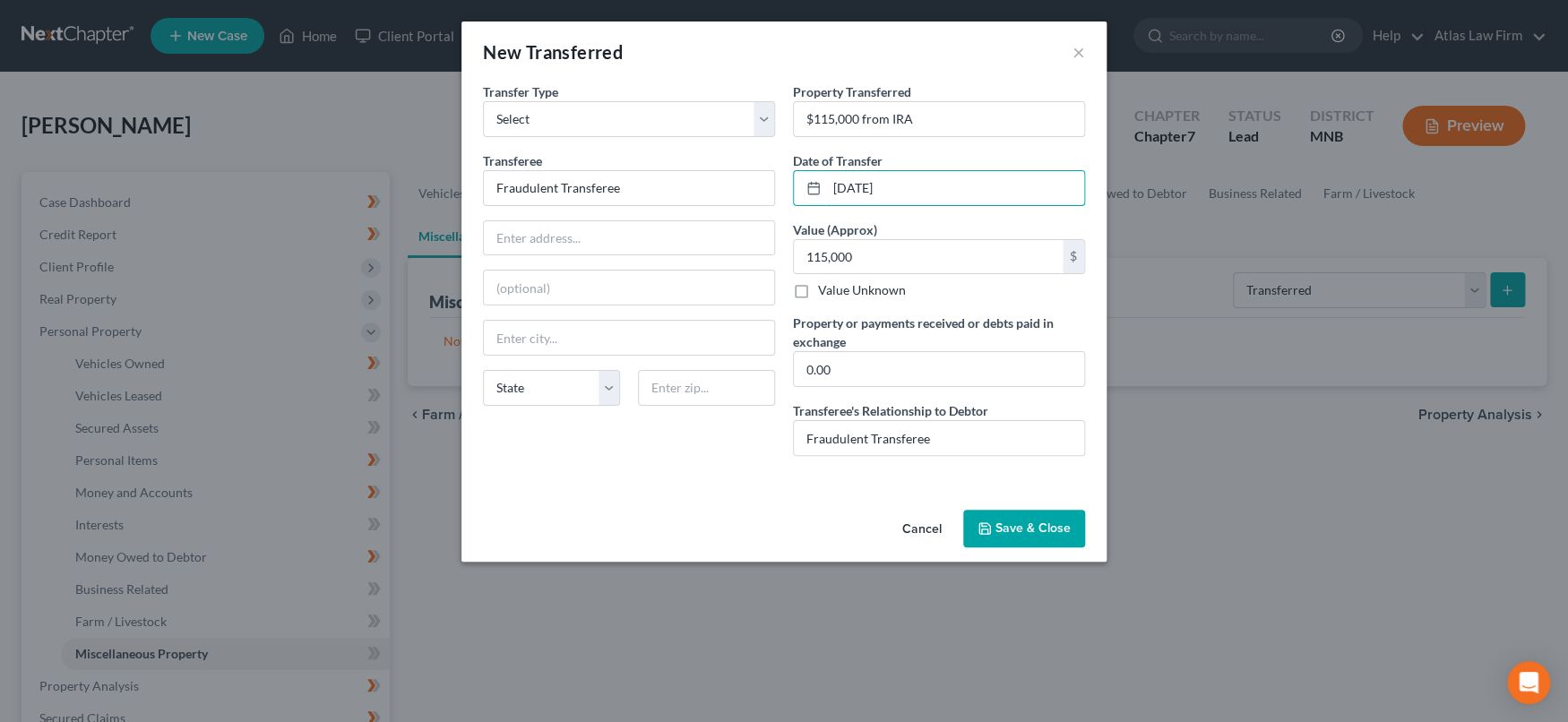
type input "[DATE]"
click at [998, 536] on button "Save & Close" at bounding box center [1024, 529] width 122 height 37
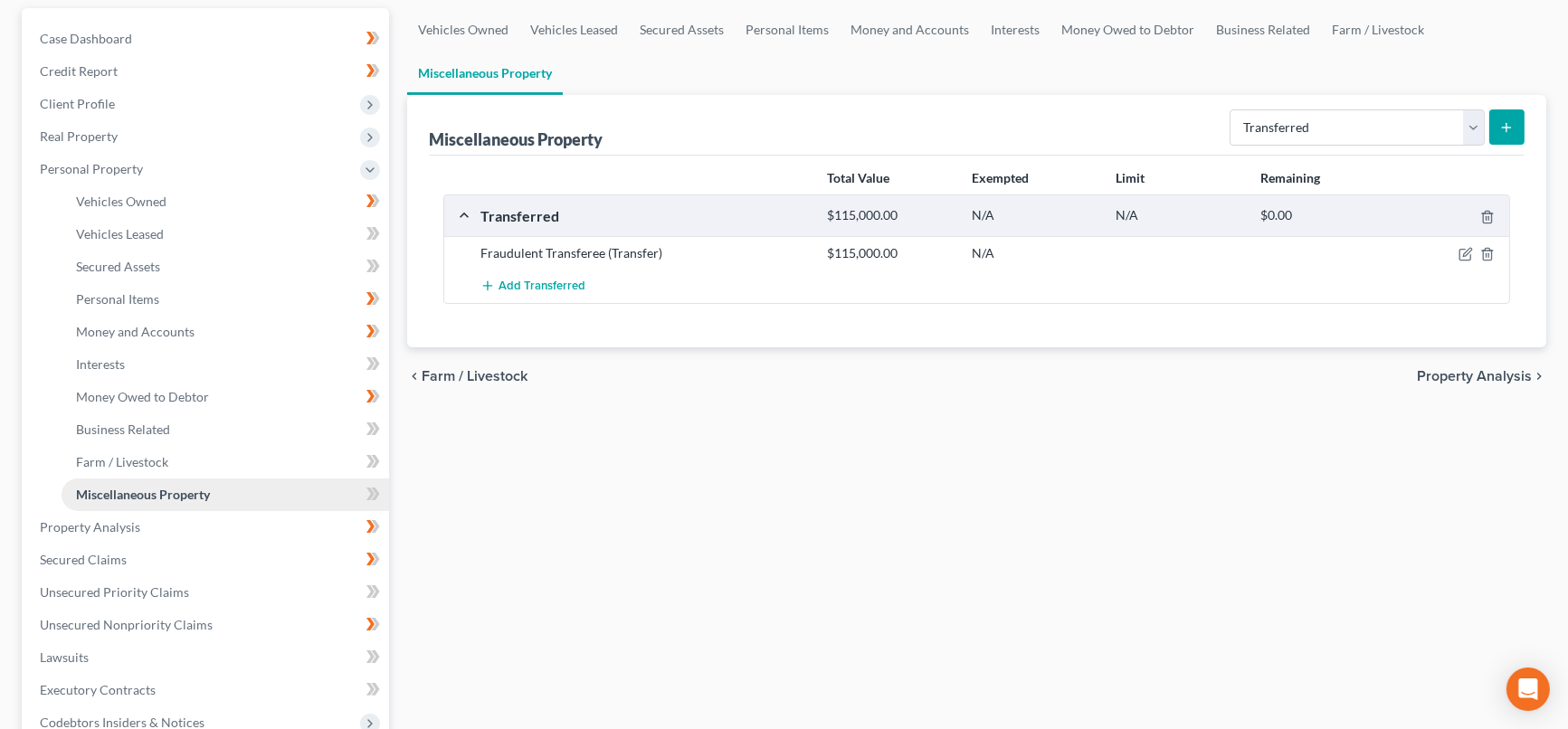
scroll to position [201, 0]
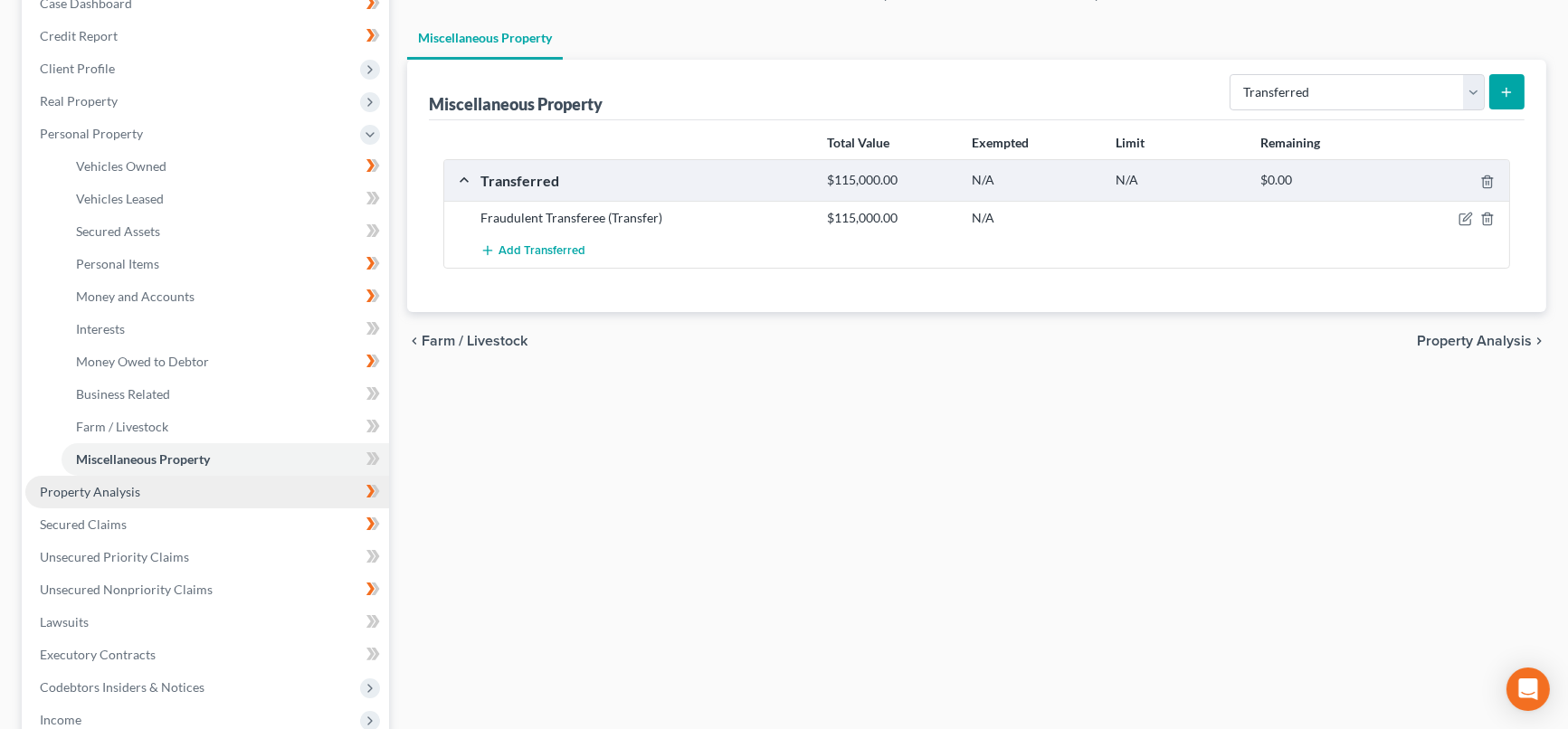
click at [191, 481] on link "Property Analysis" at bounding box center [207, 492] width 364 height 33
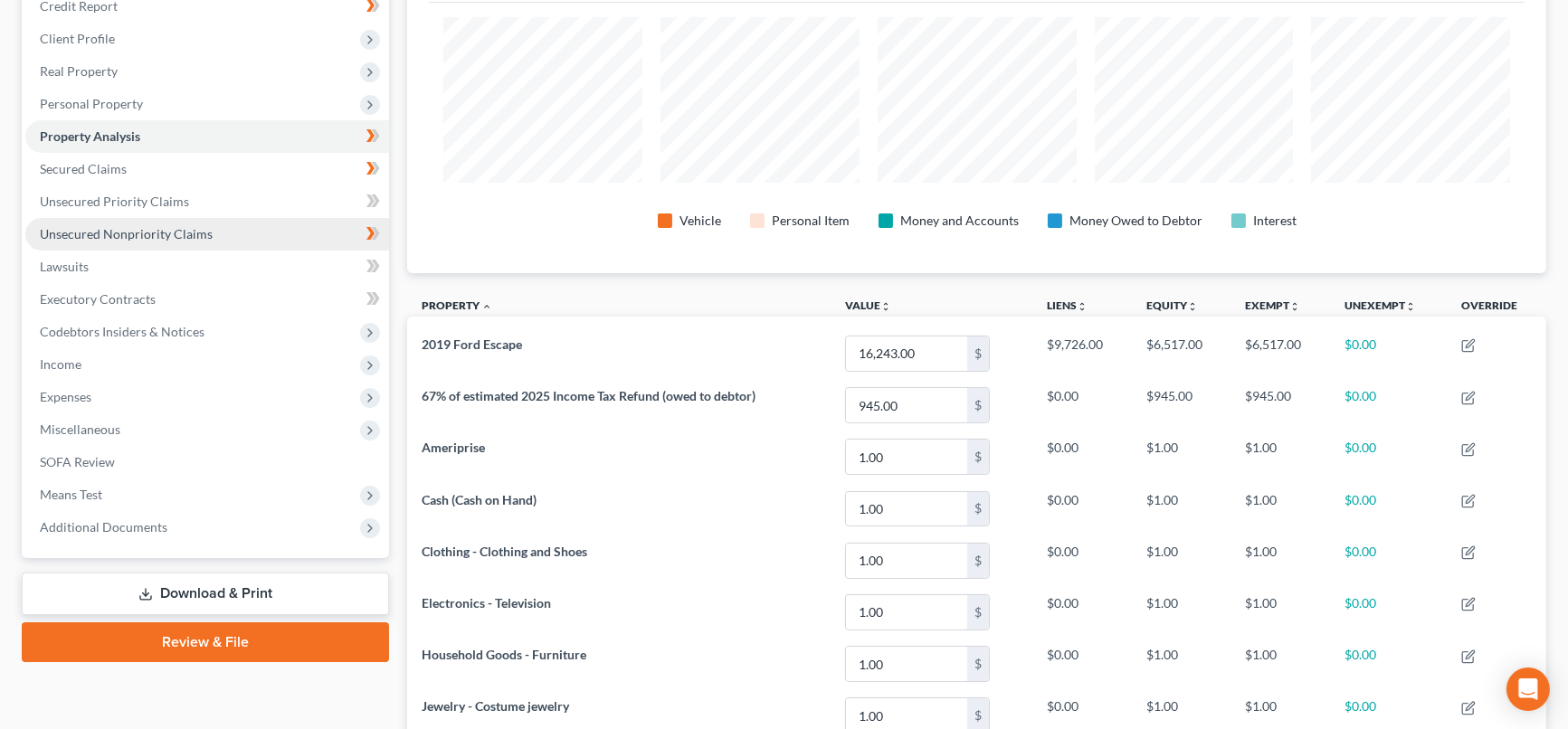
scroll to position [904664, 903742]
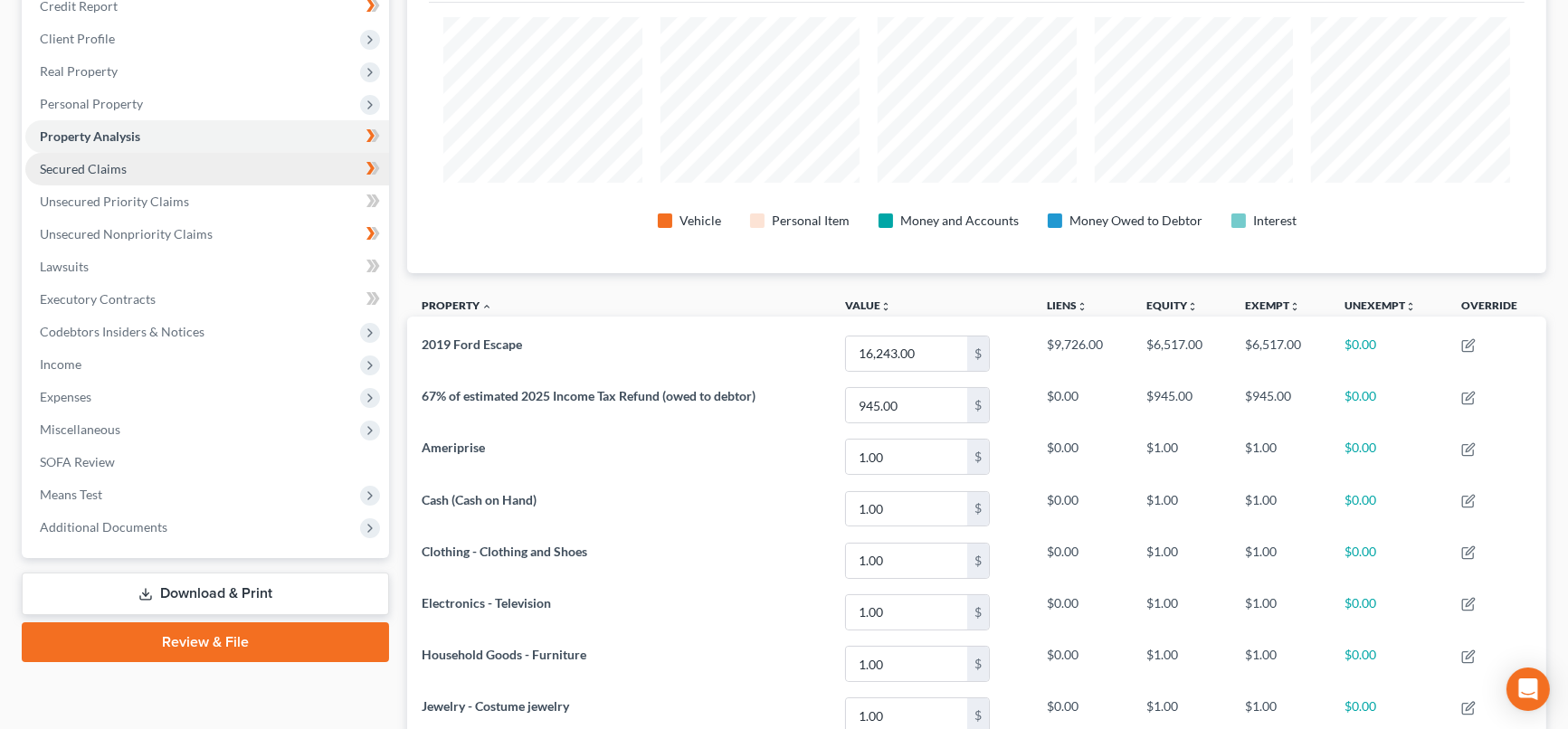
click at [180, 162] on link "Secured Claims" at bounding box center [207, 169] width 364 height 33
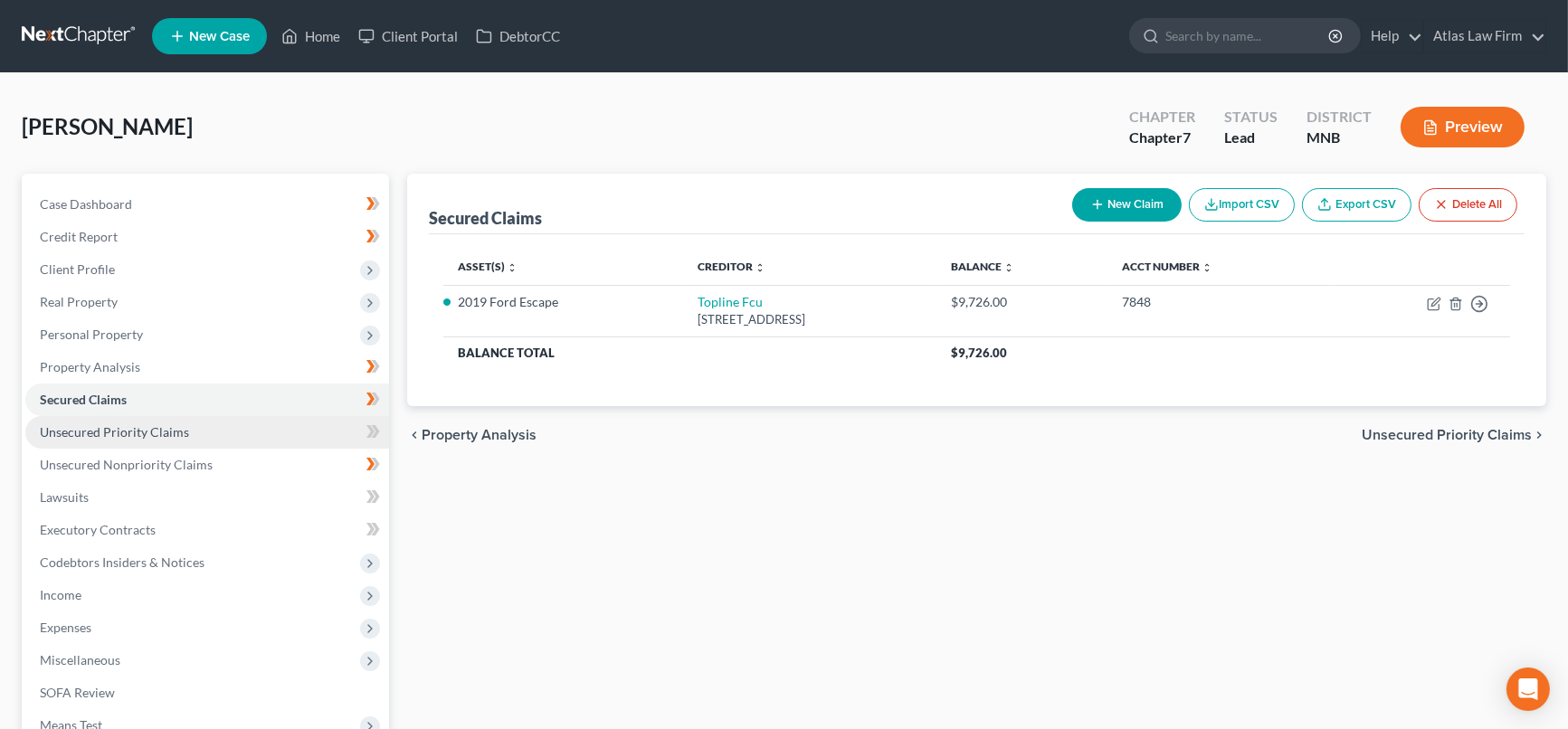
click at [146, 426] on span "Unsecured Priority Claims" at bounding box center [114, 432] width 150 height 15
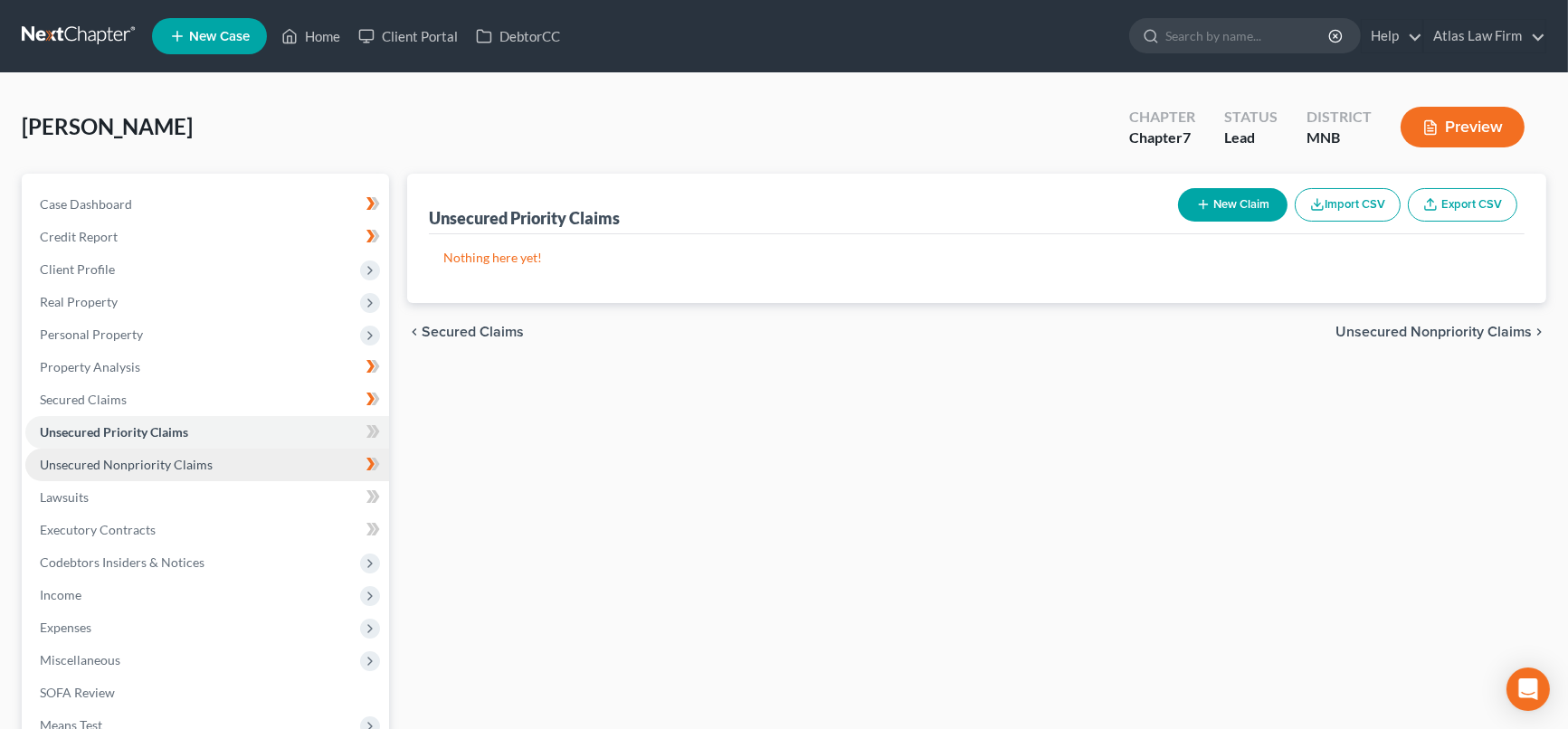
click at [156, 465] on span "Unsecured Nonpriority Claims" at bounding box center [126, 464] width 173 height 15
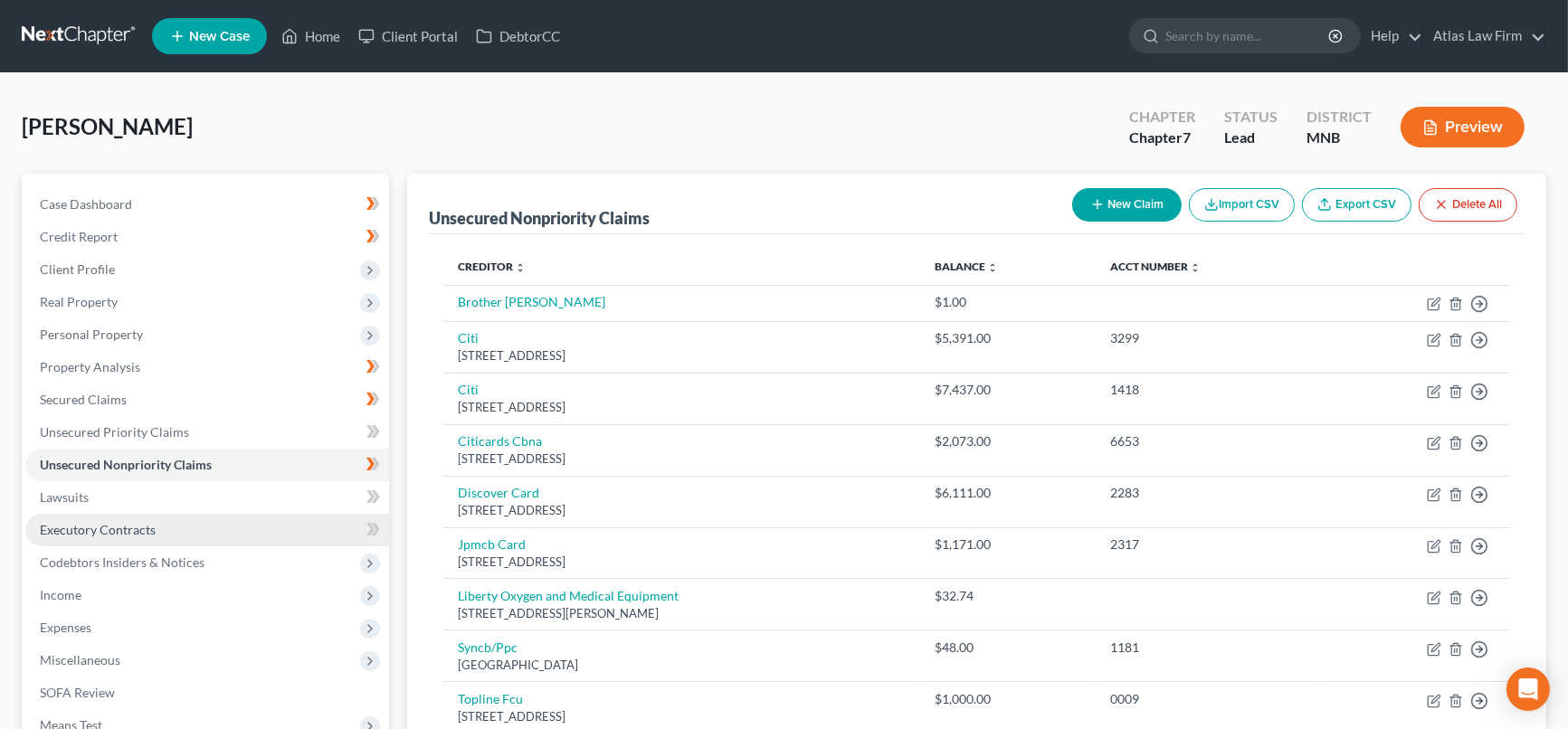
click at [134, 531] on span "Executory Contracts" at bounding box center [97, 529] width 116 height 15
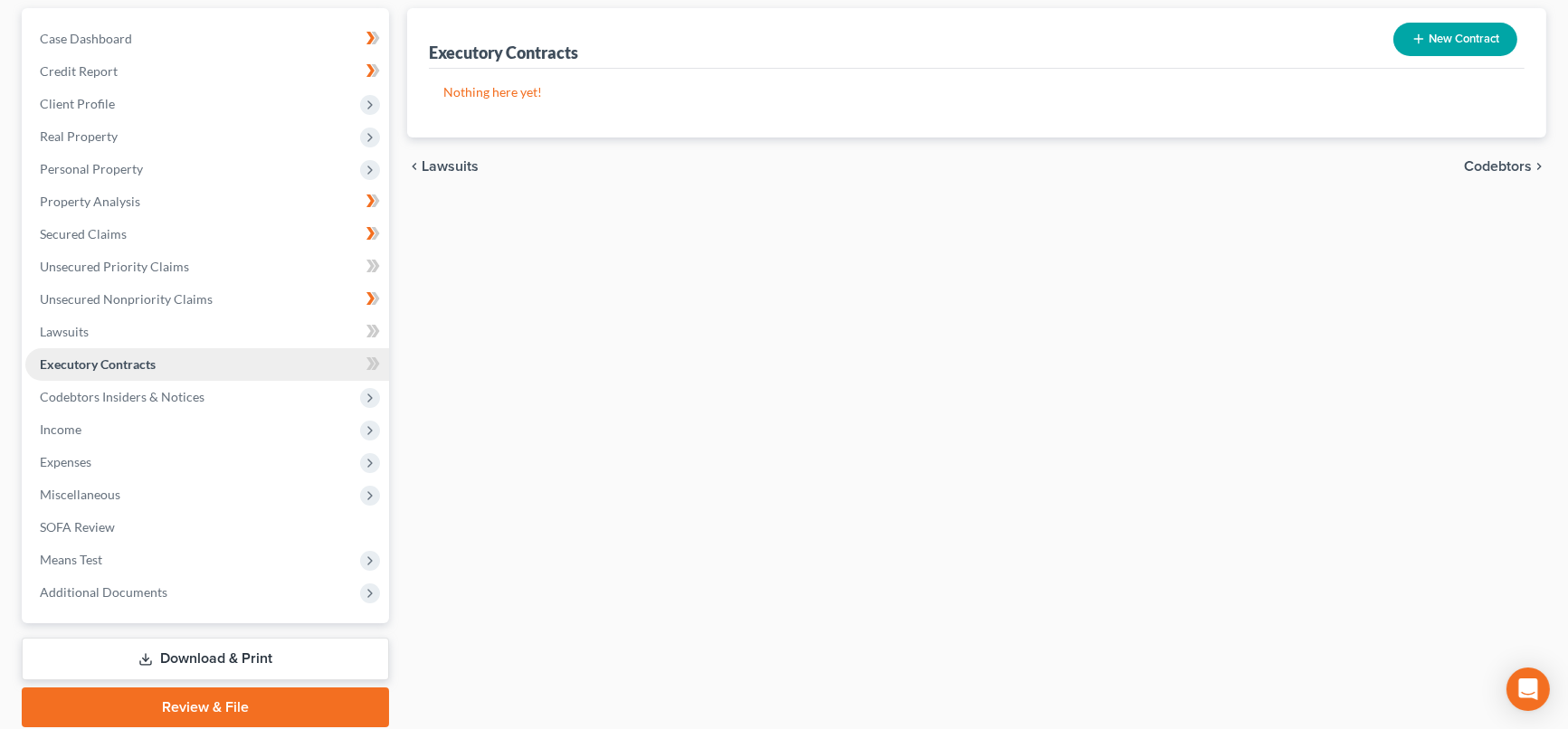
scroll to position [201, 0]
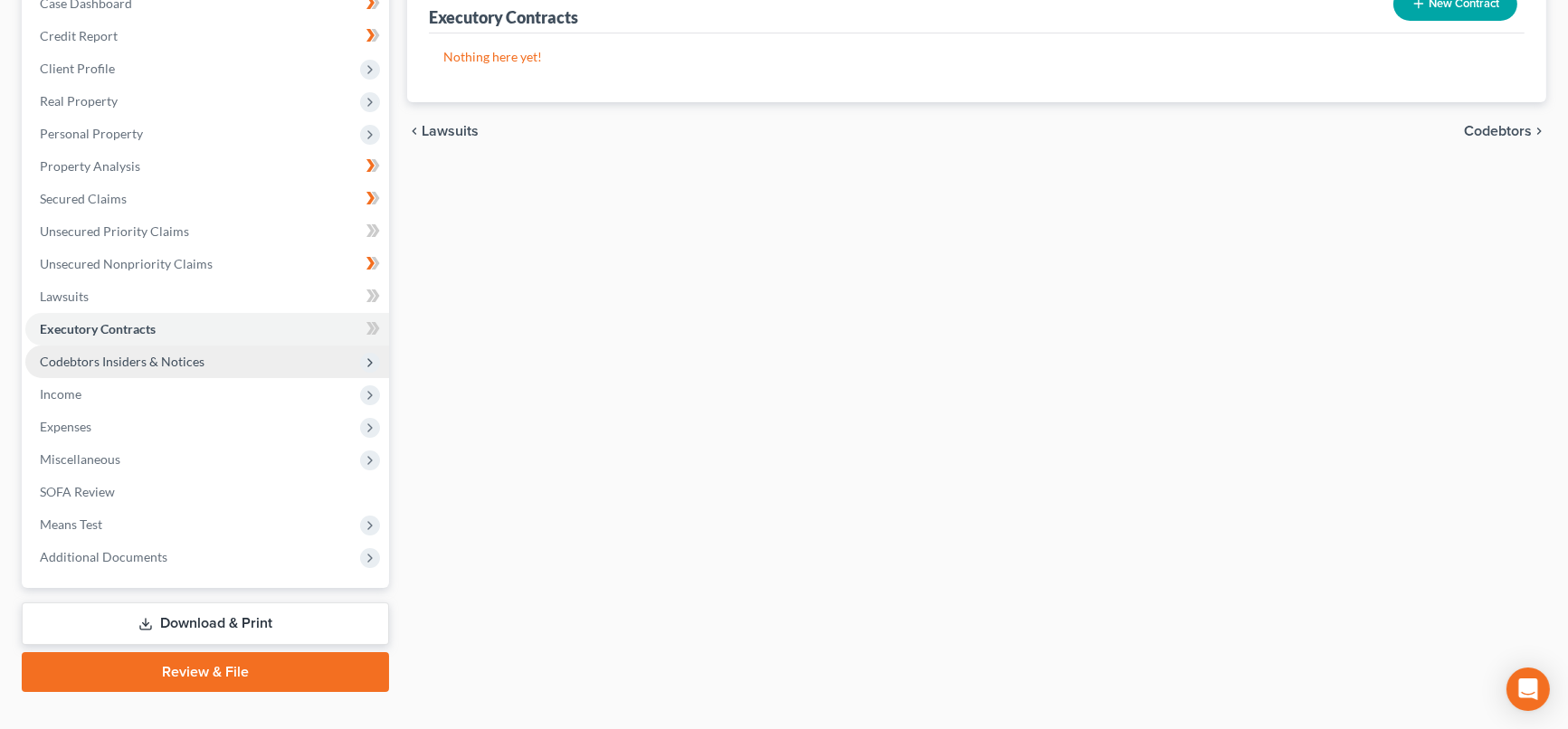
click at [166, 361] on span "Codebtors Insiders & Notices" at bounding box center [121, 362] width 165 height 15
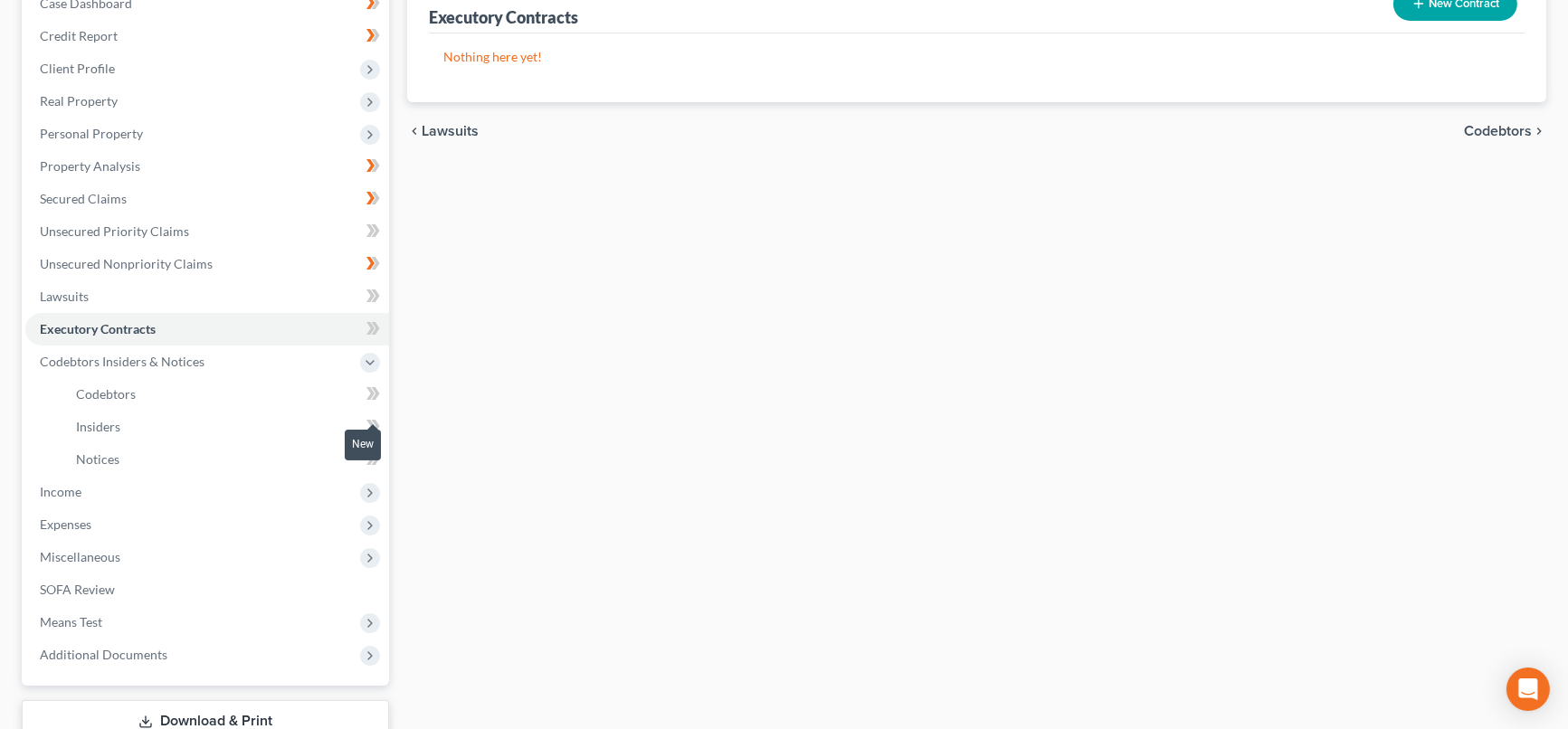
click at [375, 420] on icon at bounding box center [376, 426] width 8 height 12
click at [169, 483] on span "Income" at bounding box center [207, 492] width 364 height 33
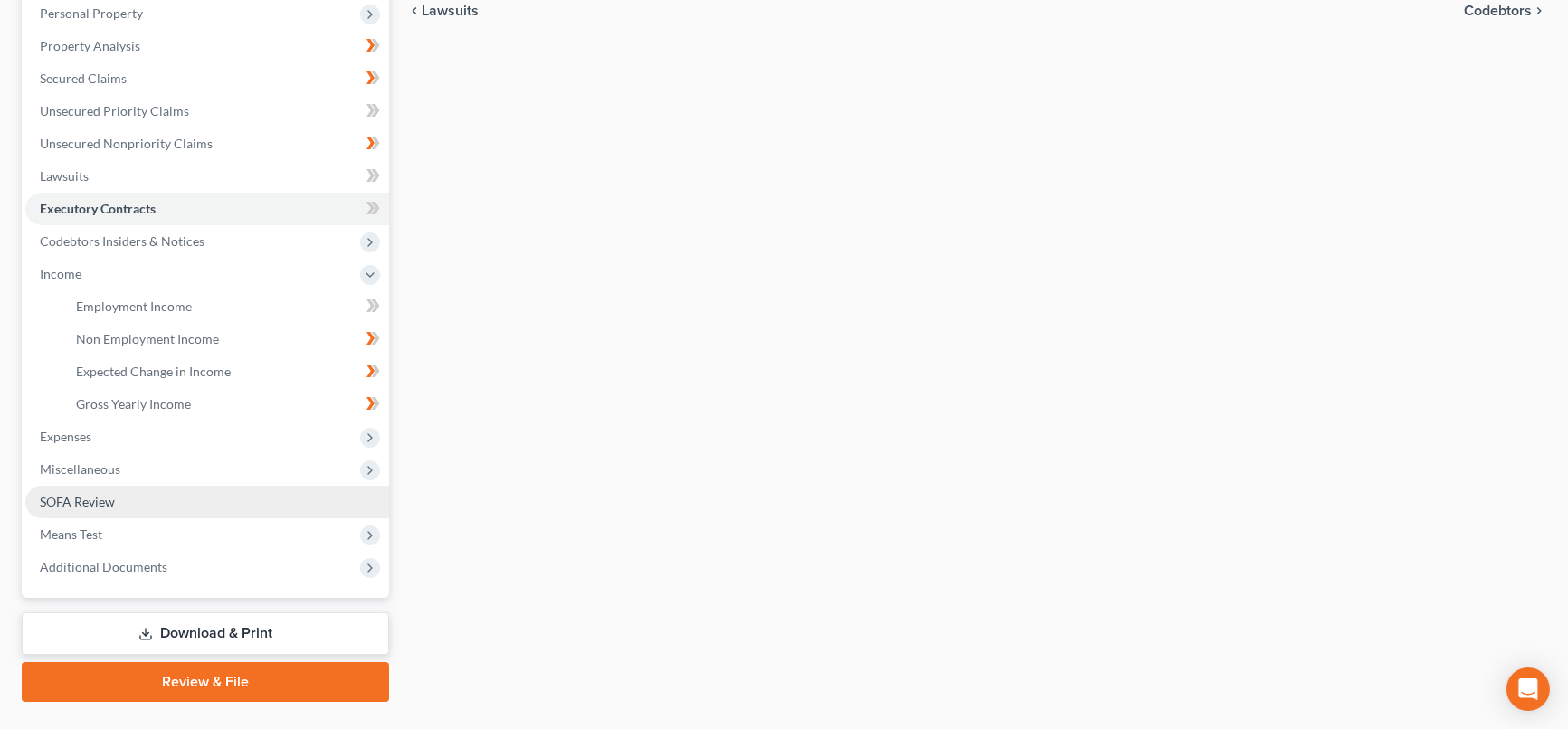
scroll to position [360, 0]
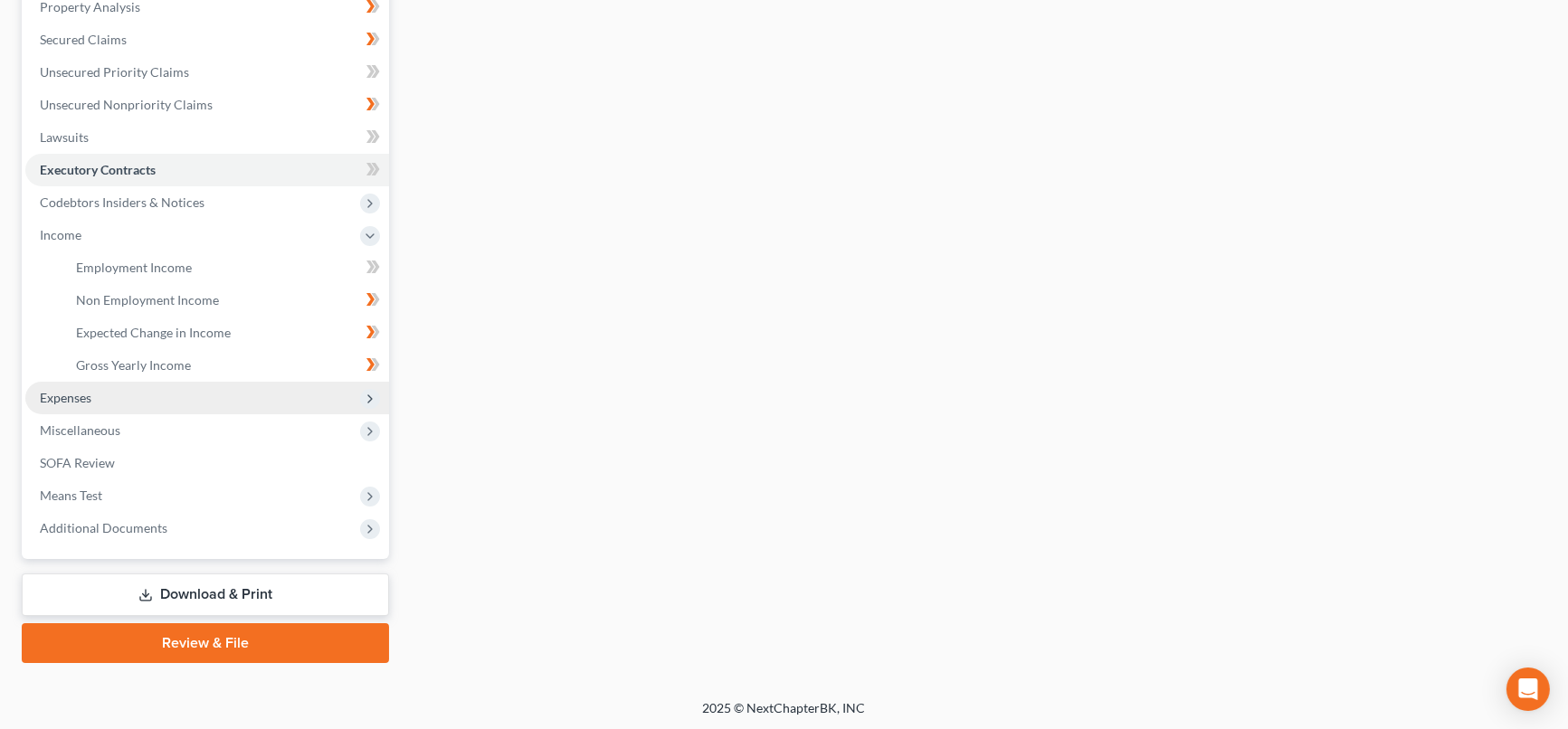
click at [194, 395] on span "Expenses" at bounding box center [207, 397] width 364 height 33
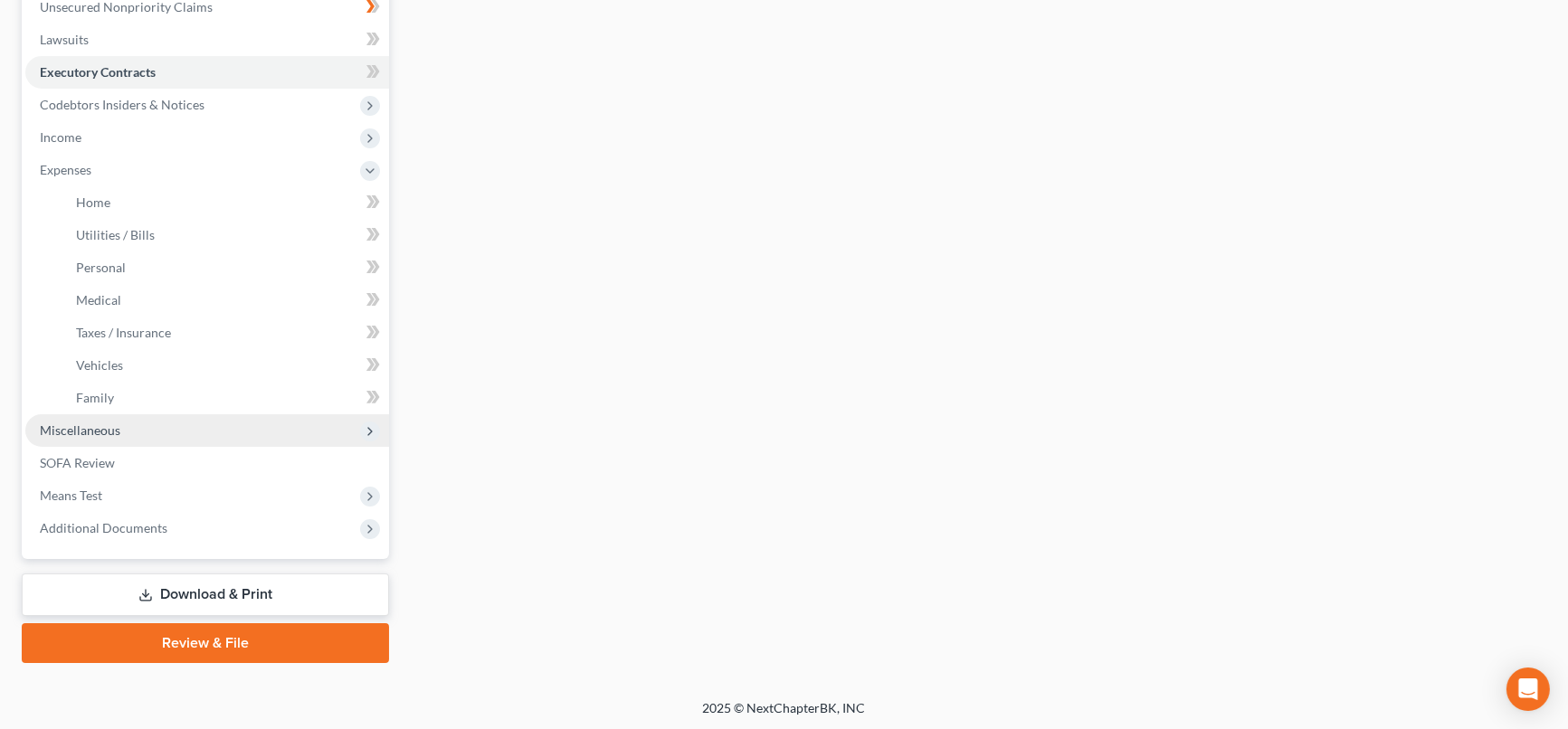
click at [181, 423] on span "Miscellaneous" at bounding box center [207, 430] width 364 height 33
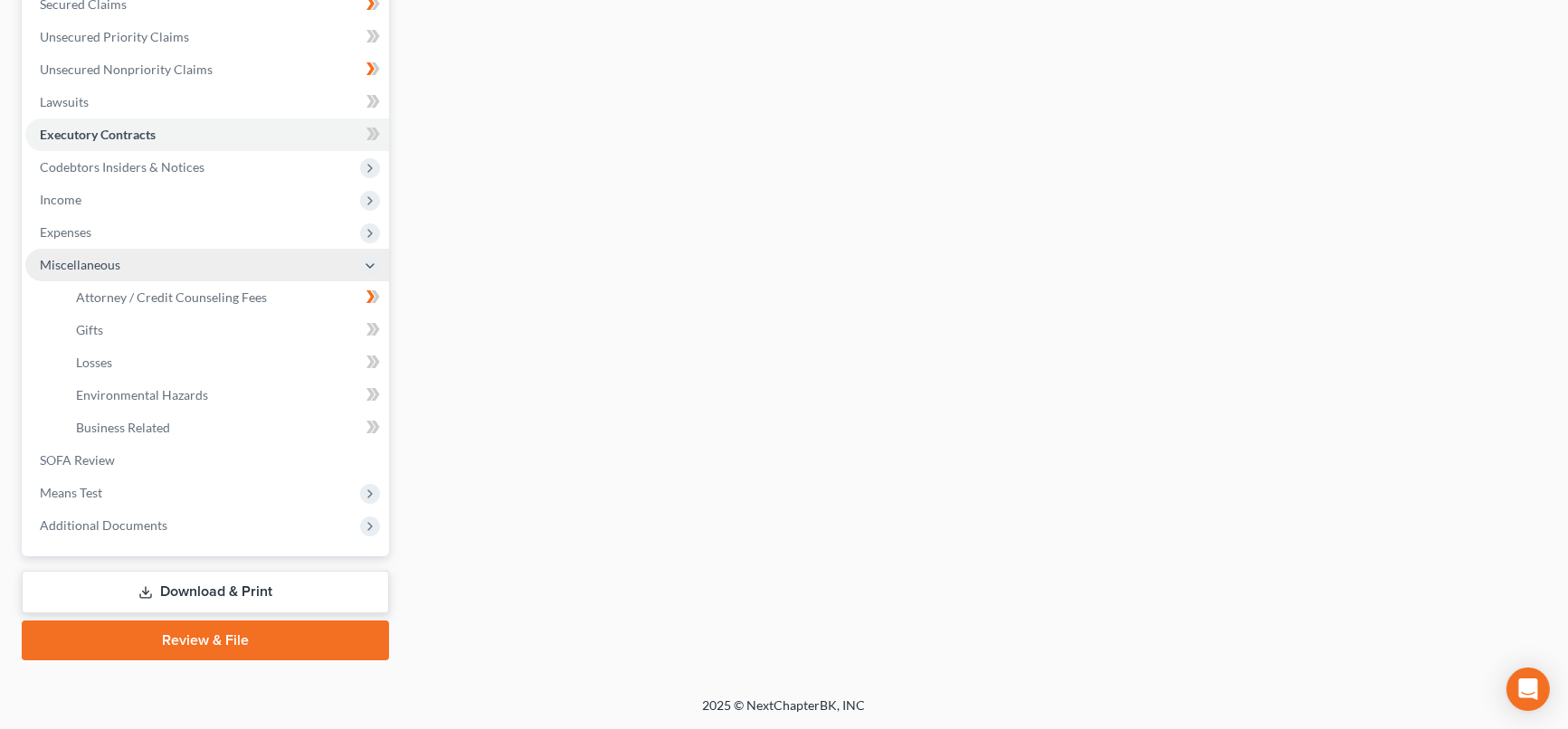
scroll to position [393, 0]
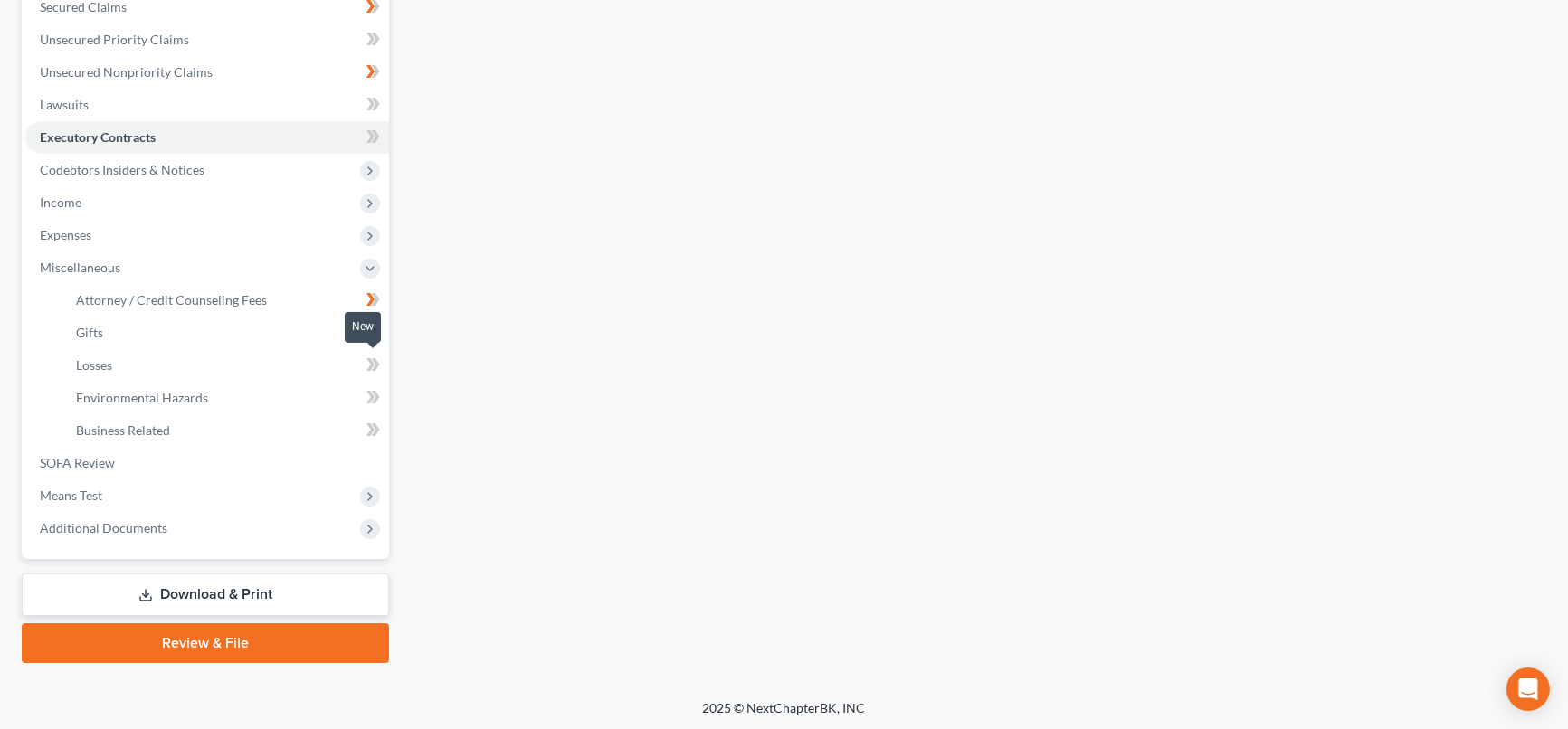
click at [370, 363] on icon at bounding box center [373, 365] width 13 height 23
click at [252, 360] on link "Losses" at bounding box center [225, 365] width 328 height 33
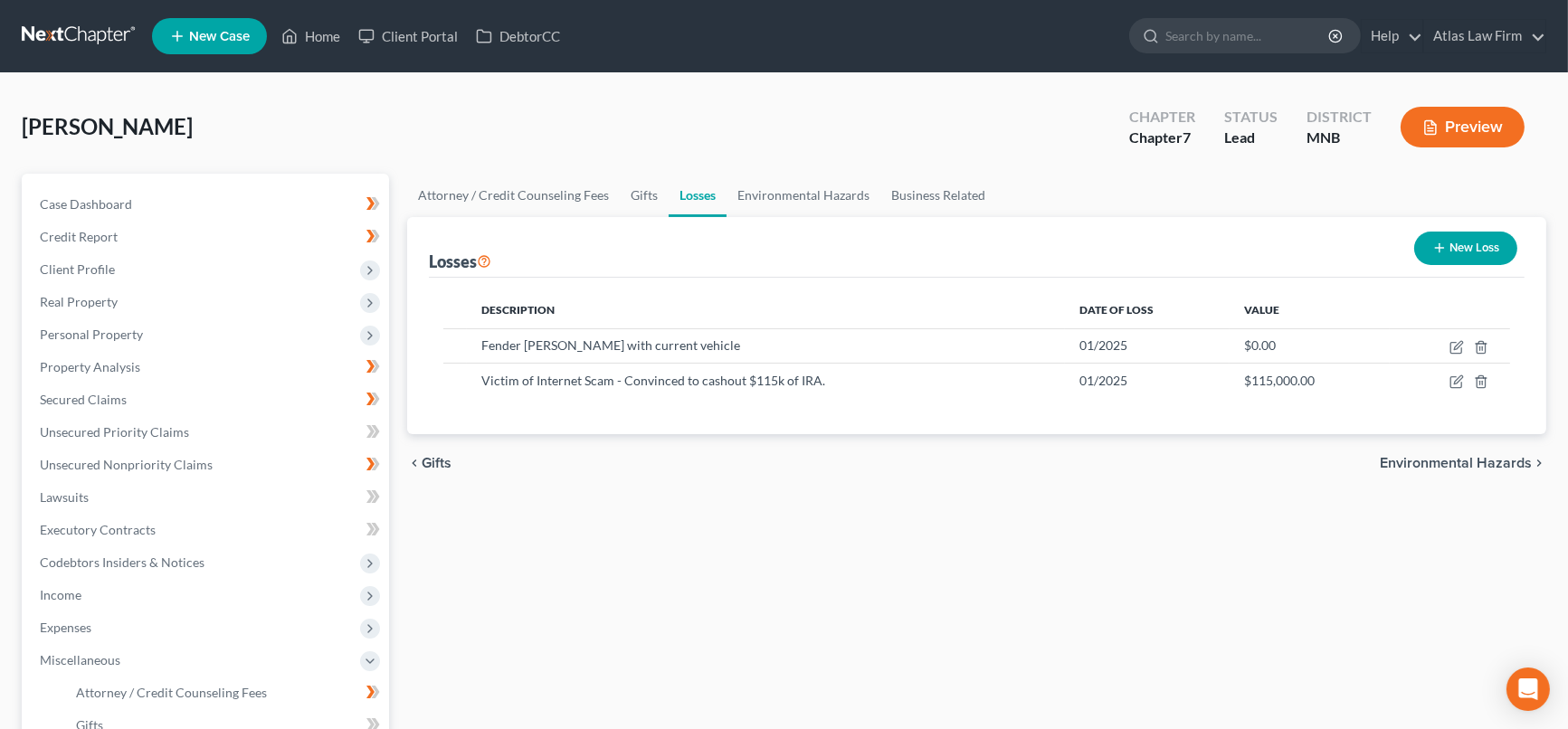
click at [1454, 123] on button "Preview" at bounding box center [1463, 126] width 124 height 40
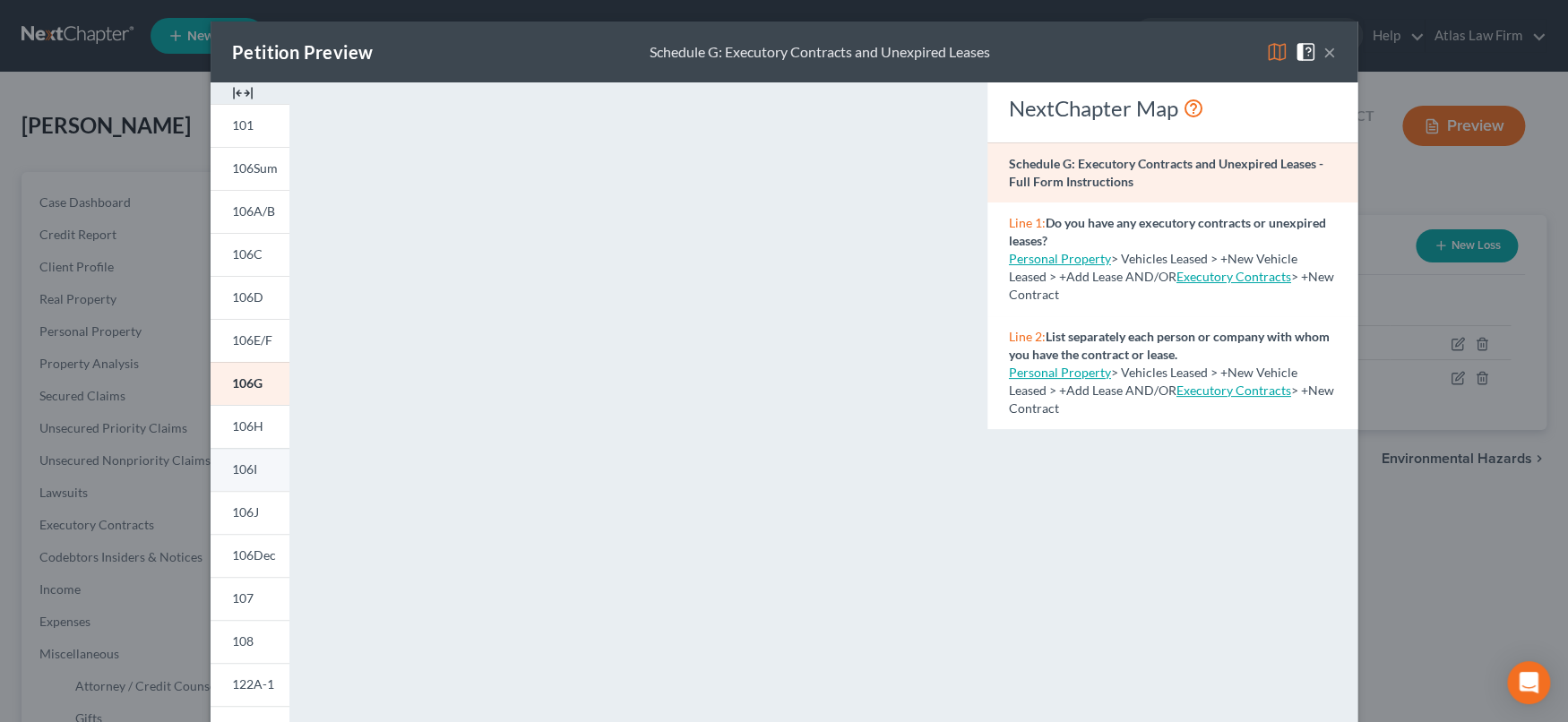
click at [236, 469] on span "106I" at bounding box center [244, 469] width 25 height 15
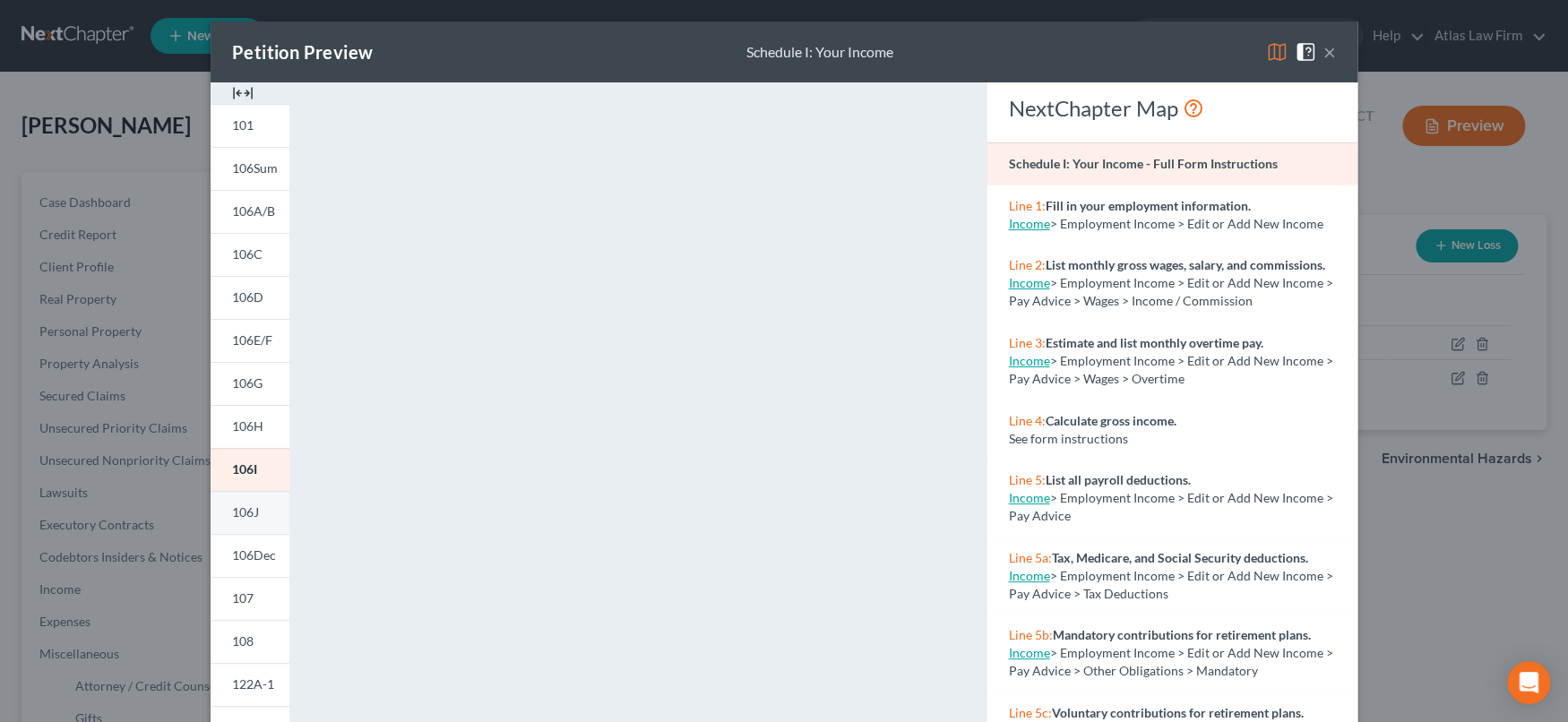
scroll to position [199, 0]
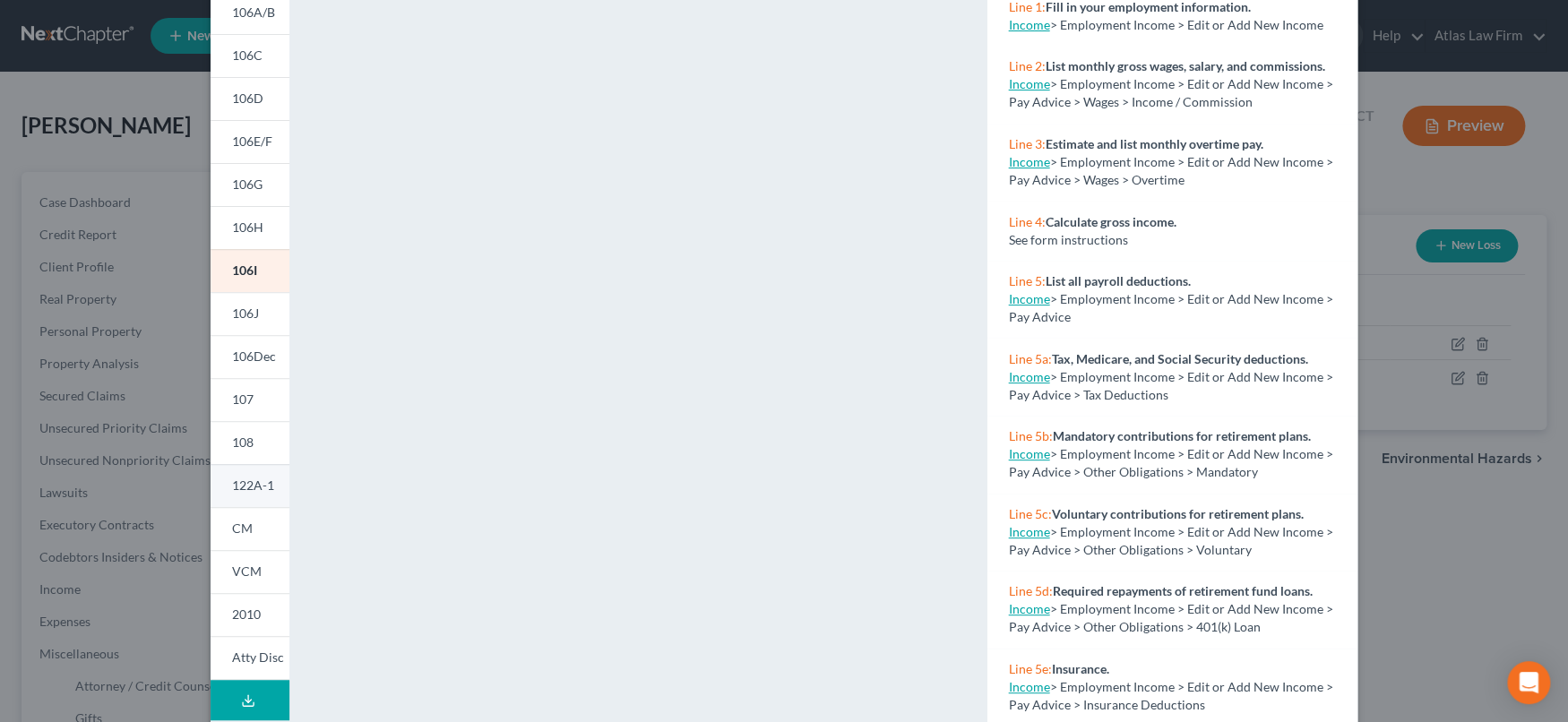
click at [254, 480] on span "122A-1" at bounding box center [253, 485] width 42 height 15
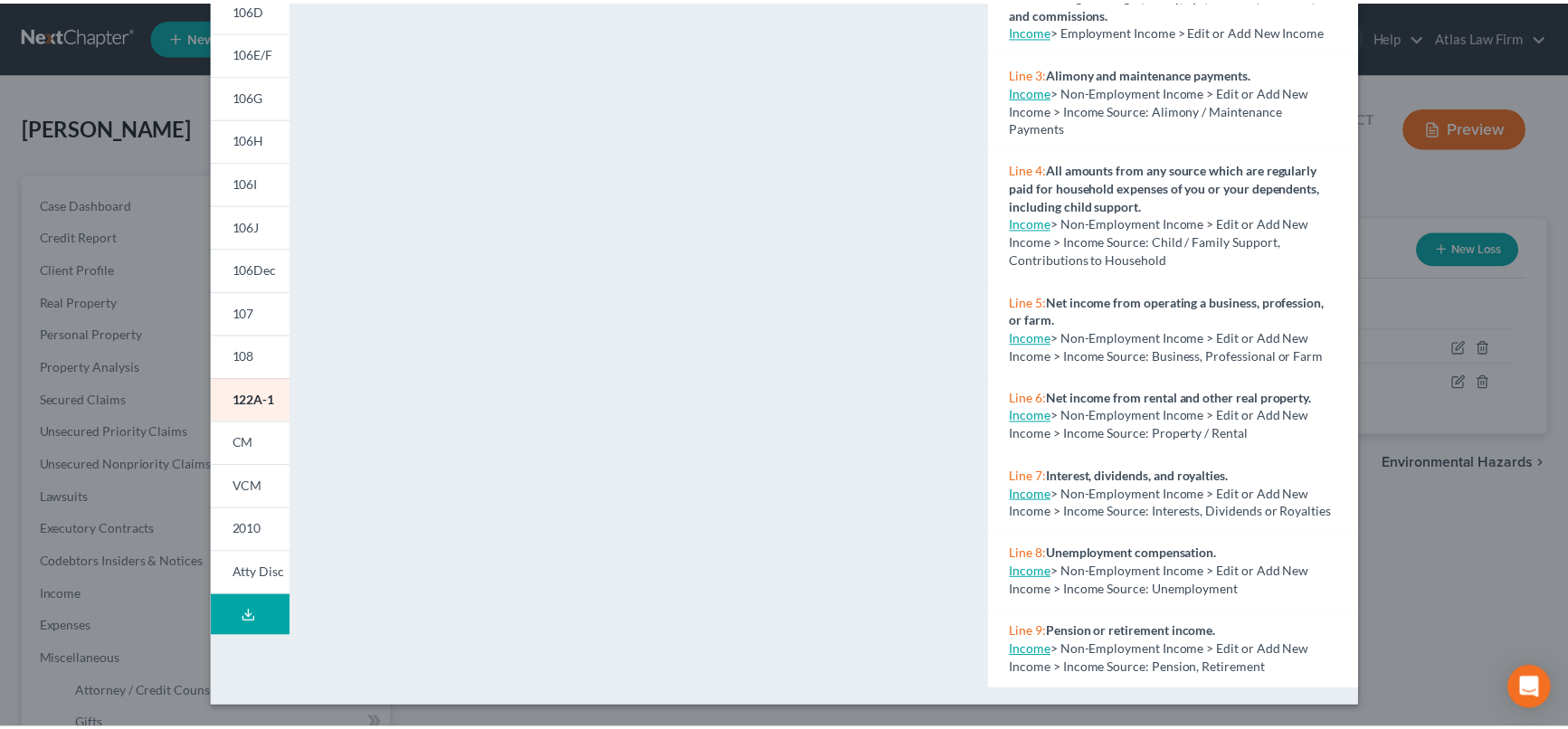
scroll to position [0, 0]
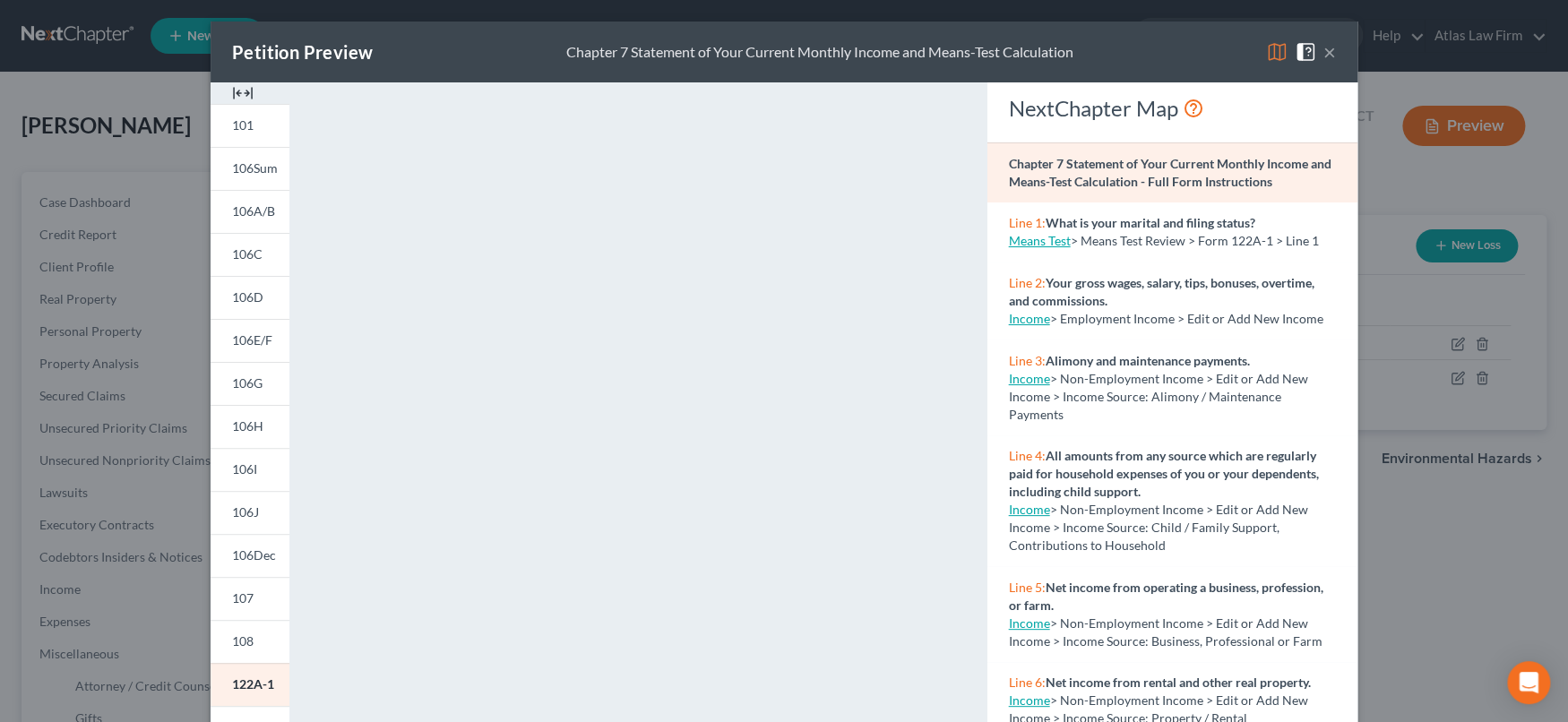
click at [1323, 57] on button "×" at bounding box center [1328, 51] width 12 height 21
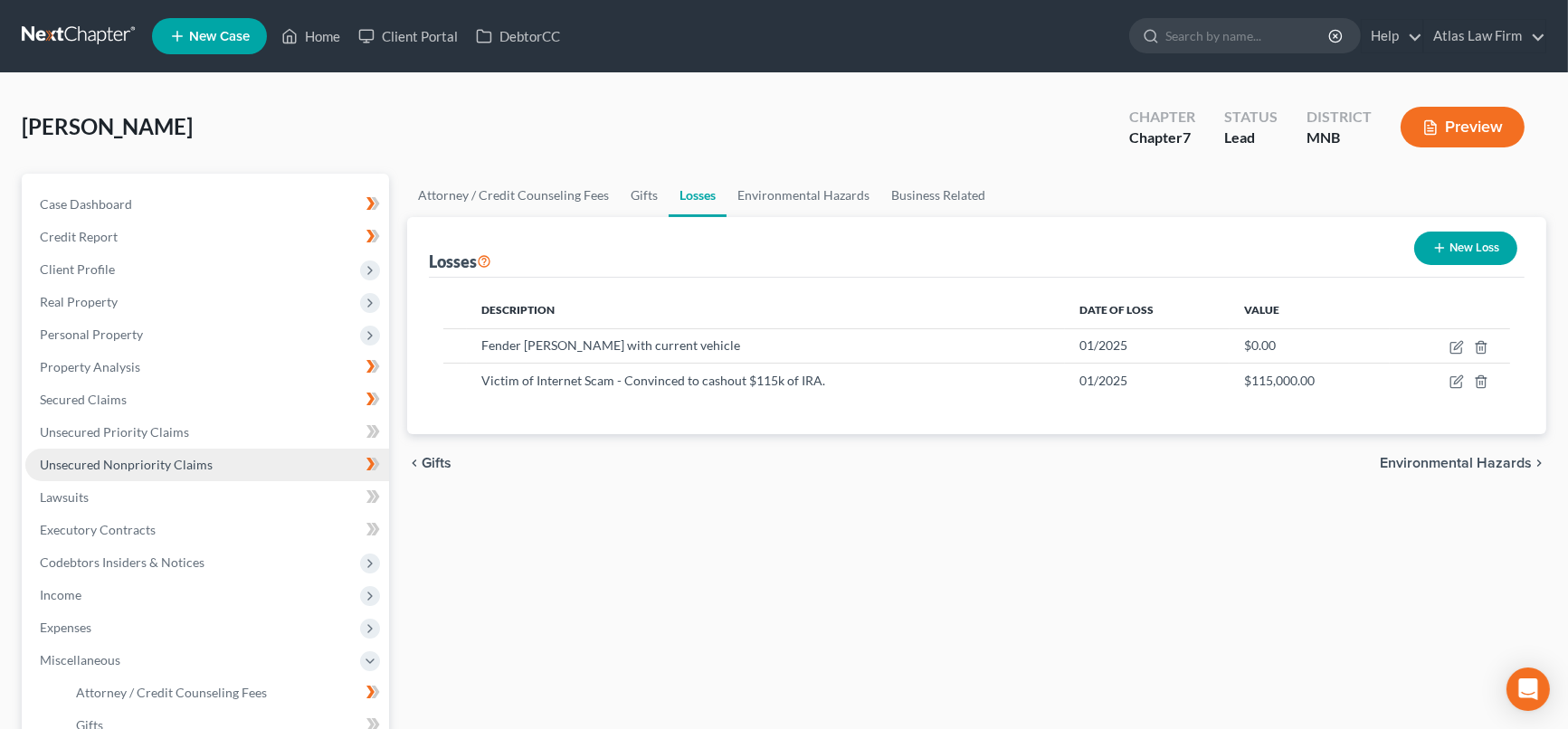
click at [120, 469] on span "Unsecured Nonpriority Claims" at bounding box center [126, 464] width 173 height 15
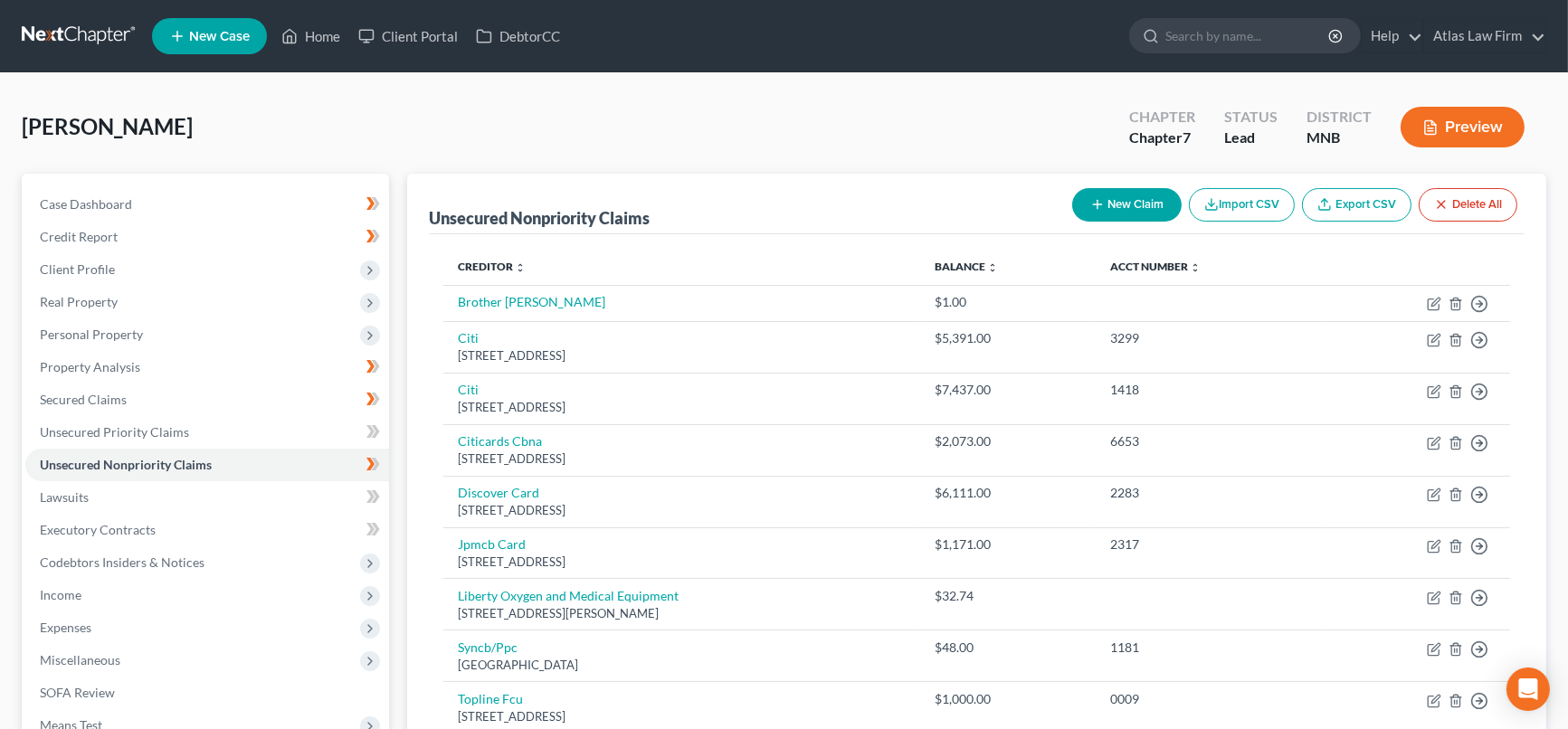
click at [1130, 201] on button "New Claim" at bounding box center [1127, 205] width 109 height 34
select select "0"
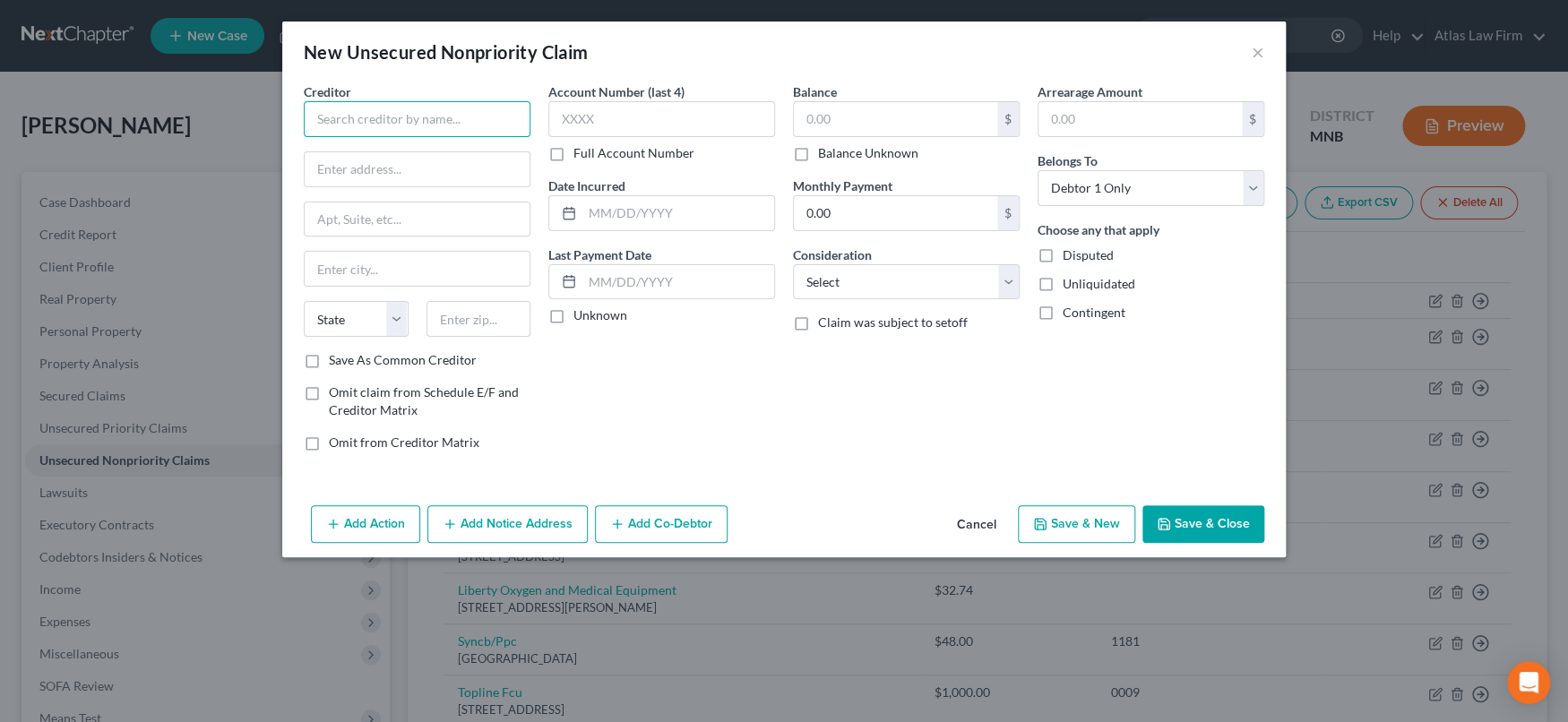
click at [465, 111] on input "text" at bounding box center [417, 119] width 227 height 35
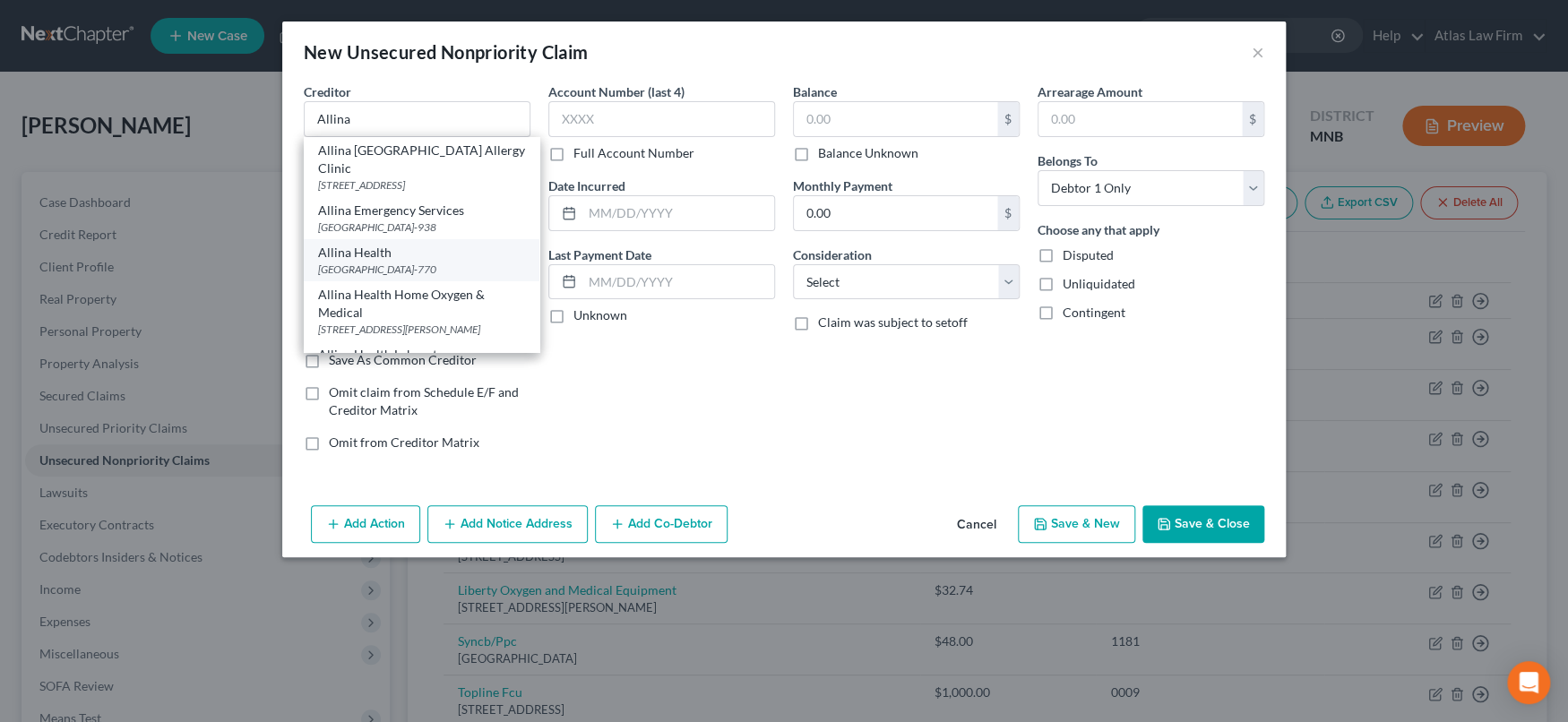
click at [411, 262] on div "Allina Health" at bounding box center [421, 252] width 207 height 18
type input "Allina Health"
type input "PO Box 77008"
type input "[GEOGRAPHIC_DATA]"
select select "24"
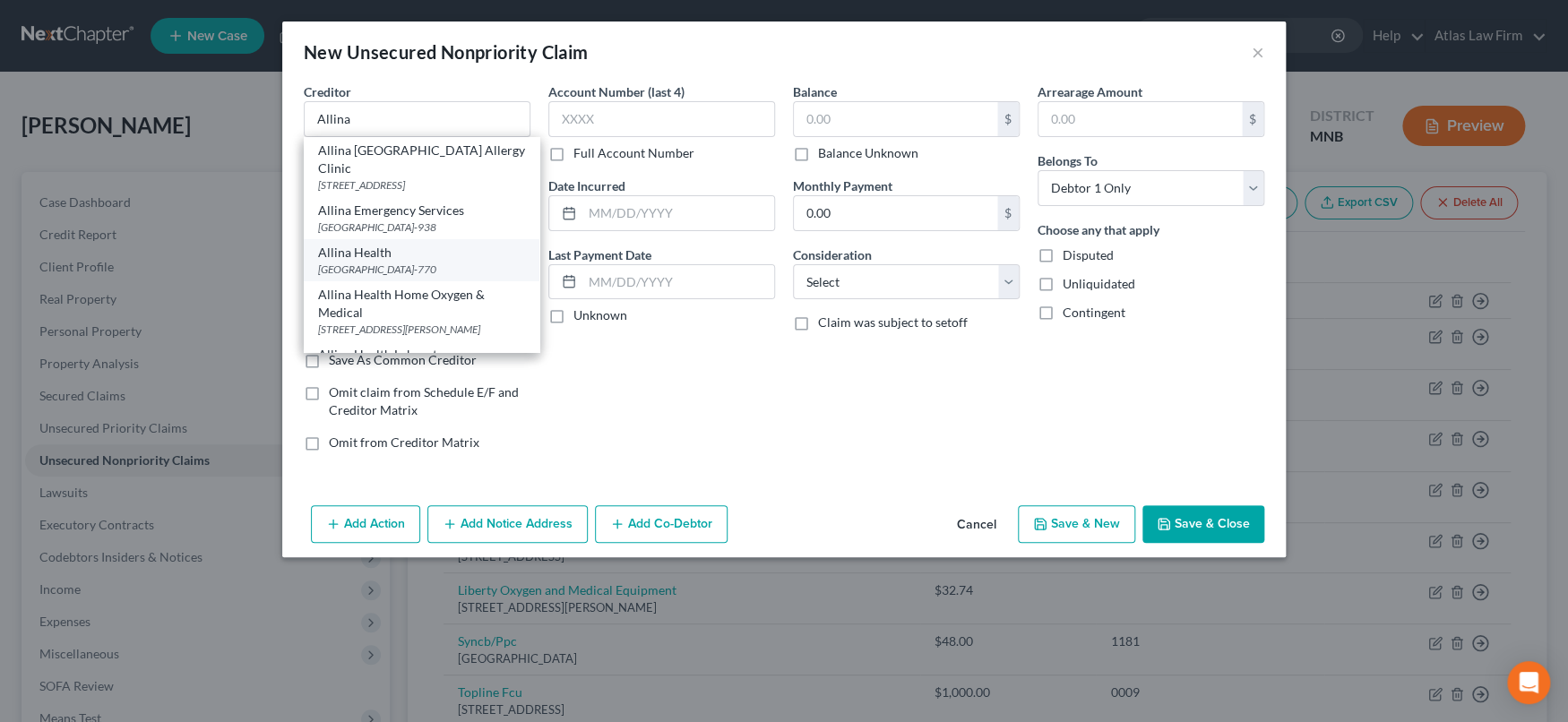
type input "55480-770"
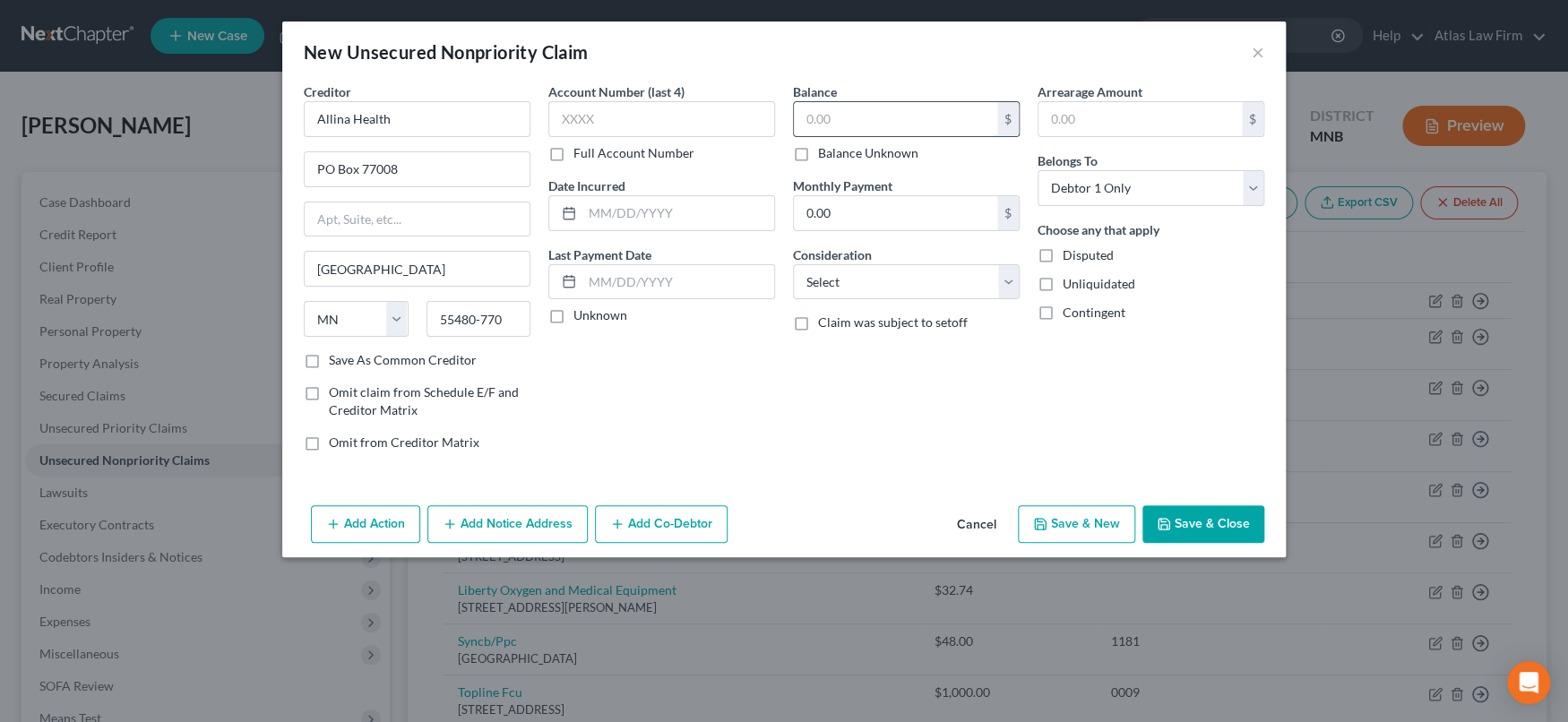
click at [873, 122] on input "text" at bounding box center [895, 119] width 203 height 35
type input "20"
drag, startPoint x: 935, startPoint y: 272, endPoint x: 937, endPoint y: 295, distance: 23.1
click at [935, 272] on select "Select Cable / Satellite Services Collection Agency Credit Card Debt Debt Couns…" at bounding box center [905, 282] width 227 height 35
select select "9"
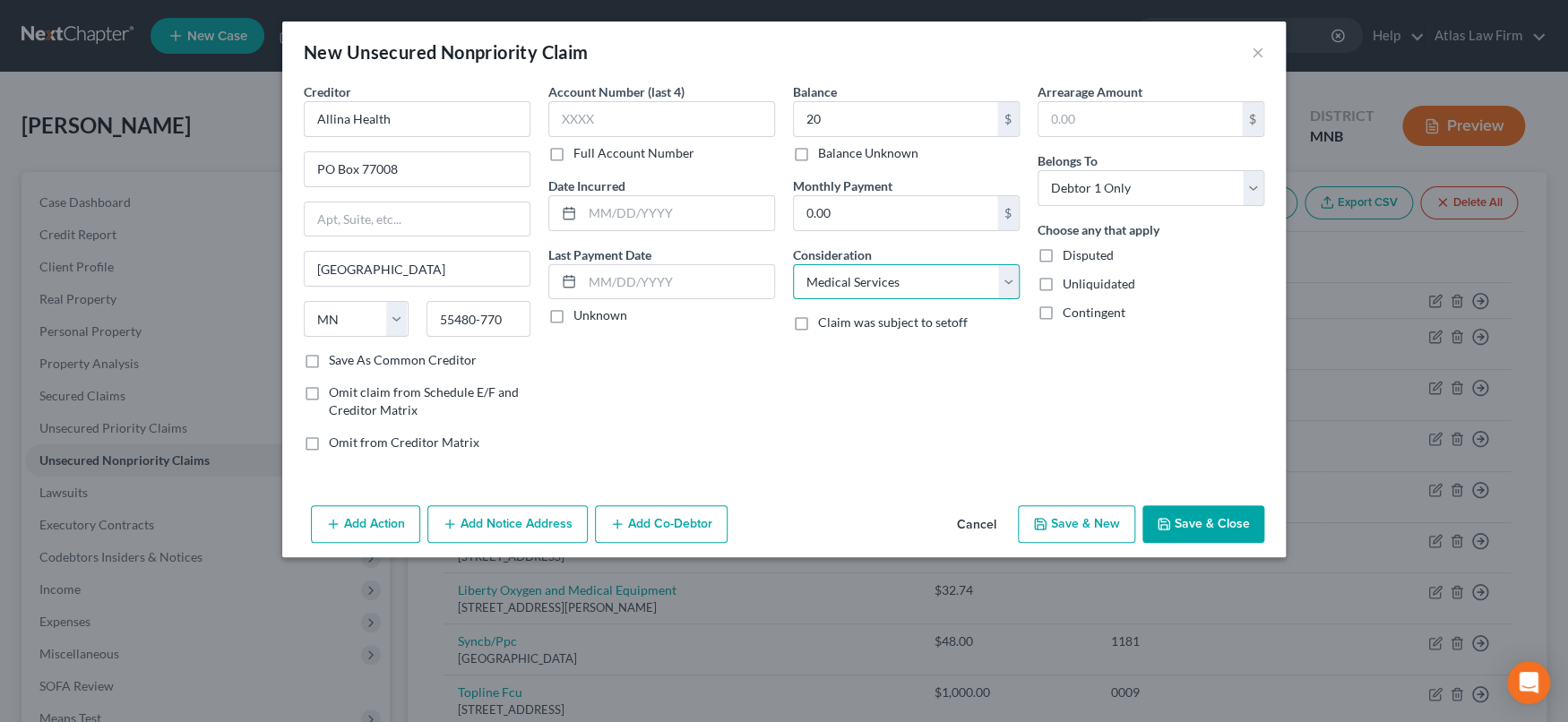
click at [792, 264] on select "Select Cable / Satellite Services Collection Agency Credit Card Debt Debt Couns…" at bounding box center [905, 282] width 227 height 35
click at [964, 119] on input "20" at bounding box center [895, 119] width 203 height 35
type input "20.00"
click at [1191, 521] on button "Save & Close" at bounding box center [1203, 524] width 122 height 37
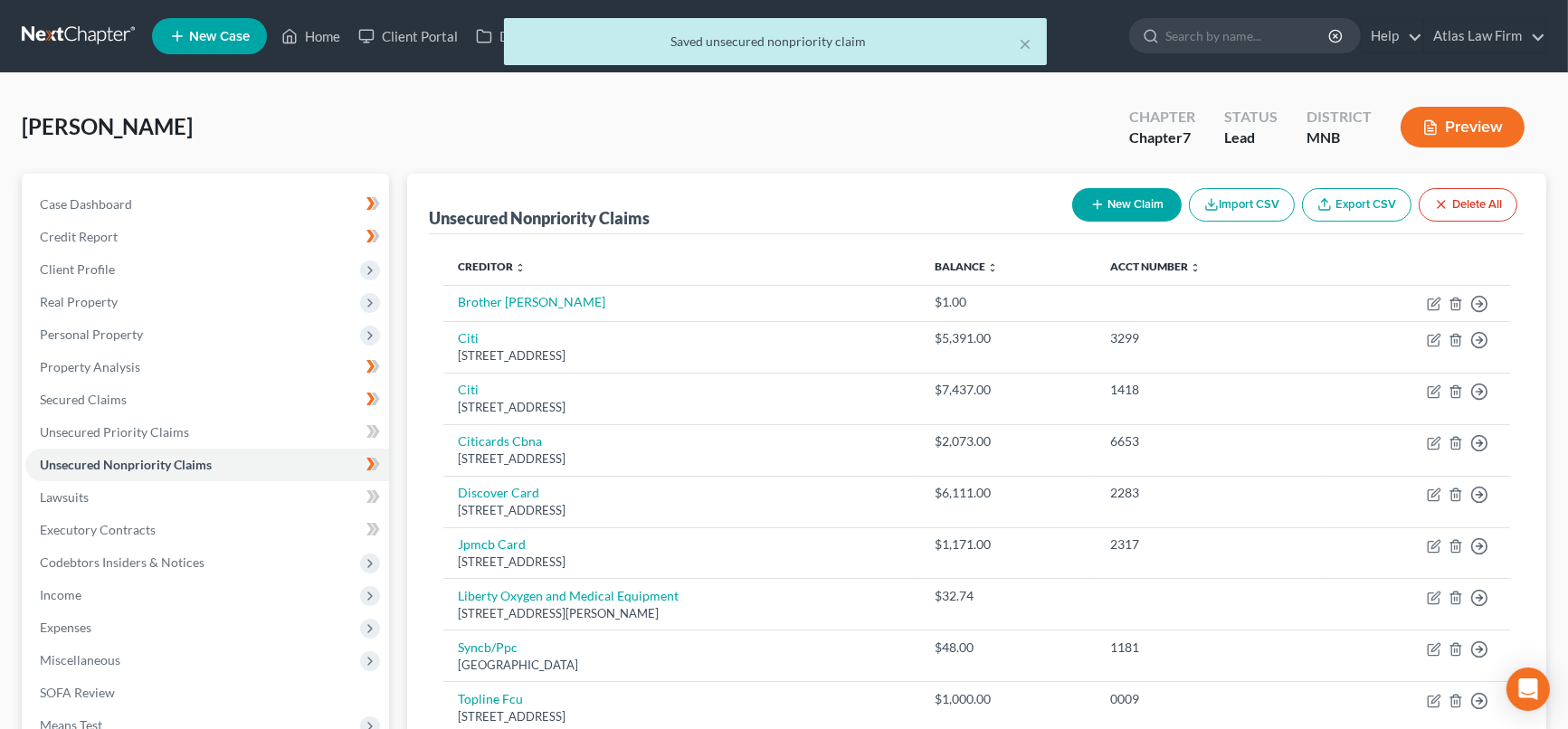
click at [1129, 201] on button "New Claim" at bounding box center [1127, 205] width 109 height 34
select select "0"
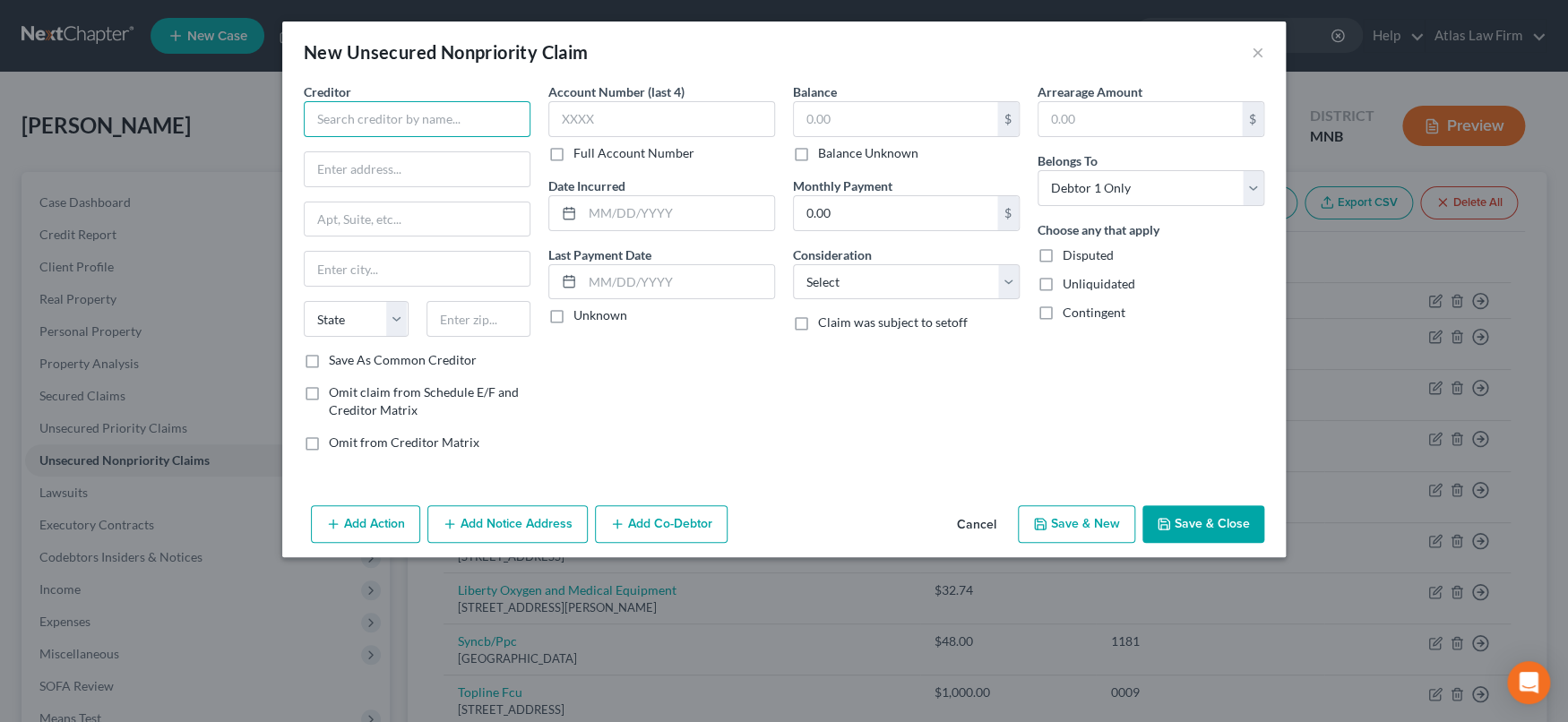
click at [486, 124] on input "text" at bounding box center [417, 119] width 227 height 35
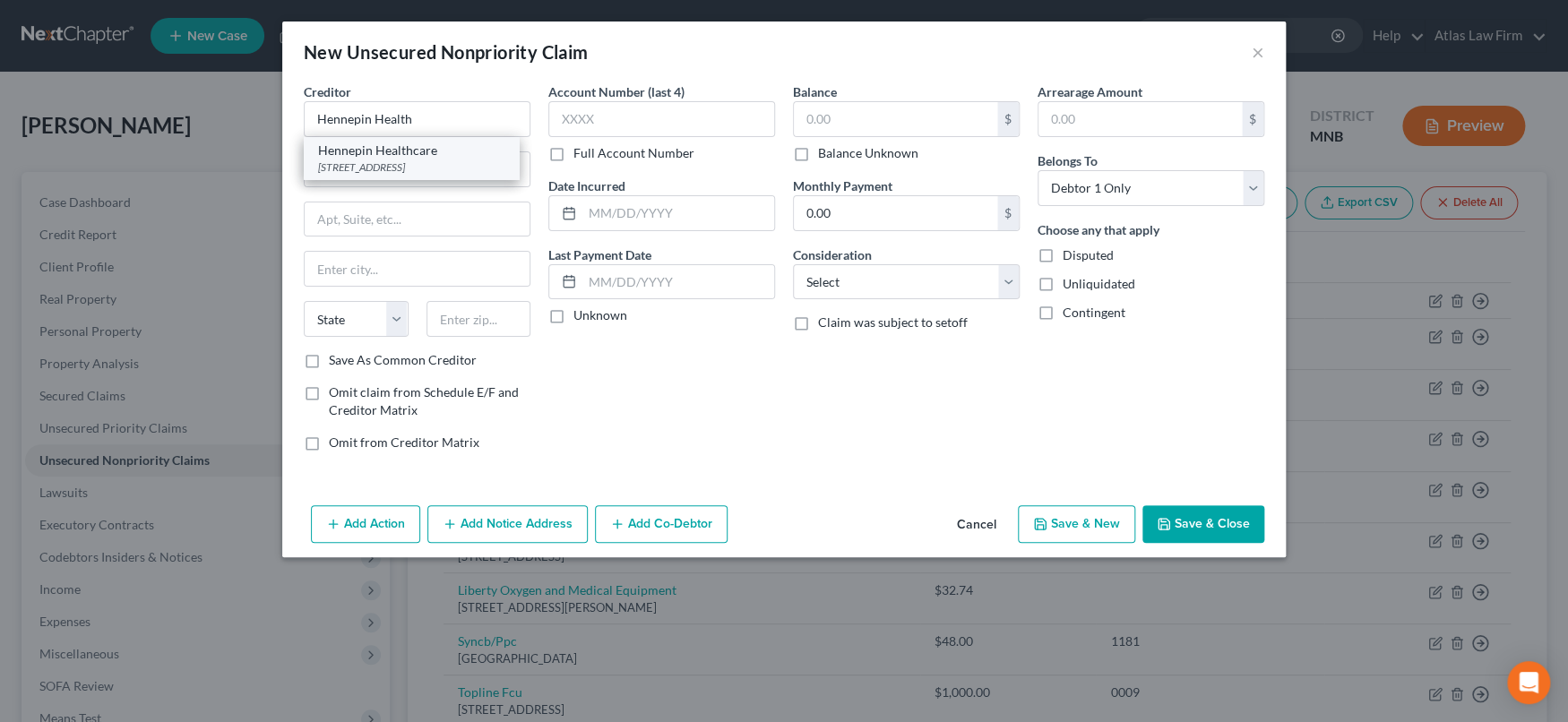
click at [475, 161] on div "[STREET_ADDRESS]" at bounding box center [411, 167] width 186 height 15
type input "Hennepin Healthcare"
type input "[STREET_ADDRESS]"
type input "[GEOGRAPHIC_DATA]"
select select "24"
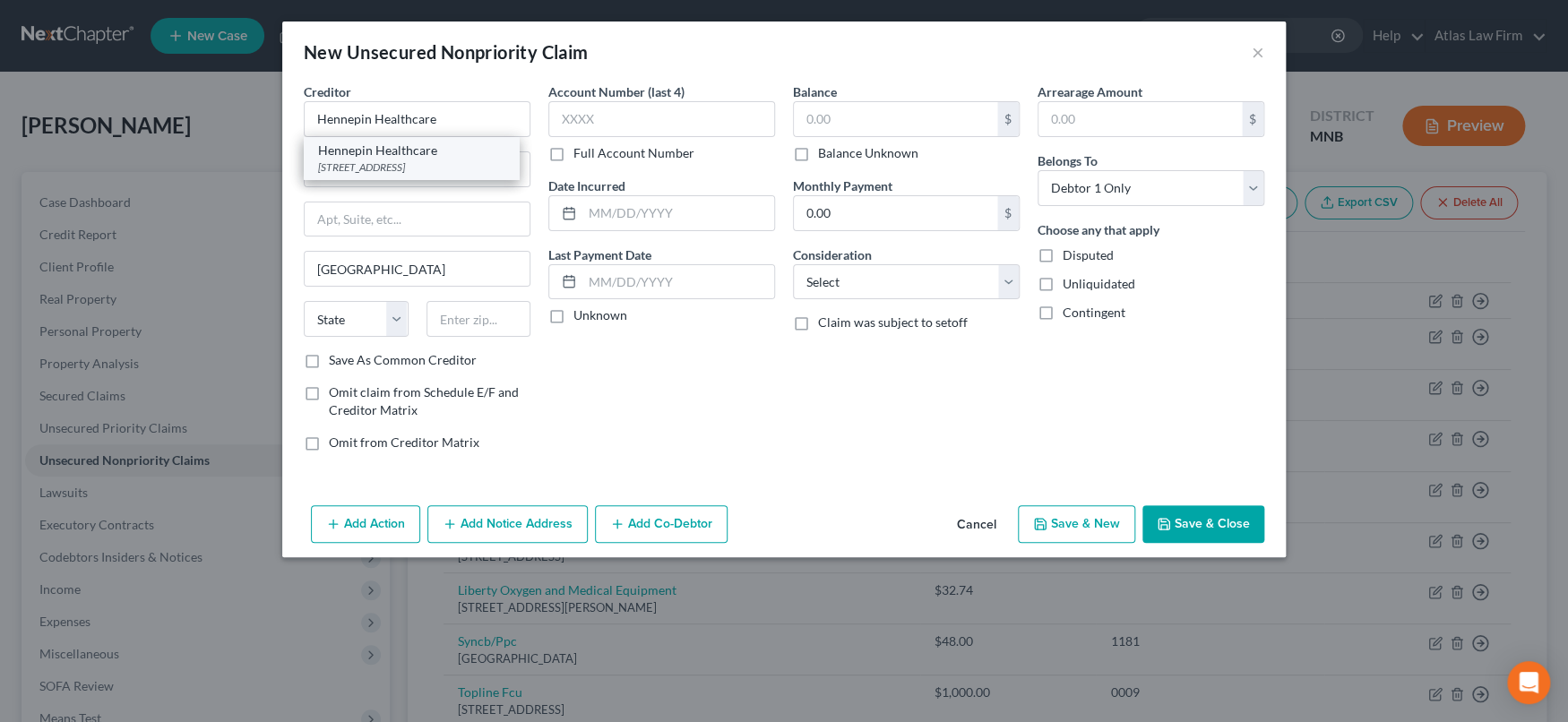
type input "55415"
drag, startPoint x: 475, startPoint y: 161, endPoint x: 196, endPoint y: 159, distance: 279.0
click at [196, 159] on div "New Unsecured Nonpriority Claim × Creditor * Hennepin Healthcare [STREET_ADDRES…" at bounding box center [784, 361] width 1568 height 722
click at [436, 174] on input "PO Box 8600" at bounding box center [417, 169] width 225 height 35
type input "PO Box 860048"
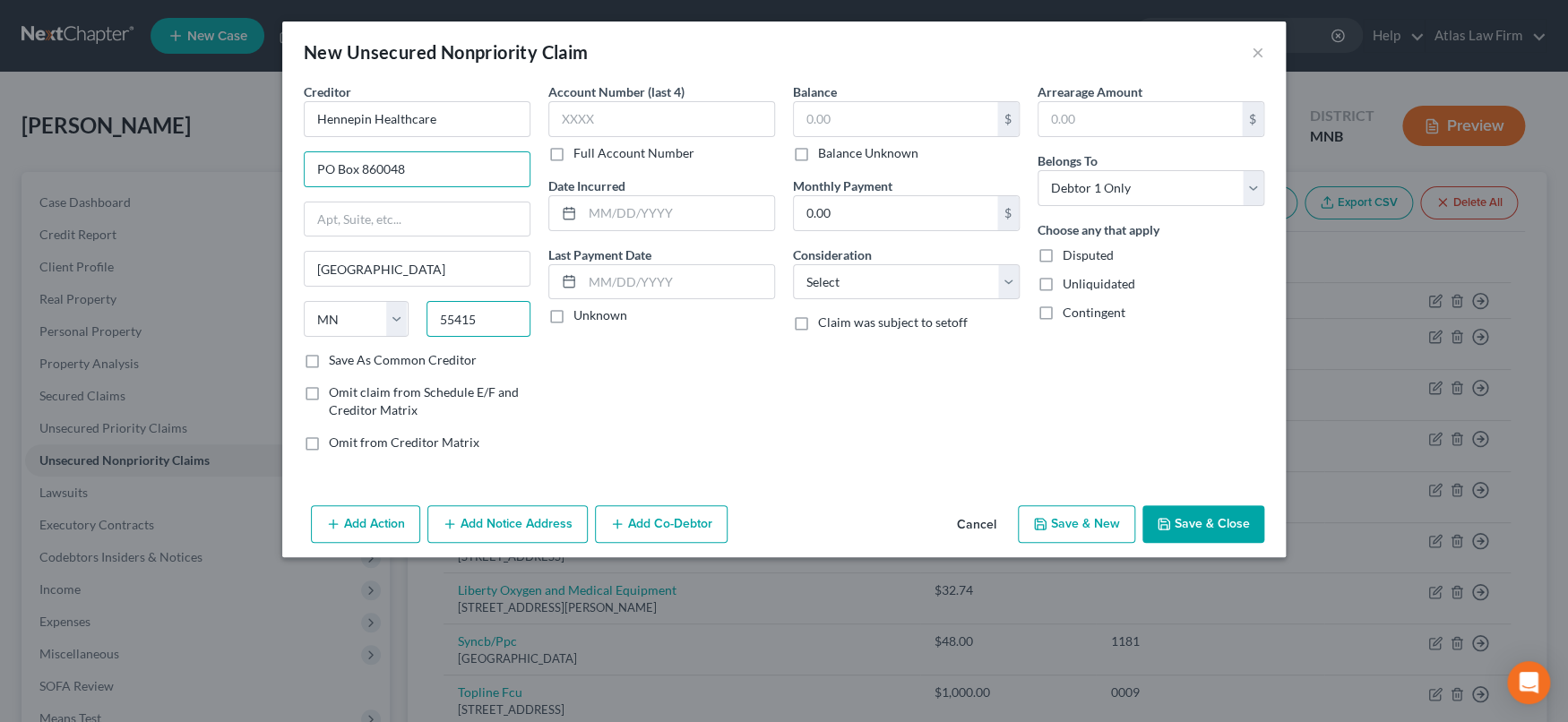
click at [497, 321] on input "55415" at bounding box center [478, 319] width 104 height 35
type input "55486"
drag, startPoint x: 1012, startPoint y: 284, endPoint x: 1000, endPoint y: 296, distance: 17.0
click at [1012, 283] on select "Select Cable / Satellite Services Collection Agency Credit Card Debt Debt Couns…" at bounding box center [905, 282] width 227 height 35
select select "9"
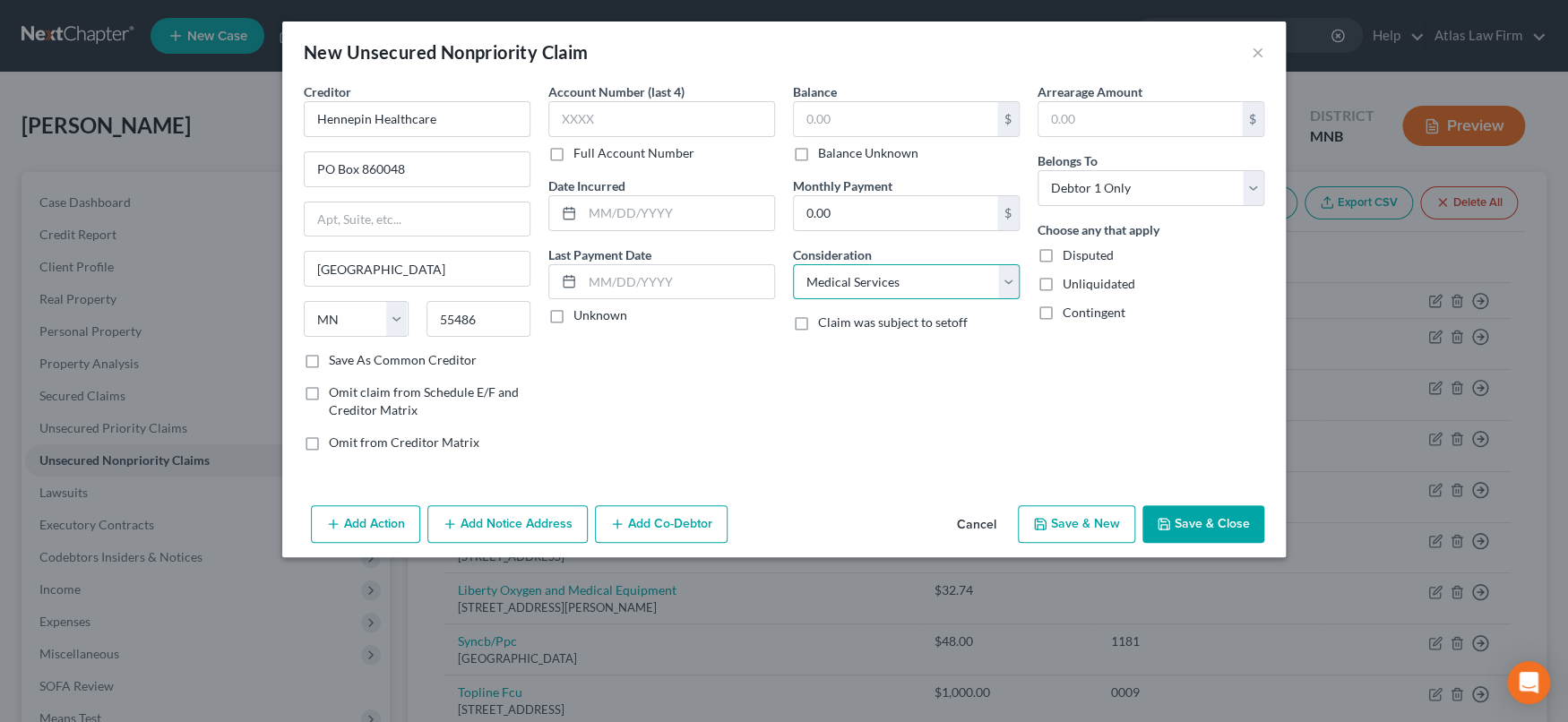
click at [792, 264] on select "Select Cable / Satellite Services Collection Agency Credit Card Debt Debt Couns…" at bounding box center [905, 282] width 227 height 35
click at [950, 121] on input "text" at bounding box center [895, 119] width 203 height 35
type input "140.00"
click at [1189, 524] on button "Save & Close" at bounding box center [1203, 524] width 122 height 37
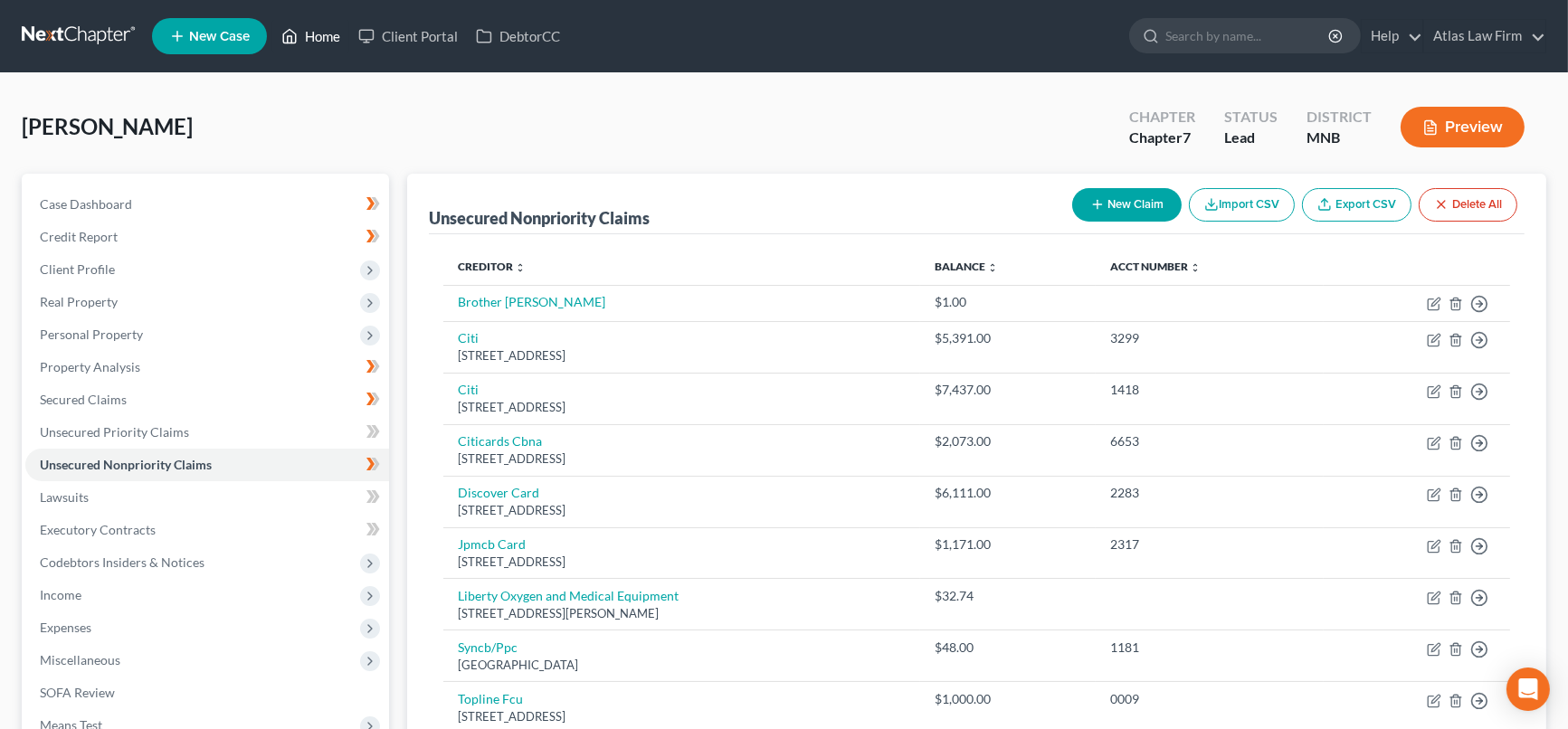
click at [321, 33] on link "Home" at bounding box center [311, 36] width 77 height 33
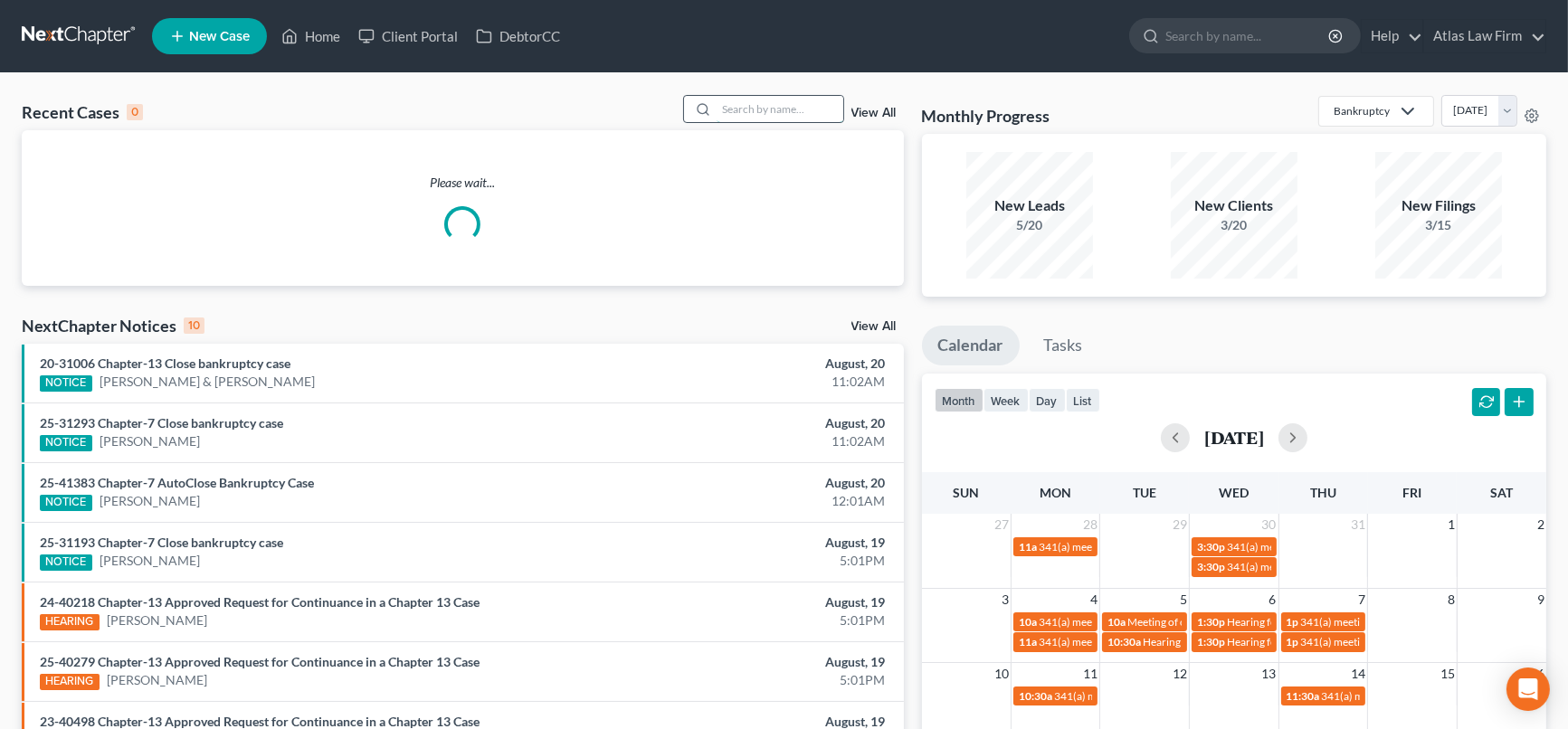
click at [751, 112] on input "search" at bounding box center [780, 109] width 127 height 26
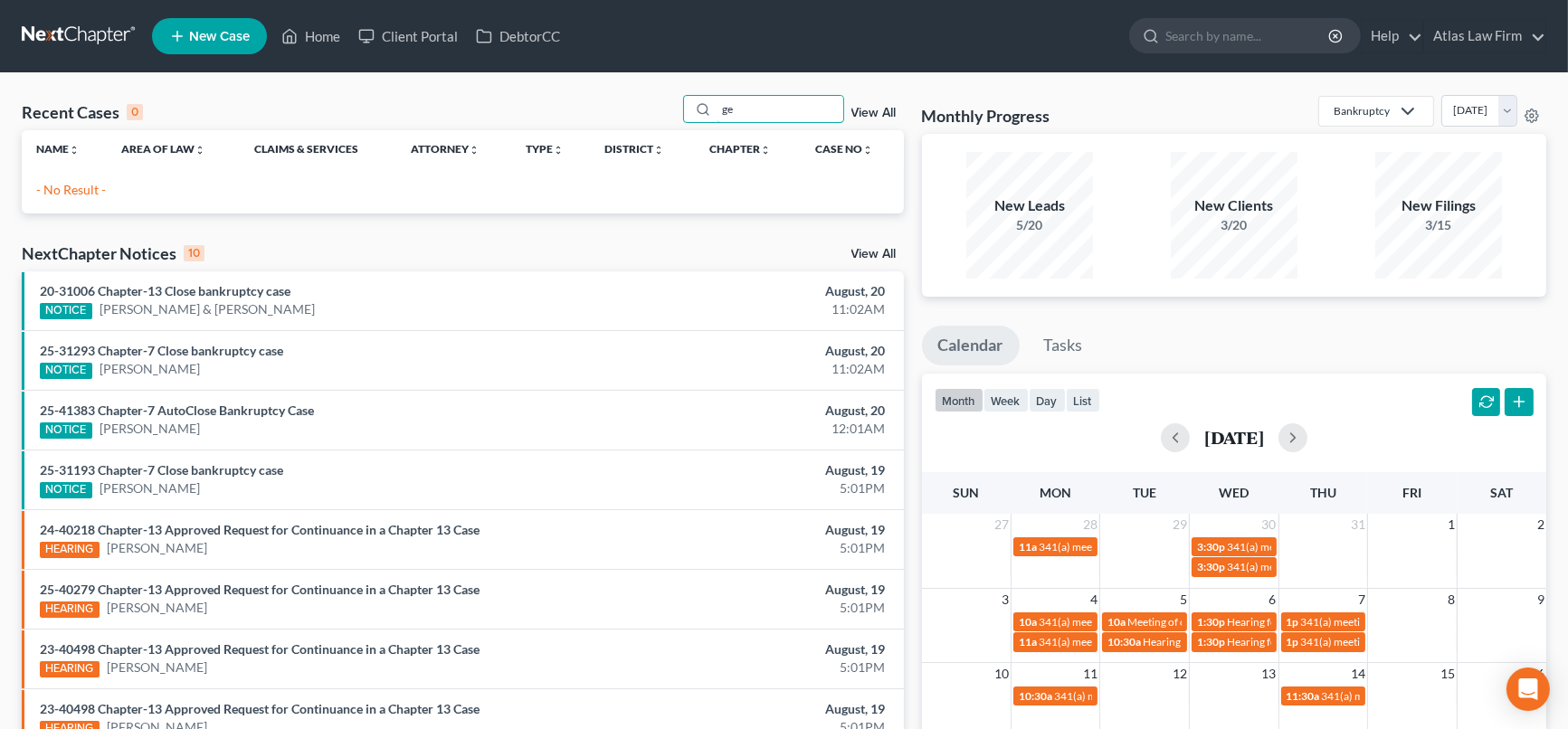
type input "g"
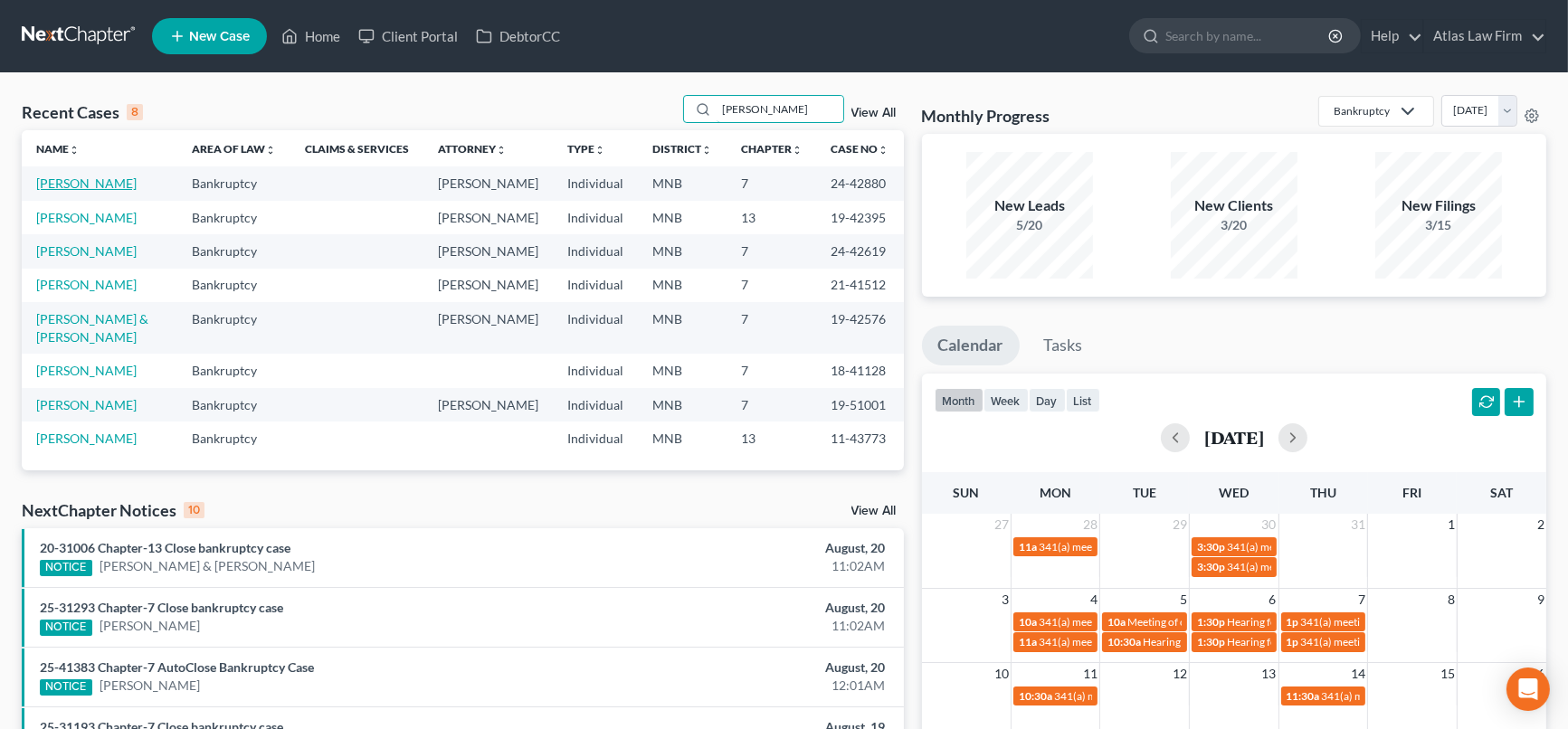
type input "[PERSON_NAME]"
click at [101, 185] on link "[PERSON_NAME]" at bounding box center [86, 183] width 101 height 15
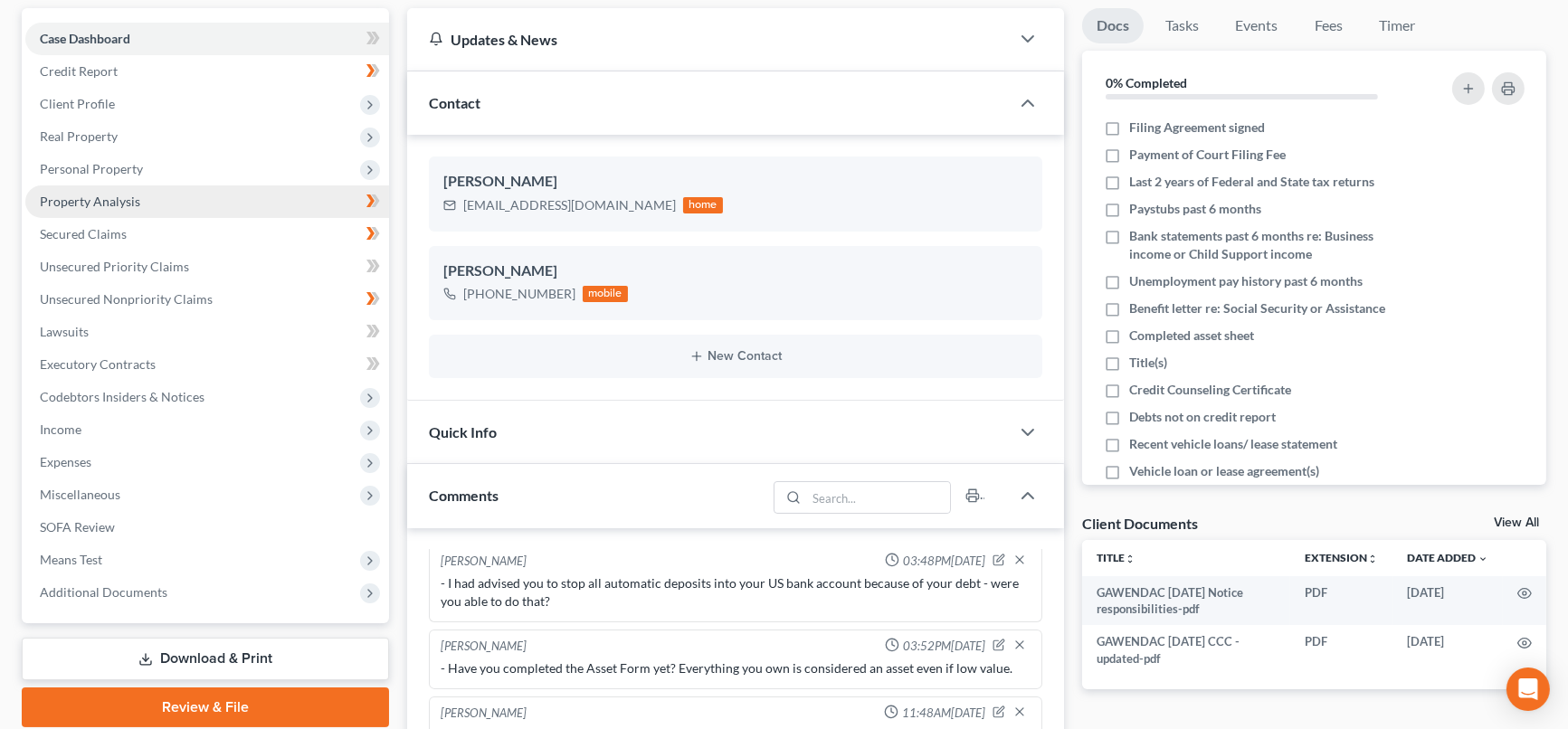
scroll to position [201, 0]
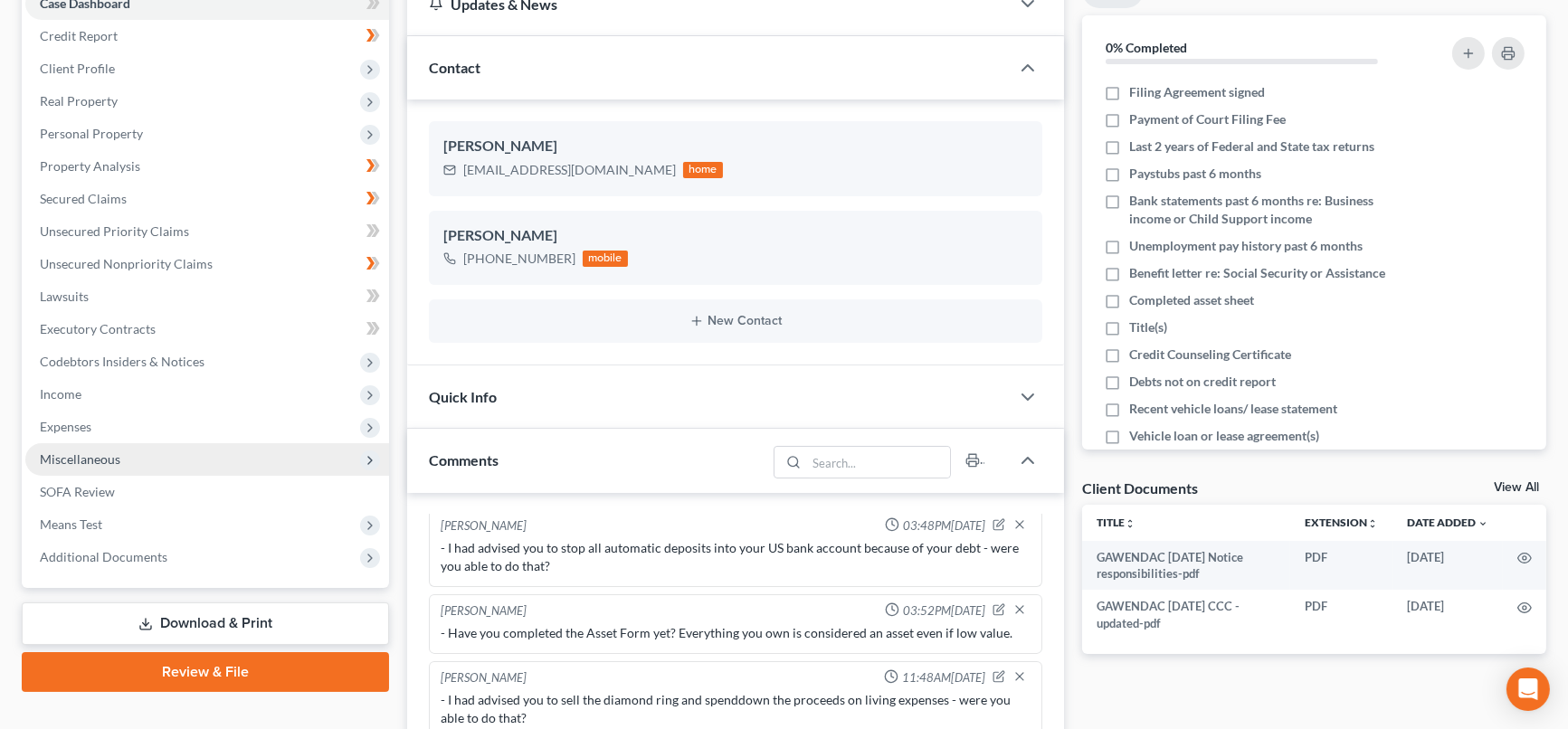
click at [78, 457] on span "Miscellaneous" at bounding box center [80, 459] width 81 height 15
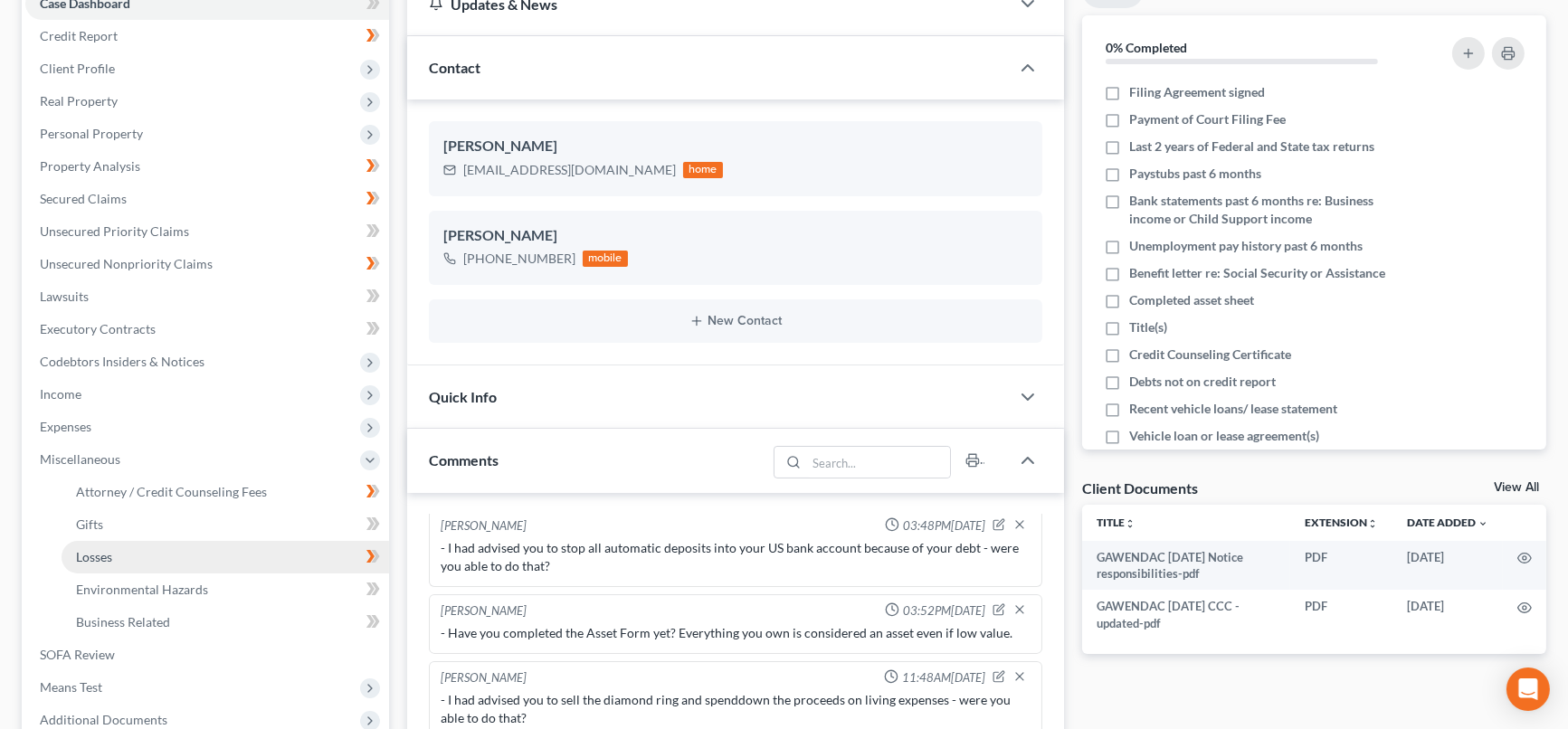
click at [118, 550] on link "Losses" at bounding box center [225, 558] width 328 height 33
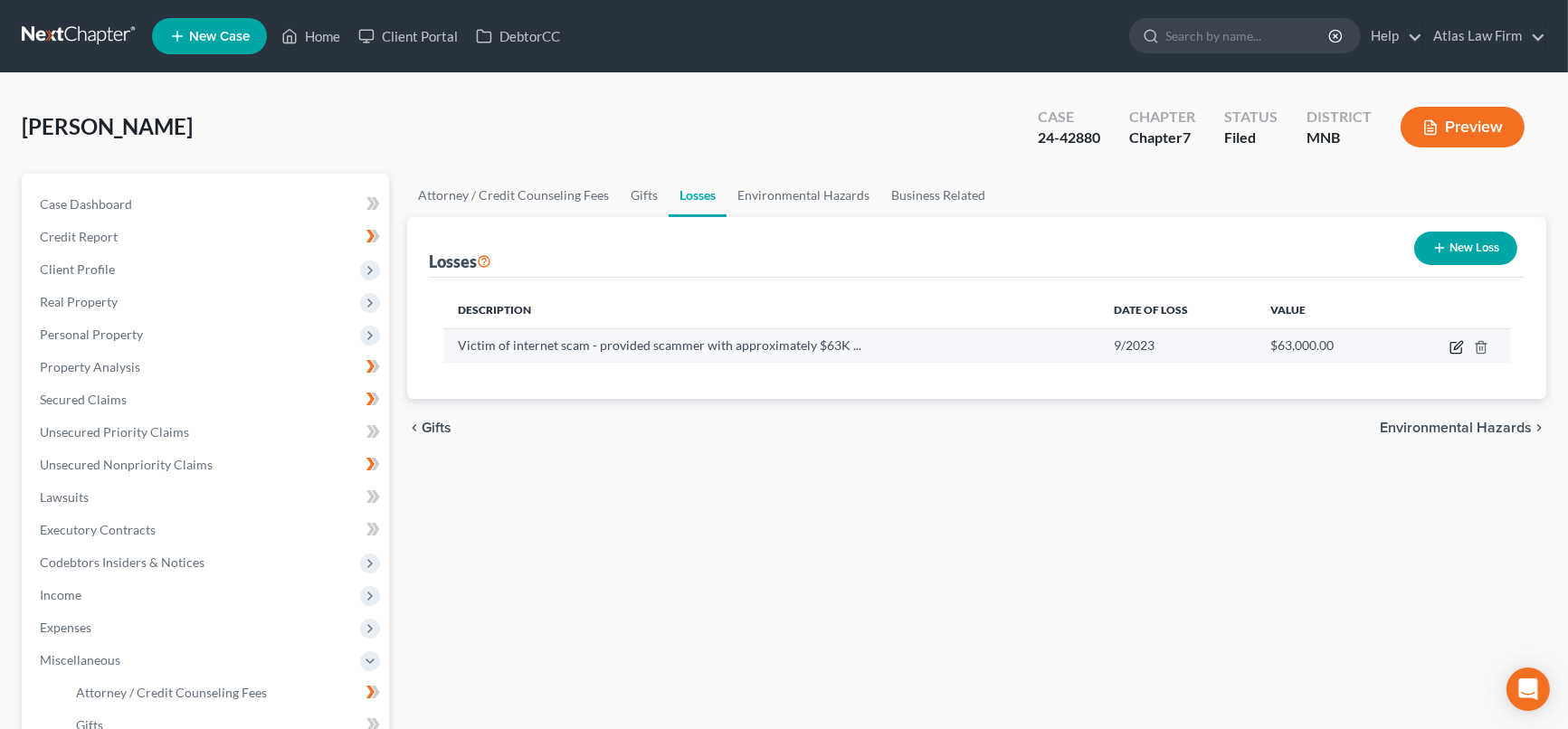
click at [1459, 343] on icon "button" at bounding box center [1456, 347] width 14 height 14
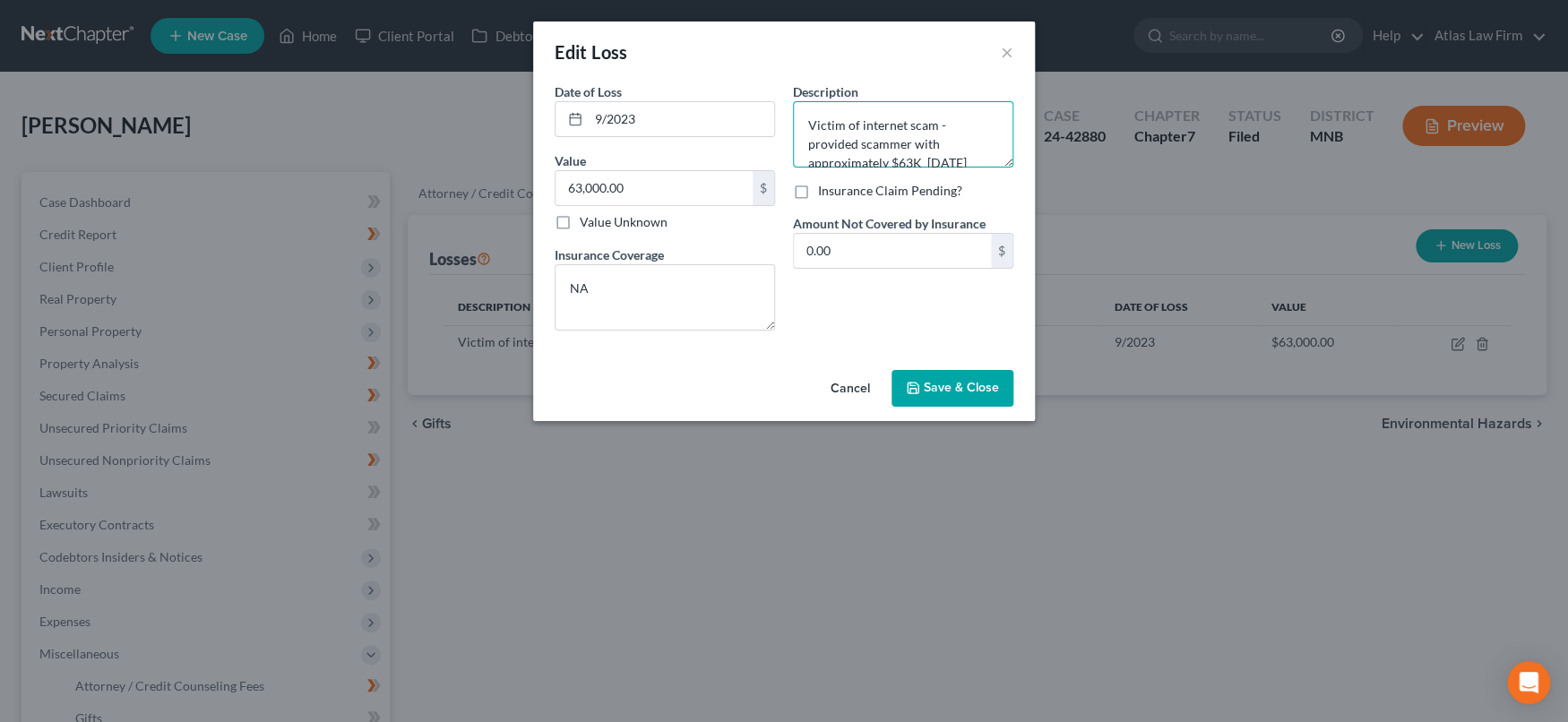
drag, startPoint x: 897, startPoint y: 149, endPoint x: 764, endPoint y: 57, distance: 161.7
click at [764, 57] on div "Edit Loss × Date of Loss * 9/2023 Value 63,000.00 $ Value Unknown Balance Undet…" at bounding box center [784, 221] width 502 height 400
click at [1008, 55] on button "×" at bounding box center [1006, 51] width 12 height 21
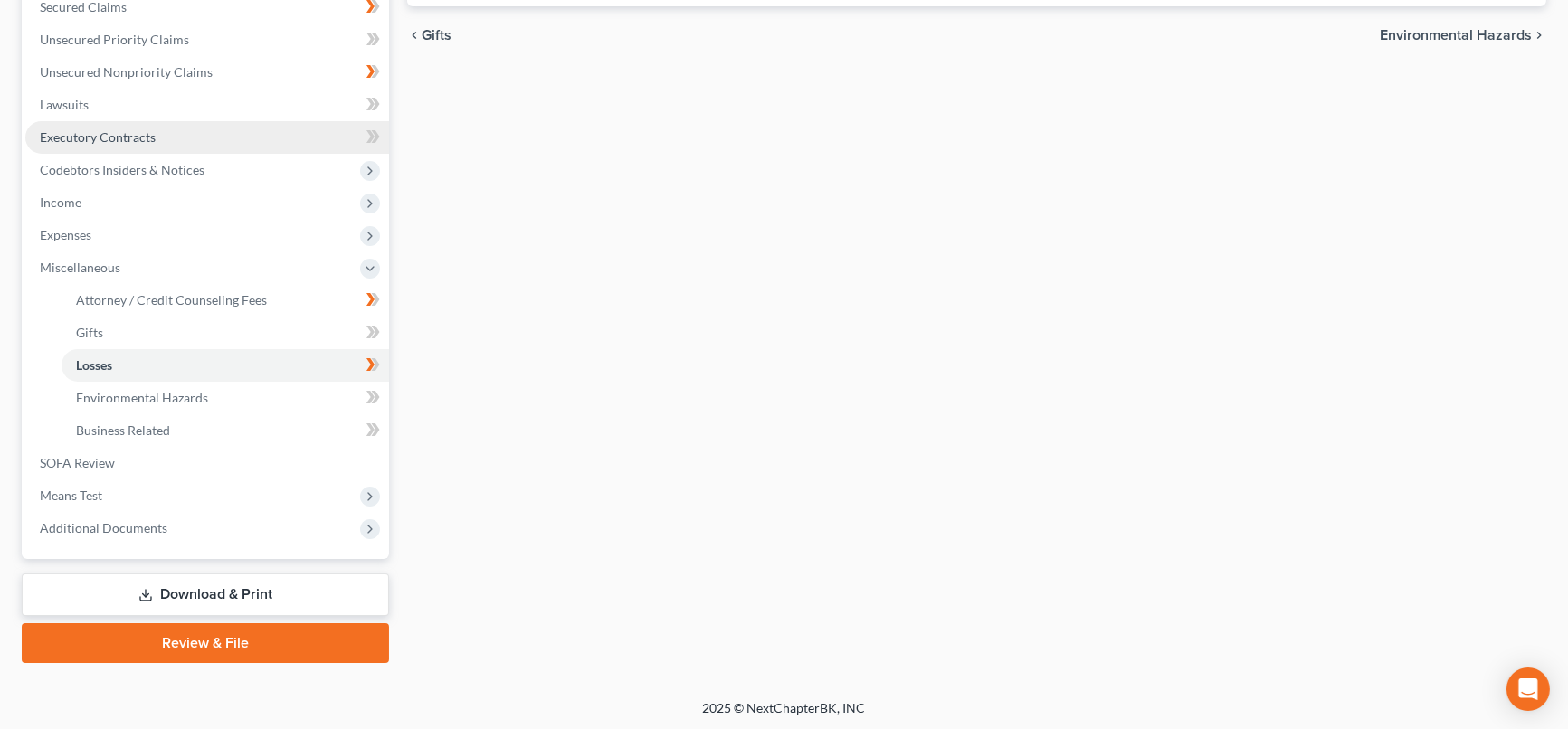
scroll to position [192, 0]
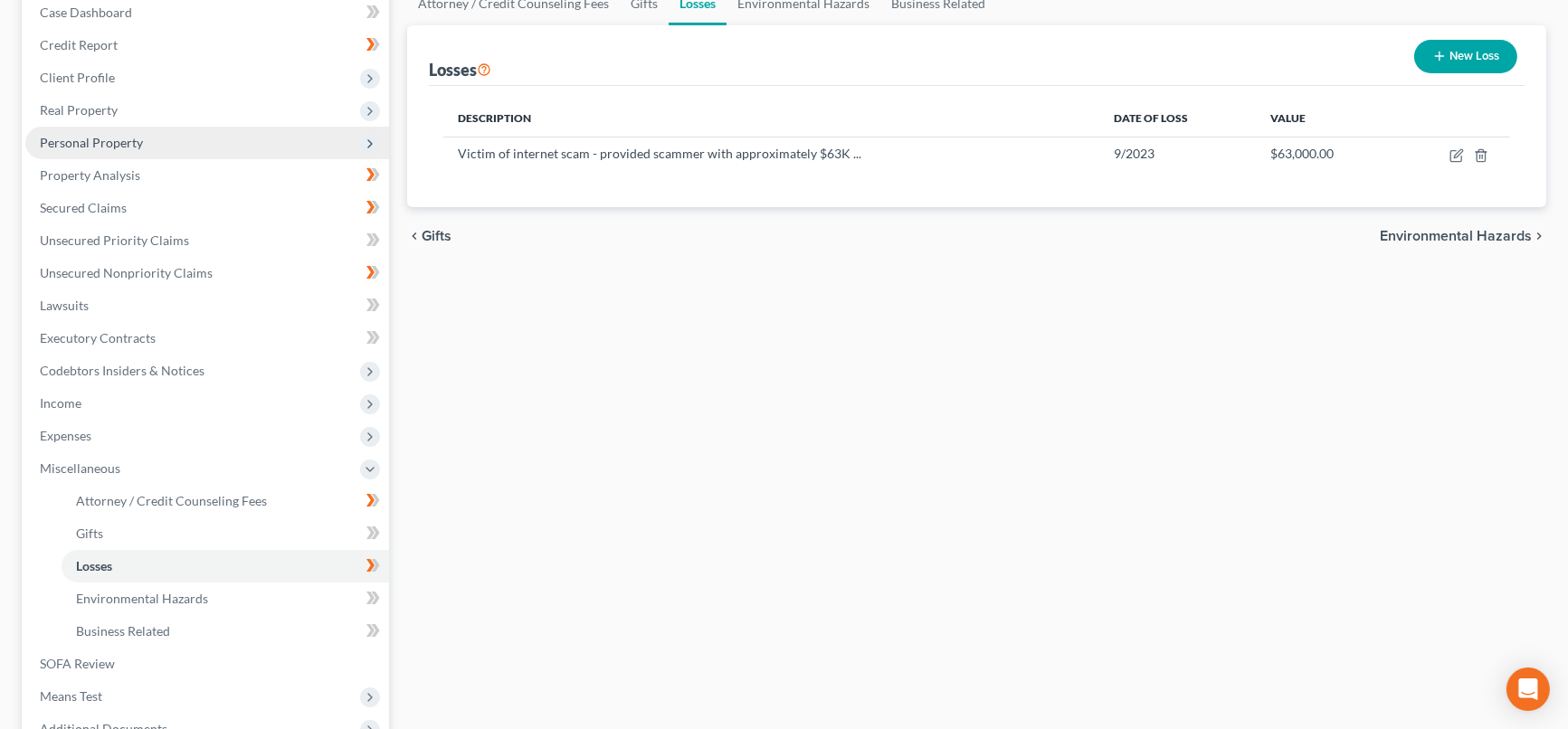
click at [117, 142] on span "Personal Property" at bounding box center [91, 142] width 104 height 15
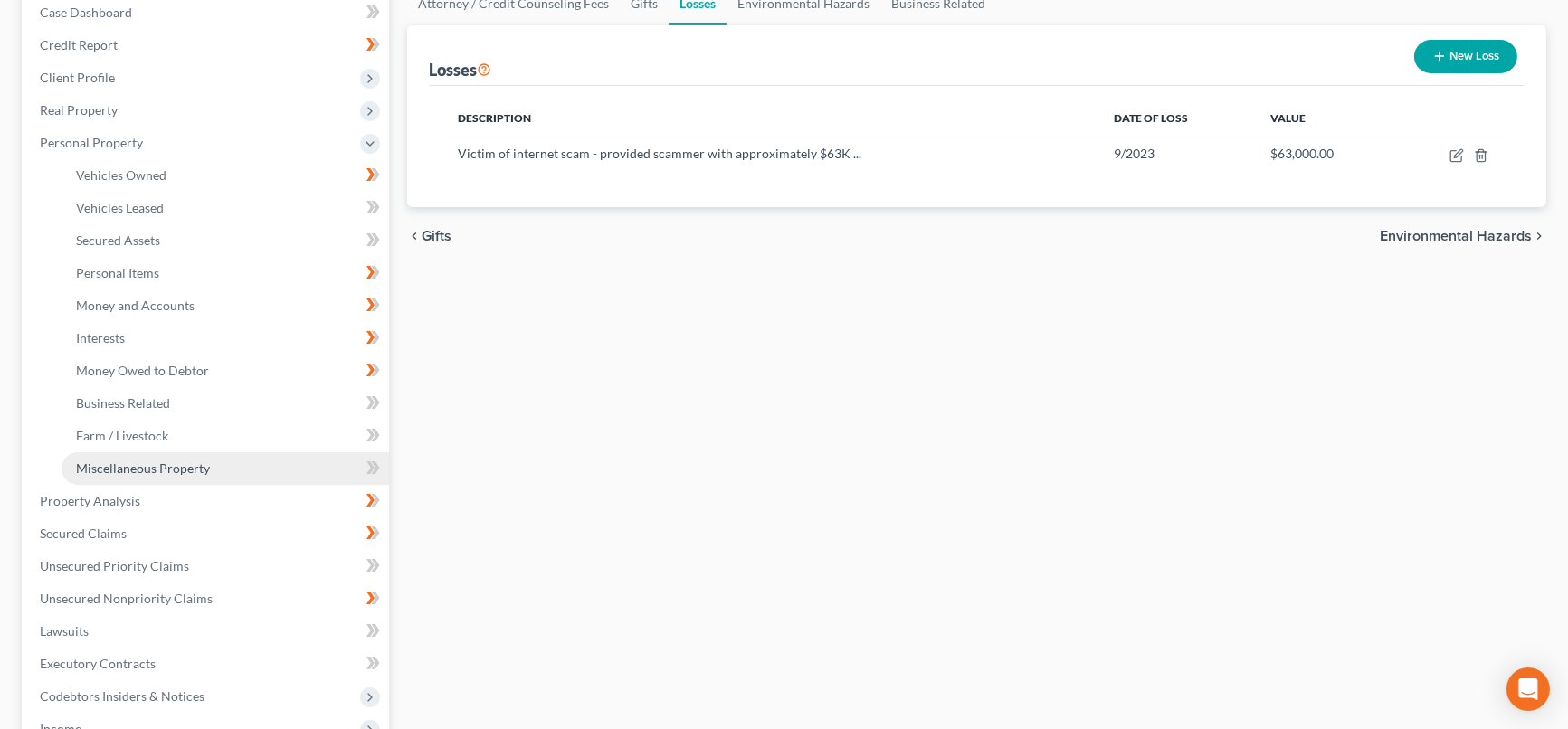
click at [149, 461] on span "Miscellaneous Property" at bounding box center [143, 468] width 134 height 15
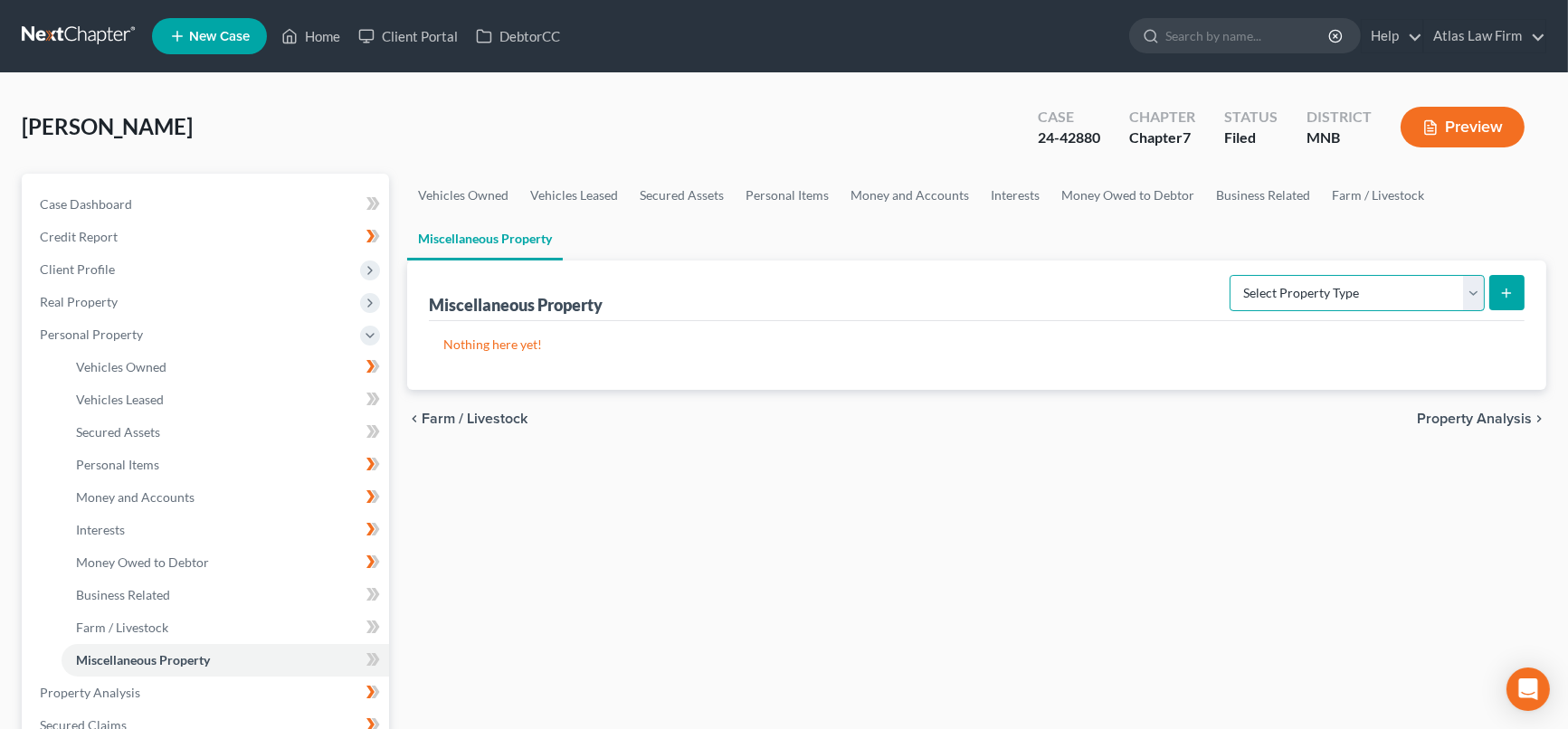
click at [1467, 293] on select "Select Property Type Assigned for Creditor Benefit [DATE] Holding for Another N…" at bounding box center [1357, 293] width 255 height 36
select select "transferred"
click at [1230, 275] on select "Select Property Type Assigned for Creditor Benefit [DATE] Holding for Another N…" at bounding box center [1357, 293] width 255 height 36
click at [1510, 299] on icon "submit" at bounding box center [1506, 293] width 14 height 14
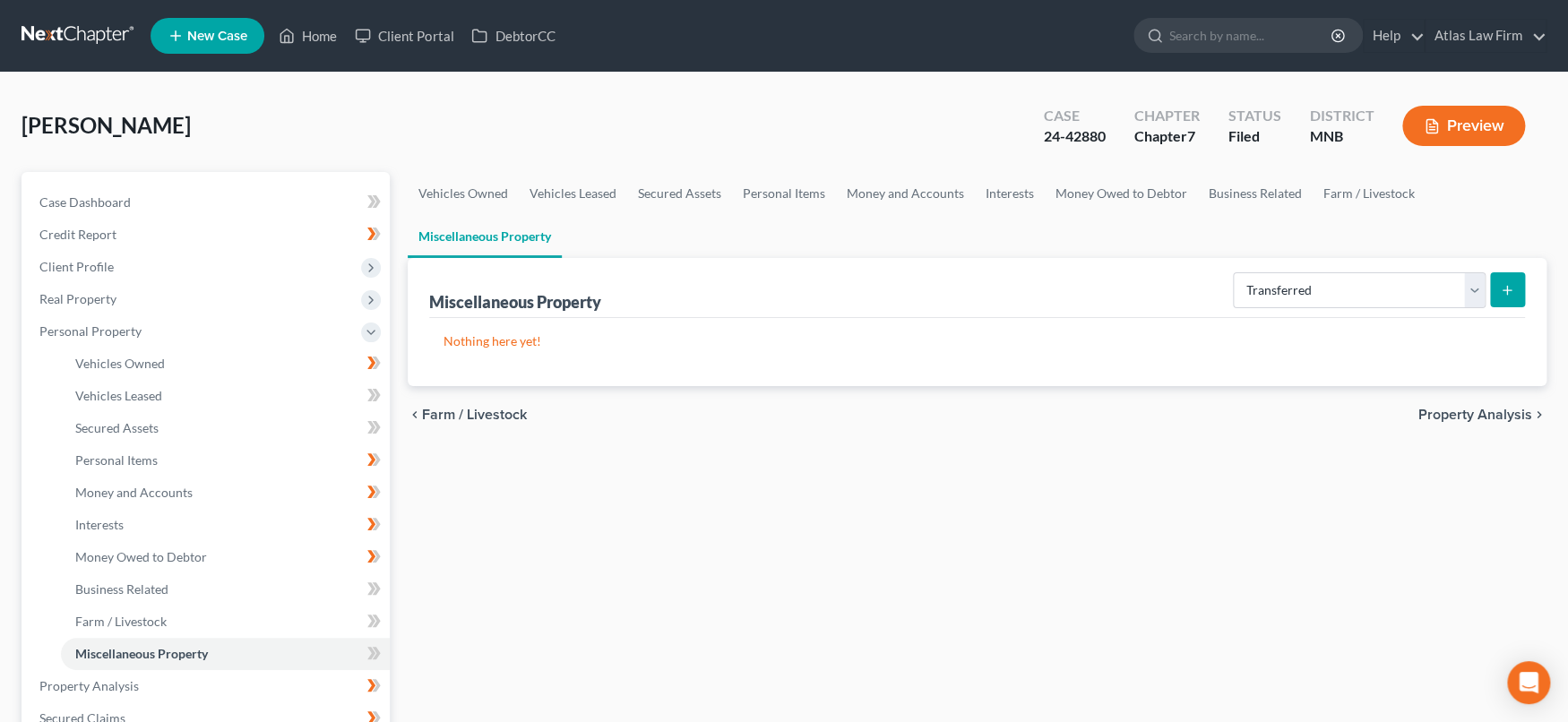
select select "Ordinary ([DATE])"
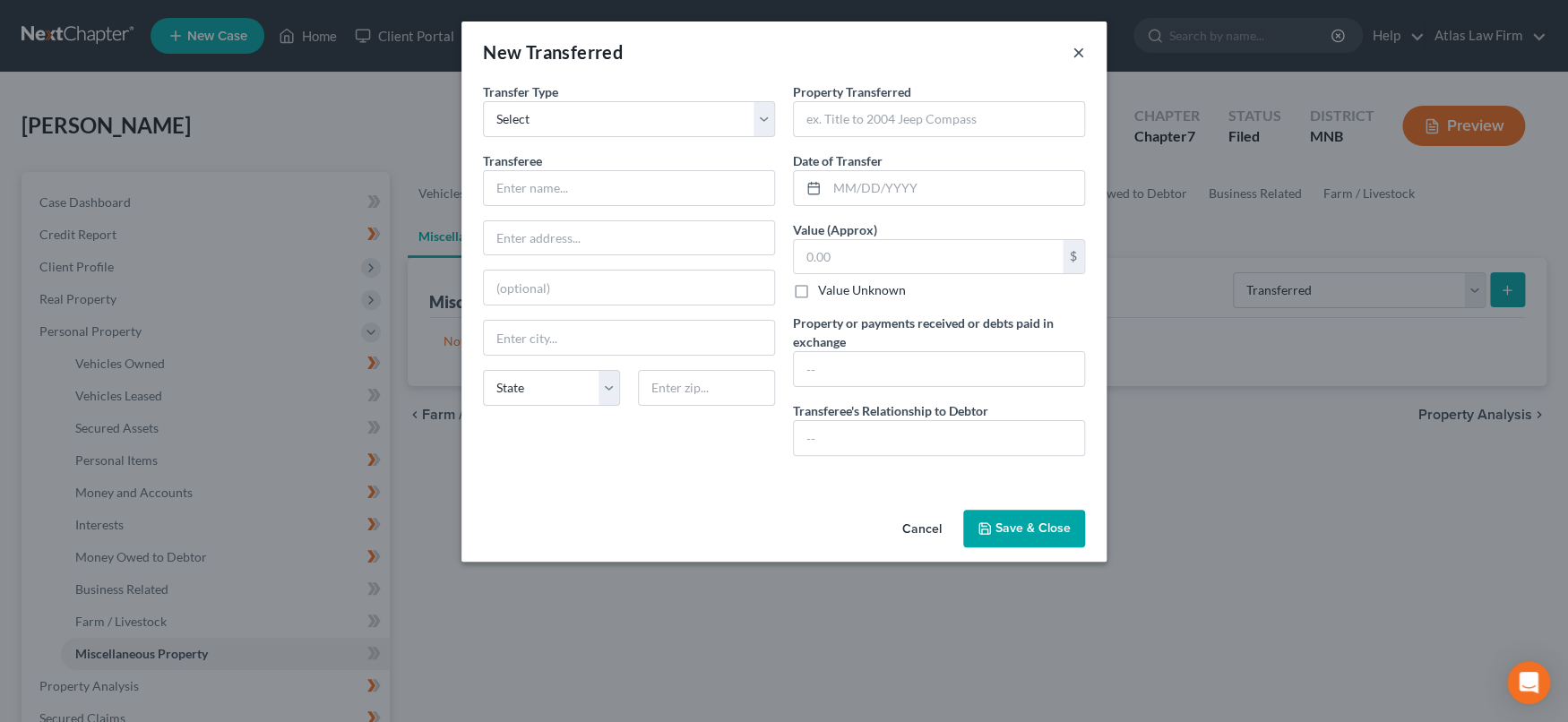
click at [1082, 54] on button "×" at bounding box center [1078, 51] width 12 height 21
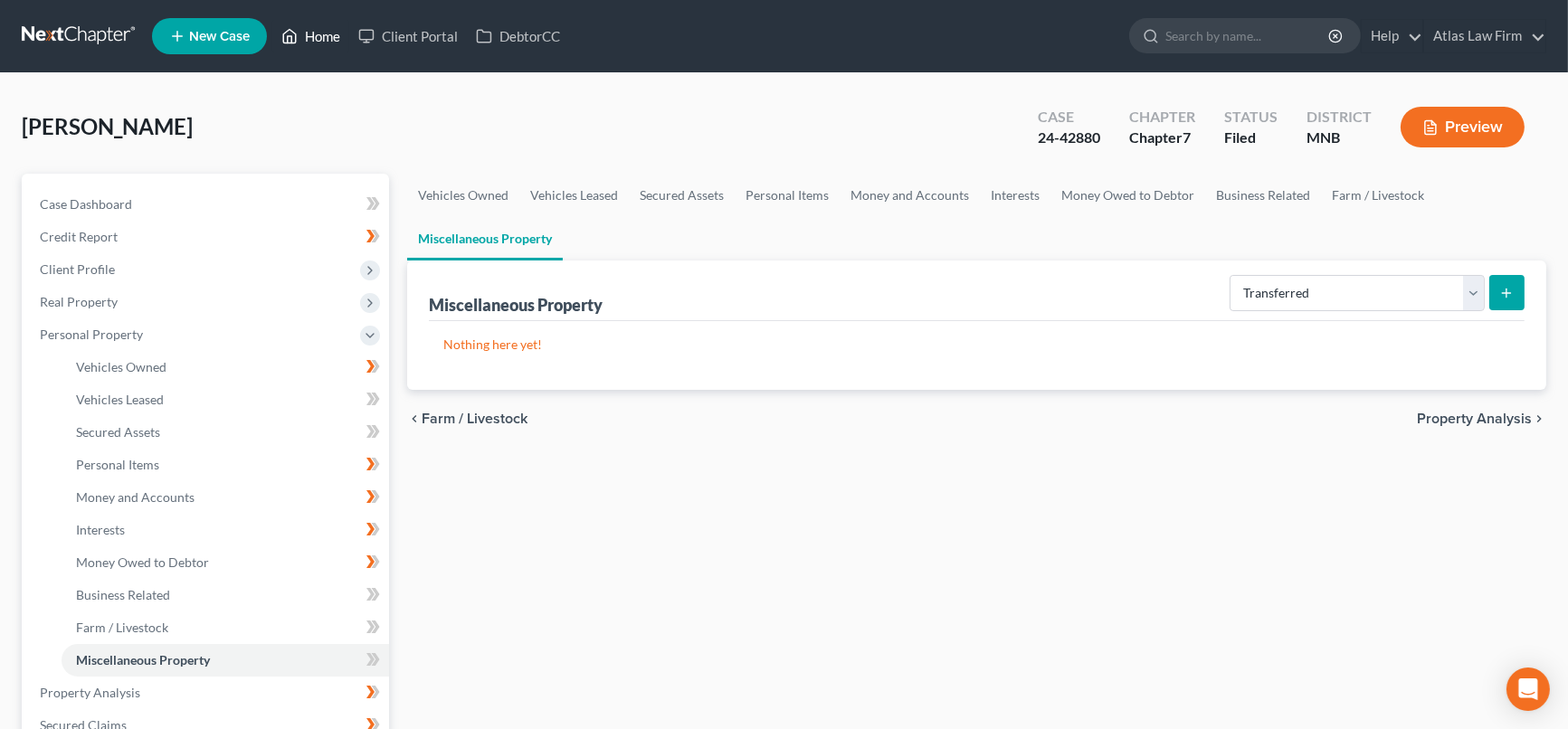
click at [298, 38] on icon at bounding box center [289, 36] width 16 height 22
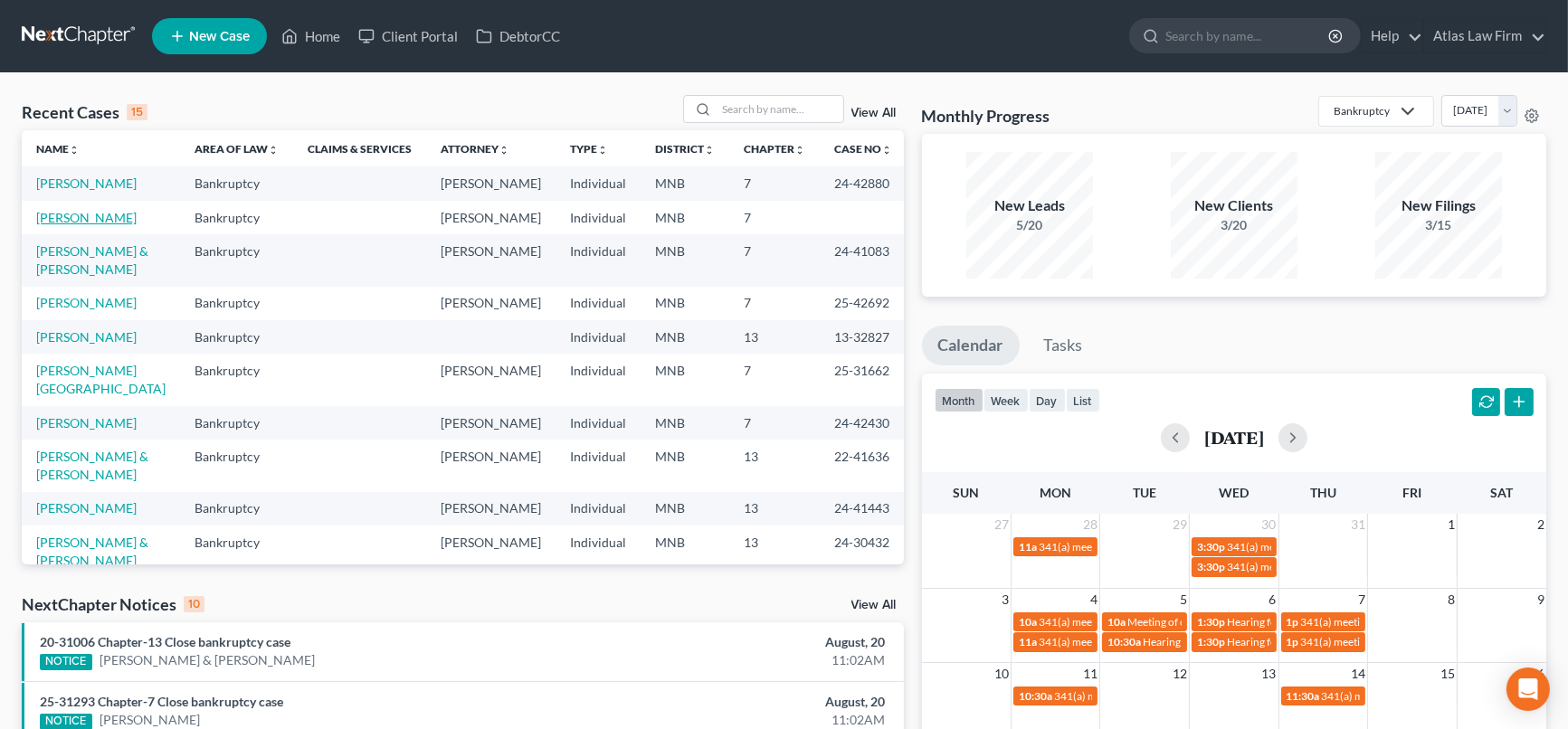
click at [108, 225] on link "[PERSON_NAME]" at bounding box center [86, 218] width 101 height 15
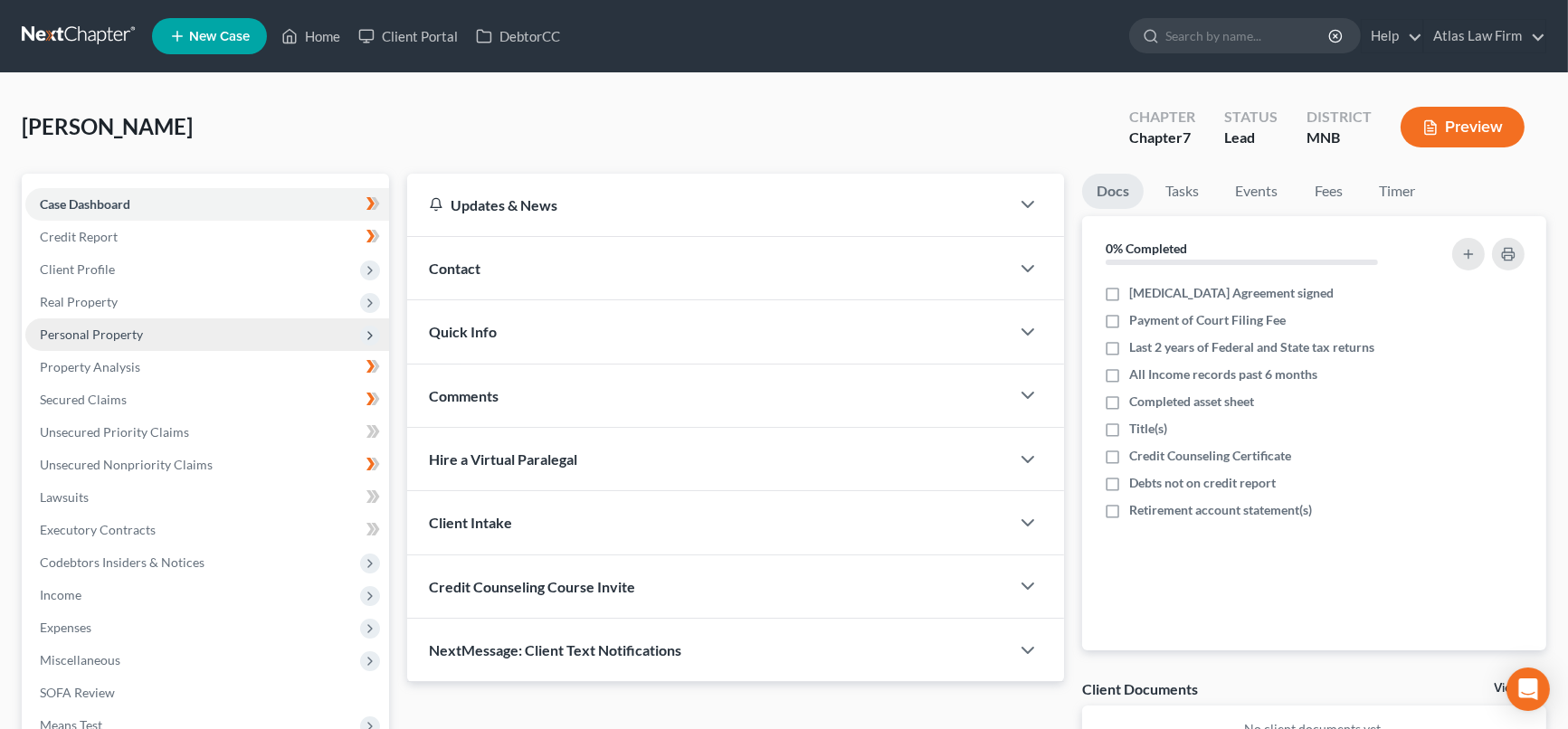
scroll to position [201, 0]
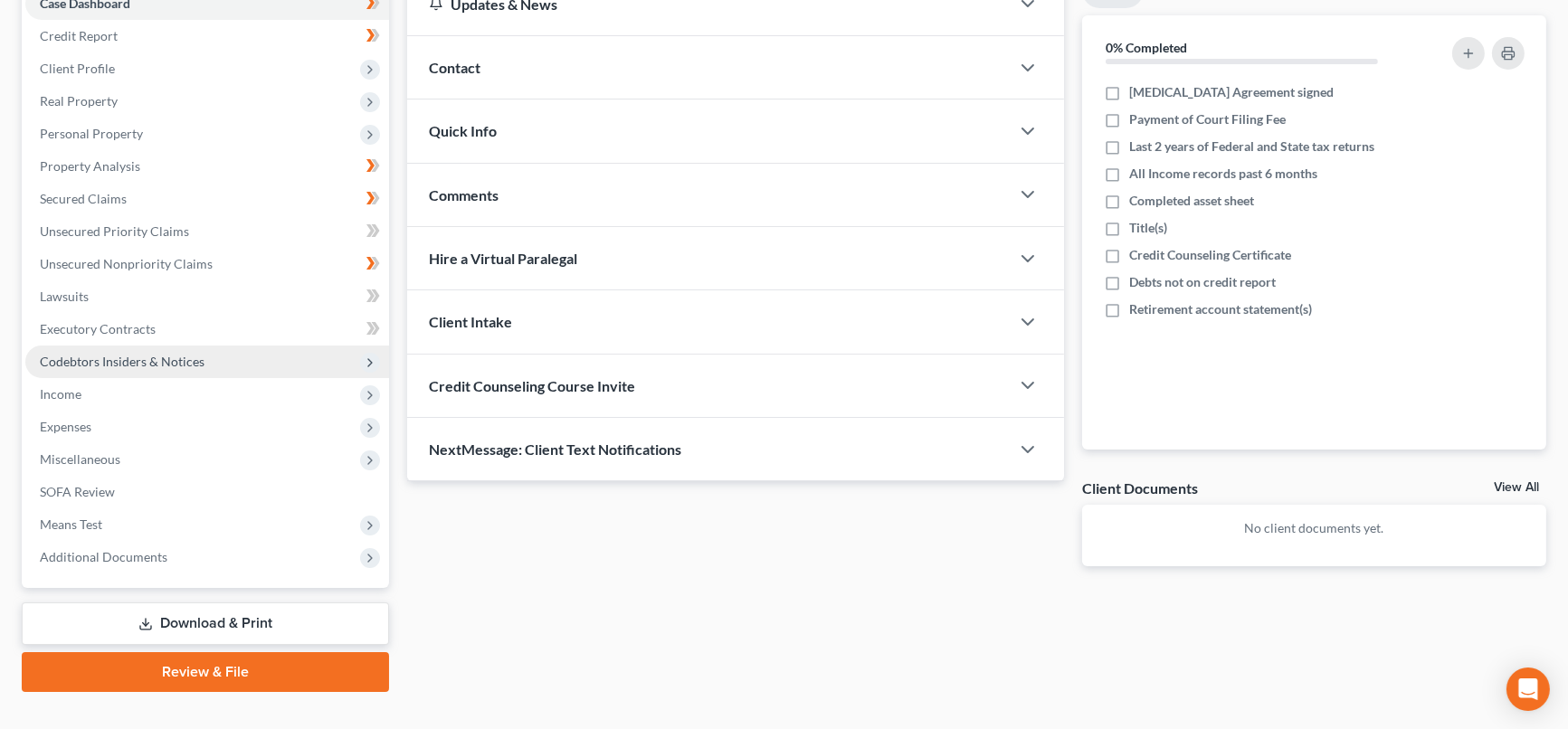
click at [144, 360] on span "Codebtors Insiders & Notices" at bounding box center [121, 362] width 165 height 15
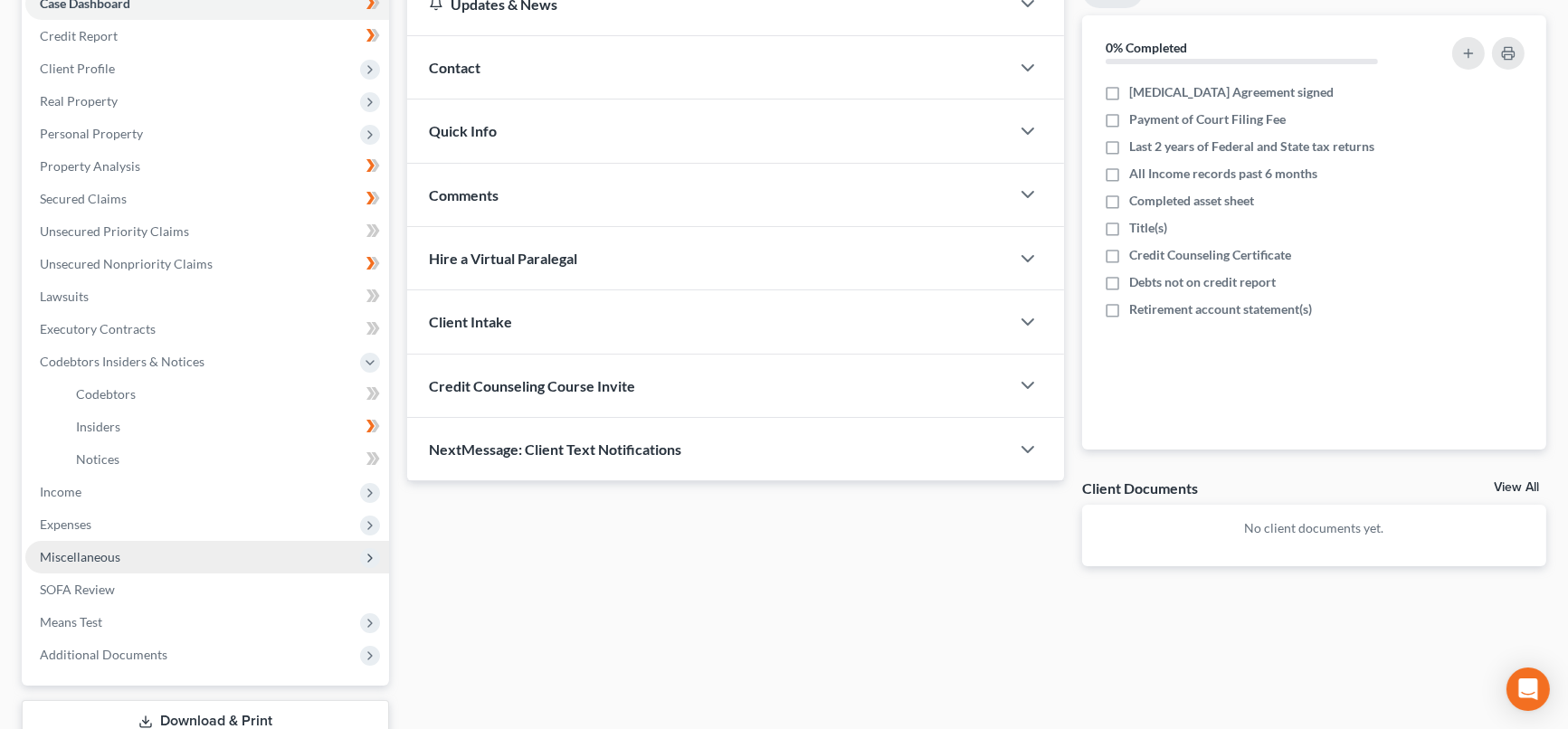
click at [69, 555] on span "Miscellaneous" at bounding box center [80, 557] width 81 height 15
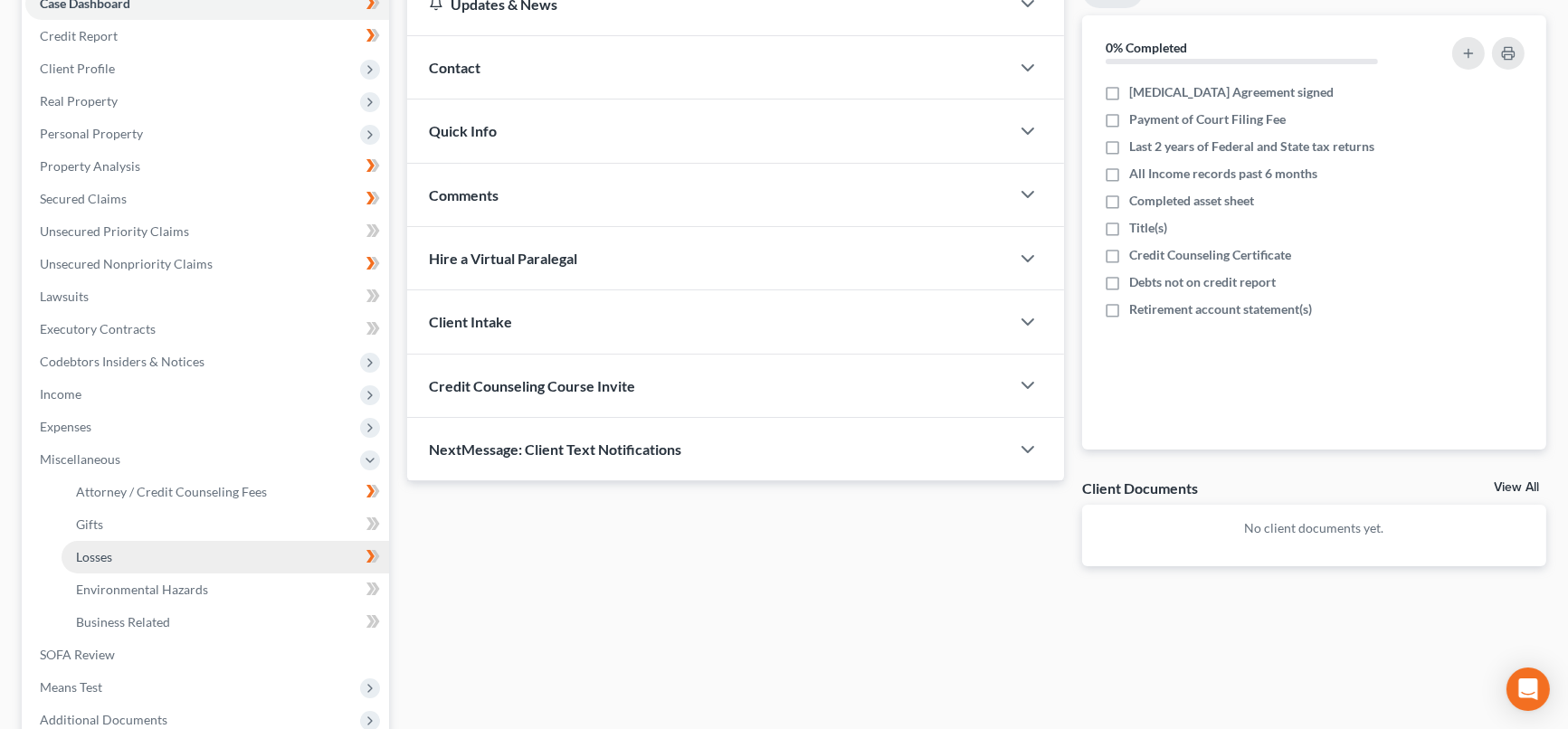
click at [120, 553] on link "Losses" at bounding box center [225, 558] width 328 height 33
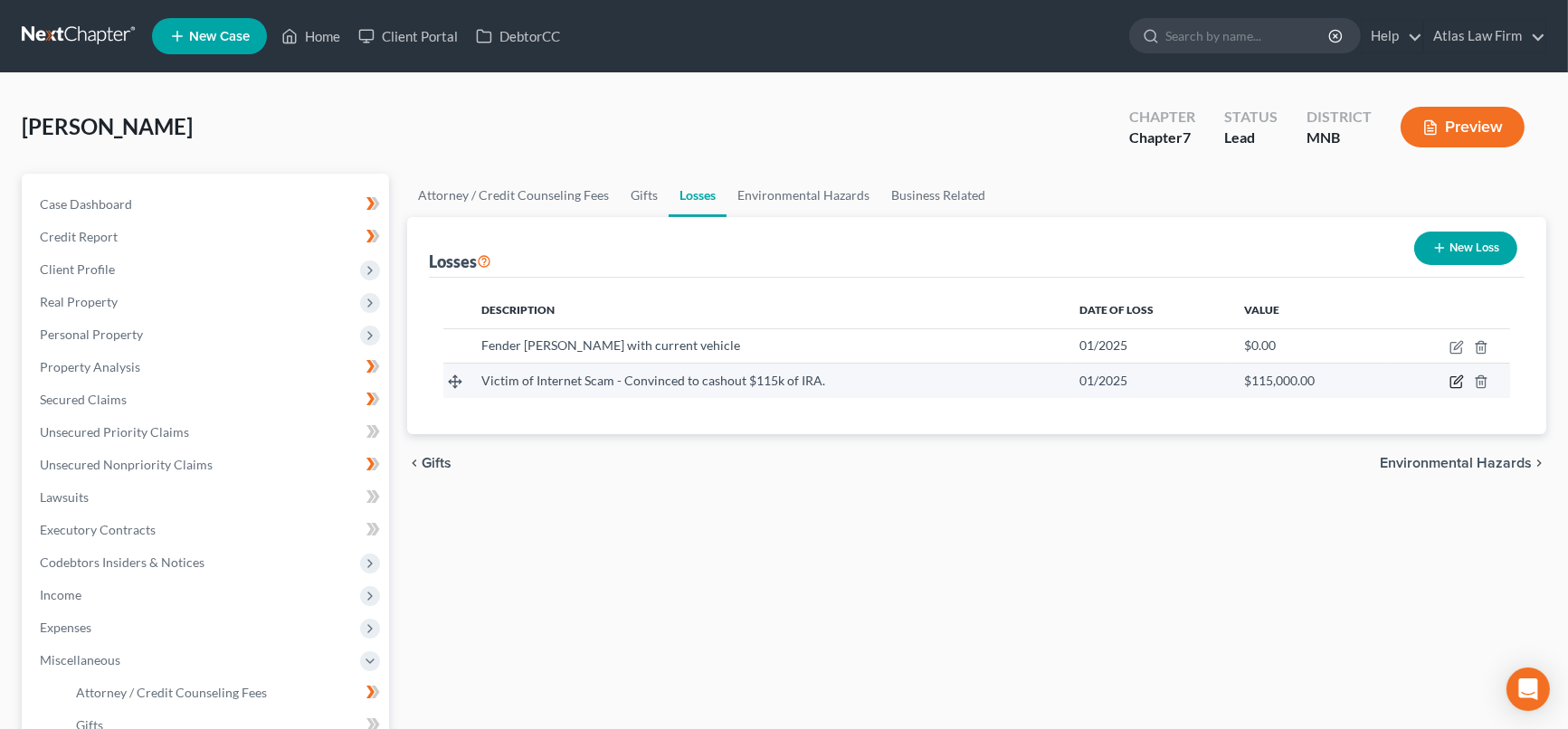
click at [1461, 381] on icon "button" at bounding box center [1456, 381] width 14 height 14
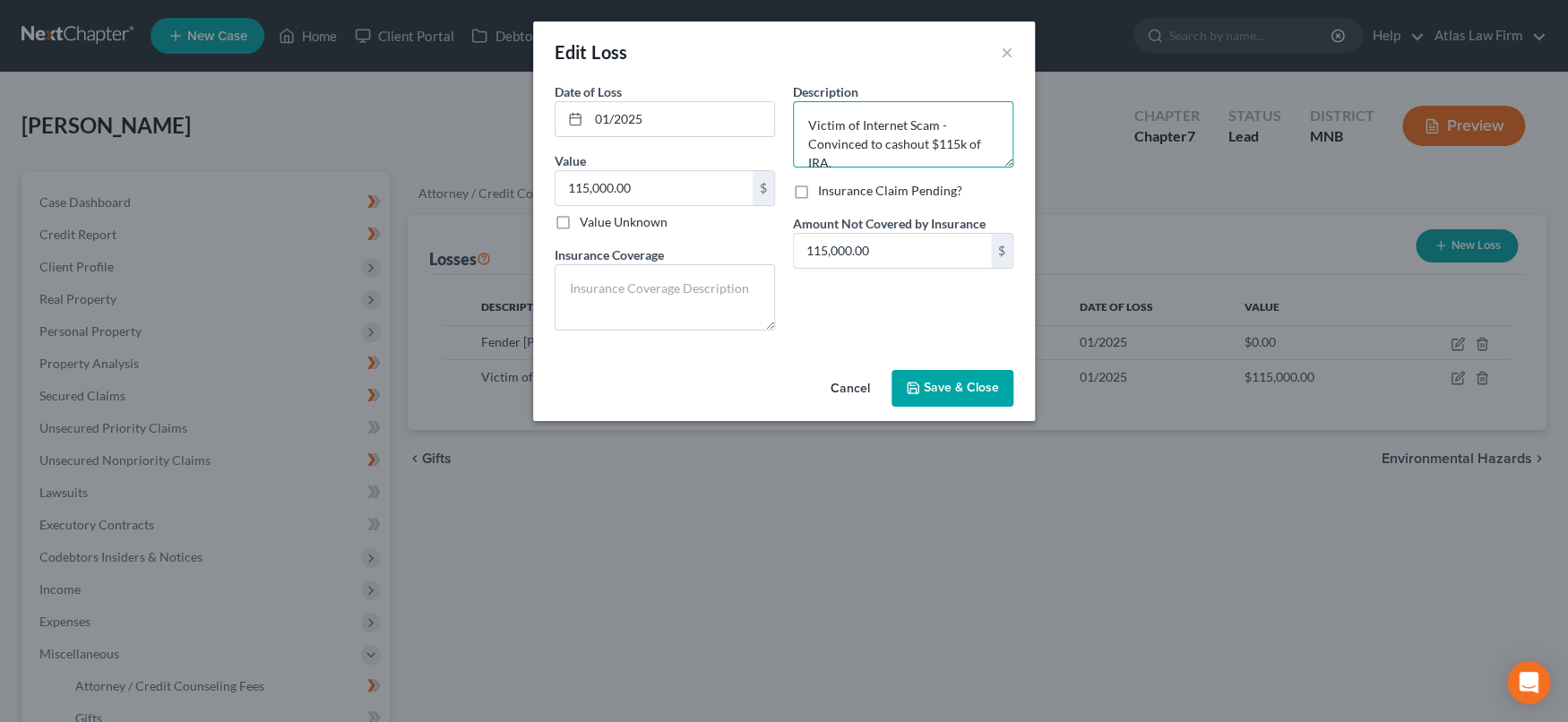
scroll to position [18, 0]
click at [966, 148] on textarea "Victim of Internet Scam - Convinced to cashout $115k of IRA." at bounding box center [902, 134] width 220 height 66
paste textarea "Victim of internet scam - provided scammer with approximately $63K [DATE] throu…"
drag, startPoint x: 941, startPoint y: 139, endPoint x: 856, endPoint y: 132, distance: 85.3
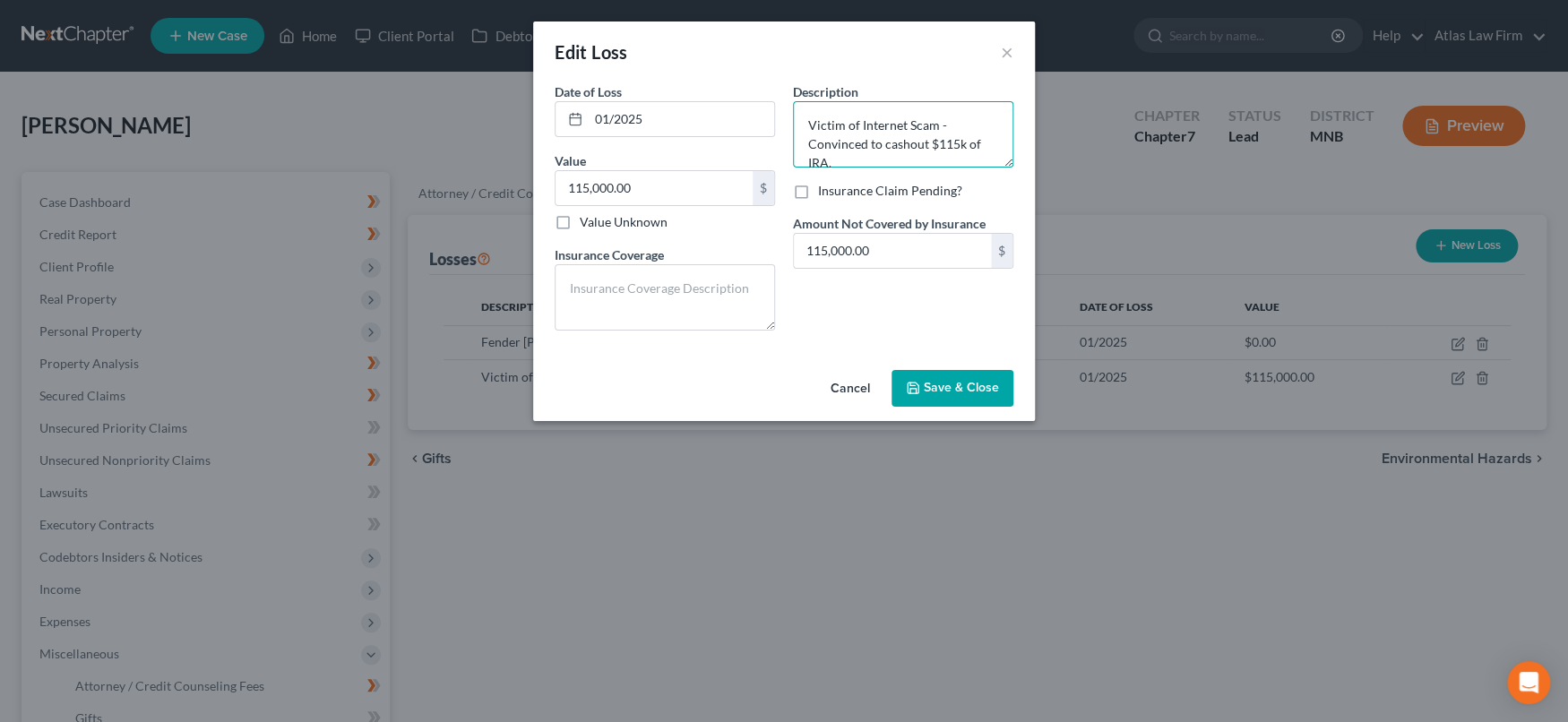
click at [856, 132] on textarea "Victim of Internet Scam - Convinced to cashout $115k of IRA. Victim of internet…" at bounding box center [902, 134] width 220 height 66
click at [966, 131] on textarea "Victim of Internet Scam - Convinced to cashout $115k of IRA. Victim of internet…" at bounding box center [902, 134] width 220 height 66
click at [980, 126] on textarea "Victim of Internet Scam - Convinced to cashout $115k of IRA. Victim of internet…" at bounding box center [902, 134] width 220 height 66
click at [975, 122] on textarea "Victim of Internet Scam - Convinced to cashout $115k of IRA. Victim of internet…" at bounding box center [902, 134] width 220 height 66
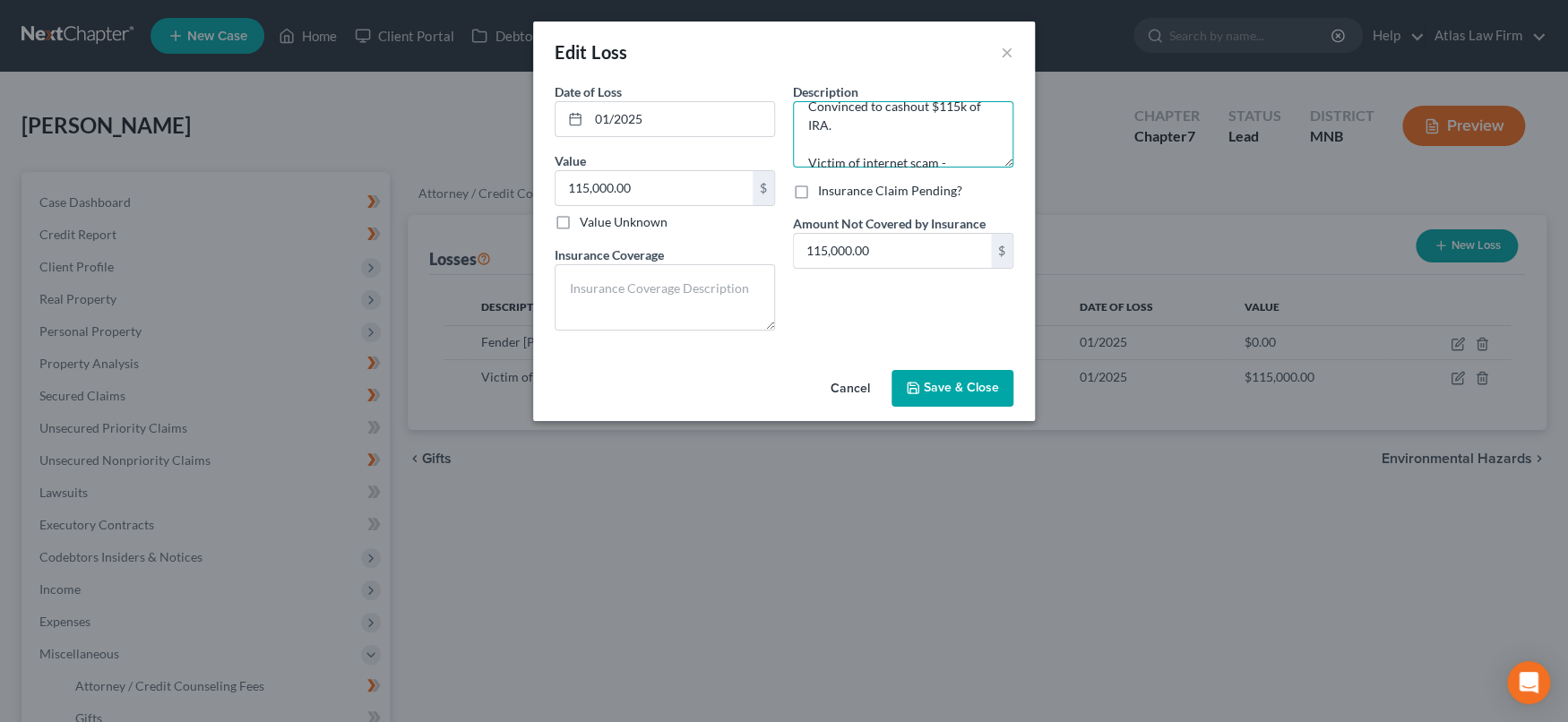
scroll to position [0, 0]
click at [809, 142] on textarea "Victim of Internet Scam - Convinced to cashout $115k of IRA. Victim of internet…" at bounding box center [902, 134] width 220 height 66
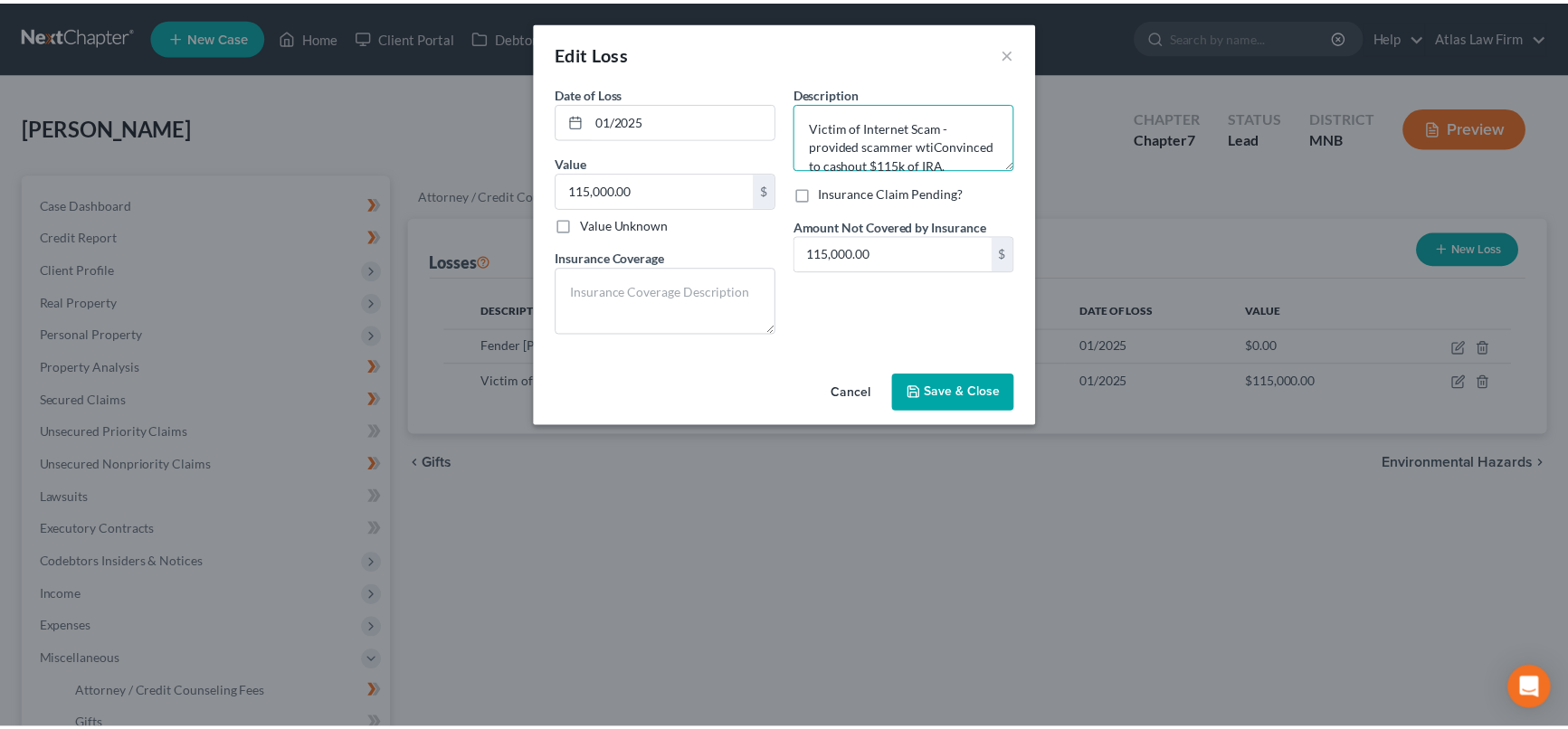
scroll to position [3, 0]
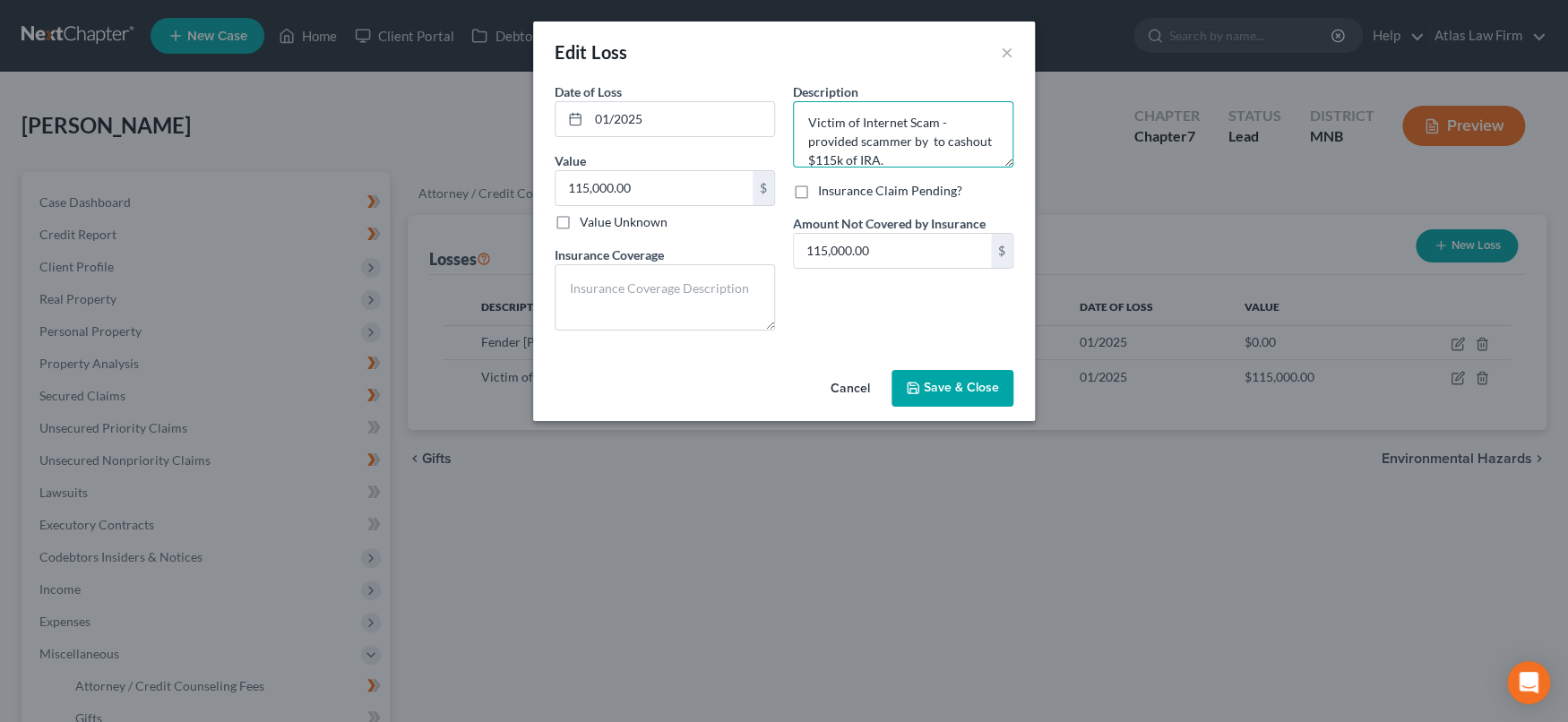
type textarea "Victim of Internet Scam - provided scammer by to cashout $115k of IRA. Victim o…"
click at [835, 382] on button "Cancel" at bounding box center [849, 390] width 68 height 35
